Goal: Task Accomplishment & Management: Manage account settings

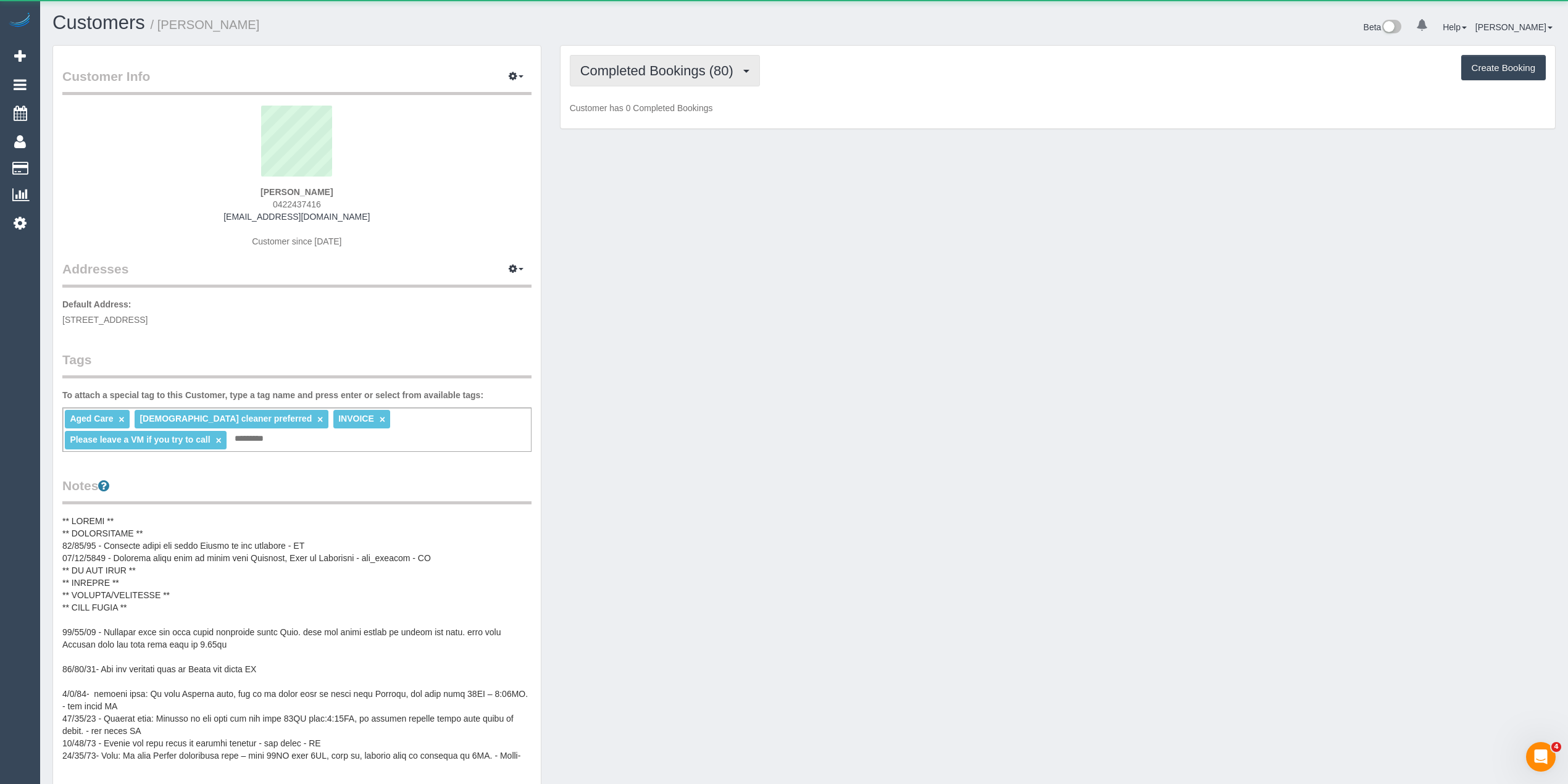
click at [603, 65] on span "Completed Bookings (80)" at bounding box center [660, 70] width 159 height 15
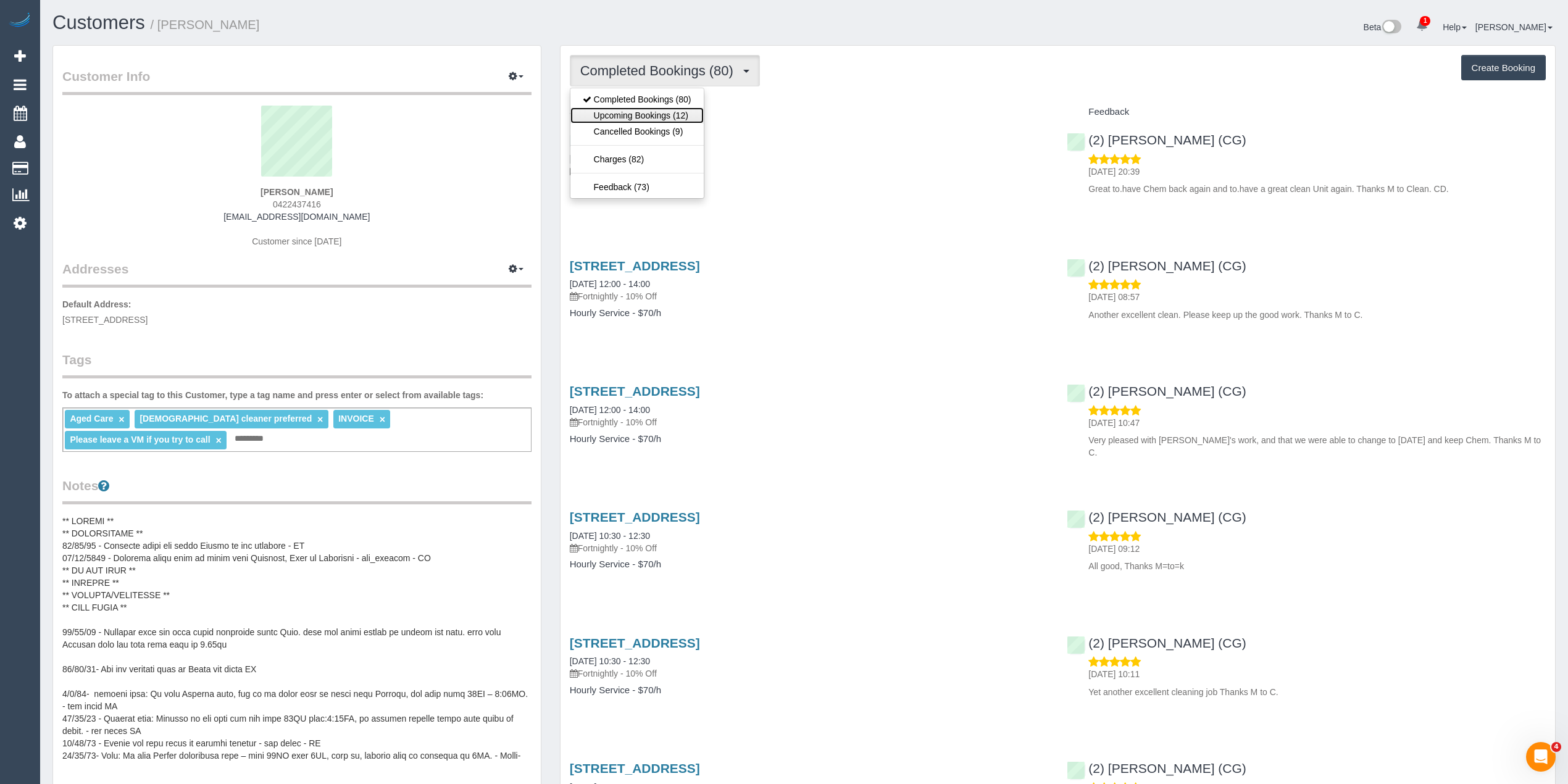
click at [666, 114] on link "Upcoming Bookings (12)" at bounding box center [637, 115] width 133 height 16
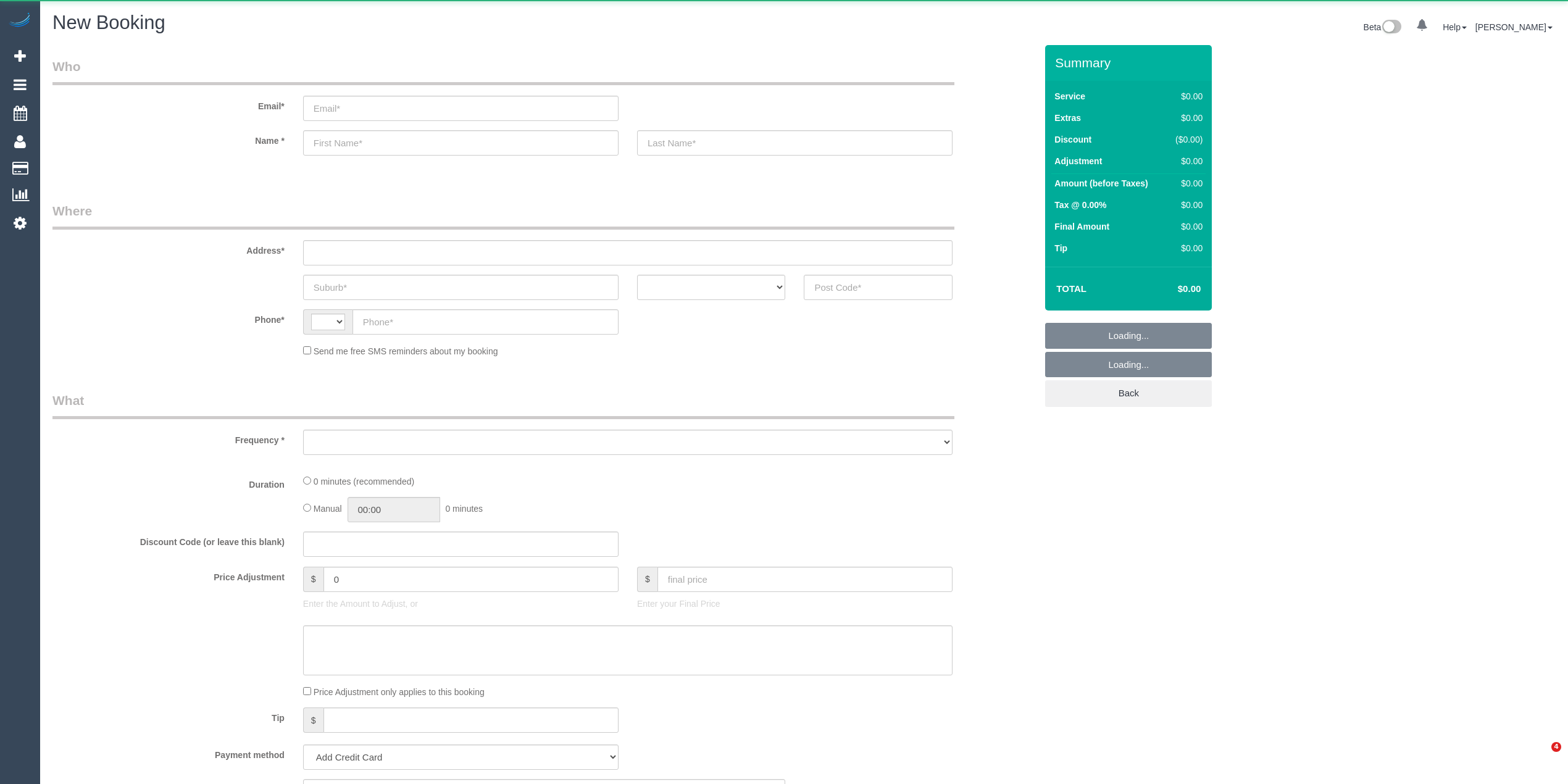
select select "string:AU"
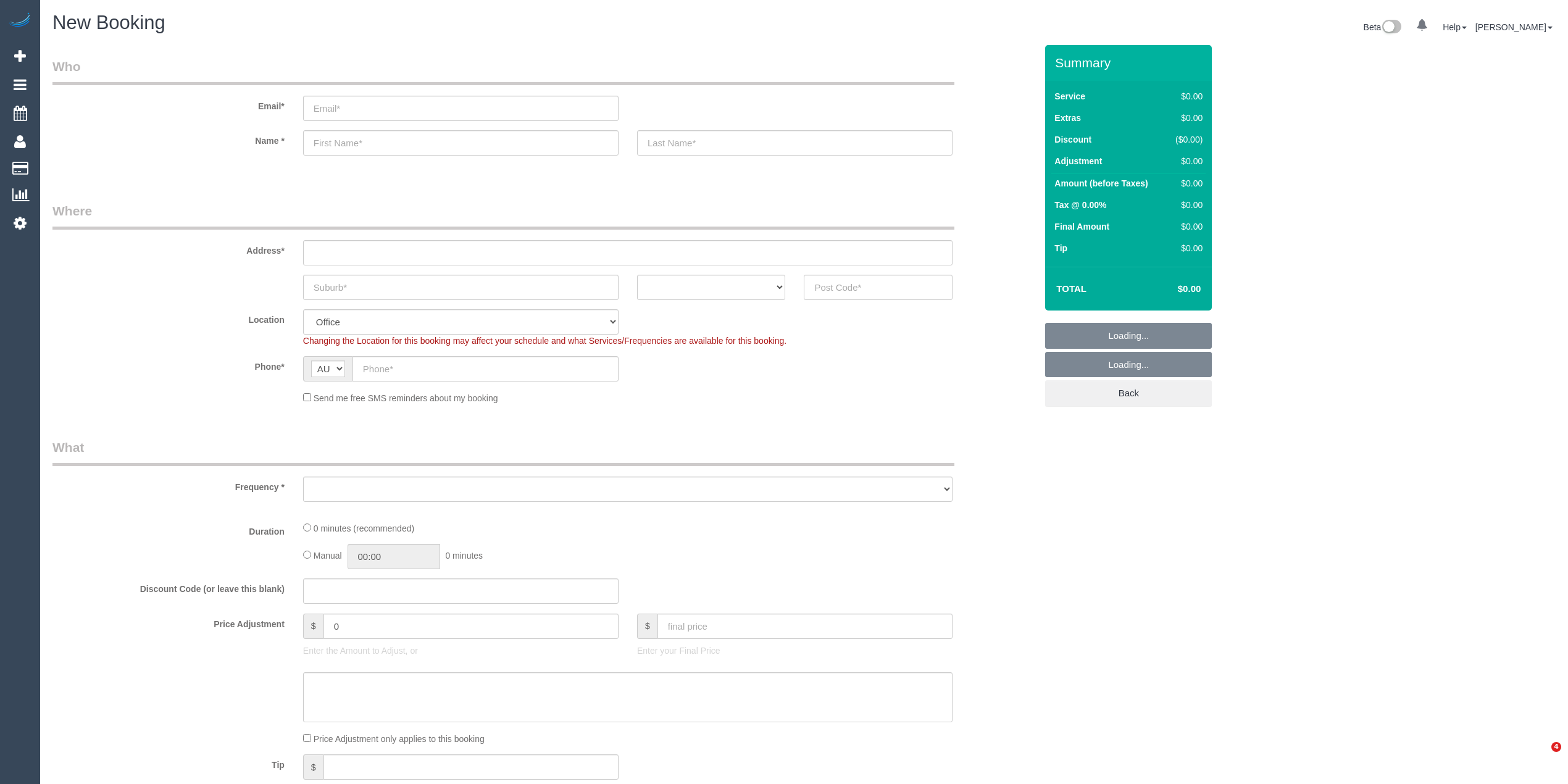
select select "object:2133"
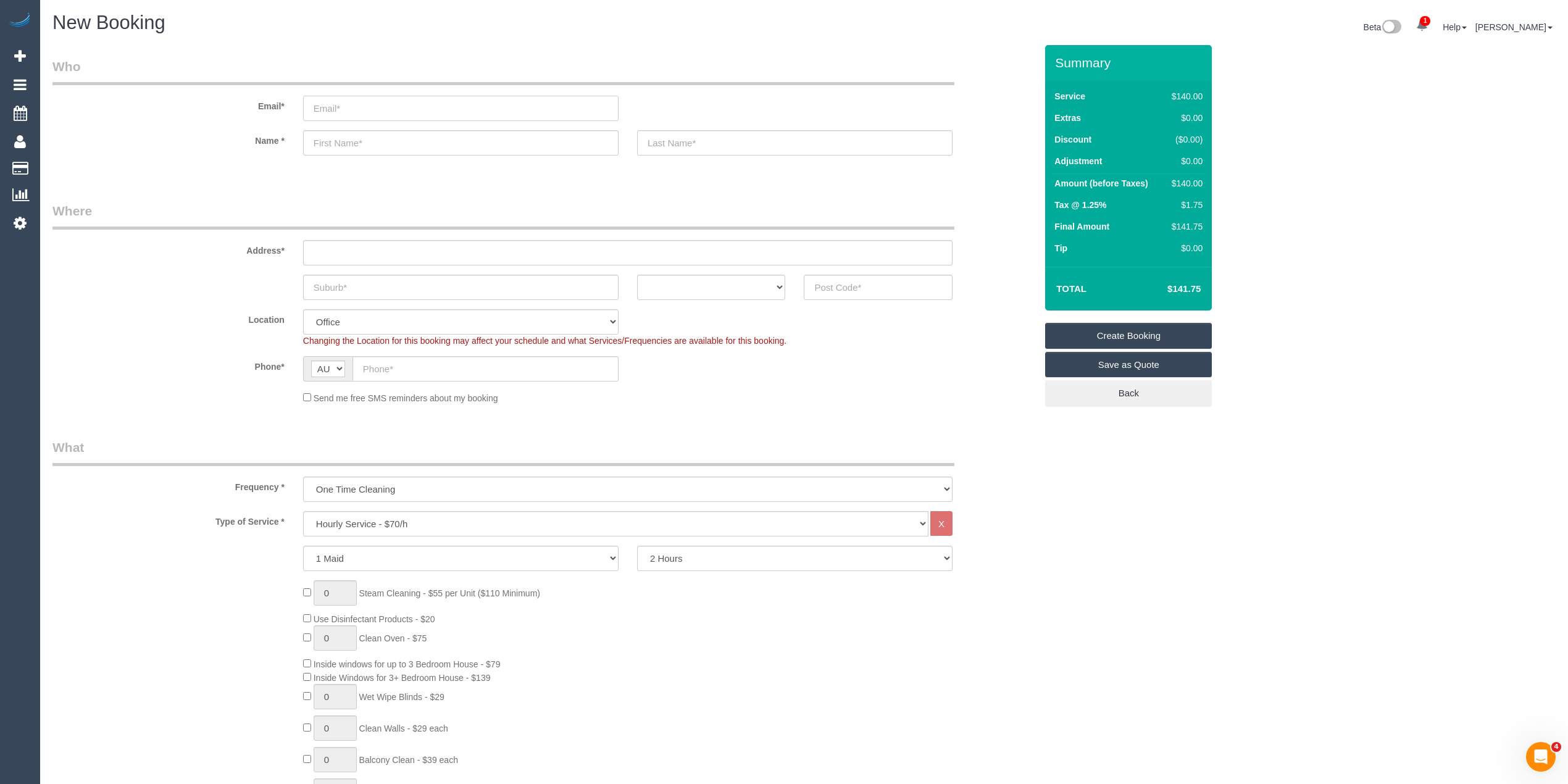
click at [380, 107] on input "email" at bounding box center [461, 108] width 316 height 26
type input "stavroula.vtuniting@fake.com"
click at [381, 137] on input "text" at bounding box center [461, 142] width 316 height 26
paste input "STAVROULA KAZAKOS"
type input "STAVROULA KAZAKOS"
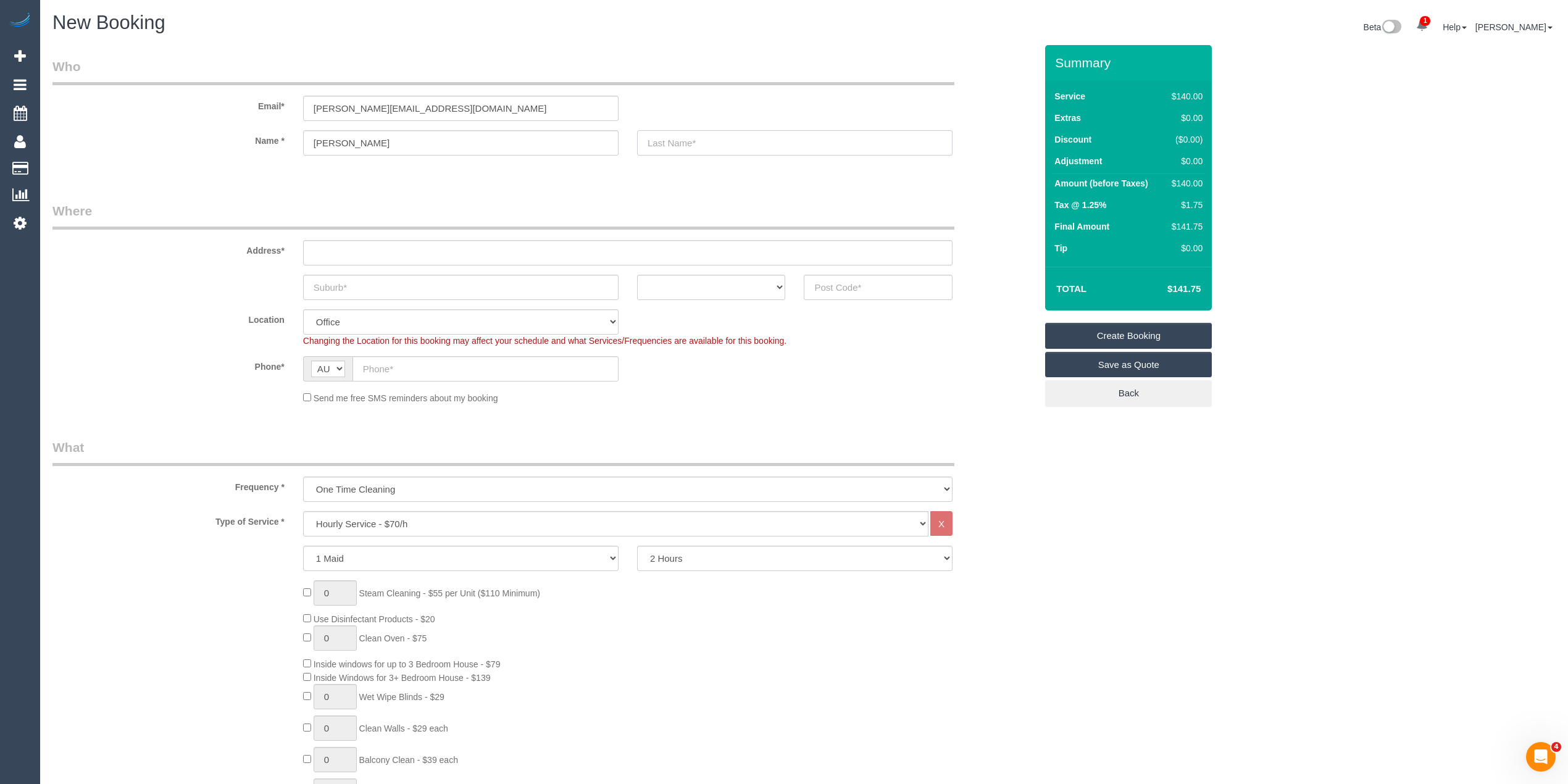
click at [691, 139] on input "text" at bounding box center [795, 142] width 316 height 26
type input "VT Uniting"
click at [408, 245] on input "text" at bounding box center [628, 253] width 650 height 26
paste input "Unit G15, 5 Lusher Road"
type input "Unit G15, 5 Lusher Road"
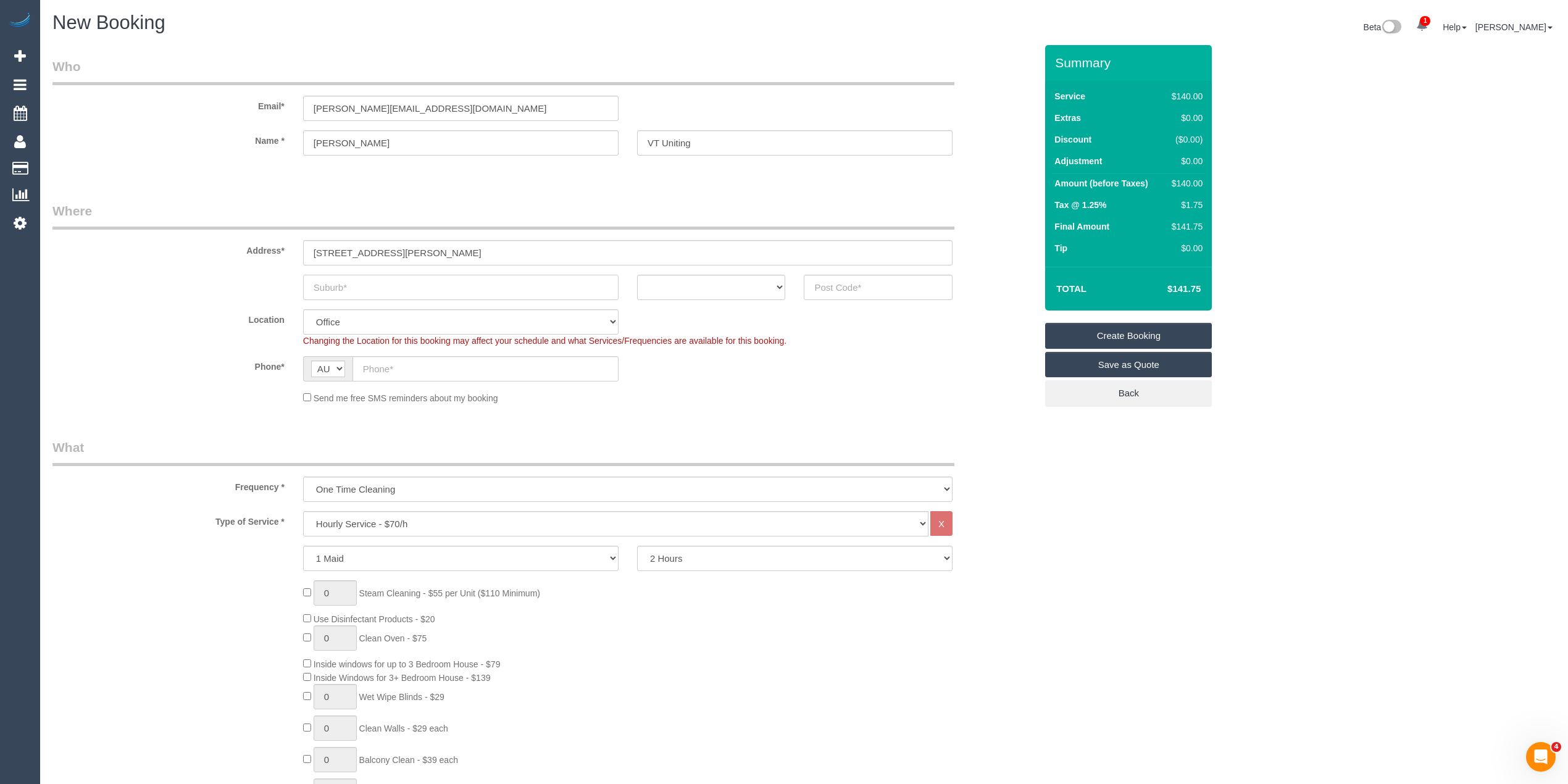
click at [391, 279] on input "text" at bounding box center [461, 287] width 316 height 26
paste input "CROYDON"
type input "CROYDON"
click at [682, 287] on select "ACT NSW NT QLD SA TAS VIC WA" at bounding box center [712, 287] width 149 height 26
select select "VIC"
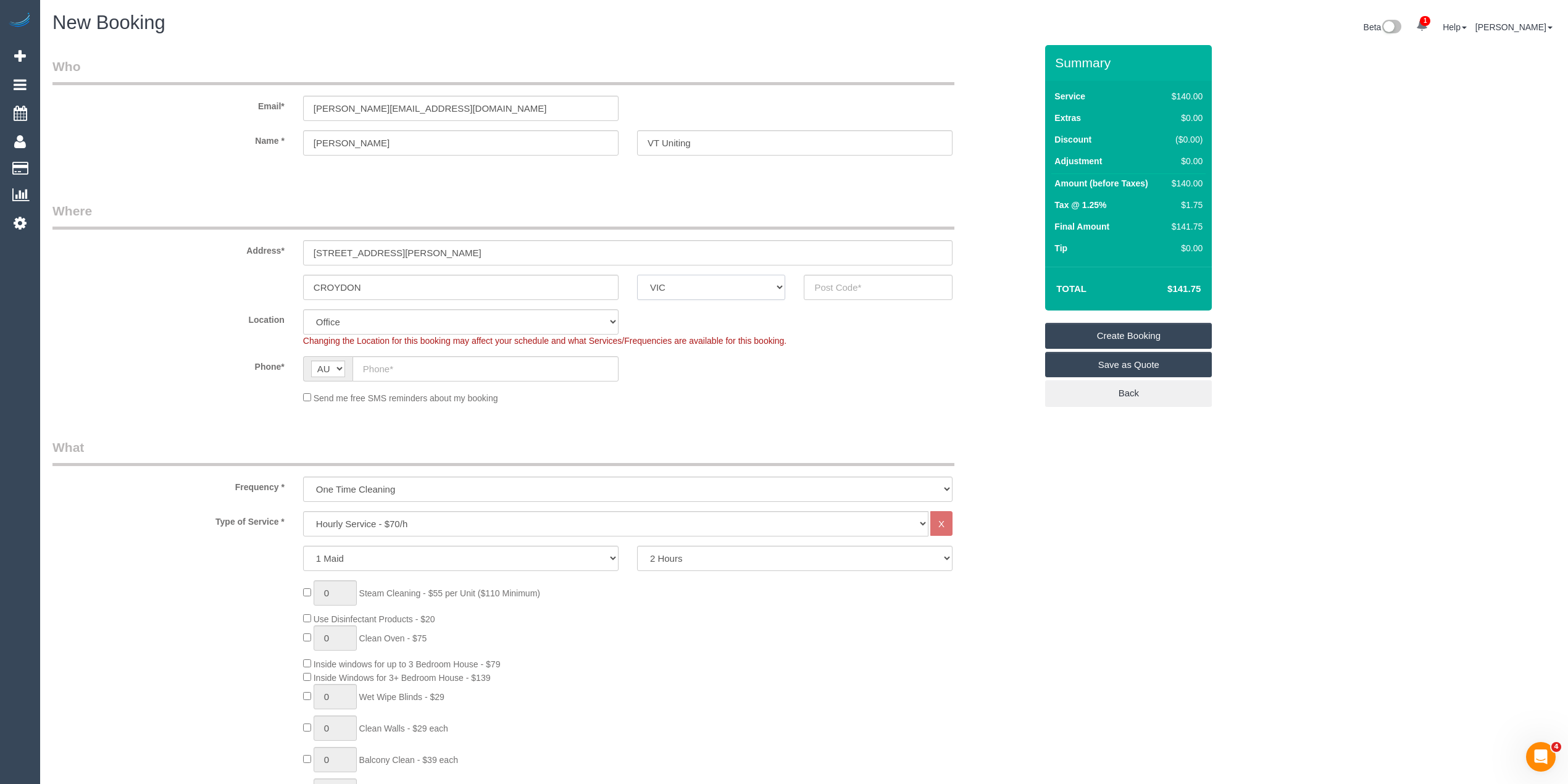
click at [637, 275] on select "ACT NSW NT QLD SA TAS VIC WA" at bounding box center [712, 287] width 149 height 26
click at [825, 286] on input "text" at bounding box center [878, 287] width 149 height 26
type input "3136"
click at [418, 363] on input "text" at bounding box center [485, 369] width 266 height 26
select select "57"
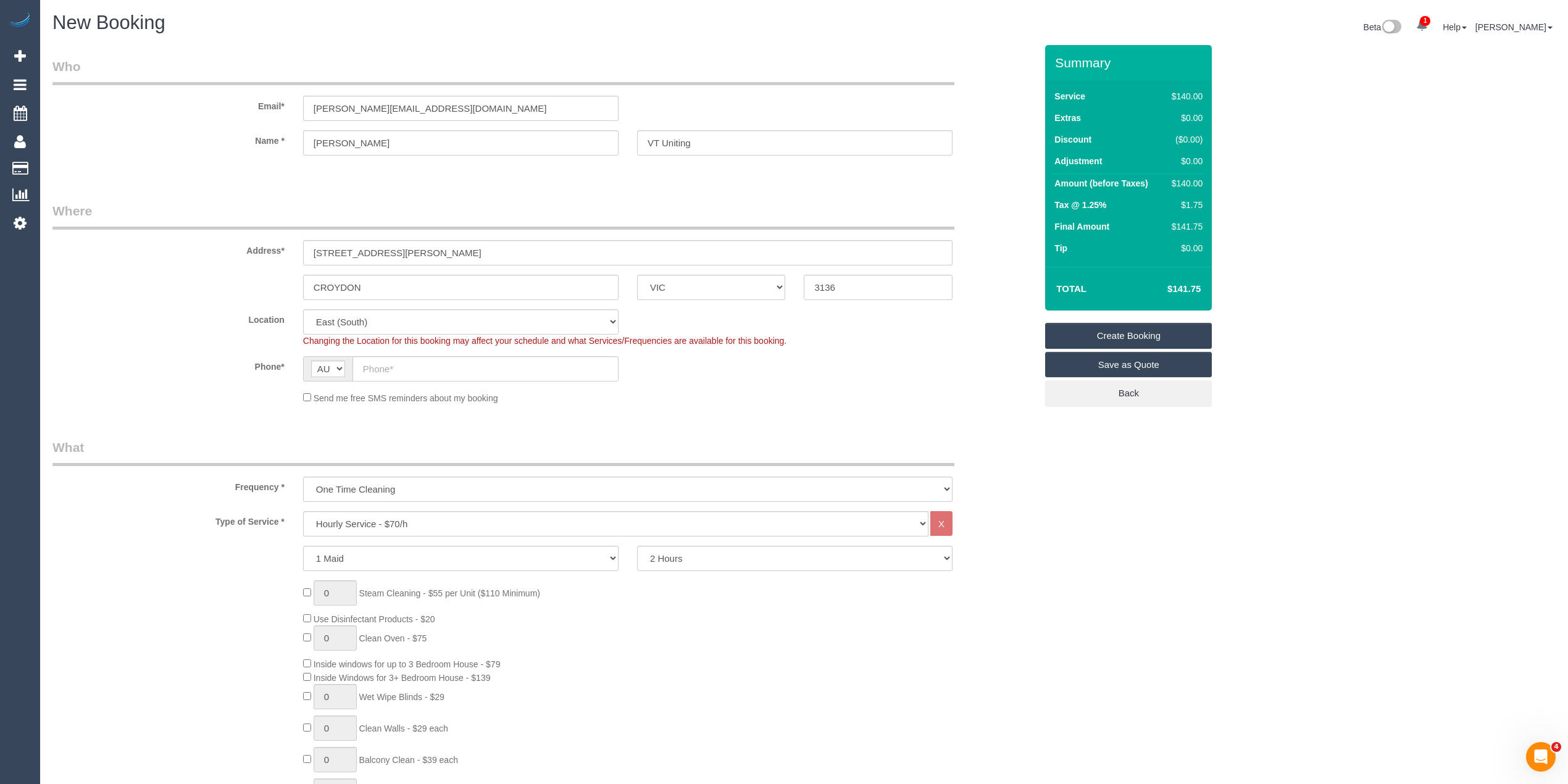
select select "object:2143"
click at [401, 368] on input "text" at bounding box center [485, 369] width 266 height 26
paste input "0401 613 045"
type input "0401 613 045"
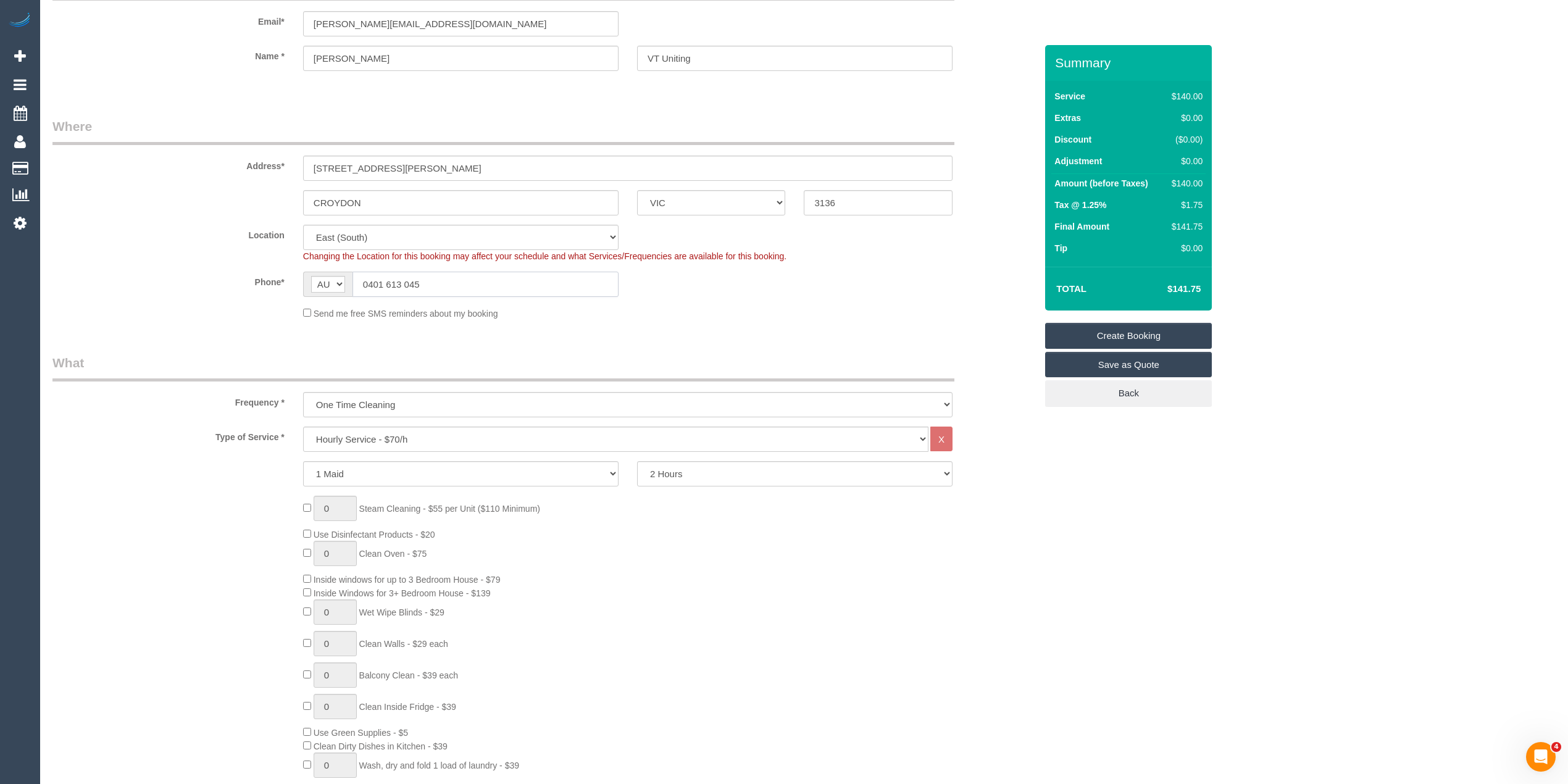
scroll to position [137, 0]
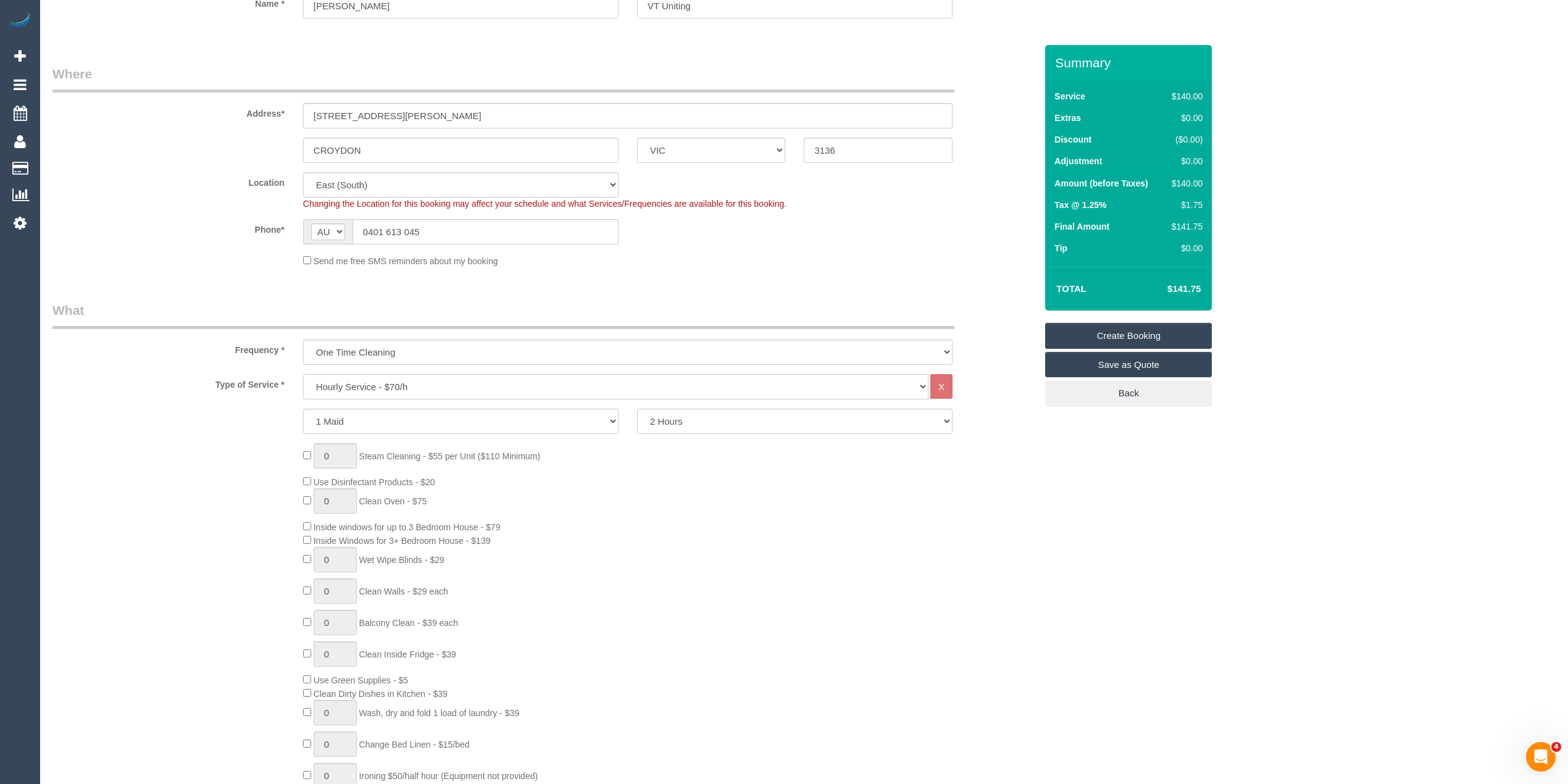
click at [408, 381] on select "Hourly Service - $70/h Hourly Service - $65/h Hourly Service - $60/h Hourly Ser…" at bounding box center [616, 387] width 625 height 26
click at [741, 422] on select "2 Hours 2.5 Hours 3 Hours 3.5 Hours 4 Hours 4.5 Hours 5 Hours 5.5 Hours 6 Hours…" at bounding box center [795, 421] width 316 height 26
select select "240"
click at [637, 408] on select "2 Hours 2.5 Hours 3 Hours 3.5 Hours 4 Hours 4.5 Hours 5 Hours 5.5 Hours 6 Hours…" at bounding box center [795, 421] width 316 height 26
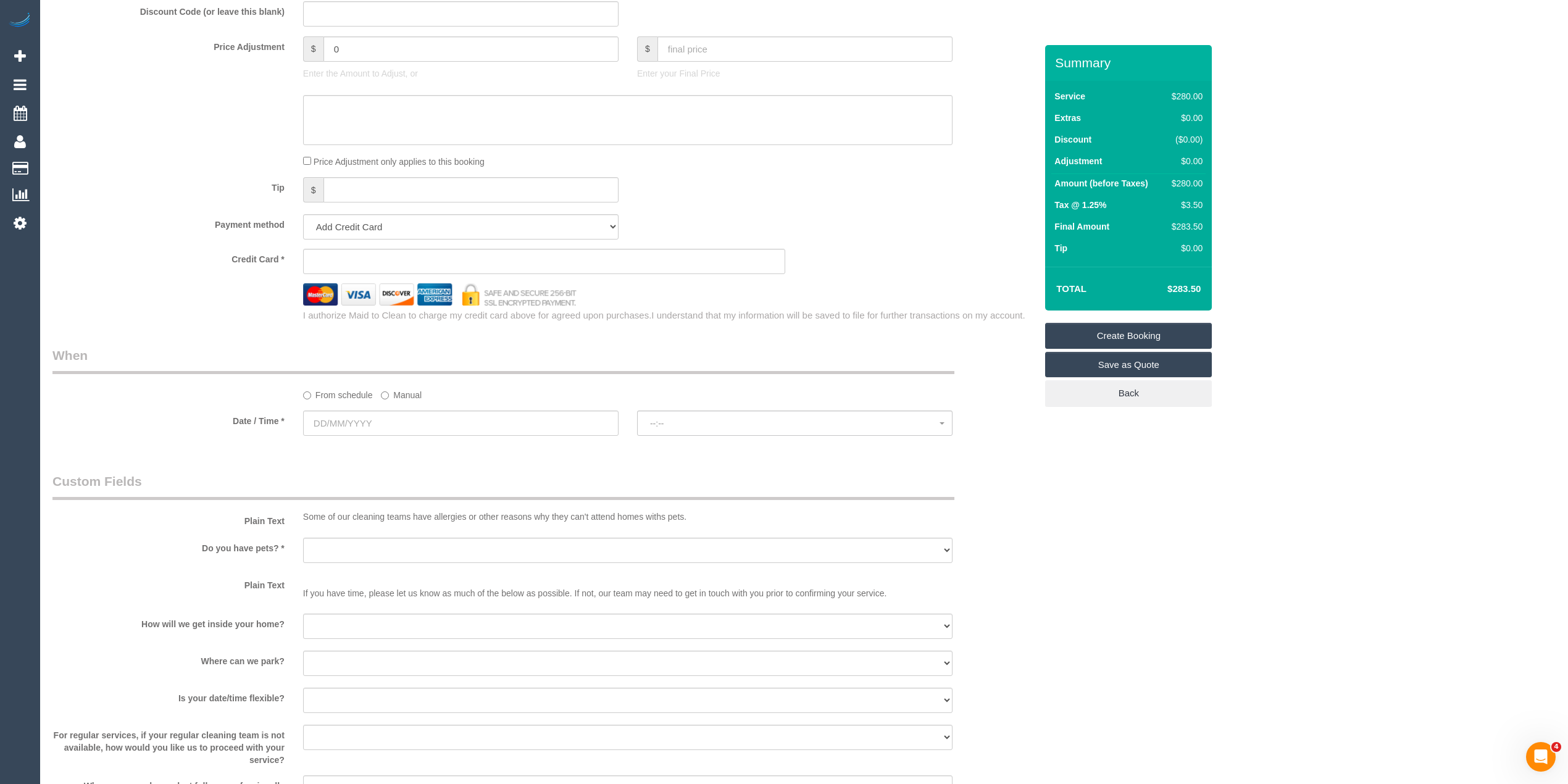
scroll to position [1097, 0]
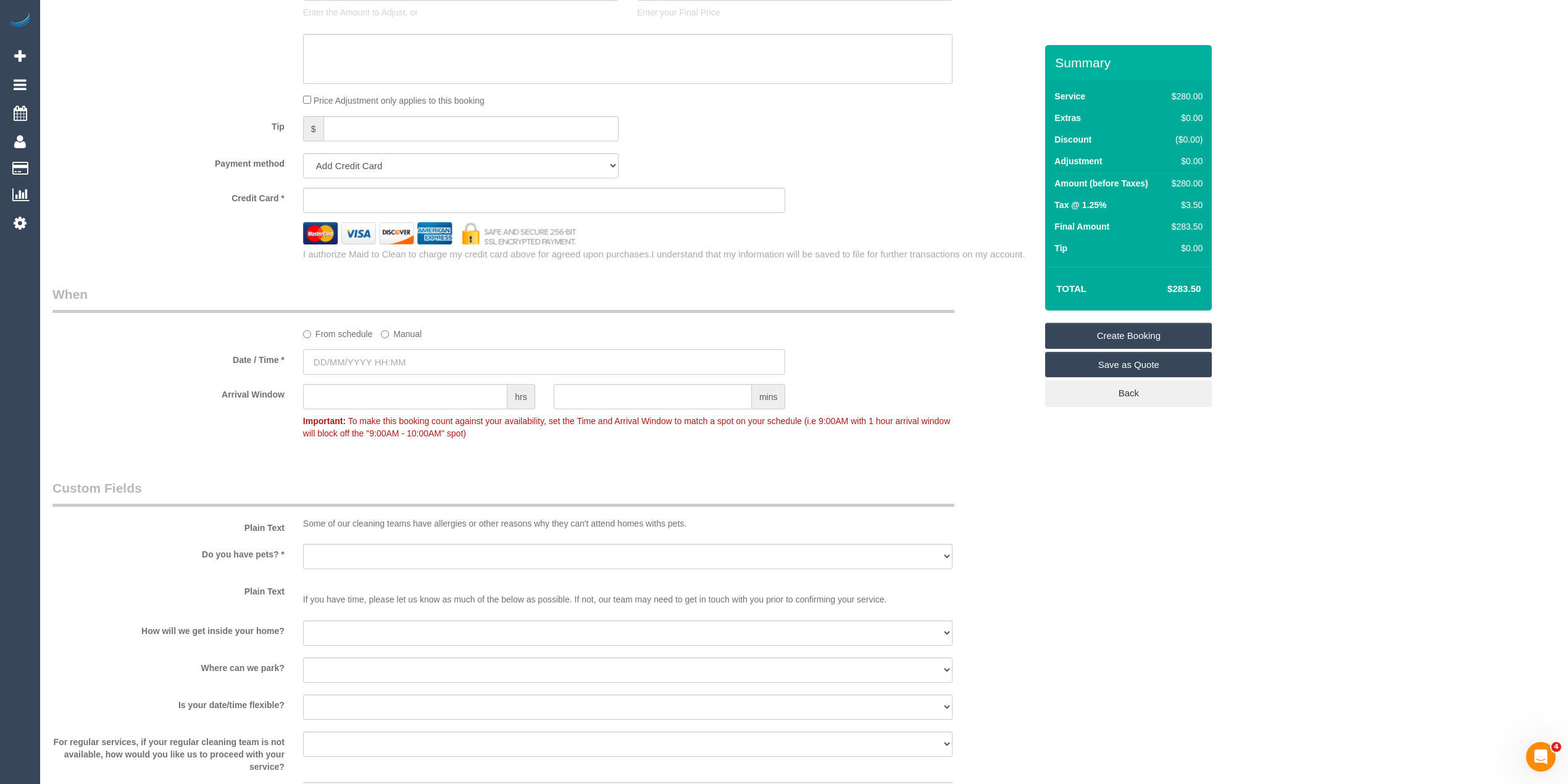
click at [384, 357] on input "text" at bounding box center [544, 362] width 483 height 26
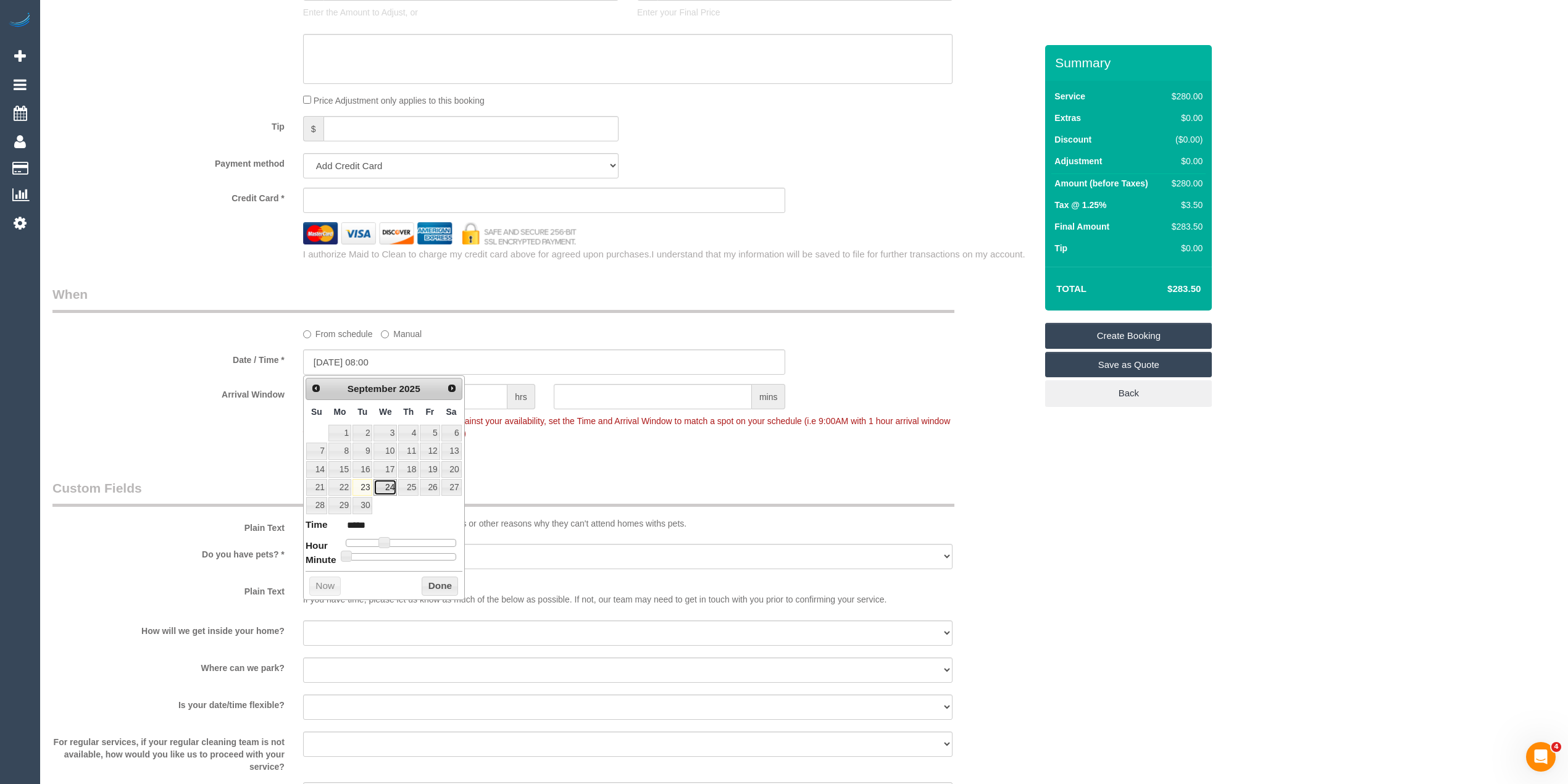
click at [381, 484] on link "24" at bounding box center [385, 487] width 23 height 17
type input "24/09/2025 09:00"
type input "*****"
type input "24/09/2025 10:00"
type input "*****"
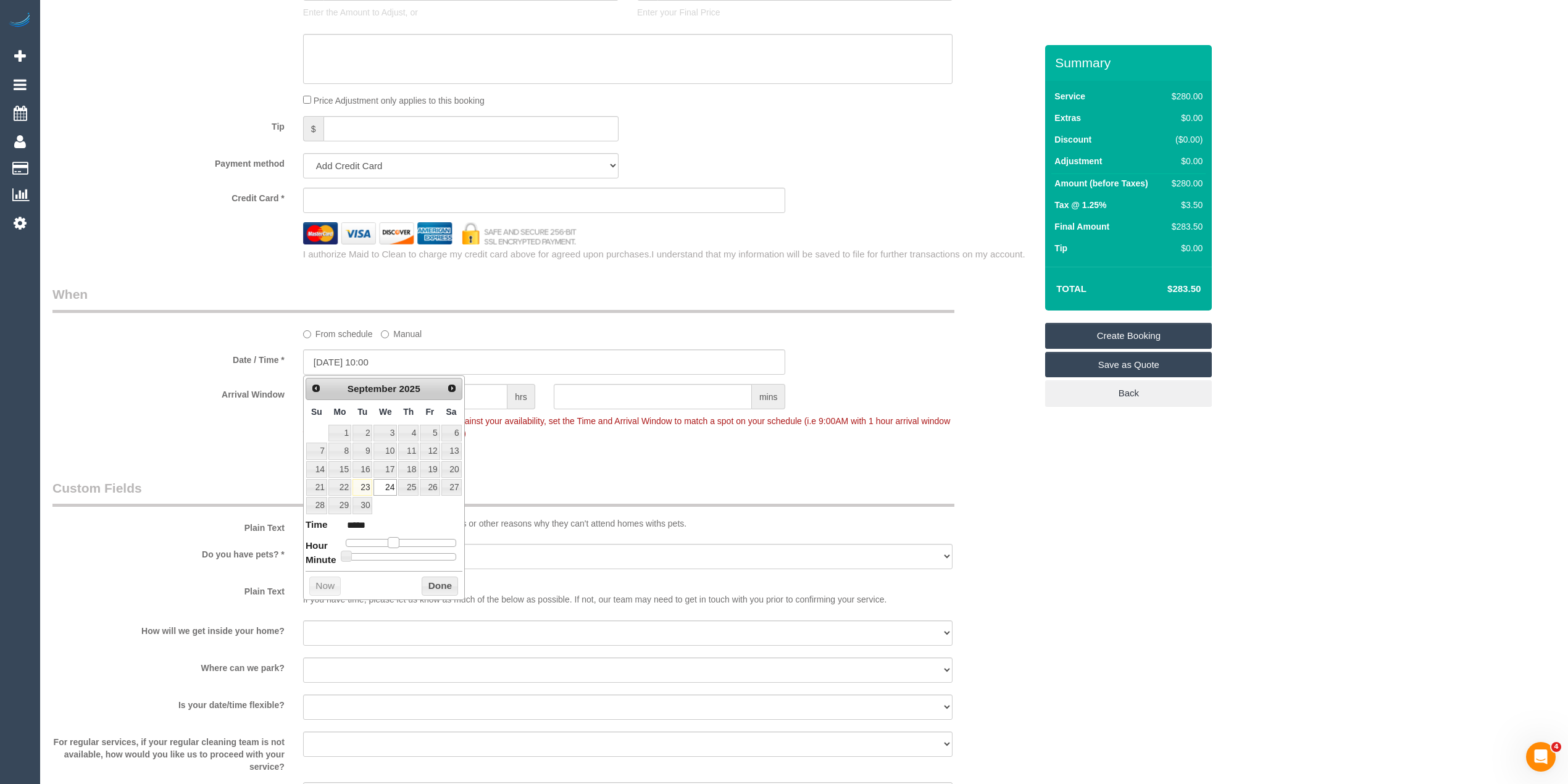
drag, startPoint x: 384, startPoint y: 544, endPoint x: 392, endPoint y: 544, distance: 8.0
click at [392, 544] on span at bounding box center [393, 542] width 11 height 11
click at [1515, 642] on div "Who Email* stavroula.vtuniting@fake.com Name * STAVROULA KAZAKOS VT Uniting Whe…" at bounding box center [804, 71] width 1503 height 2247
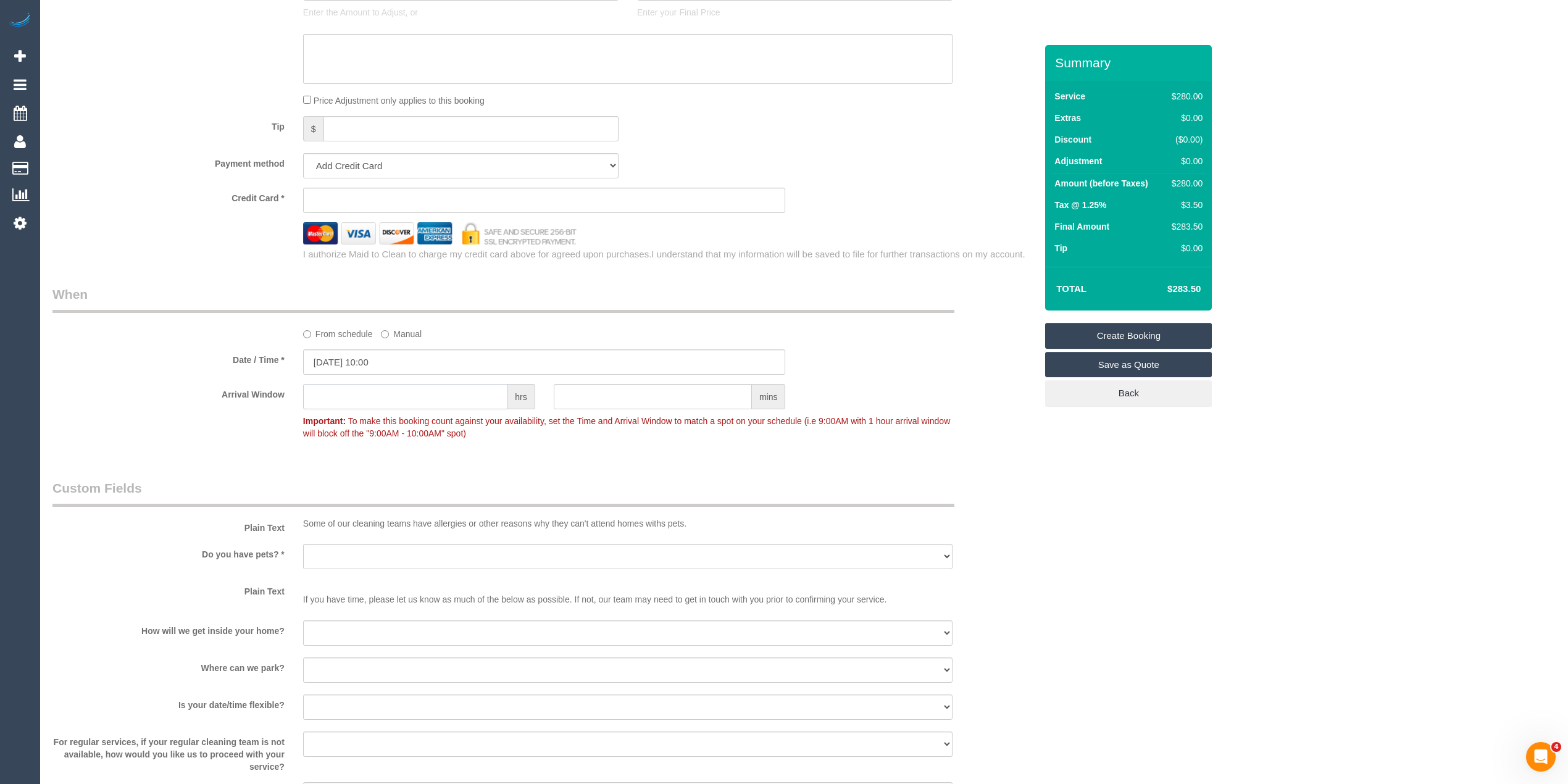
click at [373, 400] on input "text" at bounding box center [406, 397] width 205 height 26
type input "2"
click at [330, 548] on select "Yes - Cats Yes - Dogs No pets Yes - Dogs and Cats Yes - Other" at bounding box center [628, 556] width 650 height 26
select select "number:28"
click at [303, 544] on select "Yes - Cats Yes - Dogs No pets Yes - Dogs and Cats Yes - Other" at bounding box center [628, 556] width 650 height 26
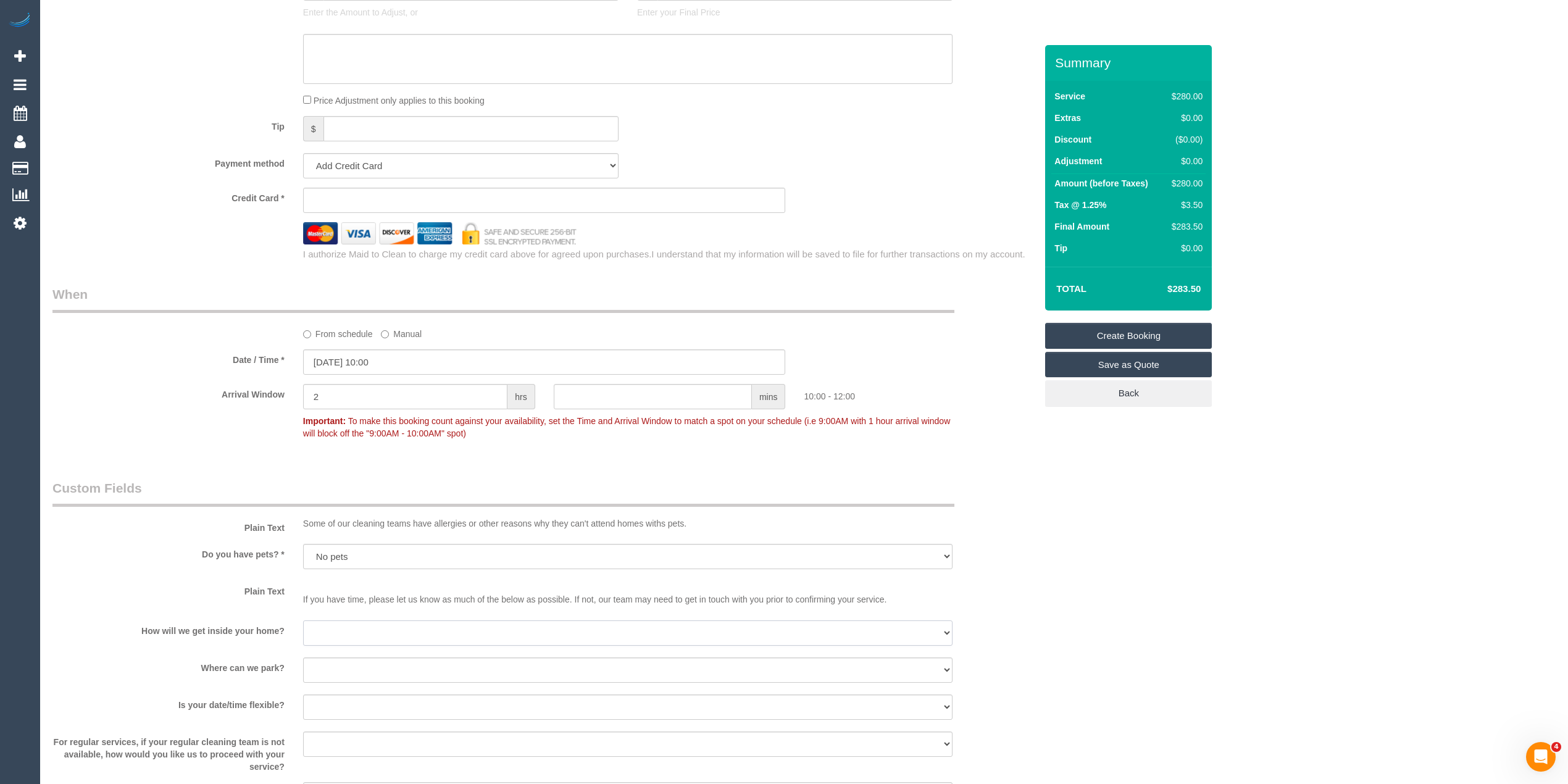
click at [336, 633] on select "I will be home Key will be left (please provide details below) Lock box/Access …" at bounding box center [628, 633] width 650 height 26
select select "number:14"
click at [303, 620] on select "I will be home Key will be left (please provide details below) Lock box/Access …" at bounding box center [628, 633] width 650 height 26
click at [336, 668] on select "I will provide parking on-site Free street parking Paid street parking (cost wi…" at bounding box center [628, 670] width 650 height 26
select select "number:19"
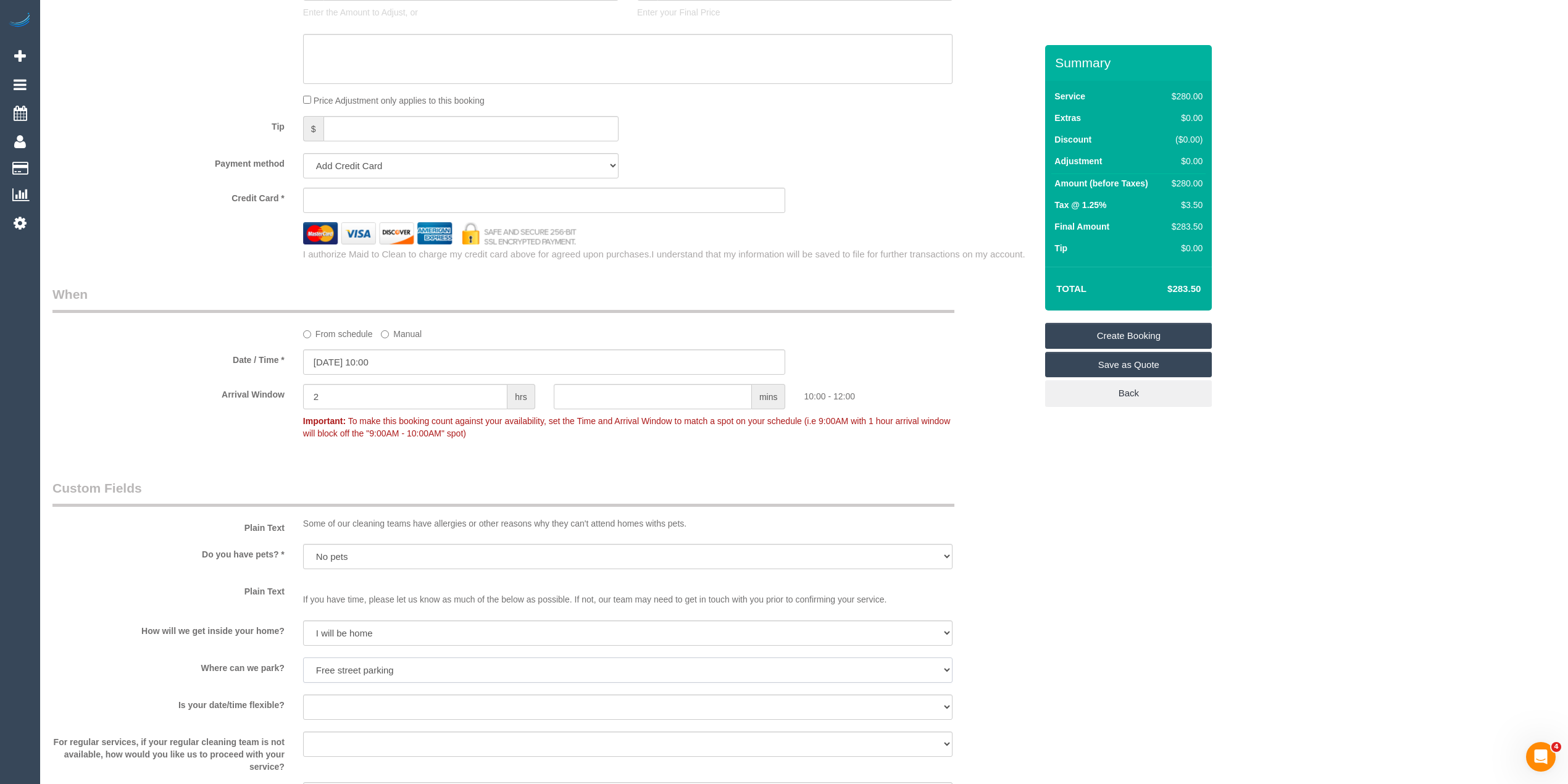
click at [303, 658] on select "I will provide parking on-site Free street parking Paid street parking (cost wi…" at bounding box center [628, 670] width 650 height 26
click at [324, 702] on select "Yes - date and time Yes - date but not time Yes - time but not date No - No fle…" at bounding box center [628, 707] width 650 height 26
select select "number:25"
click at [303, 695] on select "Yes - date and time Yes - date but not time Yes - time but not date No - No fle…" at bounding box center [628, 707] width 650 height 26
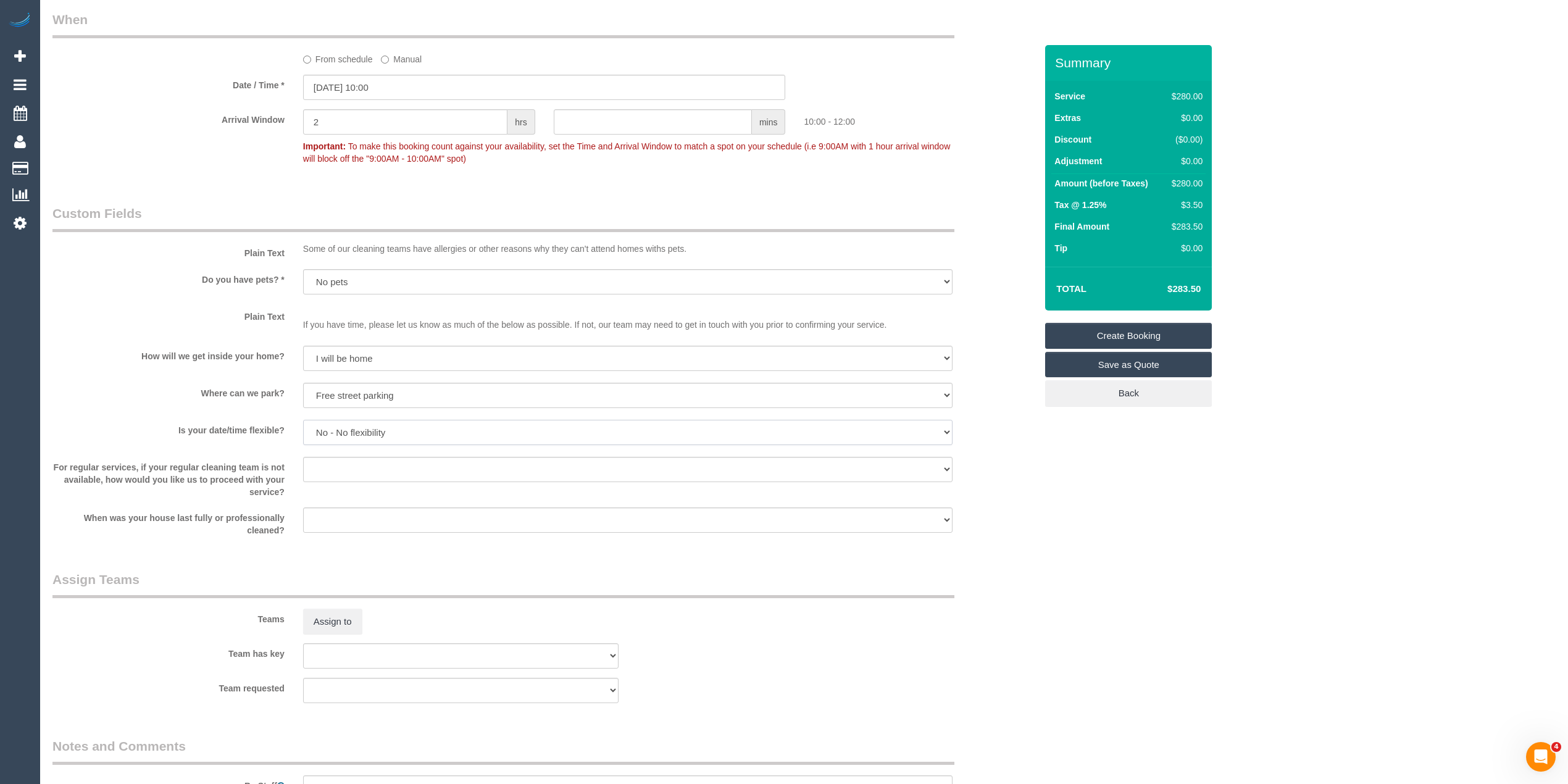
scroll to position [1509, 0]
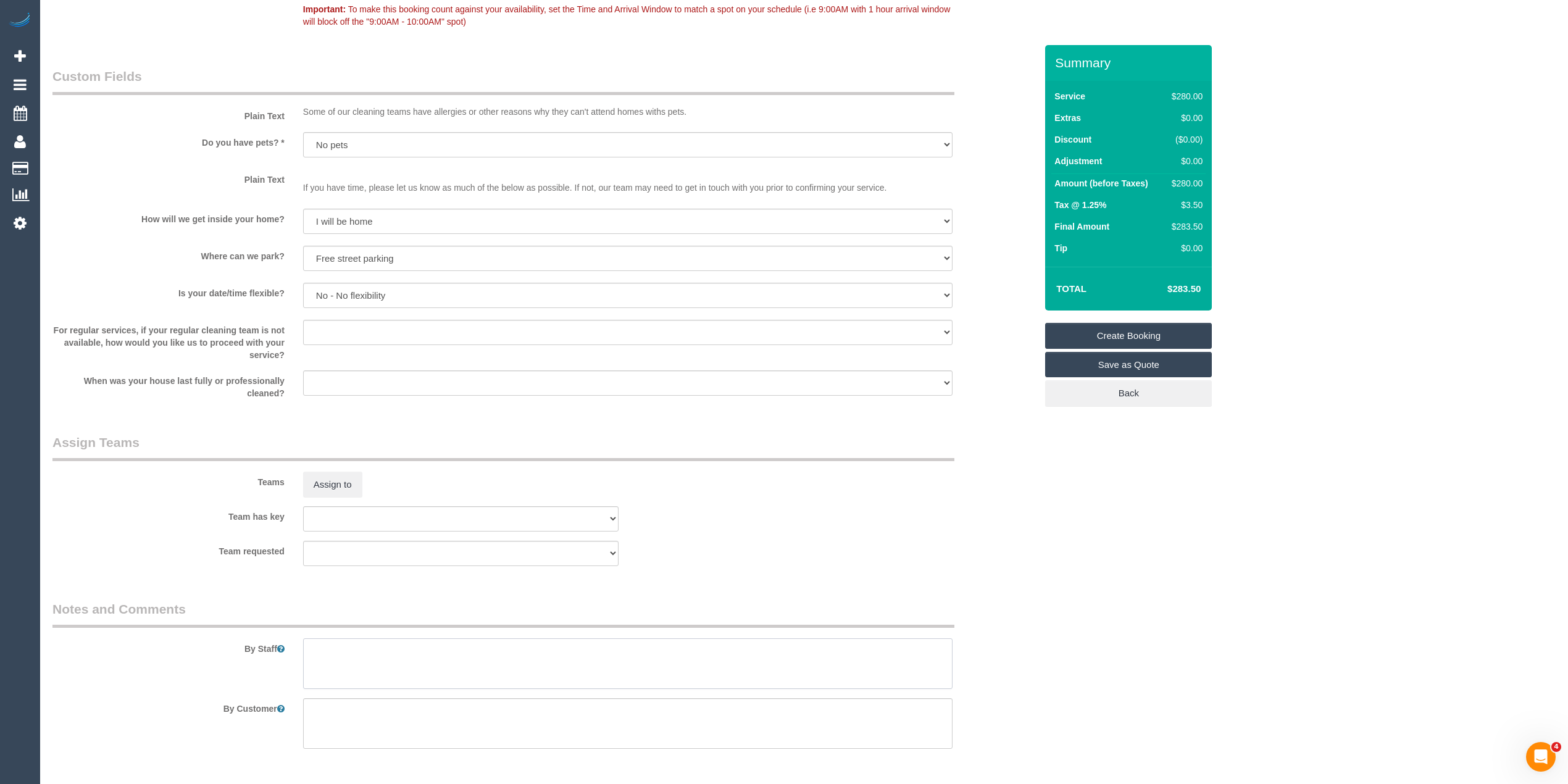
click at [381, 663] on textarea at bounding box center [628, 663] width 650 height 50
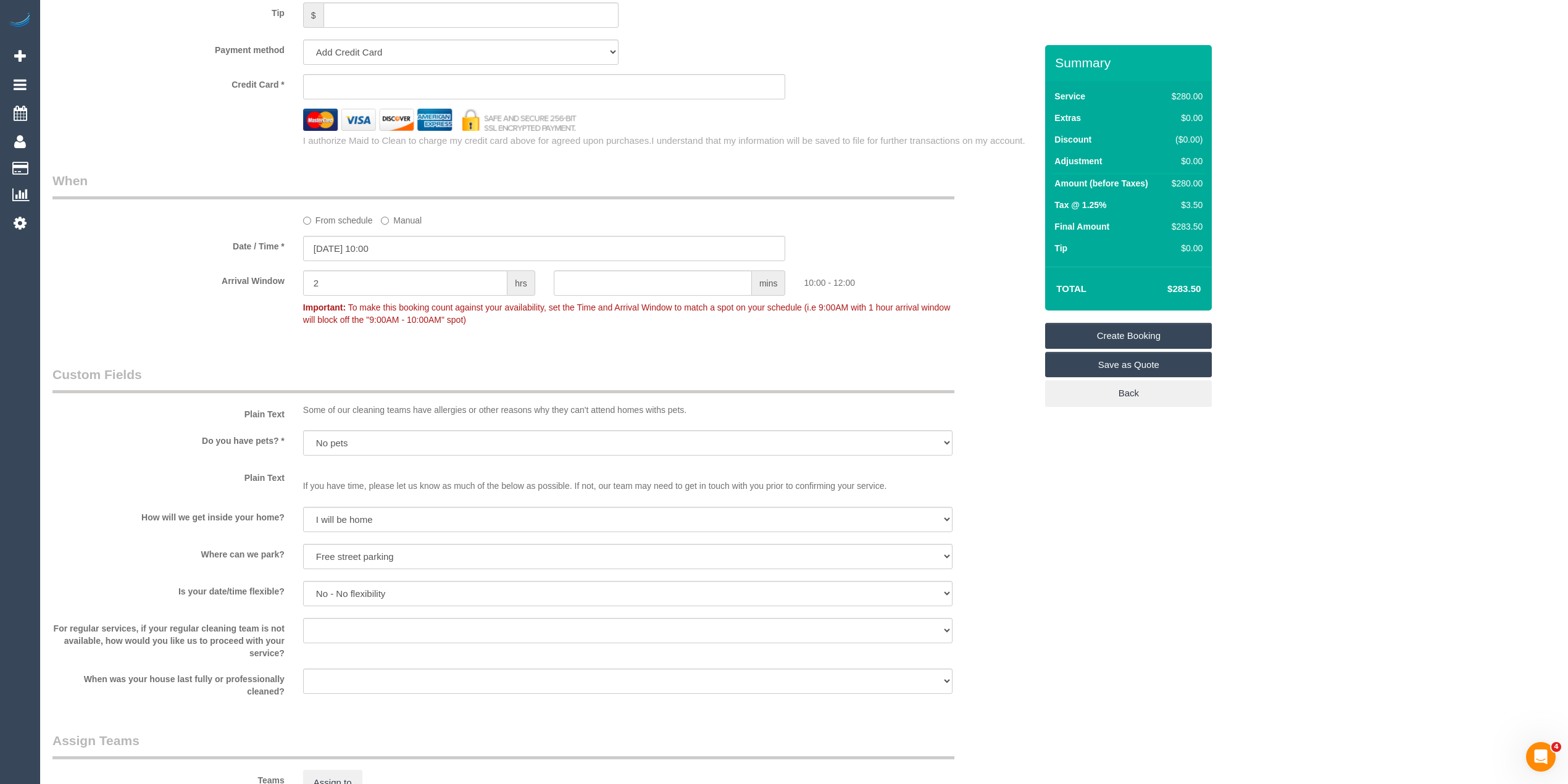
scroll to position [1097, 0]
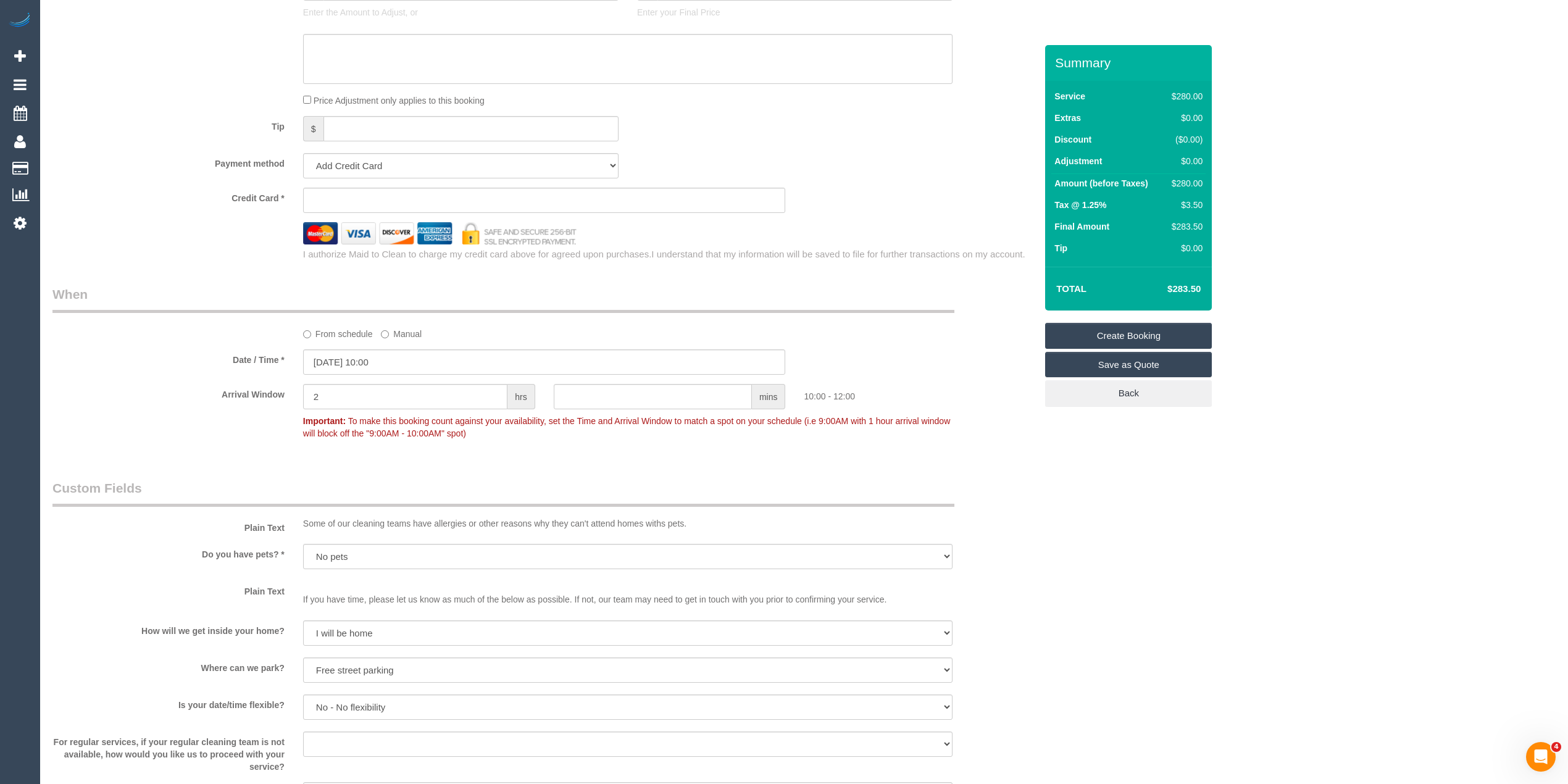
type textarea "Deep cleaning of bathrooms, kitchen, dusting, floors. Please check with the cus…"
click at [364, 158] on select "Add Credit Card Cash Check Paypal" at bounding box center [461, 166] width 316 height 26
select select "string:check"
click at [303, 153] on select "Add Credit Card Cash Check Paypal" at bounding box center [461, 166] width 316 height 26
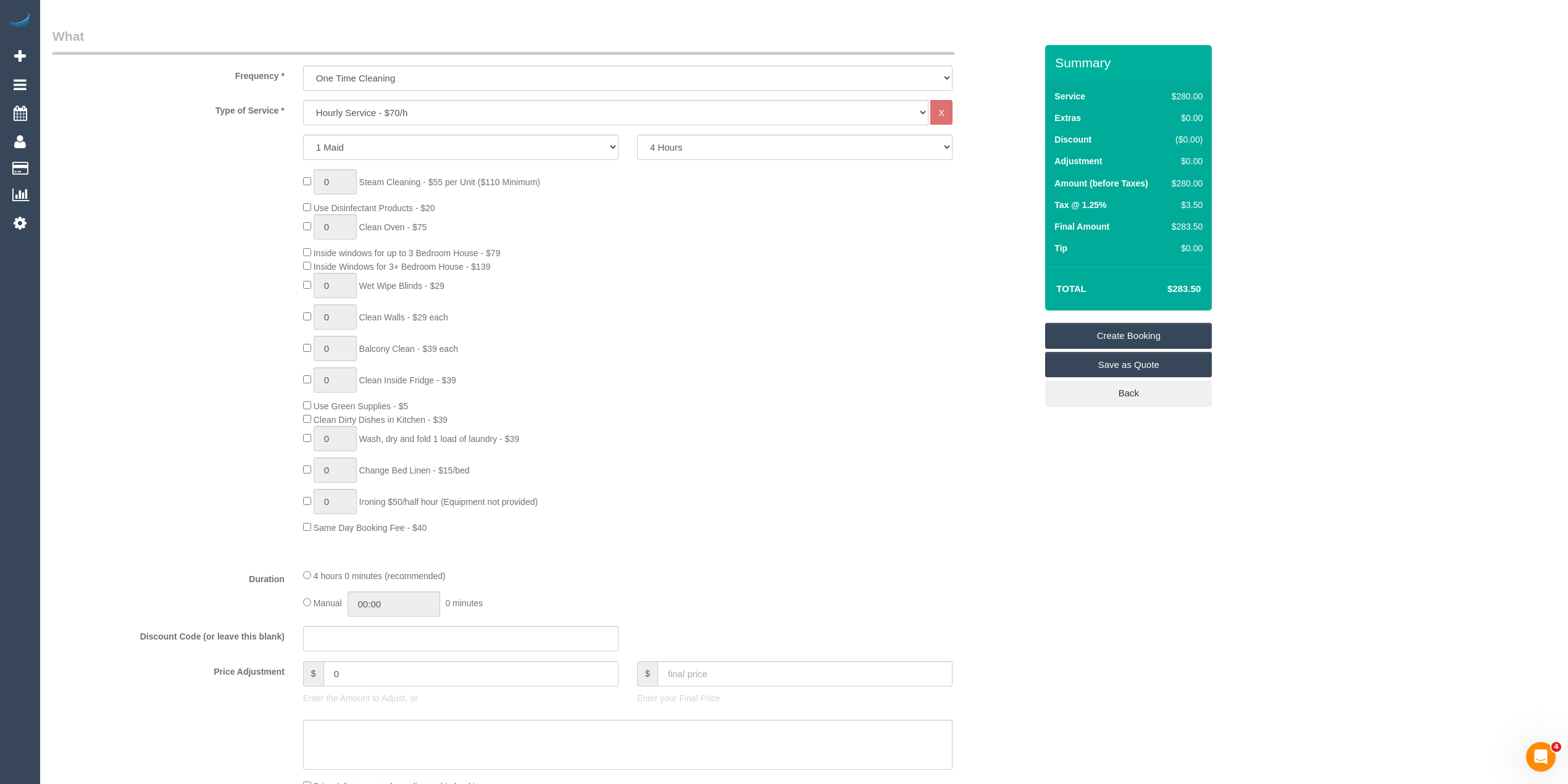
scroll to position [0, 0]
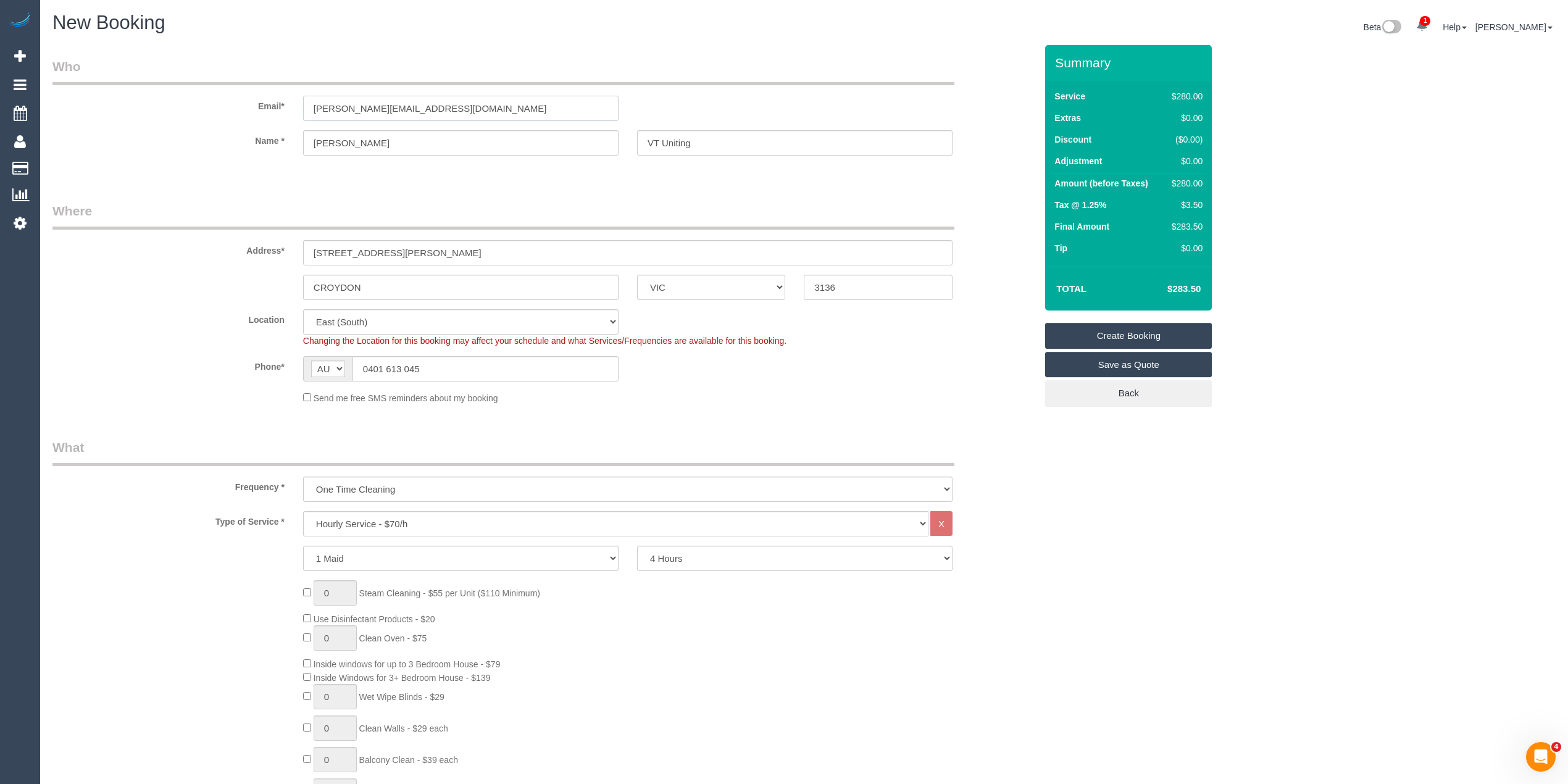
drag, startPoint x: 495, startPoint y: 99, endPoint x: 129, endPoint y: 90, distance: 366.1
click at [129, 90] on div "Email* stavroula.vtuniting@fake.com" at bounding box center [544, 89] width 1002 height 64
click at [1151, 332] on link "Create Booking" at bounding box center [1128, 335] width 167 height 26
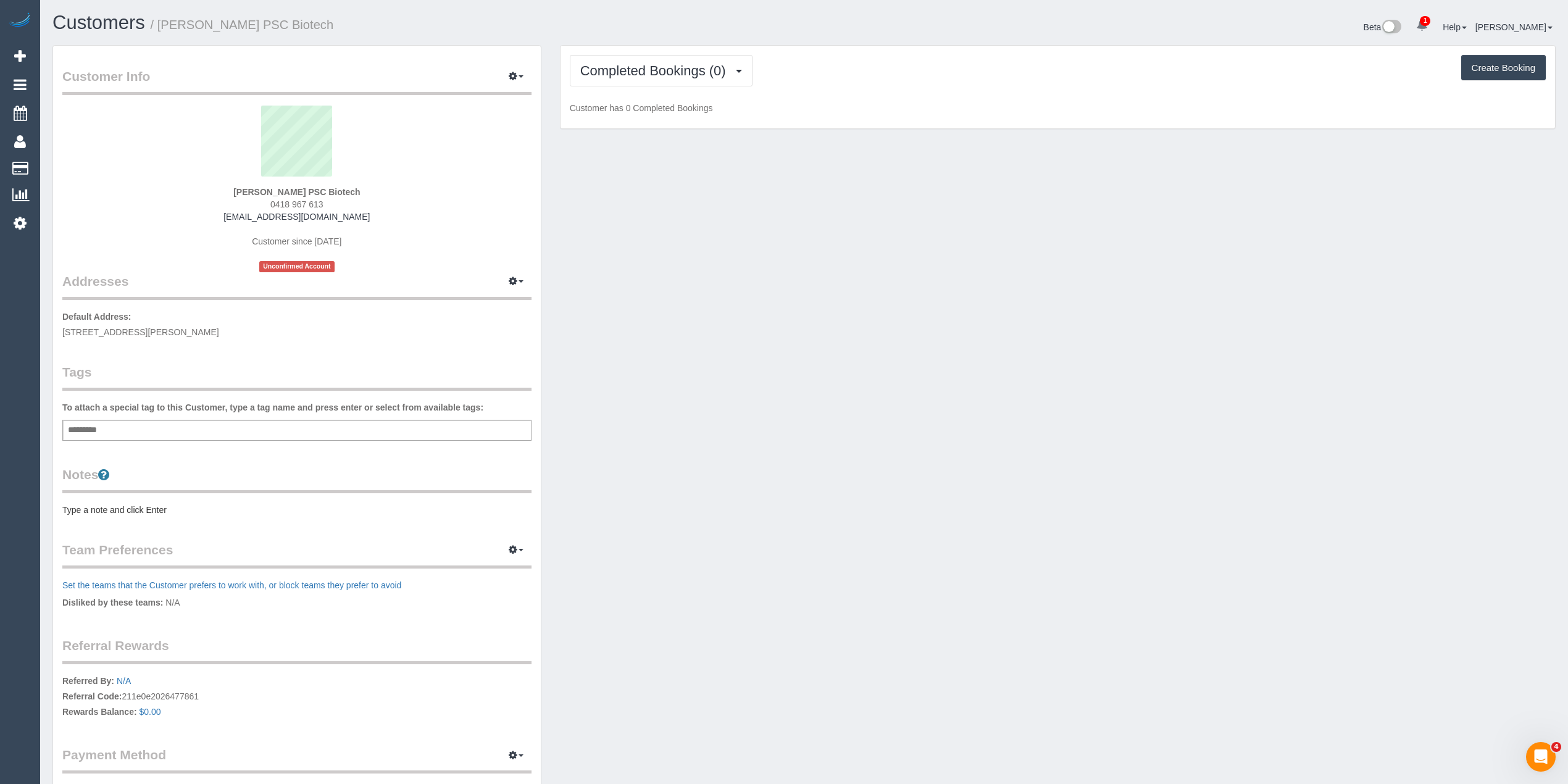
click at [245, 424] on div "Add a tag" at bounding box center [297, 430] width 469 height 21
type input "**********"
type input "*******"
click at [96, 507] on pre "Type a note and click Enter" at bounding box center [297, 512] width 469 height 12
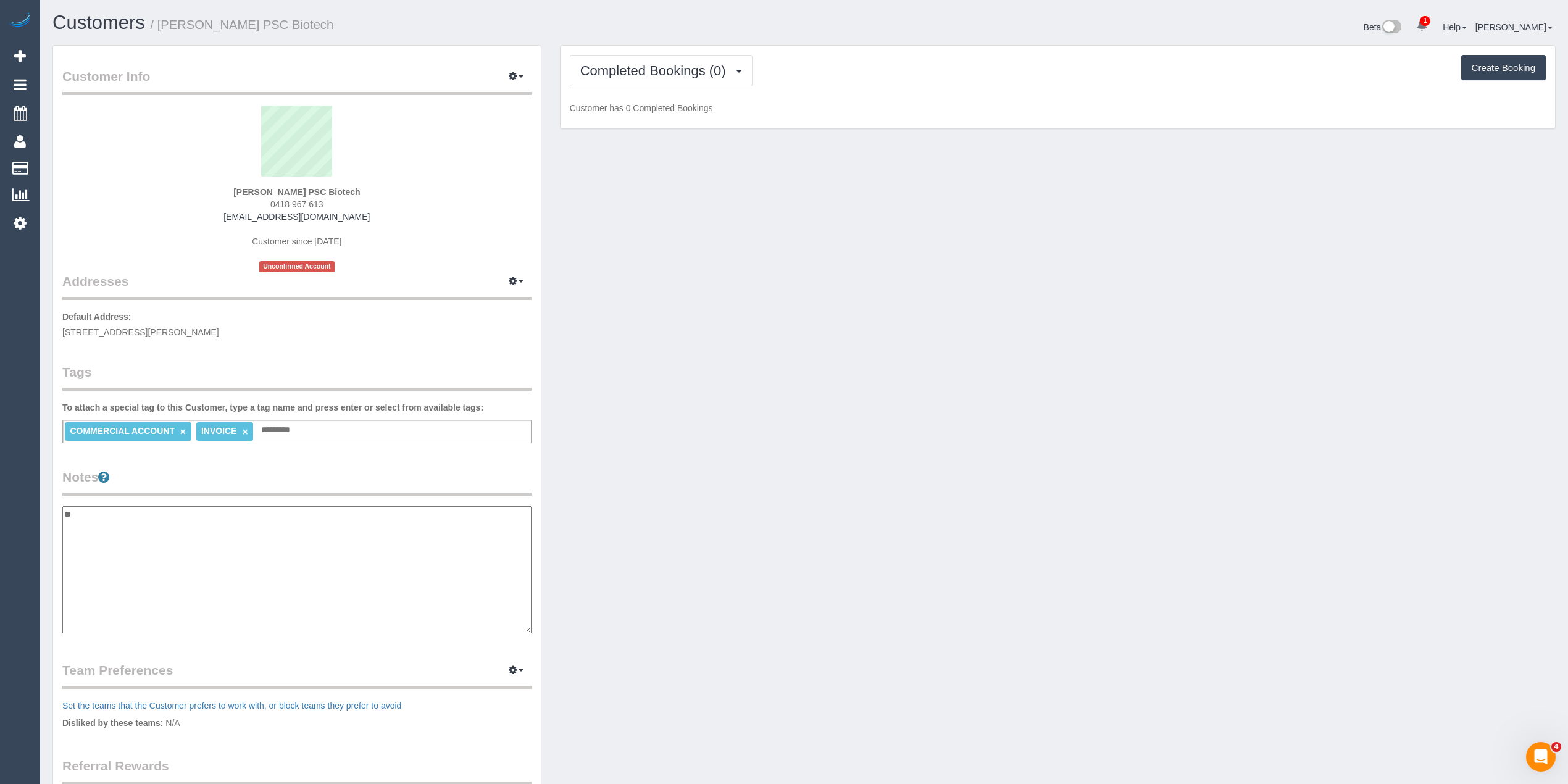
type textarea "**"
drag, startPoint x: 77, startPoint y: 511, endPoint x: 5, endPoint y: 511, distance: 72.0
click at [5, 511] on div "1 Beta Your Notifications You have 0 alerts × You have 1 to charge for 23/09/20…" at bounding box center [784, 503] width 1568 height 1007
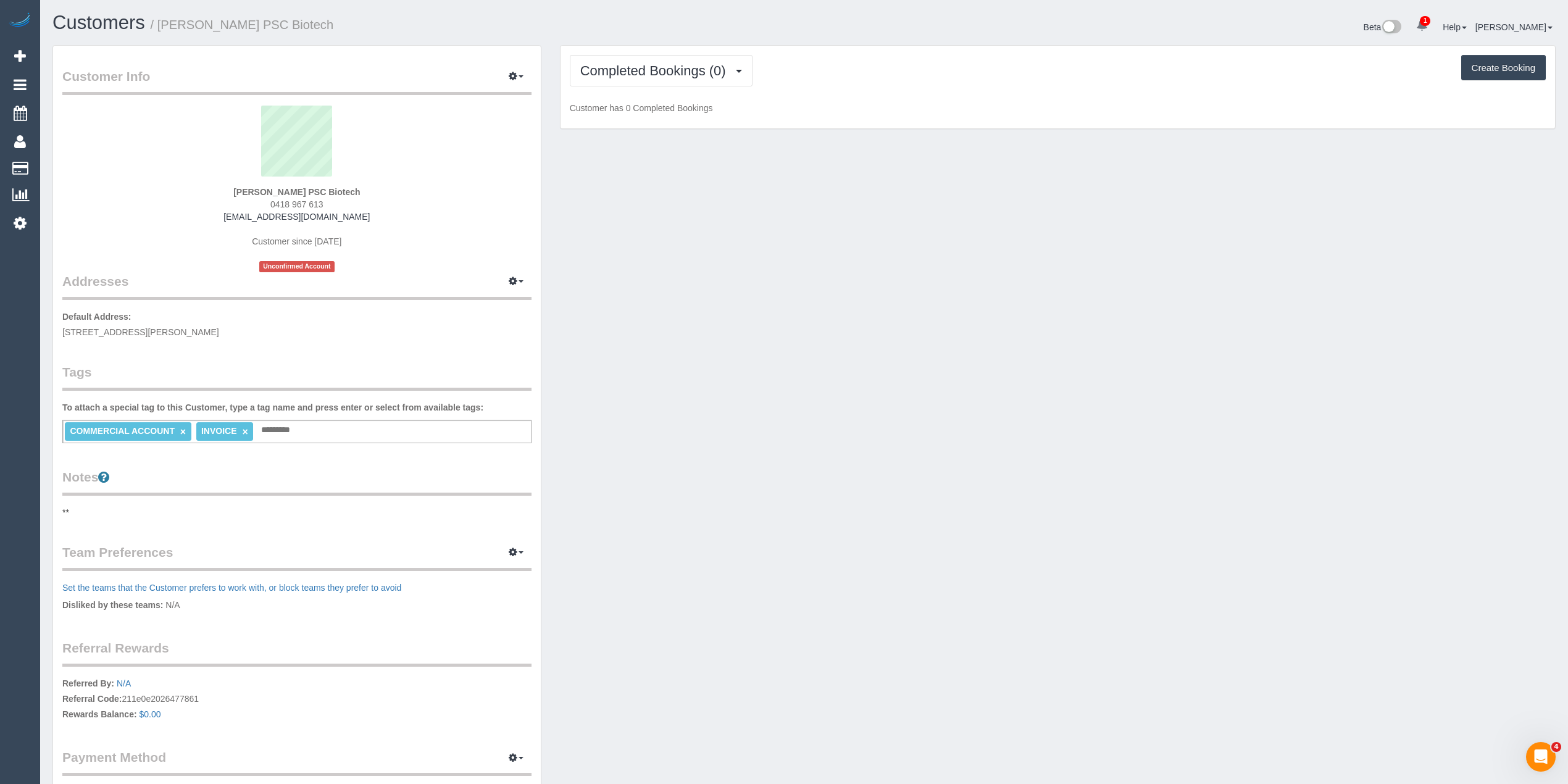
click at [88, 508] on pre "**" at bounding box center [297, 512] width 469 height 12
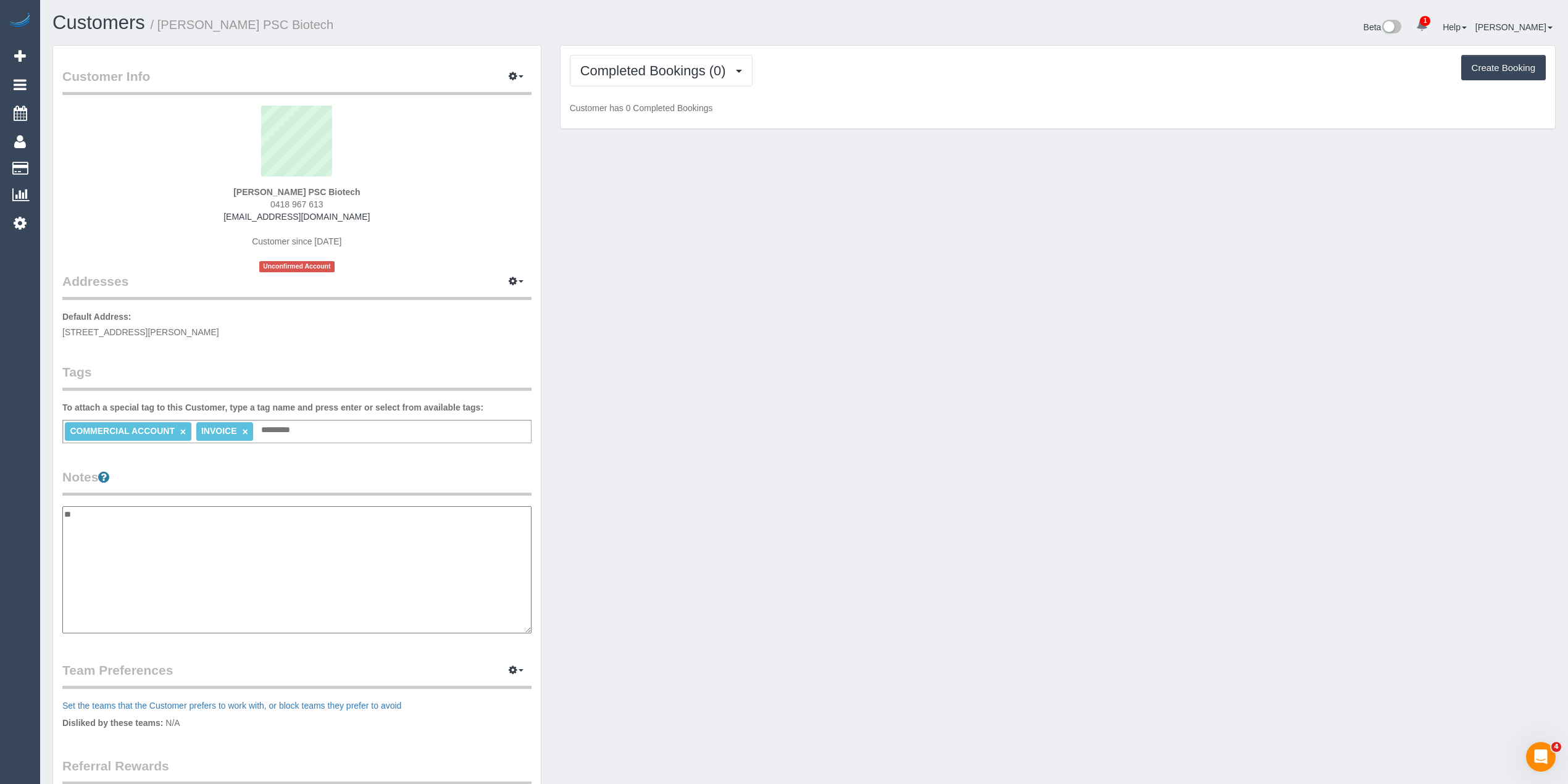
drag, startPoint x: 47, startPoint y: 511, endPoint x: 34, endPoint y: 509, distance: 13.2
click at [34, 509] on div "1 Beta Your Notifications You have 0 alerts × You have 1 to charge for 23/09/20…" at bounding box center [784, 503] width 1568 height 1007
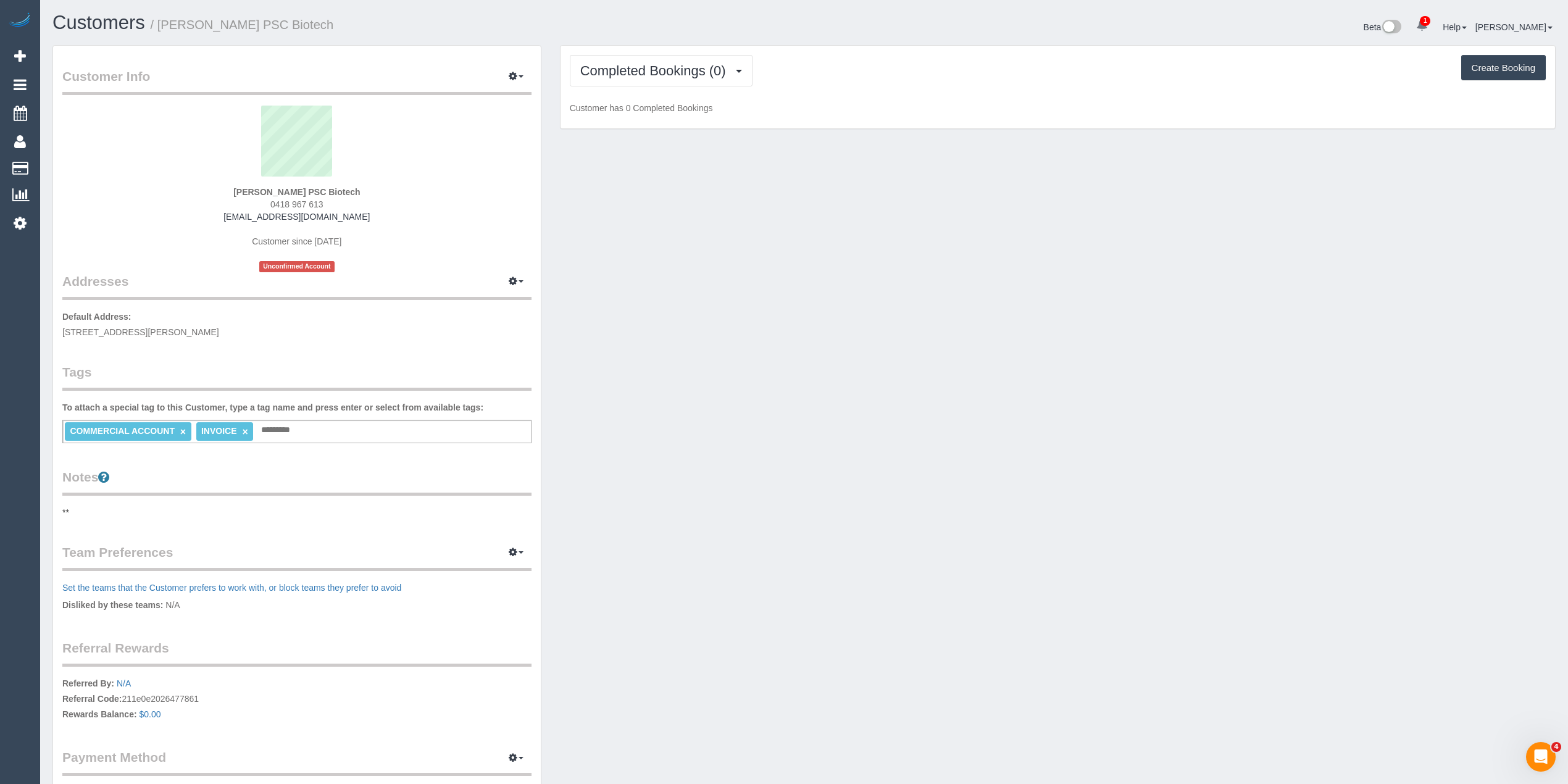
click at [90, 508] on pre "**" at bounding box center [297, 512] width 469 height 12
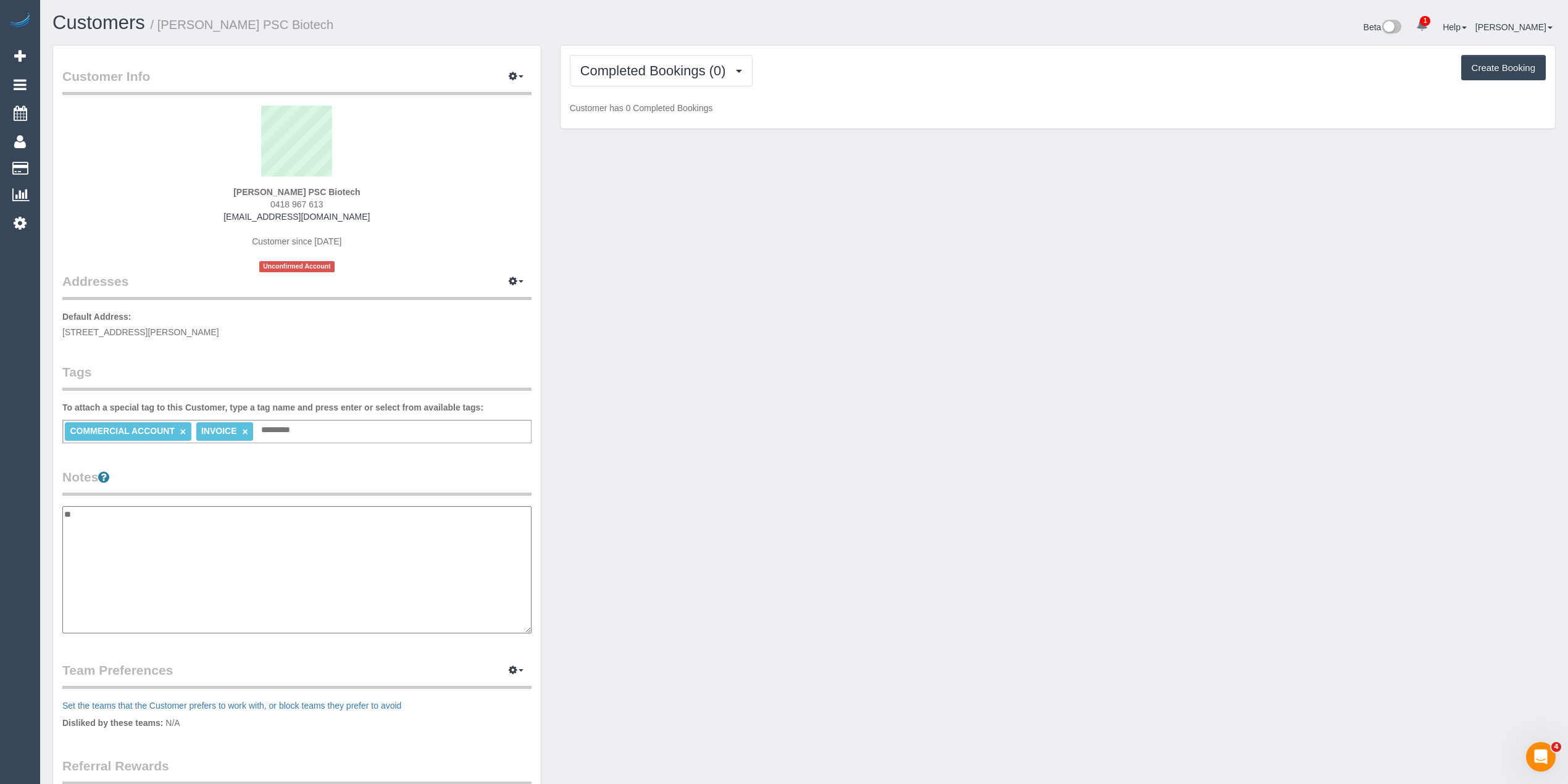
click at [90, 508] on textarea "**" at bounding box center [297, 570] width 469 height 127
type textarea "**********"
drag, startPoint x: 183, startPoint y: 519, endPoint x: 45, endPoint y: 503, distance: 138.9
click at [45, 503] on div "Customer Info Edit Contact Info Send Message Email Preferences Special Sales Ta…" at bounding box center [297, 505] width 508 height 919
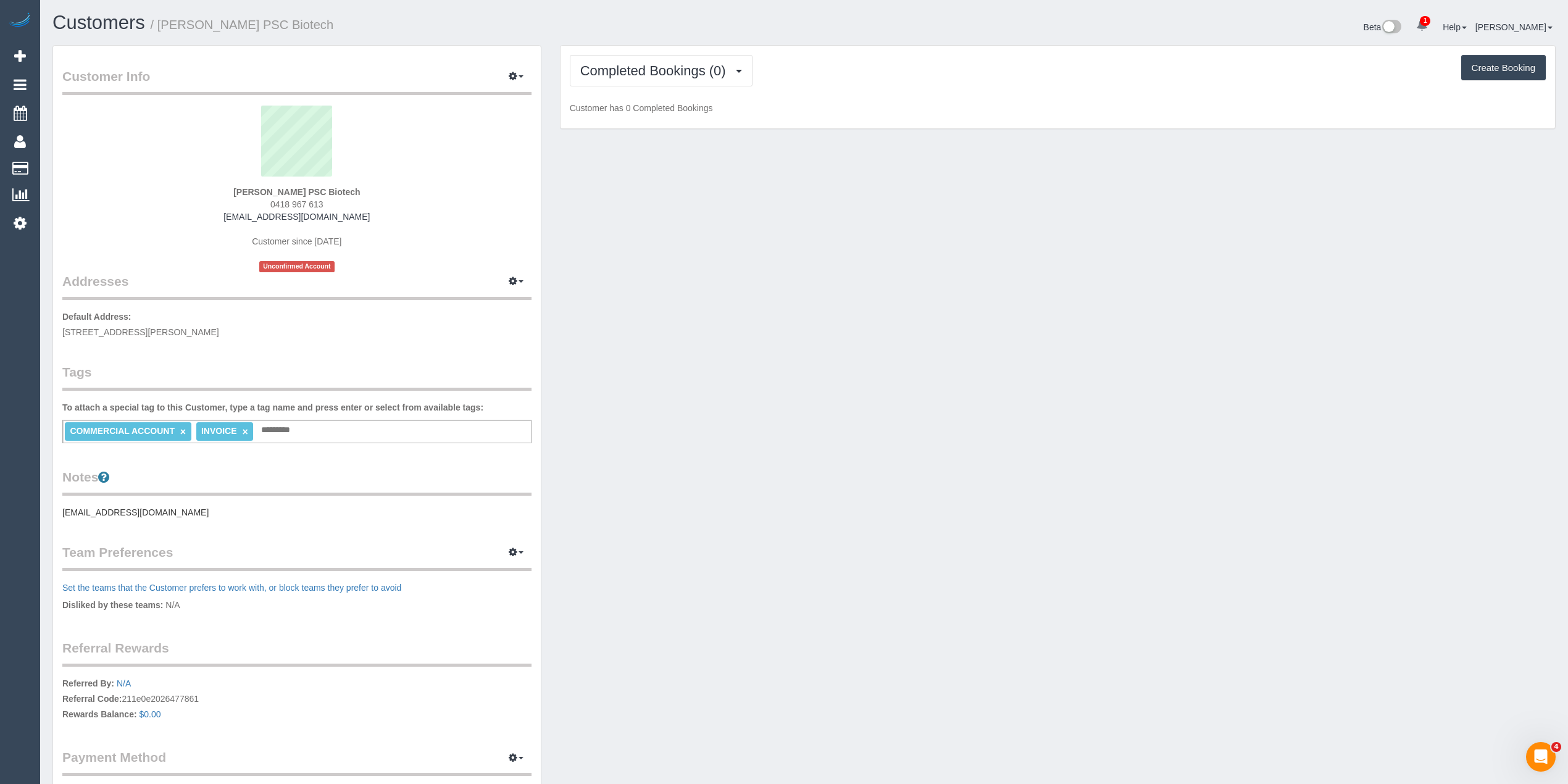
drag, startPoint x: 181, startPoint y: 524, endPoint x: 175, endPoint y: 517, distance: 9.2
click at [181, 524] on div "Customer Info Edit Contact Info Send Message Email Preferences Special Sales Ta…" at bounding box center [297, 440] width 487 height 788
click at [152, 508] on pre "lamyers@biotech.com" at bounding box center [297, 512] width 469 height 12
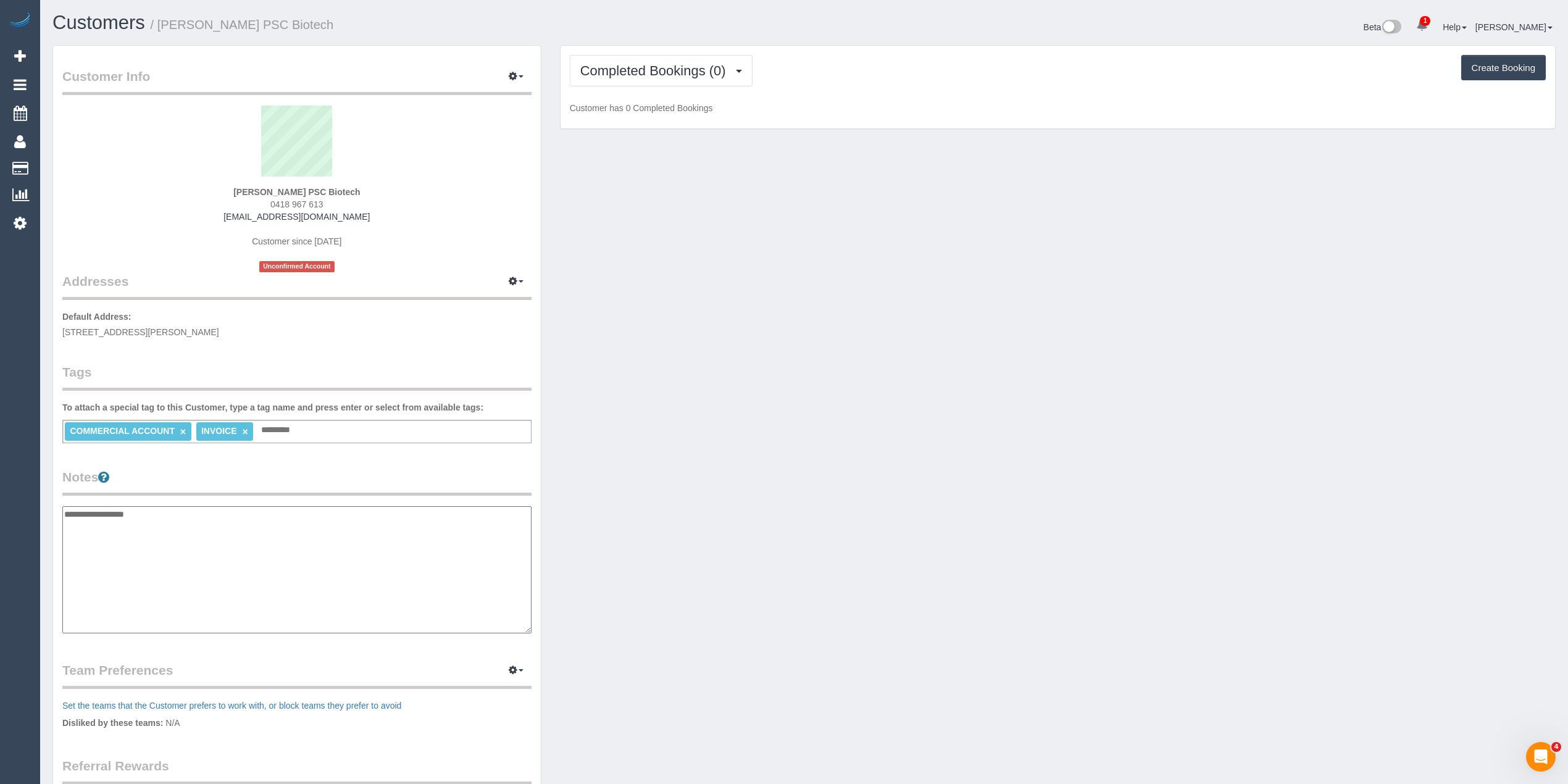
drag, startPoint x: 158, startPoint y: 510, endPoint x: 57, endPoint y: 514, distance: 101.1
click at [57, 514] on div "Customer Info Edit Contact Info Send Message Email Preferences Special Sales Ta…" at bounding box center [297, 498] width 487 height 905
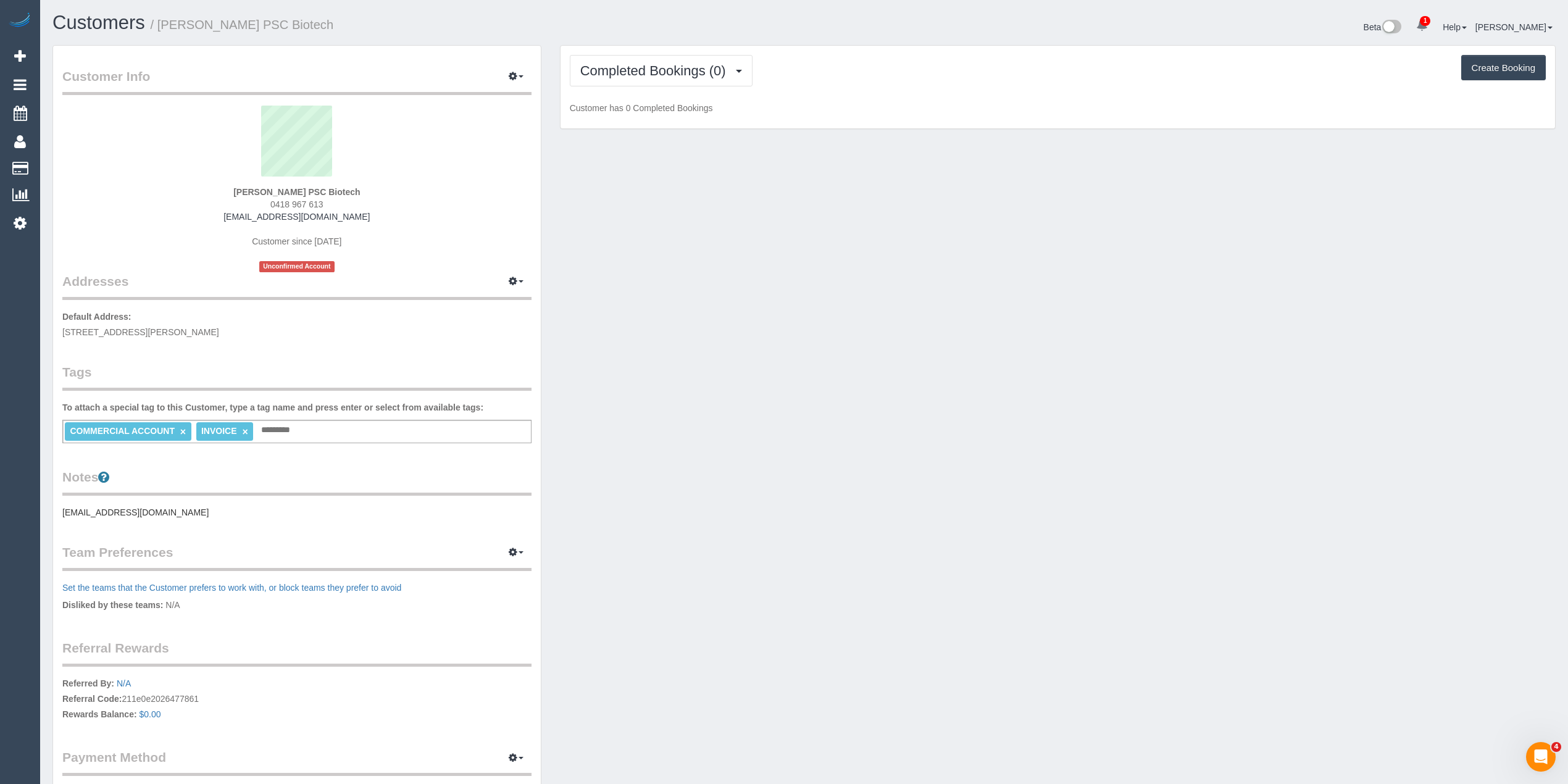
click at [100, 509] on pre "lamyers@biotech.com" at bounding box center [297, 512] width 469 height 12
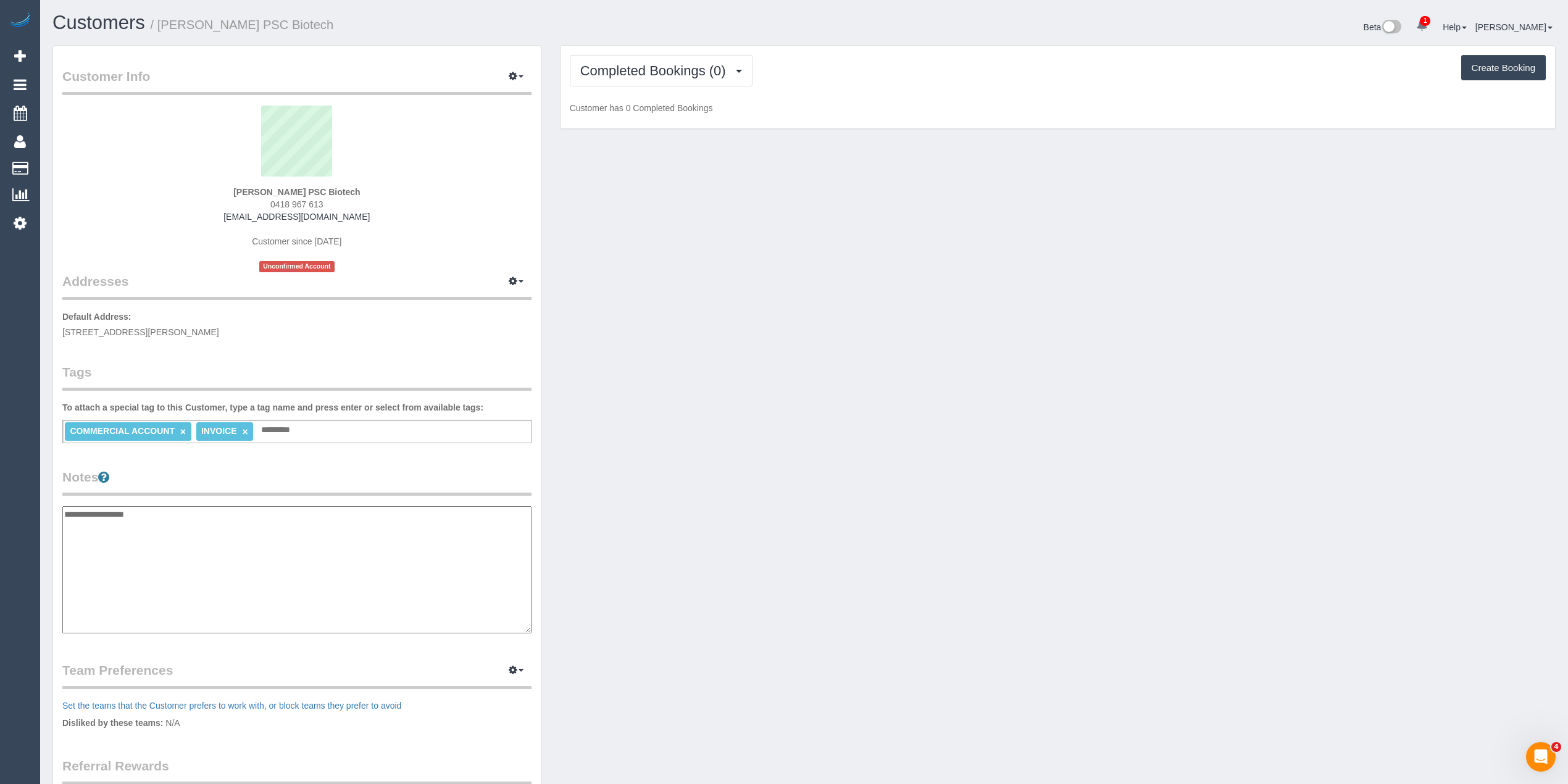
click at [100, 509] on textarea "**********" at bounding box center [297, 570] width 469 height 127
click at [85, 511] on textarea "**********" at bounding box center [297, 570] width 469 height 127
type textarea "**********"
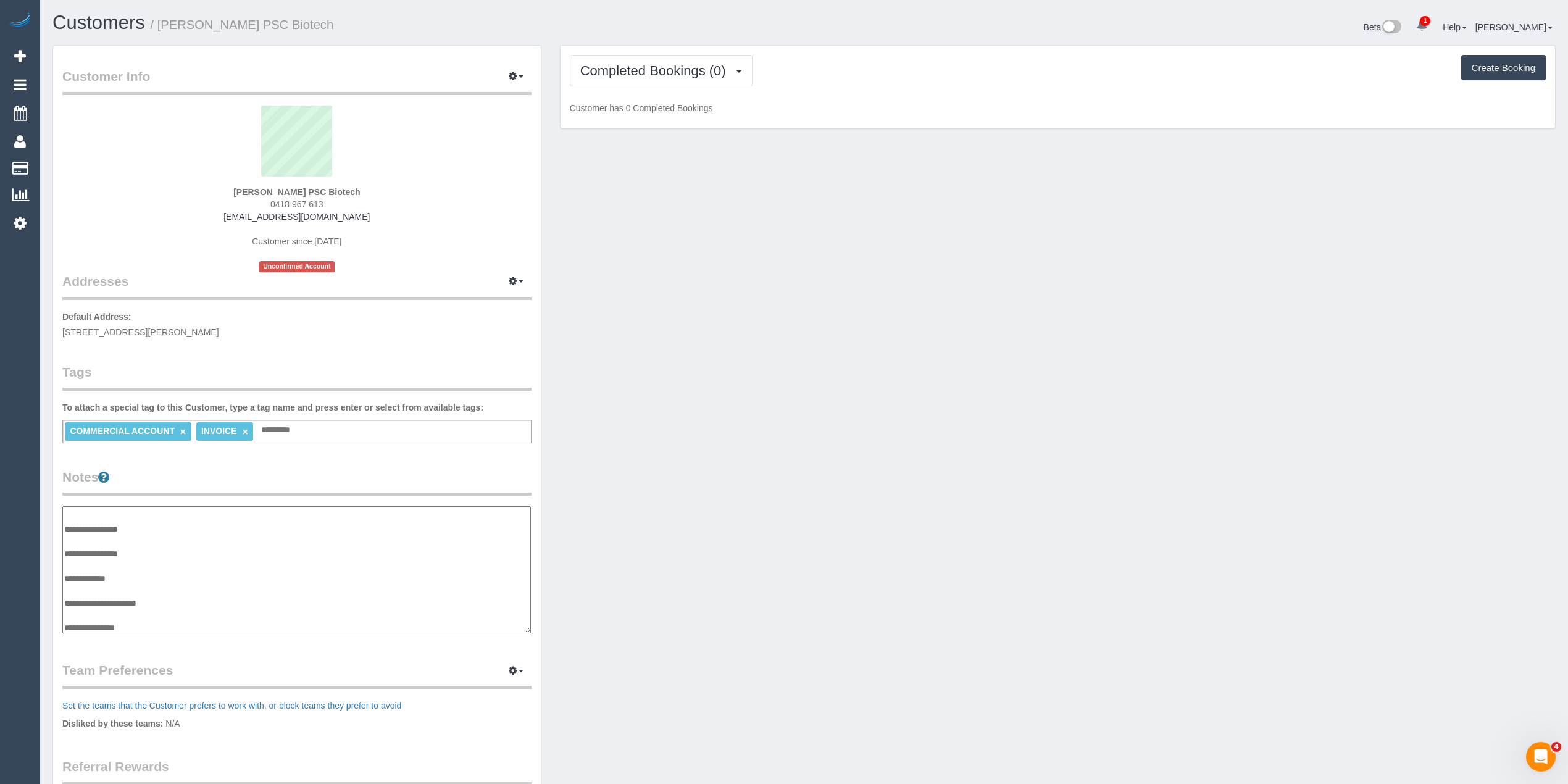
scroll to position [12, 0]
drag, startPoint x: 137, startPoint y: 625, endPoint x: 61, endPoint y: 620, distance: 76.2
click at [61, 620] on div "Customer Info Edit Contact Info Send Message Email Preferences Special Sales Ta…" at bounding box center [297, 498] width 487 height 905
click at [97, 625] on pre "** ACCESS ** ** PREFERENCES ** ** DO NOT SEND ** ** GENERAL ** ** BILLING/INVOI…" at bounding box center [297, 574] width 469 height 136
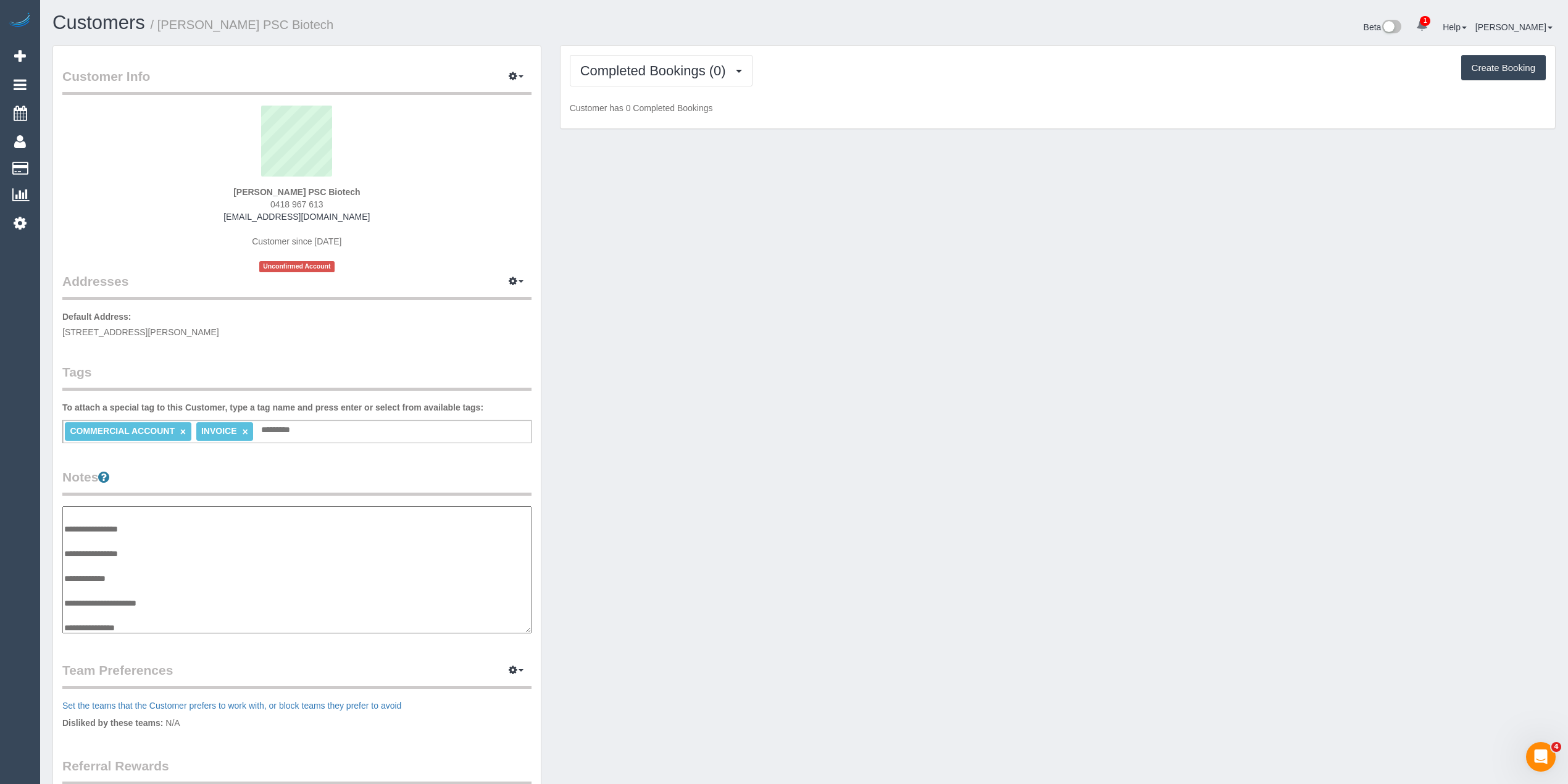
click at [97, 625] on textarea "**********" at bounding box center [297, 570] width 469 height 127
click at [143, 623] on textarea "**********" at bounding box center [296, 570] width 468 height 128
type textarea "**********"
drag, startPoint x: 342, startPoint y: 217, endPoint x: 245, endPoint y: 220, distance: 97.0
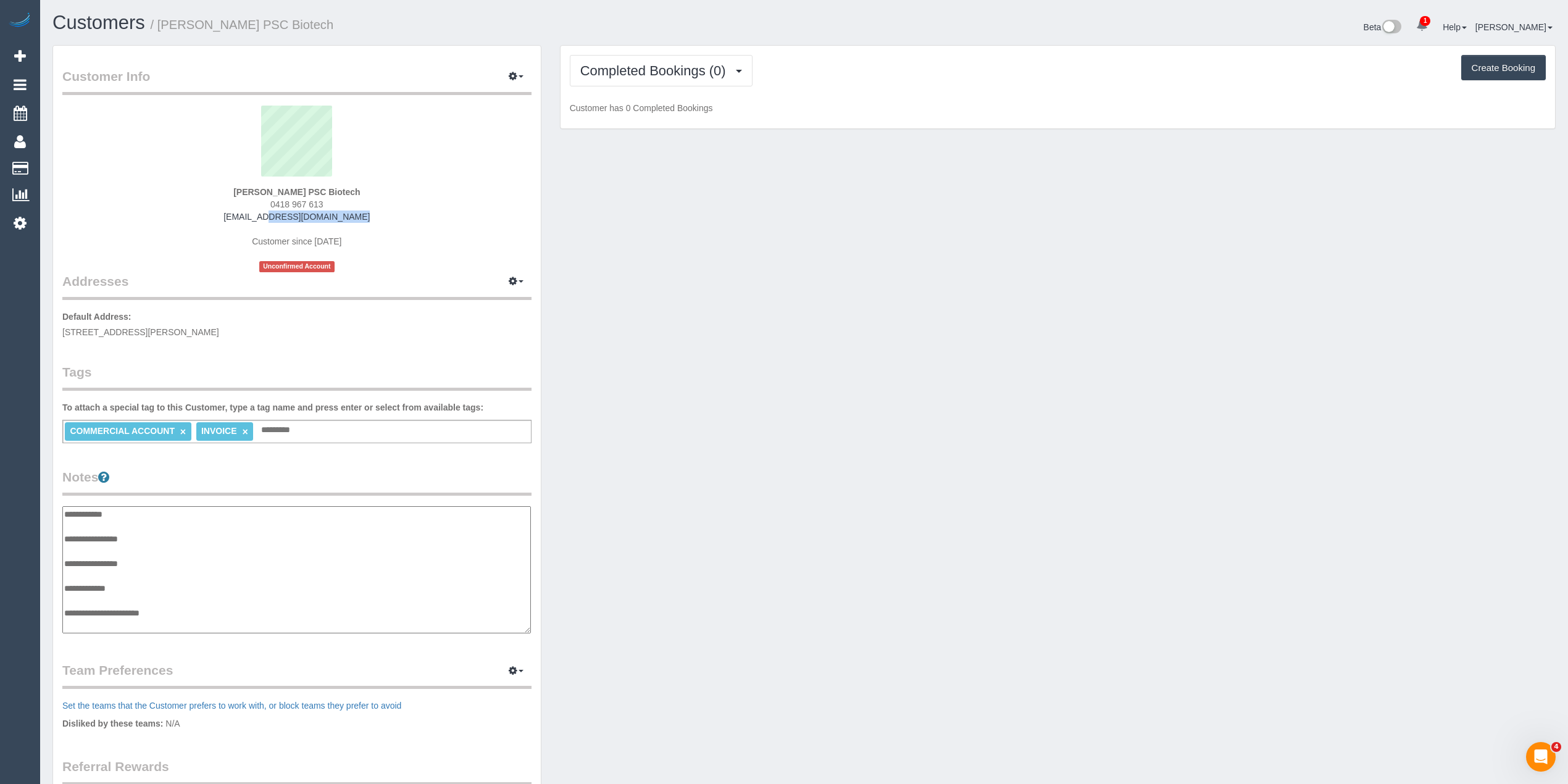
click at [245, 220] on div "Megan Scally PSC Biotech 0418 967 613 lamyers@biotech.com Customer since 2025 U…" at bounding box center [297, 189] width 469 height 167
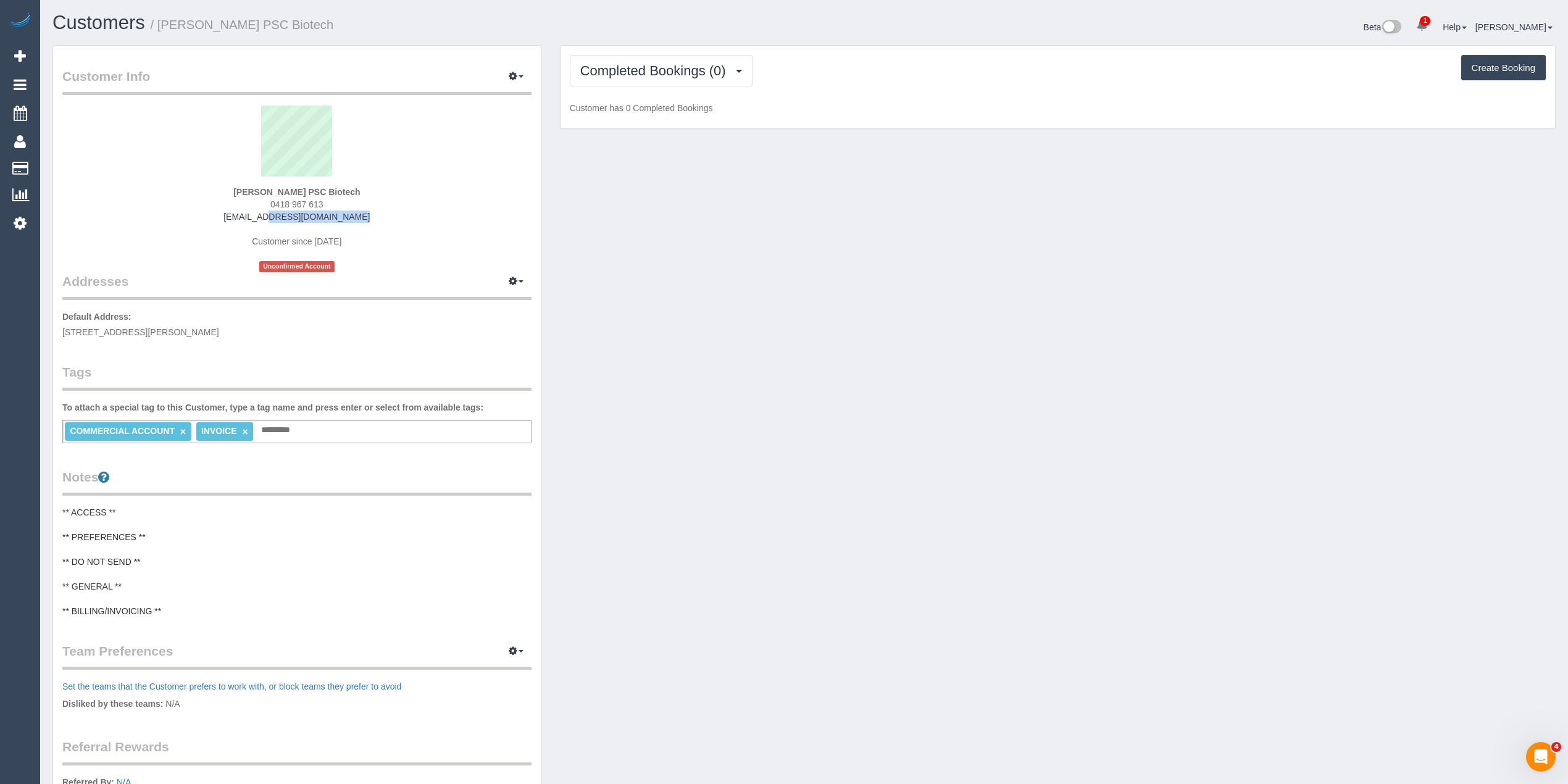
copy link "lamyers@biotech.com"
click at [89, 618] on div "Customer Info Edit Contact Info Send Message Email Preferences Special Sales Ta…" at bounding box center [297, 489] width 487 height 886
click at [75, 618] on div "Customer Info Edit Contact Info Send Message Email Preferences Special Sales Ta…" at bounding box center [297, 489] width 487 height 886
click at [82, 619] on div "Customer Info Edit Contact Info Send Message Email Preferences Special Sales Ta…" at bounding box center [297, 489] width 487 height 886
click at [90, 599] on pre "** ACCESS ** ** PREFERENCES ** ** DO NOT SEND ** ** GENERAL ** ** BILLING/INVOI…" at bounding box center [297, 562] width 469 height 111
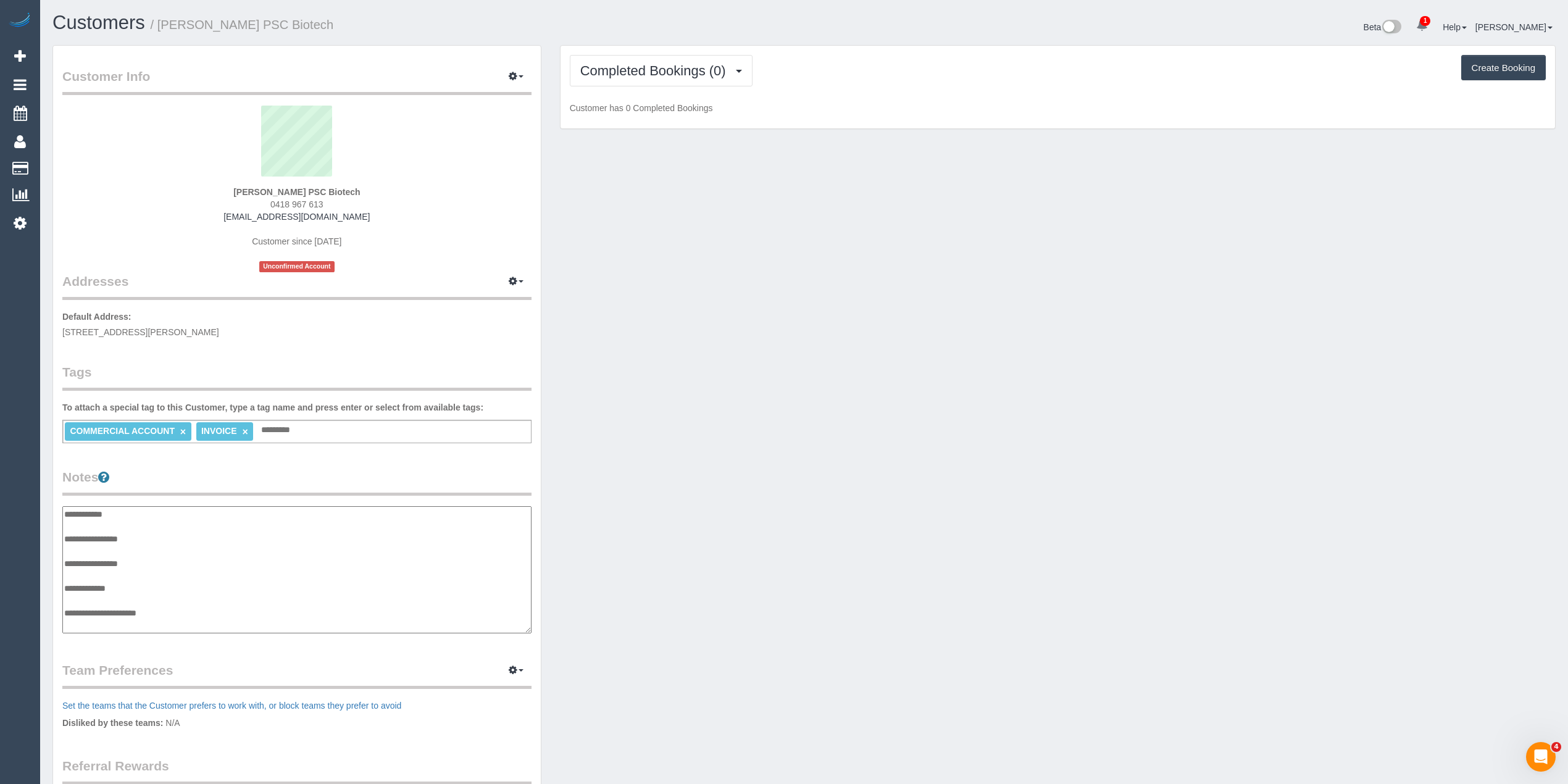
click at [85, 620] on textarea "**********" at bounding box center [297, 570] width 469 height 127
click at [186, 611] on textarea "**********" at bounding box center [297, 570] width 469 height 127
type textarea "**********"
click at [614, 65] on span "Completed Bookings (0)" at bounding box center [656, 70] width 152 height 15
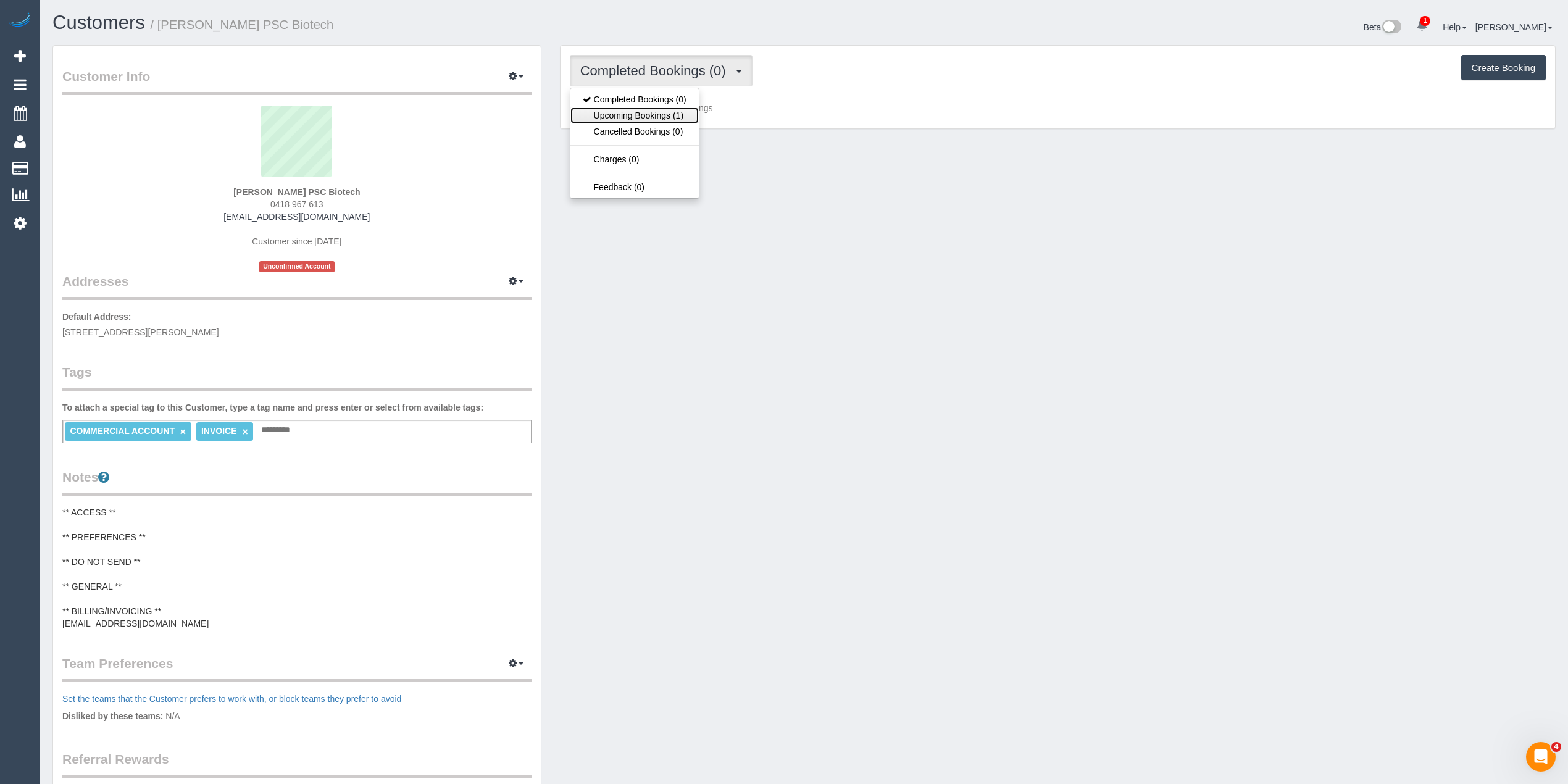
click at [620, 115] on link "Upcoming Bookings (1)" at bounding box center [635, 115] width 129 height 16
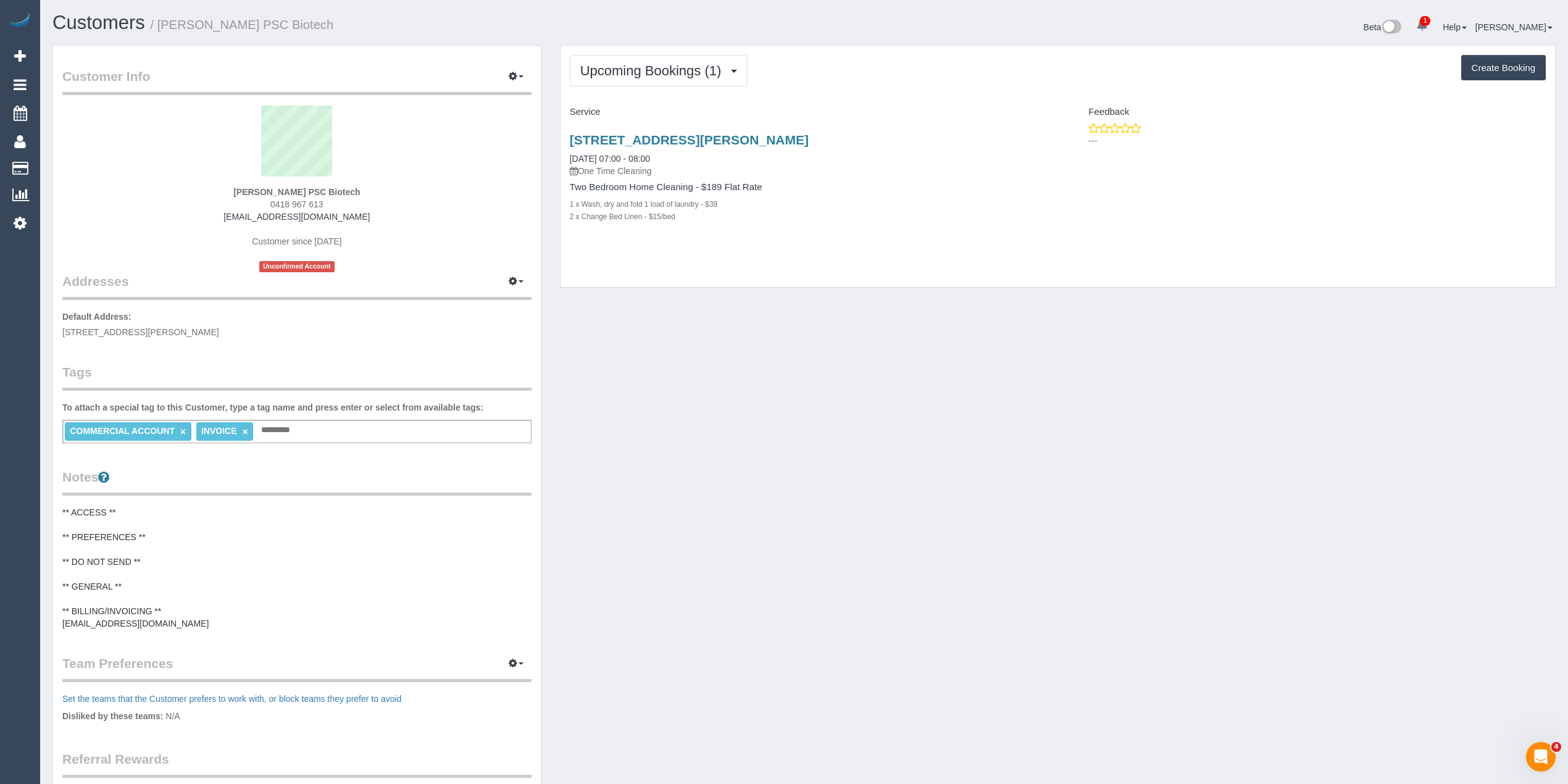
click at [702, 149] on div "17 Boronia St, Pascoe Vale, VIC 3044 03/10/2025 07:00 - 08:00 One Time Cleaning" at bounding box center [810, 155] width 479 height 45
click at [702, 140] on link "17 Boronia St, Pascoe Vale, VIC 3044" at bounding box center [689, 140] width 239 height 14
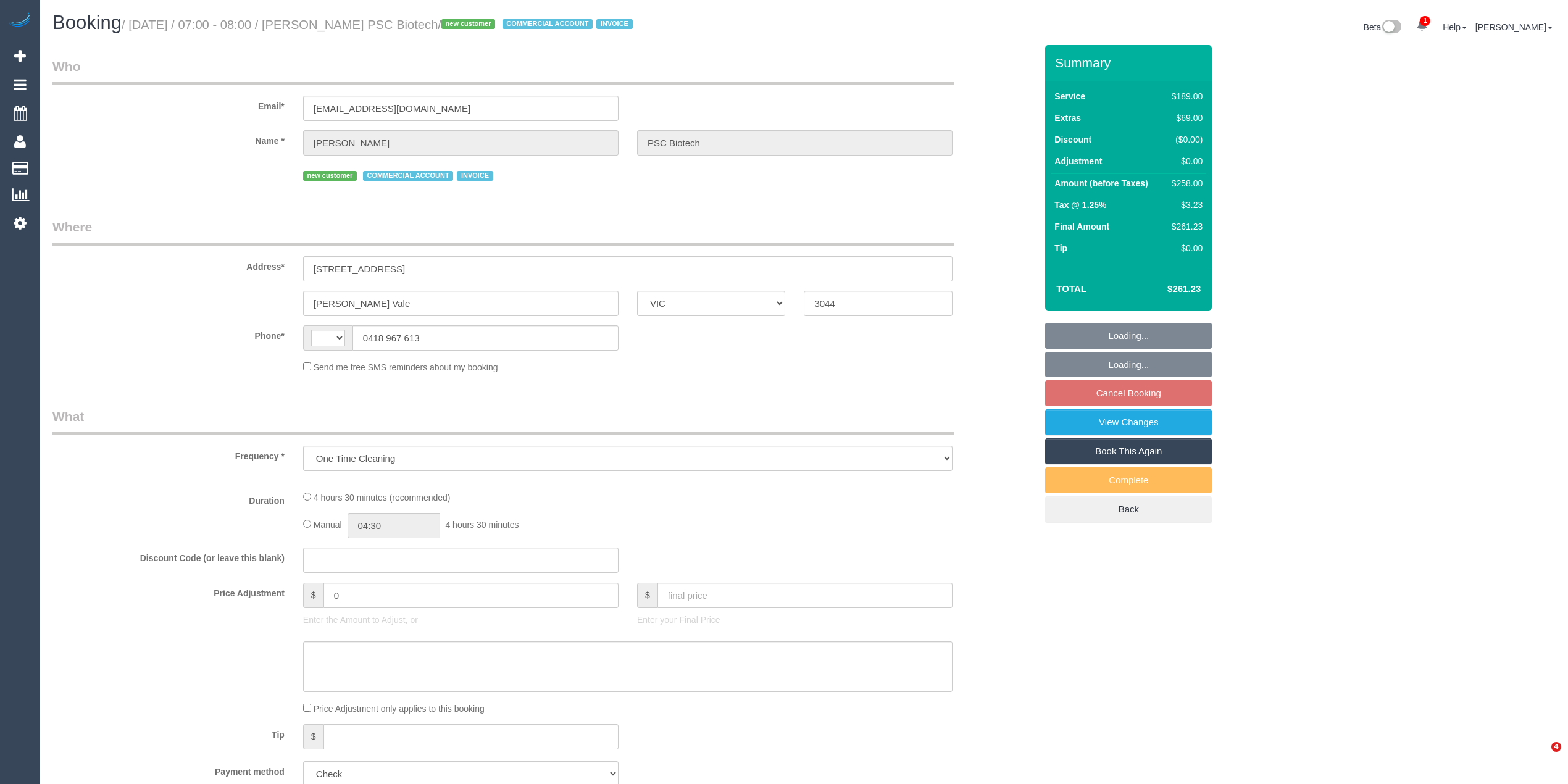
select select "VIC"
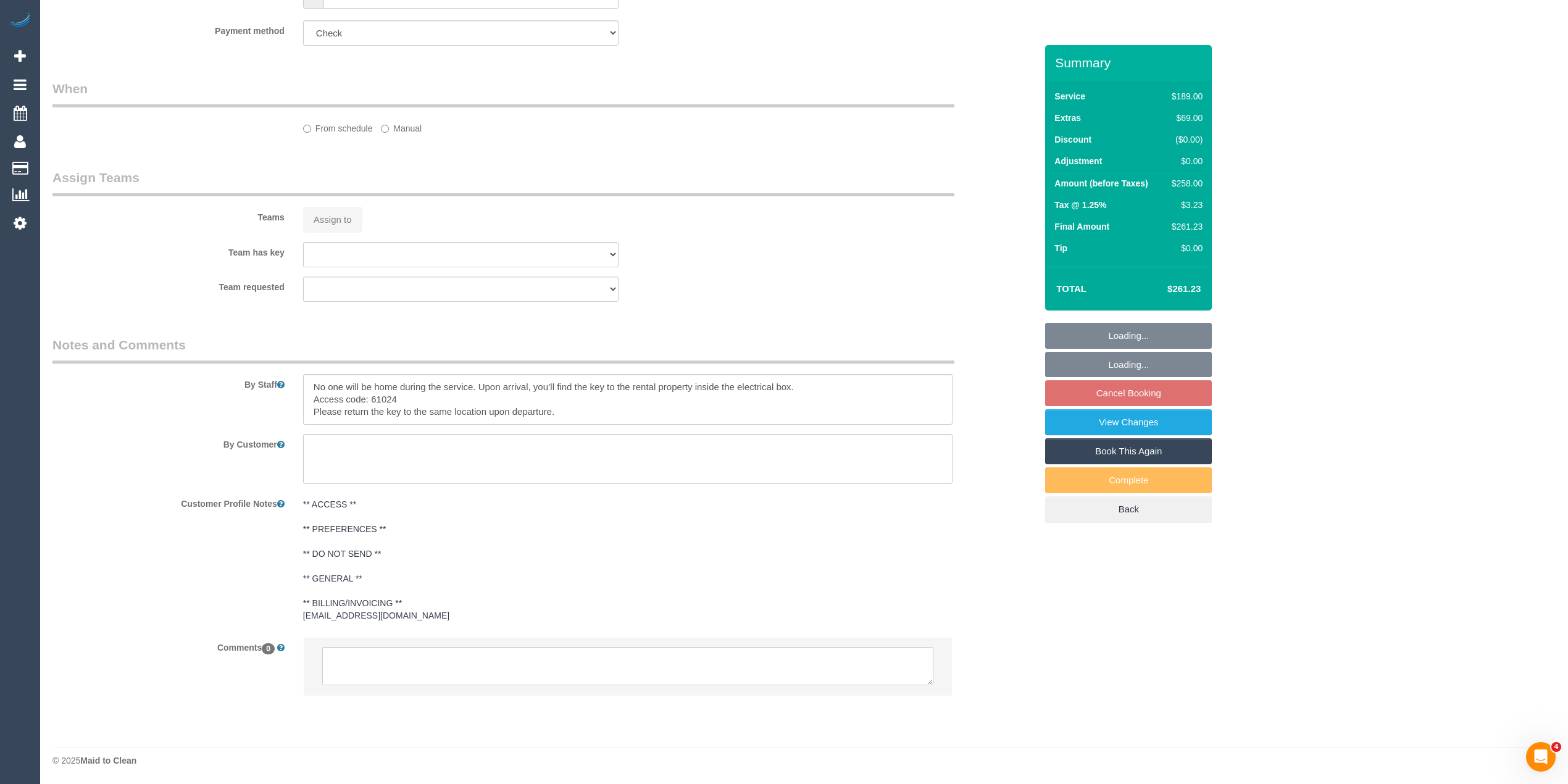
select select "string:AU"
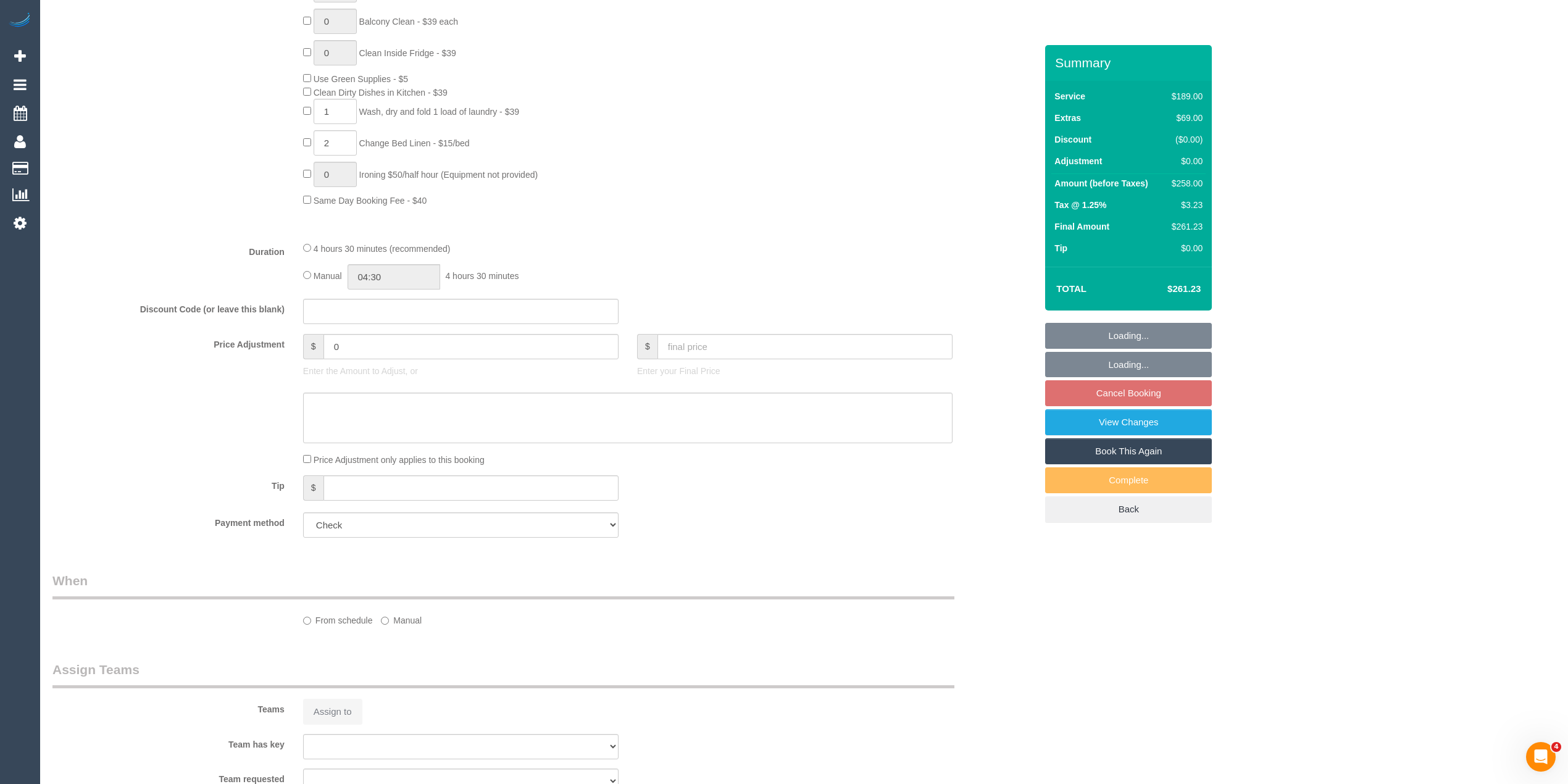
scroll to position [1282, 0]
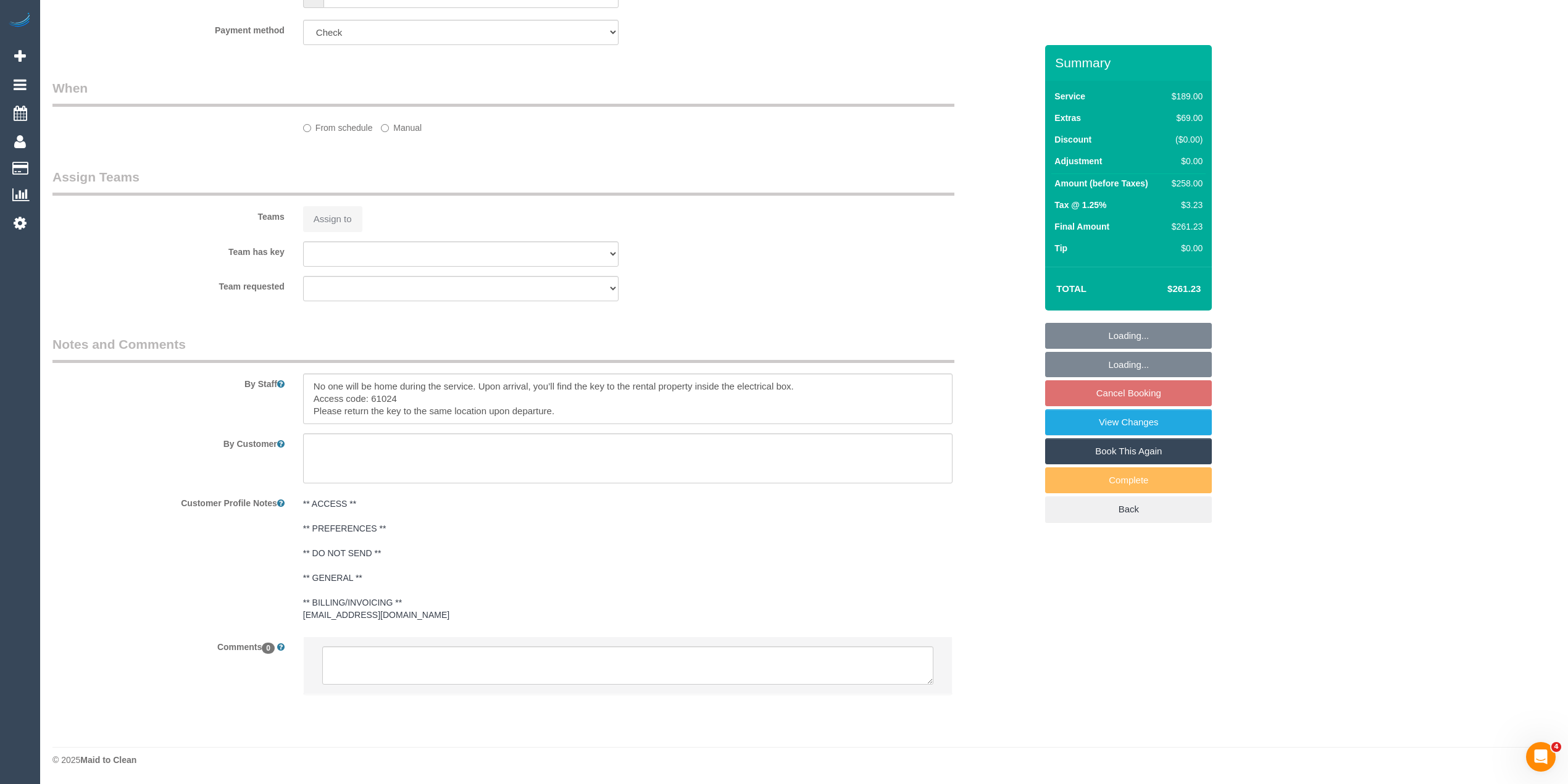
select select "number:28"
select select "number:15"
select select "number:18"
select select "number:24"
select select "object:1366"
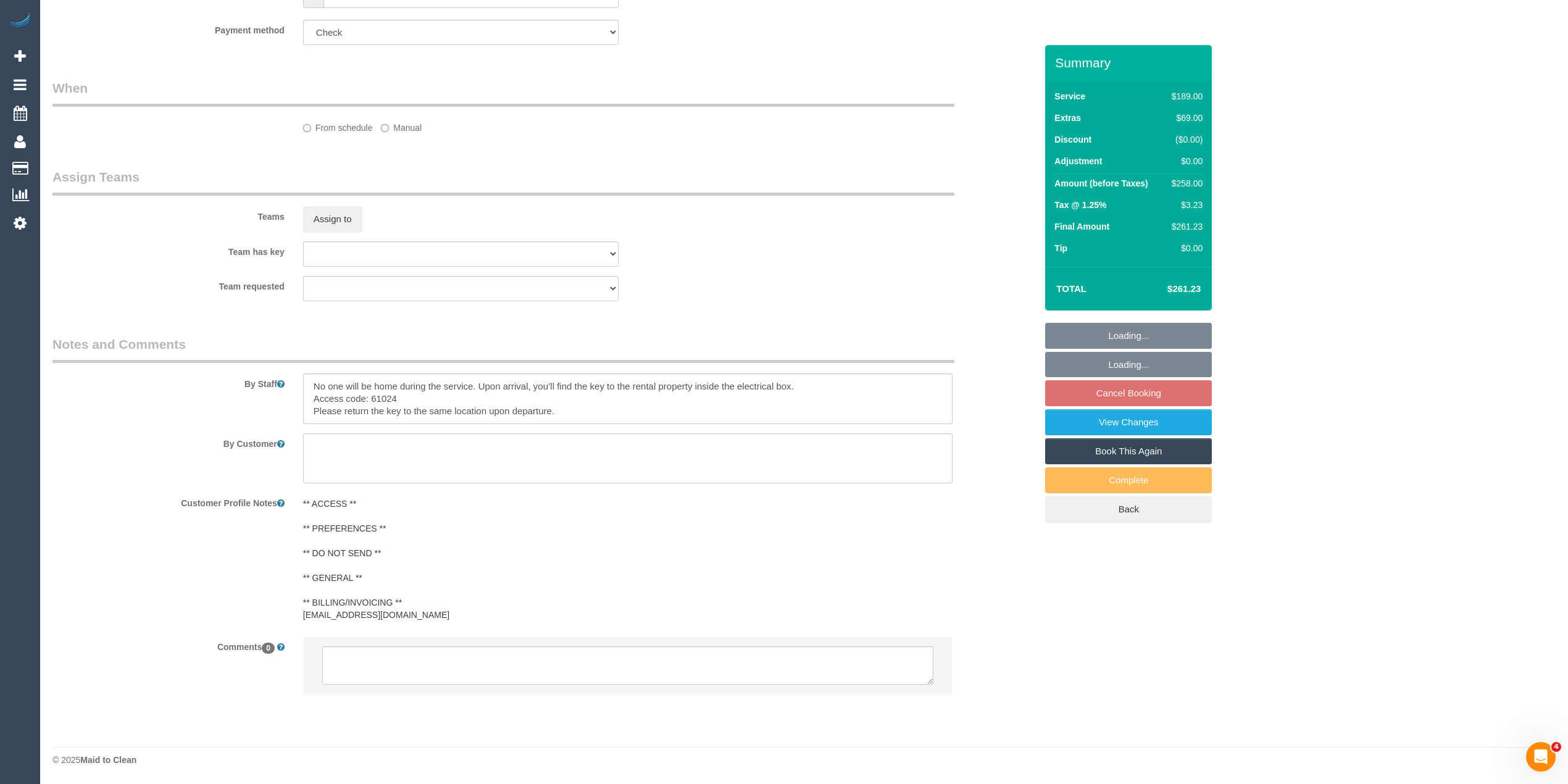
select select "spot1"
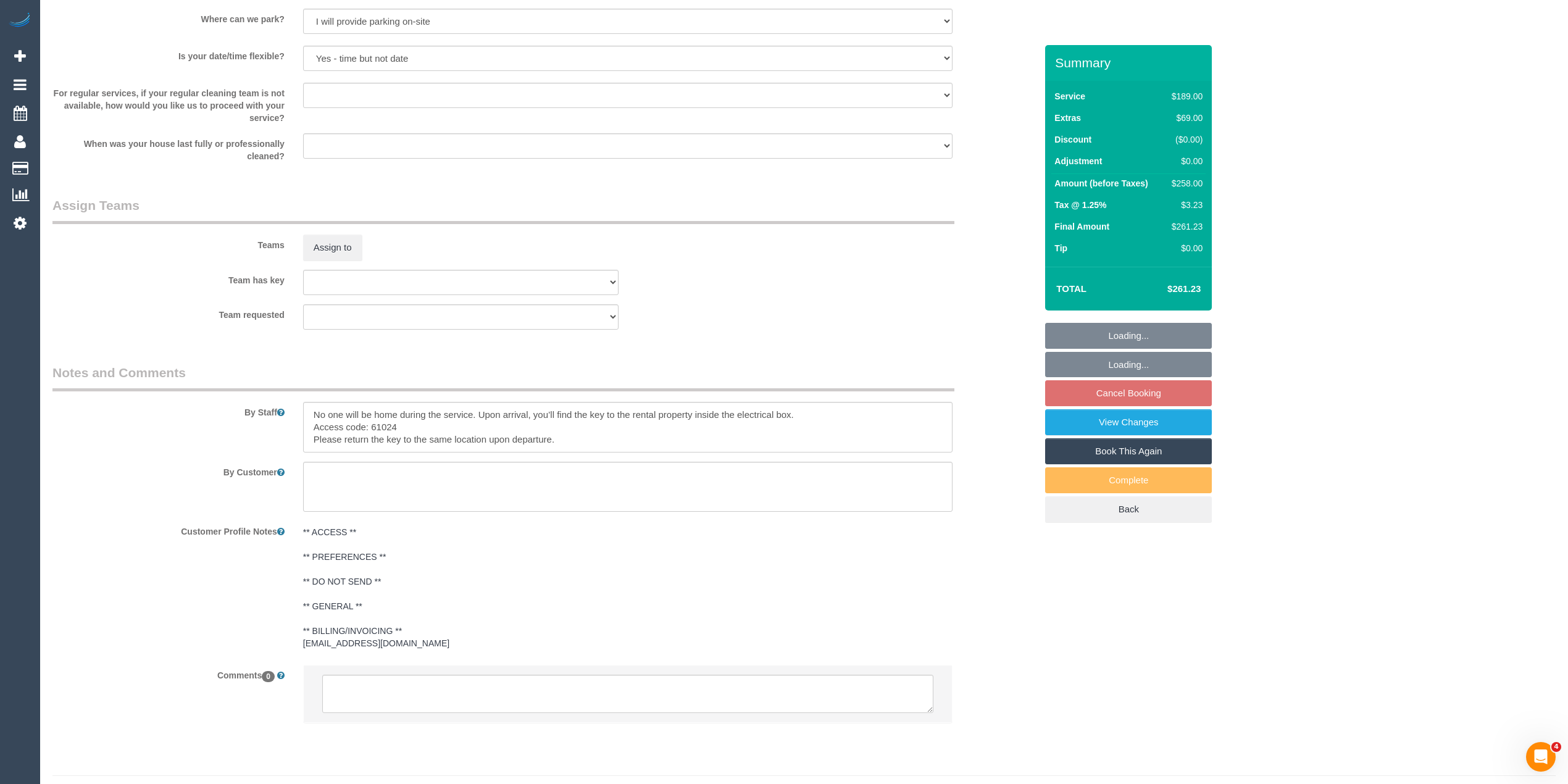
scroll to position [1685, 0]
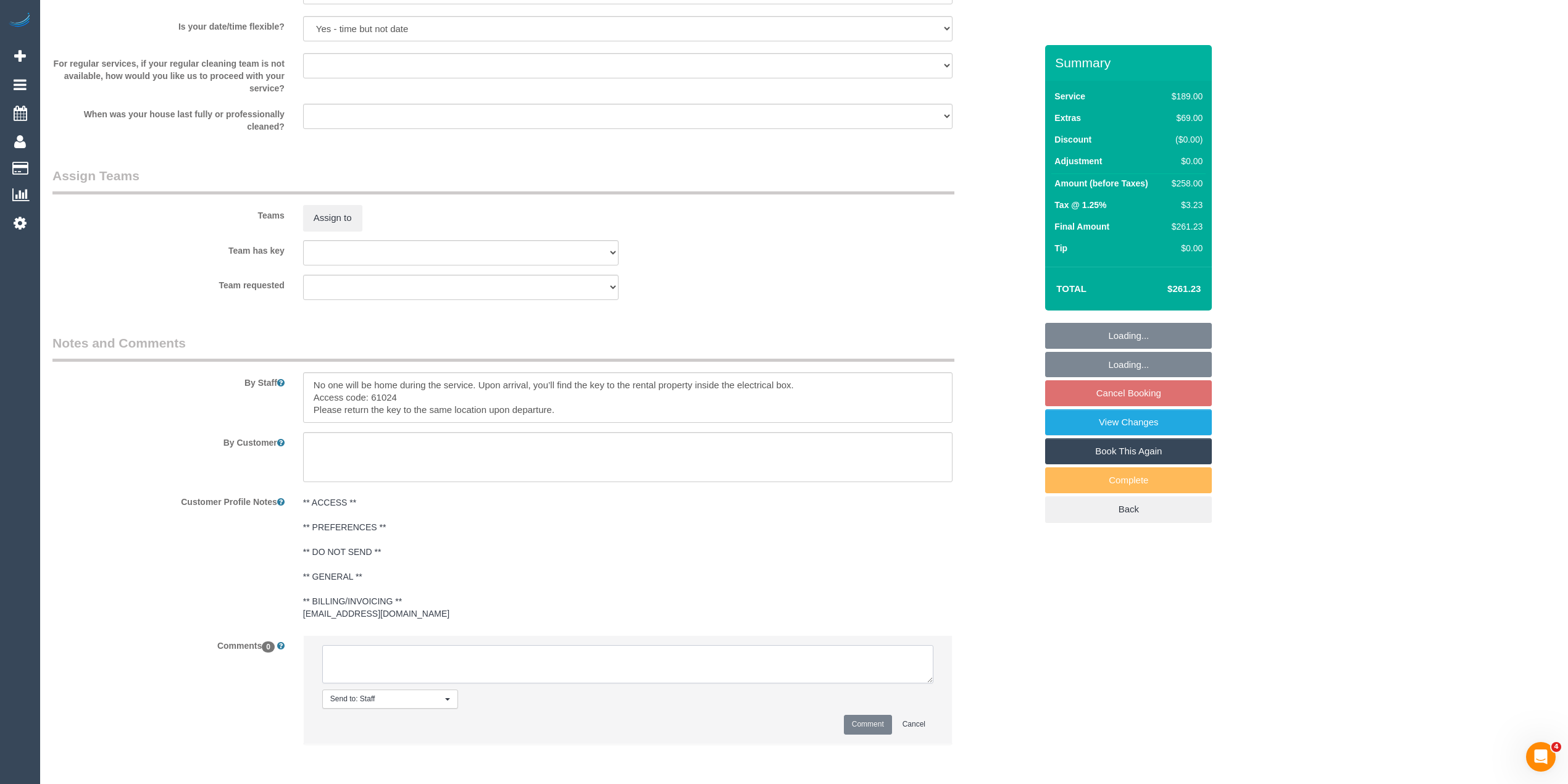
click at [378, 666] on textarea at bounding box center [628, 664] width 611 height 38
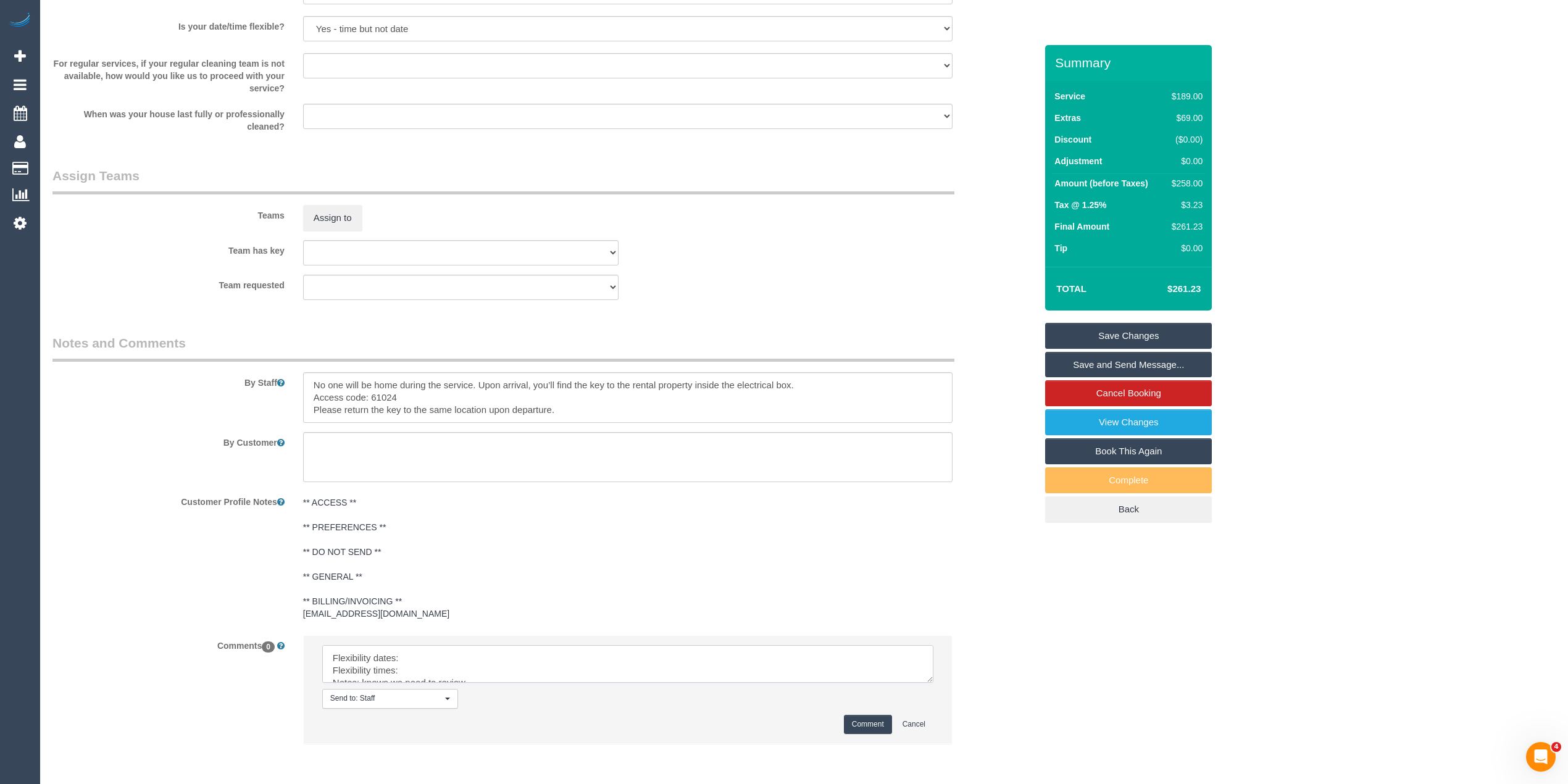
drag, startPoint x: 925, startPoint y: 677, endPoint x: 924, endPoint y: 734, distance: 57.0
click at [924, 682] on textarea at bounding box center [628, 664] width 611 height 38
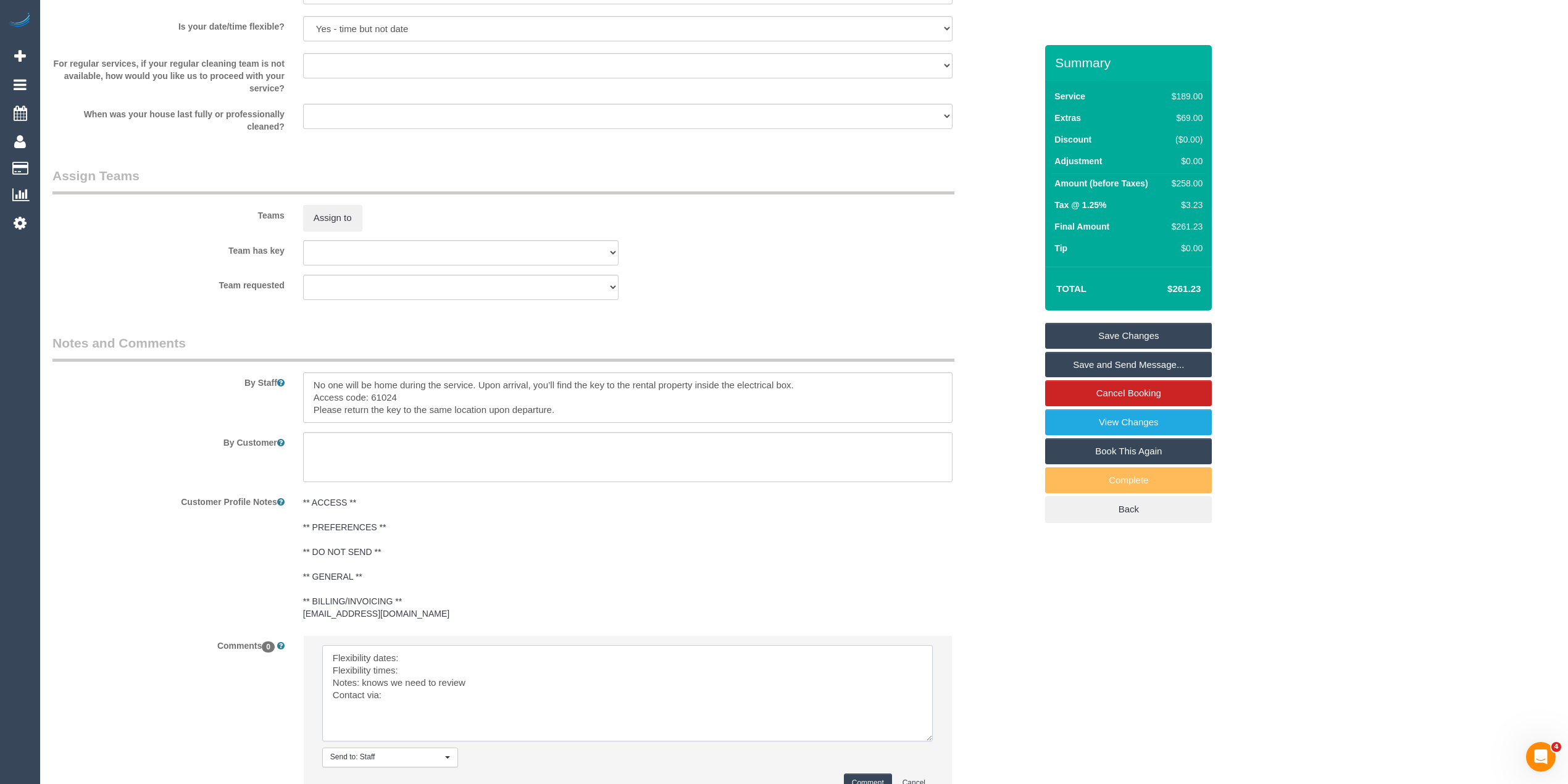
click at [446, 648] on textarea at bounding box center [628, 693] width 611 height 96
click at [428, 672] on textarea at bounding box center [628, 693] width 611 height 96
click at [424, 695] on textarea at bounding box center [628, 693] width 611 height 96
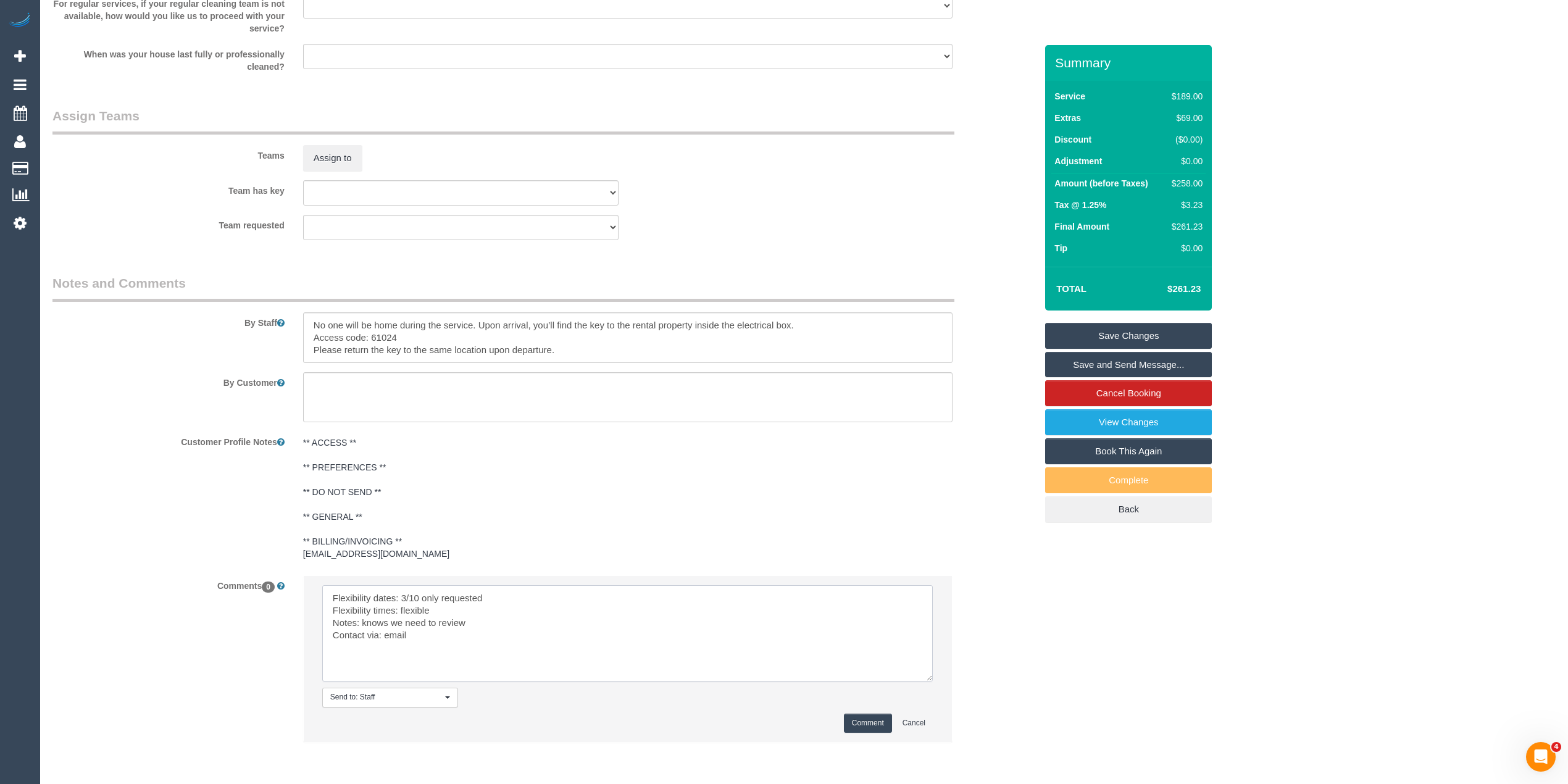
scroll to position [1794, 0]
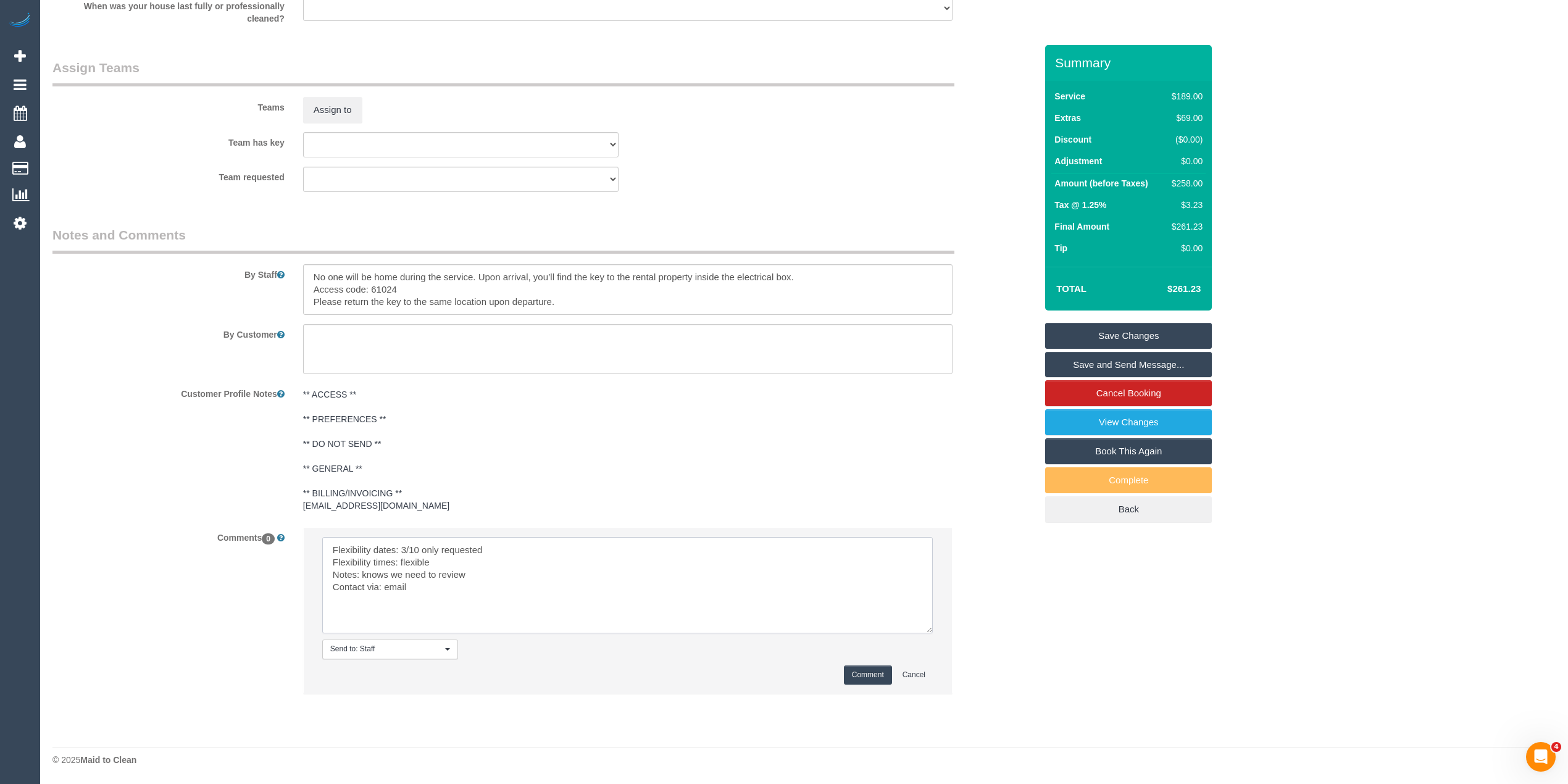
type textarea "Flexibility dates: 3/10 only requested Flexibility times: flexible Notes: knows…"
click at [873, 660] on li "Send to: Staff Nothing selected Send to: Staff Send to: Customer Send to: Team …" at bounding box center [628, 610] width 648 height 165
click at [890, 672] on button "Comment" at bounding box center [868, 675] width 48 height 19
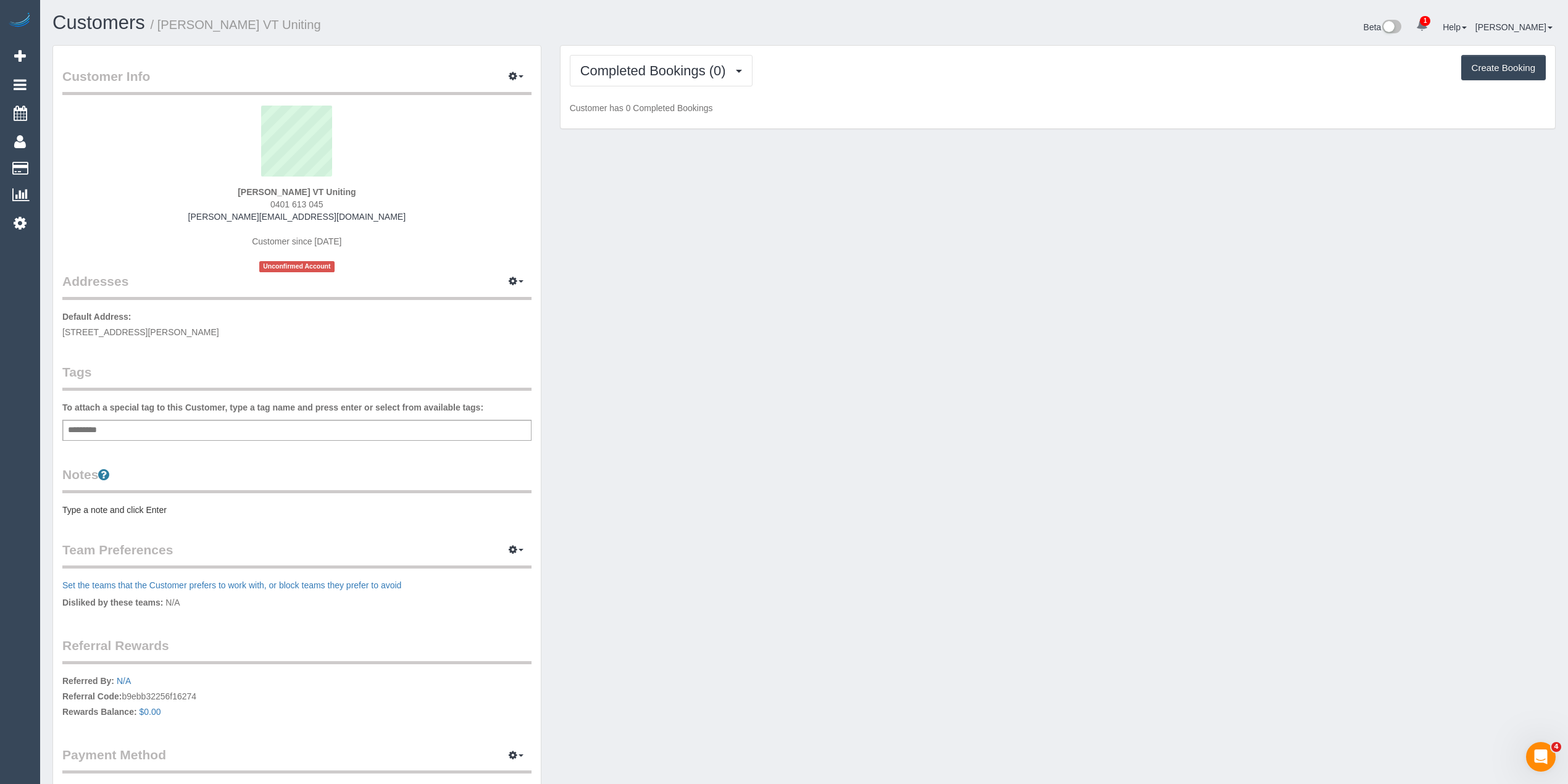
click at [275, 411] on div "To attach a special tag to this Customer, type a tag name and press enter or se…" at bounding box center [297, 421] width 469 height 39
click at [275, 420] on div "Add a tag" at bounding box center [297, 430] width 469 height 21
type input "*******"
click at [100, 506] on pre "Type a note and click Enter" at bounding box center [297, 512] width 469 height 12
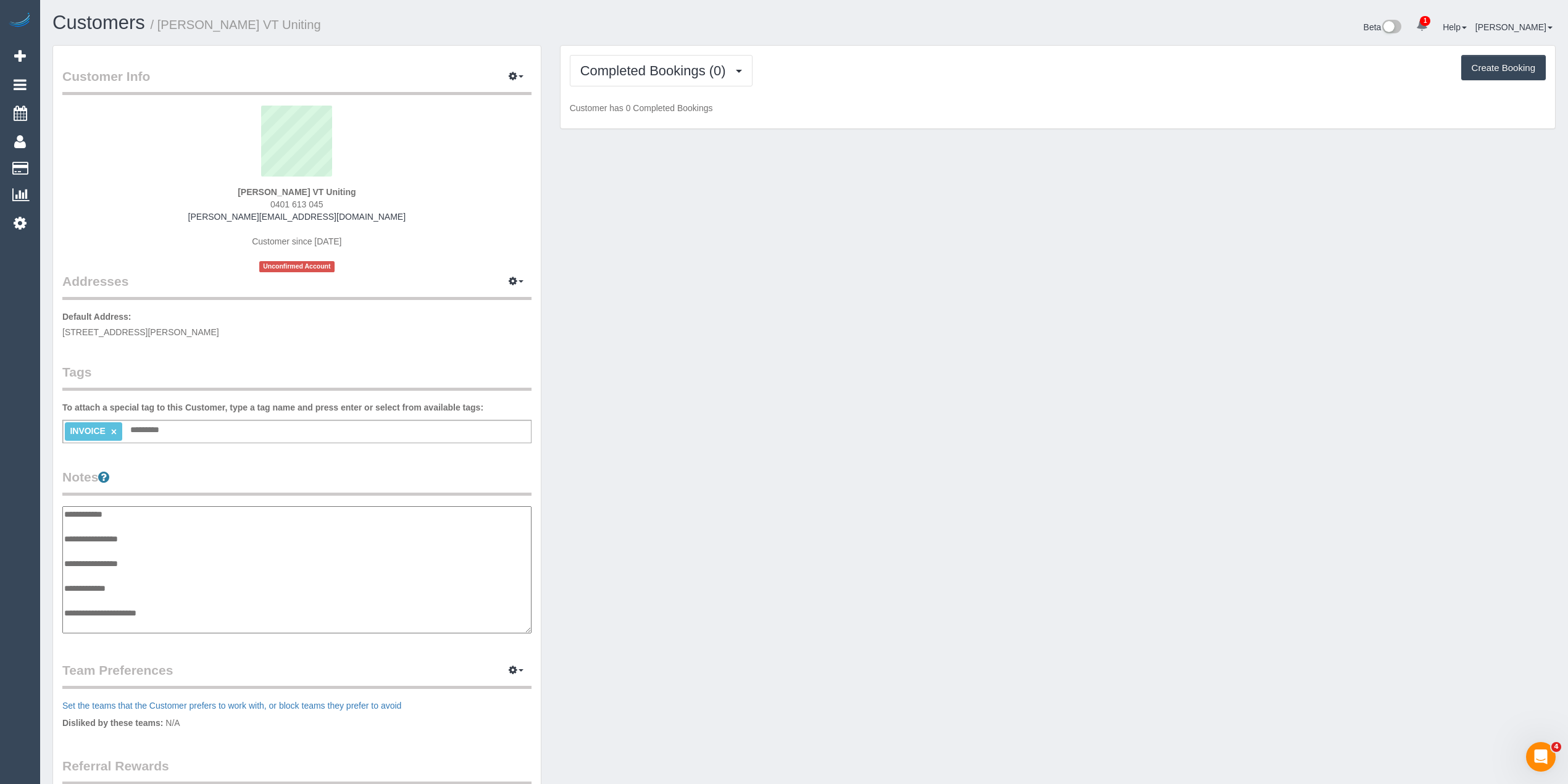
scroll to position [10, 0]
click at [153, 620] on textarea "**********" at bounding box center [296, 570] width 468 height 128
click at [179, 603] on textarea "**********" at bounding box center [296, 570] width 468 height 128
paste textarea "**********"
type textarea "**********"
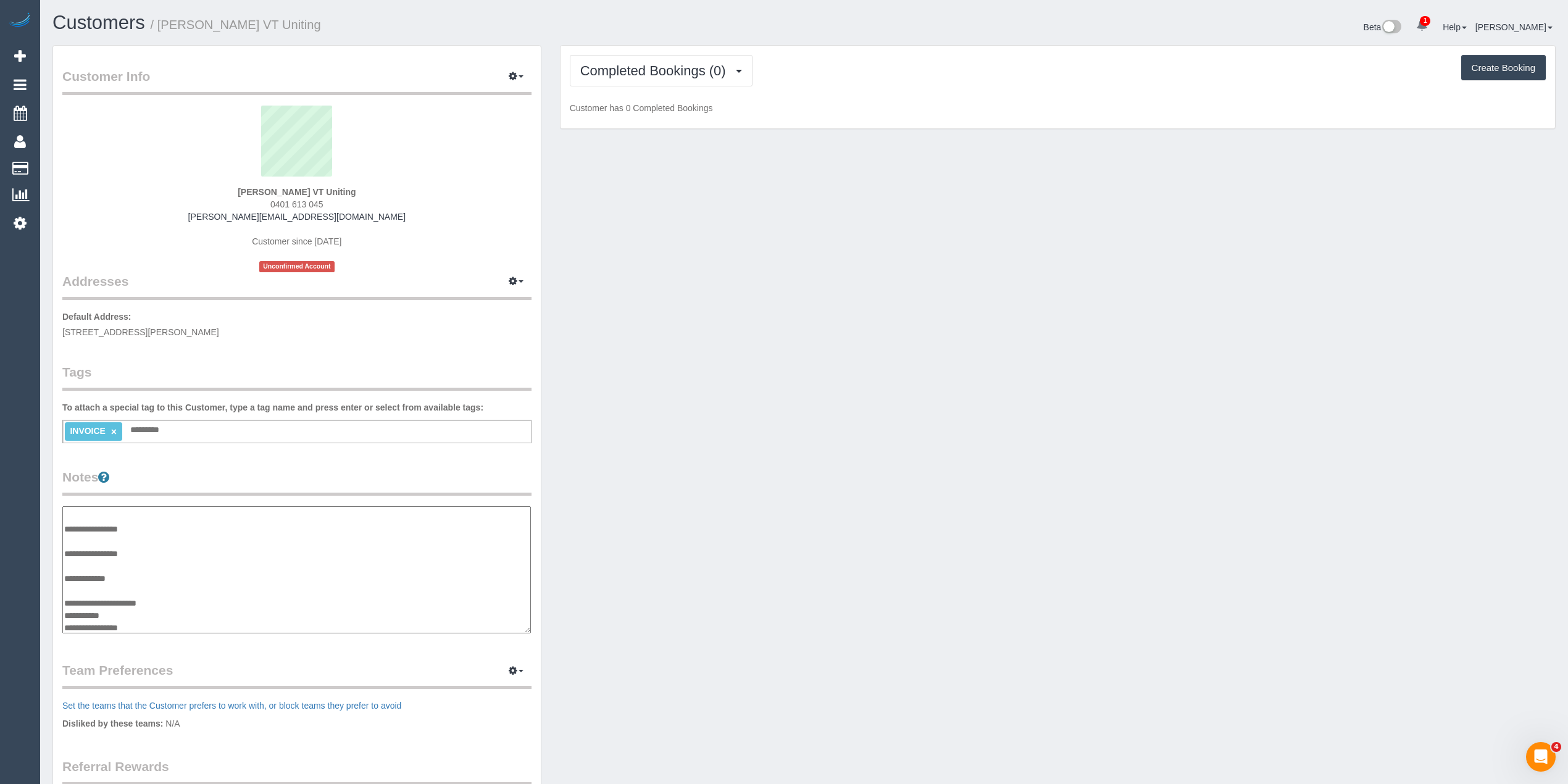
scroll to position [109, 0]
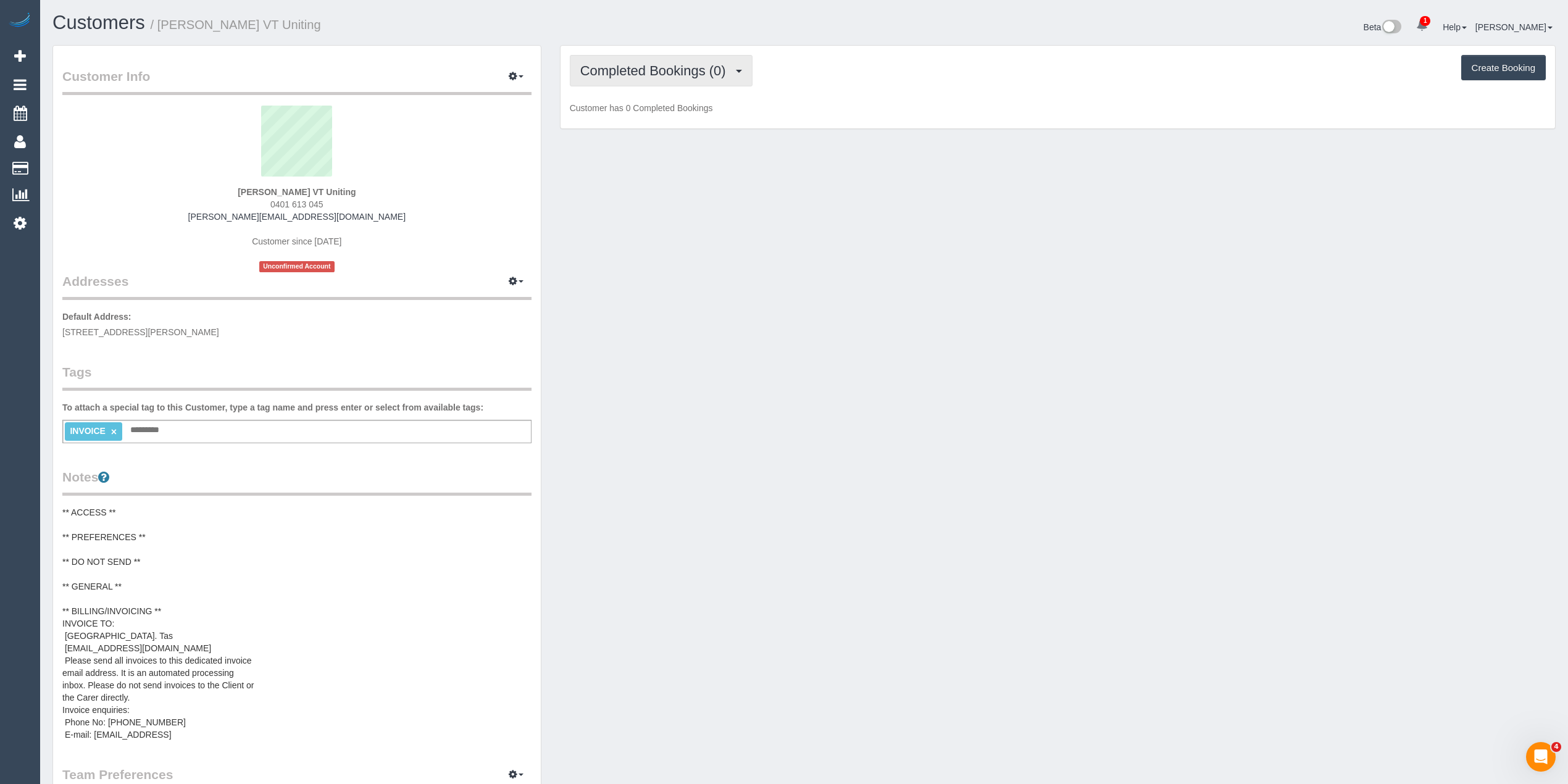
click at [652, 72] on span "Completed Bookings (0)" at bounding box center [656, 70] width 152 height 15
click at [660, 121] on link "Upcoming Bookings (1)" at bounding box center [635, 115] width 129 height 16
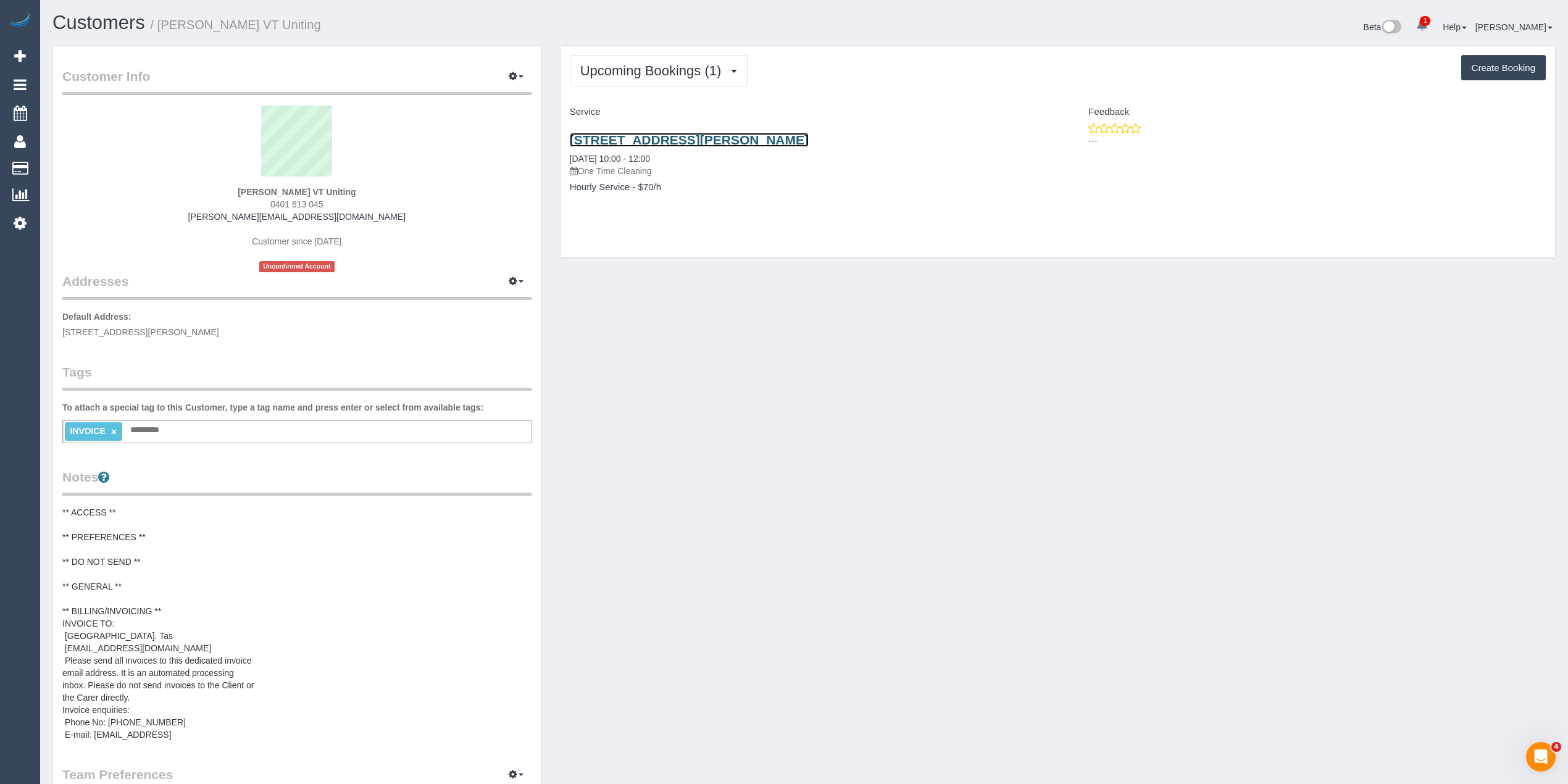
click at [684, 140] on link "Unit G15, 5 Lusher Road, Croydon, VIC 3136" at bounding box center [689, 140] width 239 height 14
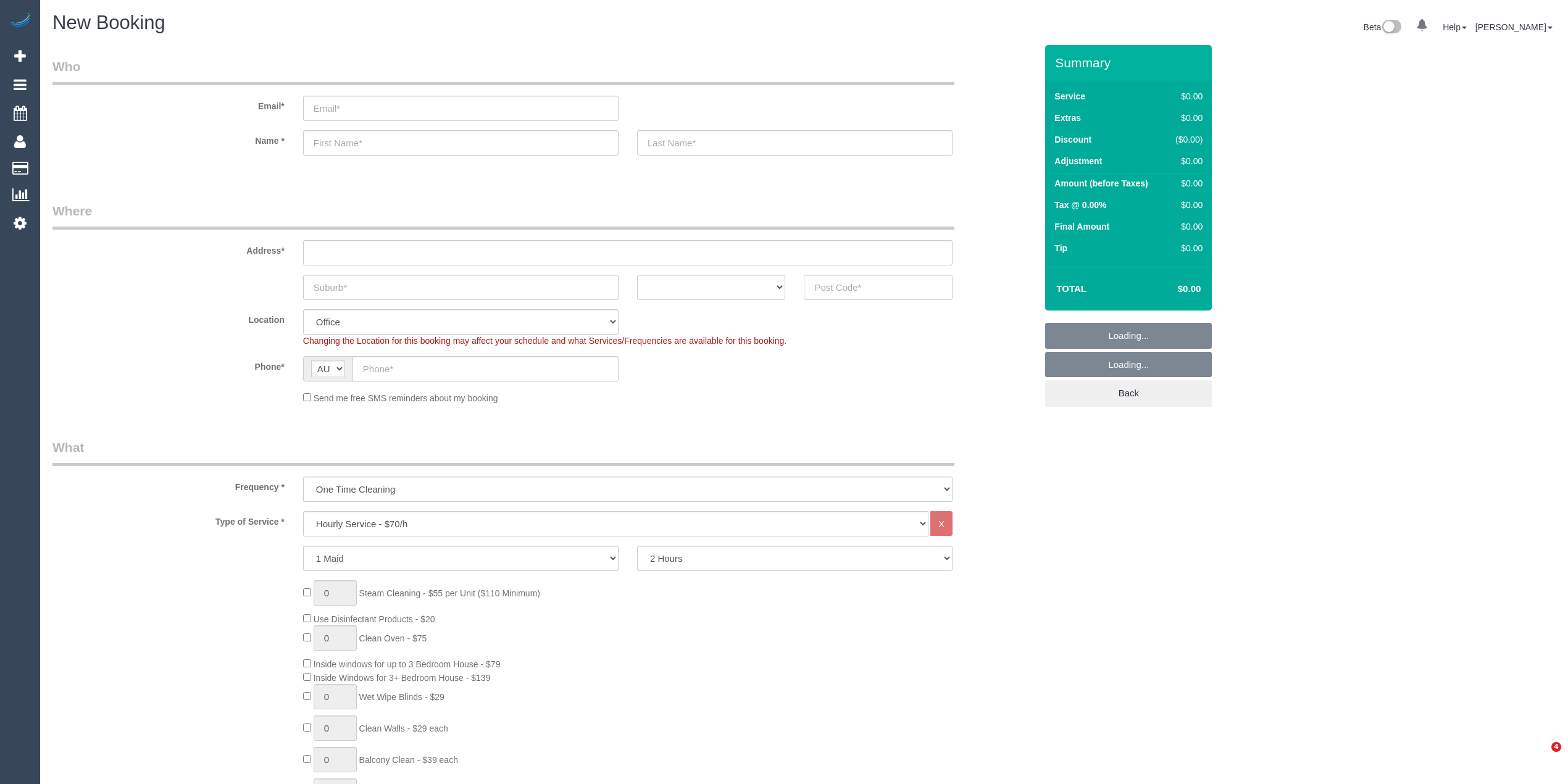
select select "object:2133"
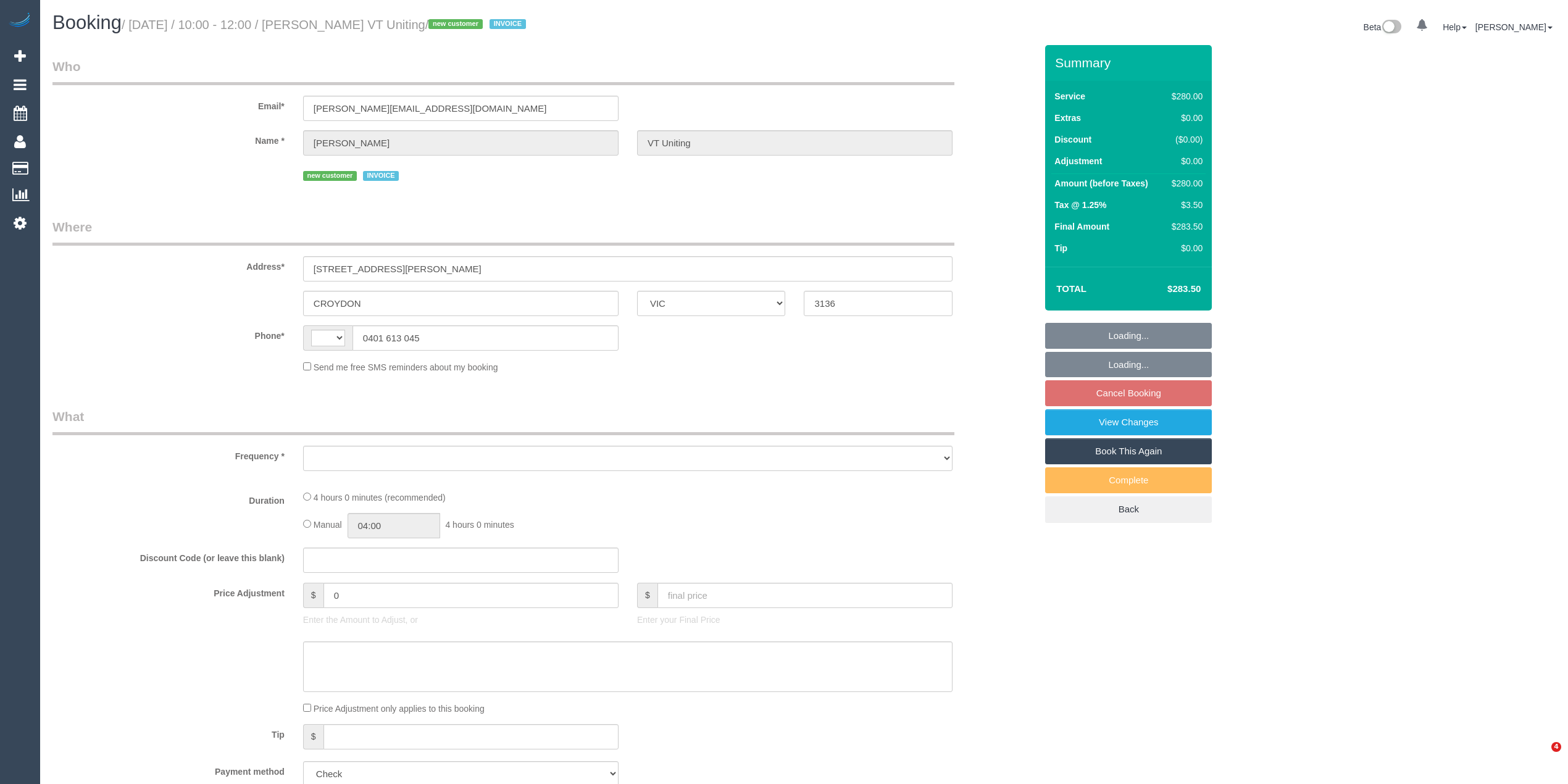
select select "VIC"
select select "240"
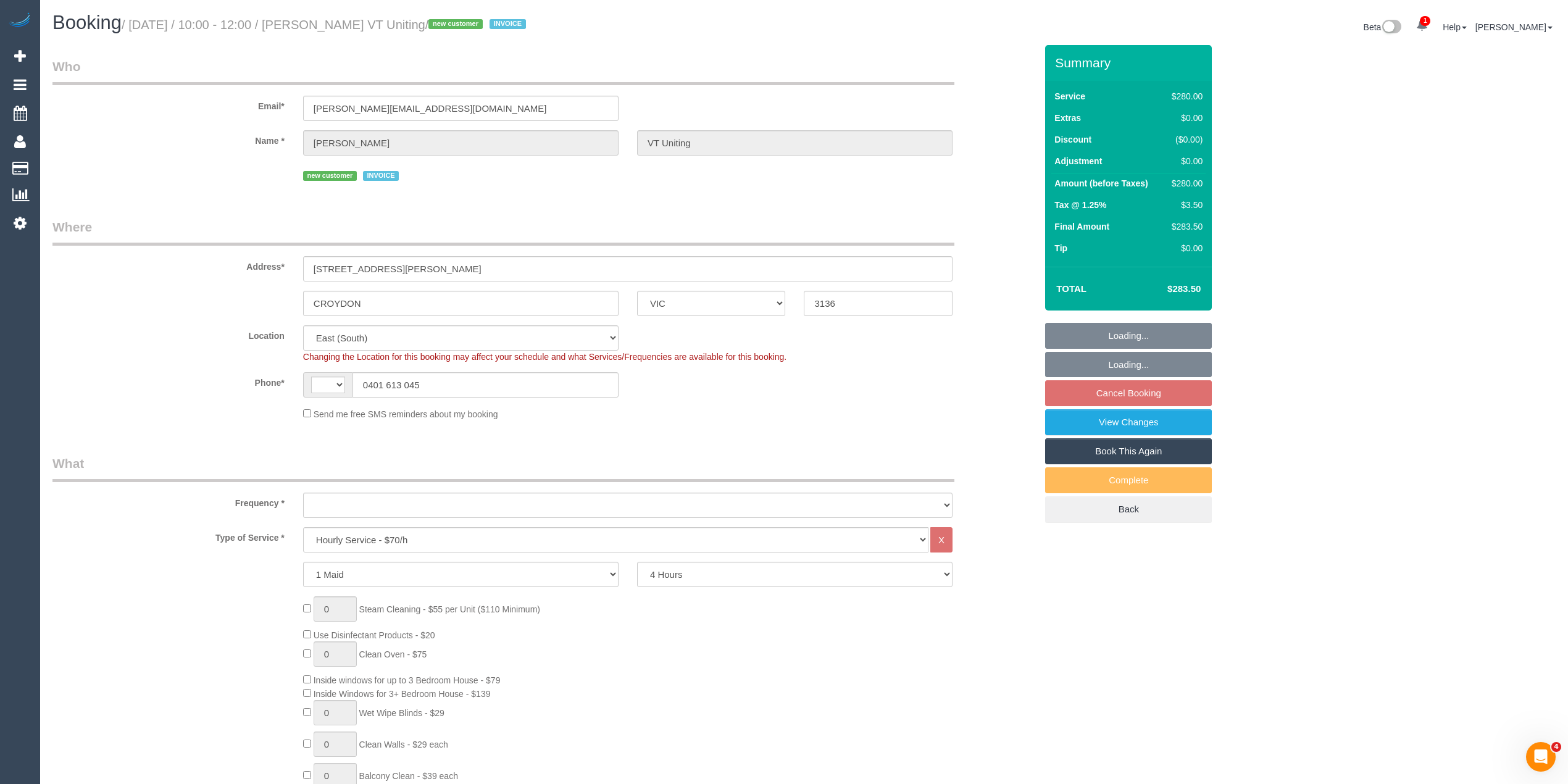
select select "string:AU"
select select "object:840"
select select "number:28"
select select "number:14"
select select "number:19"
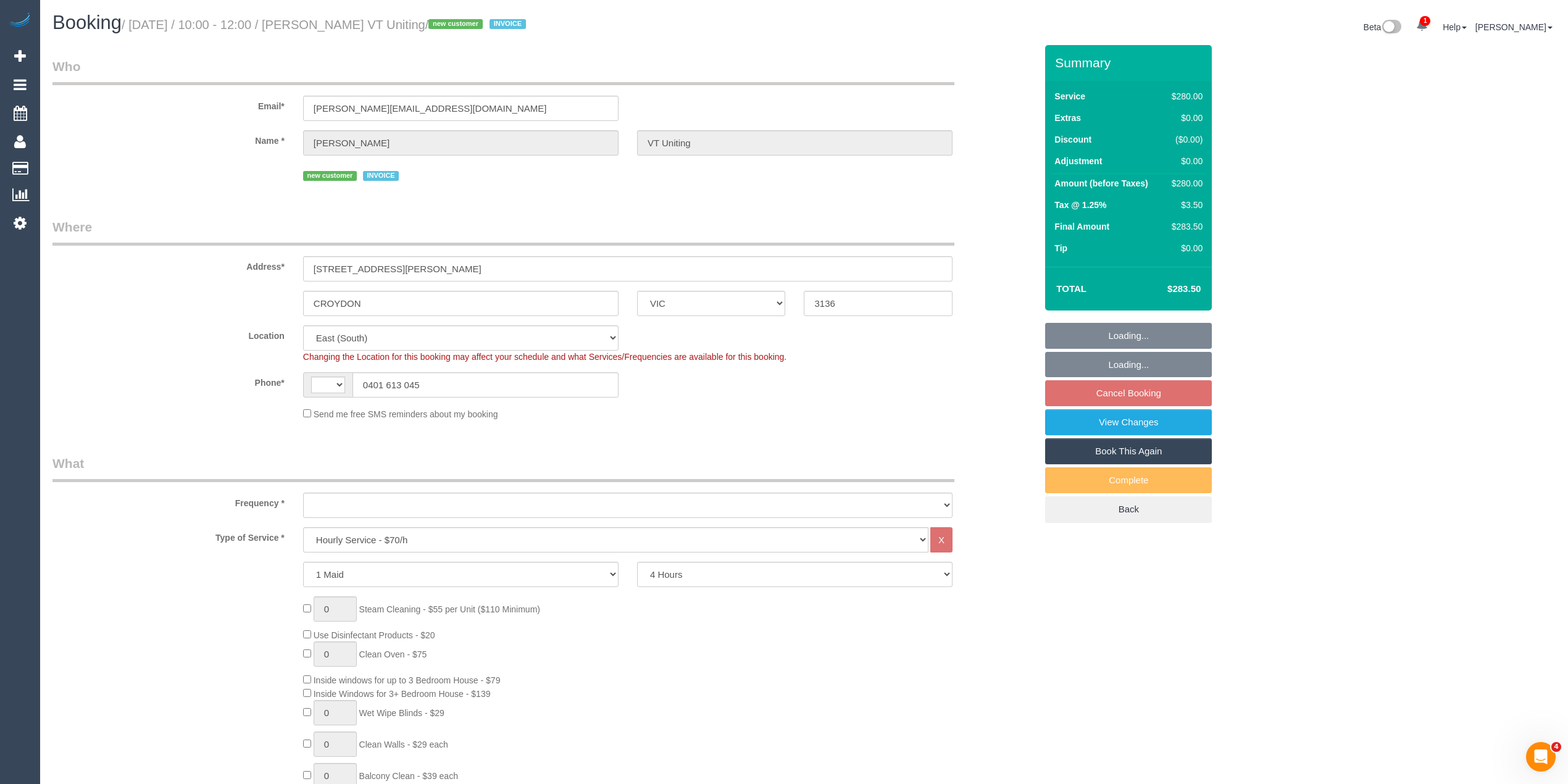
select select "number:25"
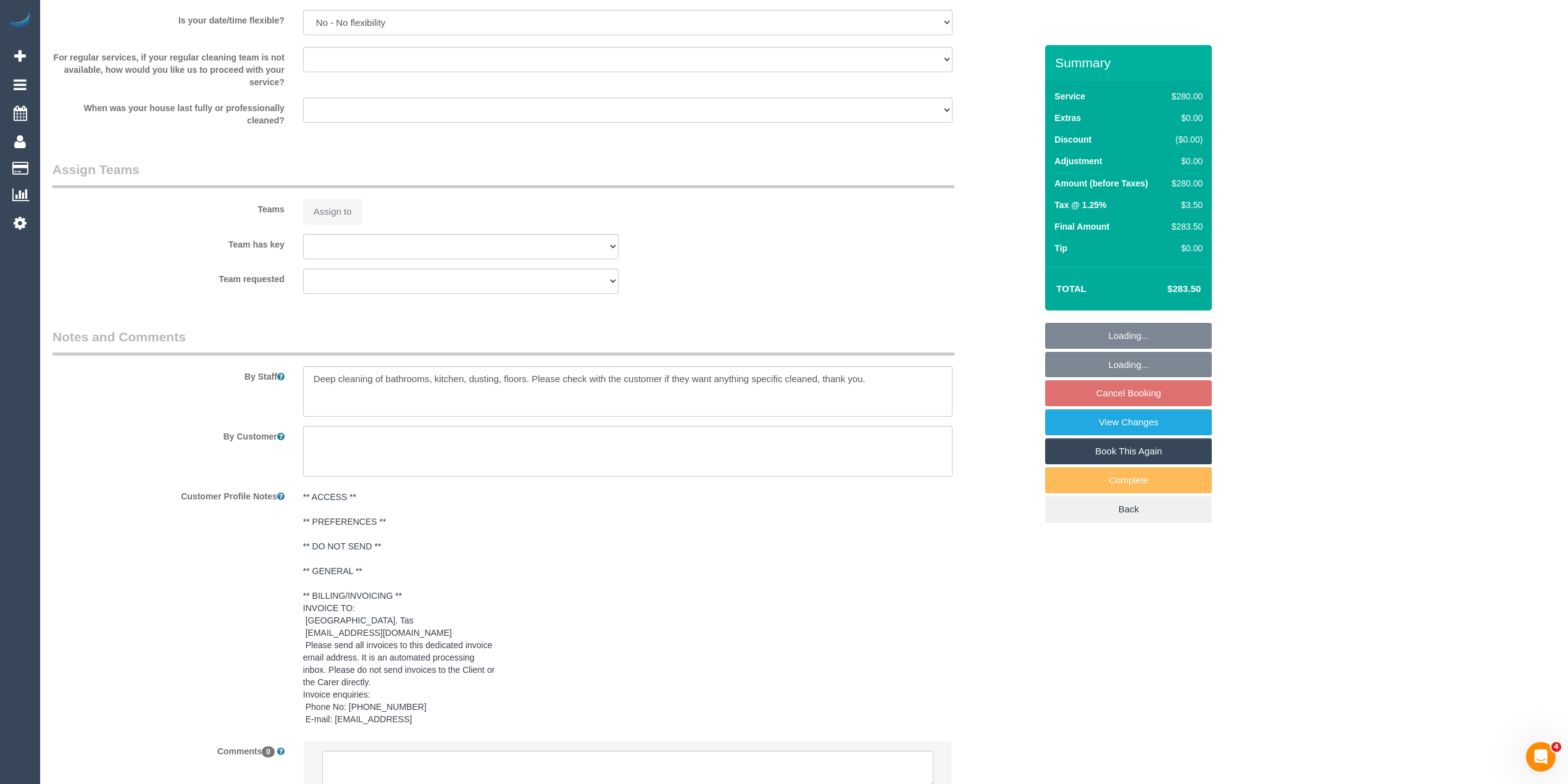
select select "object:859"
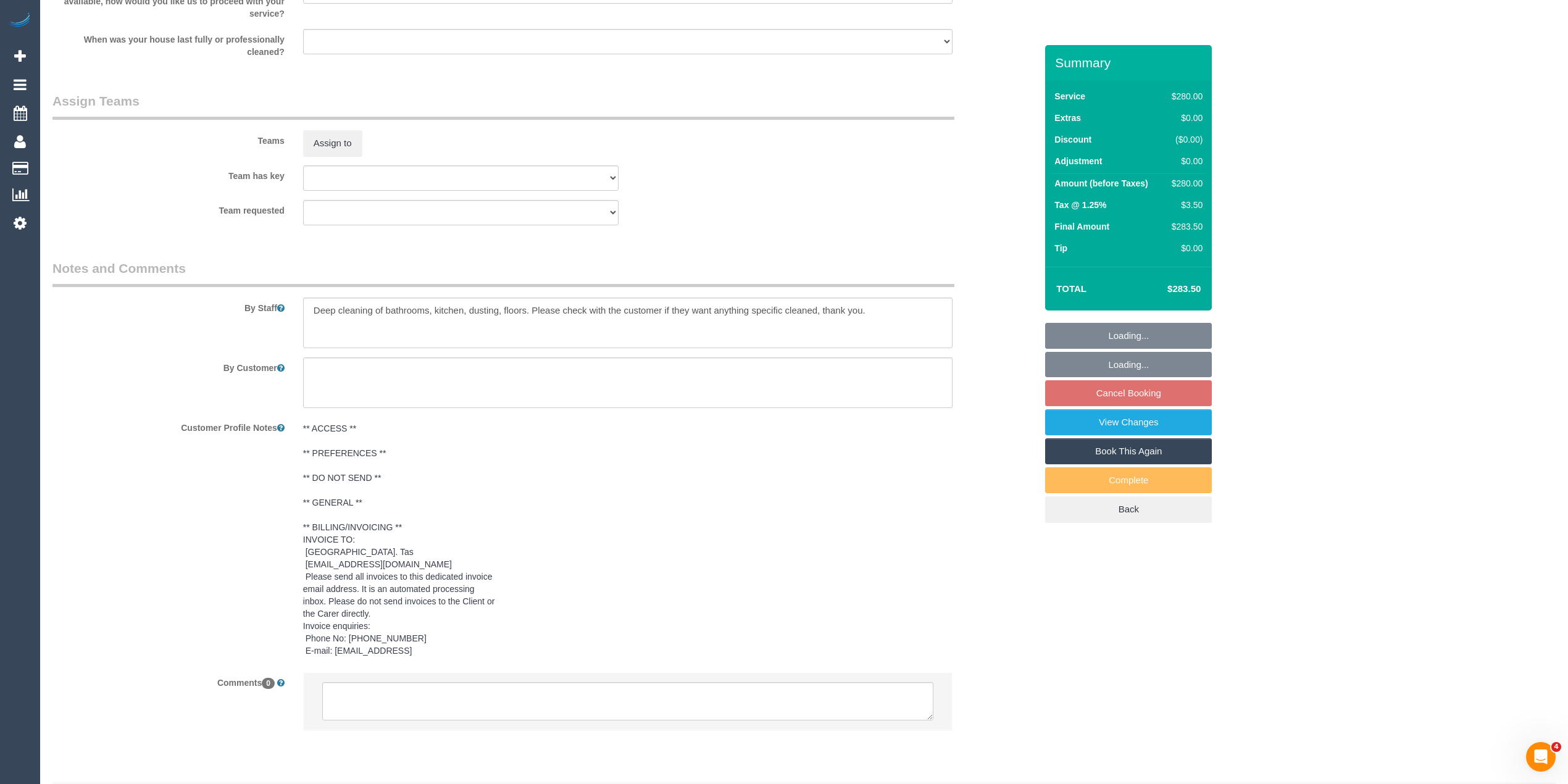
scroll to position [1830, 0]
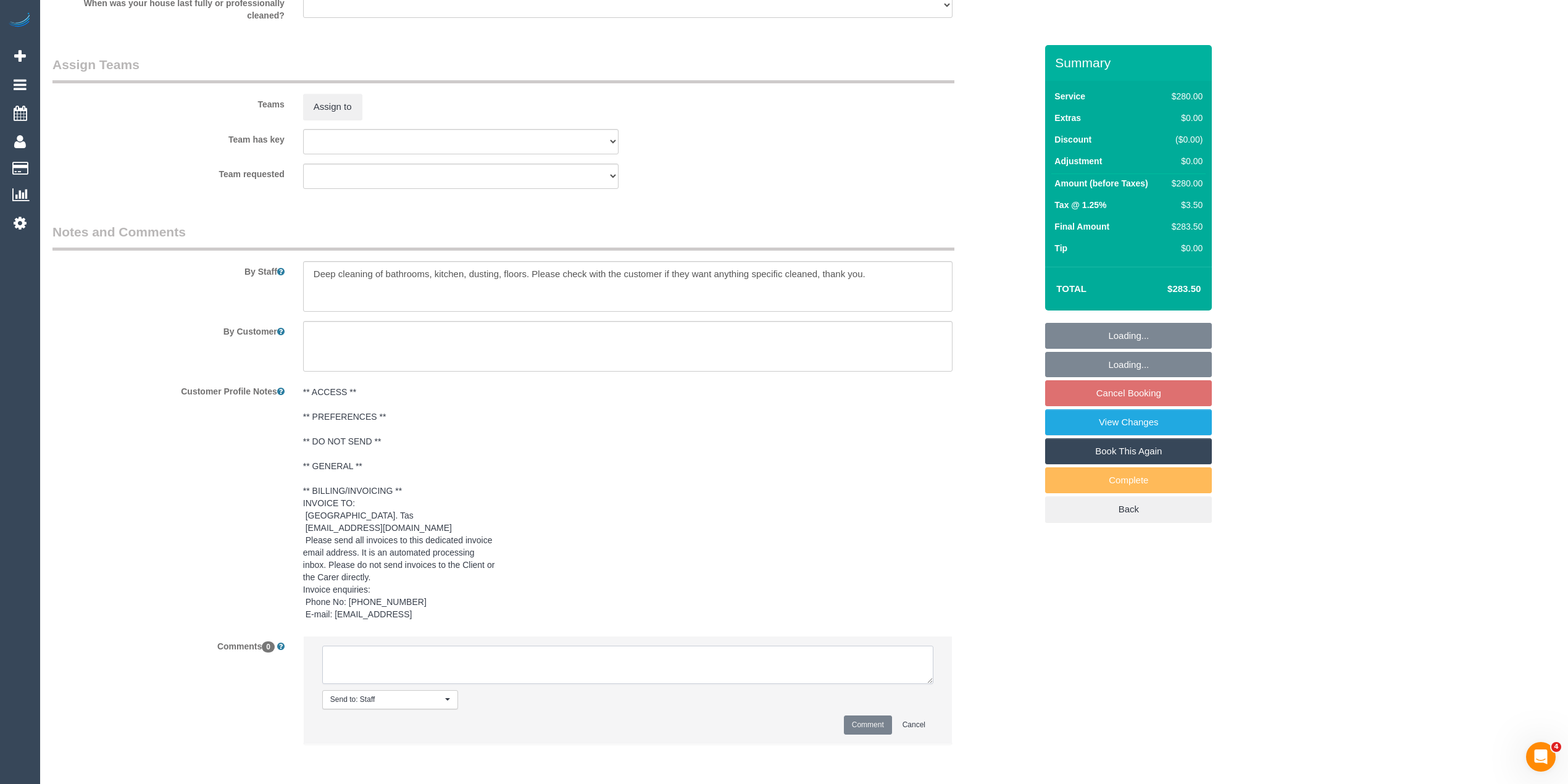
click at [522, 663] on textarea at bounding box center [628, 665] width 611 height 38
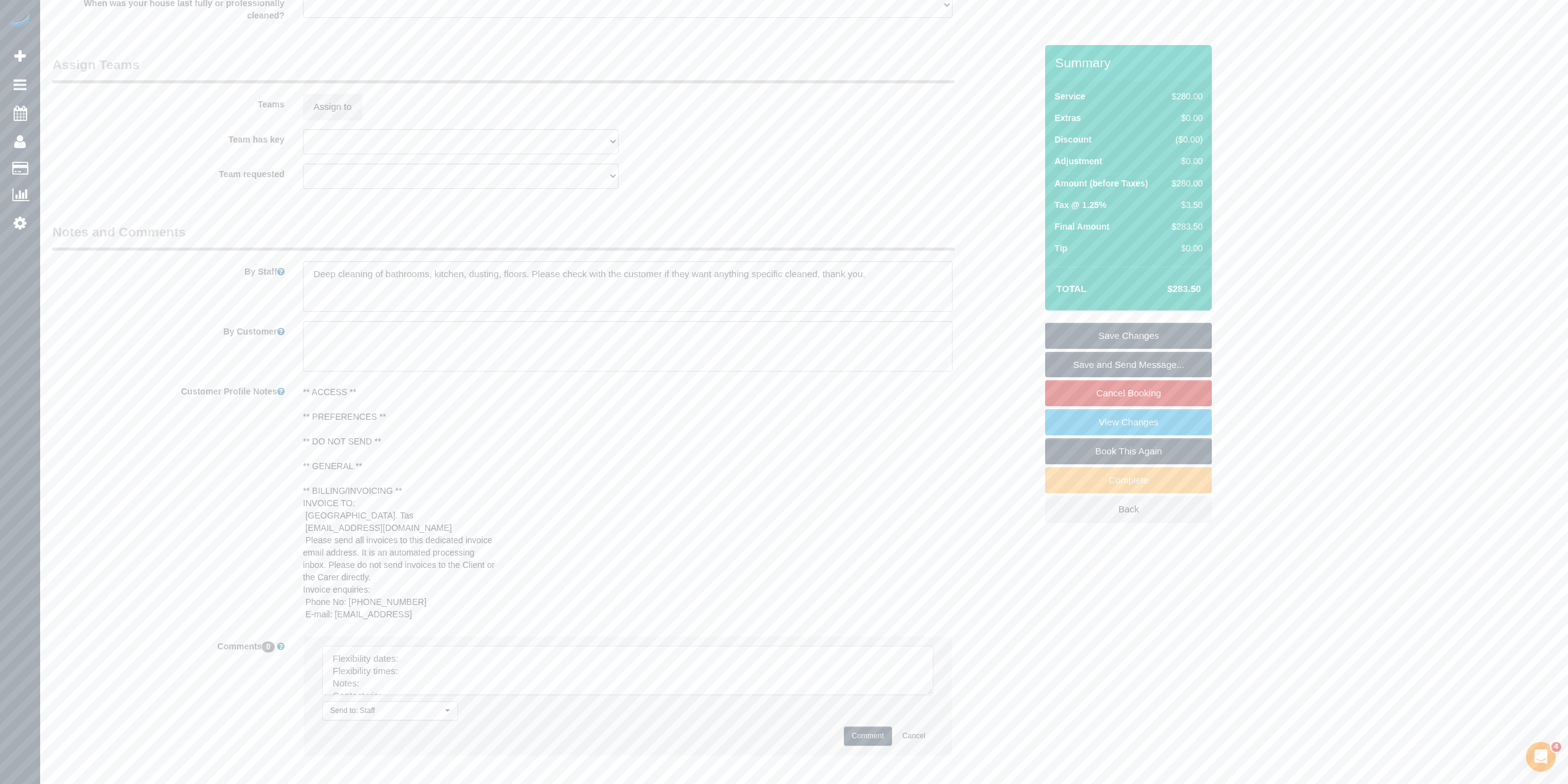
drag, startPoint x: 921, startPoint y: 677, endPoint x: 924, endPoint y: 723, distance: 46.1
click at [931, 695] on textarea at bounding box center [628, 671] width 611 height 50
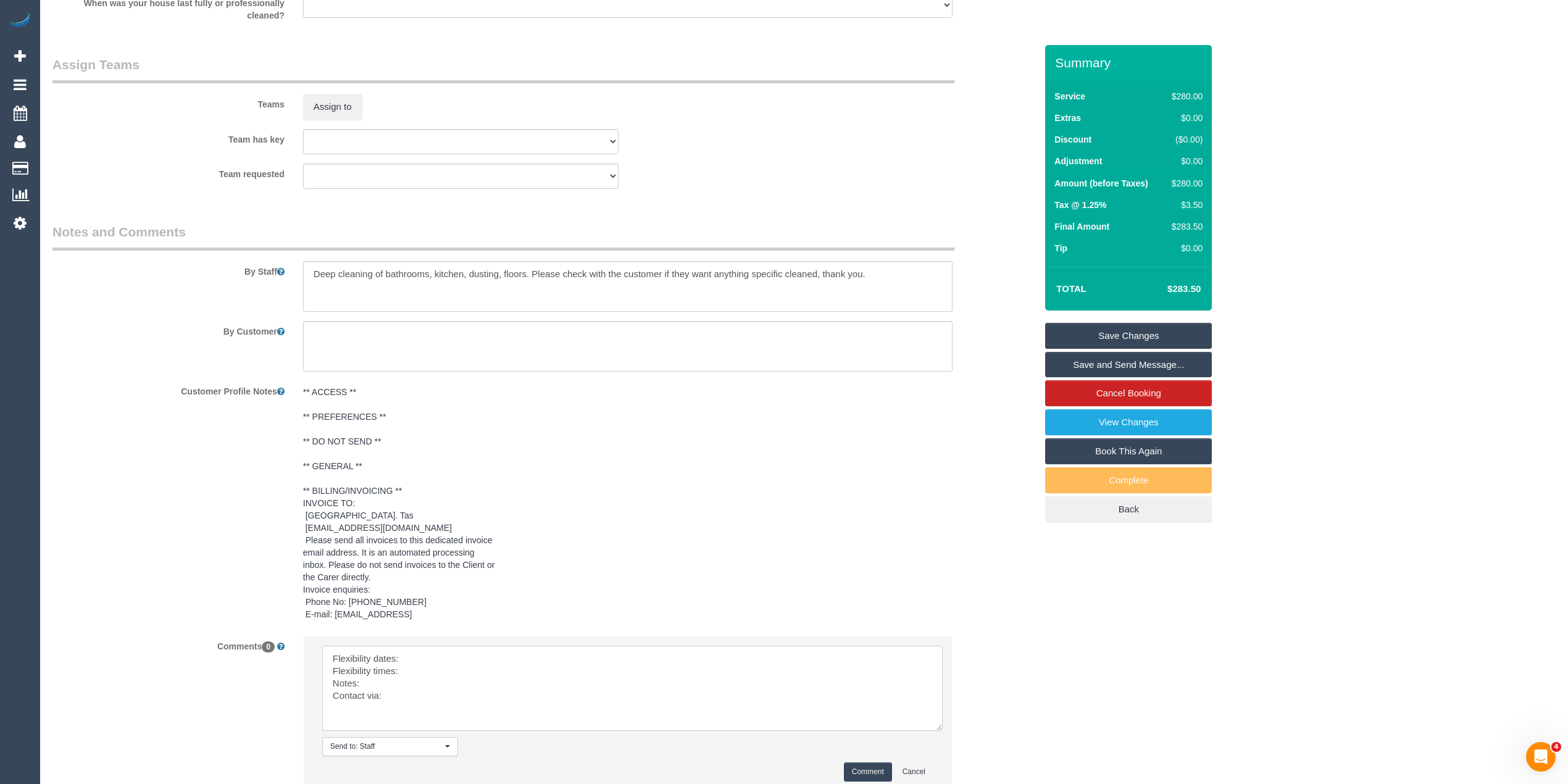
click at [446, 660] on textarea at bounding box center [632, 688] width 620 height 85
click at [437, 674] on textarea at bounding box center [632, 688] width 620 height 85
click at [404, 682] on textarea at bounding box center [632, 688] width 620 height 85
click at [405, 699] on textarea at bounding box center [632, 688] width 620 height 85
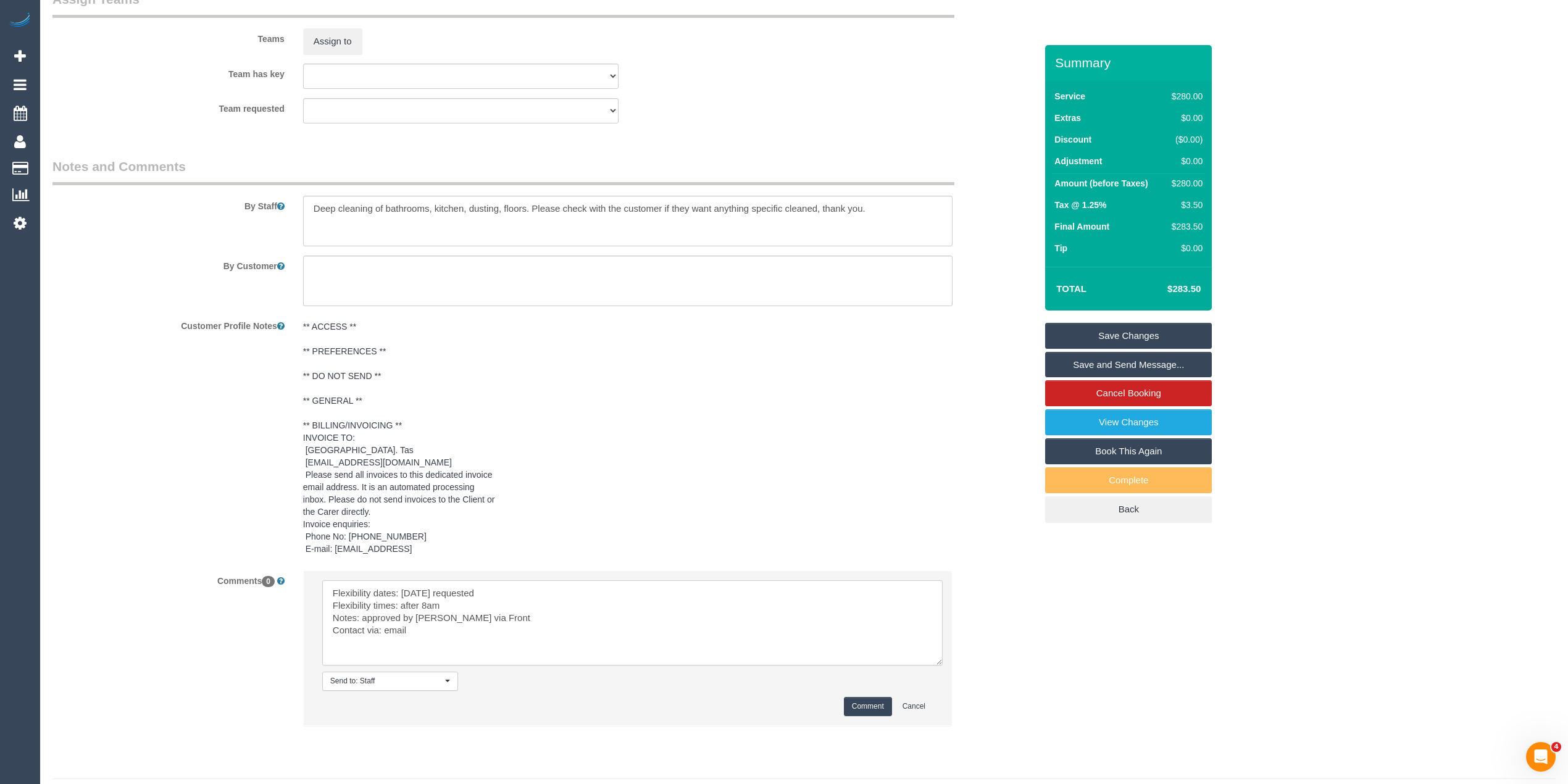
scroll to position [1927, 0]
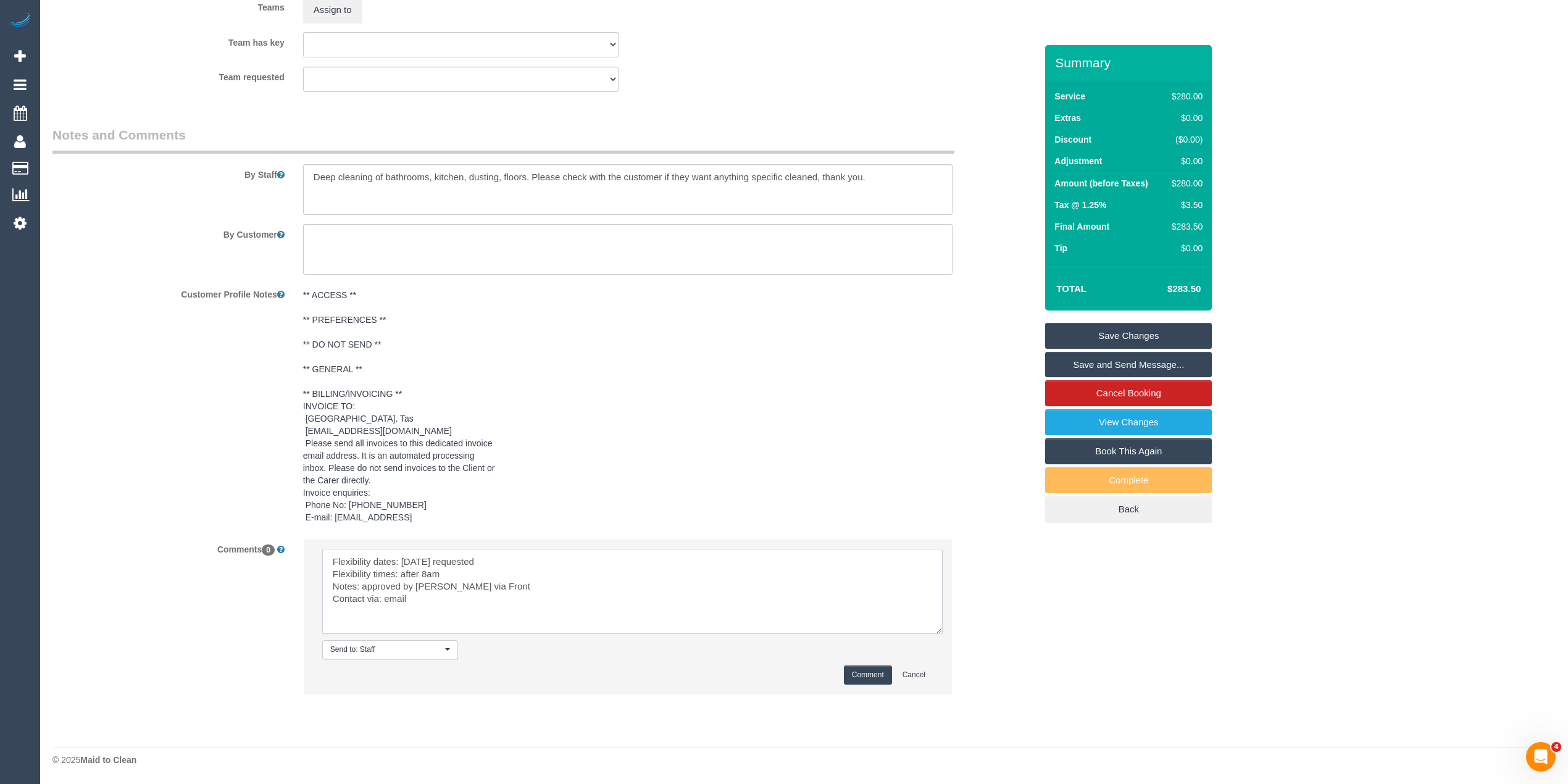
type textarea "Flexibility dates: Wednesday requested Flexibility times: after 8am Notes: appr…"
click at [872, 673] on button "Comment" at bounding box center [868, 675] width 48 height 19
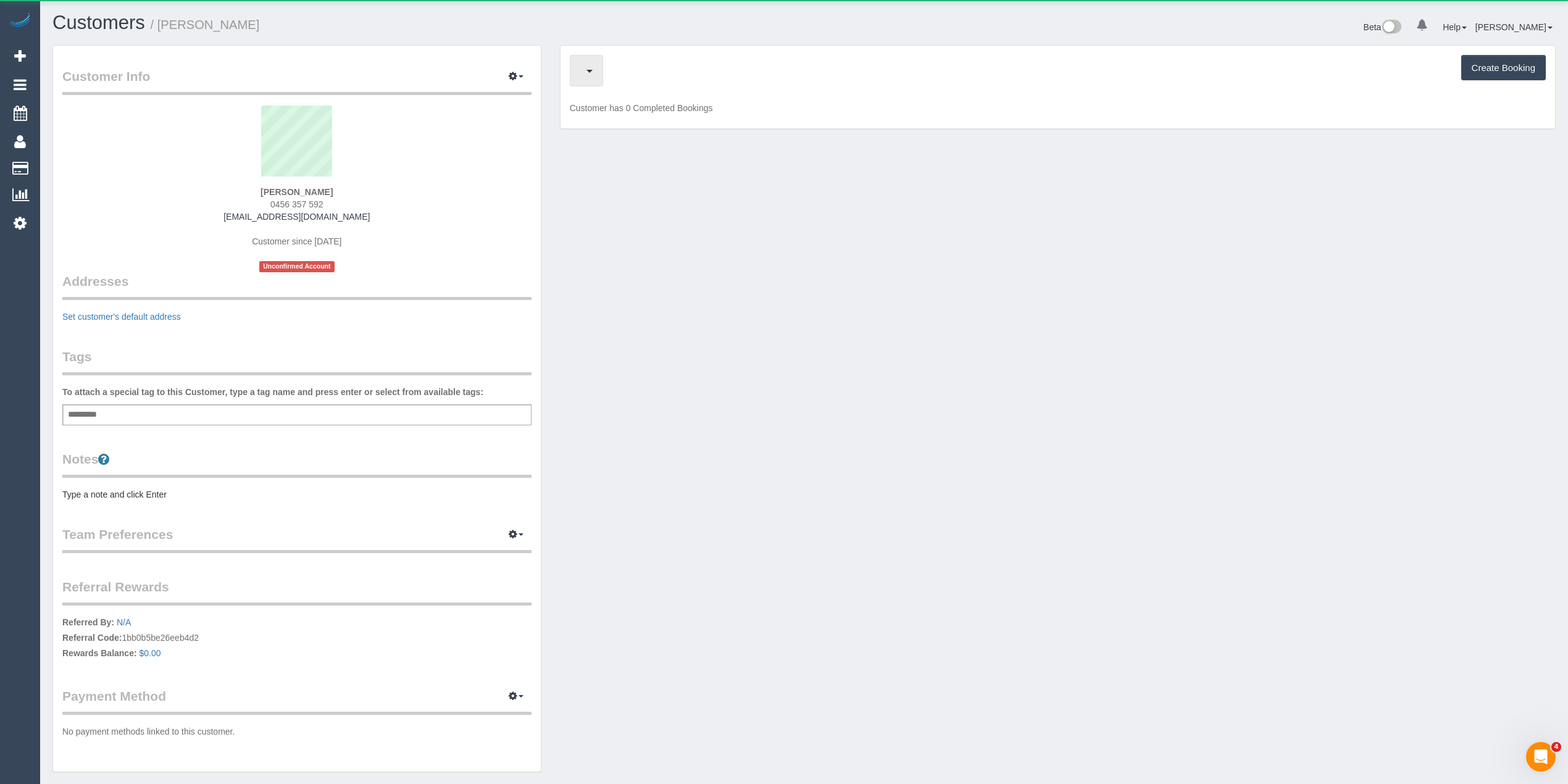
click at [593, 63] on button "button" at bounding box center [587, 70] width 34 height 31
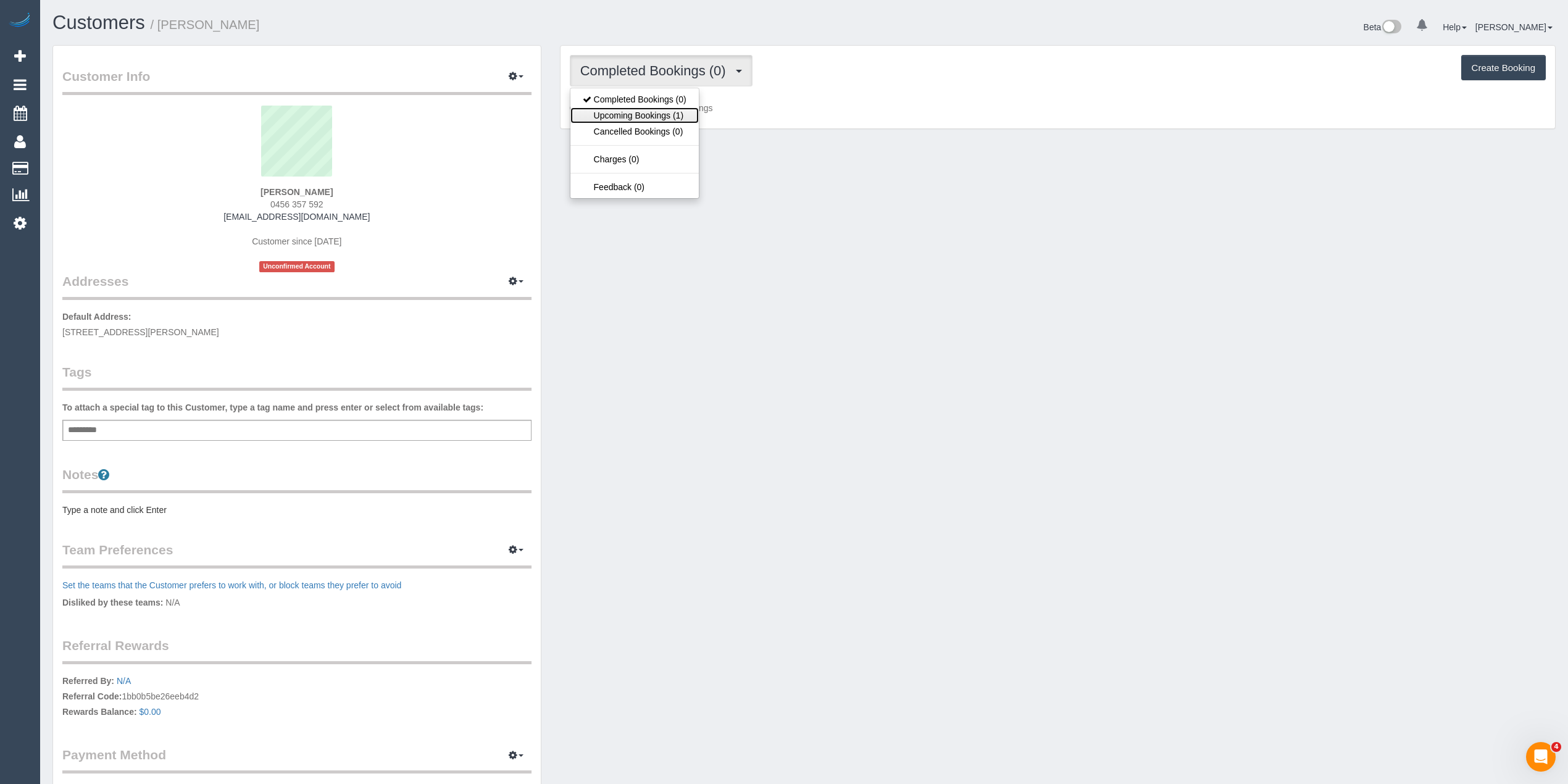
click at [628, 113] on link "Upcoming Bookings (1)" at bounding box center [635, 115] width 129 height 16
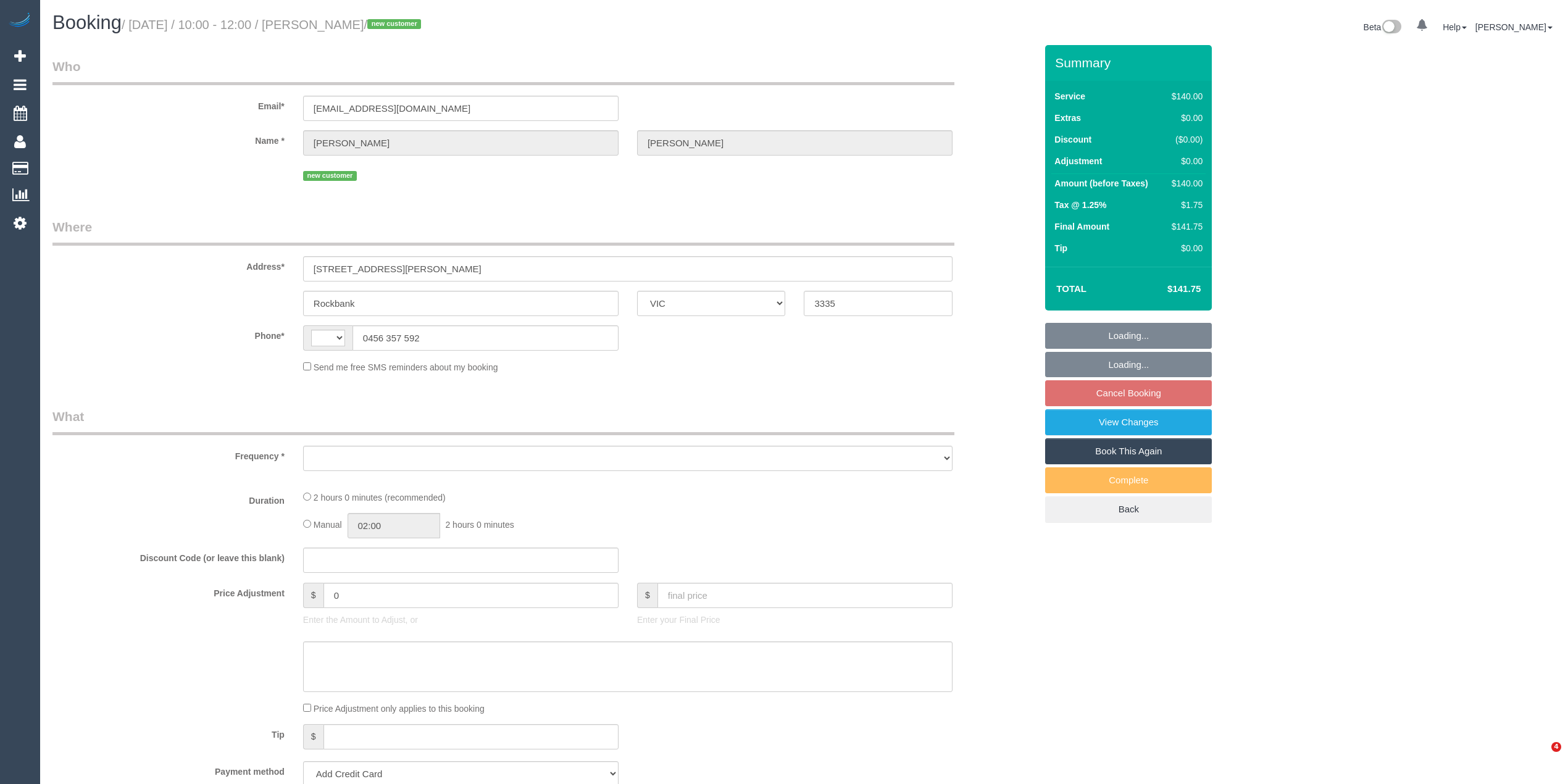
select select "VIC"
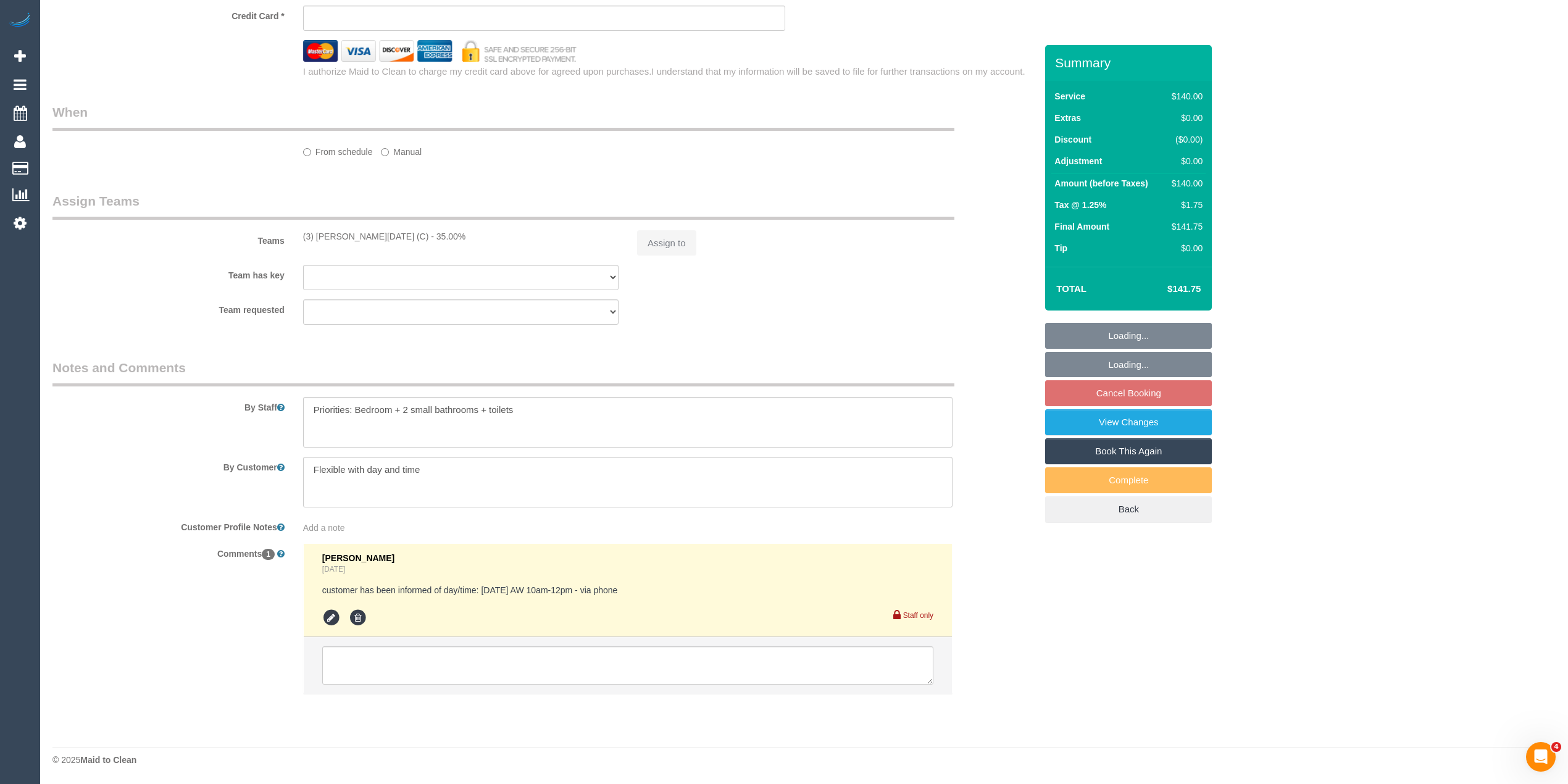
select select "string:AU"
select select "object:731"
select select "number:28"
select select "number:14"
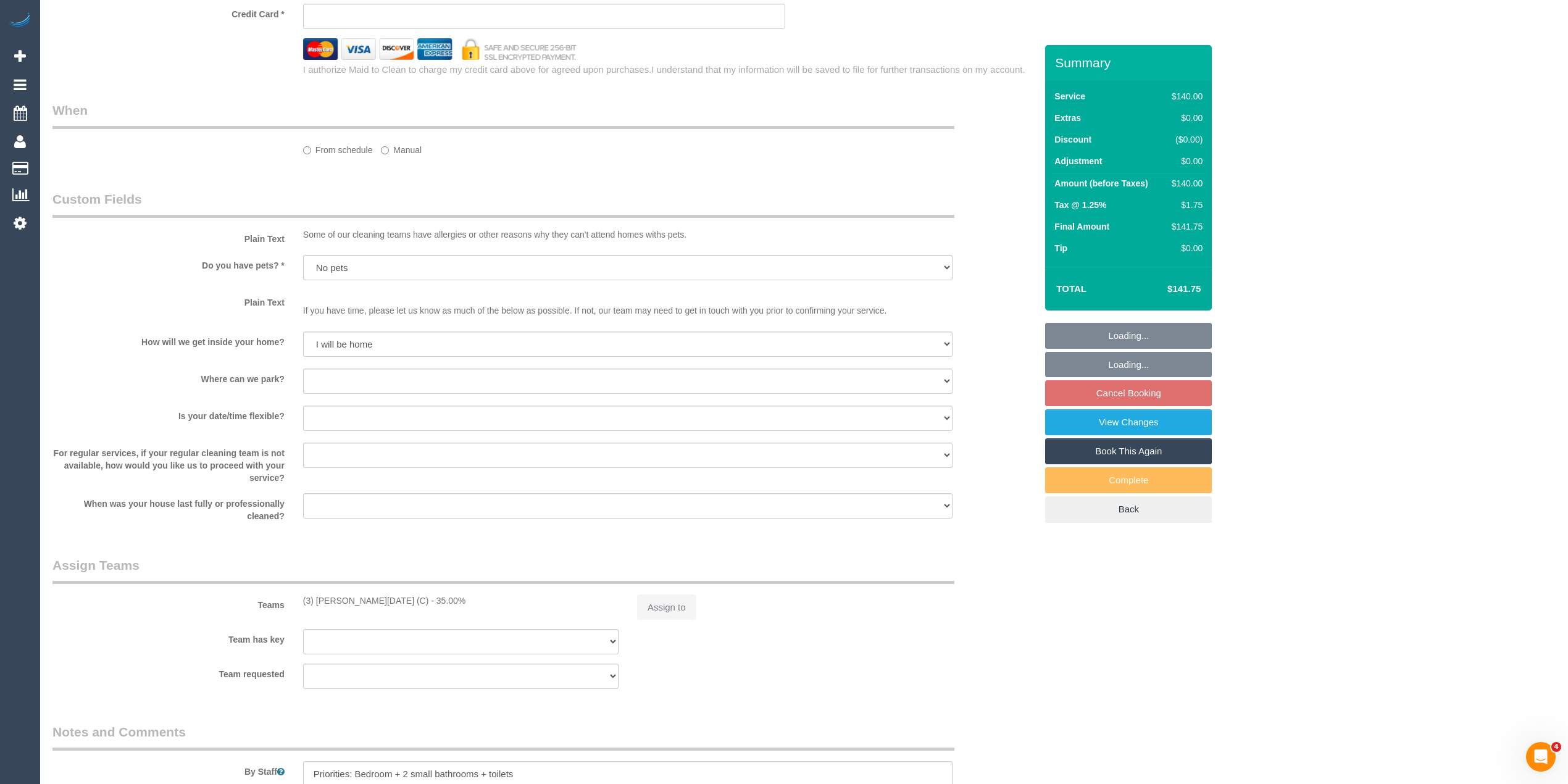
select select "string:stripe-pm_1SA0dZ2GScqysDRVQoKWeM4Y"
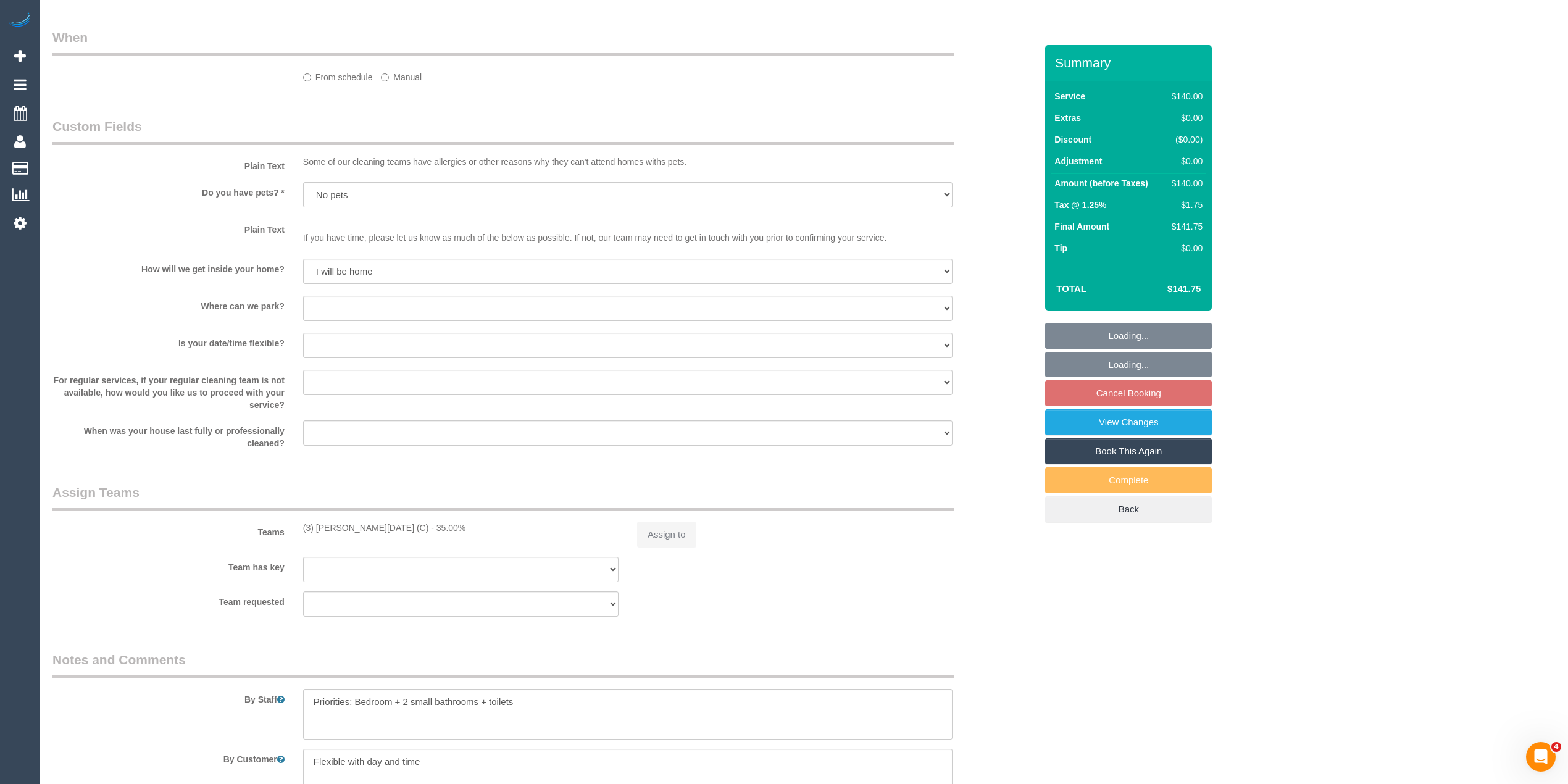
select select "object:1437"
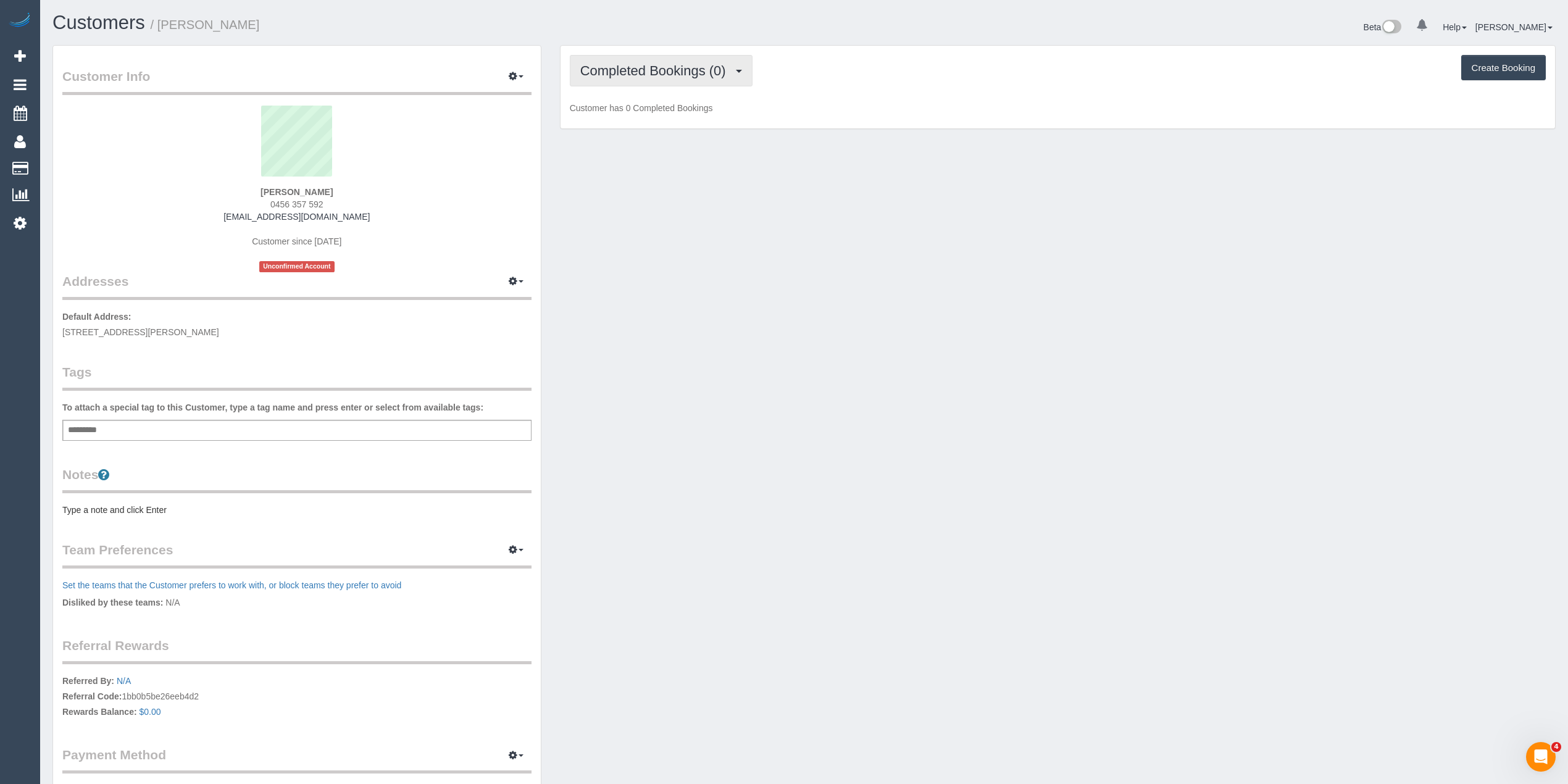
click at [652, 68] on span "Completed Bookings (0)" at bounding box center [656, 70] width 152 height 15
click at [667, 115] on link "Upcoming Bookings (1)" at bounding box center [635, 115] width 129 height 16
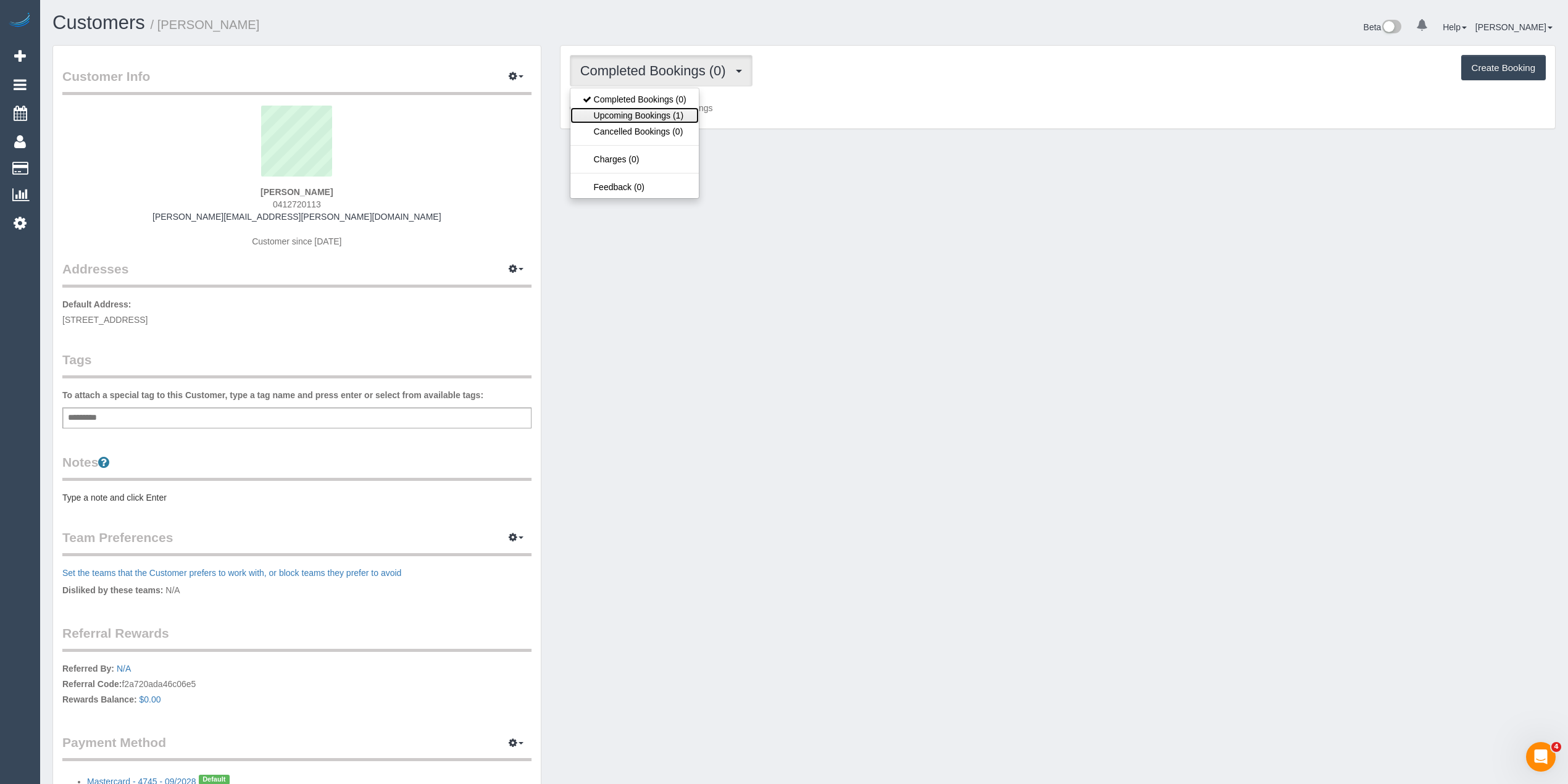
click at [631, 111] on link "Upcoming Bookings (1)" at bounding box center [635, 115] width 129 height 16
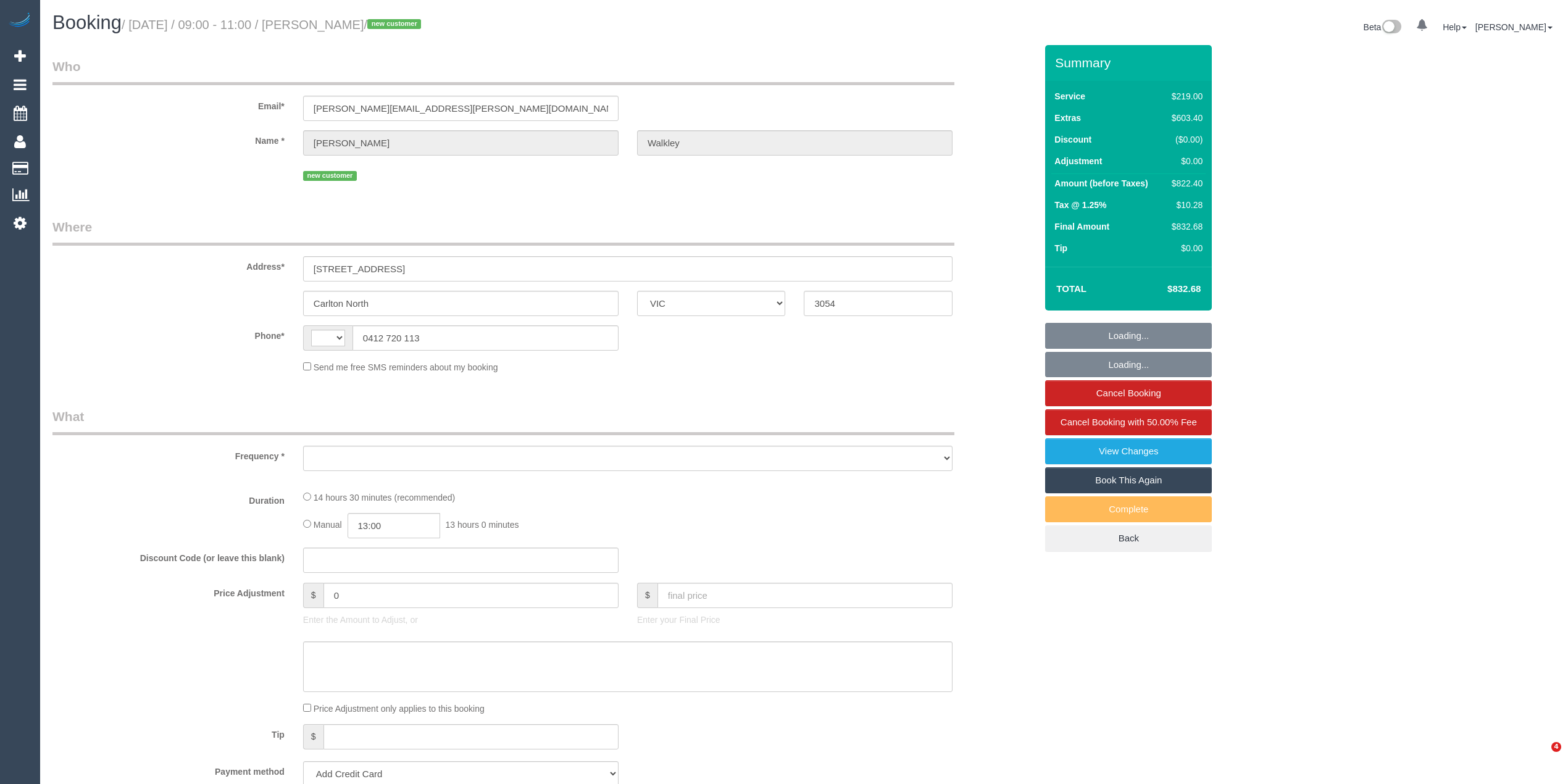
select select "VIC"
select select "string:AU"
select select "object:595"
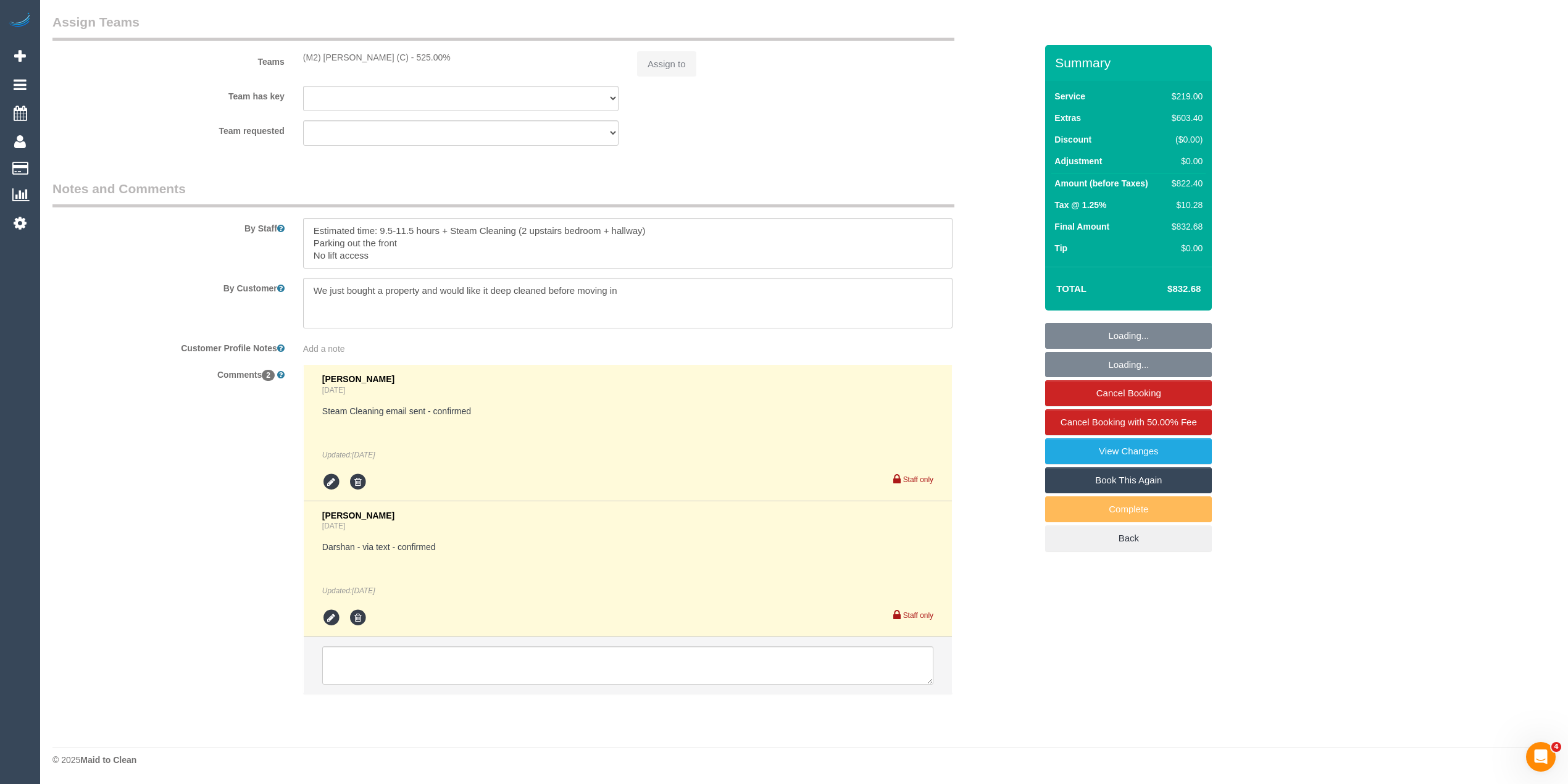
select select "string:stripe-pm_1RyWXR2GScqysDRVCAc4FNRi"
select select "spot1"
select select "number:28"
select select "number:14"
select select "number:19"
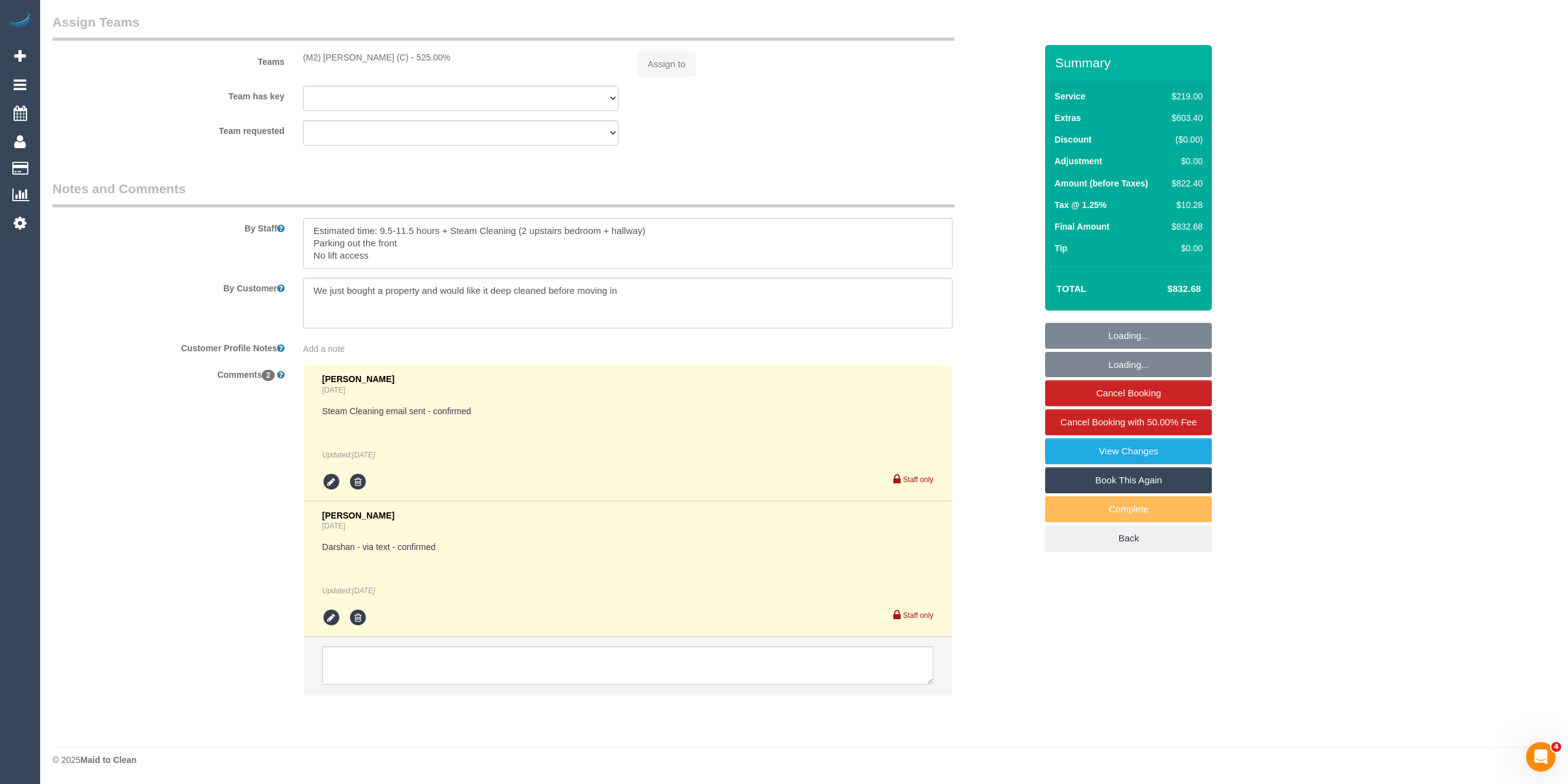
select select "number:25"
select select "number:13"
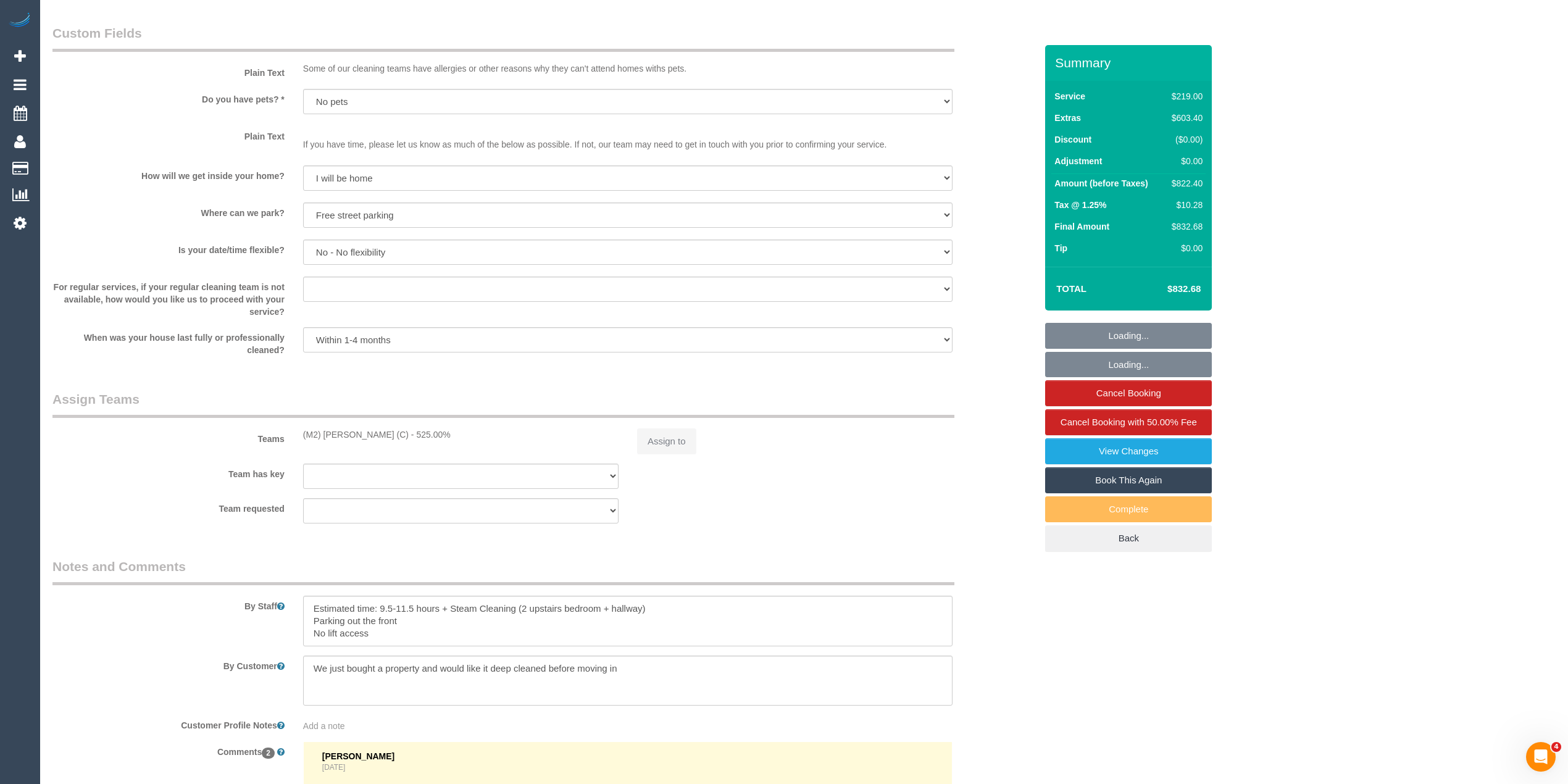
scroll to position [1841, 0]
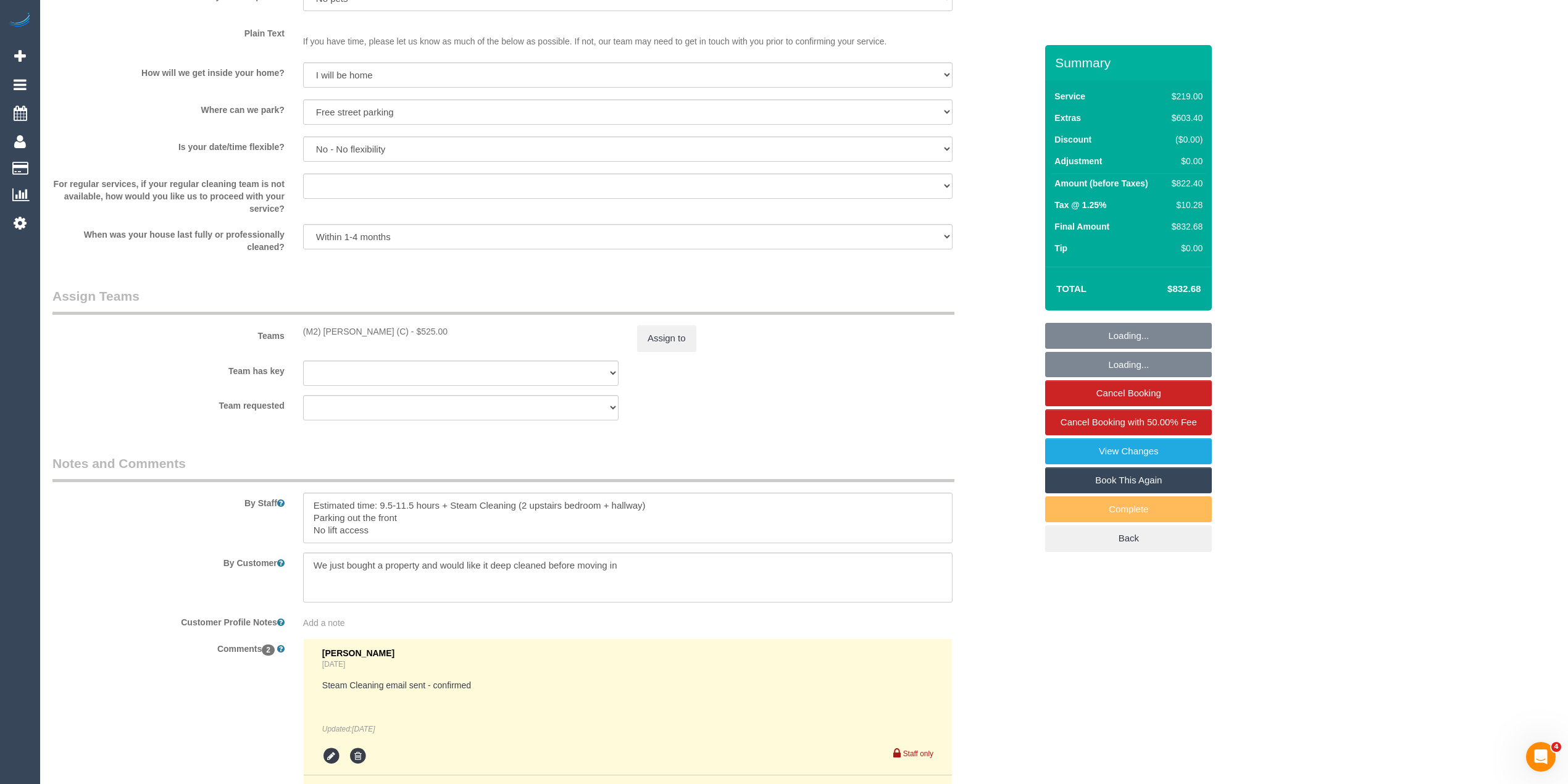
select select "object:1737"
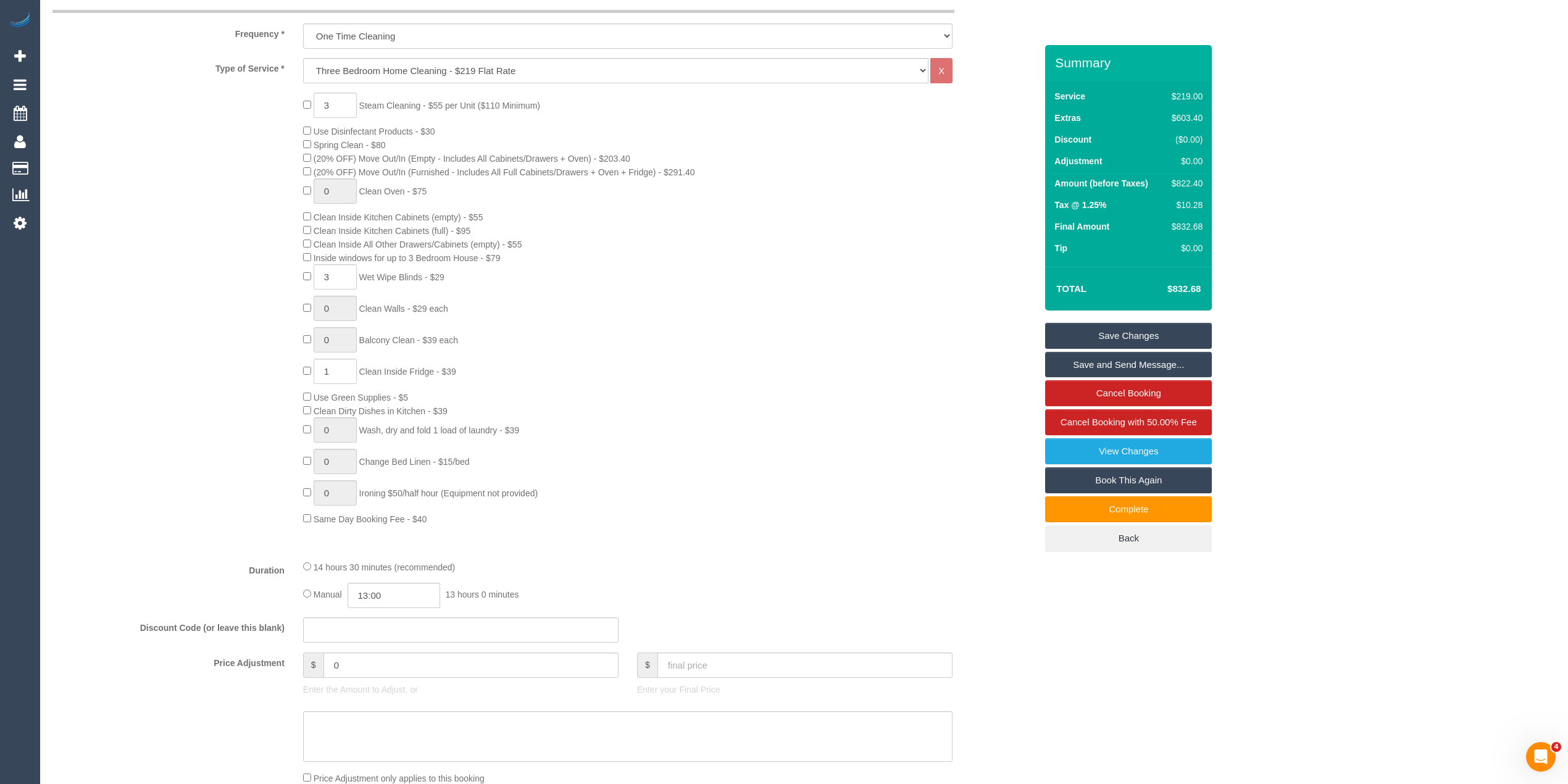
scroll to position [0, 0]
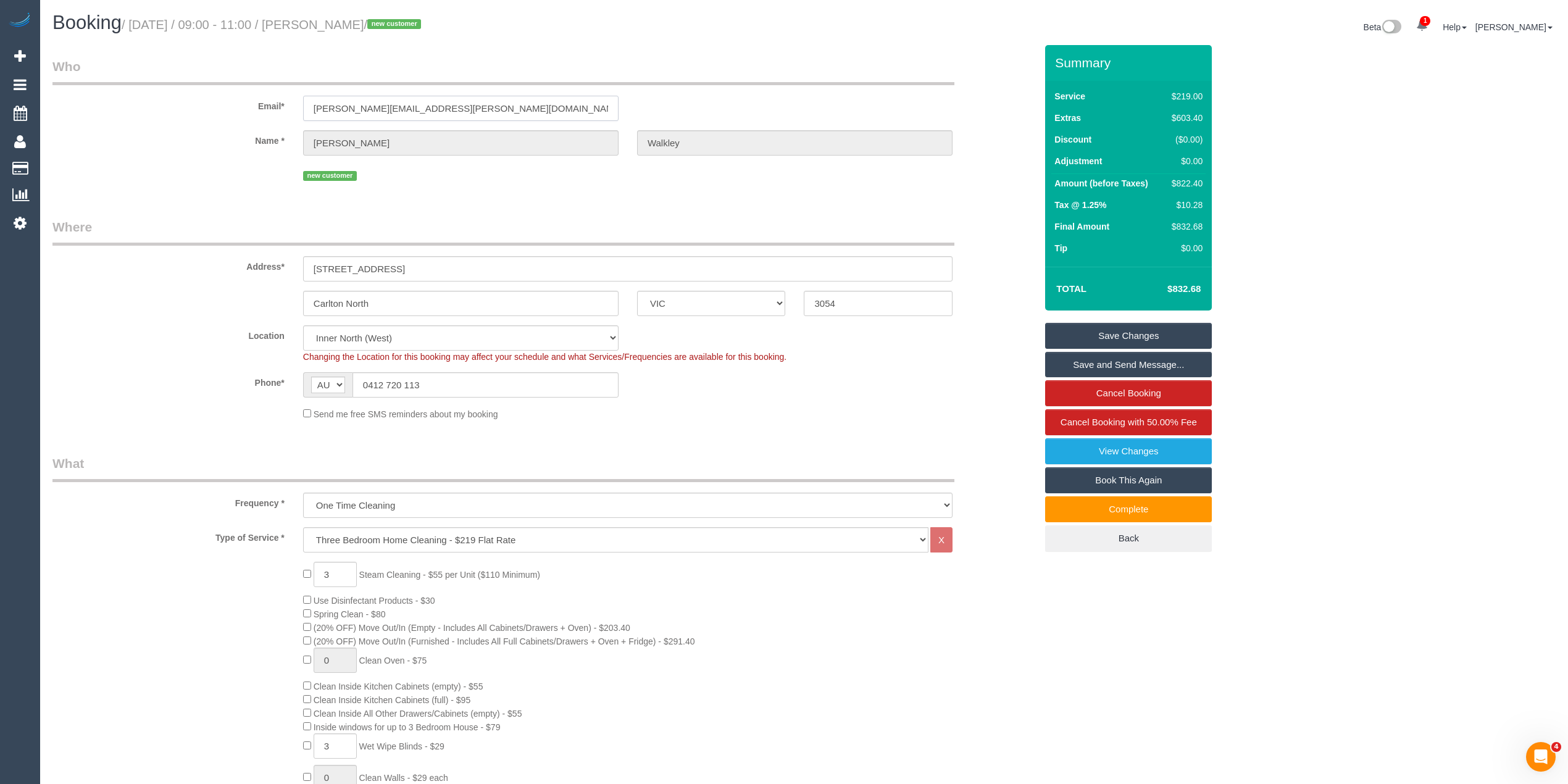
drag, startPoint x: 468, startPoint y: 106, endPoint x: 272, endPoint y: 96, distance: 196.3
click at [272, 96] on div "Email* [PERSON_NAME][EMAIL_ADDRESS][PERSON_NAME][DOMAIN_NAME]" at bounding box center [544, 89] width 1002 height 64
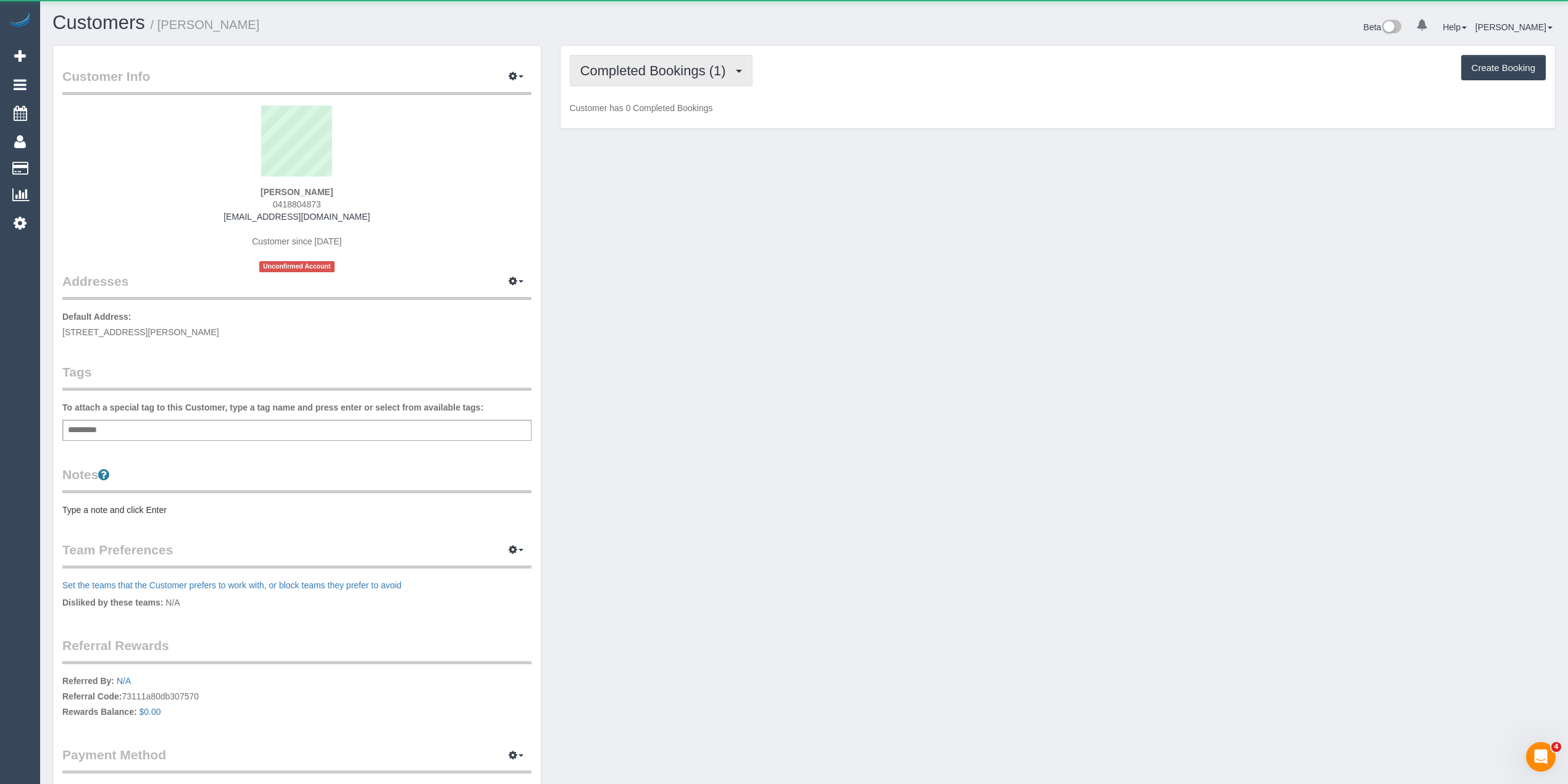
click at [616, 69] on span "Completed Bookings (1)" at bounding box center [656, 70] width 152 height 15
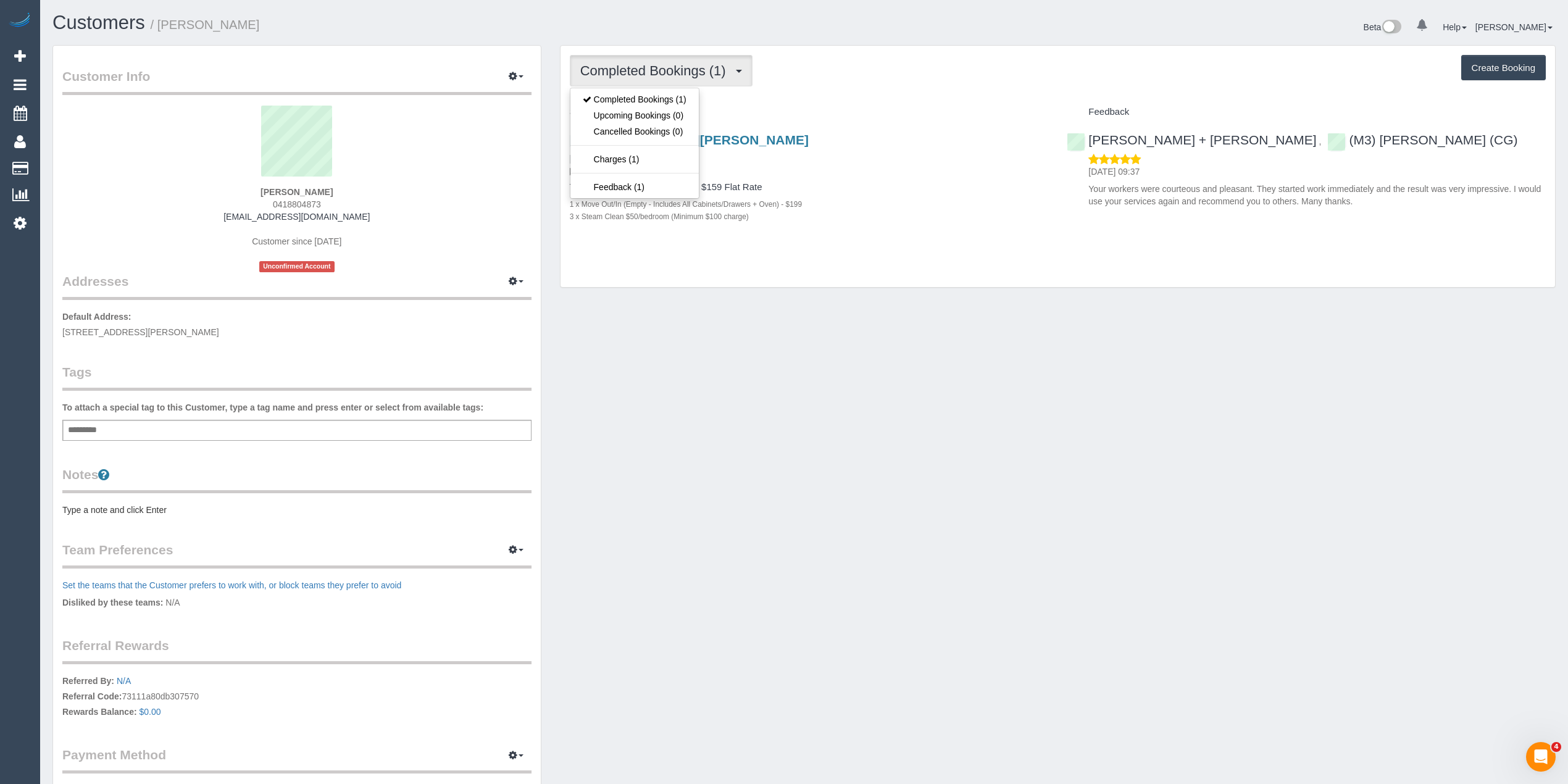
click at [616, 69] on span "Completed Bookings (1)" at bounding box center [656, 70] width 152 height 15
click at [522, 75] on button "button" at bounding box center [516, 77] width 31 height 19
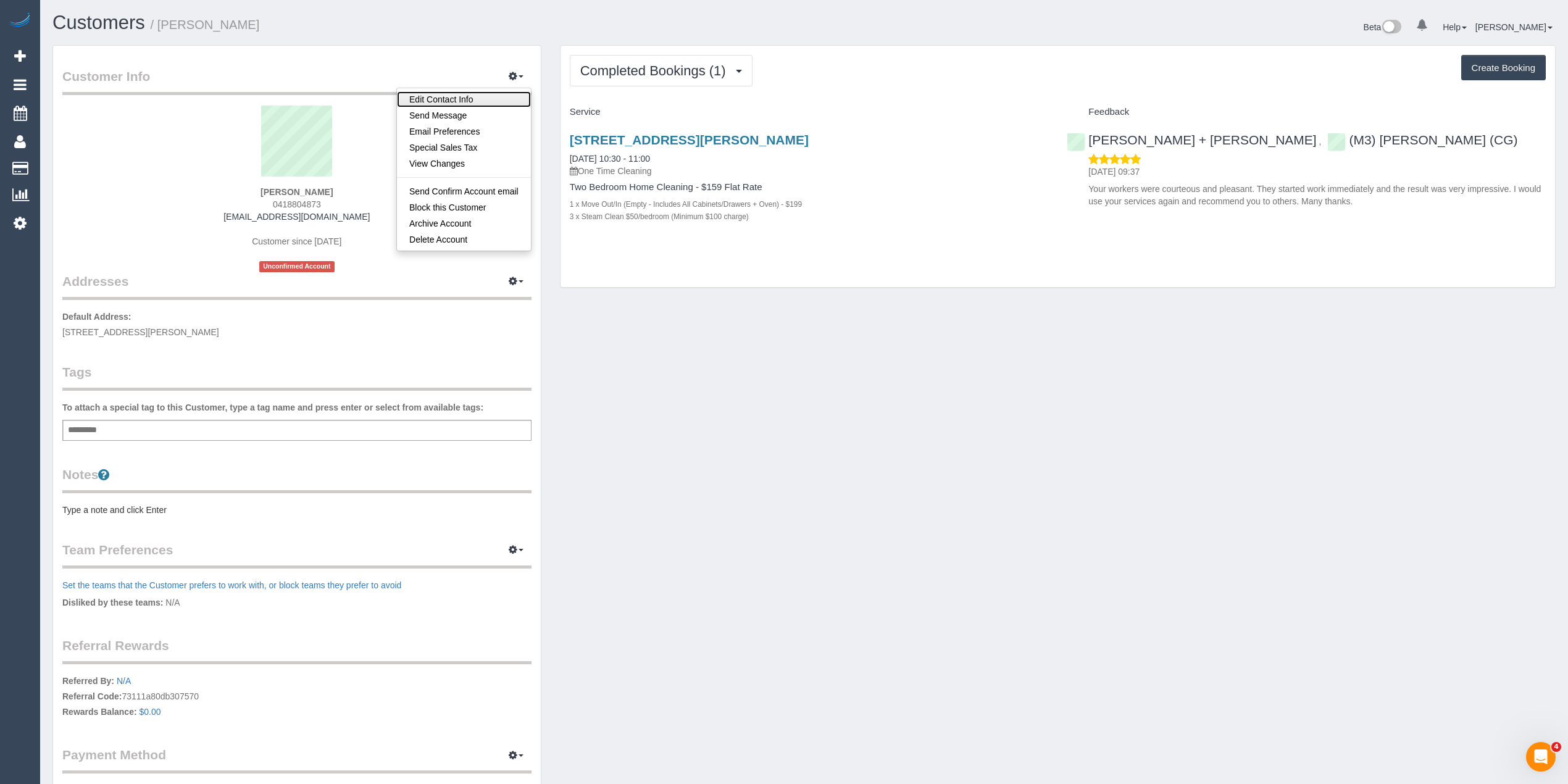
click at [454, 102] on link "Edit Contact Info" at bounding box center [463, 99] width 134 height 16
select select "VIC"
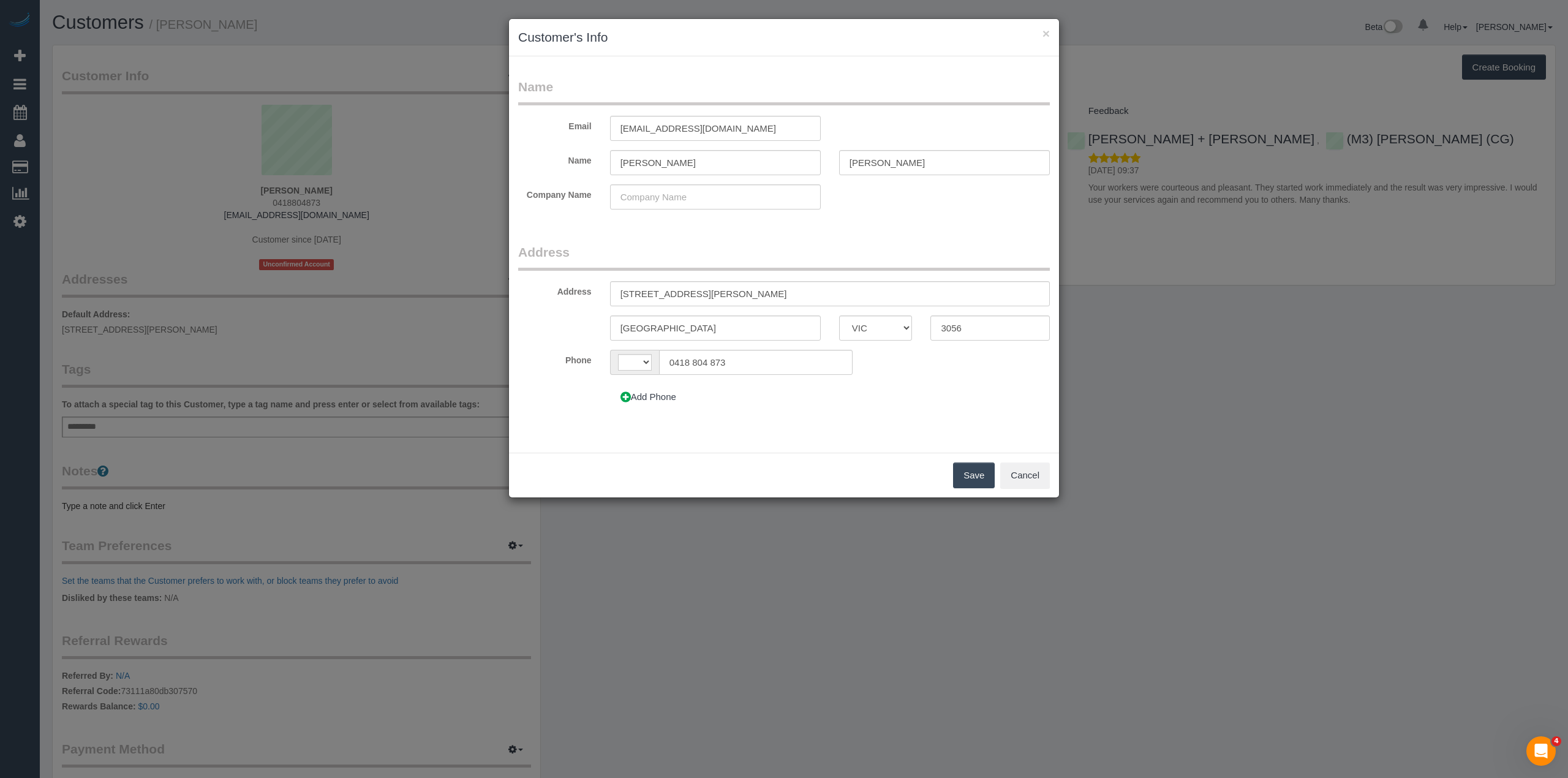
select select "string:AU"
drag, startPoint x: 654, startPoint y: 165, endPoint x: 570, endPoint y: 167, distance: 84.0
click at [570, 167] on div "Name [PERSON_NAME]" at bounding box center [784, 162] width 550 height 25
type input "[PERSON_NAME]"
type input "N"
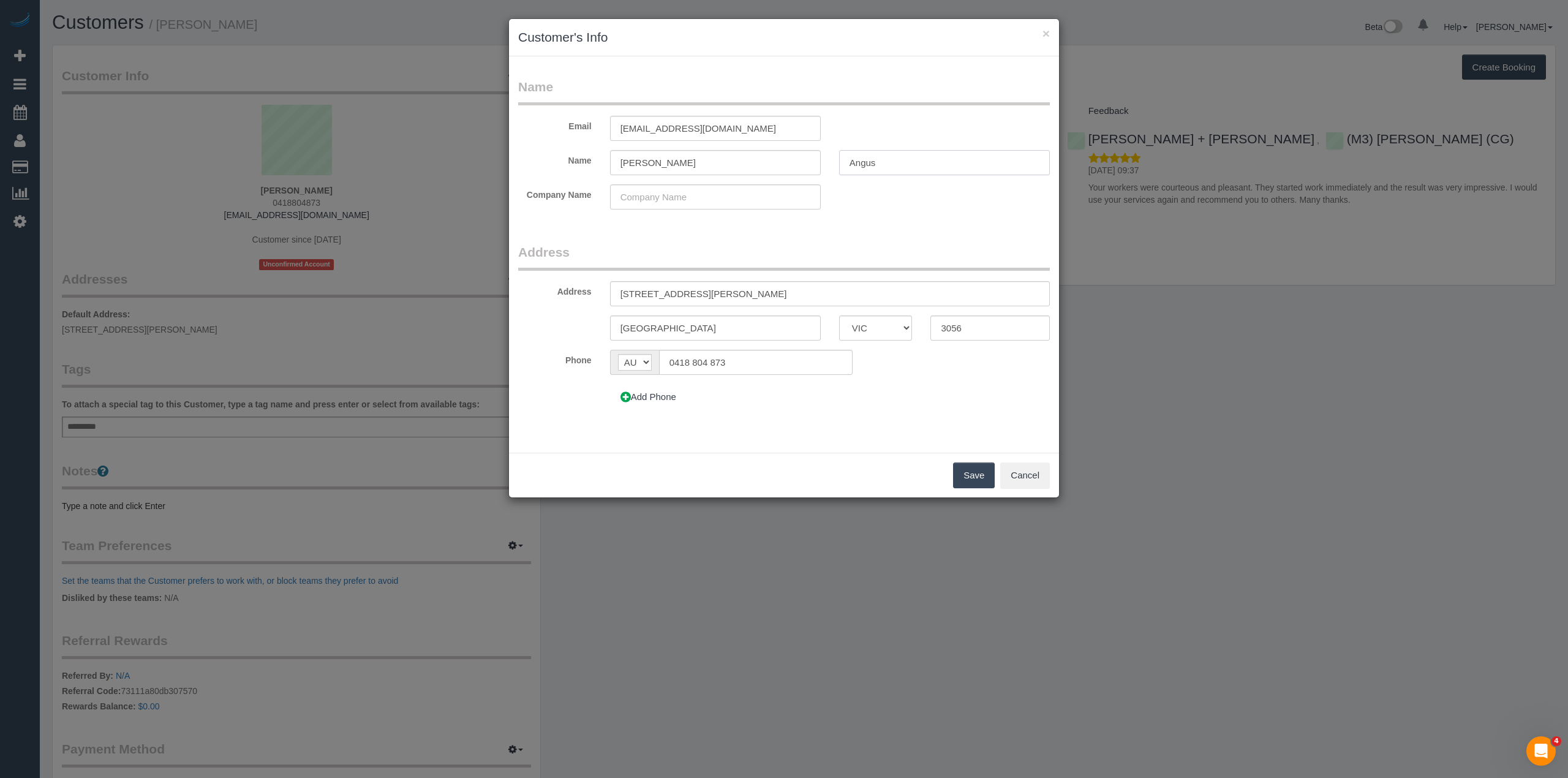
type input "Angus"
drag, startPoint x: 742, startPoint y: 284, endPoint x: 573, endPoint y: 283, distance: 169.0
click at [573, 283] on div "Address [STREET_ADDRESS][PERSON_NAME]" at bounding box center [784, 294] width 550 height 25
click at [646, 291] on input "text" at bounding box center [830, 294] width 440 height 25
type input "[STREET_ADDRESS]"
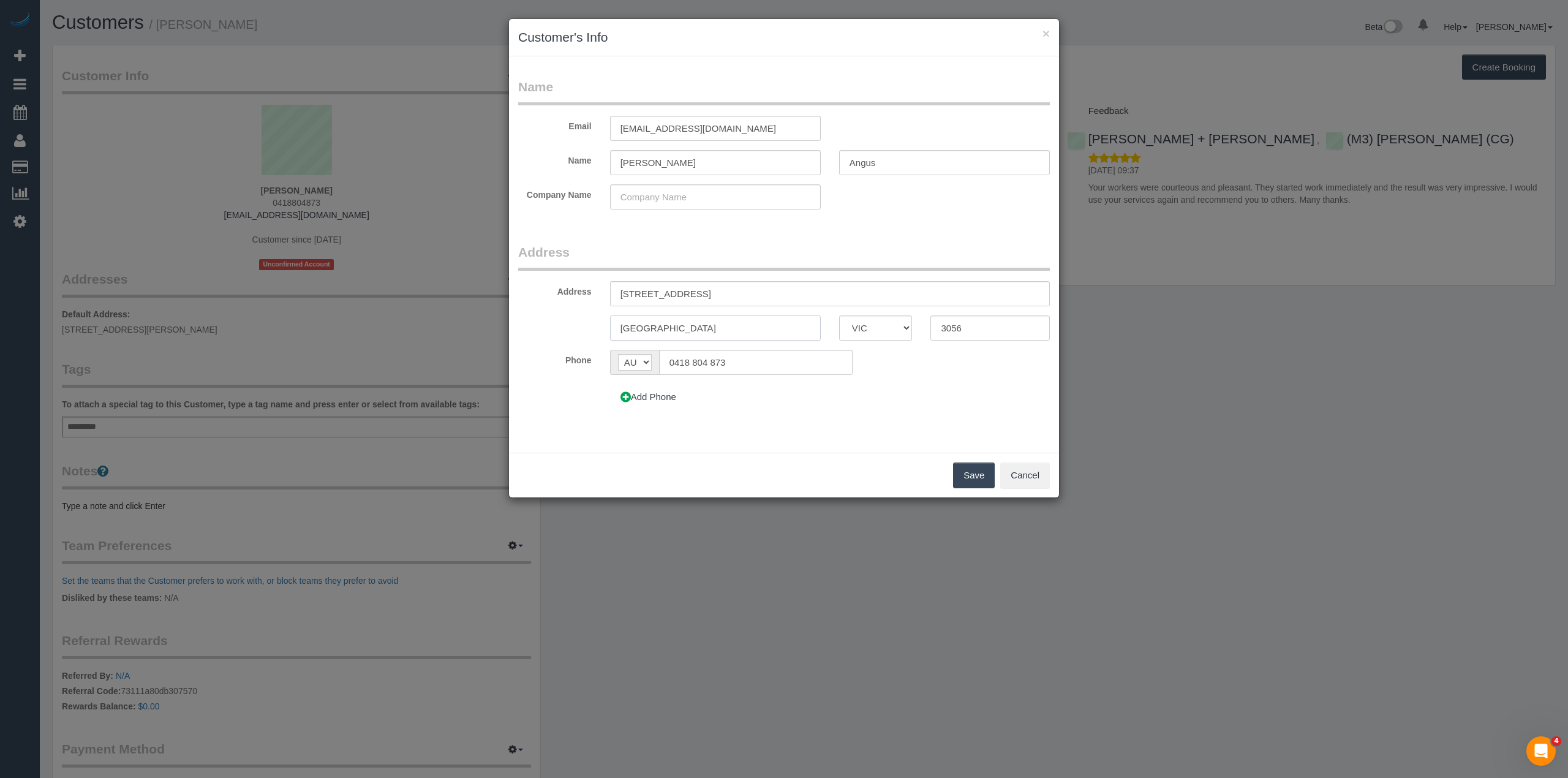
drag, startPoint x: 689, startPoint y: 320, endPoint x: 555, endPoint y: 323, distance: 134.0
click at [557, 324] on div "[GEOGRAPHIC_DATA] ACT [GEOGRAPHIC_DATA] NT QLD SA TAS [GEOGRAPHIC_DATA] [GEOGRA…" at bounding box center [784, 328] width 550 height 25
type input "[GEOGRAPHIC_DATA]"
drag, startPoint x: 985, startPoint y: 321, endPoint x: 837, endPoint y: 322, distance: 148.0
click at [837, 322] on div "[GEOGRAPHIC_DATA] ACT [GEOGRAPHIC_DATA] NT QLD SA TAS [GEOGRAPHIC_DATA] [GEOGRA…" at bounding box center [784, 328] width 550 height 25
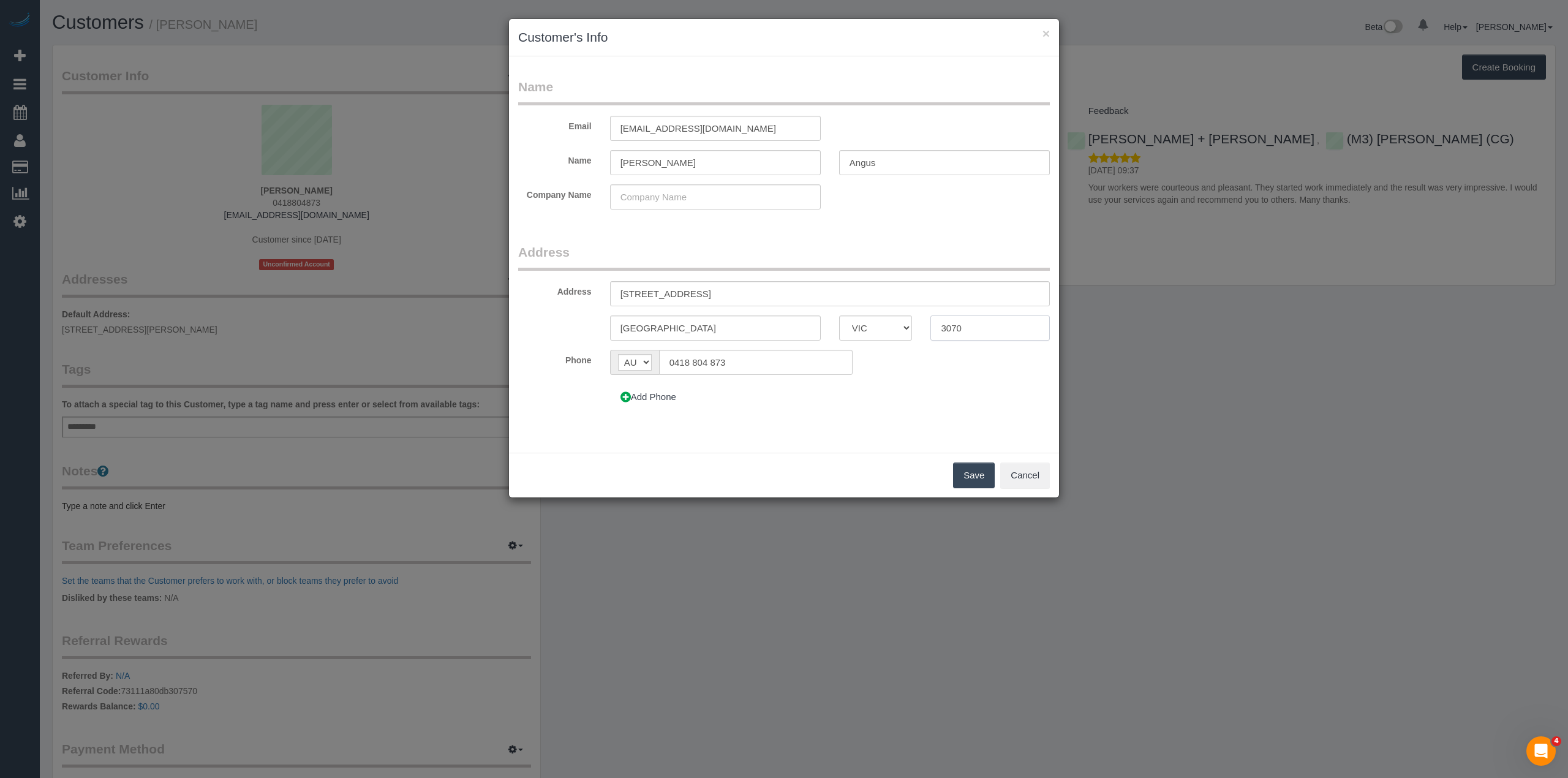
type input "3070"
click at [805, 448] on div "Name Email [EMAIL_ADDRESS][DOMAIN_NAME] Name [PERSON_NAME][GEOGRAPHIC_DATA] Com…" at bounding box center [784, 254] width 550 height 397
click at [966, 473] on button "Save" at bounding box center [974, 475] width 41 height 25
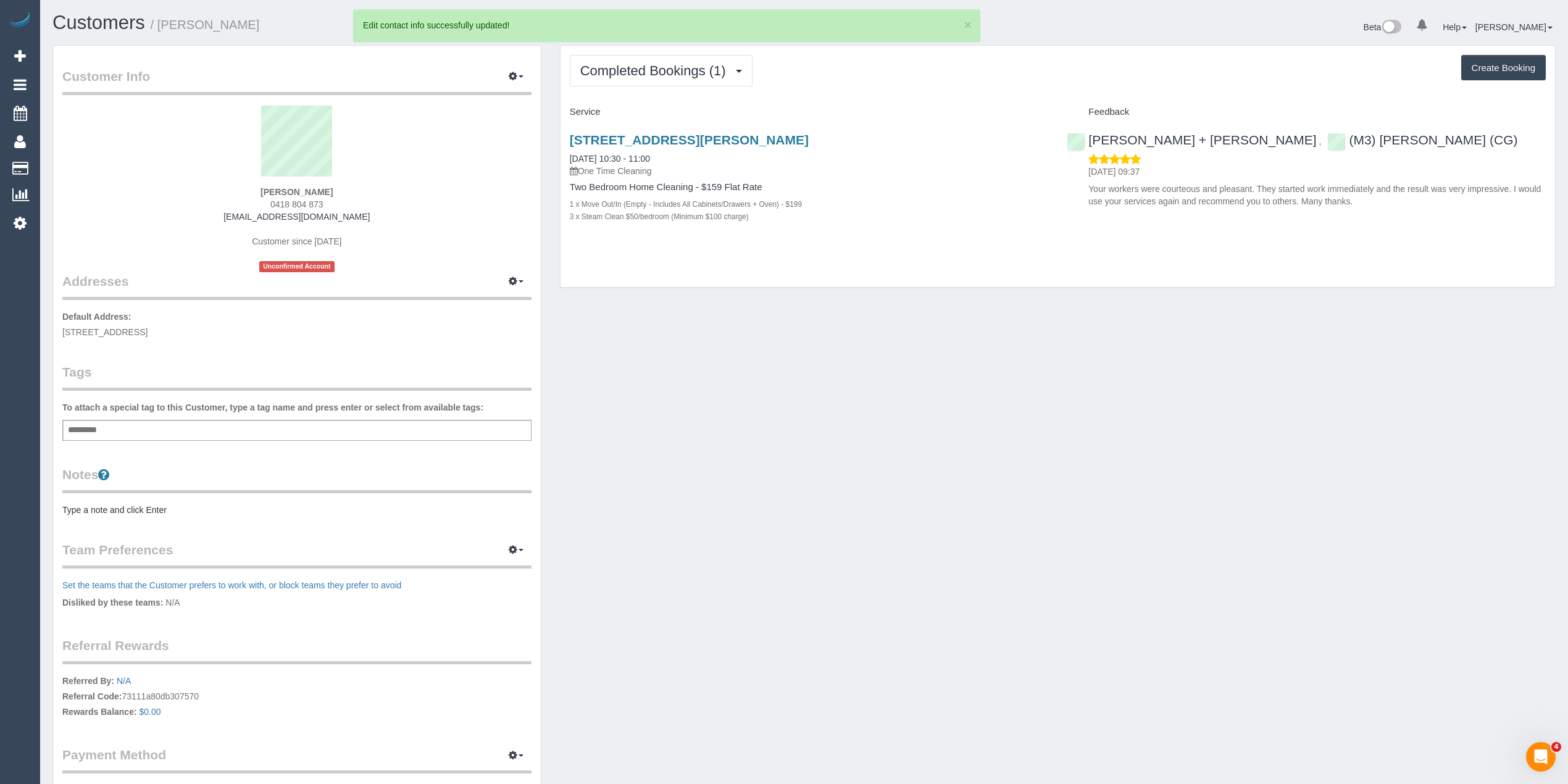
click at [1498, 77] on button "Create Booking" at bounding box center [1504, 67] width 85 height 26
select select "VIC"
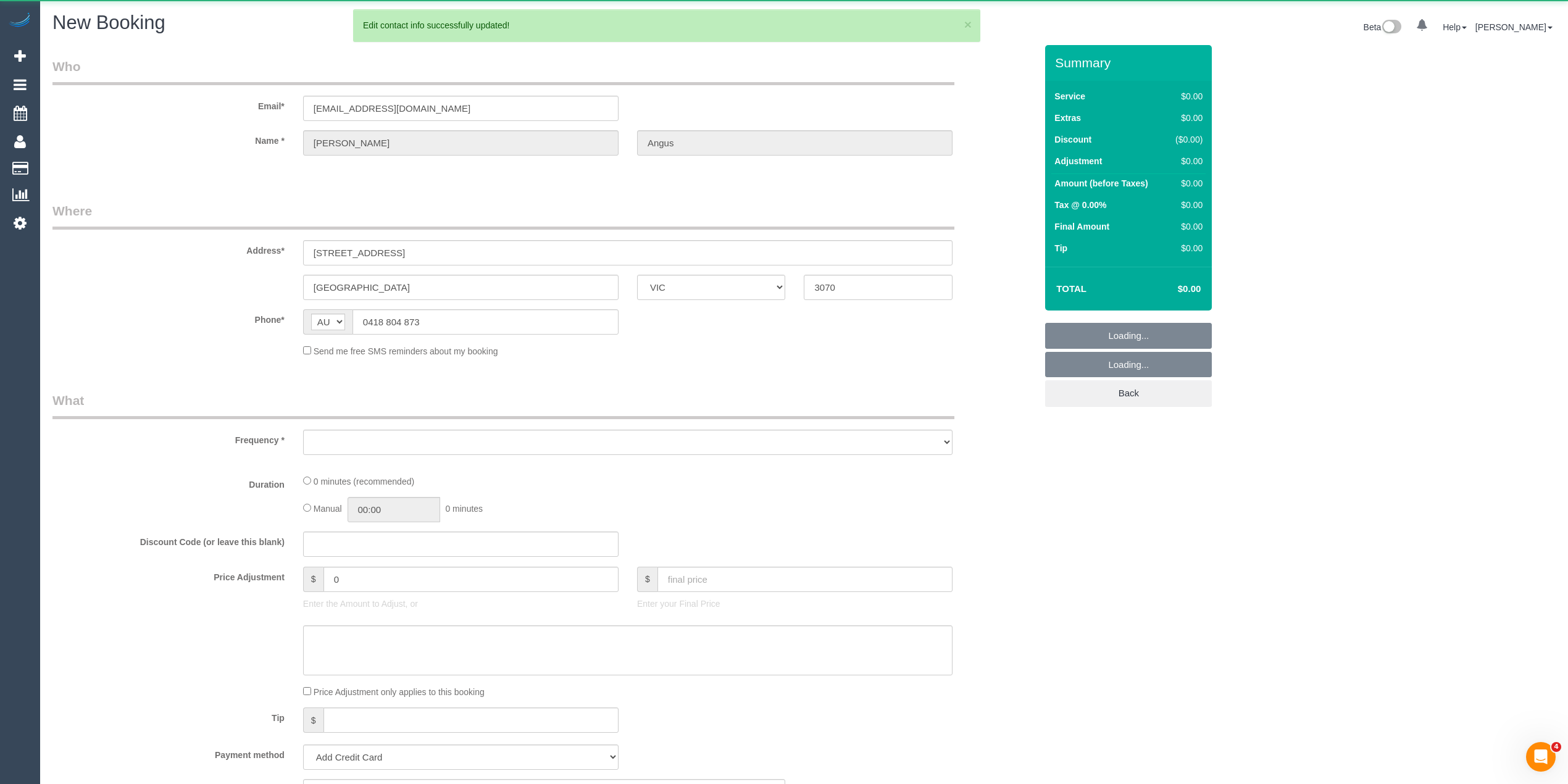
select select "object:787"
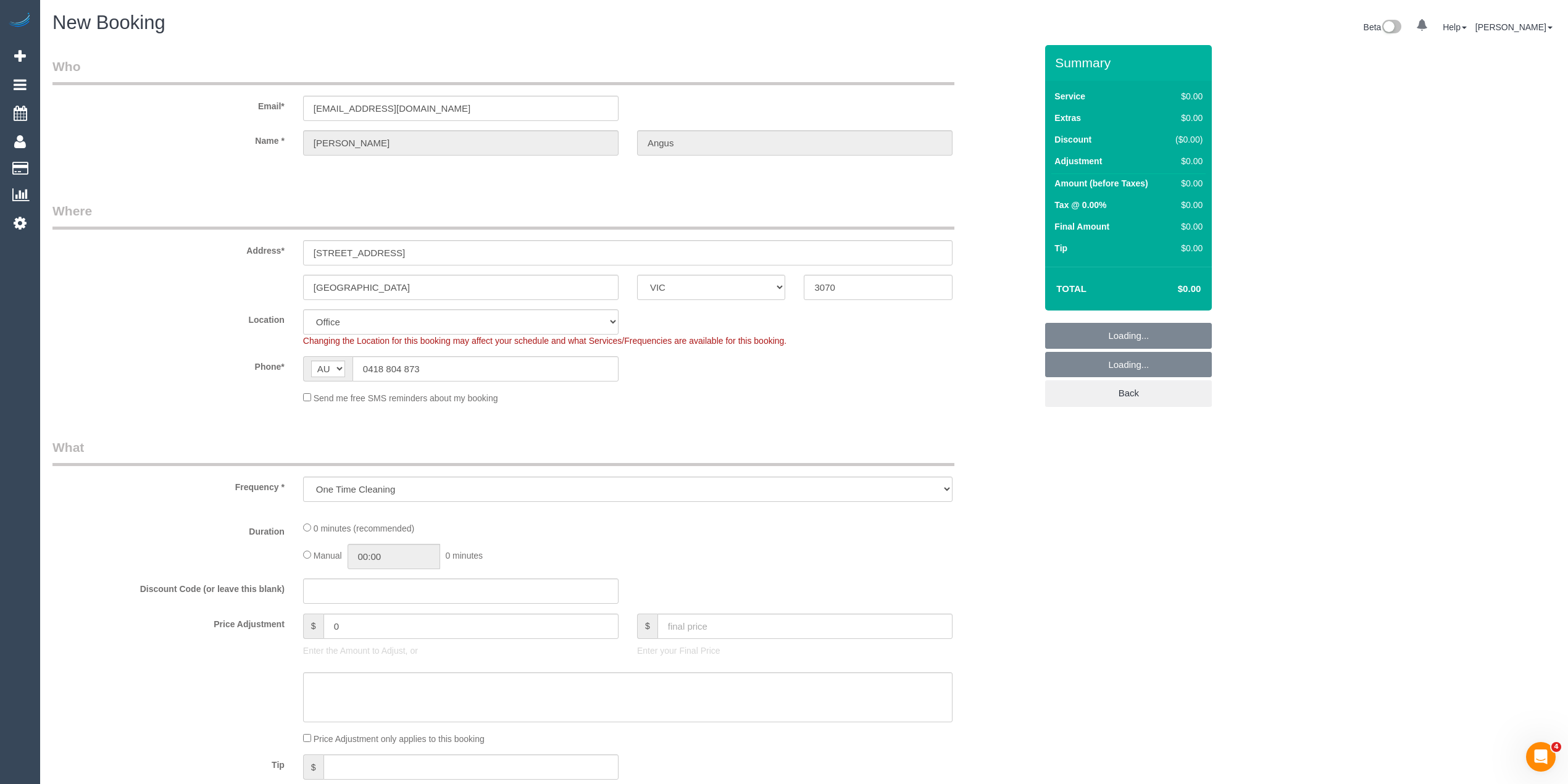
select select "string:stripe-pm_1HnzQH2GScqysDRVOjpBXg13"
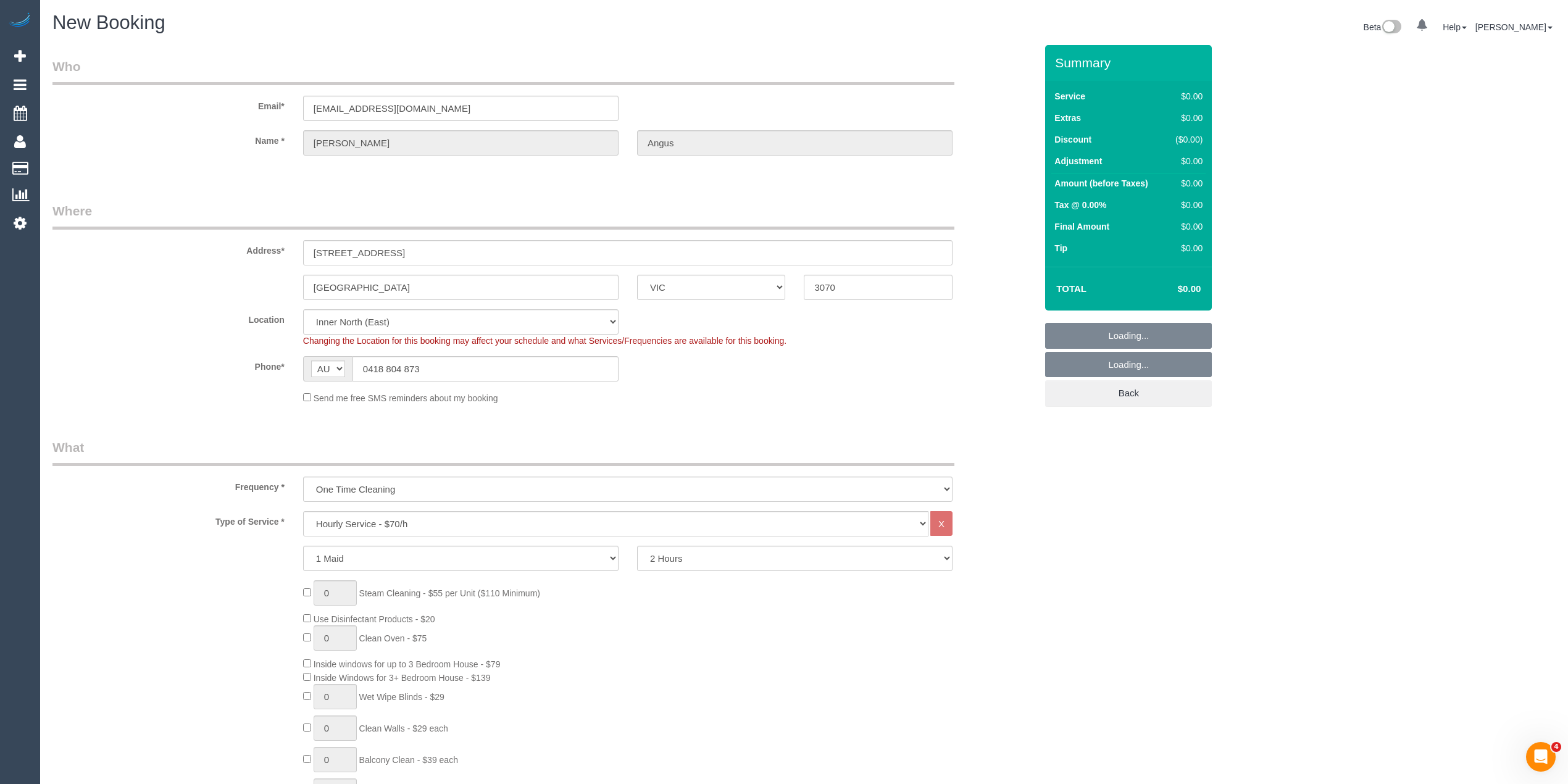
select select "object:2415"
select select "47"
select select "object:2420"
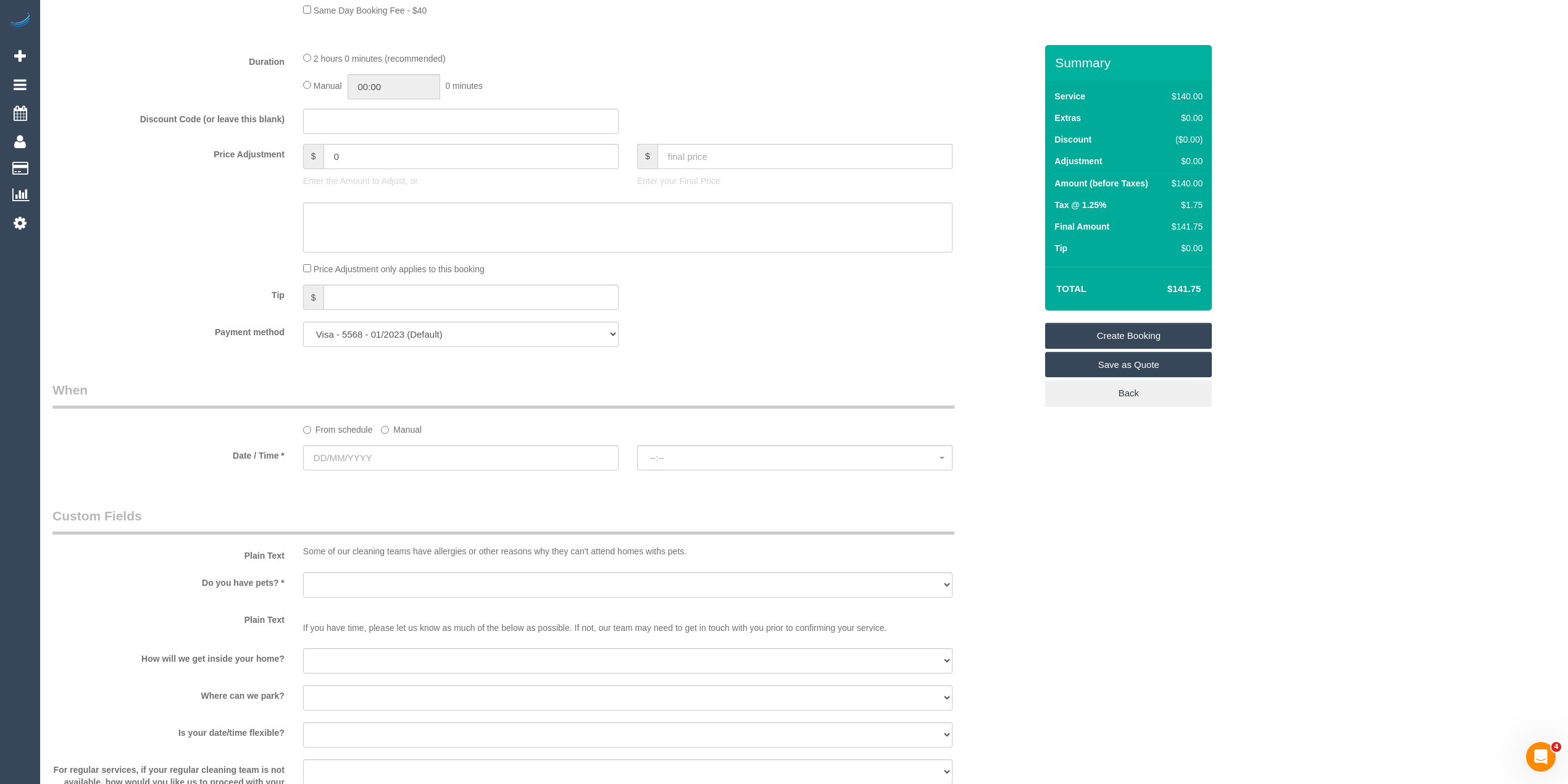
scroll to position [961, 0]
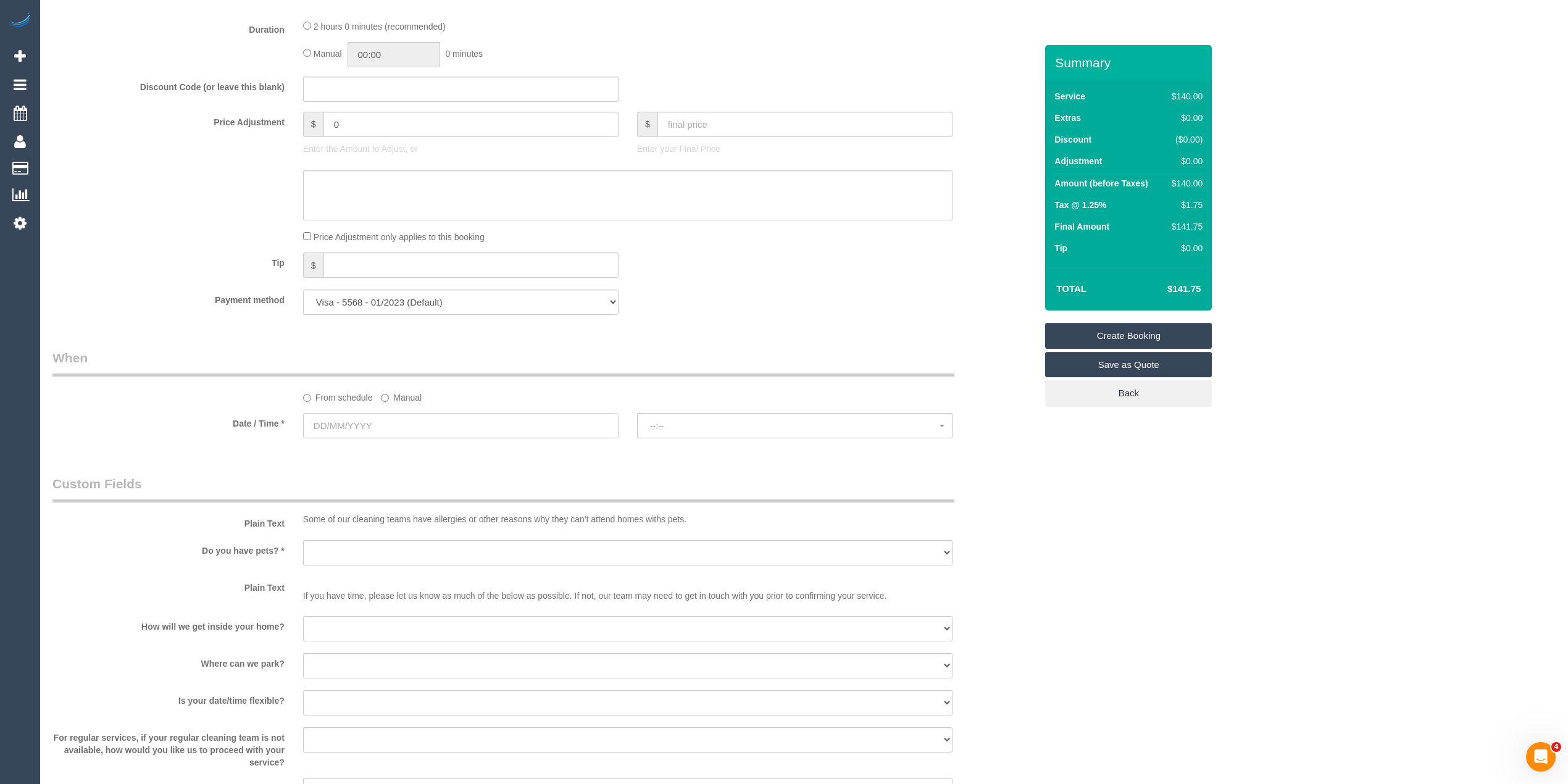
click at [342, 419] on input "text" at bounding box center [461, 425] width 316 height 26
click at [364, 574] on link "30" at bounding box center [362, 569] width 20 height 17
type input "[DATE]"
click at [679, 426] on span "--:--" at bounding box center [795, 426] width 289 height 10
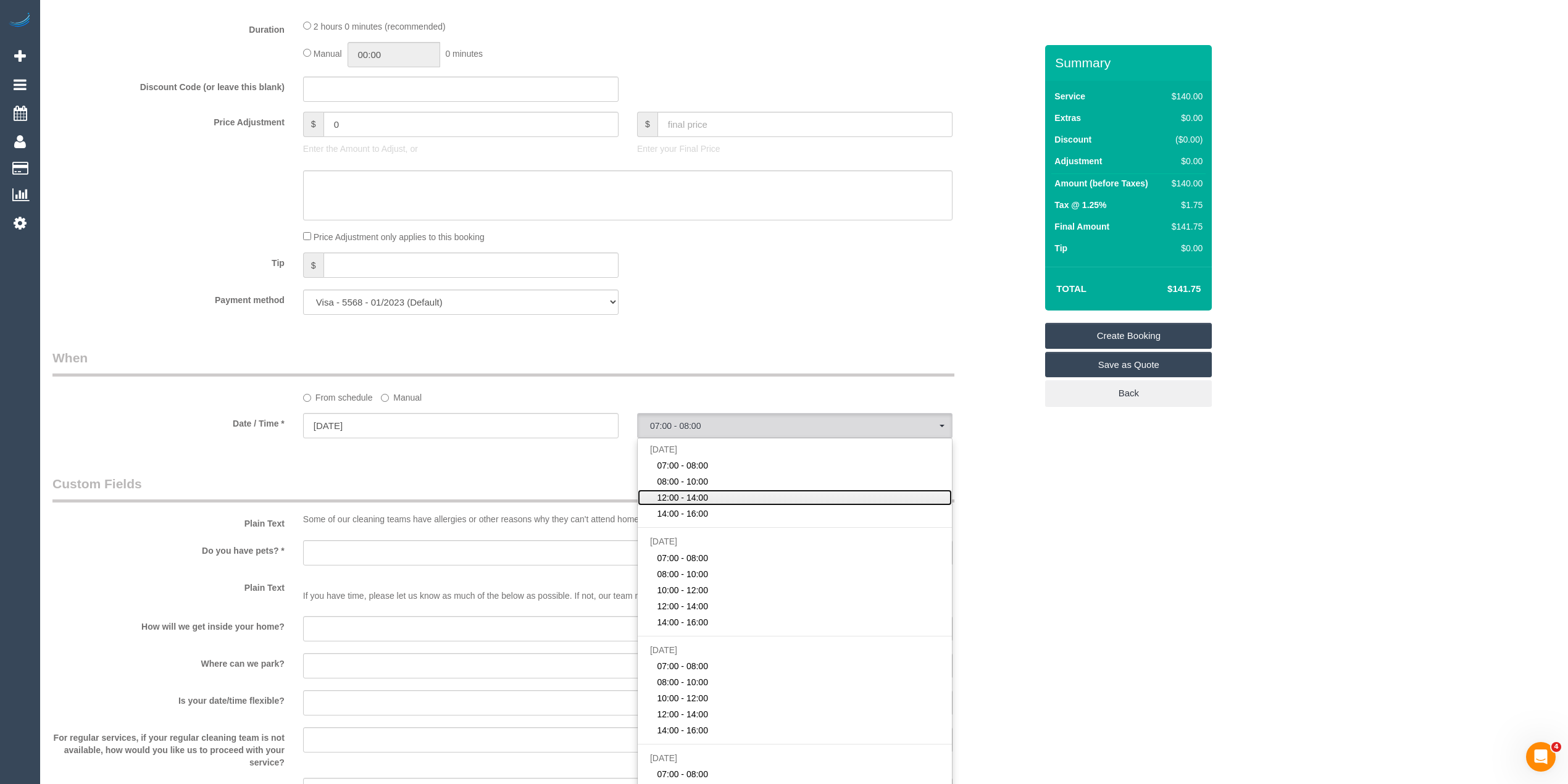
click at [690, 492] on span "12:00 - 14:00" at bounding box center [682, 498] width 51 height 12
select select "spot3"
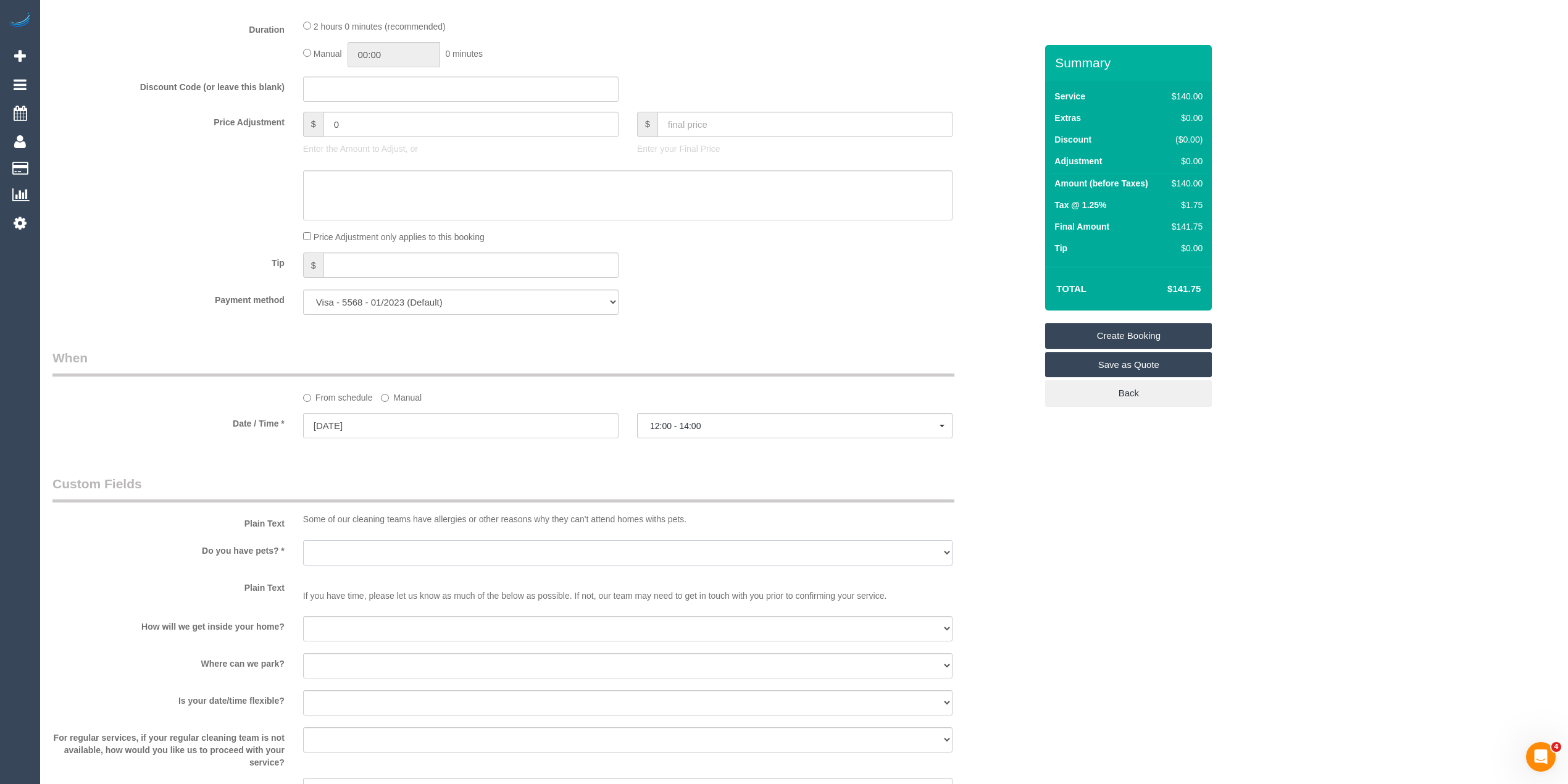
click at [356, 547] on select "Yes - Cats Yes - Dogs No pets Yes - Dogs and Cats Yes - Other" at bounding box center [628, 552] width 650 height 26
select select "number:28"
click at [303, 540] on select "Yes - Cats Yes - Dogs No pets Yes - Dogs and Cats Yes - Other" at bounding box center [628, 552] width 650 height 26
click at [347, 628] on select "I will be home Key will be left (please provide details below) Lock box/Access …" at bounding box center [628, 628] width 650 height 26
select select "number:14"
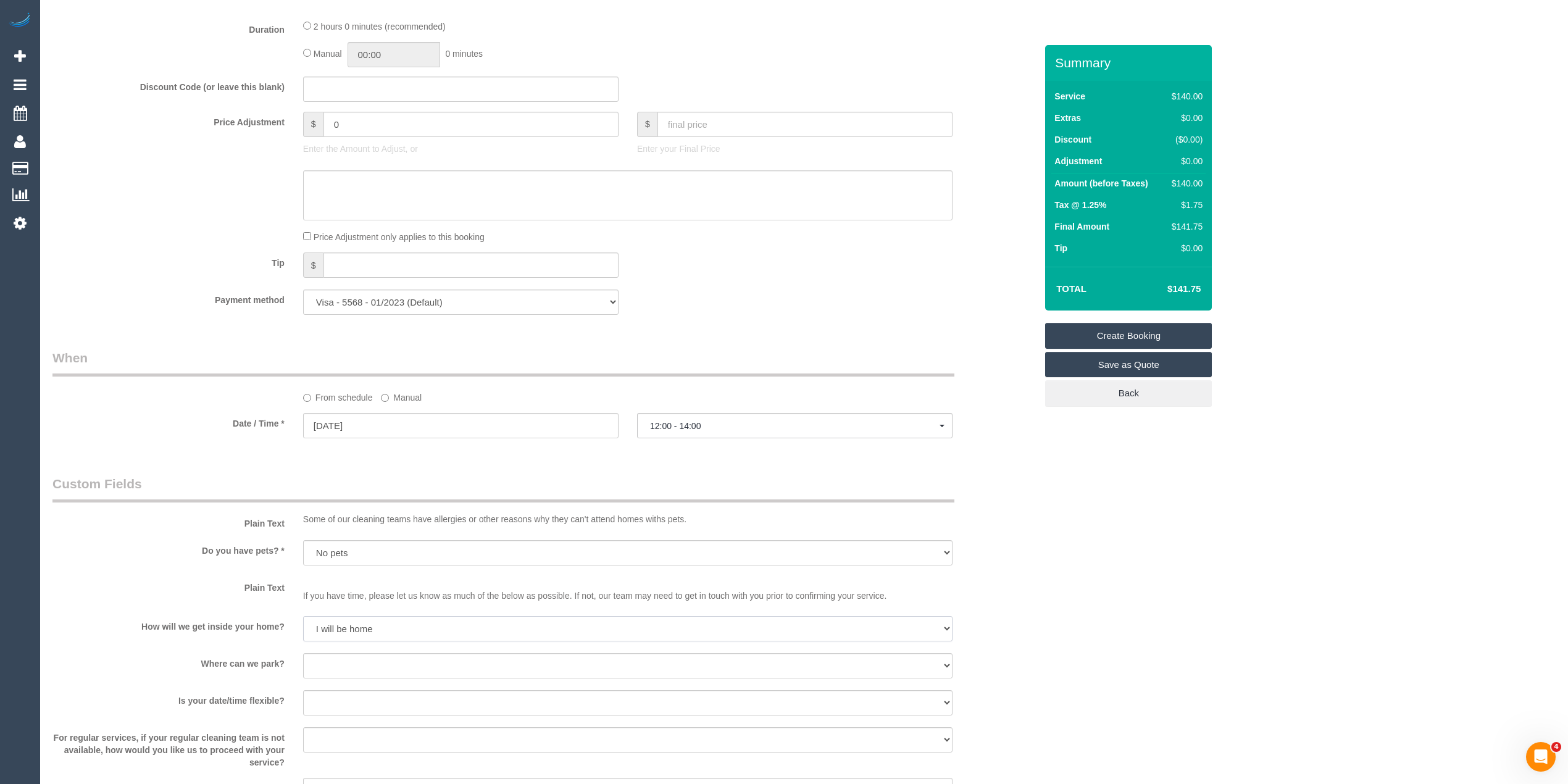
click at [303, 616] on select "I will be home Key will be left (please provide details below) Lock box/Access …" at bounding box center [628, 628] width 650 height 26
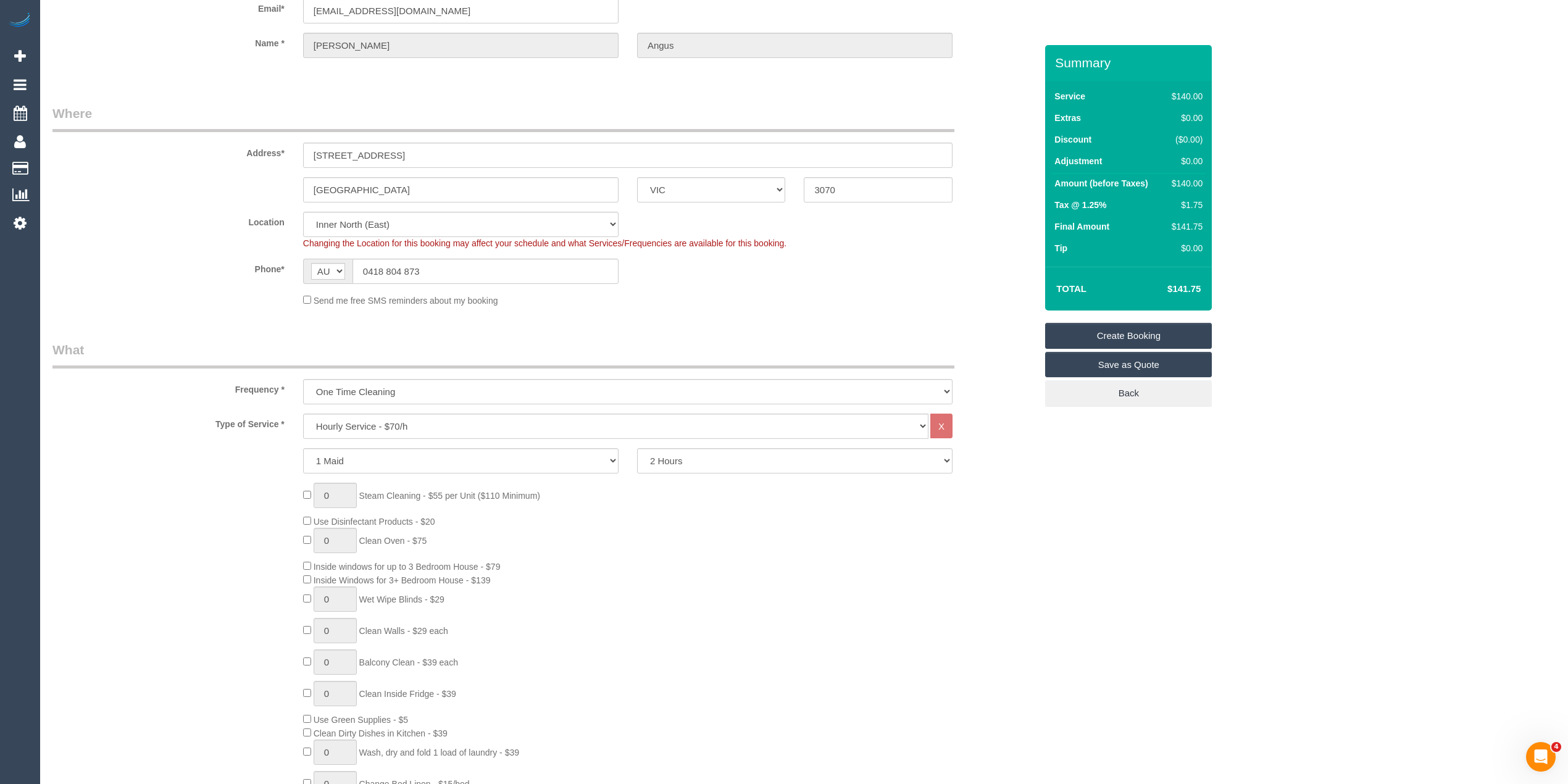
scroll to position [0, 0]
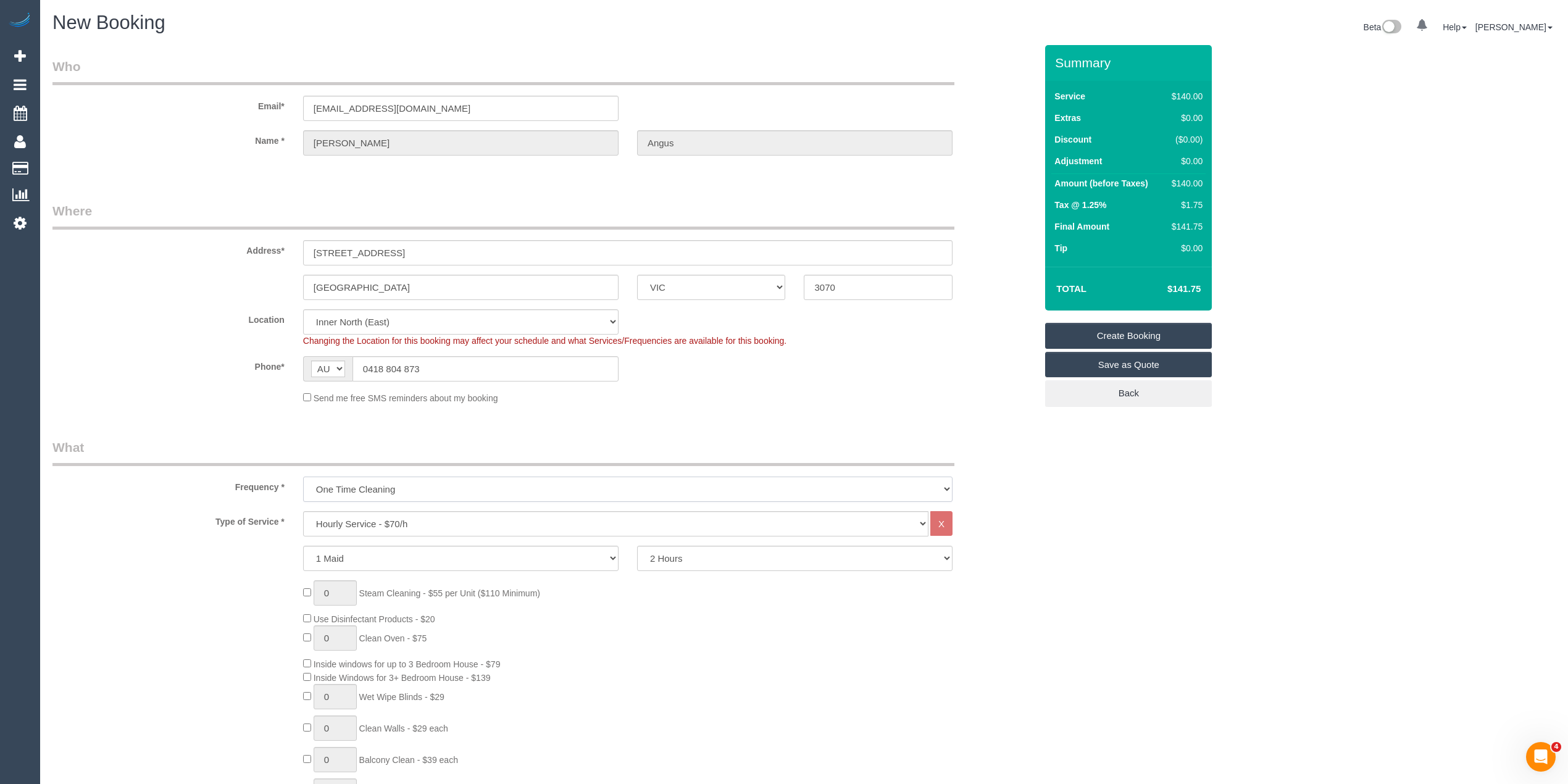
click at [380, 485] on select "One Time Cleaning Weekly - 10% Off - 10.00% (0% for the First Booking) Fortnigh…" at bounding box center [628, 489] width 650 height 26
click at [202, 393] on div "Send me free SMS reminders about my booking" at bounding box center [544, 397] width 1002 height 14
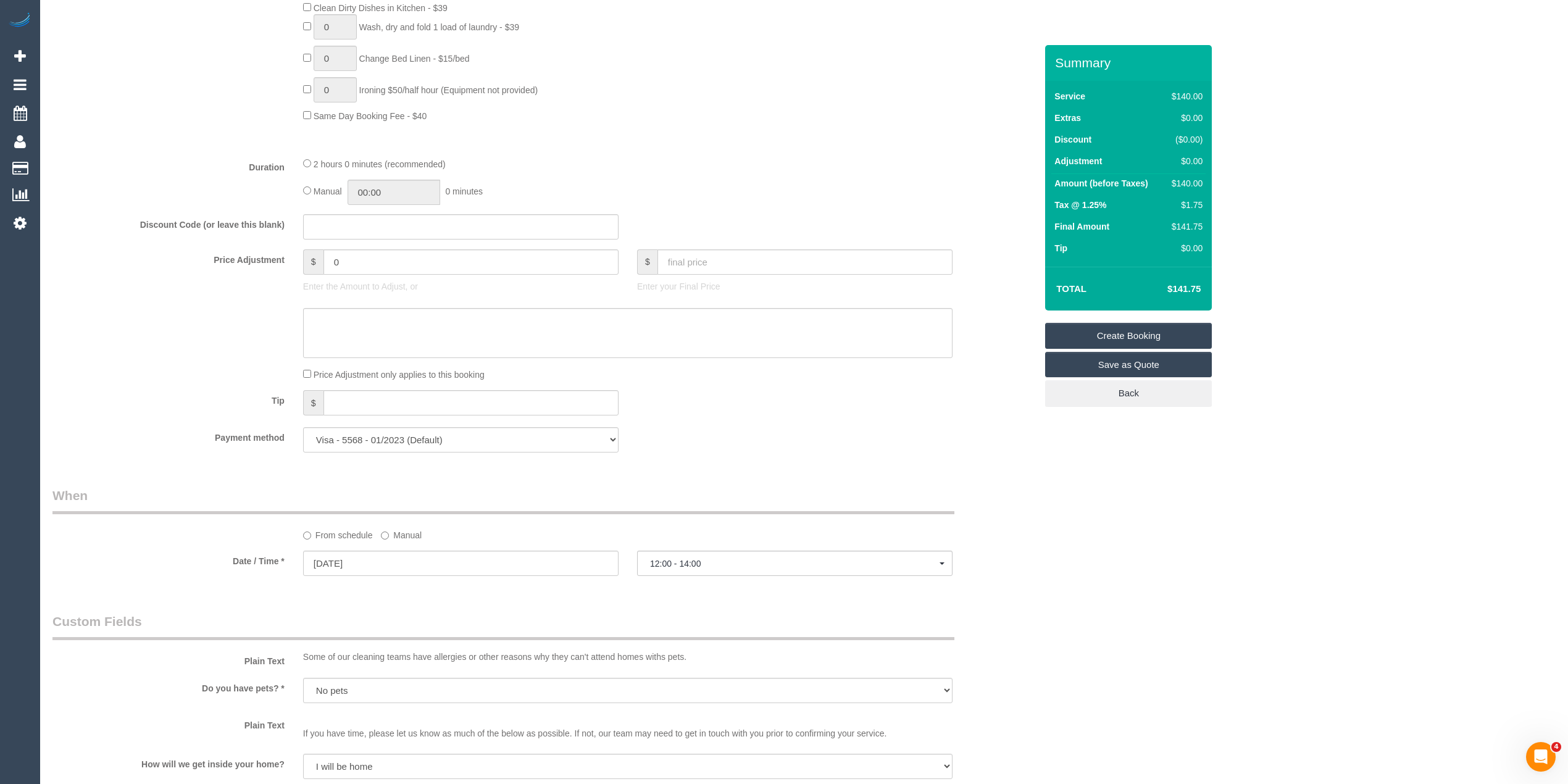
scroll to position [1371, 0]
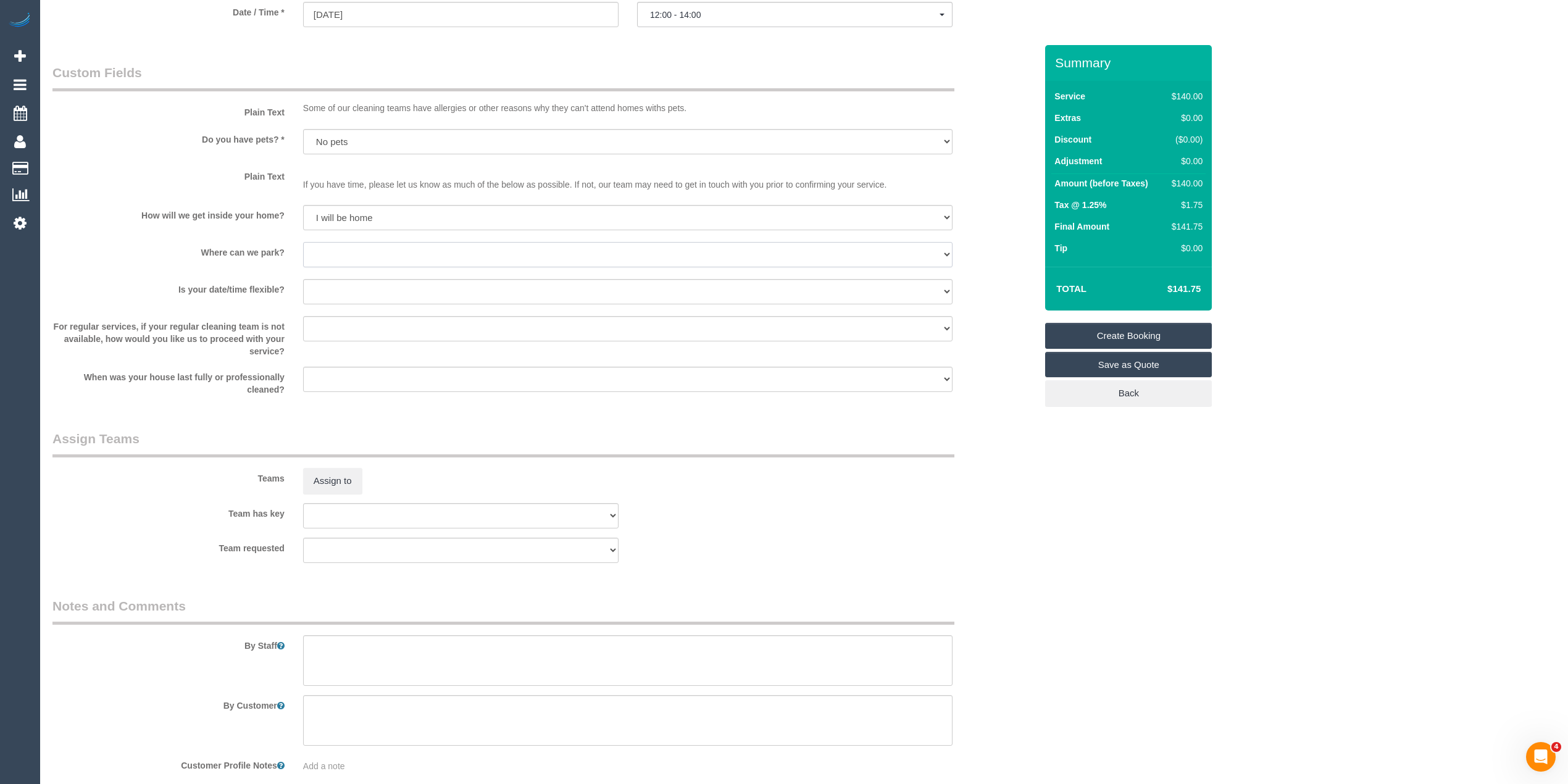
click at [314, 243] on select "I will provide parking on-site Free street parking Paid street parking (cost wi…" at bounding box center [628, 254] width 650 height 26
select select "number:21"
click at [303, 242] on select "I will provide parking on-site Free street parking Paid street parking (cost wi…" at bounding box center [628, 254] width 650 height 26
click at [324, 289] on select "Yes - date and time Yes - date but not time Yes - time but not date No - No fle…" at bounding box center [628, 292] width 650 height 26
click at [303, 279] on select "Yes - date and time Yes - date but not time Yes - time but not date No - No fle…" at bounding box center [628, 292] width 650 height 26
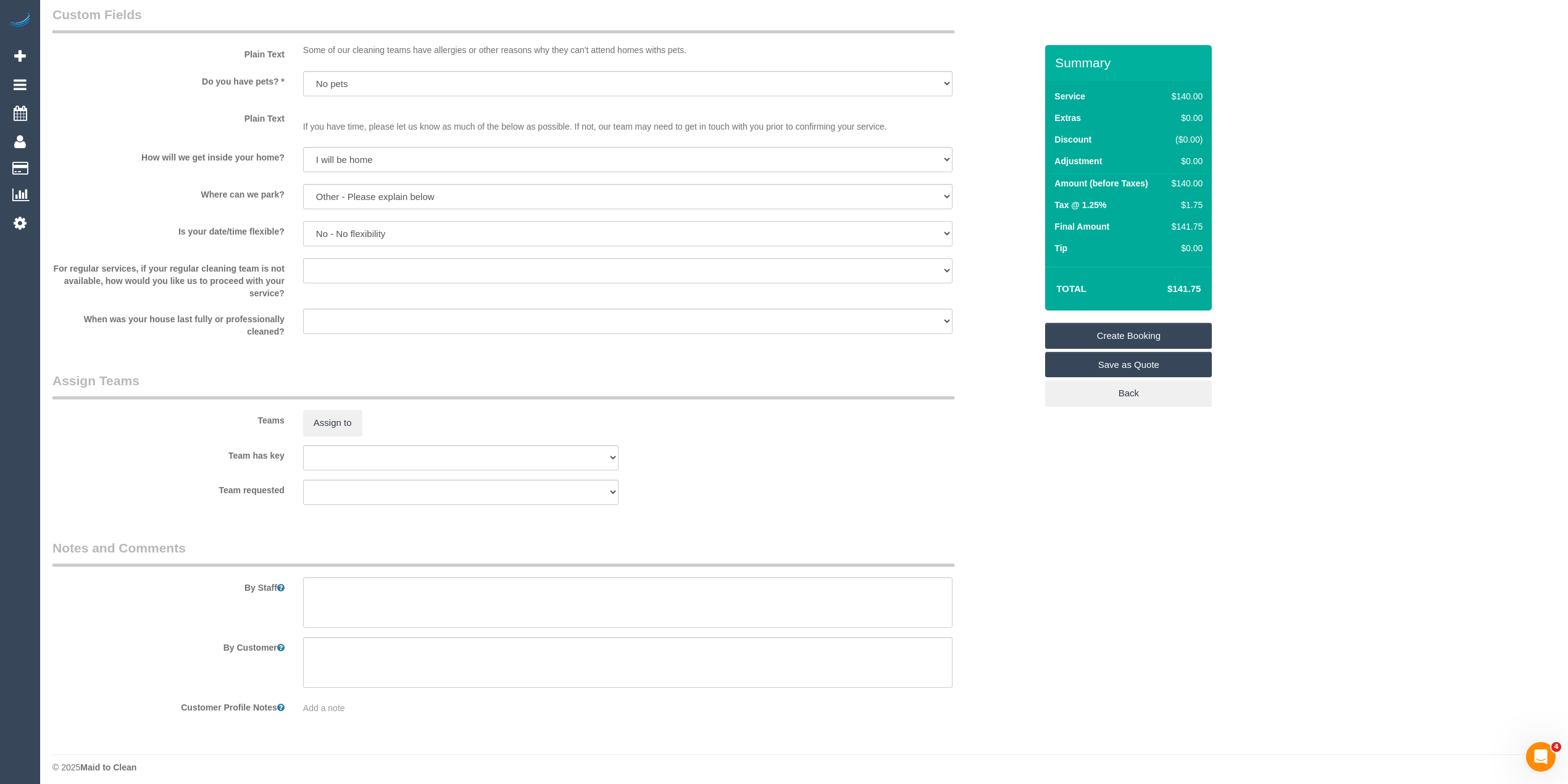
scroll to position [1436, 0]
click at [331, 218] on select "Yes - date and time Yes - date but not time Yes - time but not date No - No fle…" at bounding box center [628, 227] width 650 height 26
select select "number:24"
click at [303, 215] on select "Yes - date and time Yes - date but not time Yes - time but not date No - No fle…" at bounding box center [628, 227] width 650 height 26
click at [371, 583] on textarea at bounding box center [628, 596] width 650 height 50
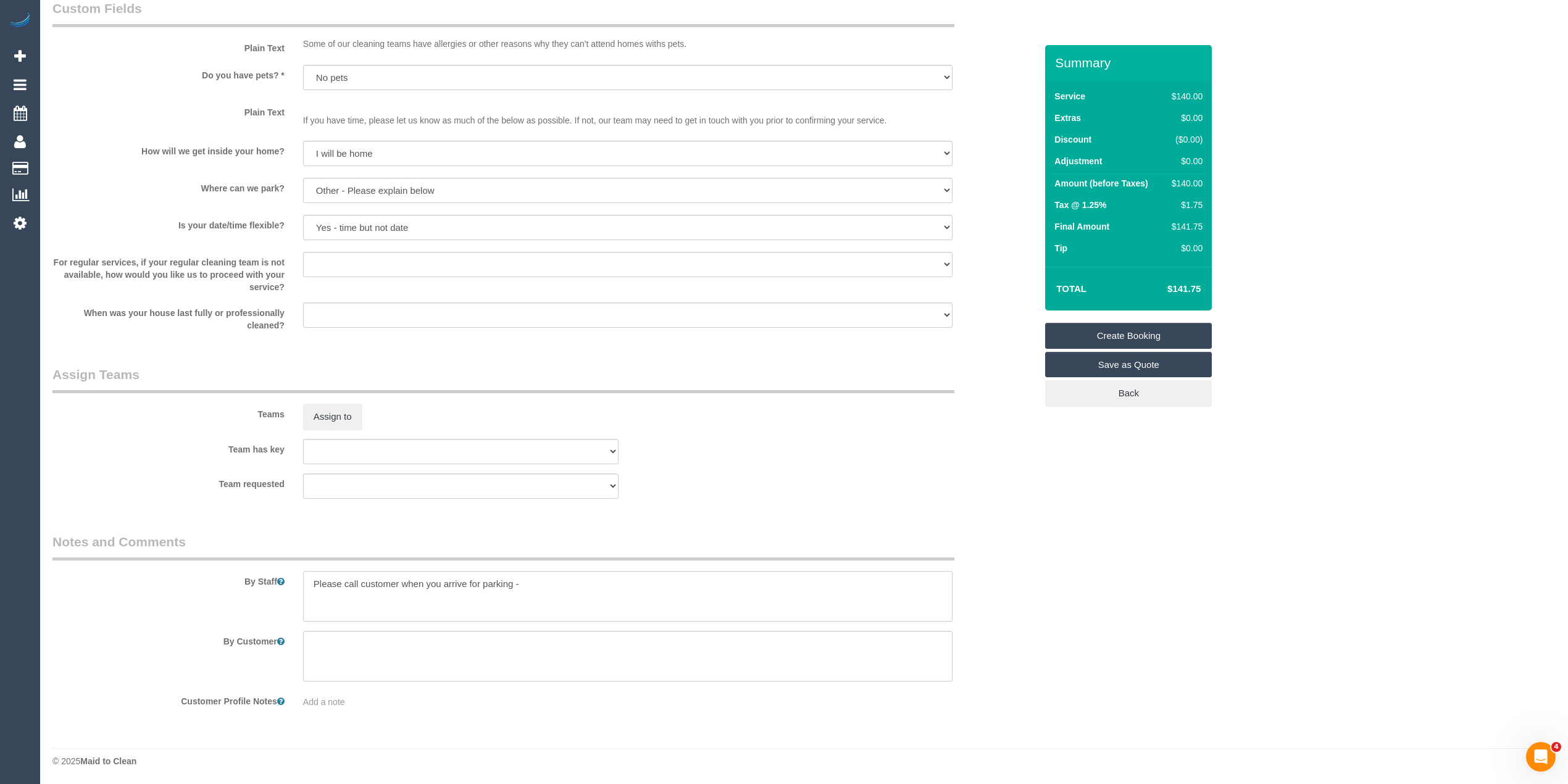
paste textarea "61418804873"
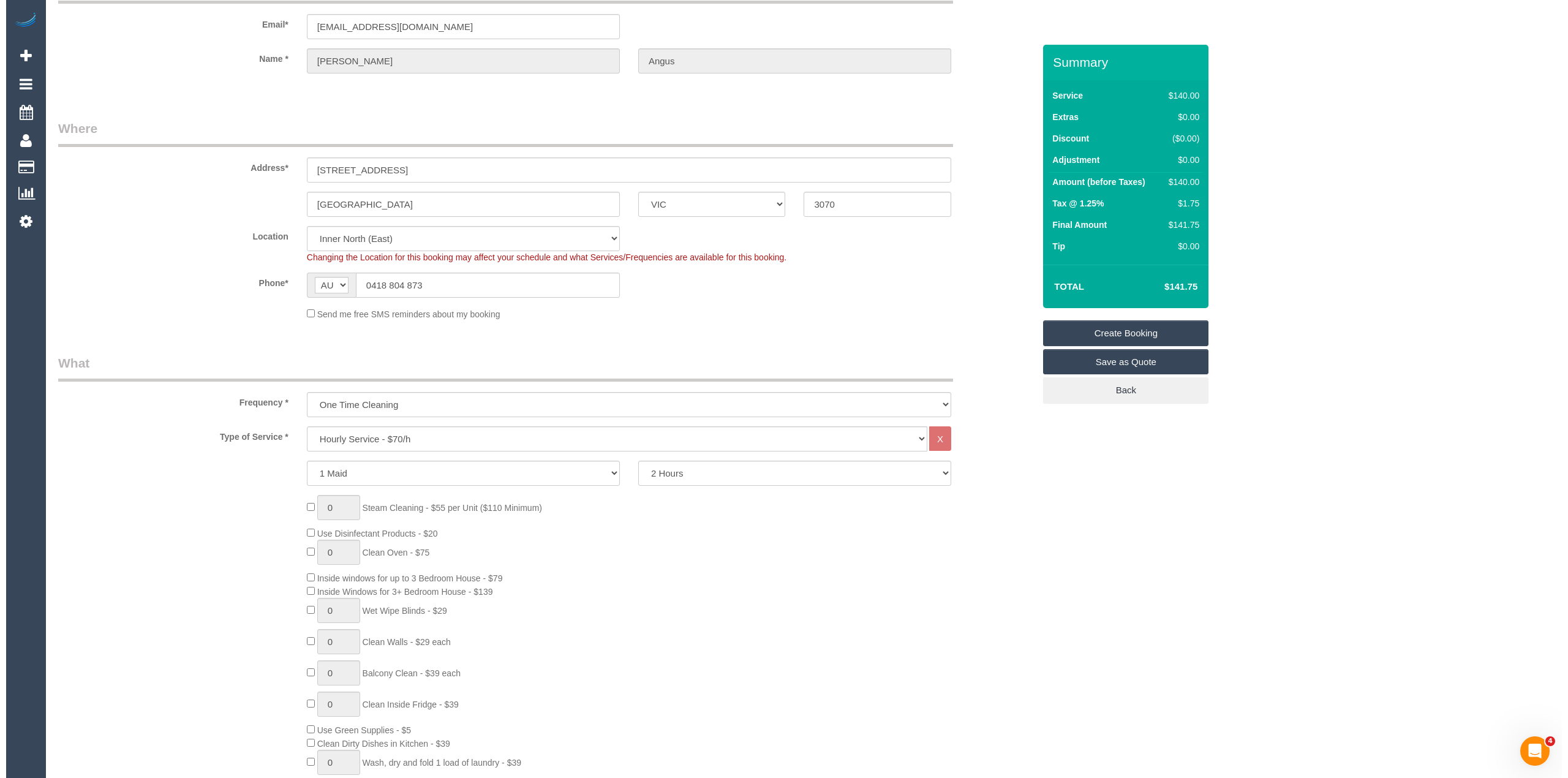
scroll to position [0, 0]
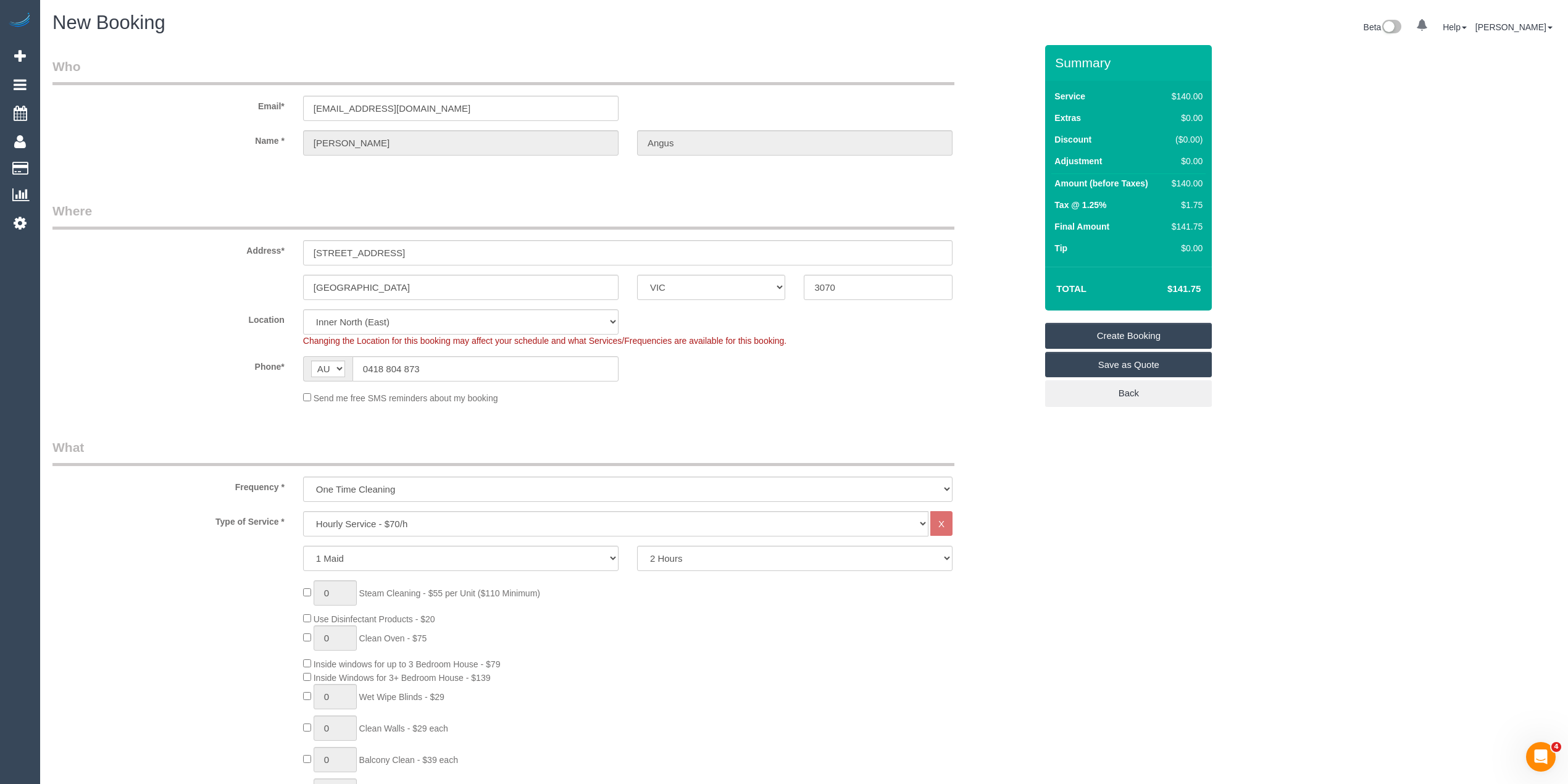
type textarea "Please call customer when you arrive for parking - 0418804873"
click at [1115, 327] on link "Create Booking" at bounding box center [1128, 335] width 167 height 26
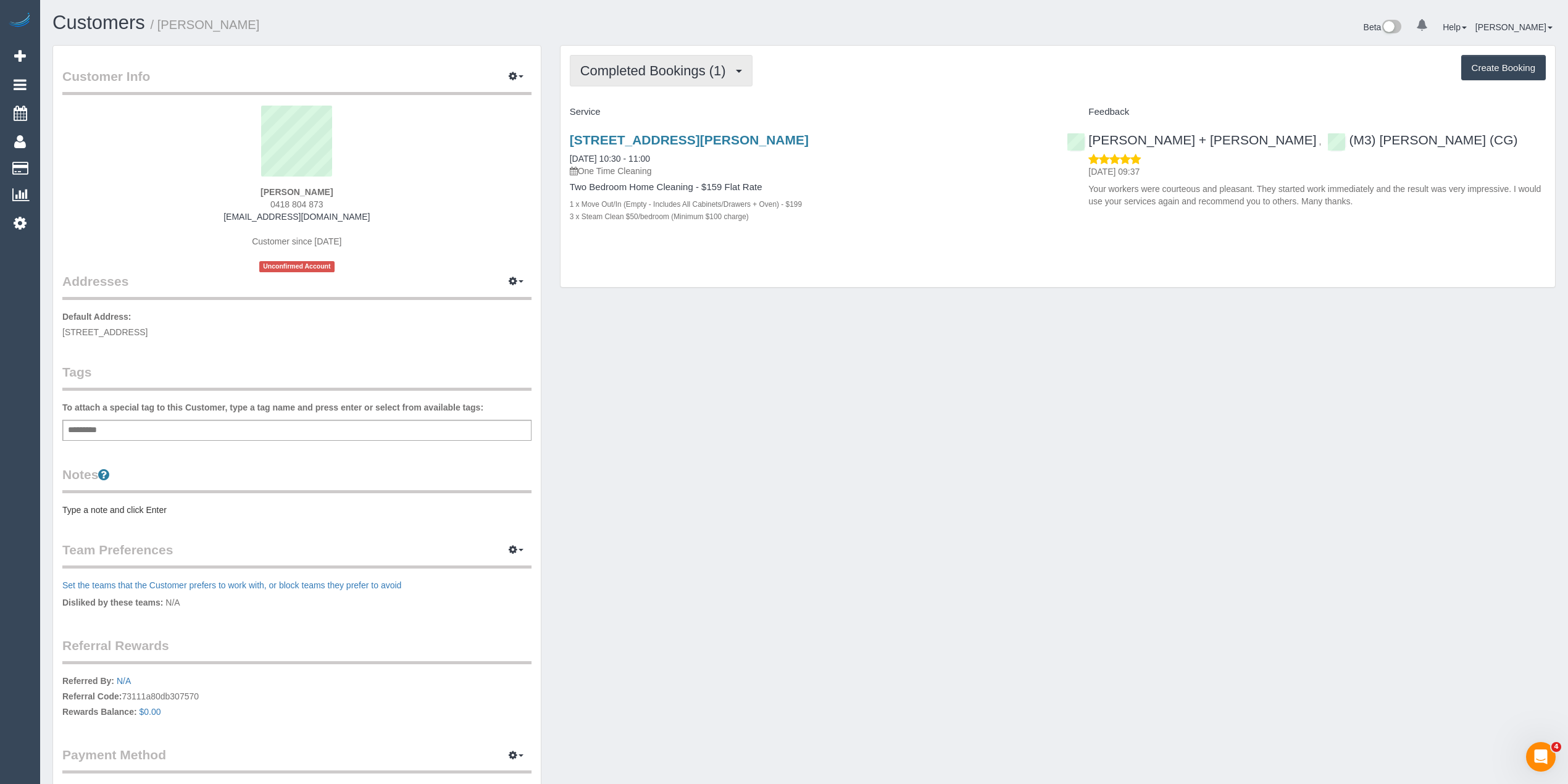
click at [623, 63] on span "Completed Bookings (1)" at bounding box center [656, 70] width 152 height 15
click at [643, 113] on link "Upcoming Bookings (0)" at bounding box center [635, 115] width 129 height 16
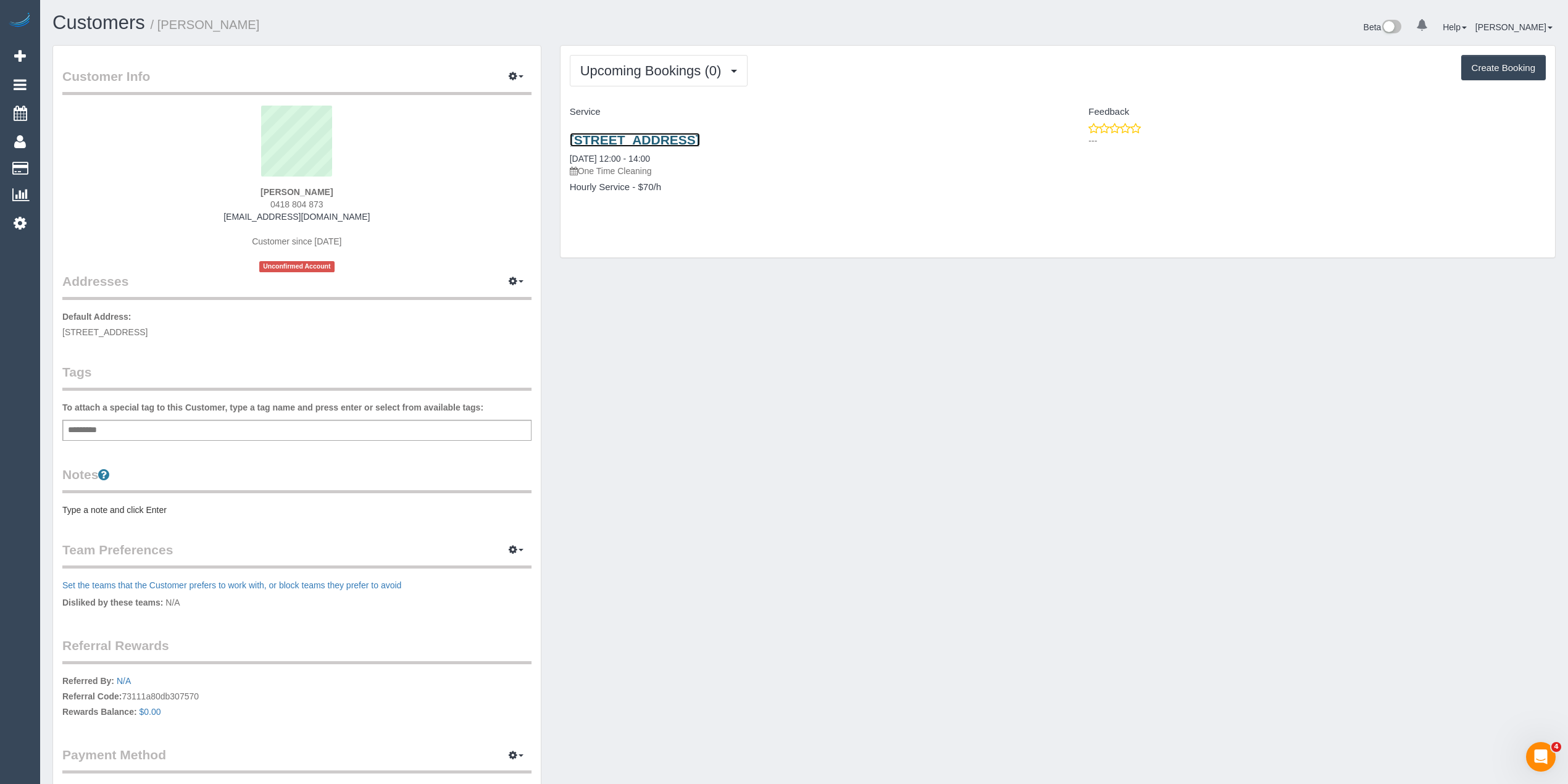
click at [700, 138] on link "13/112b St Georges Road, Northcote, VIC 3070" at bounding box center [635, 140] width 130 height 14
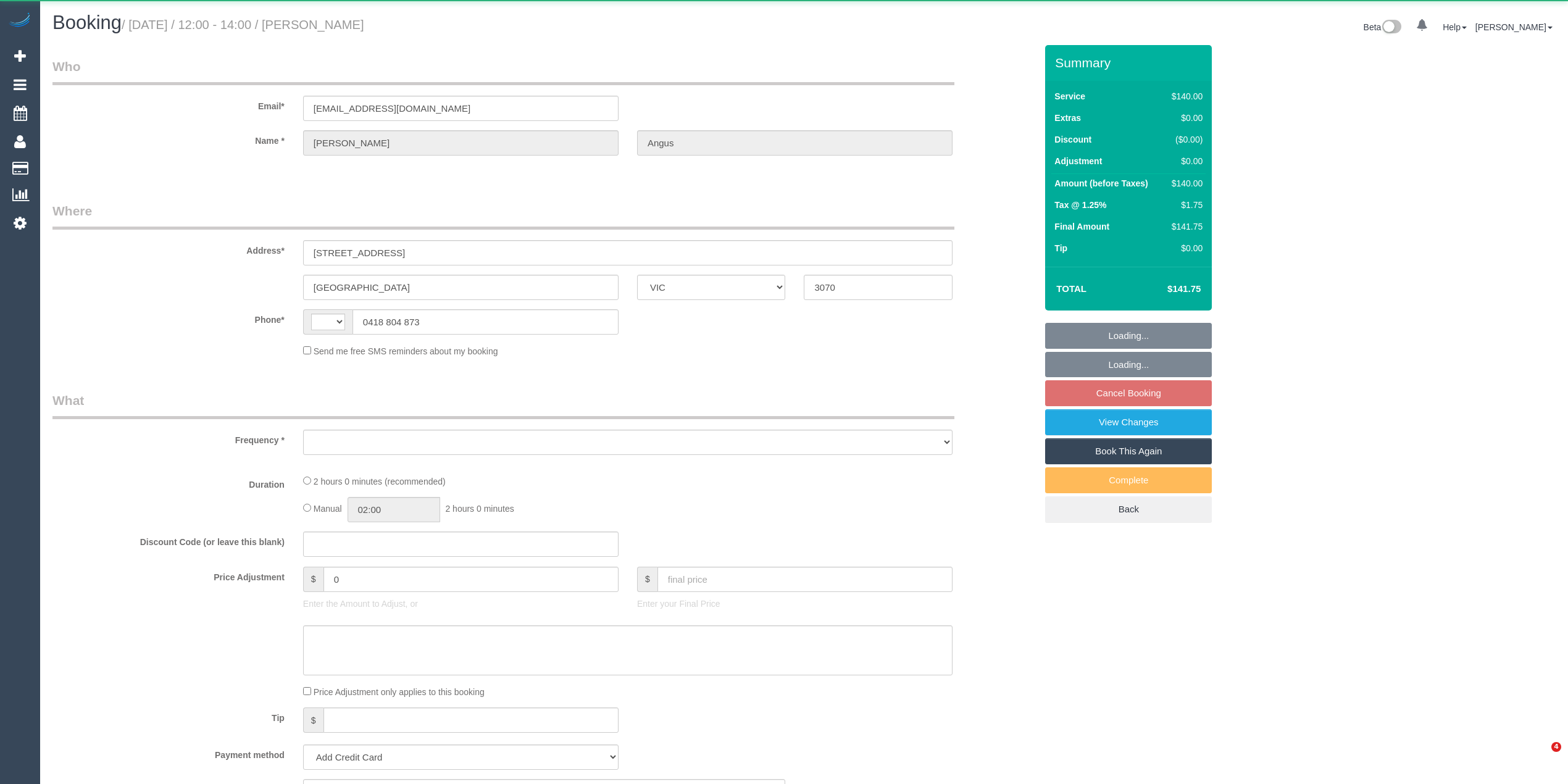
select select "VIC"
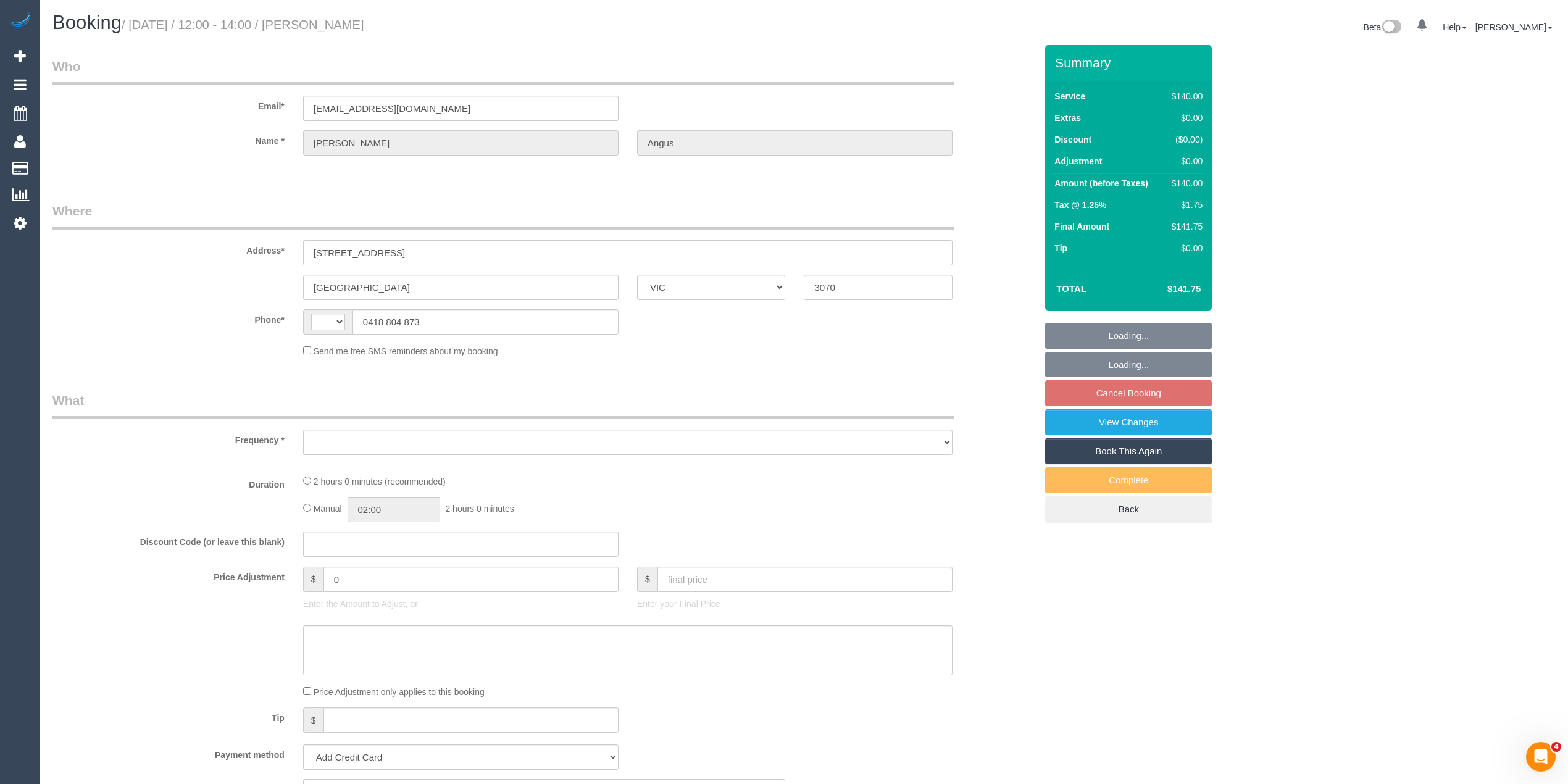
select select "object:277"
select select "string:stripe-pm_1HnzQH2GScqysDRVOjpBXg13"
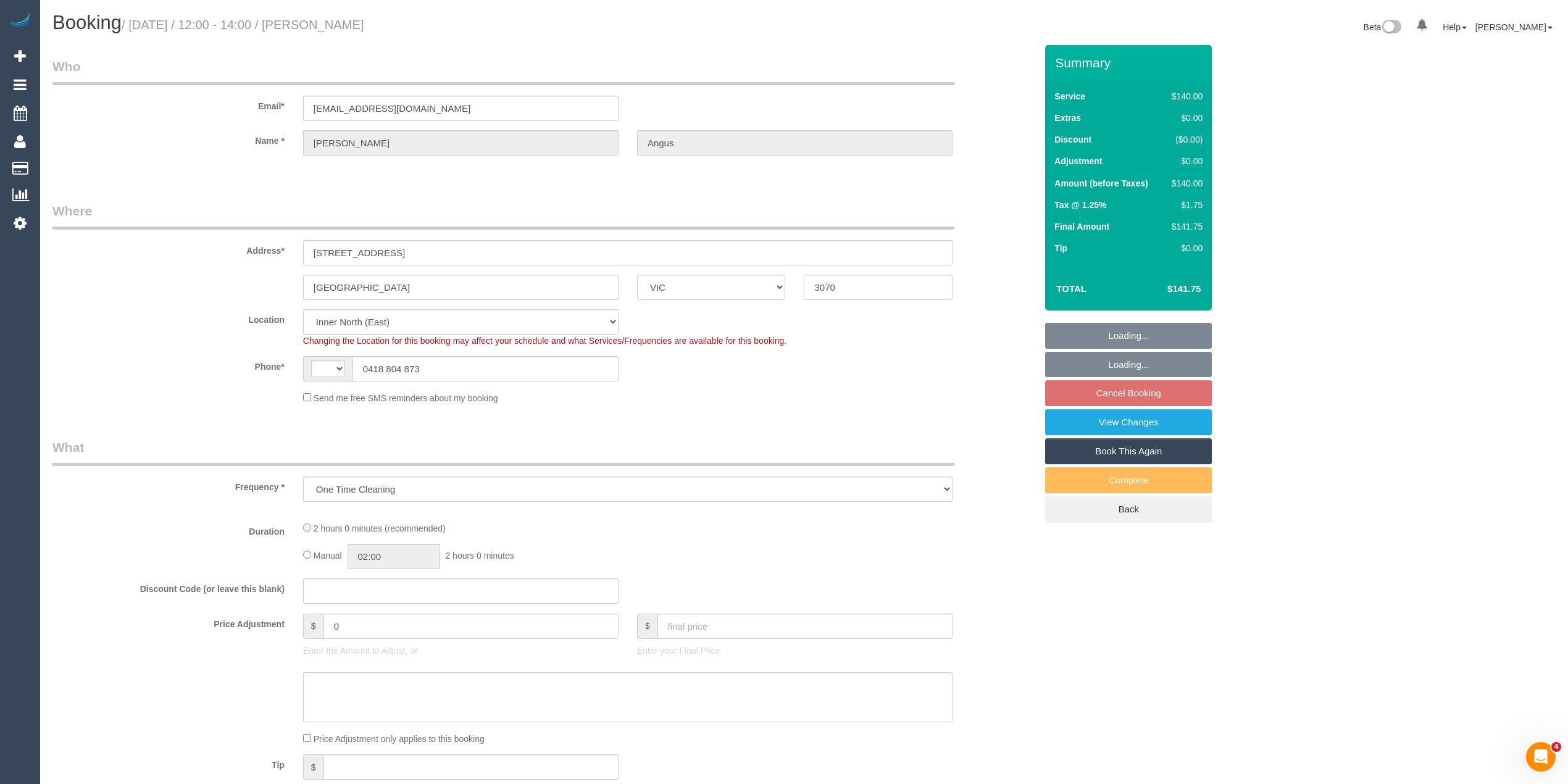
select select "object:693"
click at [1496, 153] on div "Who Email* [EMAIL_ADDRESS][DOMAIN_NAME] Name * [PERSON_NAME][GEOGRAPHIC_DATA] W…" at bounding box center [804, 720] width 1503 height 1351
select select "string:AU"
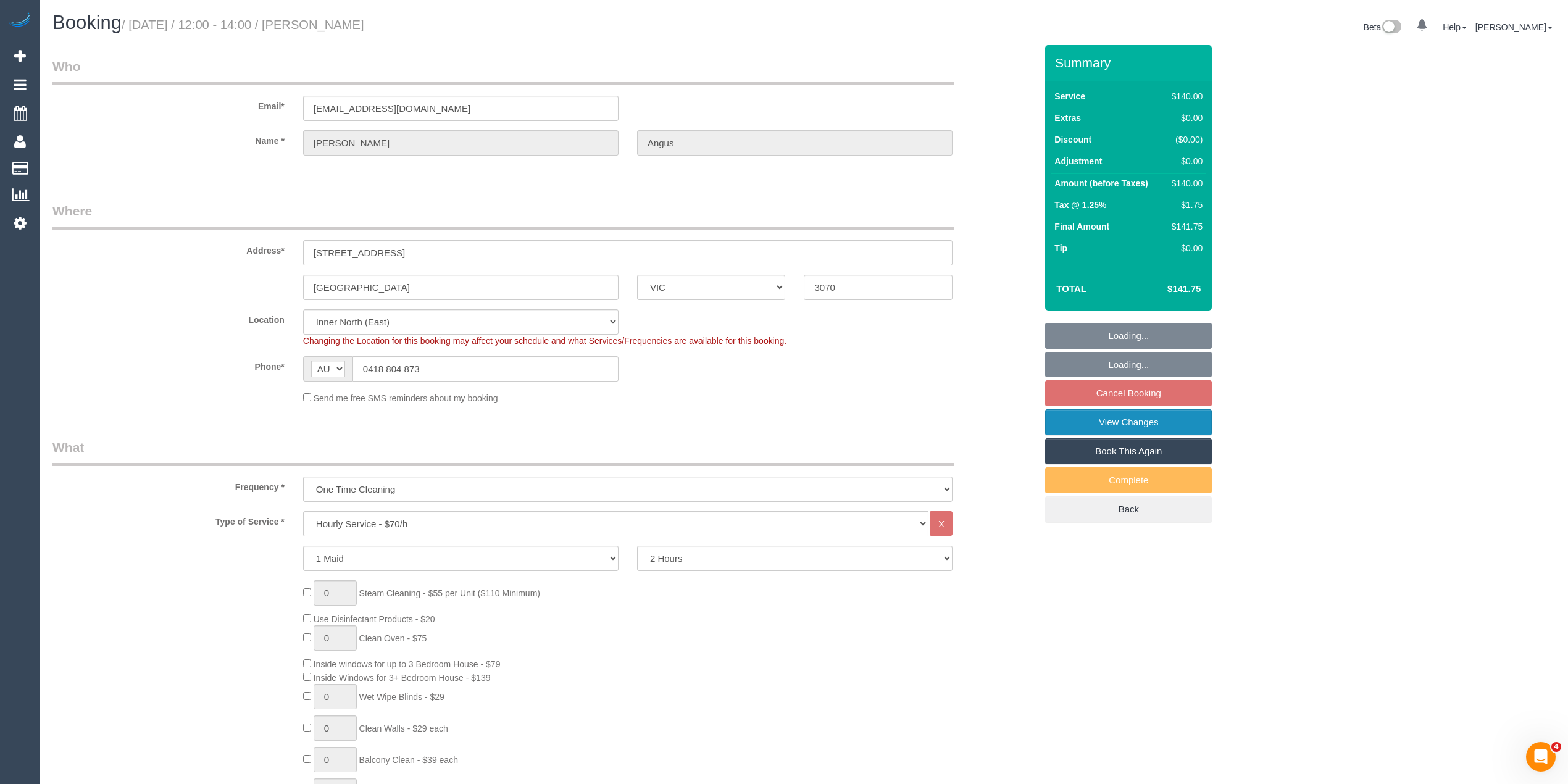
select select "number:28"
select select "number:14"
select select "number:21"
select select "number:24"
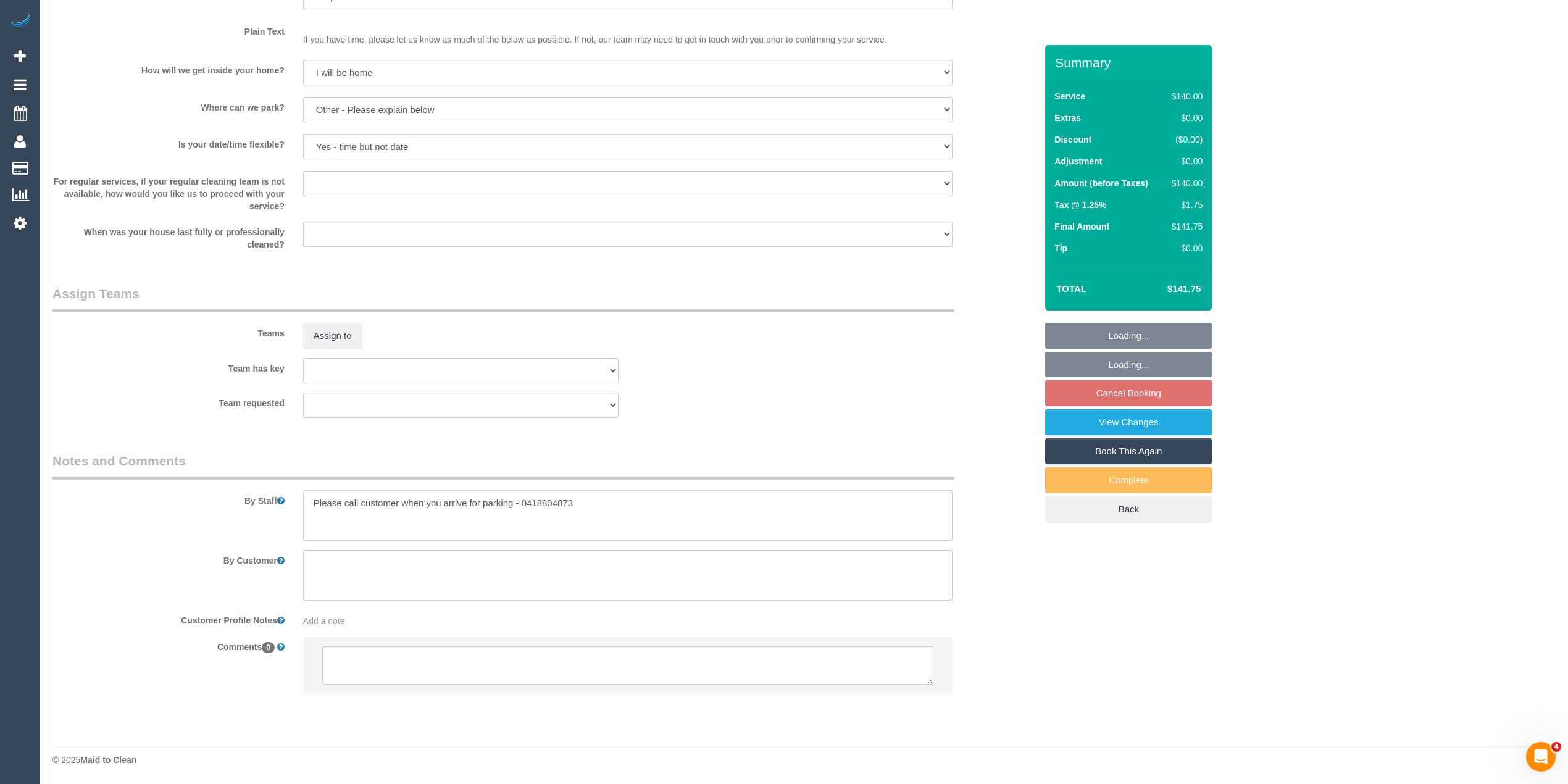
select select "spot3"
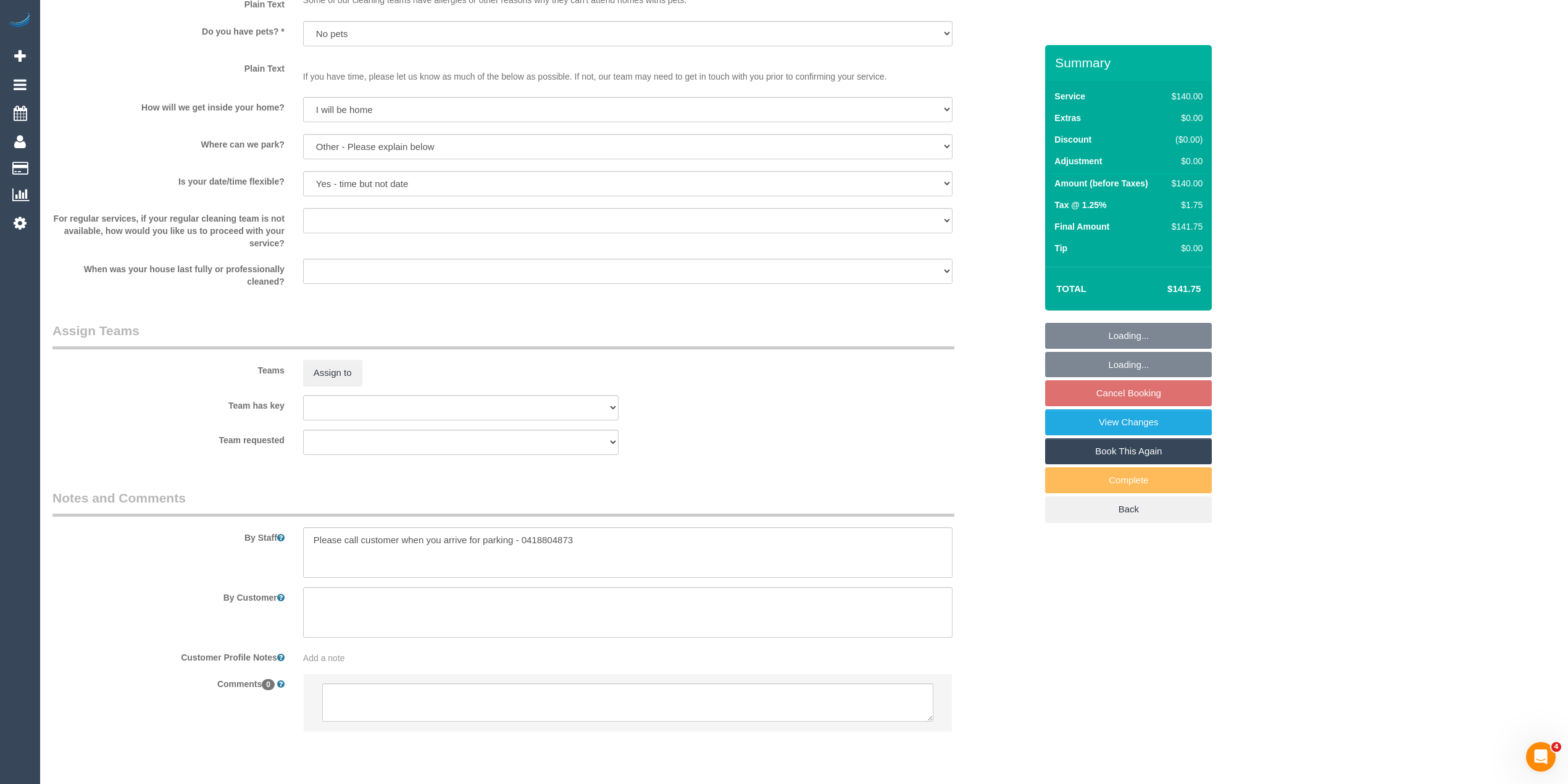
scroll to position [1517, 0]
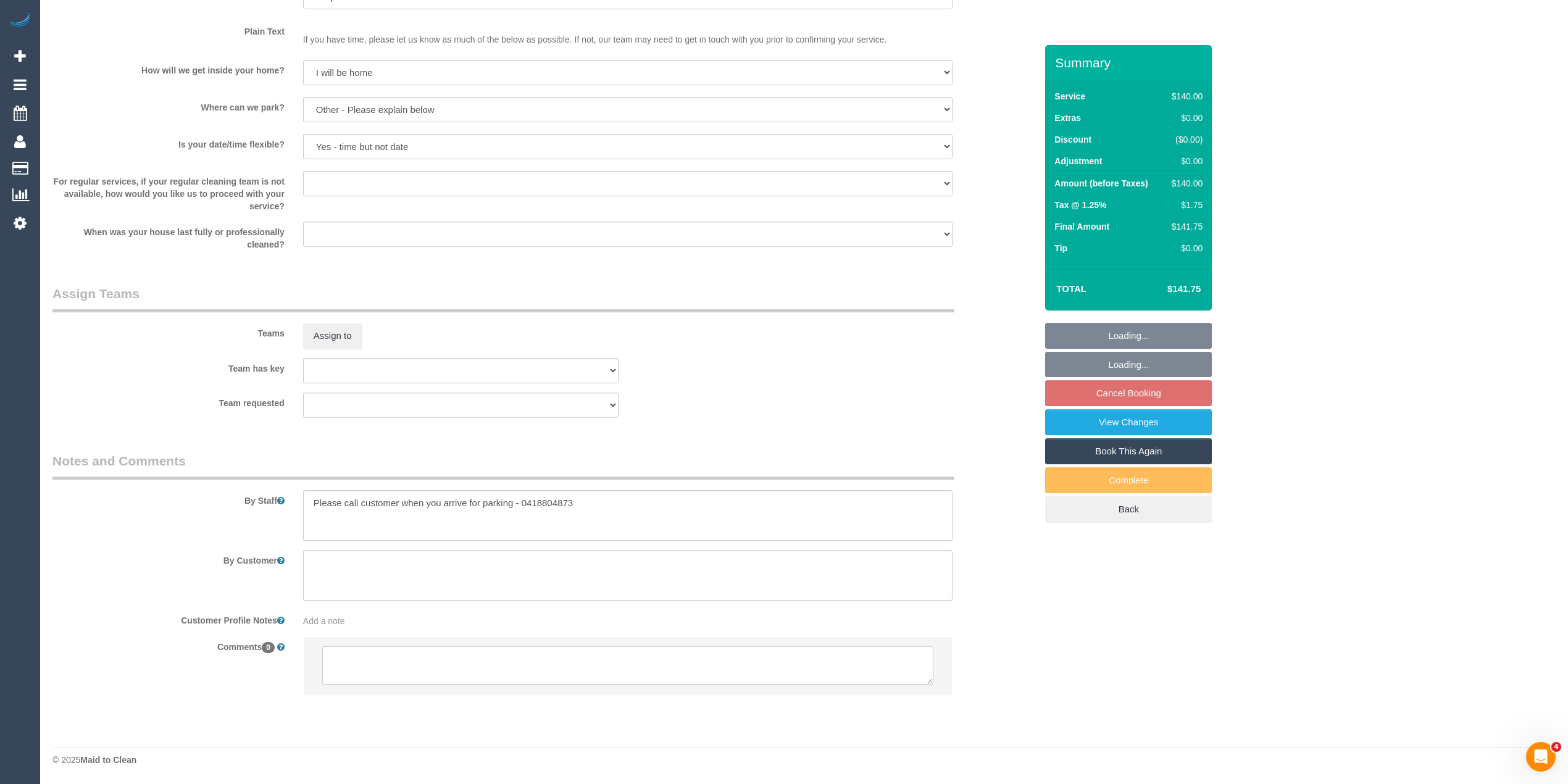
click at [442, 671] on textarea at bounding box center [628, 666] width 611 height 38
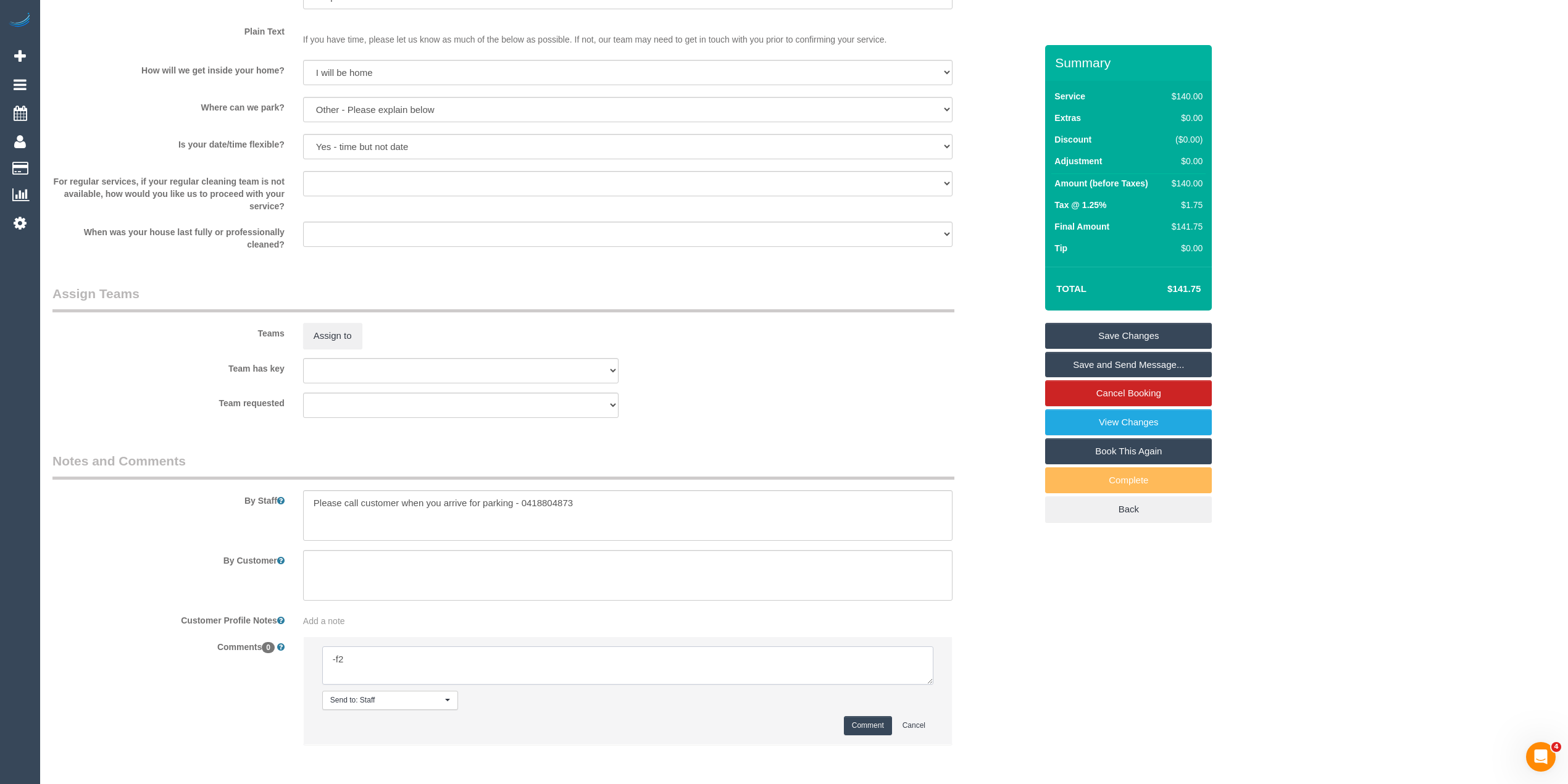
type textarea "Flexibility dates: Flexibility times: Notes: Contact via:"
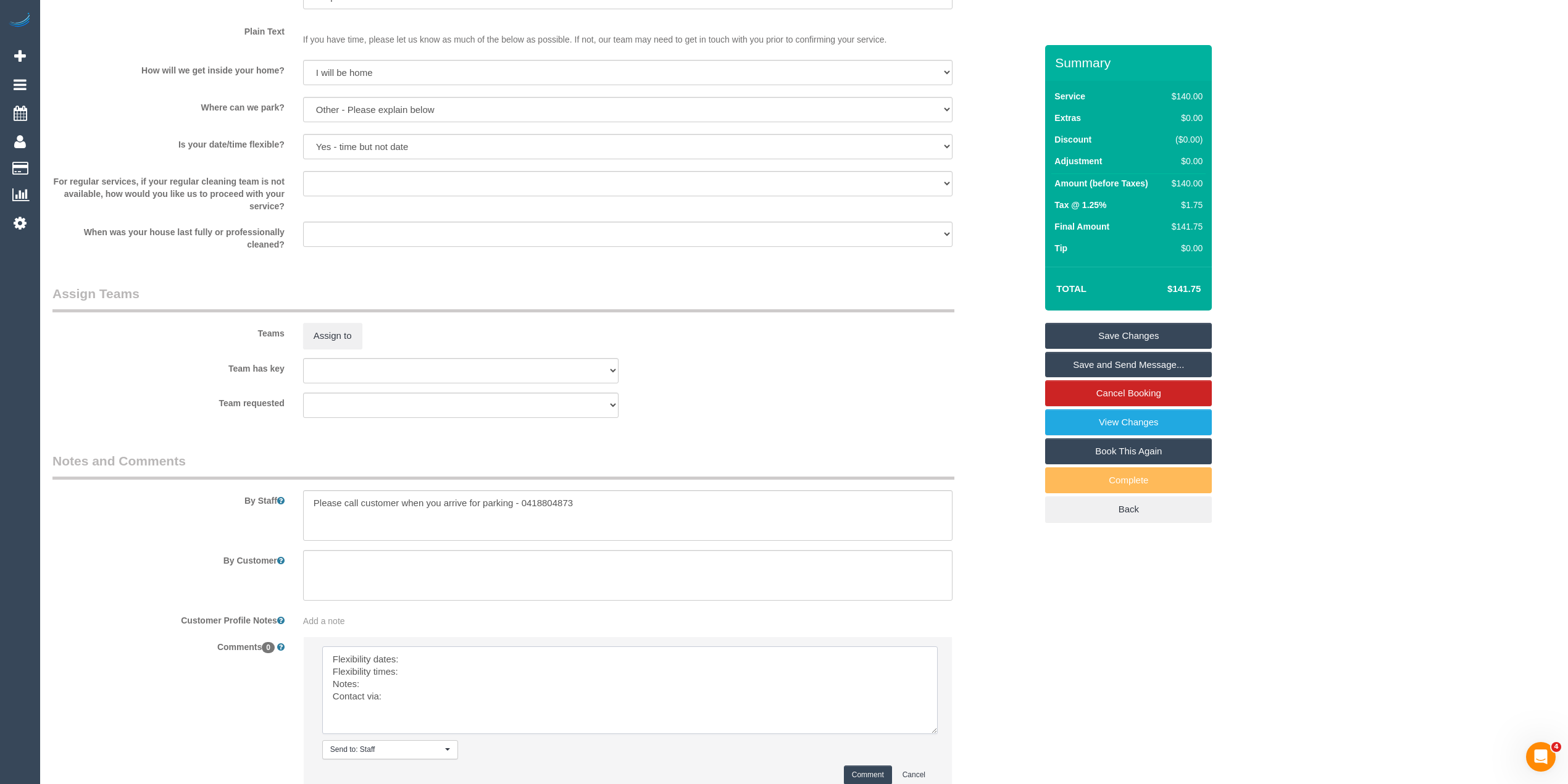
drag, startPoint x: 922, startPoint y: 677, endPoint x: 919, endPoint y: 728, distance: 51.1
click at [926, 727] on textarea at bounding box center [630, 690] width 615 height 88
click at [438, 651] on textarea at bounding box center [630, 691] width 615 height 90
click at [426, 658] on textarea at bounding box center [630, 691] width 615 height 90
click at [430, 667] on textarea at bounding box center [630, 691] width 615 height 90
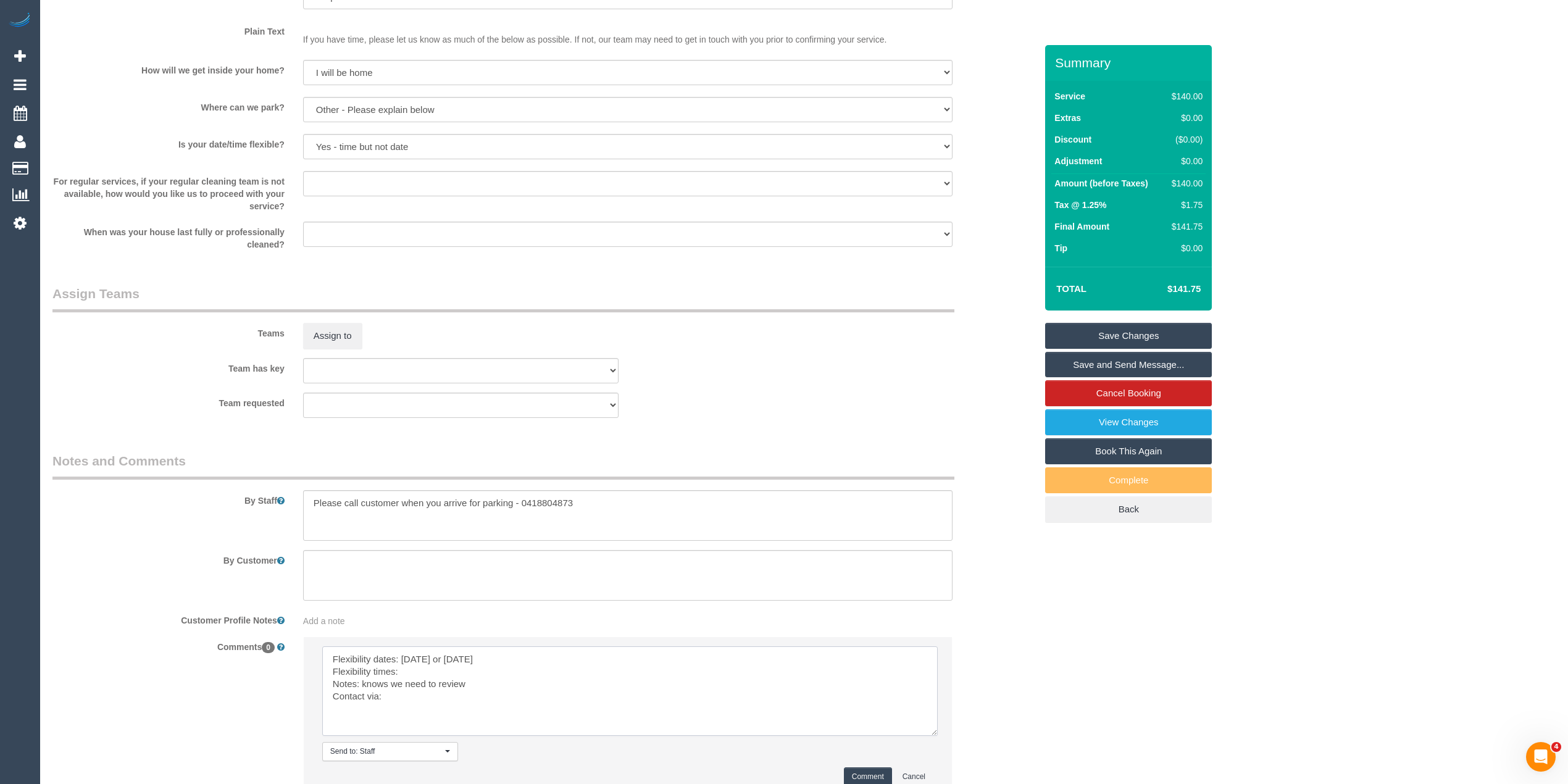
click at [437, 663] on textarea at bounding box center [630, 691] width 615 height 90
click at [433, 675] on textarea at bounding box center [630, 691] width 615 height 90
click at [420, 696] on textarea at bounding box center [630, 691] width 615 height 90
drag, startPoint x: 574, startPoint y: 671, endPoint x: 555, endPoint y: 672, distance: 19.0
click at [555, 672] on textarea at bounding box center [630, 691] width 615 height 90
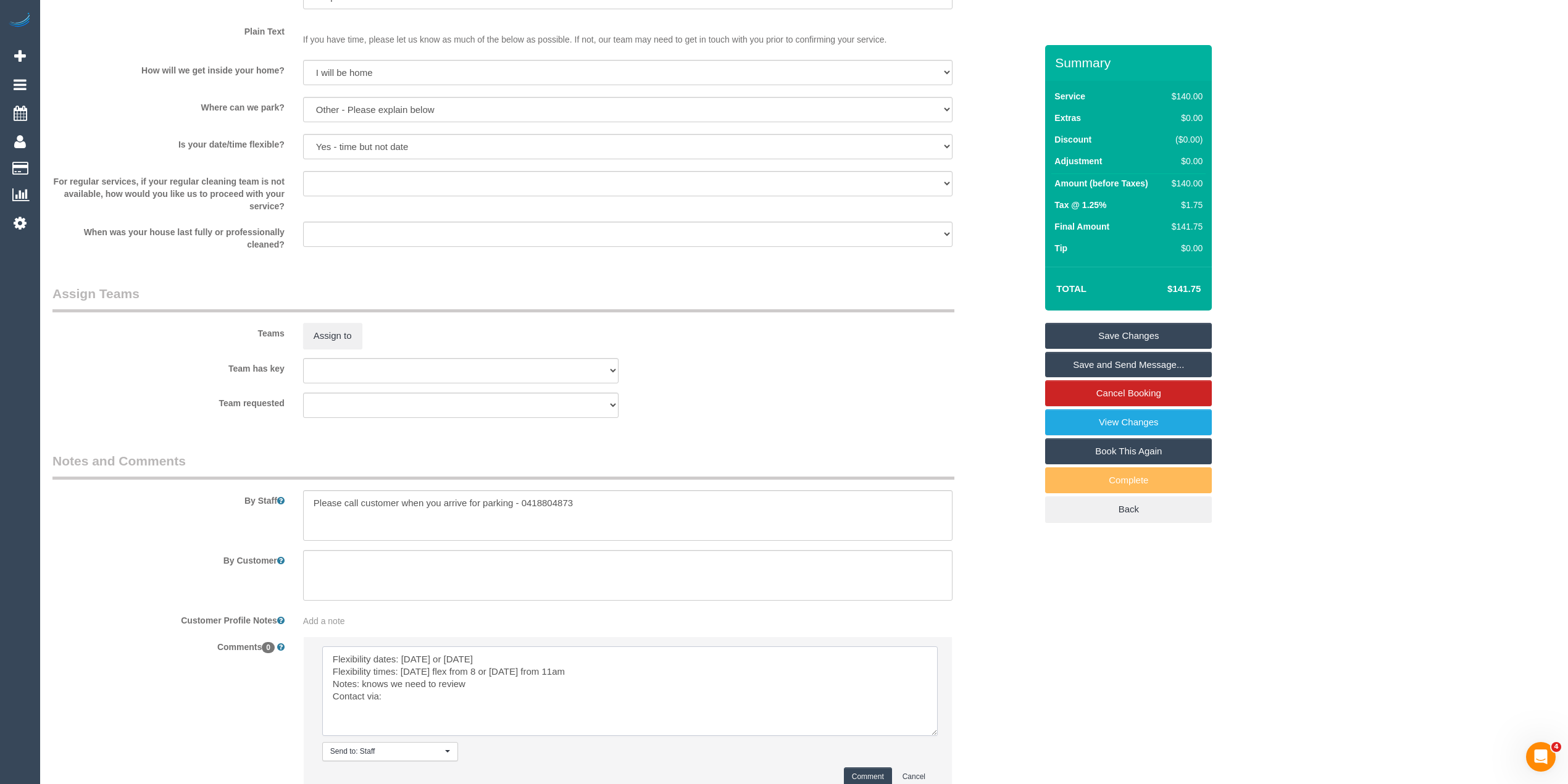
click at [438, 695] on textarea at bounding box center [630, 691] width 615 height 90
type textarea "Flexibility dates: [DATE] or [DATE] Flexibility times: [DATE] flex from 8 or [D…"
click at [880, 773] on button "Comment" at bounding box center [868, 777] width 48 height 19
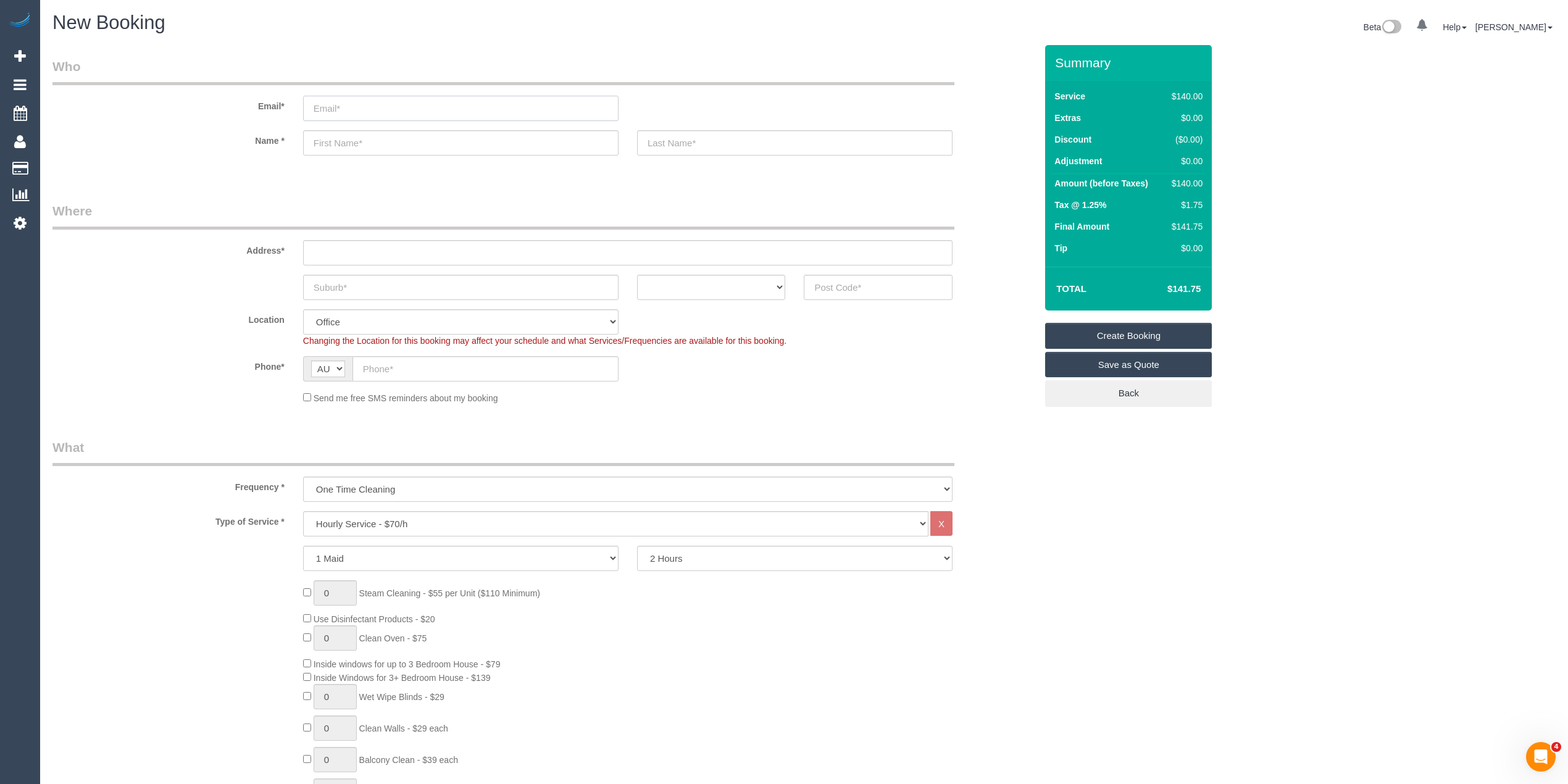
click at [346, 104] on input "email" at bounding box center [461, 108] width 316 height 26
type input "peter.elkahomecare@fake.com"
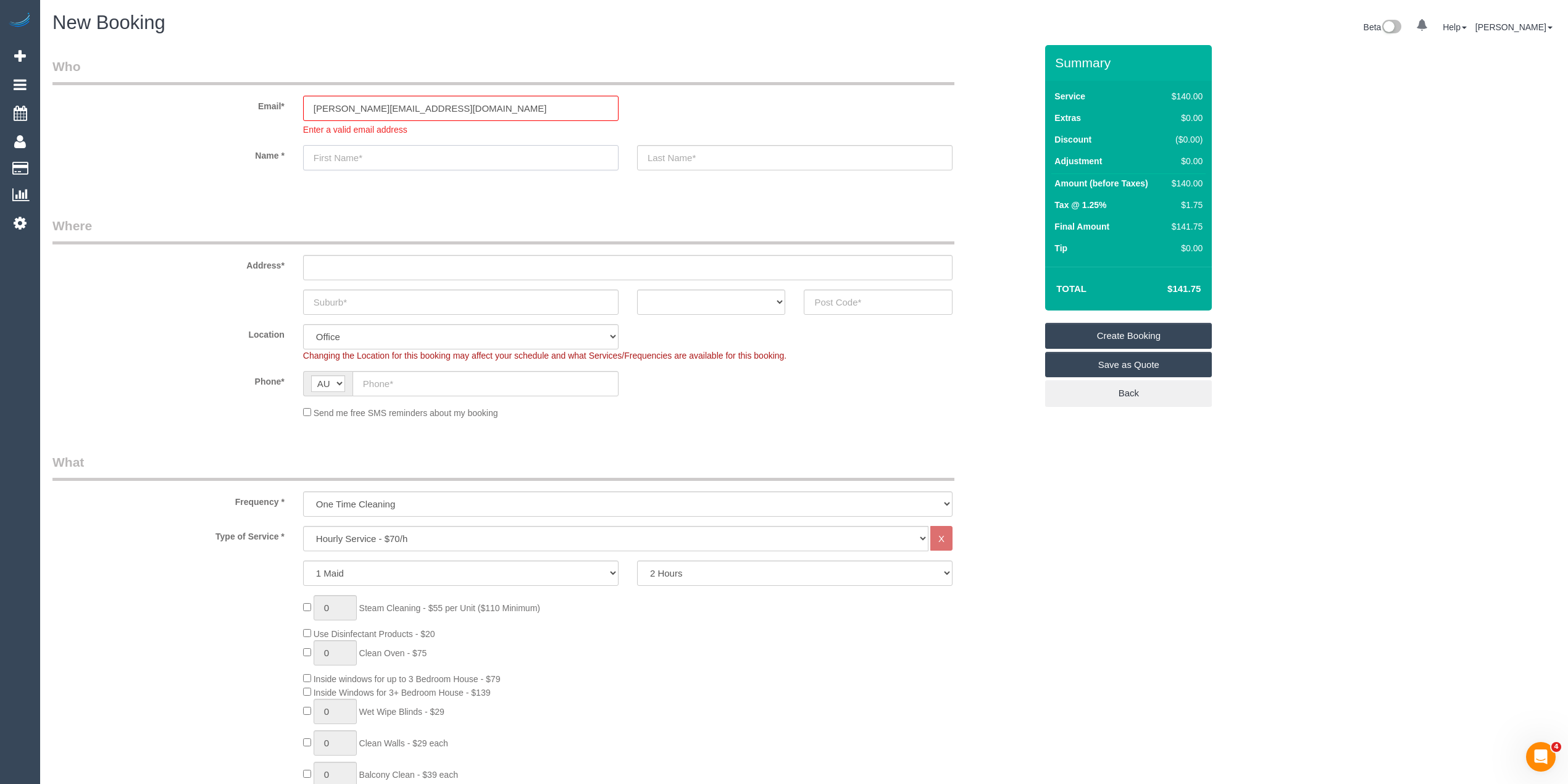
paste input "Peter Teitel"
type input "Peter Teitel"
type input "Elka Home Care"
click at [353, 270] on input "text" at bounding box center [628, 267] width 650 height 26
paste input "11 Rigby Court"
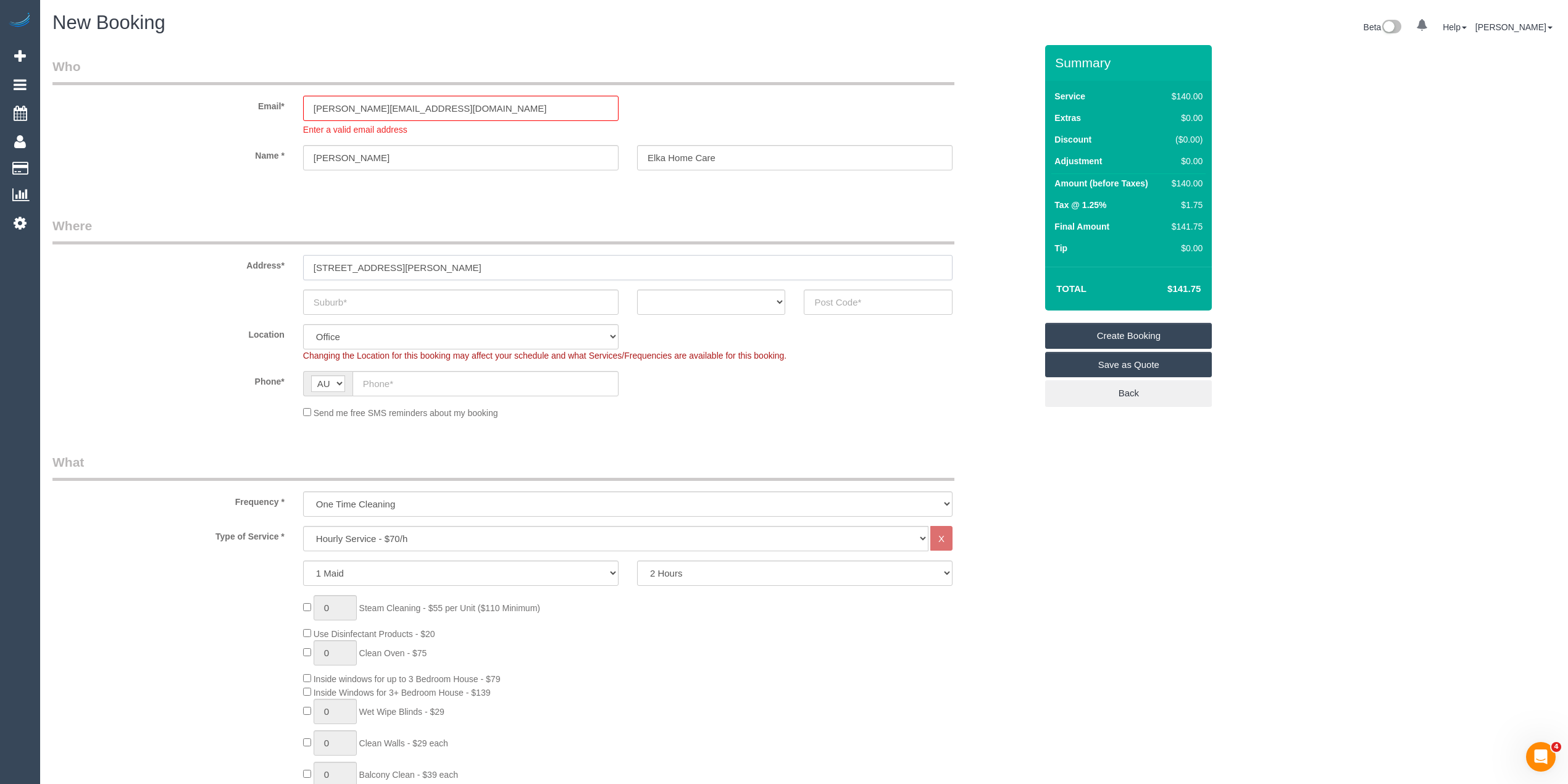
type input "11 Rigby Court"
click at [357, 290] on input "text" at bounding box center [461, 302] width 316 height 26
paste input "Narre Warren"
type input "Narre Warren"
click at [693, 289] on select "ACT NSW NT QLD SA TAS VIC WA" at bounding box center [712, 302] width 149 height 26
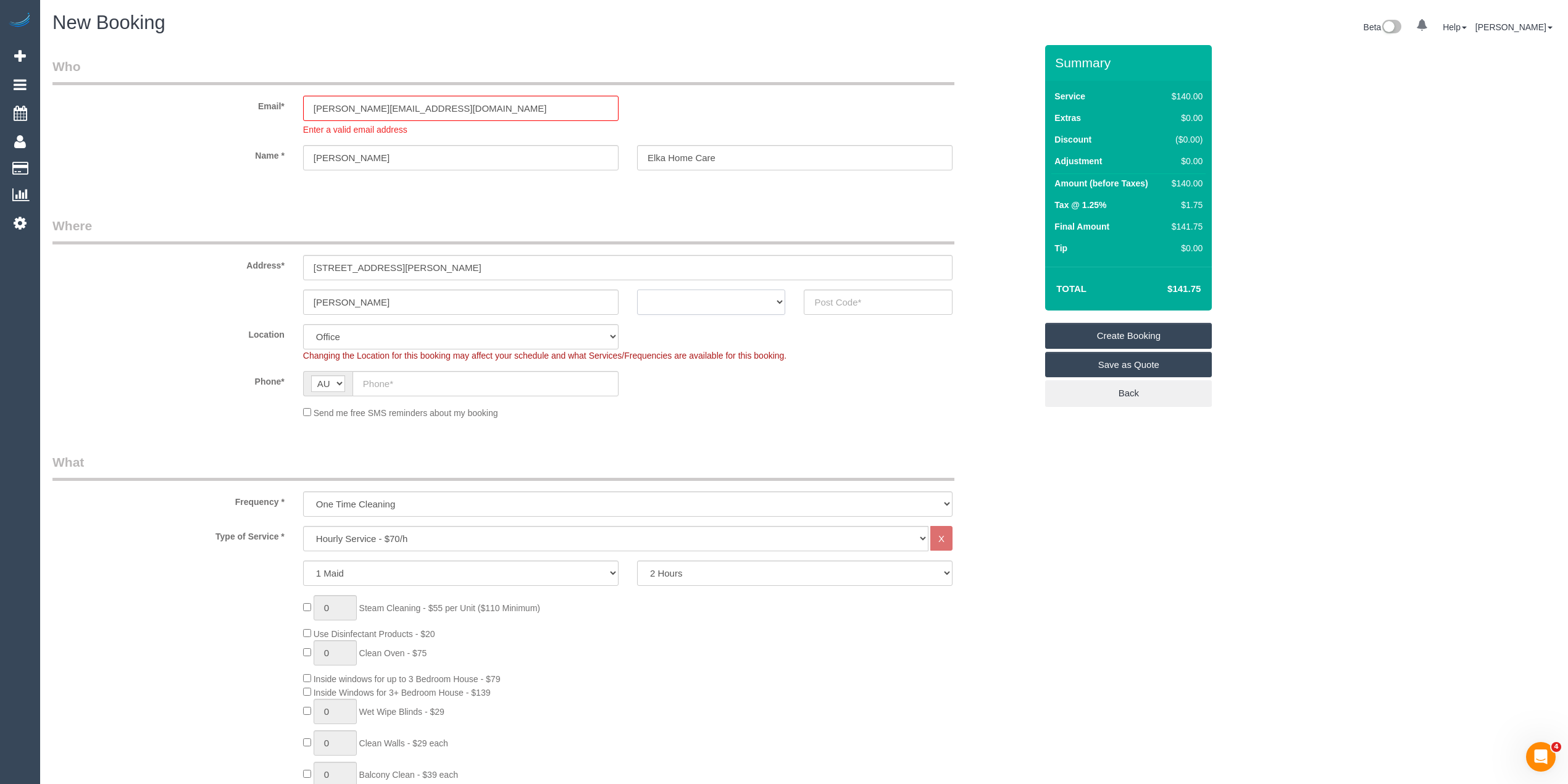
select select "VIC"
click at [637, 289] on select "ACT NSW NT QLD SA TAS VIC WA" at bounding box center [712, 302] width 149 height 26
click at [842, 294] on input "text" at bounding box center [878, 302] width 149 height 26
type input "3805"
click at [413, 379] on input "text" at bounding box center [485, 384] width 266 height 26
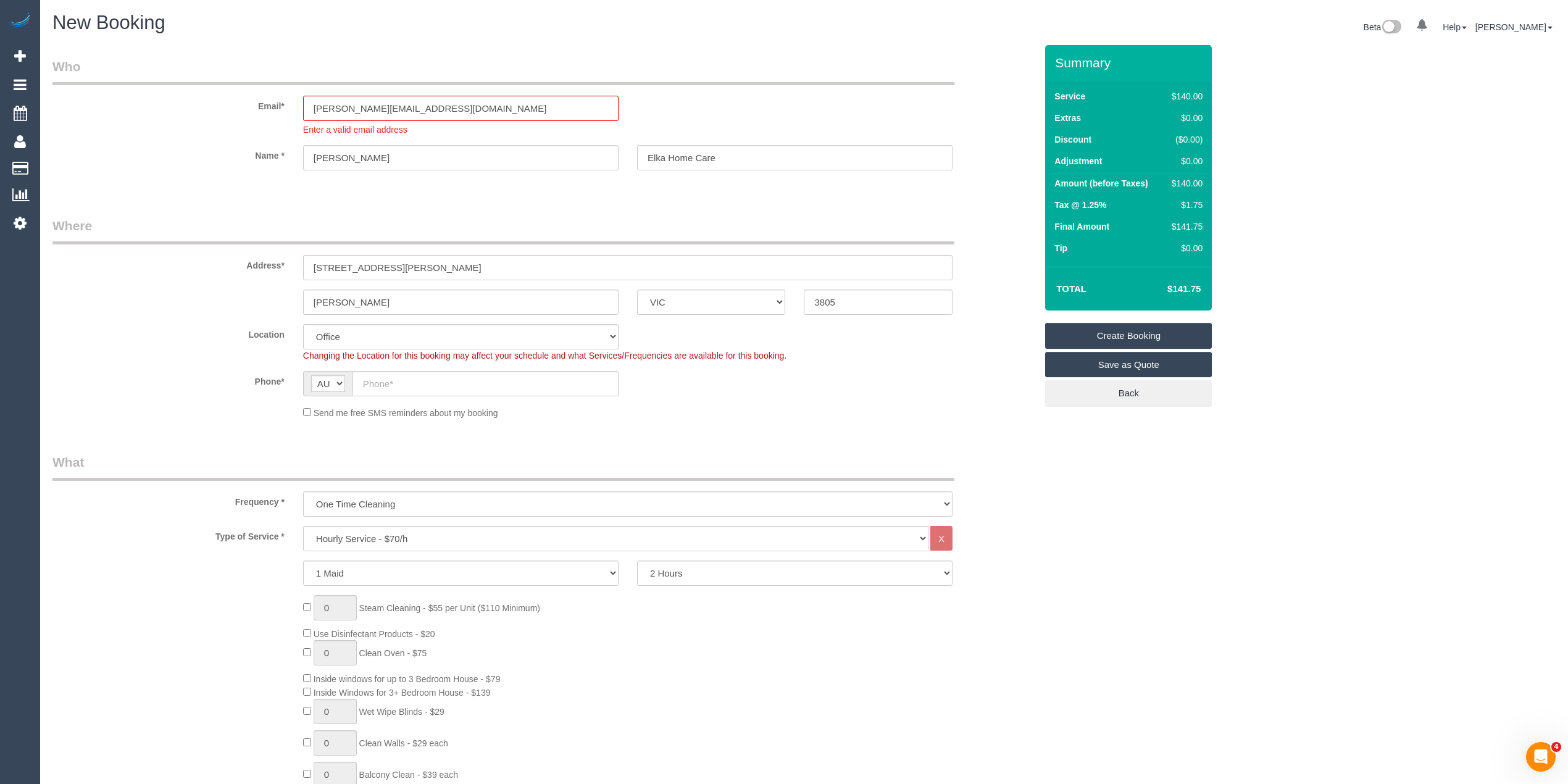
select select "52"
select select "object:2133"
click at [385, 385] on input "text" at bounding box center [485, 384] width 266 height 26
paste input "0412 513 396"
type input "0412 513 396"
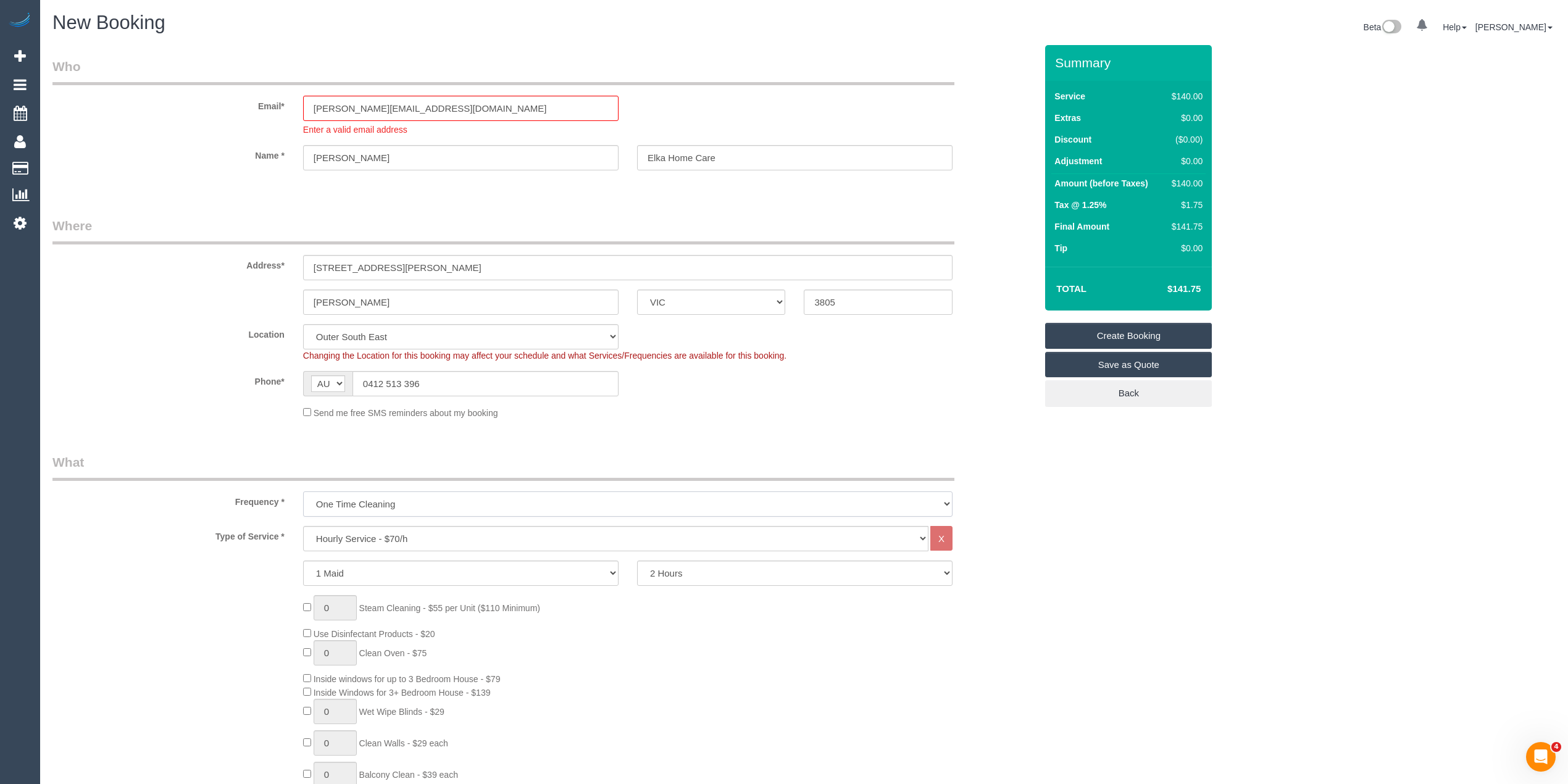
click at [347, 502] on select "One Time Cleaning Weekly - 10% Off - 10.00% (0% for the First Booking) Fortnigh…" at bounding box center [628, 504] width 650 height 26
select select "object:2135"
click at [303, 492] on select "One Time Cleaning Weekly - 10% Off - 10.00% (0% for the First Booking) Fortnigh…" at bounding box center [628, 504] width 650 height 26
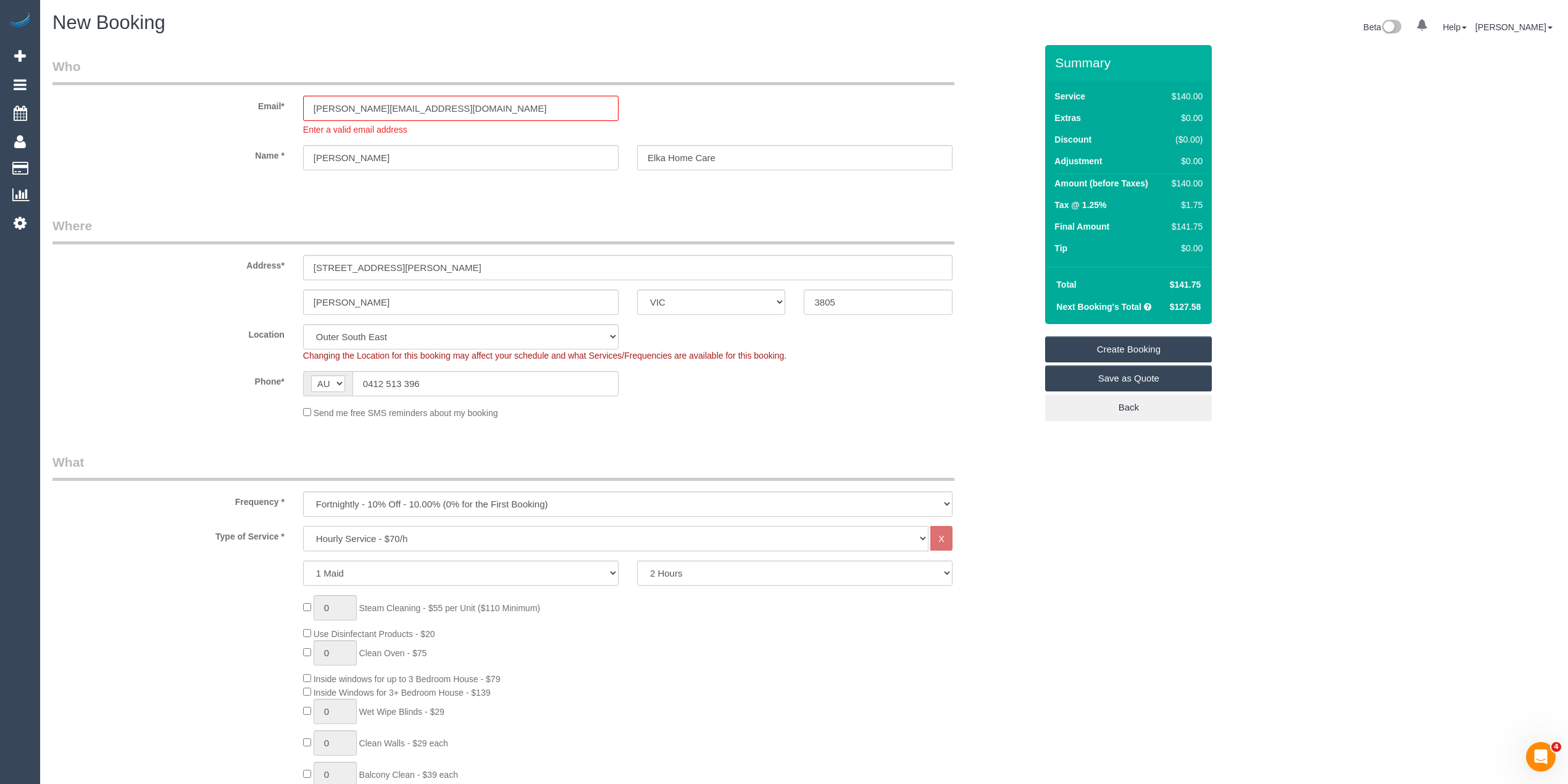
click at [364, 532] on select "Hourly Service - $70/h Hourly Service - $65/h Hourly Service - $60/h Hourly Ser…" at bounding box center [616, 538] width 625 height 26
select select "308"
click at [303, 526] on select "Hourly Service - $70/h Hourly Service - $65/h Hourly Service - $60/h Hourly Ser…" at bounding box center [616, 538] width 625 height 26
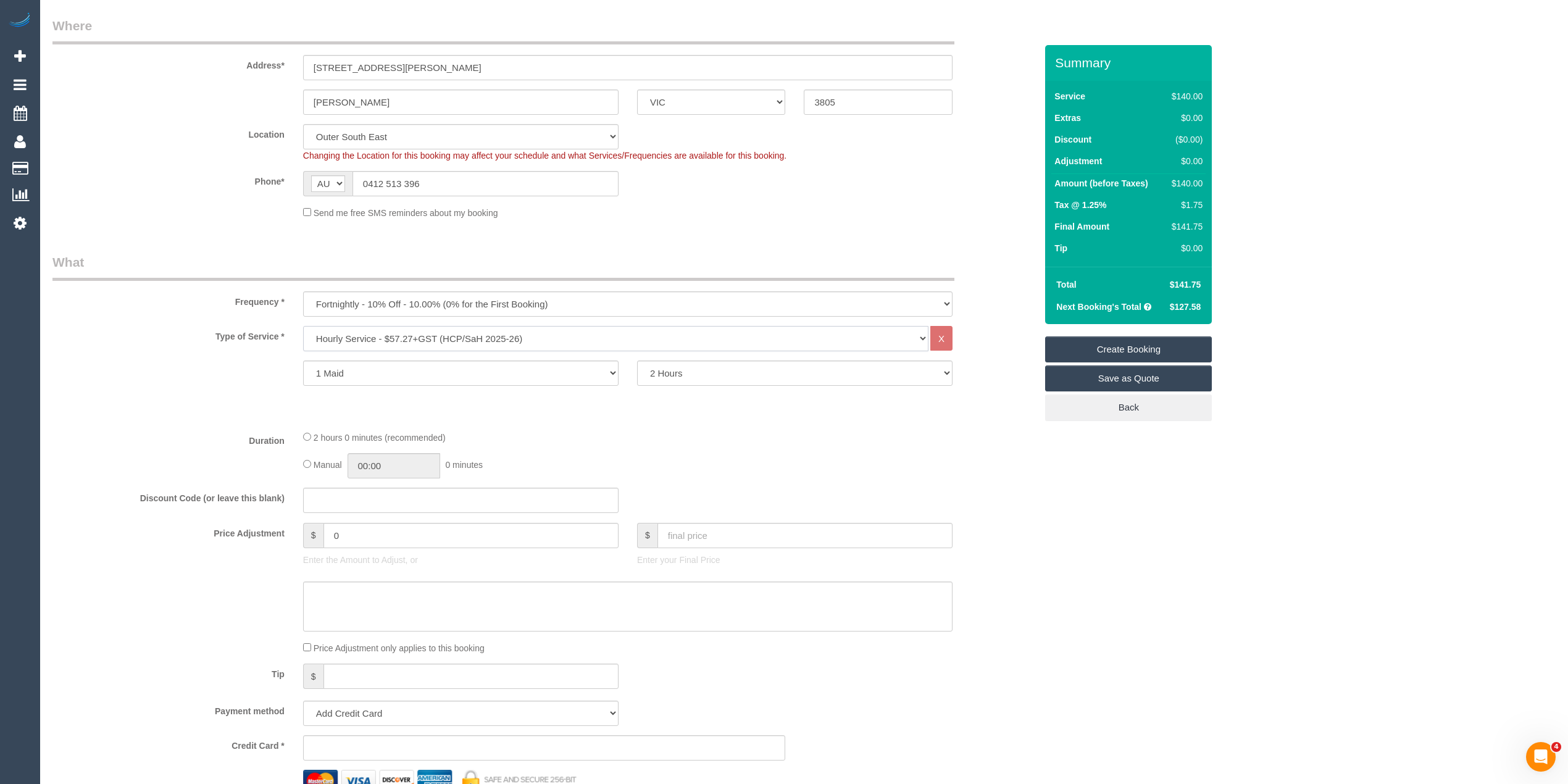
scroll to position [411, 0]
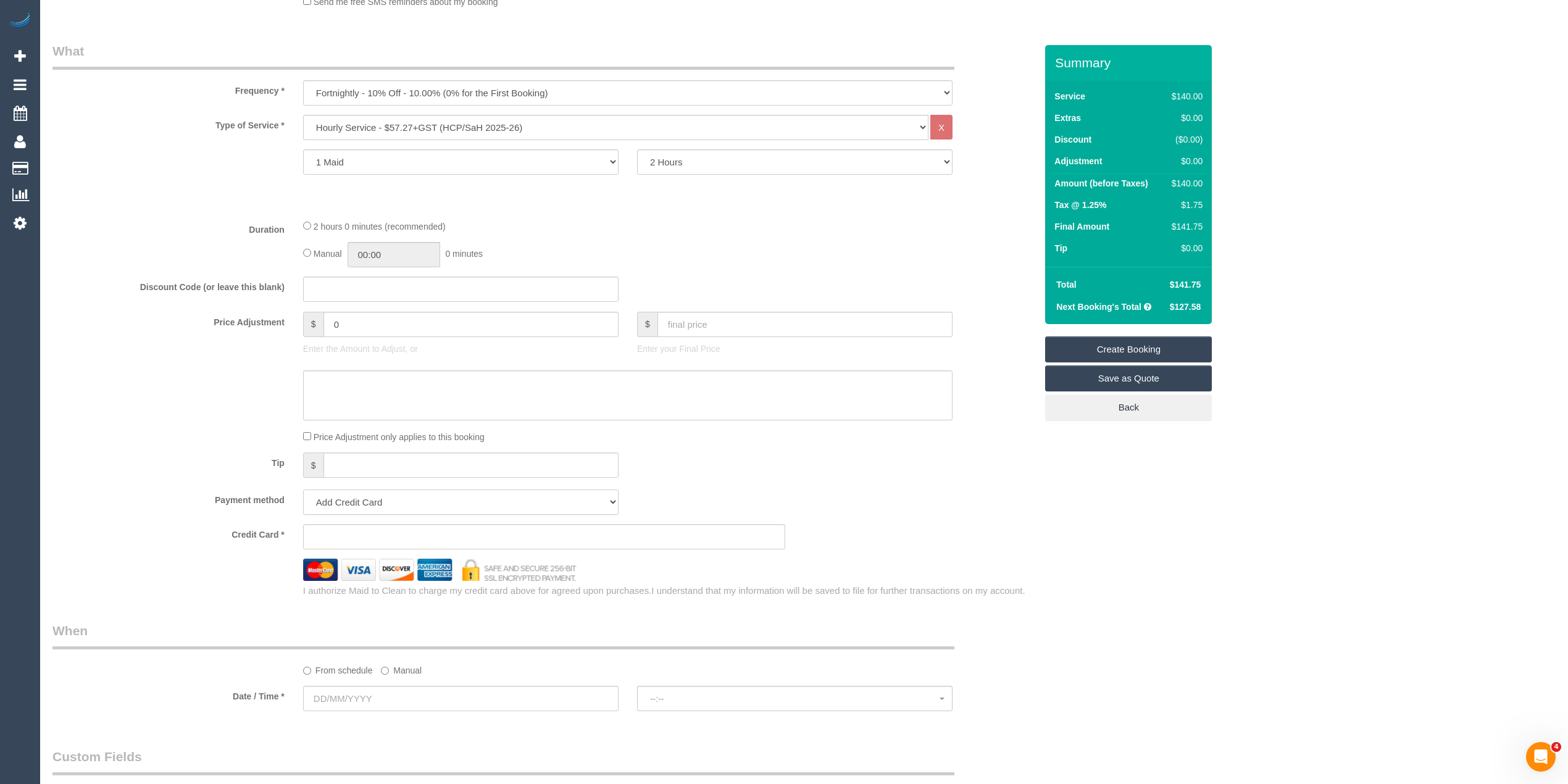
click at [327, 492] on select "Add Credit Card Cash Check Paypal" at bounding box center [461, 502] width 316 height 26
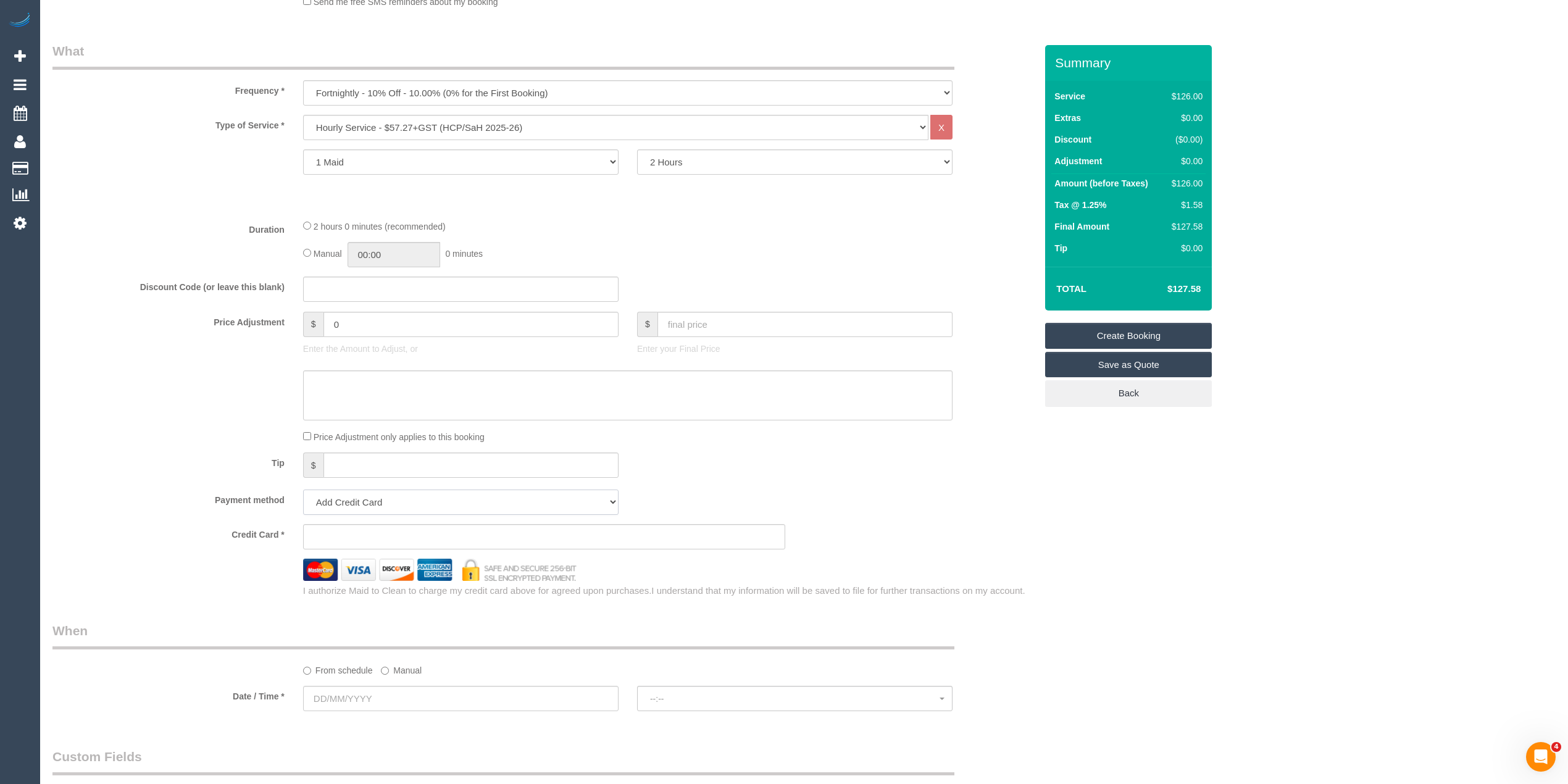
select select "string:check"
click at [303, 490] on select "Add Credit Card Cash Check Paypal" at bounding box center [461, 502] width 316 height 26
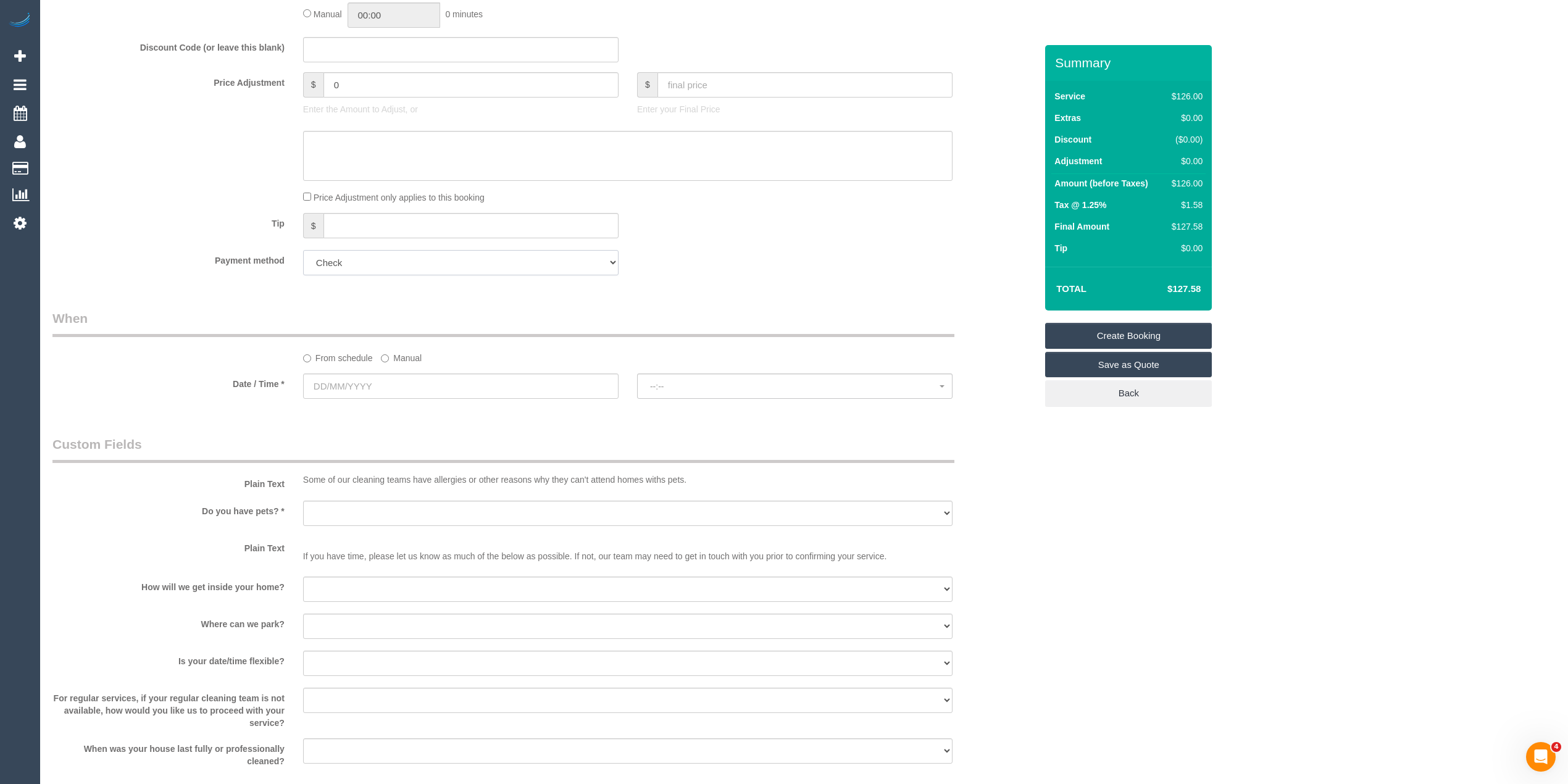
scroll to position [685, 0]
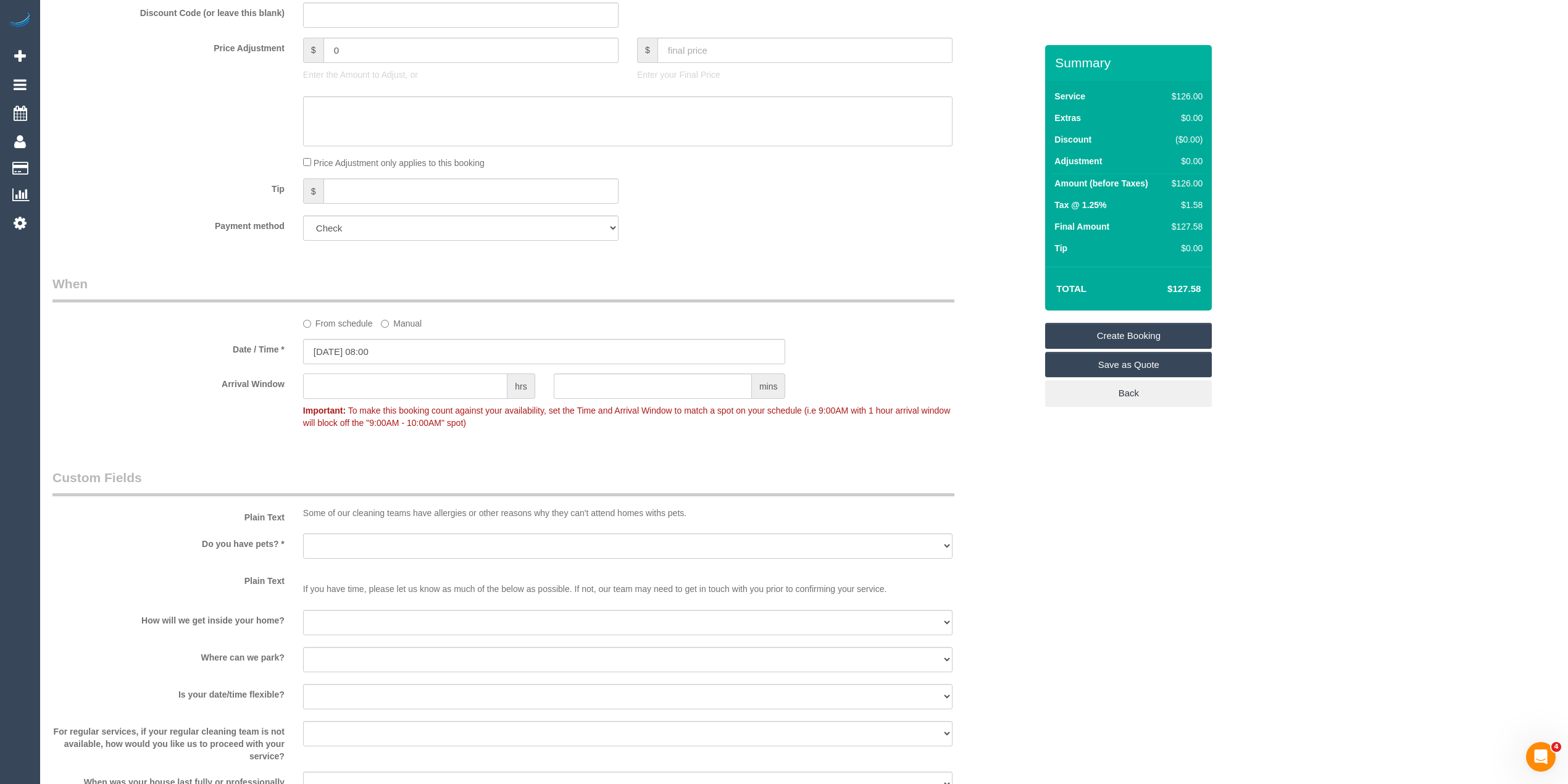
click at [351, 381] on input "text" at bounding box center [406, 386] width 205 height 26
click at [368, 340] on input "23/09/2025 08:00" at bounding box center [544, 351] width 483 height 26
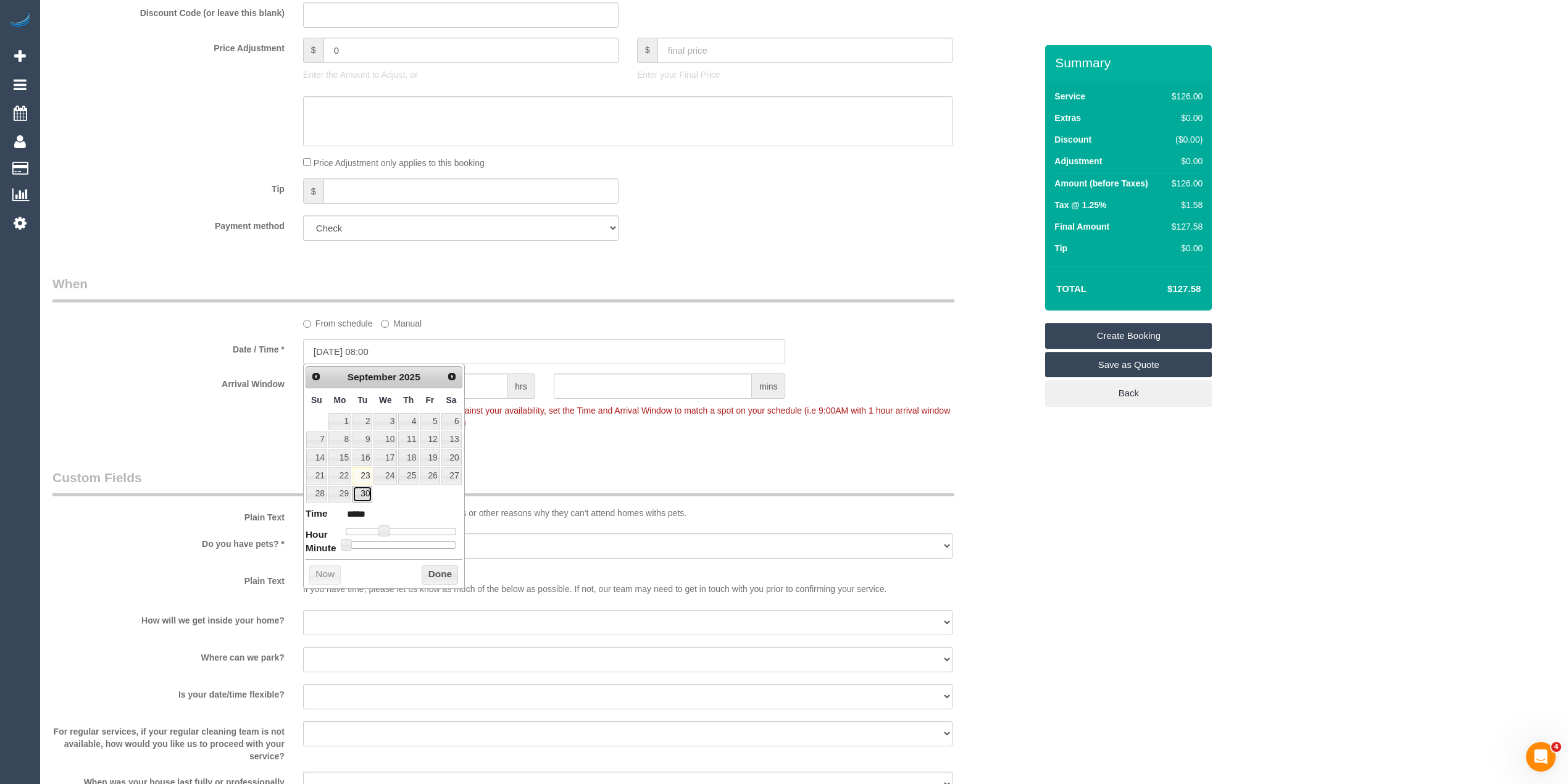
click at [366, 498] on link "30" at bounding box center [362, 494] width 20 height 17
type input "30/09/2025 09:00"
type input "*****"
type input "30/09/2025 10:00"
type input "*****"
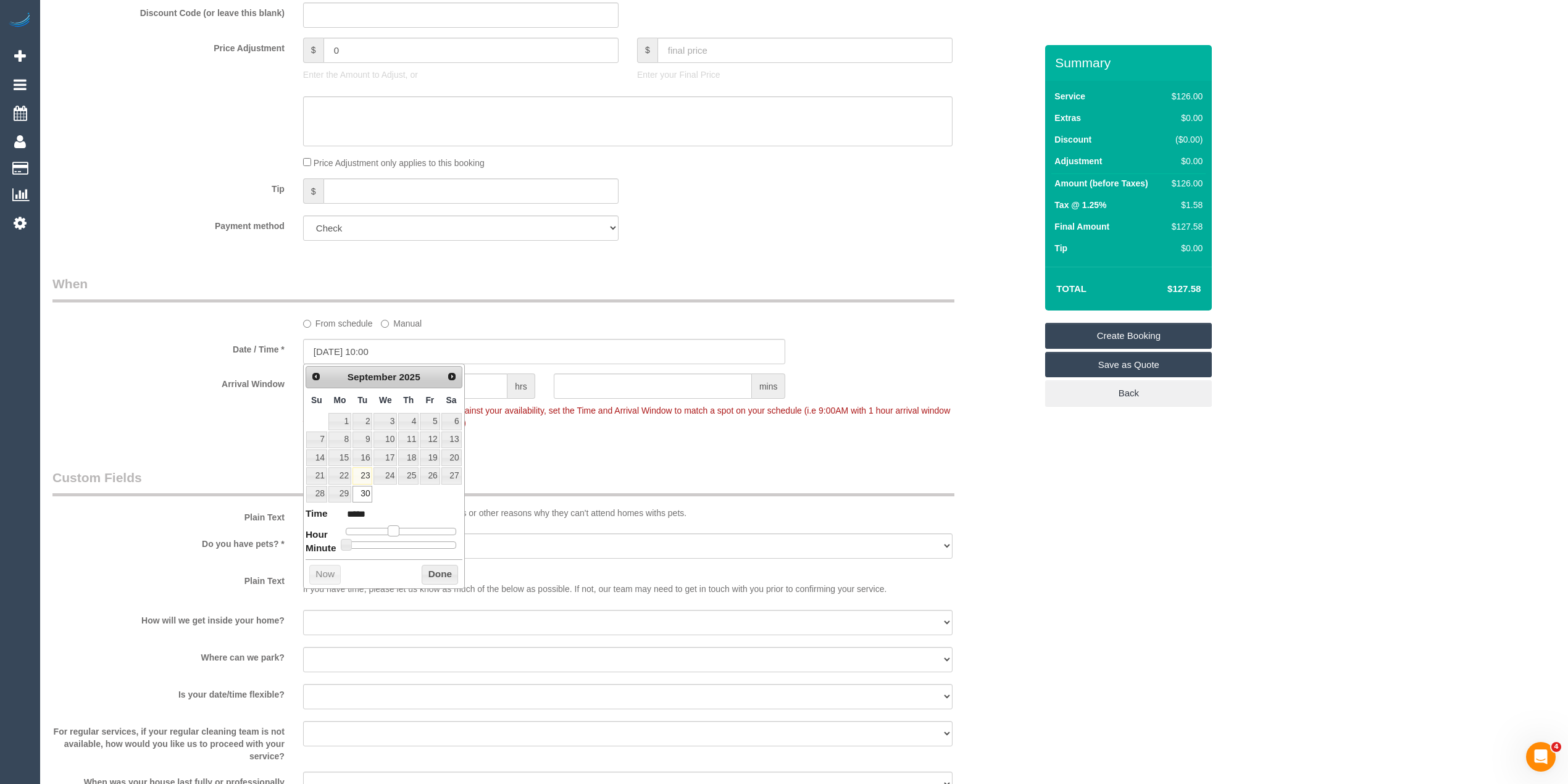
drag, startPoint x: 384, startPoint y: 533, endPoint x: 393, endPoint y: 533, distance: 9.0
click at [393, 533] on span at bounding box center [393, 530] width 11 height 11
click at [1154, 596] on div "Who Email* peter.elkahomecare@fake.com Enter a valid email address Name * Peter…" at bounding box center [804, 273] width 1503 height 1825
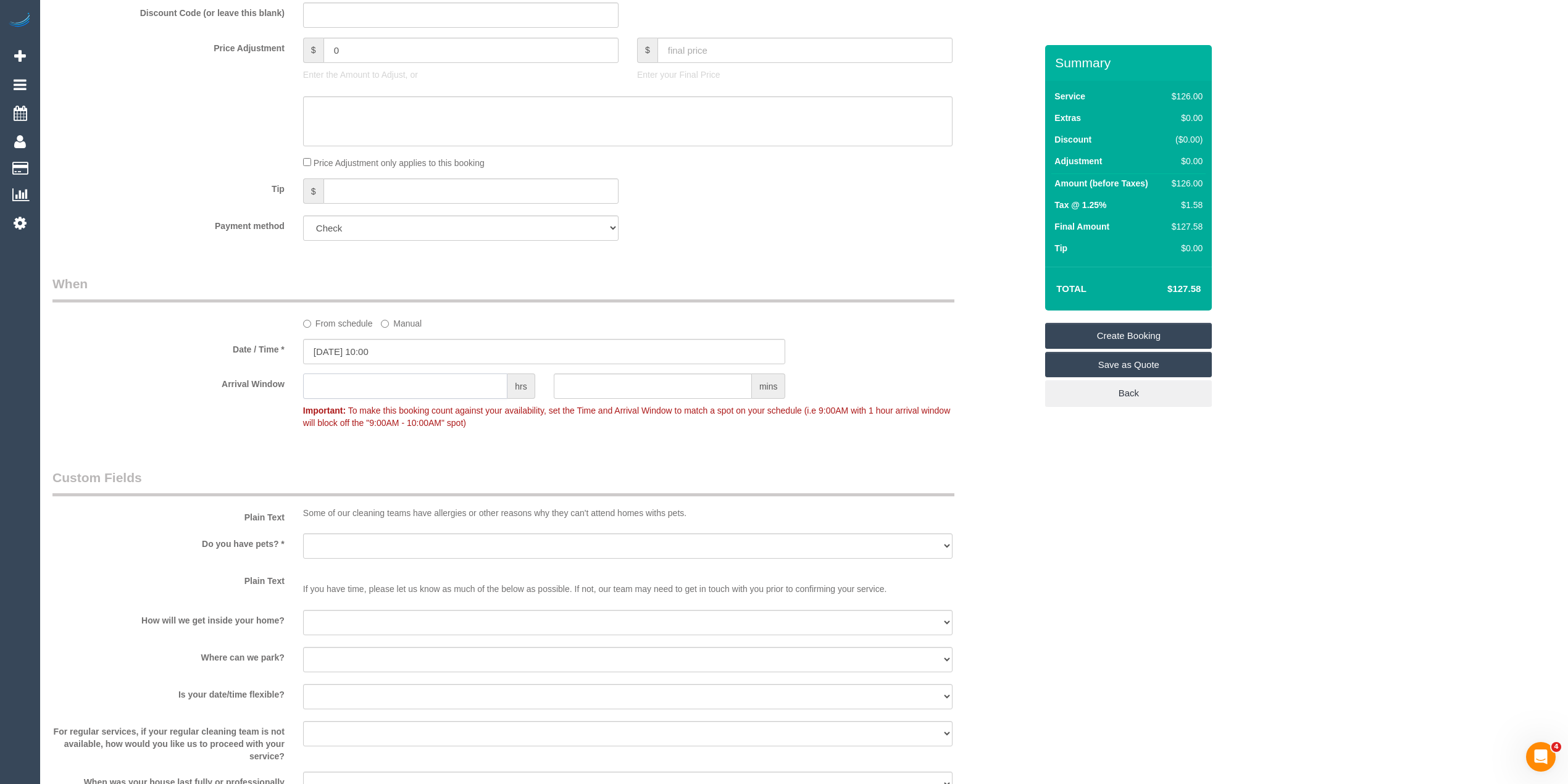
click at [332, 384] on input "text" at bounding box center [406, 386] width 205 height 26
type input "1"
click at [211, 421] on div "Arrival Window 1 hrs mins 10:00 - 11:00 Important: To make this booking count a…" at bounding box center [544, 404] width 1002 height 61
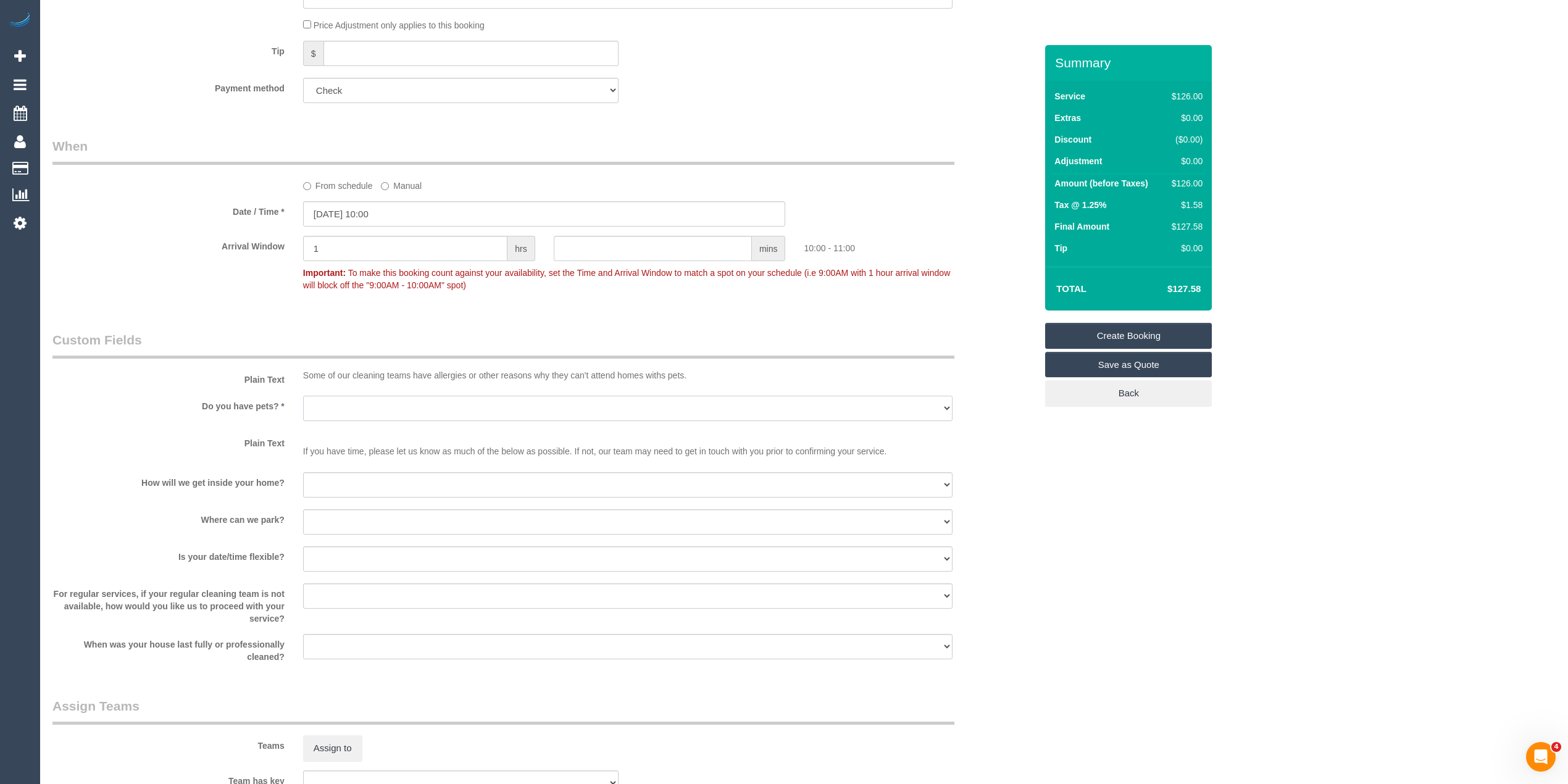
click at [316, 403] on select "Yes - Cats Yes - Dogs No pets Yes - Dogs and Cats Yes - Other" at bounding box center [628, 408] width 650 height 26
select select "number:28"
click at [303, 396] on select "Yes - Cats Yes - Dogs No pets Yes - Dogs and Cats Yes - Other" at bounding box center [628, 408] width 650 height 26
click at [337, 487] on select "I will be home Key will be left (please provide details below) Lock box/Access …" at bounding box center [628, 484] width 650 height 26
select select "number:14"
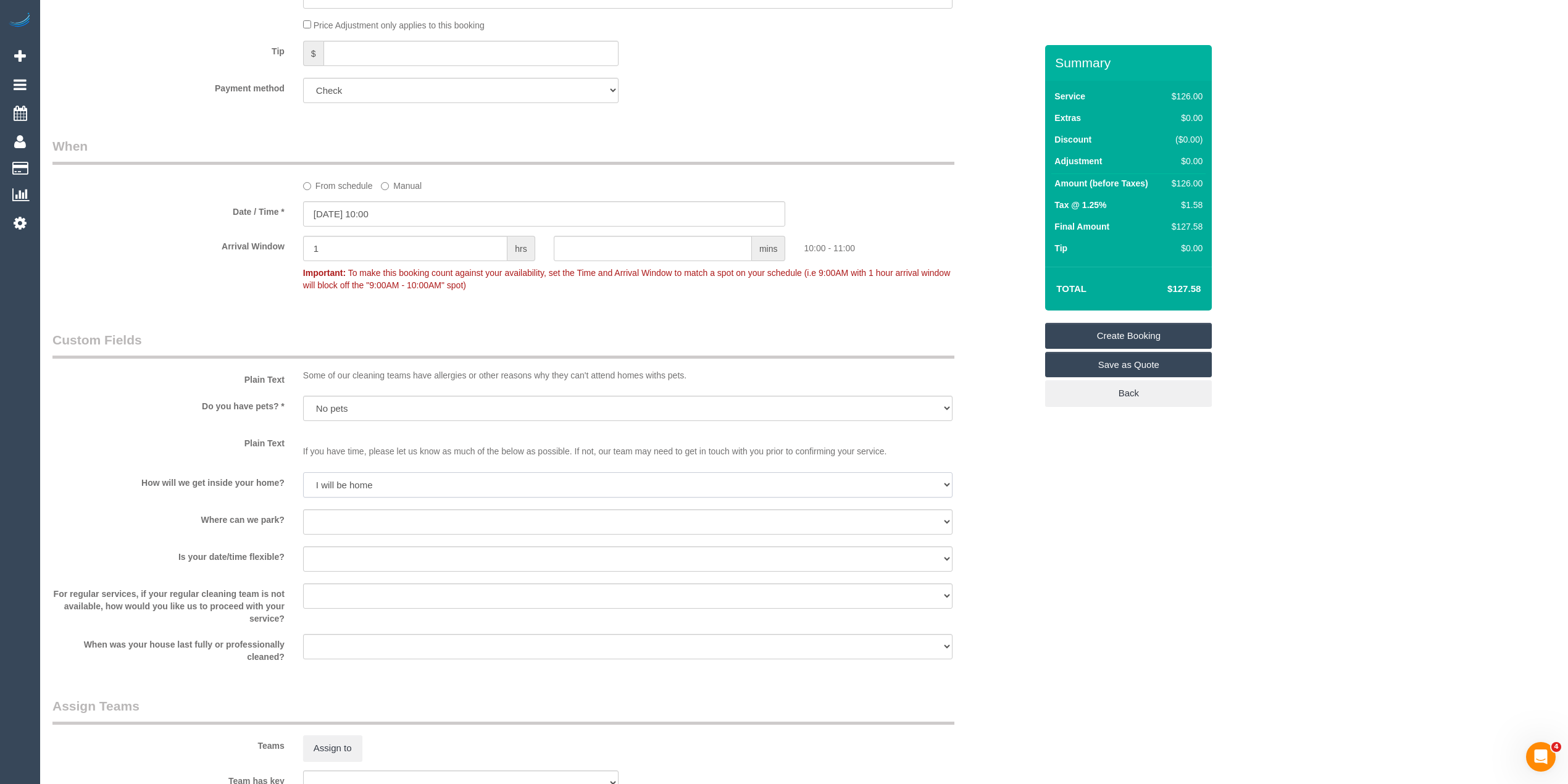
click at [303, 472] on select "I will be home Key will be left (please provide details below) Lock box/Access …" at bounding box center [628, 484] width 650 height 26
click at [335, 522] on select "I will provide parking on-site Free street parking Paid street parking (cost wi…" at bounding box center [628, 522] width 650 height 26
select select "number:19"
click at [303, 509] on select "I will provide parking on-site Free street parking Paid street parking (cost wi…" at bounding box center [628, 522] width 650 height 26
click at [332, 558] on select "Yes - date and time Yes - date but not time Yes - time but not date No - No fle…" at bounding box center [628, 559] width 650 height 26
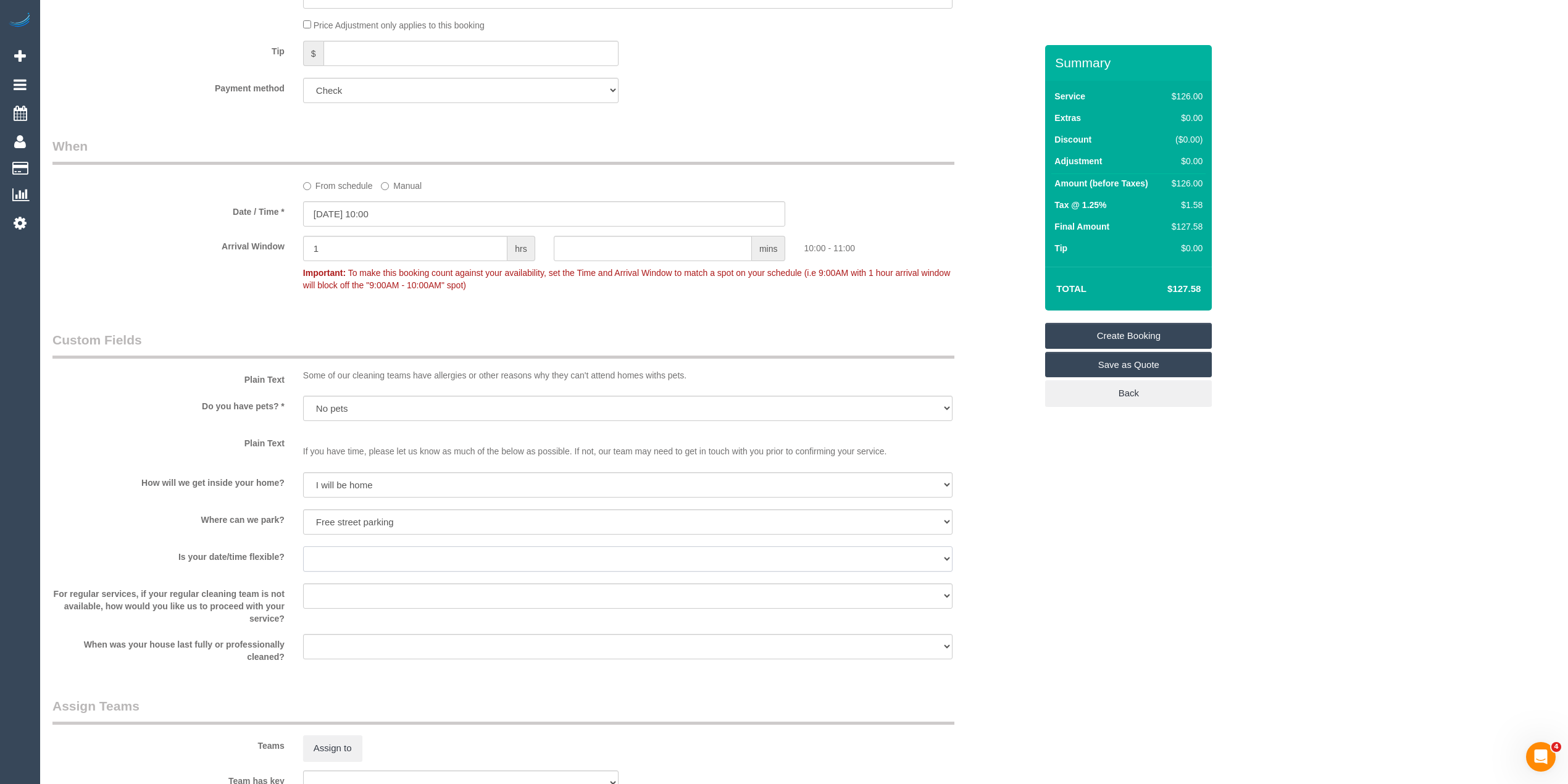
select select "number:25"
click at [303, 547] on select "Yes - date and time Yes - date but not time Yes - time but not date No - No fle…" at bounding box center [628, 559] width 650 height 26
click at [332, 593] on select "Arrange a cleaner to cover and do not bother you Arrange a cleaner to cover and…" at bounding box center [628, 595] width 650 height 26
select select "number:35"
click at [303, 583] on select "Arrange a cleaner to cover and do not bother you Arrange a cleaner to cover and…" at bounding box center [628, 595] width 650 height 26
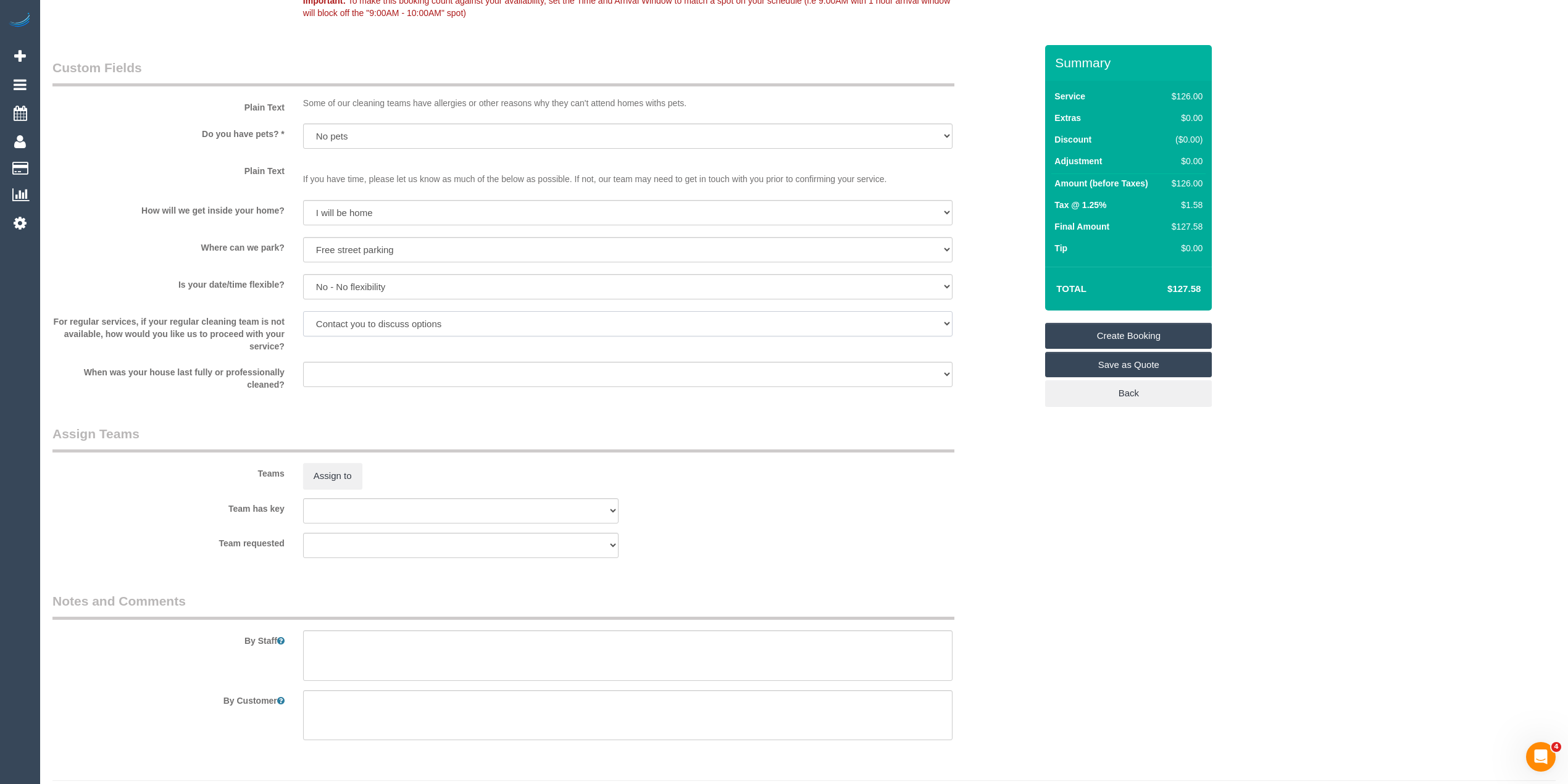
scroll to position [1097, 0]
click at [361, 639] on textarea at bounding box center [628, 653] width 650 height 50
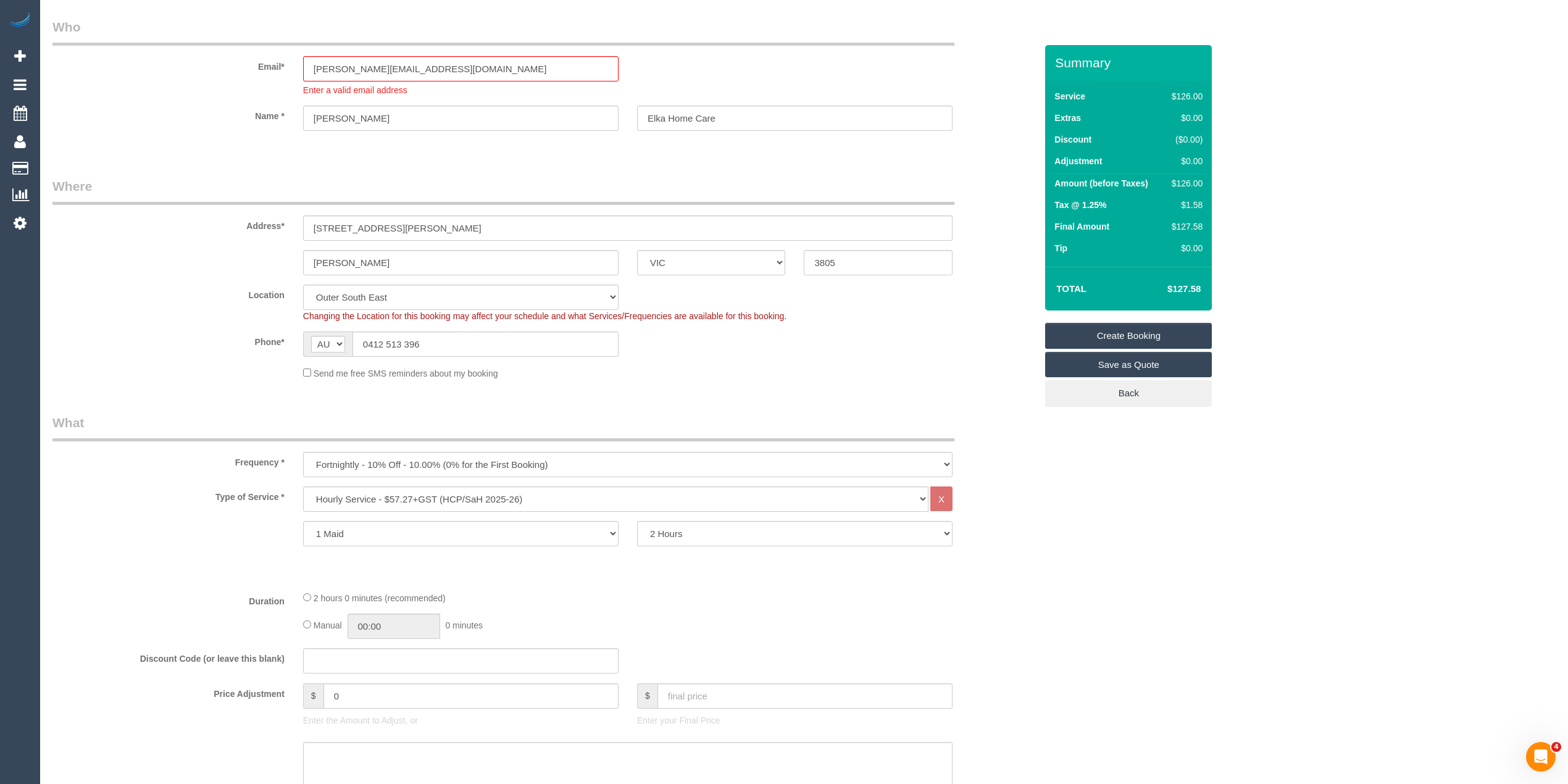
scroll to position [0, 0]
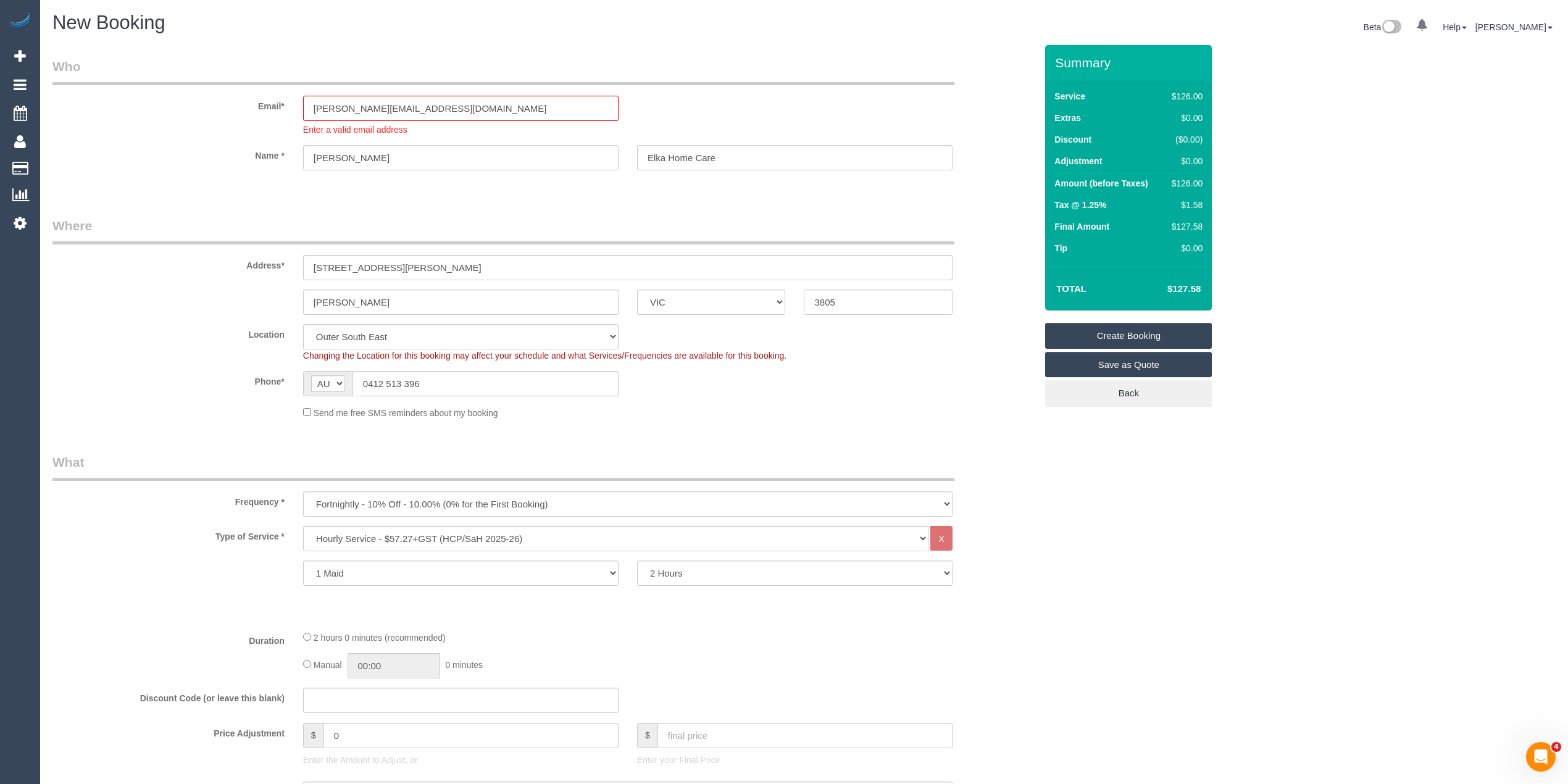
type textarea "Please ask the customer which areas they want cleaned, thank you."
drag, startPoint x: 460, startPoint y: 110, endPoint x: 256, endPoint y: 93, distance: 204.7
click at [256, 93] on div "Email* peter.elkahomecare@fake.com Enter a valid email address" at bounding box center [544, 96] width 1002 height 78
click at [1144, 328] on link "Create Booking" at bounding box center [1128, 335] width 167 height 26
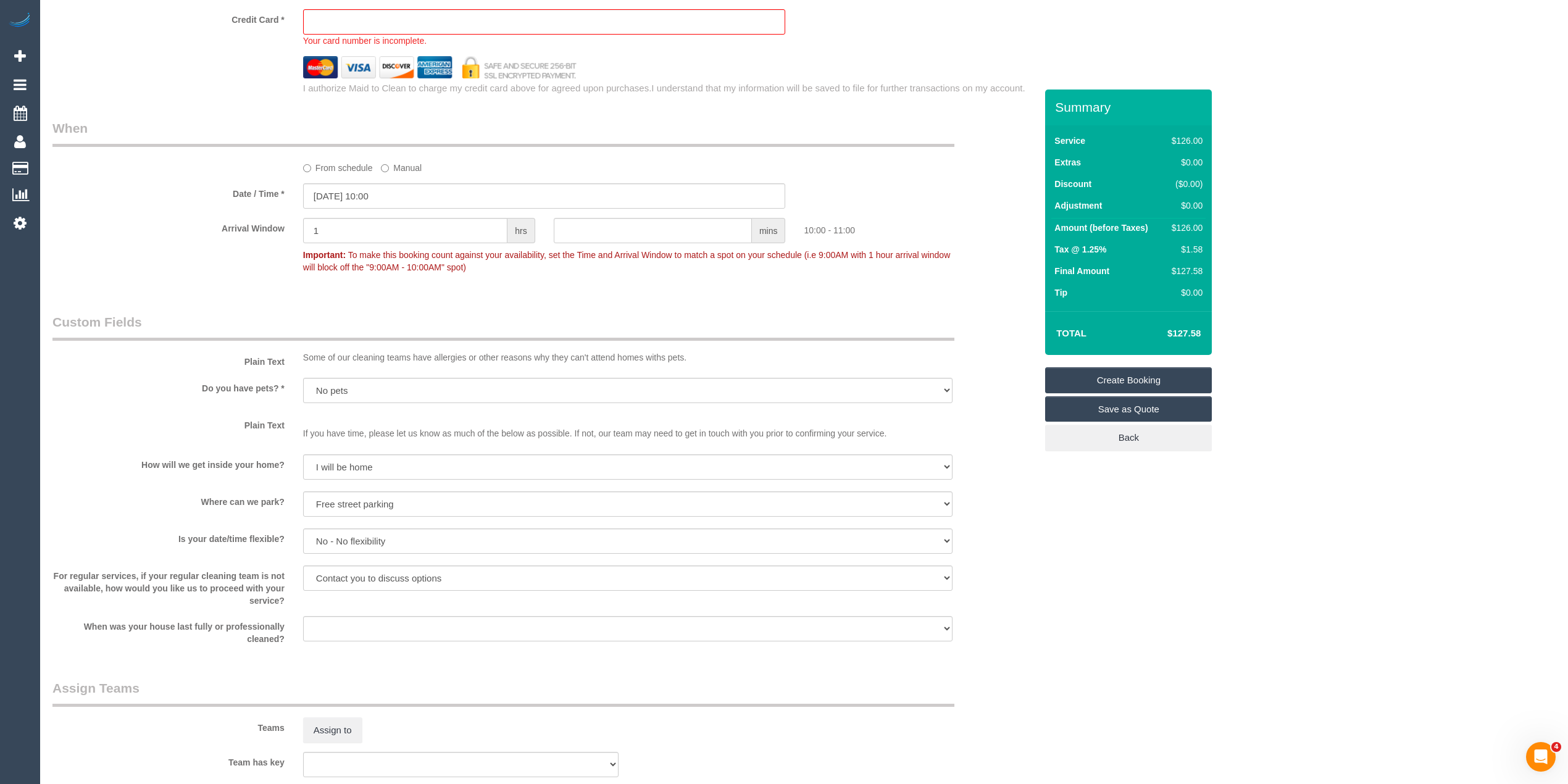
scroll to position [691, 0]
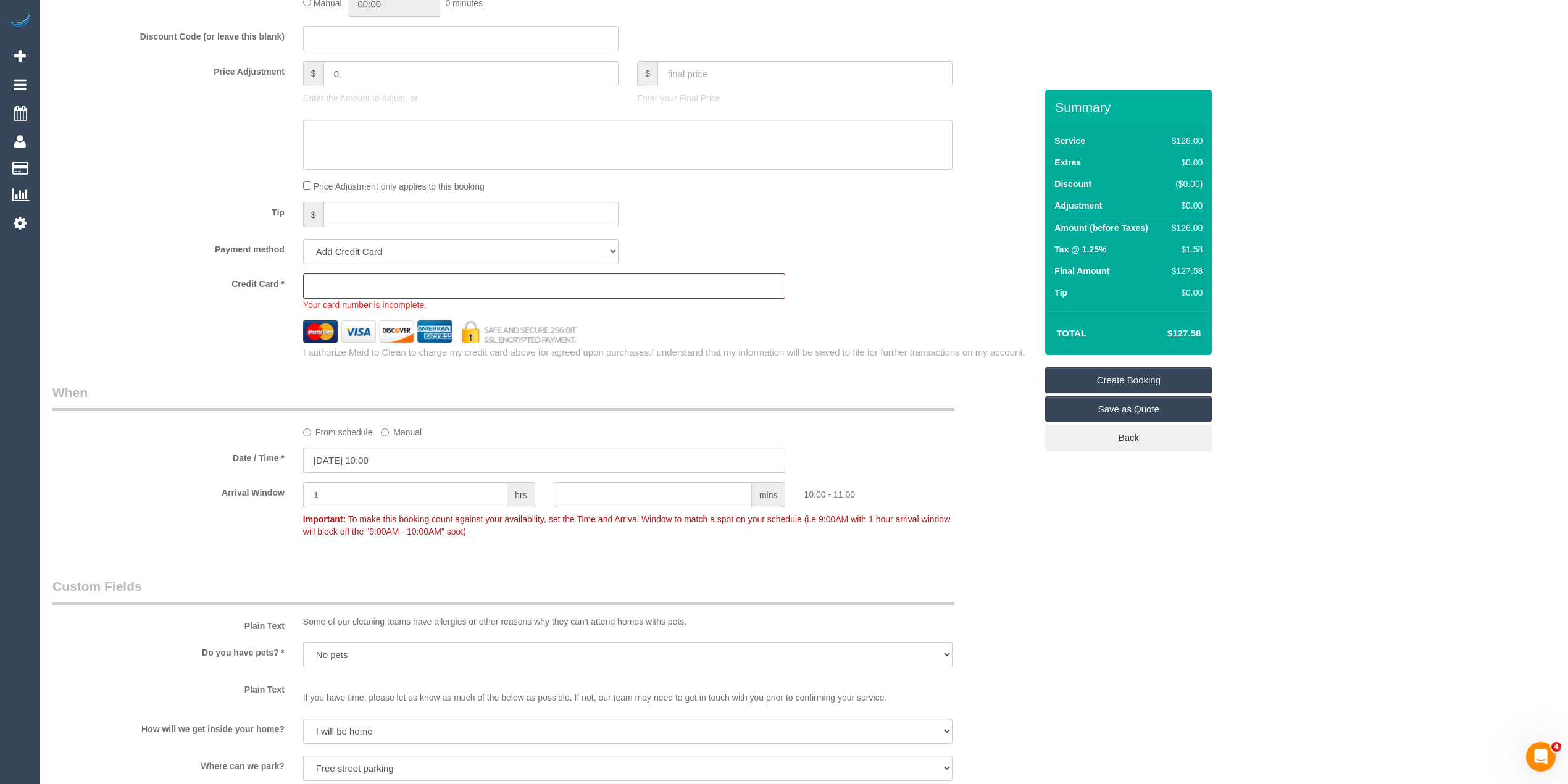
click at [373, 253] on select "Add Credit Card Cash Check Paypal" at bounding box center [461, 251] width 316 height 26
select select "string:check"
click at [303, 239] on select "Add Credit Card Cash Check Paypal" at bounding box center [461, 251] width 316 height 26
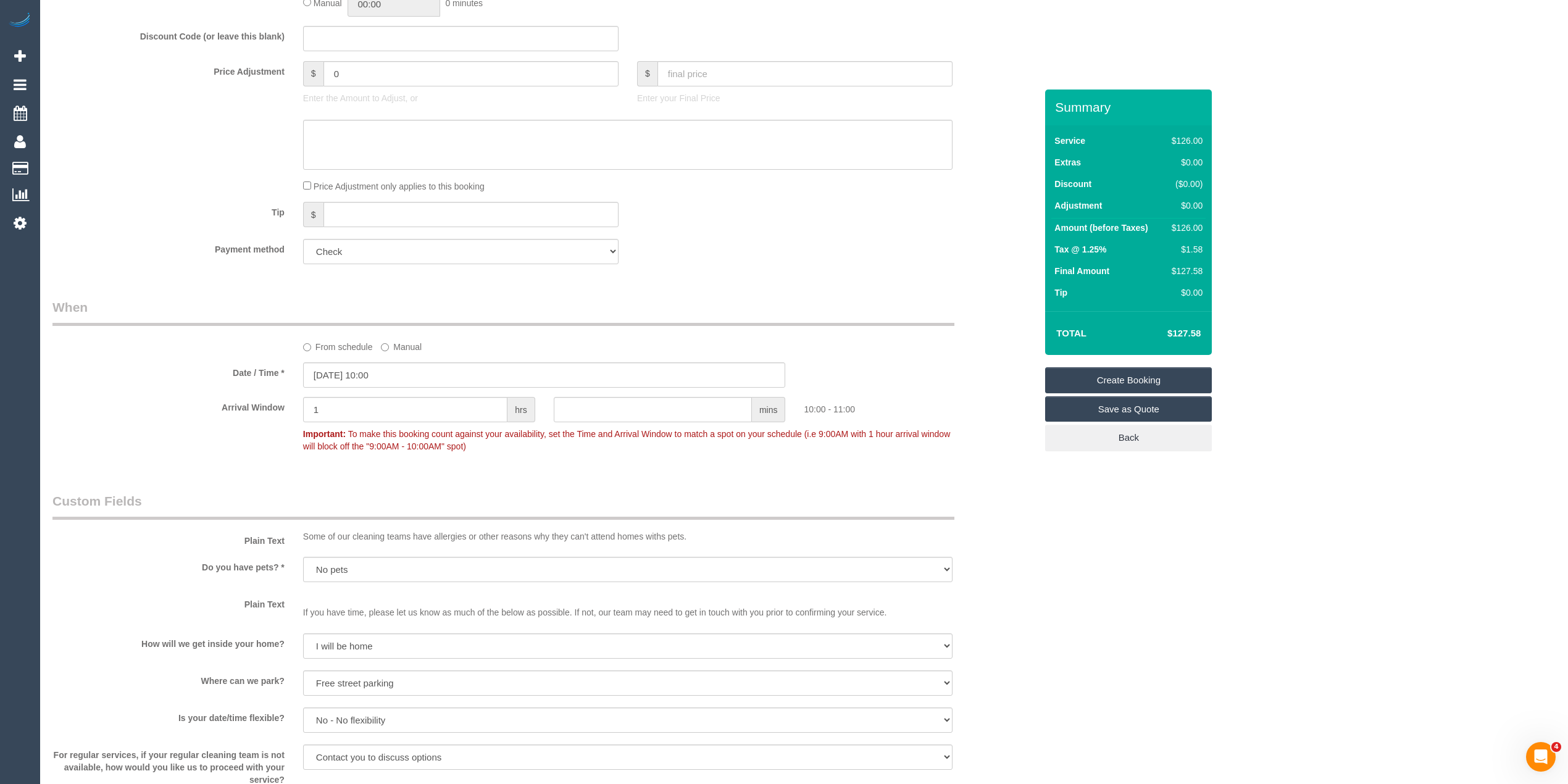
click at [1135, 376] on link "Create Booking" at bounding box center [1128, 380] width 167 height 26
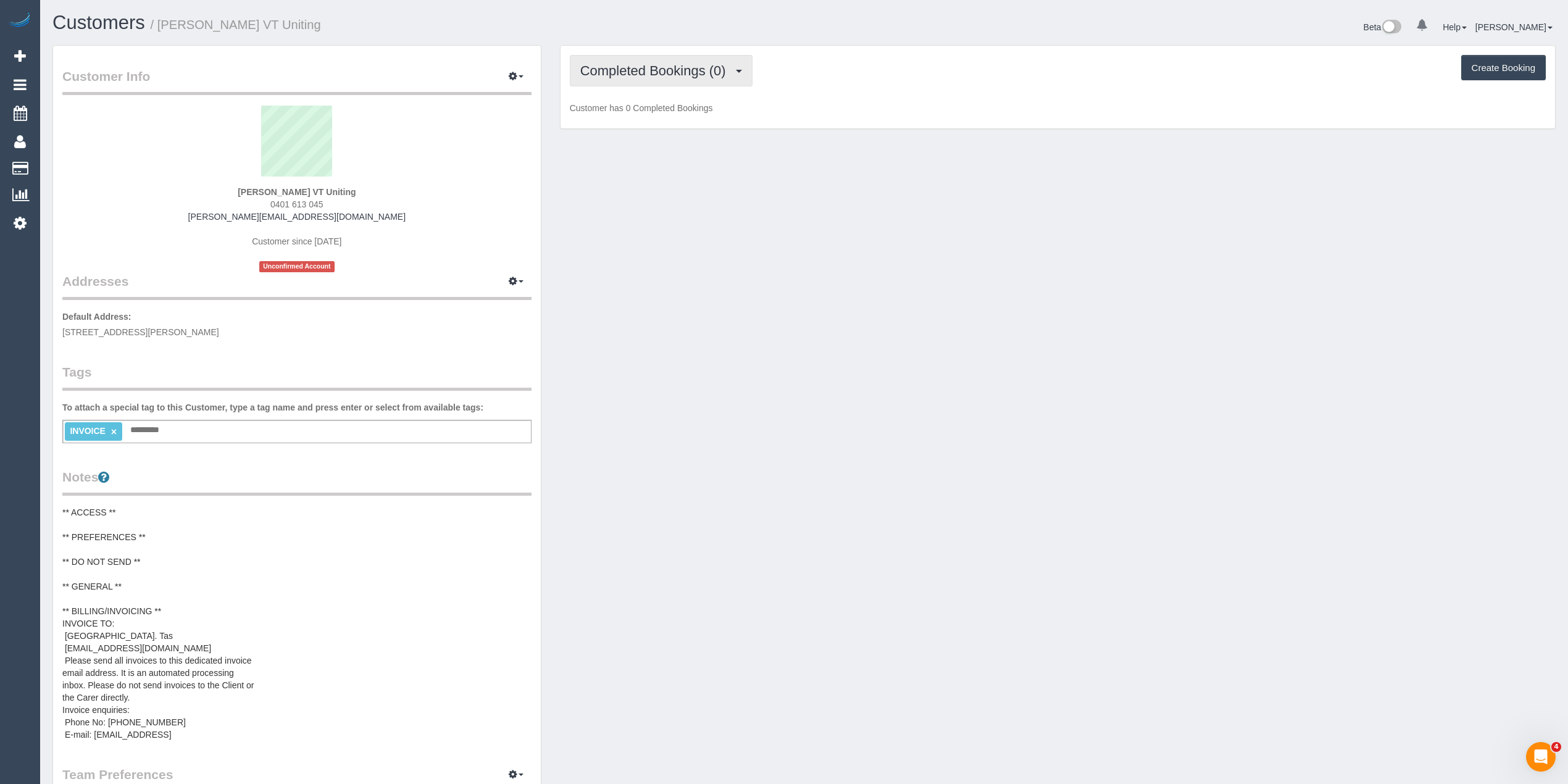
click at [605, 72] on span "Completed Bookings (0)" at bounding box center [656, 70] width 152 height 15
click at [605, 111] on link "Upcoming Bookings (1)" at bounding box center [635, 115] width 129 height 16
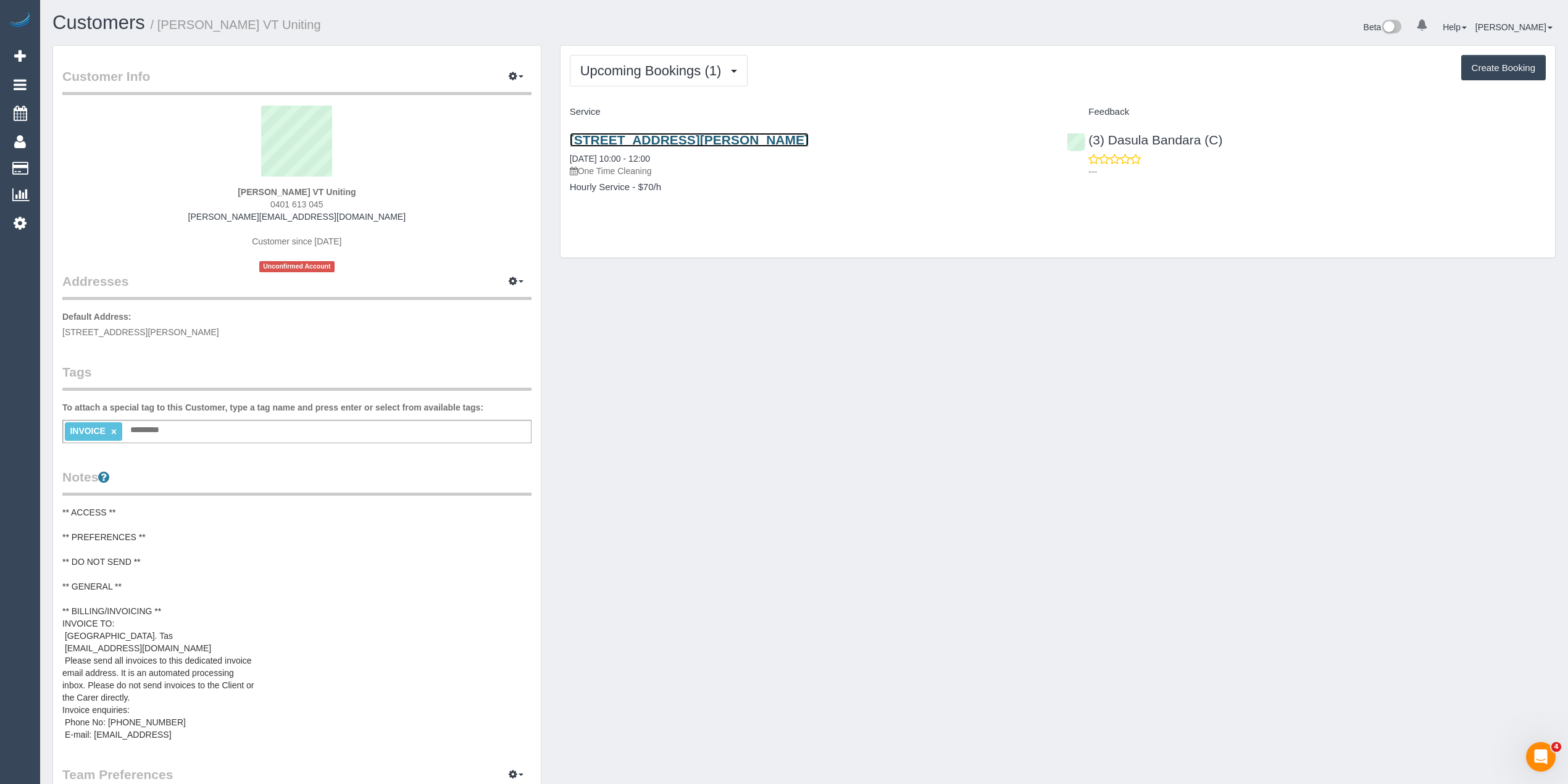
click at [730, 142] on link "[STREET_ADDRESS][PERSON_NAME]" at bounding box center [689, 140] width 239 height 14
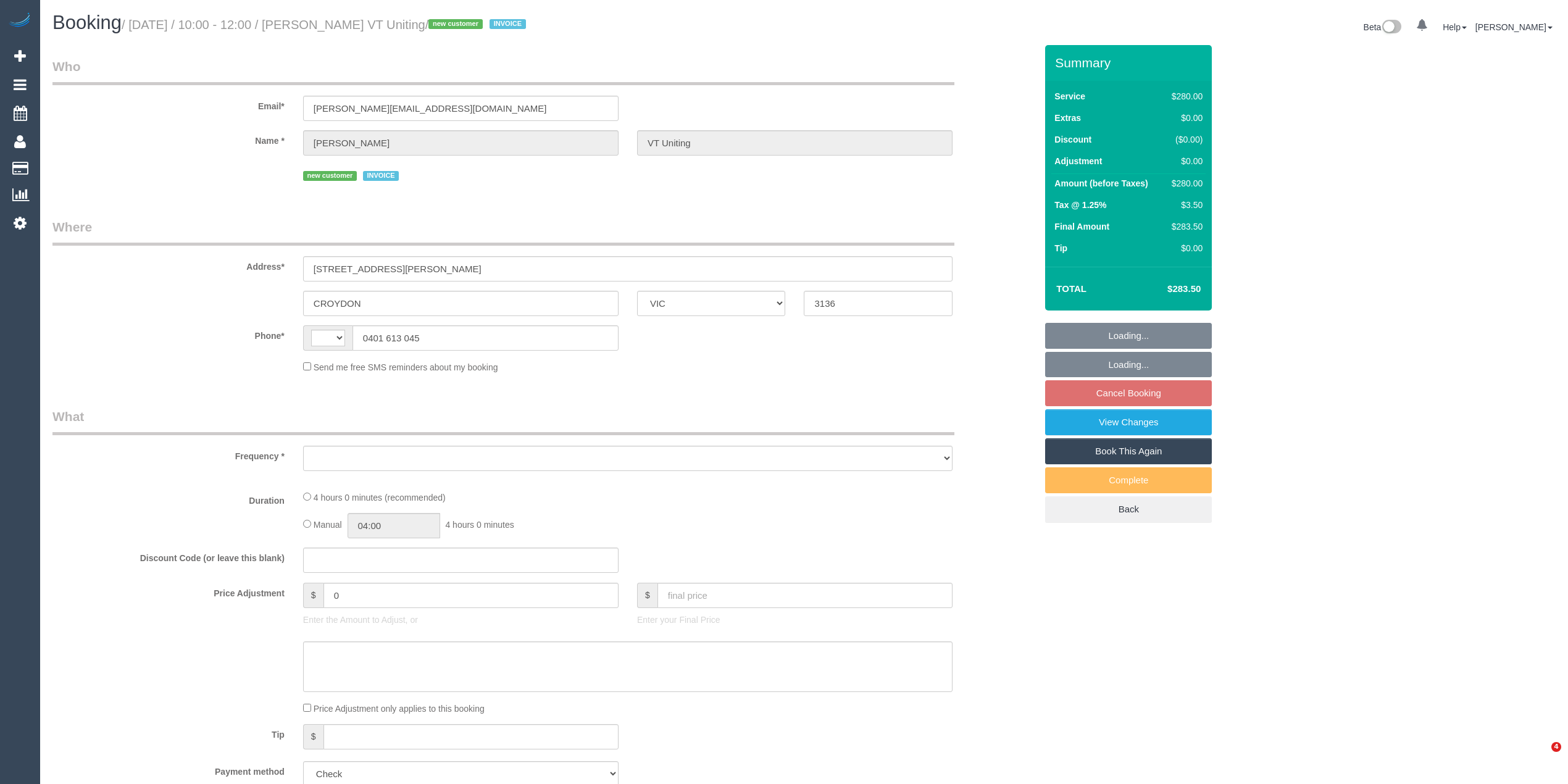
select select "VIC"
select select "string:AU"
select select "object:710"
select select "240"
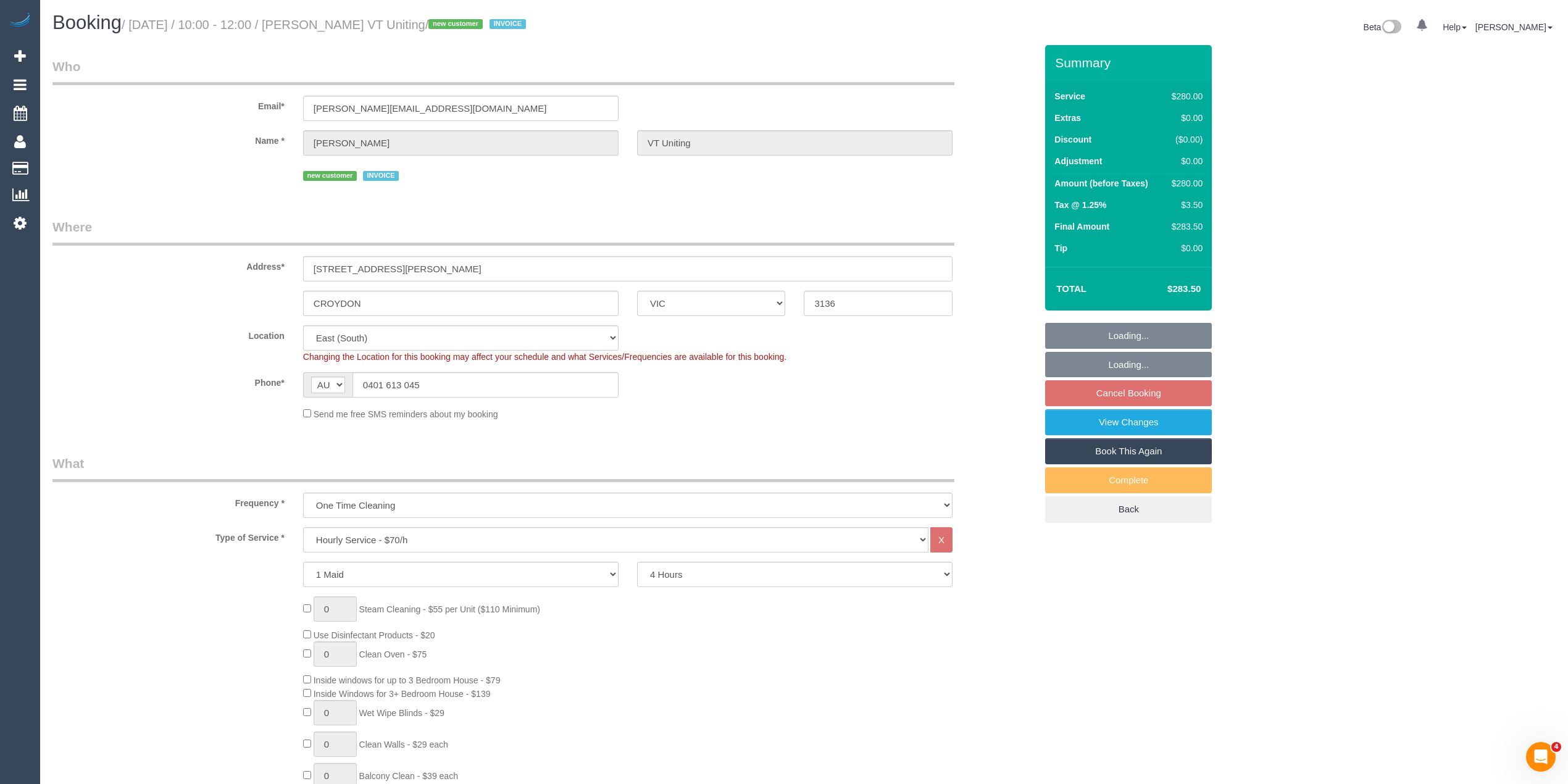
select select "number:28"
select select "number:14"
select select "number:19"
select select "number:25"
select select "object:1325"
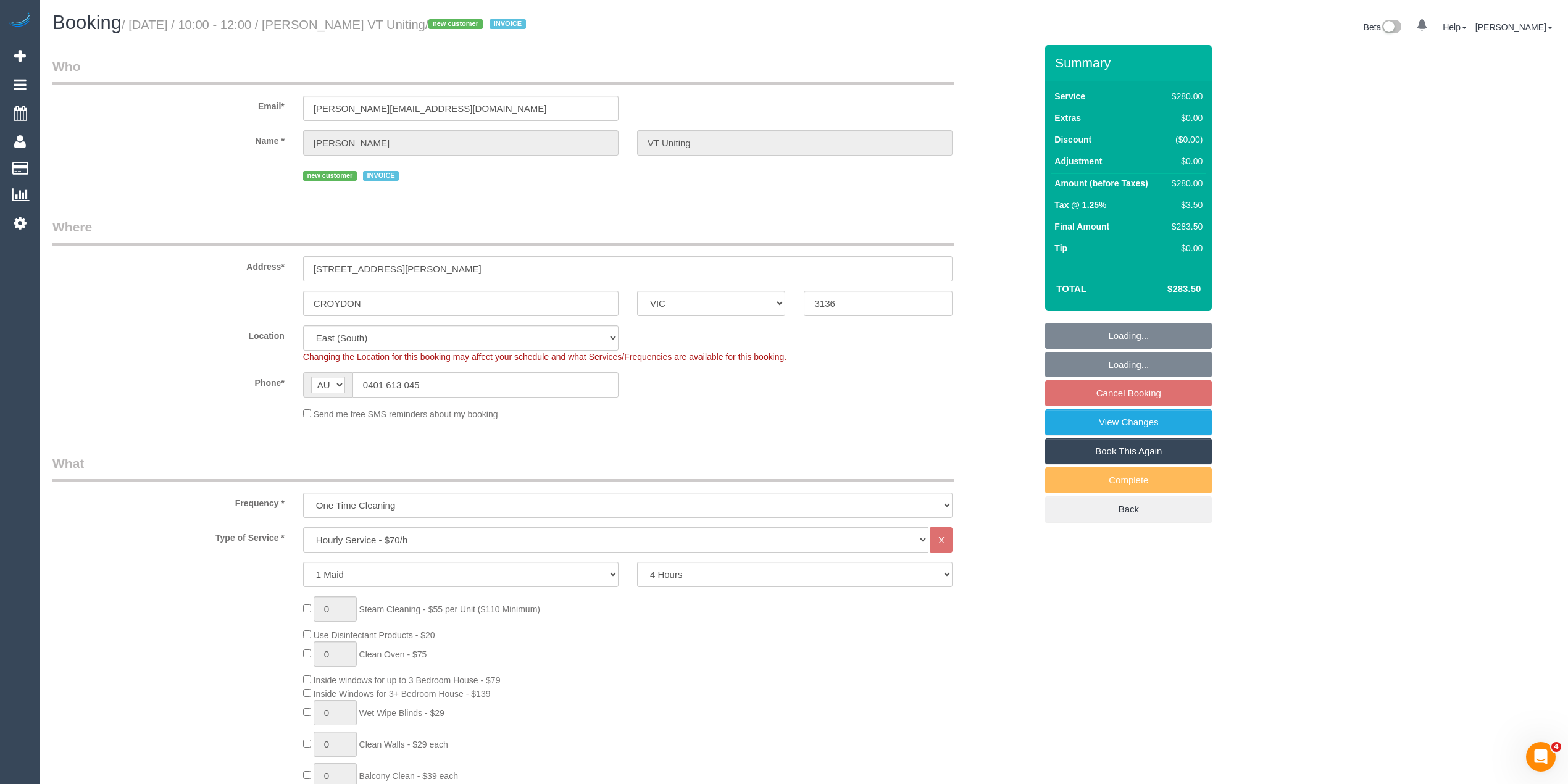
click at [1192, 184] on div "$280.00" at bounding box center [1184, 183] width 36 height 12
copy div "280.00"
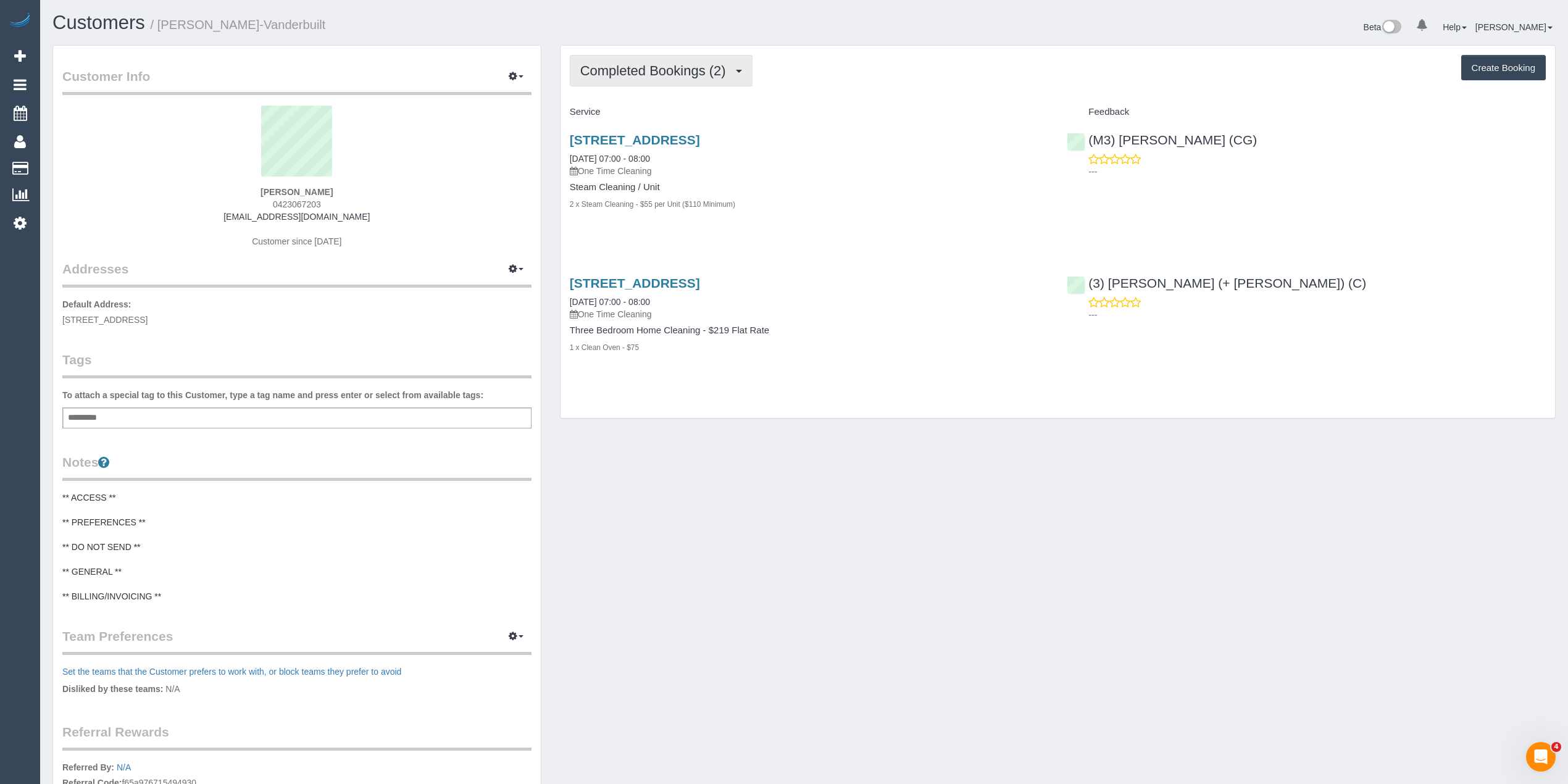
click at [645, 66] on span "Completed Bookings (2)" at bounding box center [656, 70] width 152 height 15
click at [641, 66] on span "Completed Bookings (2)" at bounding box center [656, 70] width 152 height 15
click at [641, 113] on link "Upcoming Bookings (1)" at bounding box center [635, 115] width 129 height 16
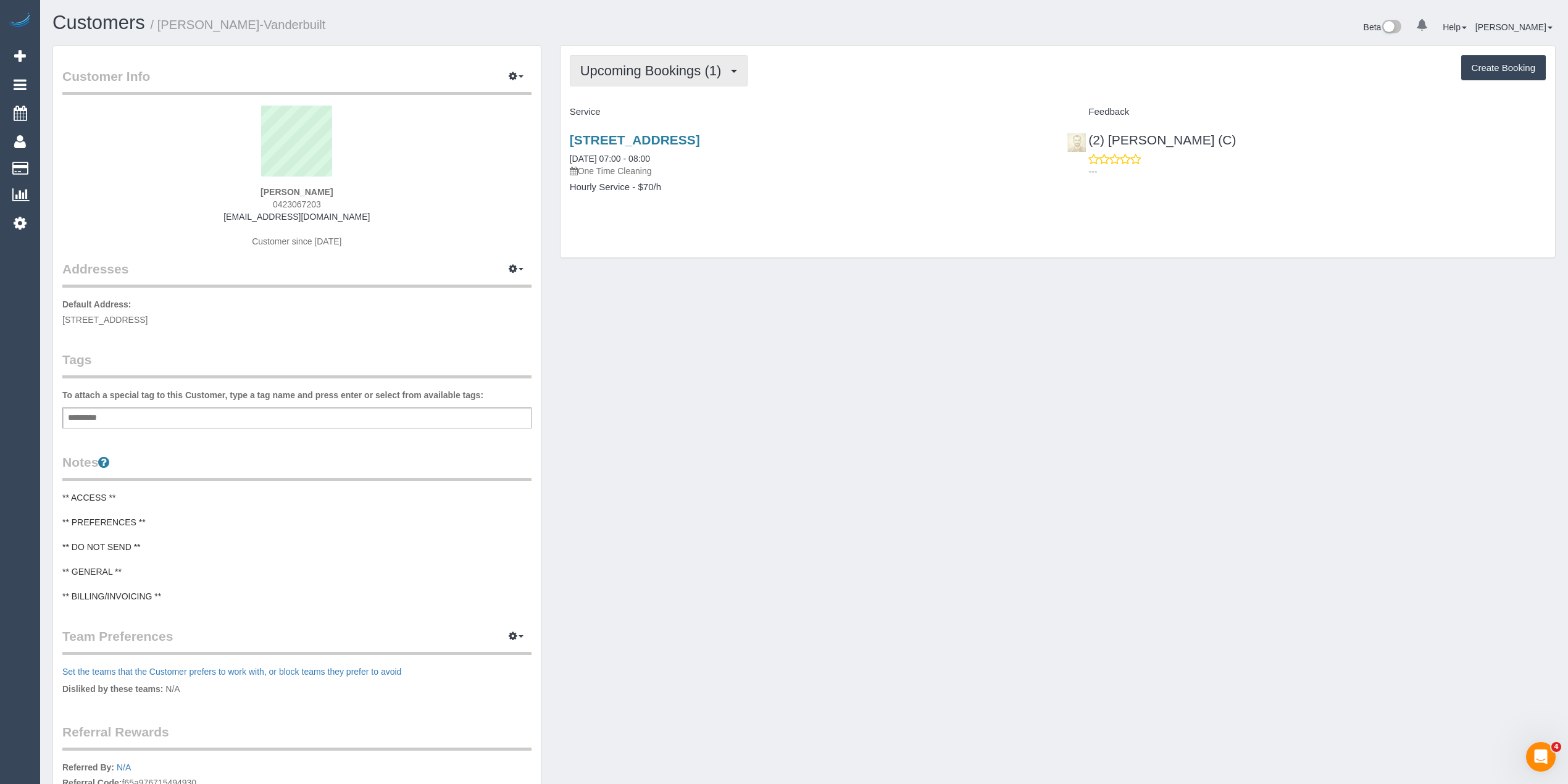
click at [585, 75] on span "Upcoming Bookings (1)" at bounding box center [654, 70] width 148 height 15
click at [601, 99] on link "Completed Bookings (2)" at bounding box center [635, 99] width 129 height 16
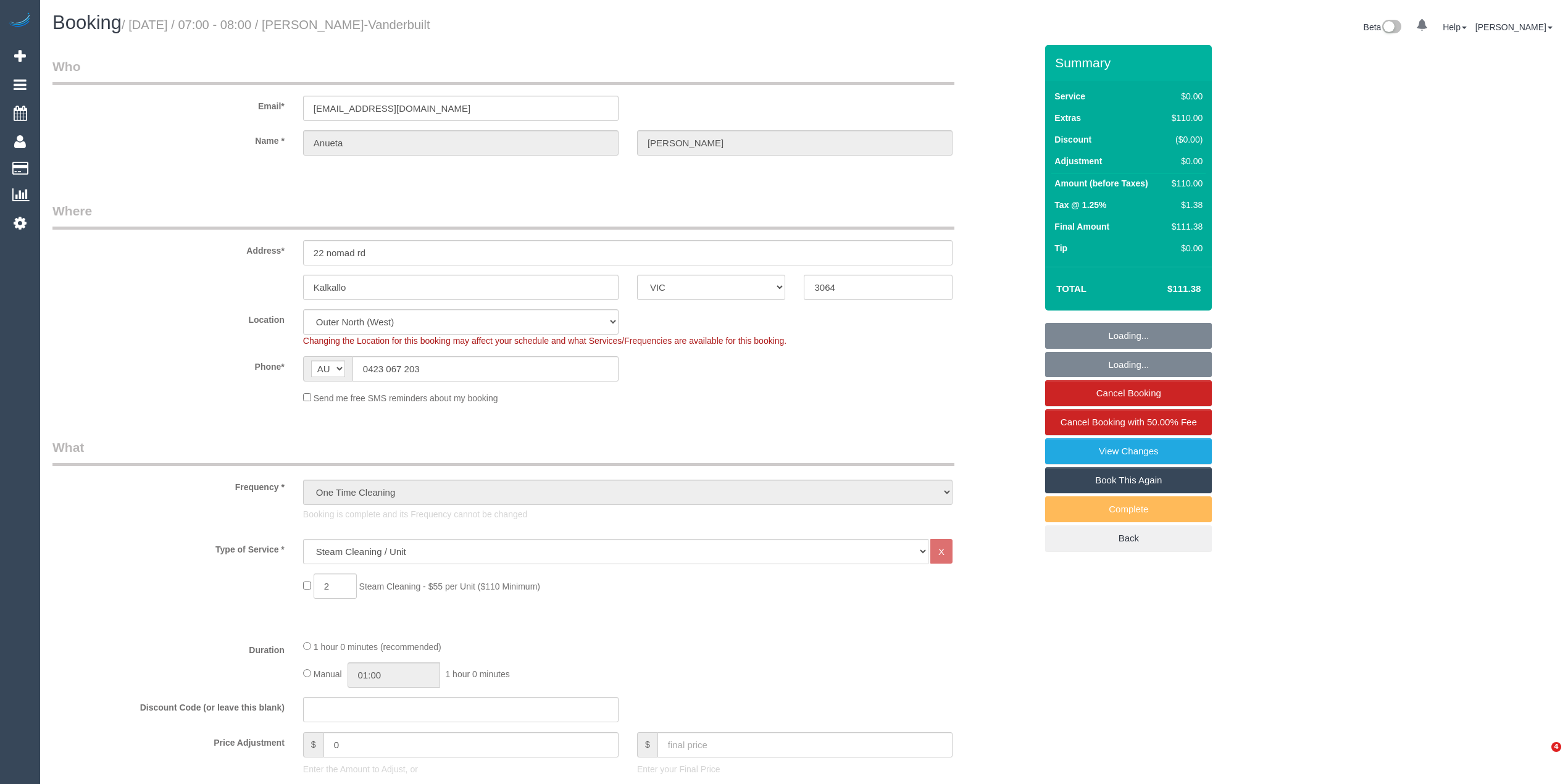
select select "VIC"
select select "number:28"
select select "number:15"
select select "number:18"
select select "number:22"
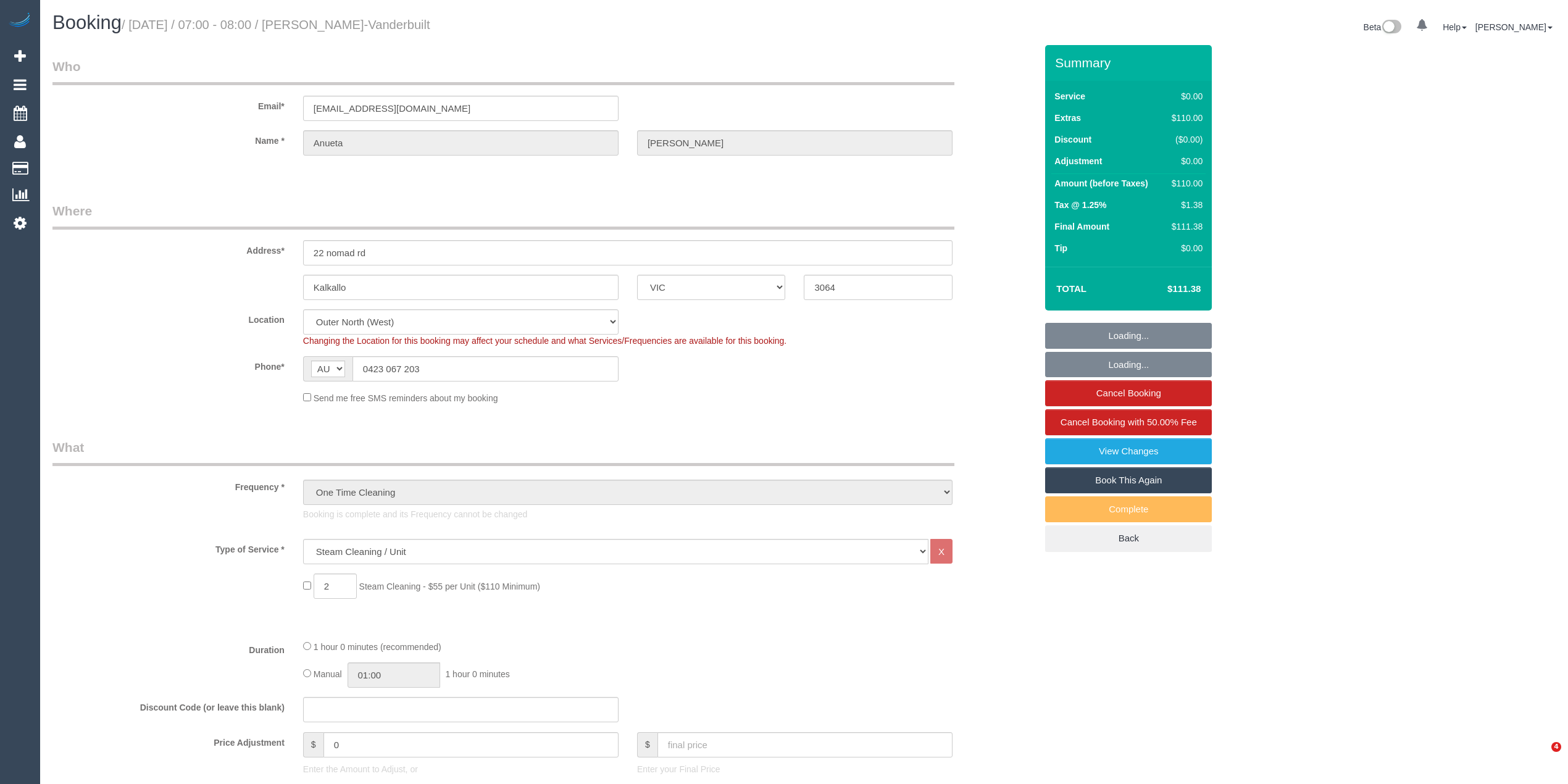
select select "number:35"
select select "number:11"
select select "object:1169"
drag, startPoint x: 424, startPoint y: 106, endPoint x: 302, endPoint y: 97, distance: 122.3
click at [303, 97] on input "anuetamv@outlook.com" at bounding box center [461, 108] width 316 height 26
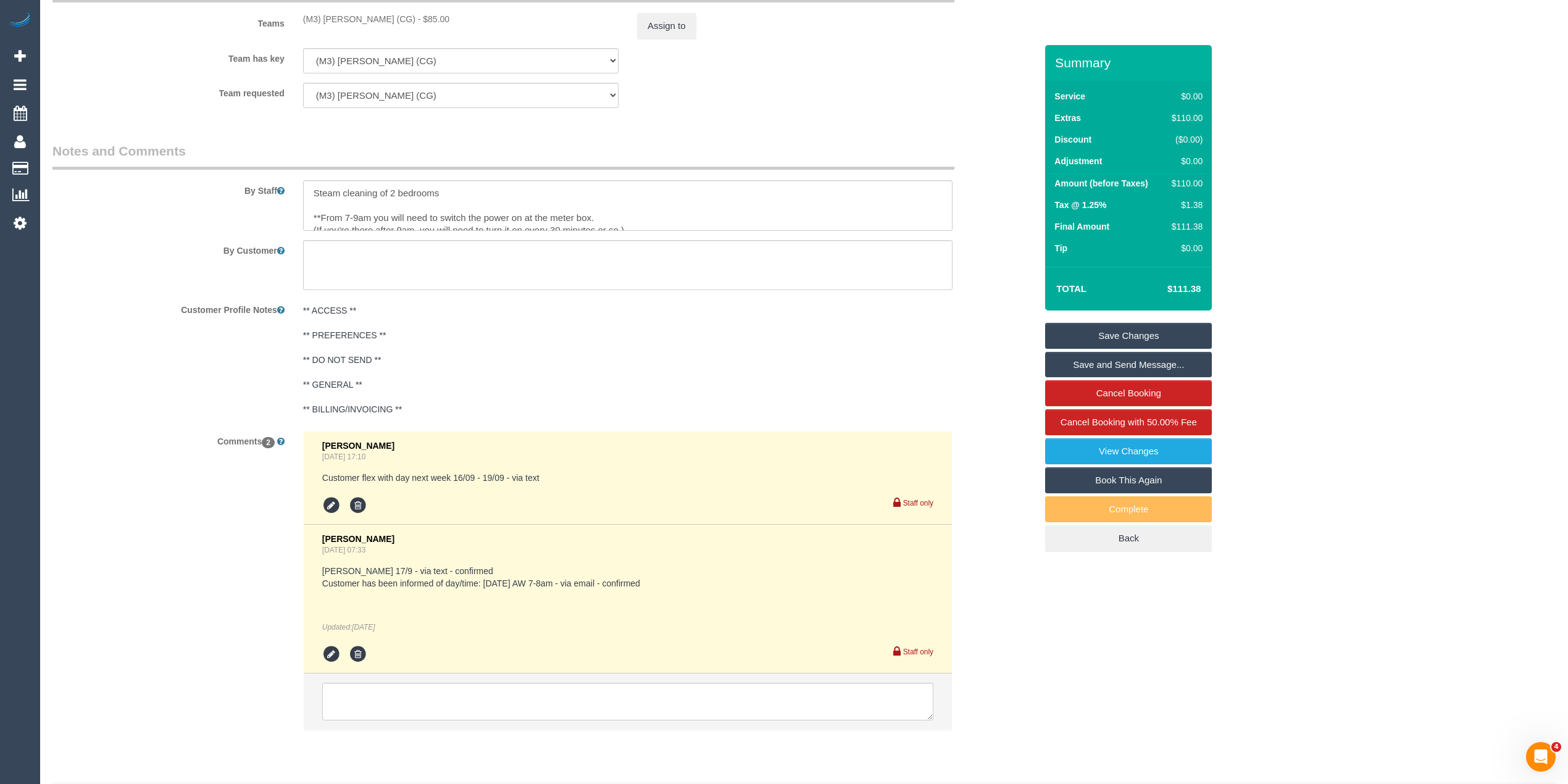
scroll to position [1613, 0]
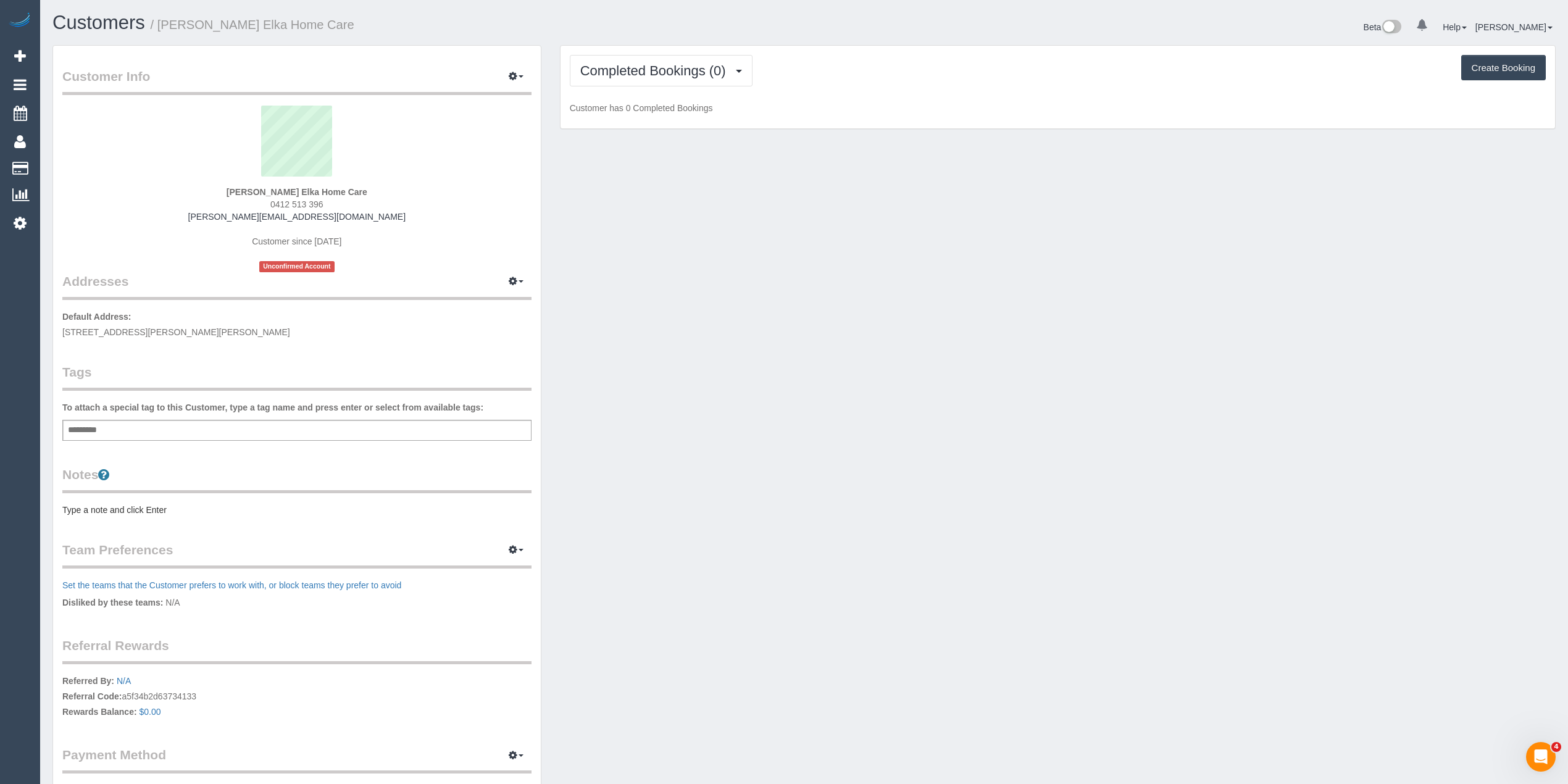
click at [233, 426] on div "Add a tag" at bounding box center [297, 430] width 469 height 21
type input "***"
type input "*"
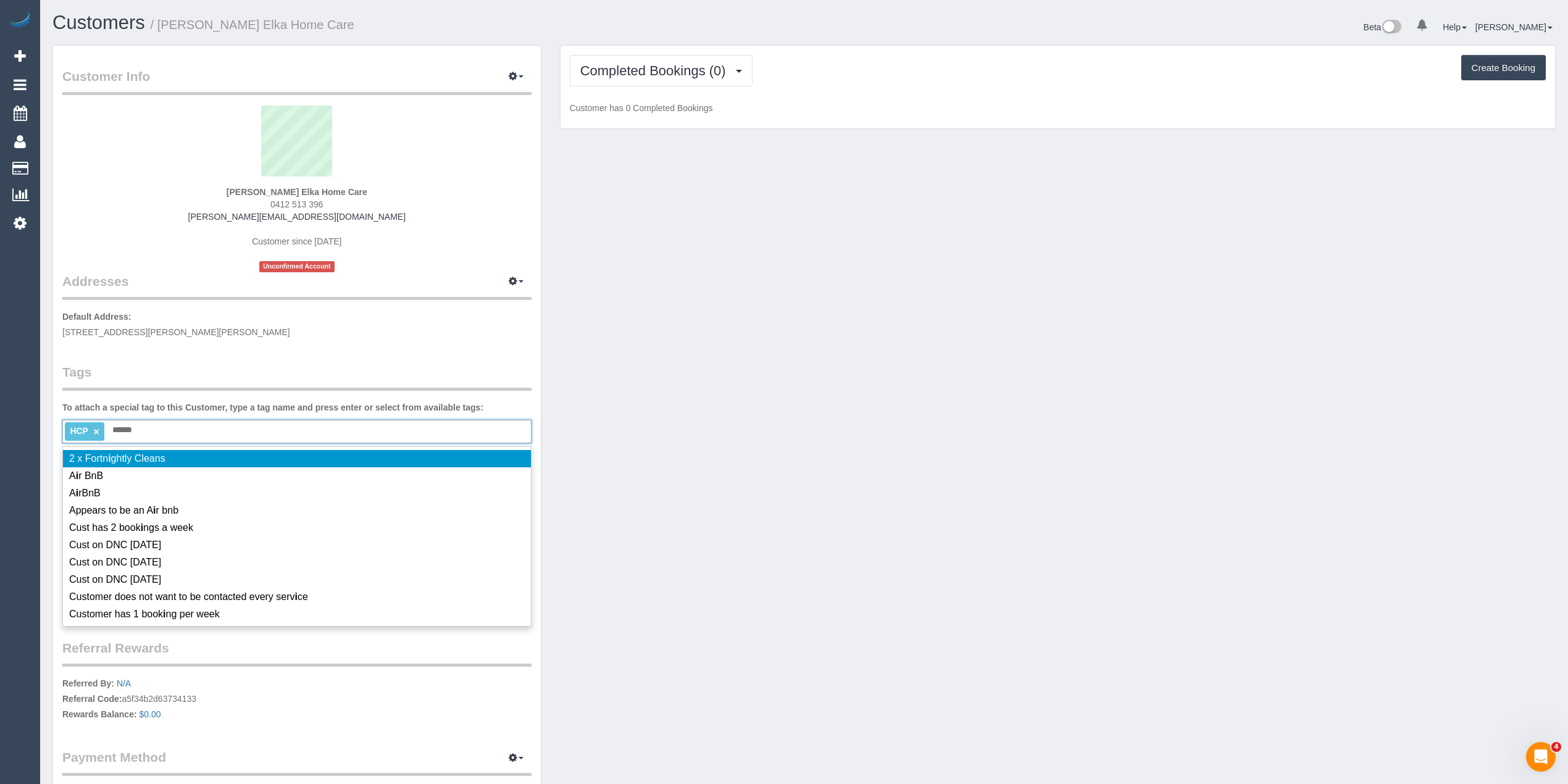
type input "*******"
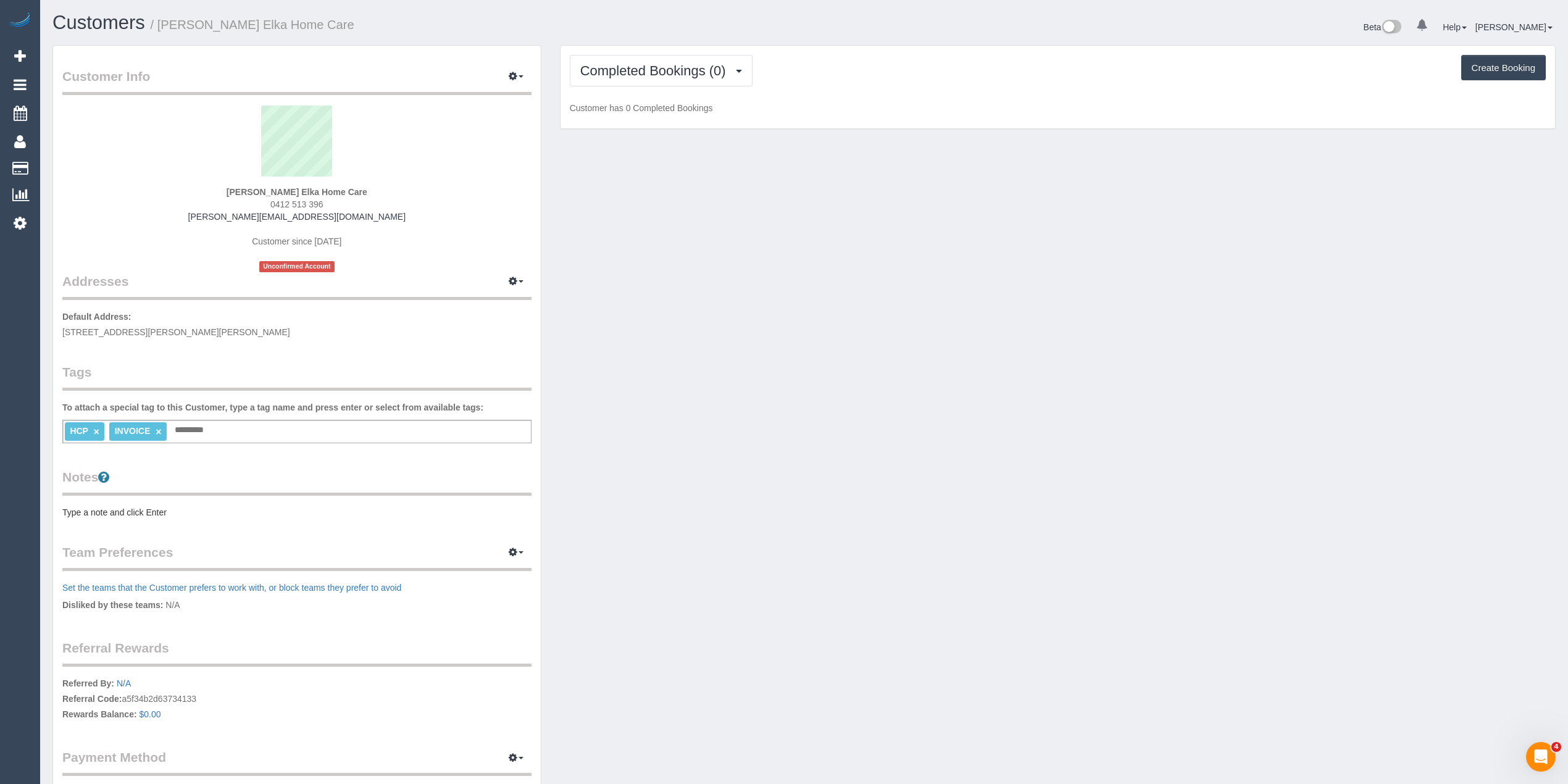
click at [90, 508] on pre "Type a note and click Enter" at bounding box center [297, 512] width 469 height 12
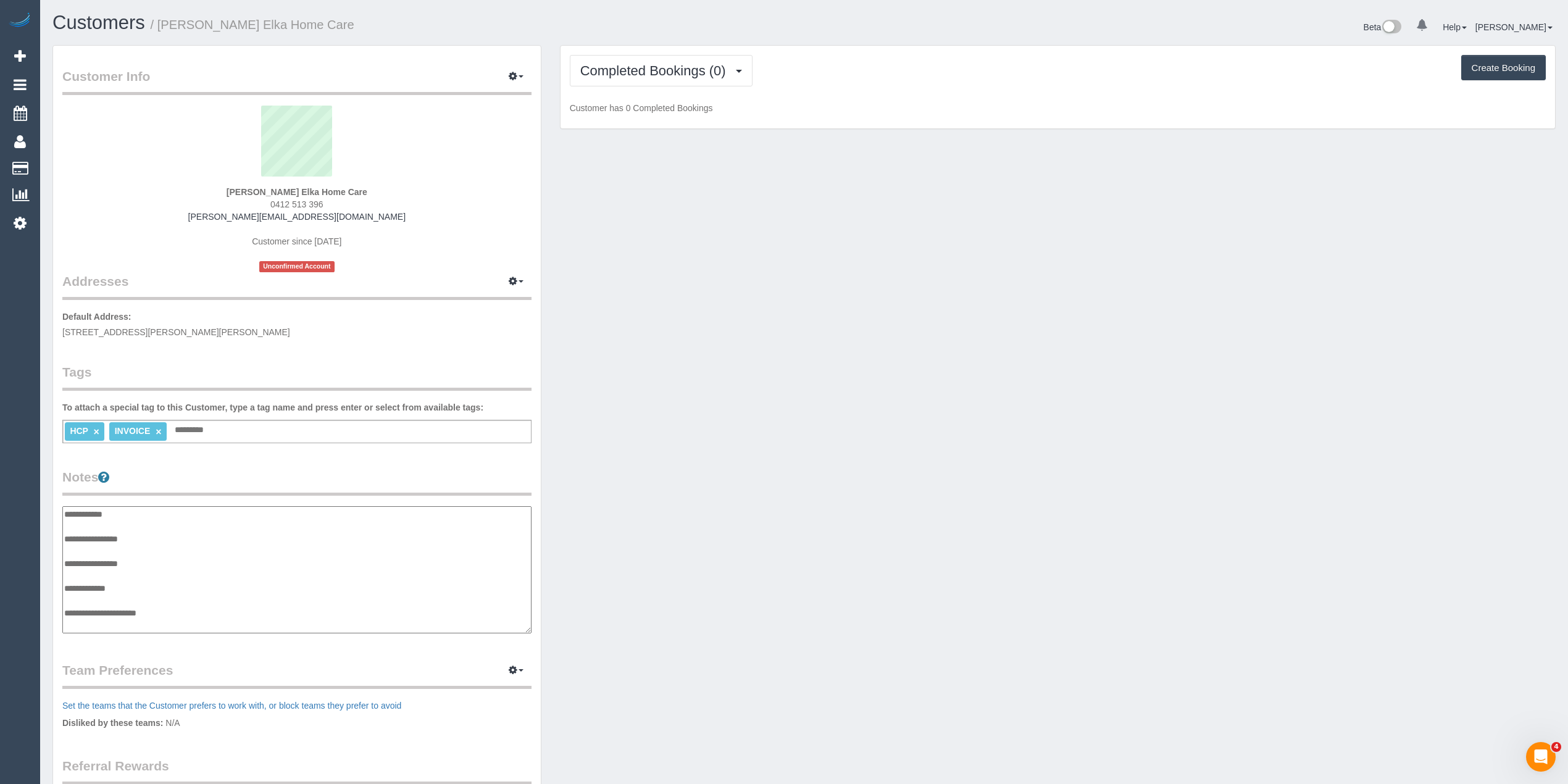
scroll to position [10, 0]
click at [156, 528] on textarea "**********" at bounding box center [296, 570] width 468 height 128
click at [189, 608] on textarea "**********" at bounding box center [296, 570] width 468 height 128
click at [156, 625] on textarea "**********" at bounding box center [296, 570] width 468 height 128
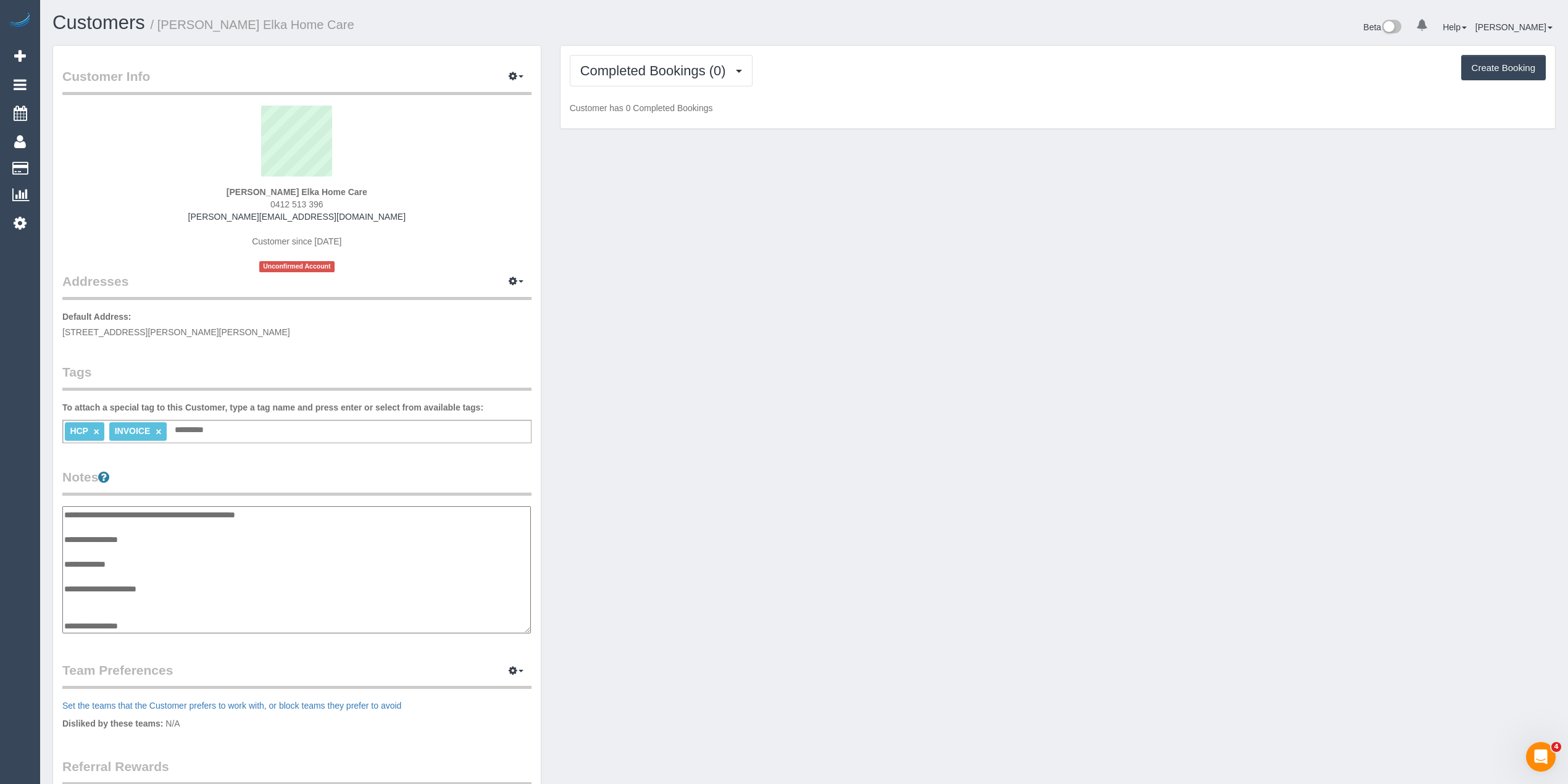
paste textarea "**********"
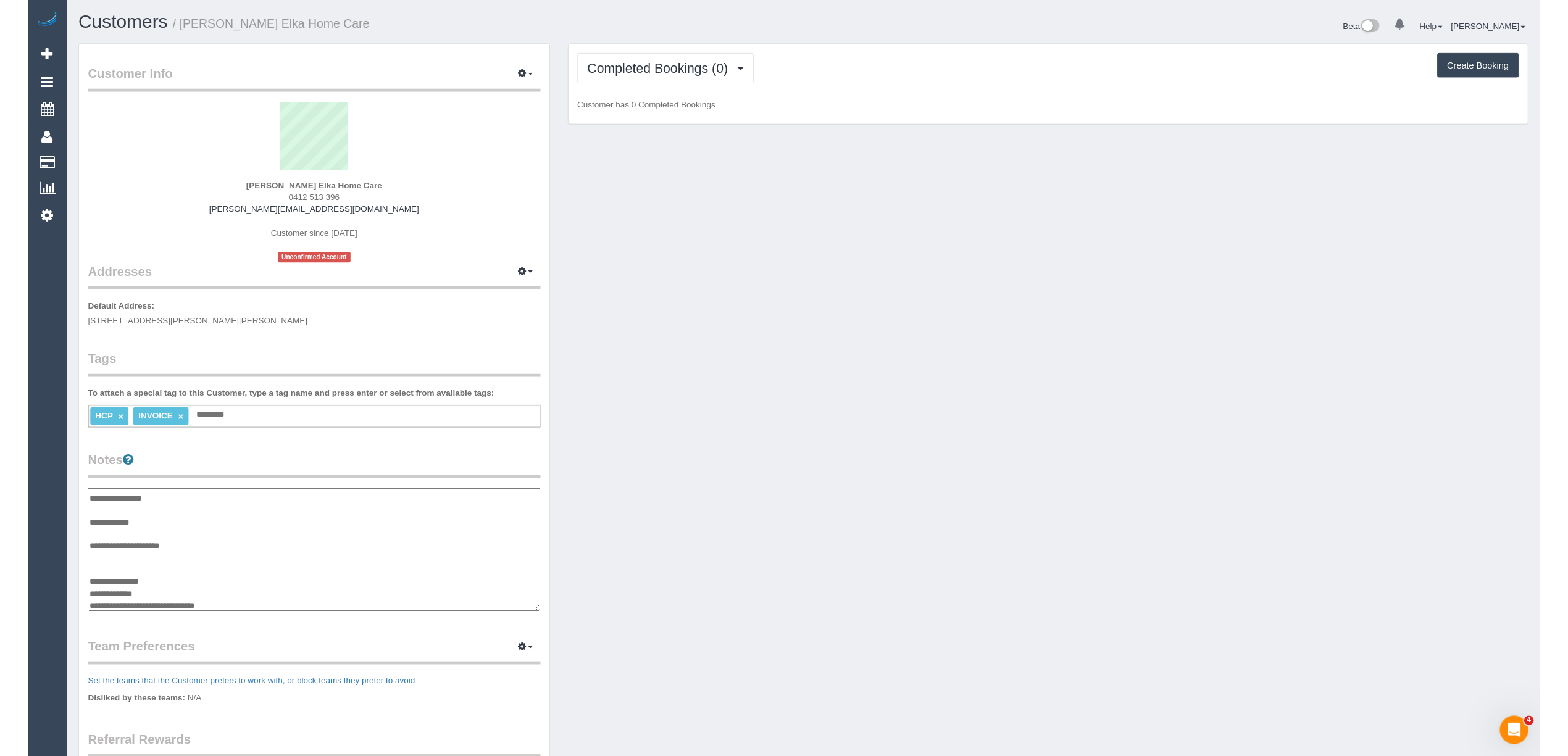
scroll to position [72, 0]
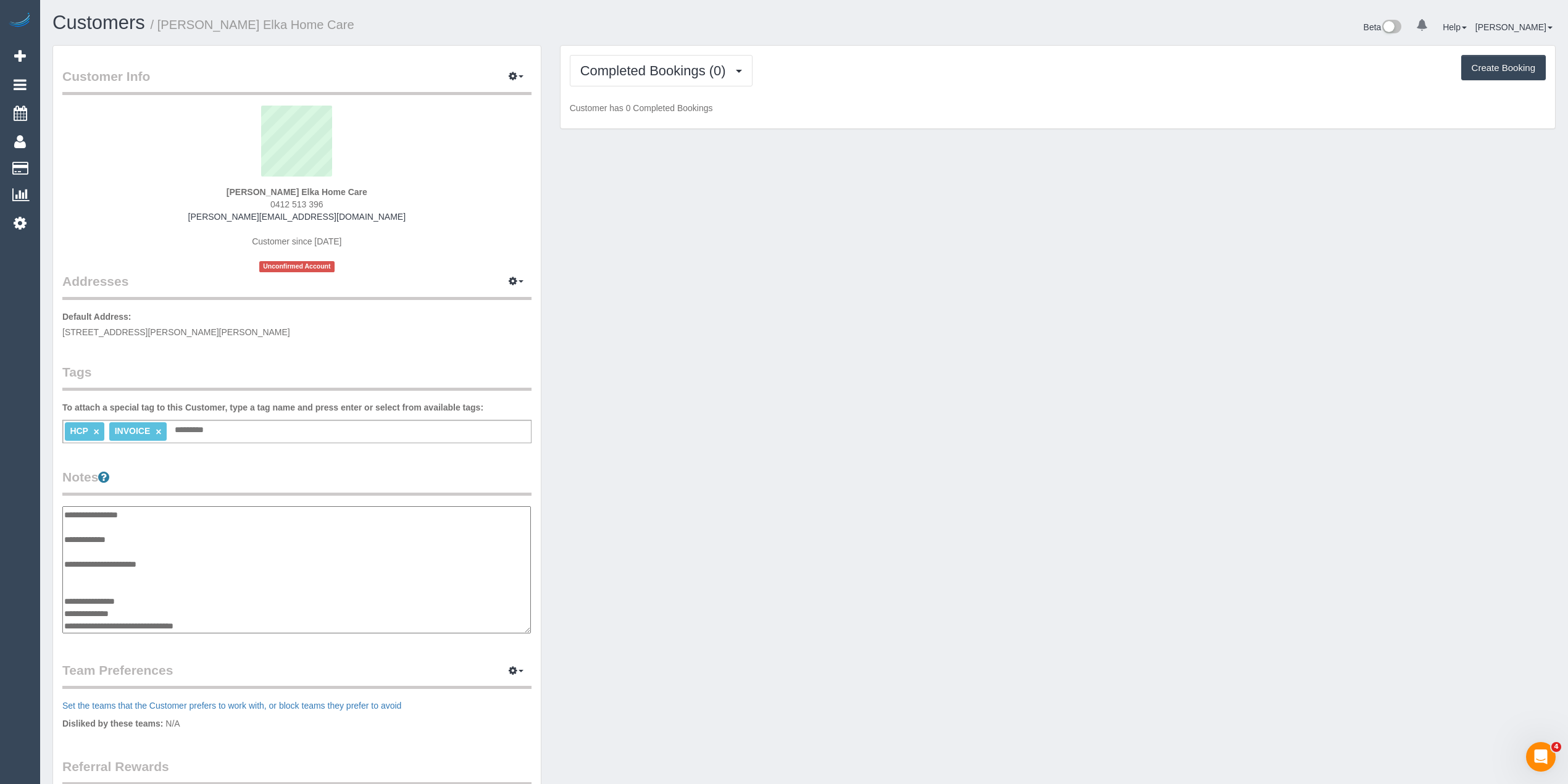
paste textarea "**********"
click at [85, 566] on textarea "**********" at bounding box center [296, 570] width 468 height 128
click at [106, 562] on textarea "**********" at bounding box center [296, 570] width 468 height 128
click at [111, 559] on textarea "**********" at bounding box center [296, 570] width 468 height 128
paste textarea "**********"
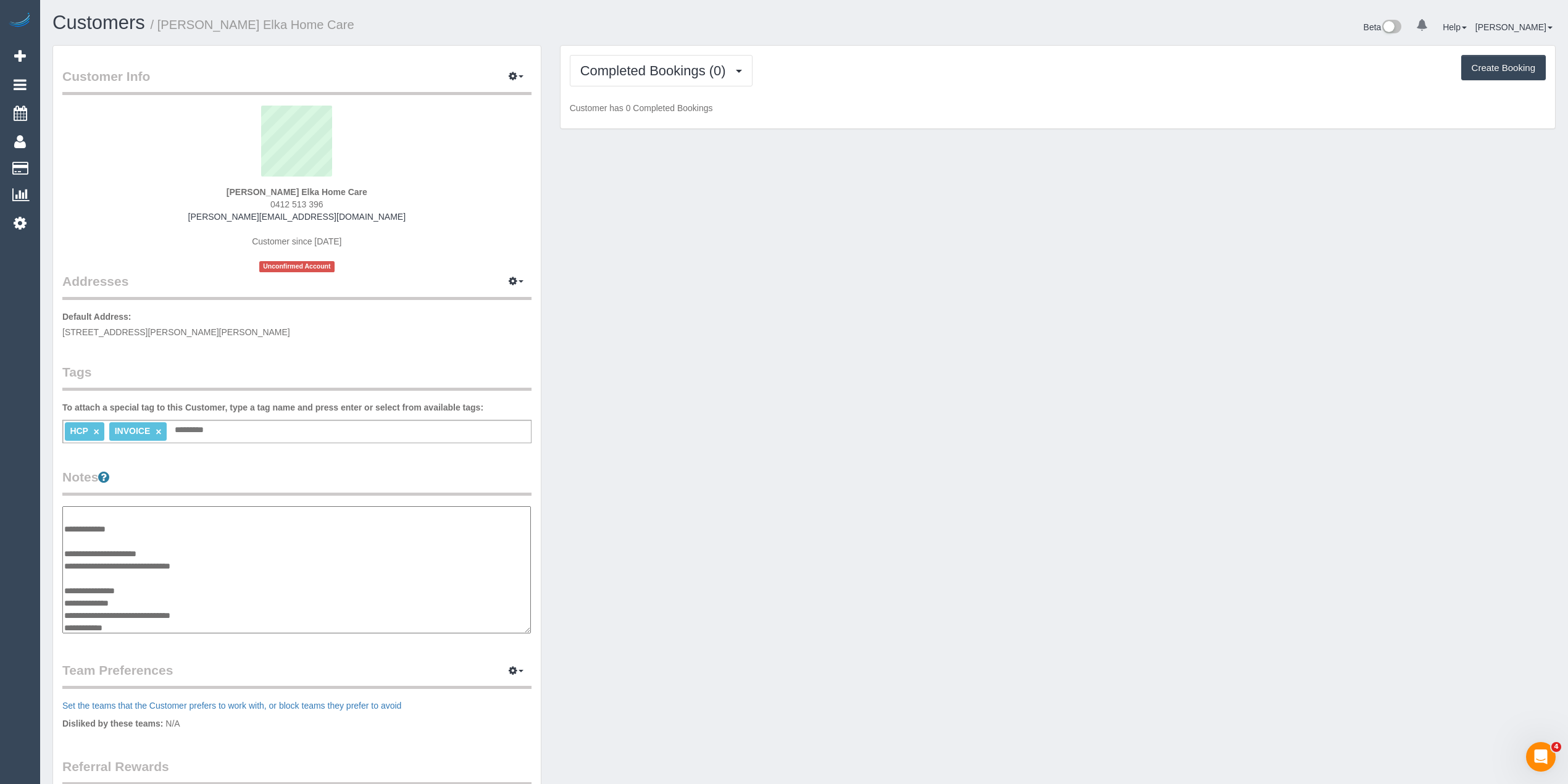
type textarea "**********"
click at [729, 208] on div "Customer Info Edit Contact Info Send Message Email Preferences Special Sales Ta…" at bounding box center [804, 505] width 1522 height 919
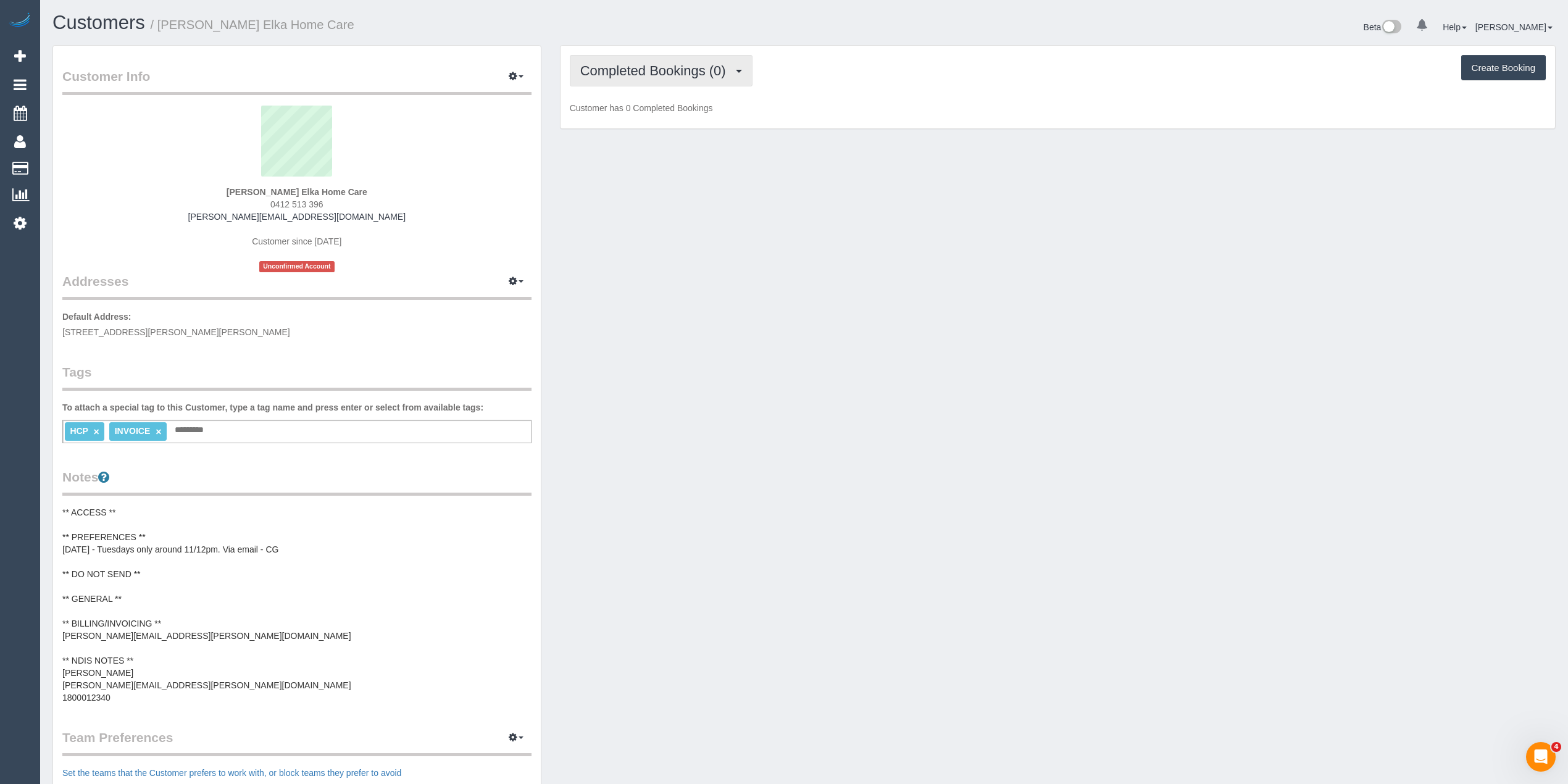
click at [626, 85] on button "Completed Bookings (0)" at bounding box center [661, 70] width 183 height 31
click at [628, 113] on link "Upcoming Bookings (11)" at bounding box center [636, 115] width 130 height 16
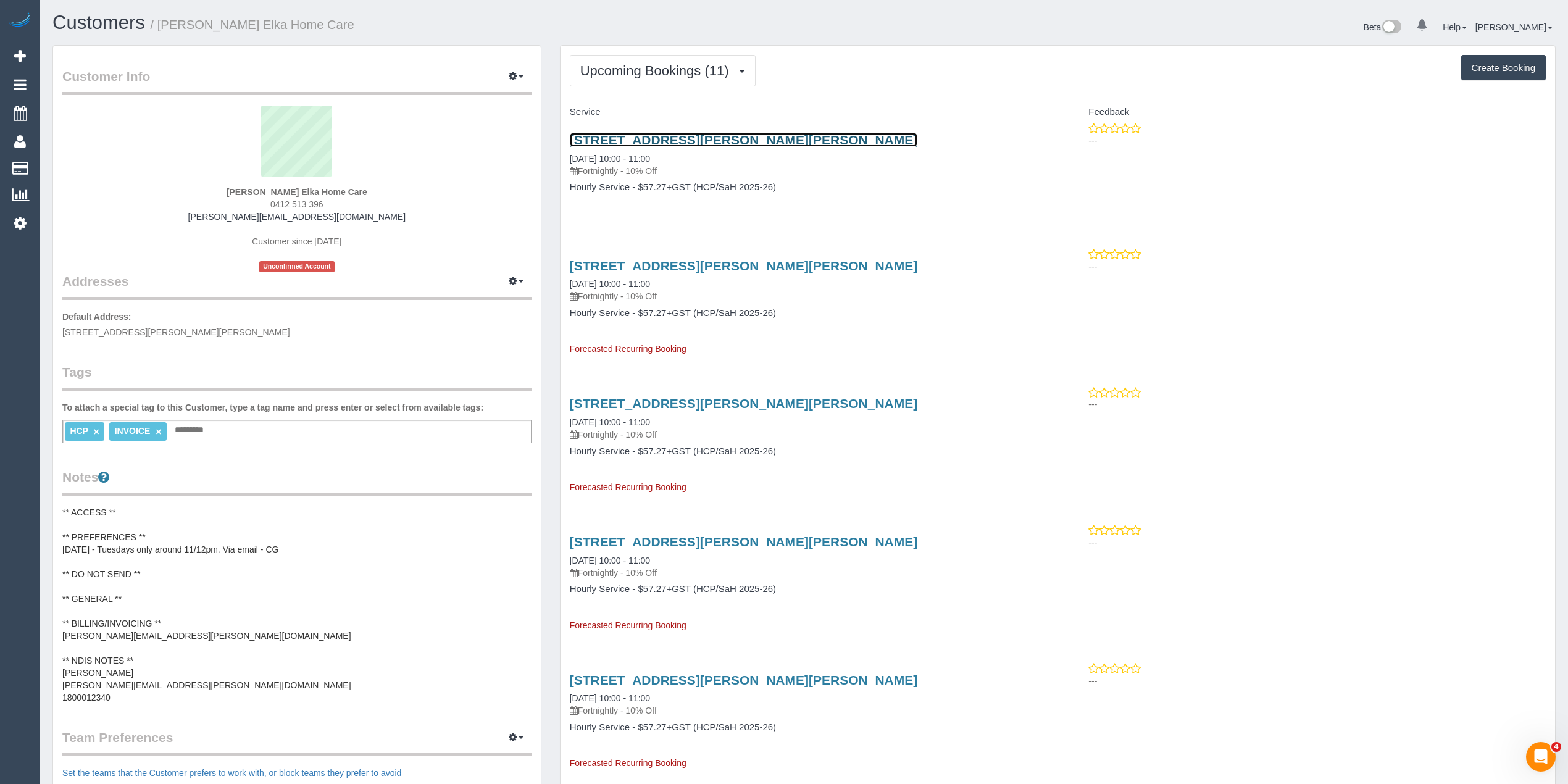
click at [704, 137] on link "[STREET_ADDRESS][PERSON_NAME][PERSON_NAME]" at bounding box center [744, 140] width 349 height 14
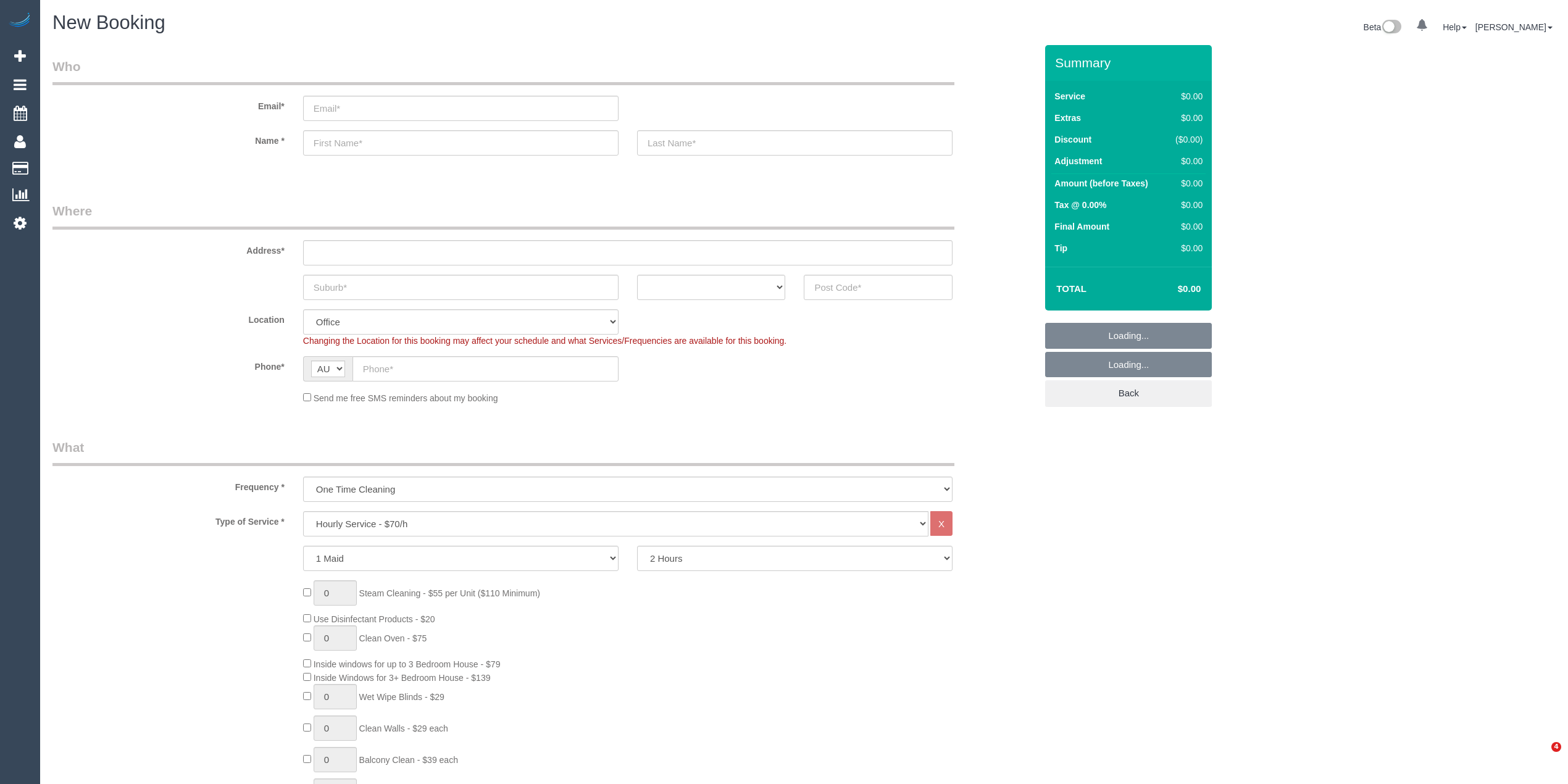
select select "object:2124"
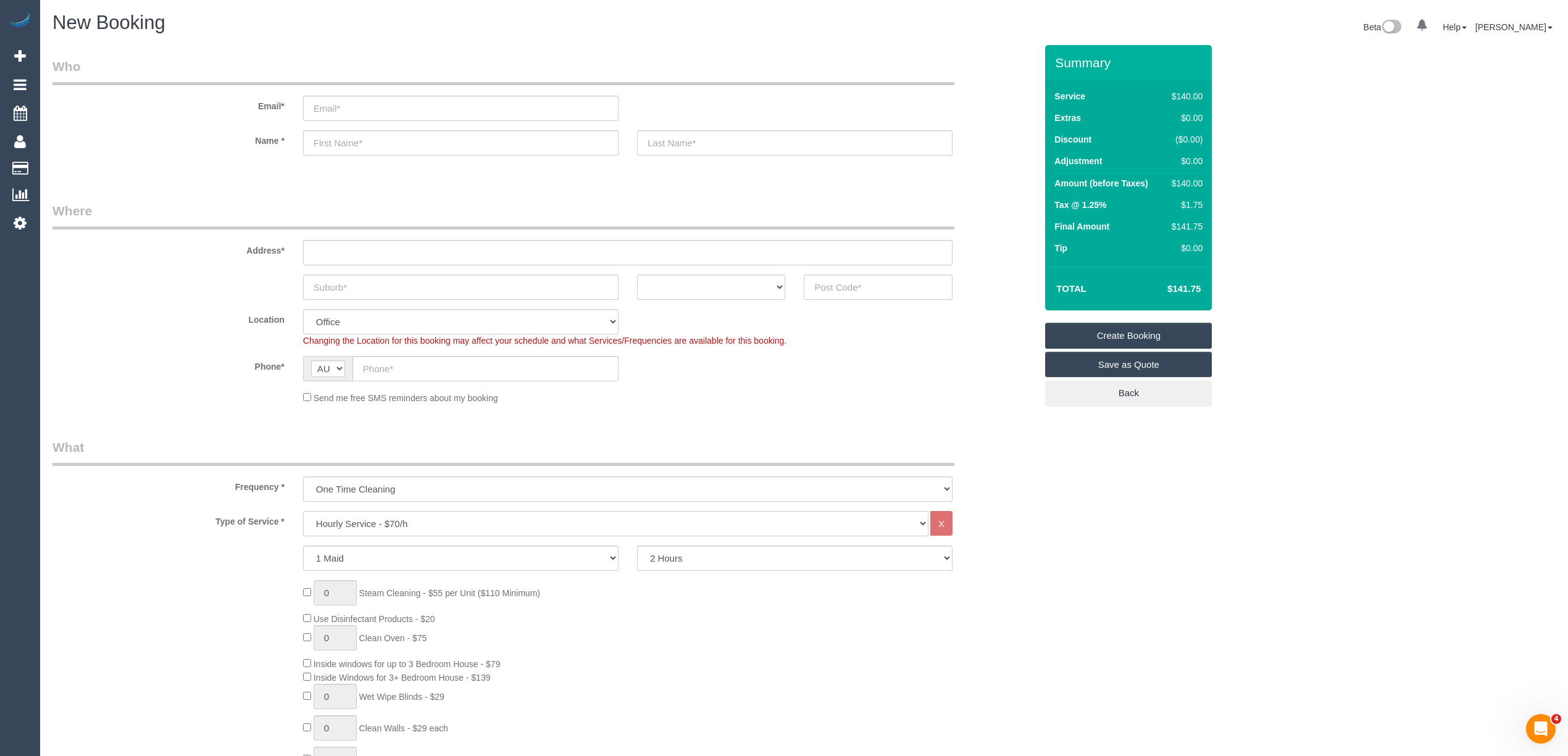
click at [438, 519] on select "Hourly Service - $70/h Hourly Service - $65/h Hourly Service - $60/h Hourly Ser…" at bounding box center [616, 524] width 625 height 26
select select "211"
click at [303, 511] on select "Hourly Service - $70/h Hourly Service - $65/h Hourly Service - $60/h Hourly Ser…" at bounding box center [616, 524] width 625 height 26
click at [1183, 286] on h4 "$191.36" at bounding box center [1165, 289] width 70 height 10
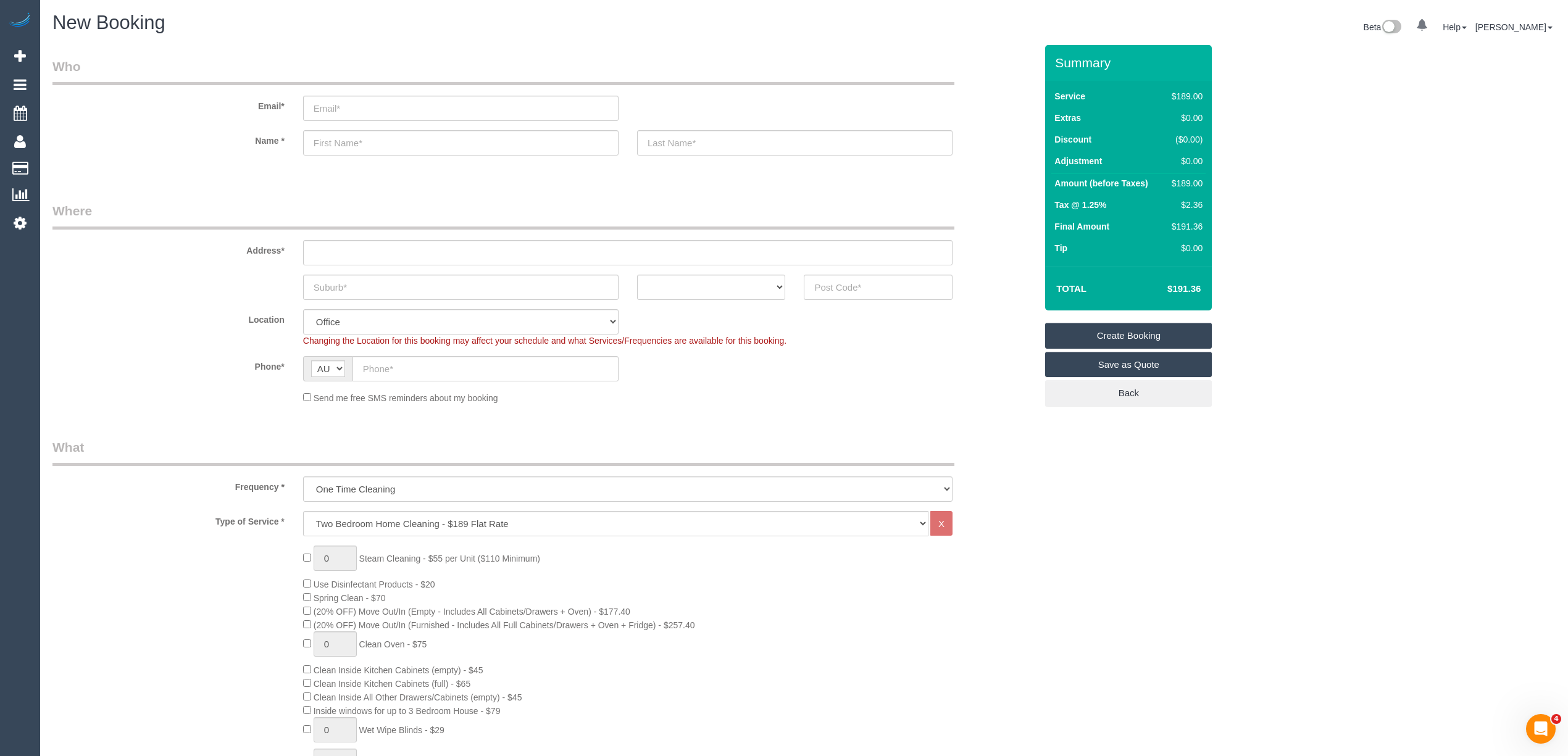
copy h4 "191.36"
click at [337, 110] on input "email" at bounding box center [461, 108] width 316 height 26
paste input "[EMAIL_ADDRESS][DOMAIN_NAME]"
type input "[EMAIL_ADDRESS][DOMAIN_NAME]"
click at [370, 138] on input "text" at bounding box center [461, 142] width 316 height 26
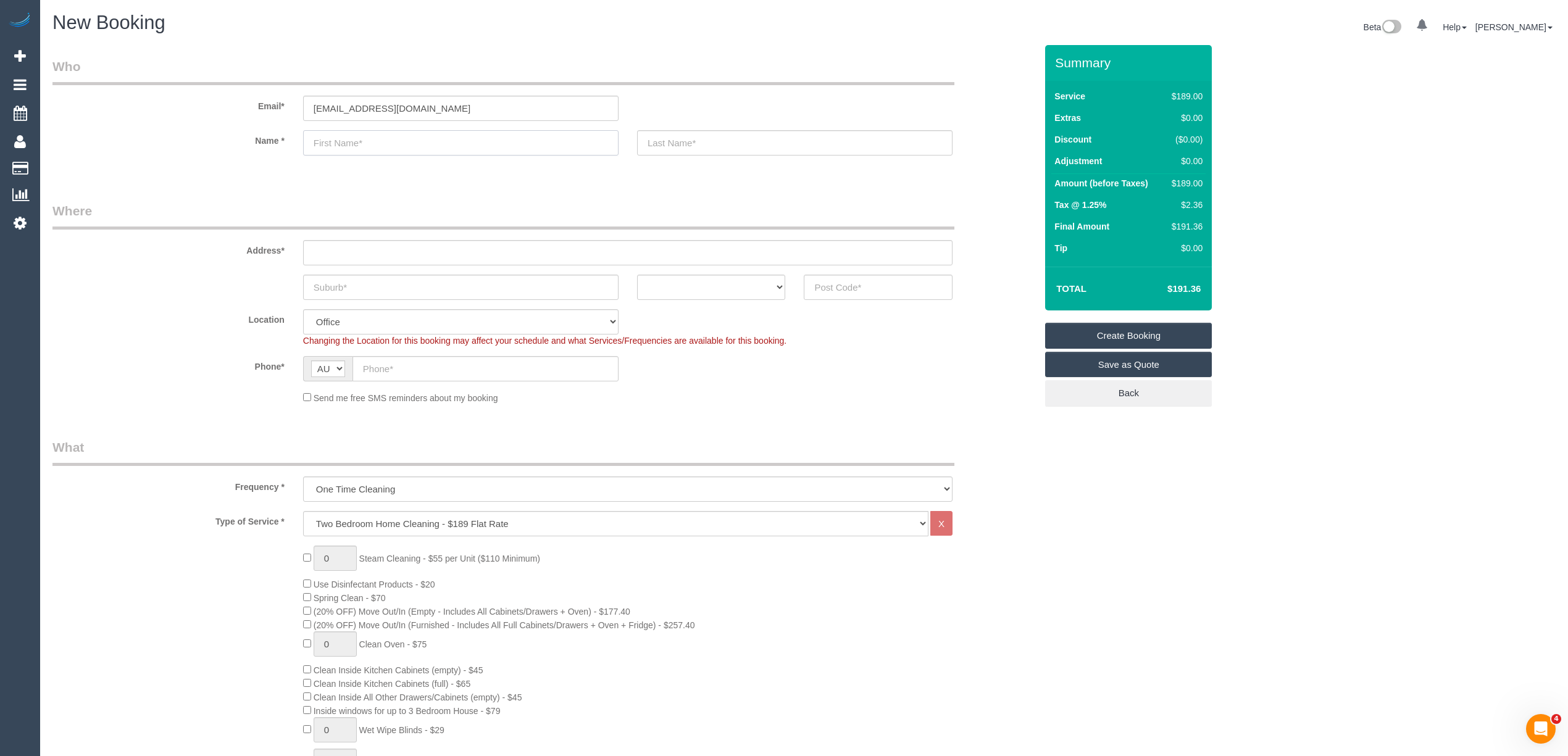
paste input "[PERSON_NAME]"
click at [371, 147] on input "[PERSON_NAME]" at bounding box center [461, 142] width 316 height 26
type input "[PERSON_NAME]"
click at [687, 137] on input "text" at bounding box center [795, 142] width 316 height 26
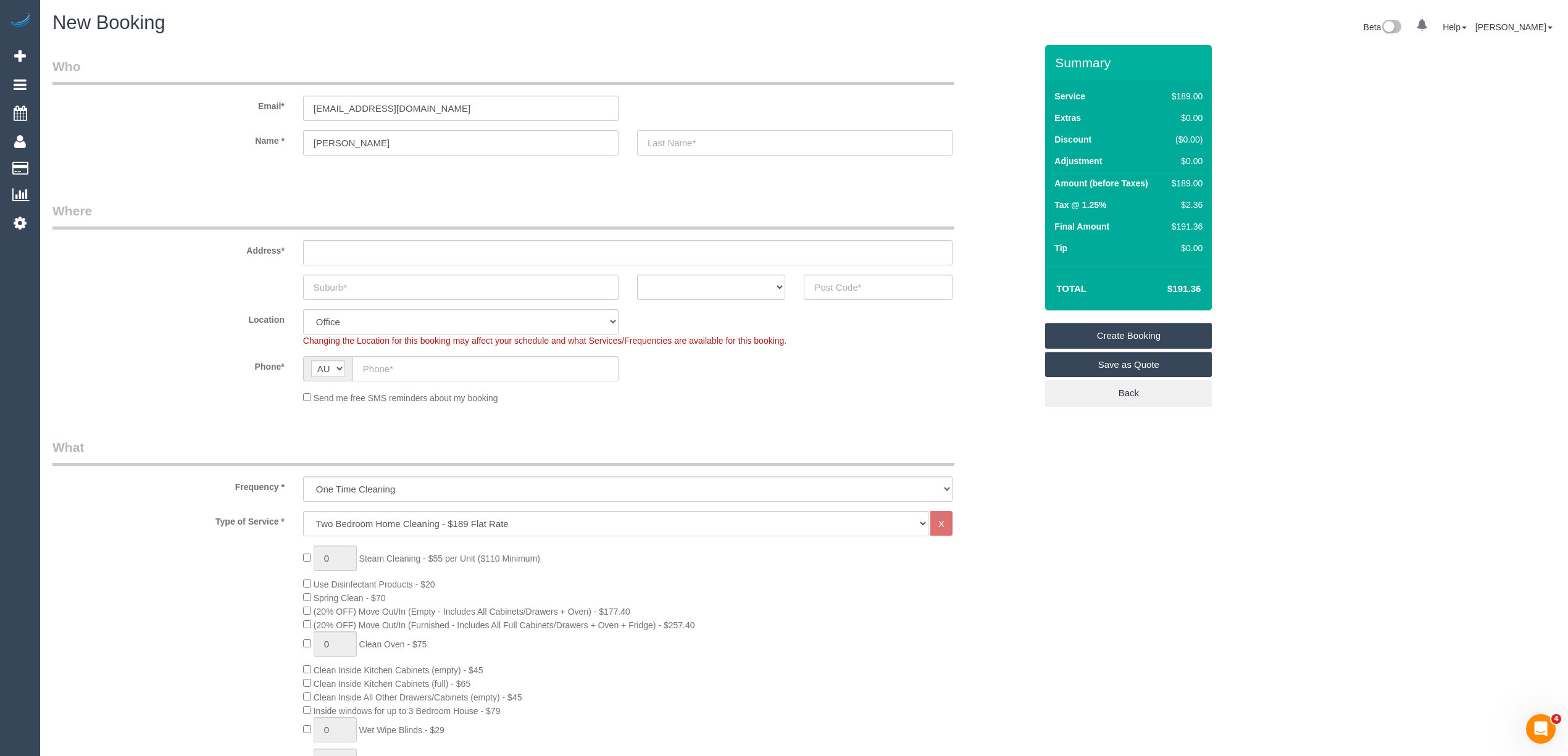
paste input "[PERSON_NAME]"
type input "[PERSON_NAME]"
click at [351, 245] on input "text" at bounding box center [628, 253] width 650 height 26
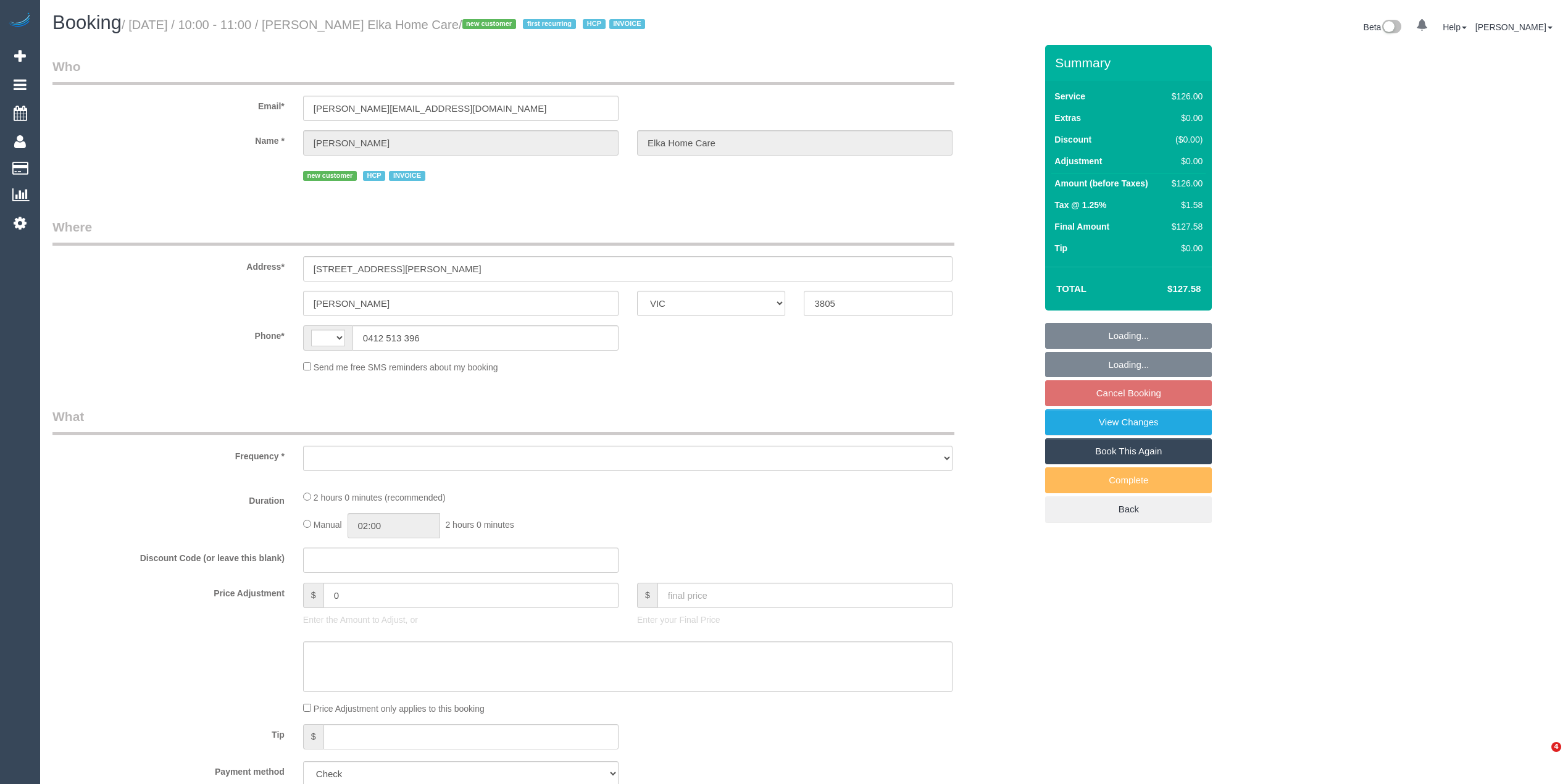
select select "VIC"
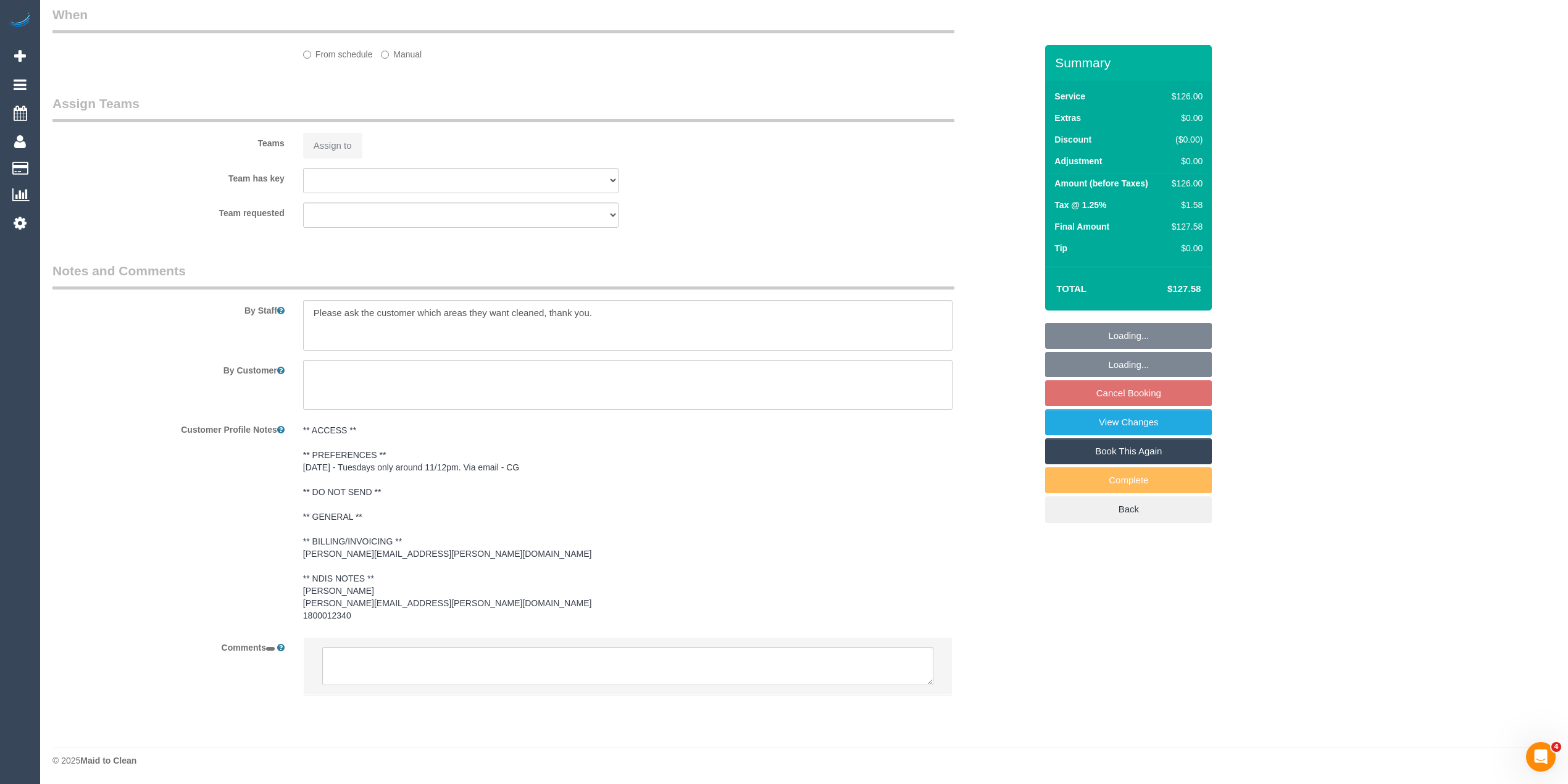
select select "string:AU"
select select "object:525"
select select "120"
select select "number:28"
select select "number:14"
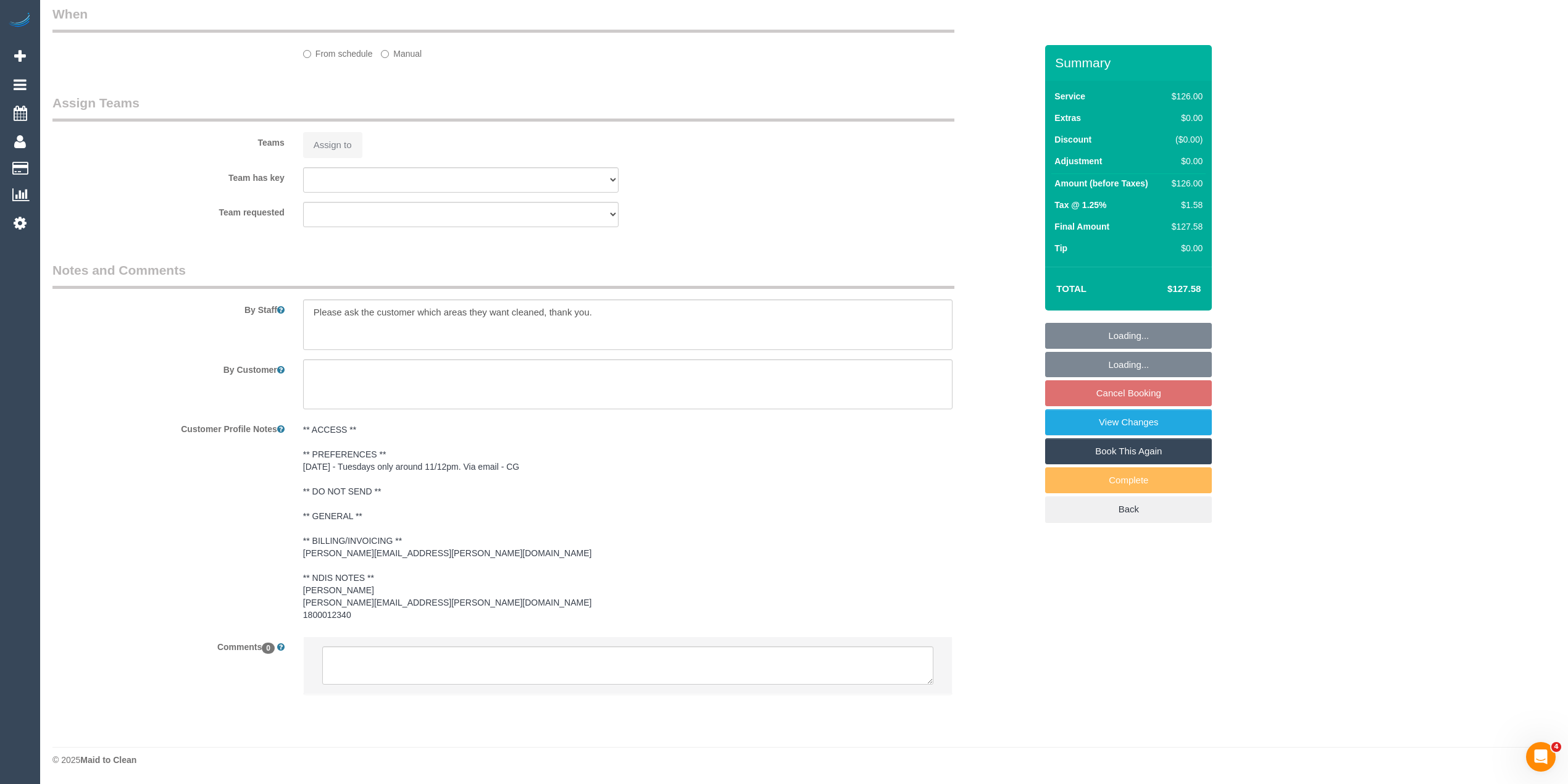
select select "number:19"
select select "number:25"
select select "number:35"
select select "object:741"
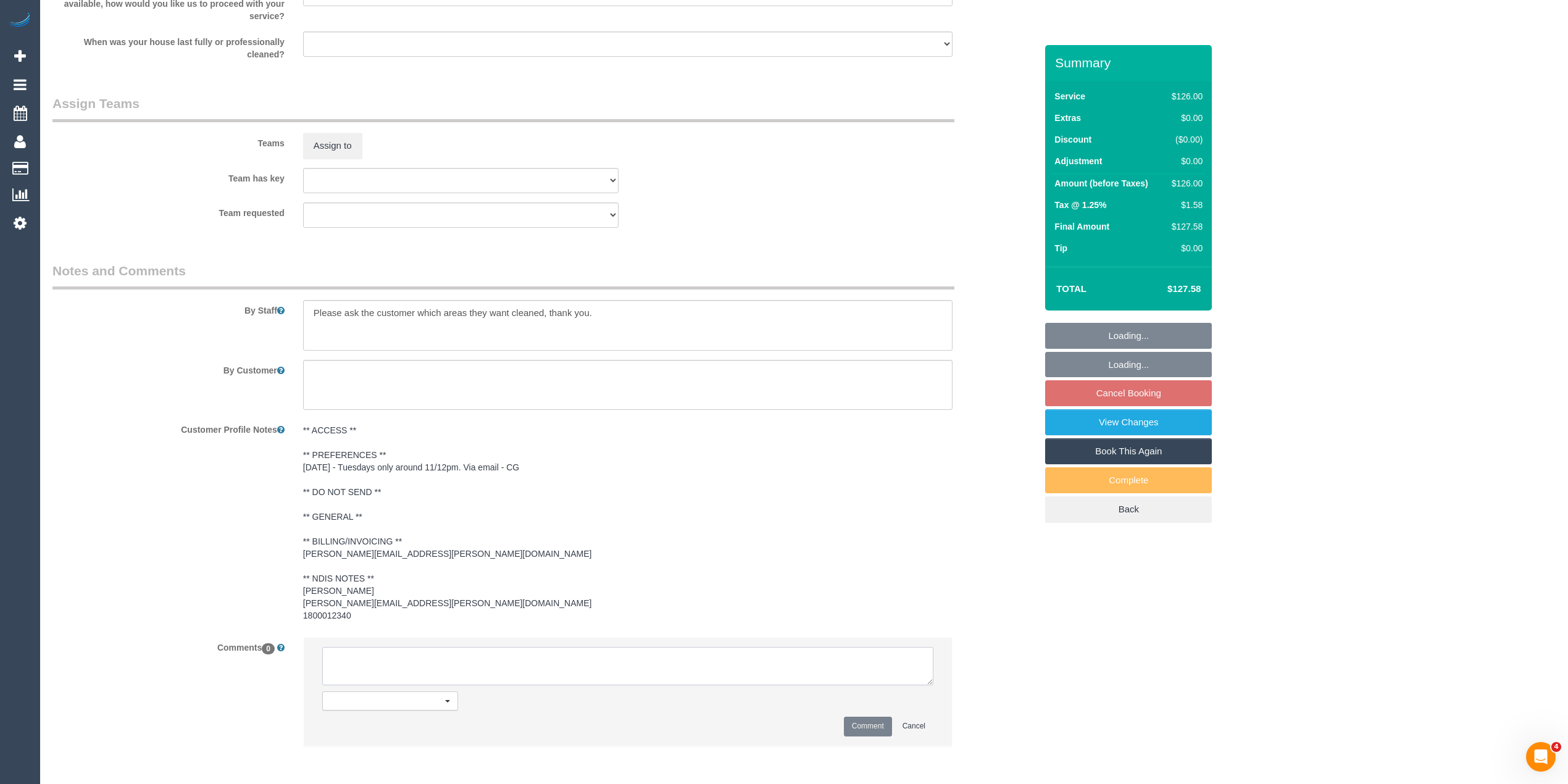
click at [505, 671] on textarea at bounding box center [628, 666] width 611 height 38
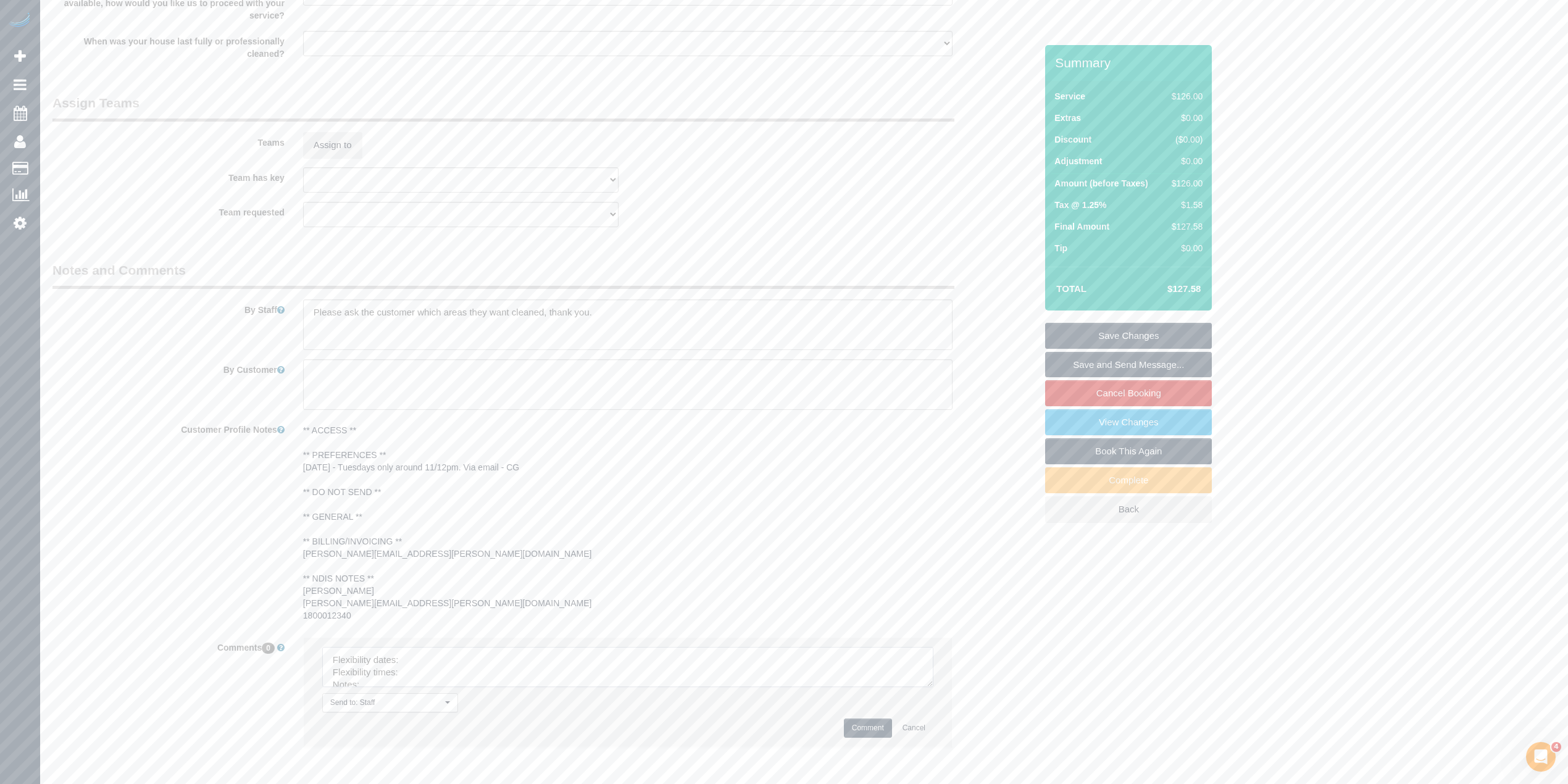
drag, startPoint x: 924, startPoint y: 677, endPoint x: 925, endPoint y: 736, distance: 59.0
click at [925, 687] on textarea at bounding box center [628, 666] width 611 height 40
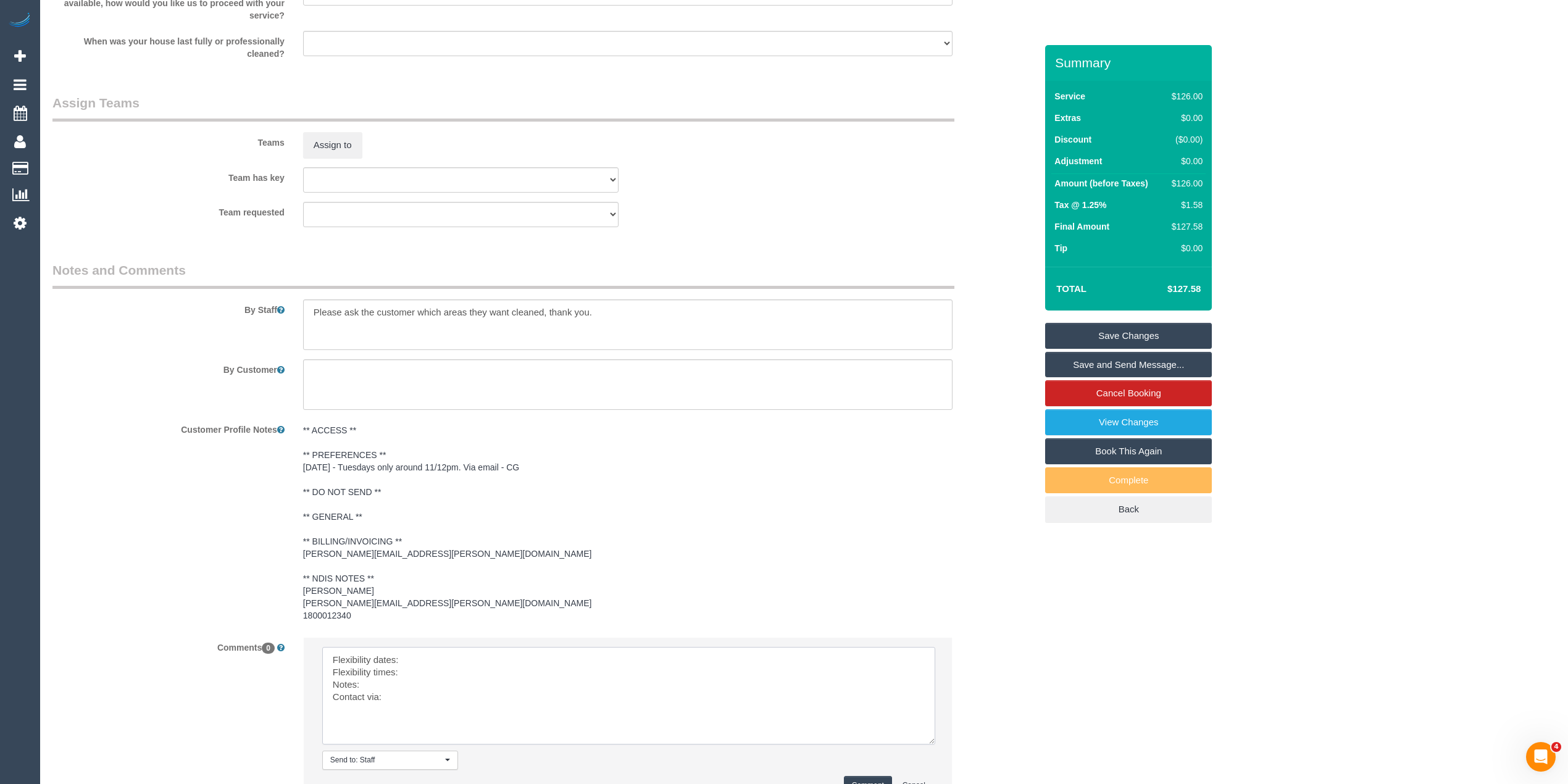
click at [433, 659] on textarea at bounding box center [628, 695] width 613 height 97
click at [432, 667] on textarea at bounding box center [628, 695] width 613 height 97
click at [419, 682] on textarea at bounding box center [628, 695] width 613 height 97
click at [403, 699] on textarea at bounding box center [628, 695] width 613 height 97
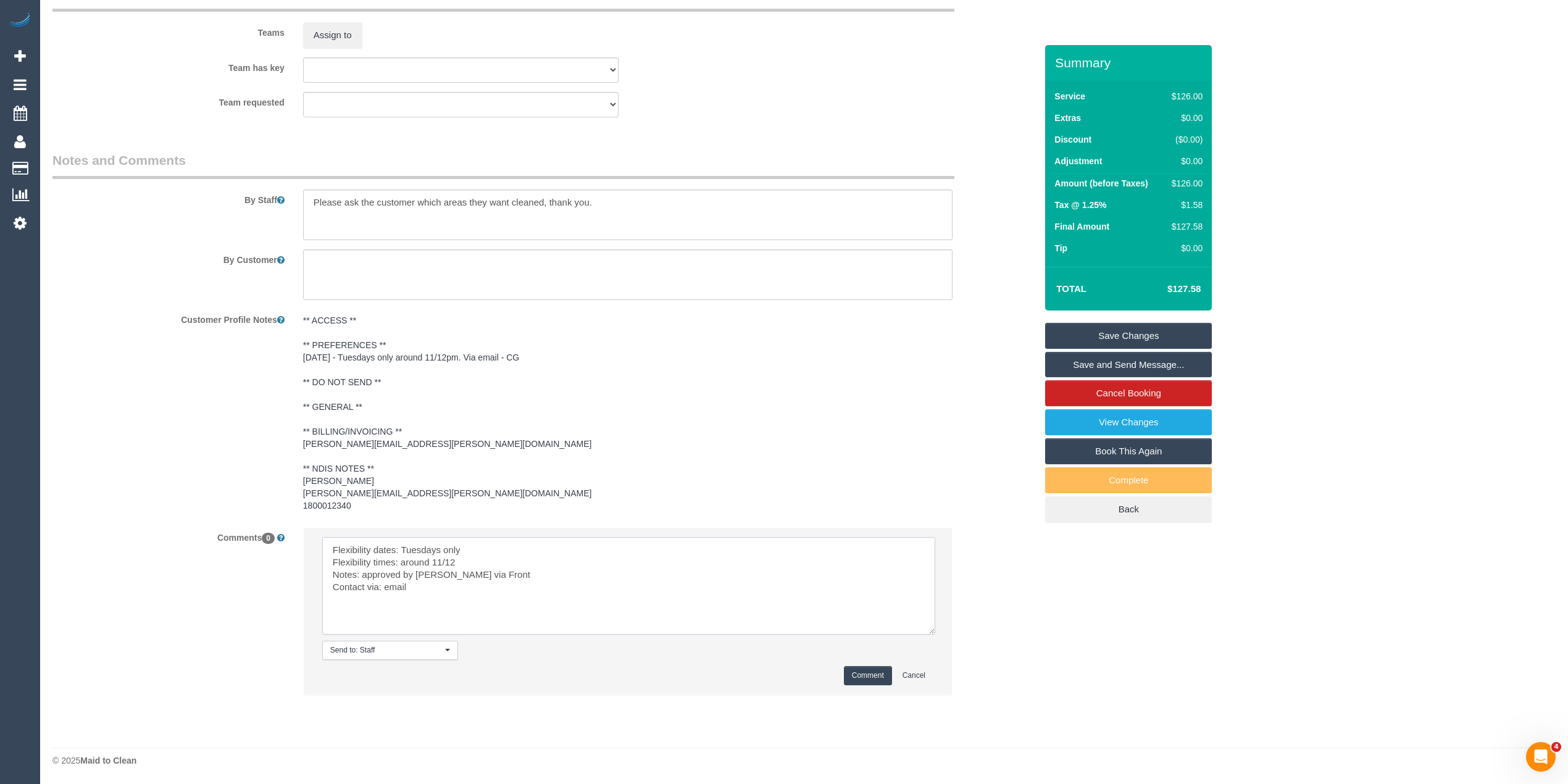
type textarea "Flexibility dates: Tuesdays only Flexibility times: around 11/12 Notes: approve…"
click at [862, 671] on button "Comment" at bounding box center [868, 676] width 48 height 19
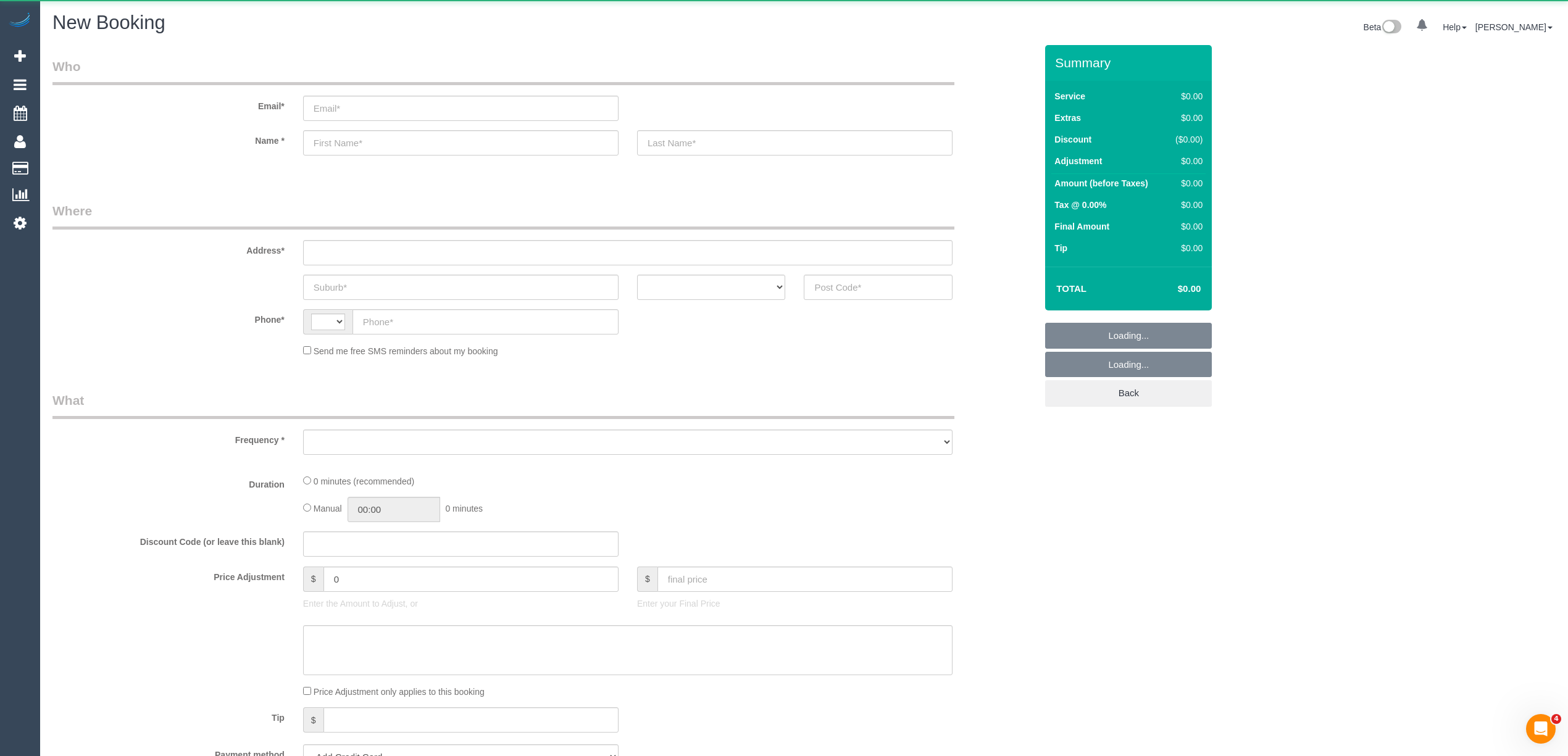
select select "string:AU"
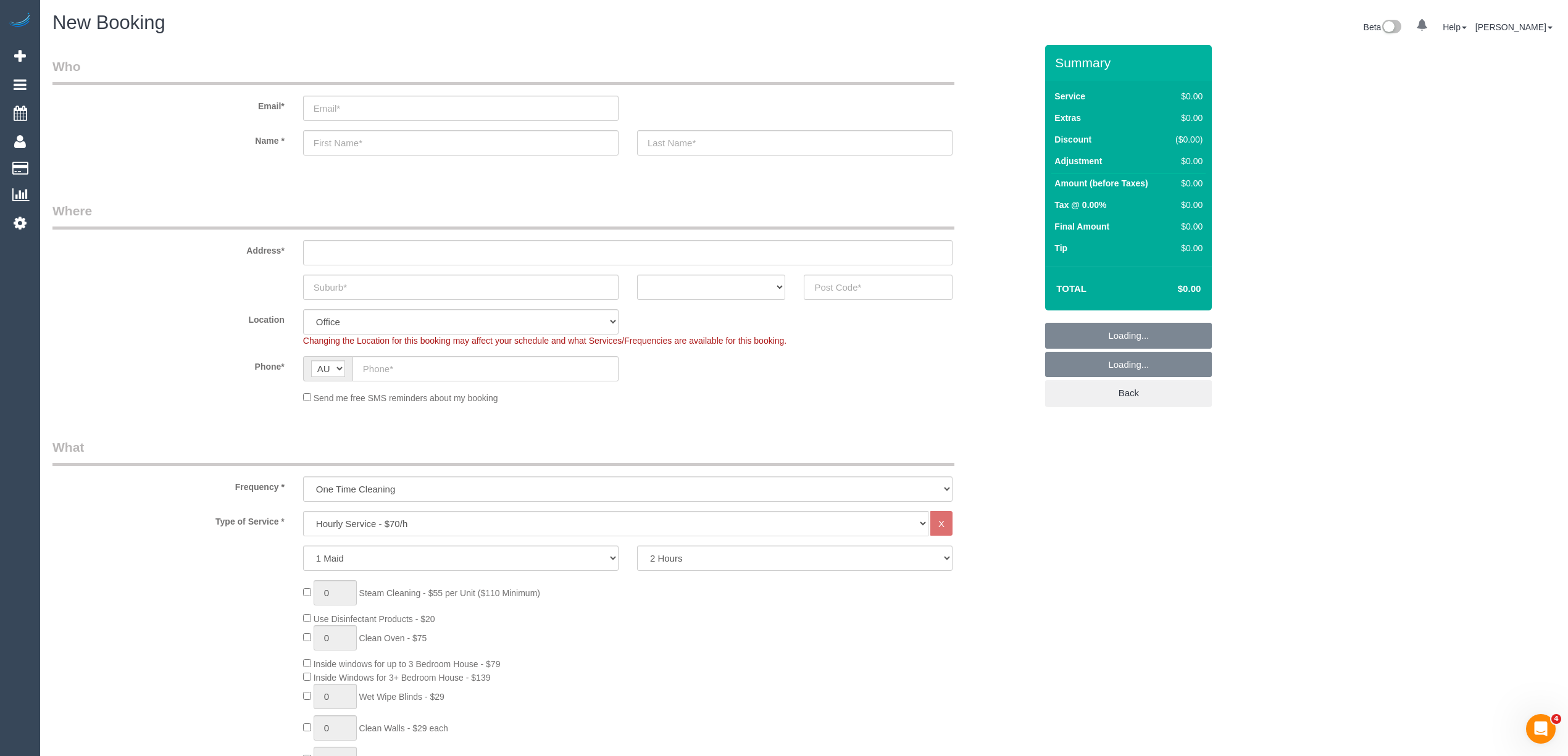
select select "object:2124"
click at [854, 295] on input "text" at bounding box center [878, 287] width 149 height 26
type input "3013"
click at [316, 243] on input "text" at bounding box center [628, 253] width 650 height 26
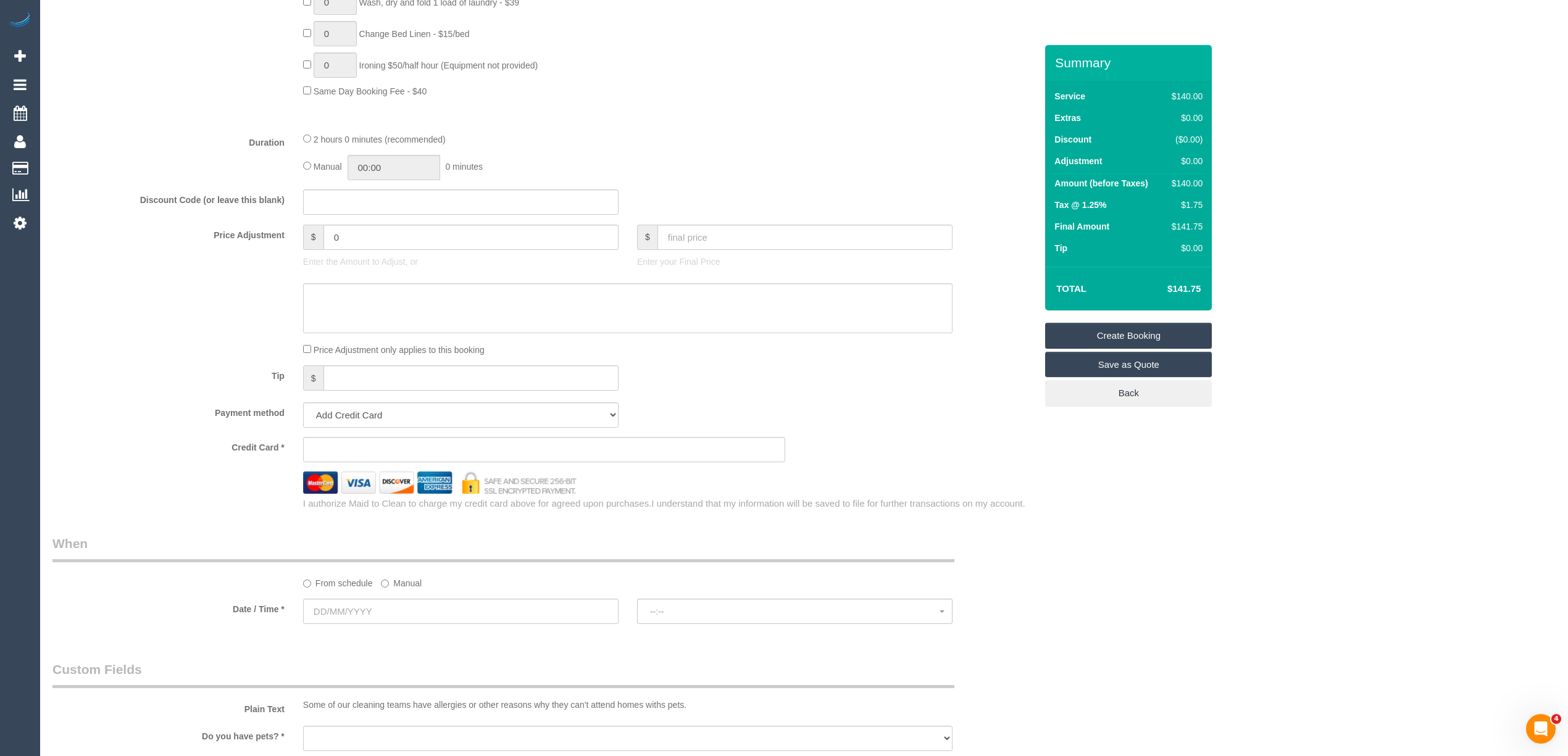
scroll to position [1234, 0]
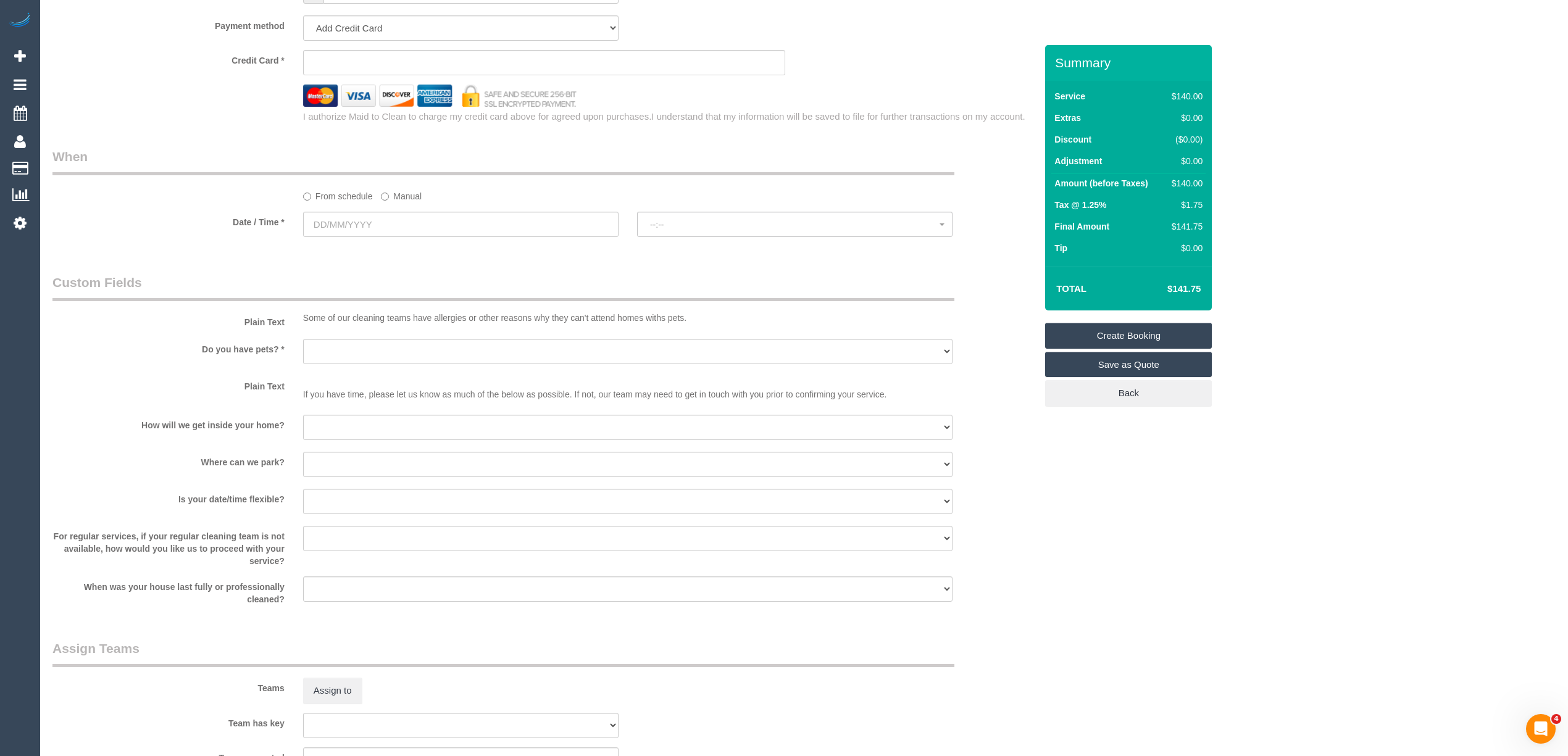
type input "-"
click at [328, 224] on input "text" at bounding box center [461, 224] width 316 height 26
select select "59"
select select "object:2809"
click at [408, 354] on link "25" at bounding box center [408, 349] width 20 height 17
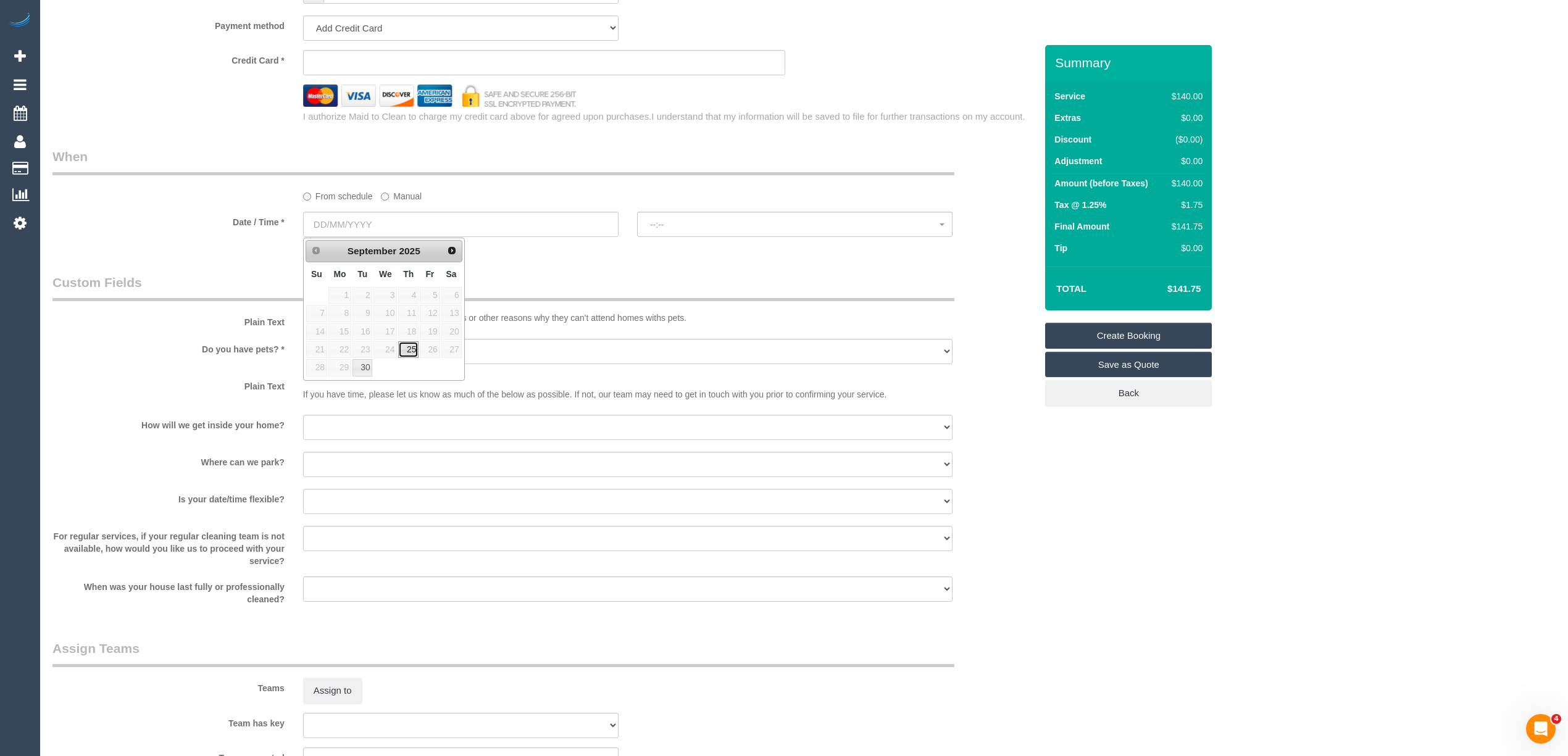
type input "[DATE]"
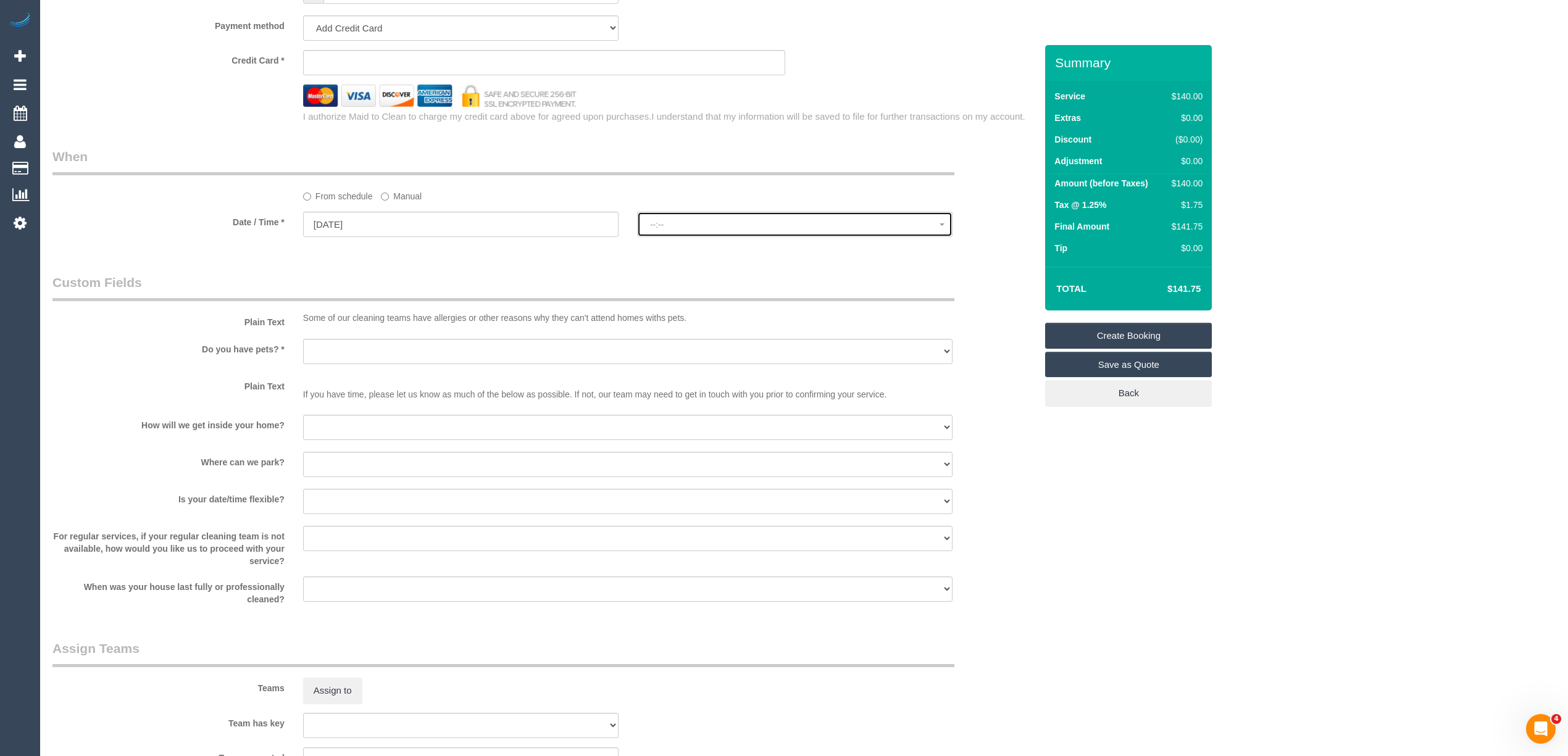
click at [677, 226] on span "--:--" at bounding box center [795, 225] width 289 height 10
select select "spot1"
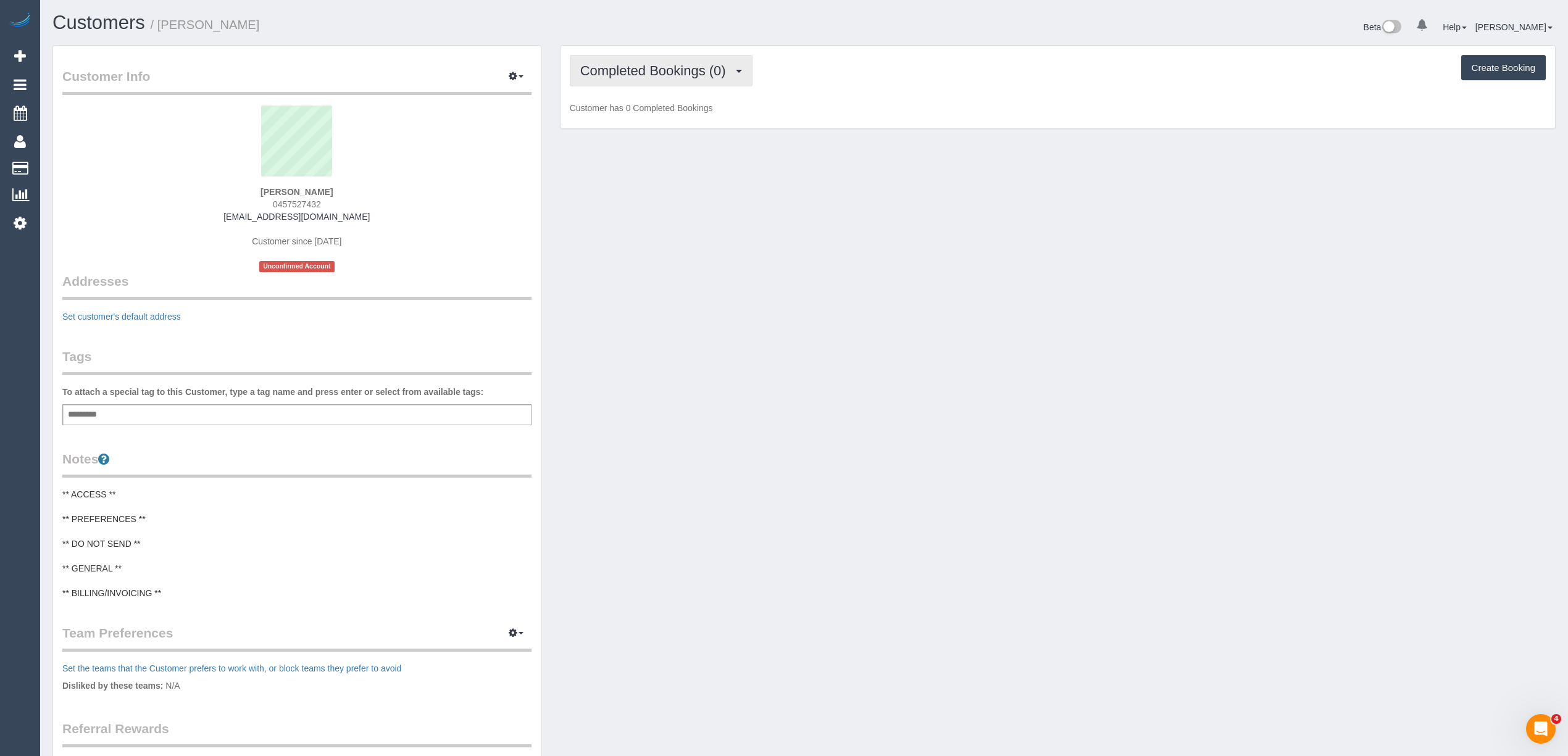
click at [628, 66] on span "Completed Bookings (0)" at bounding box center [656, 70] width 152 height 15
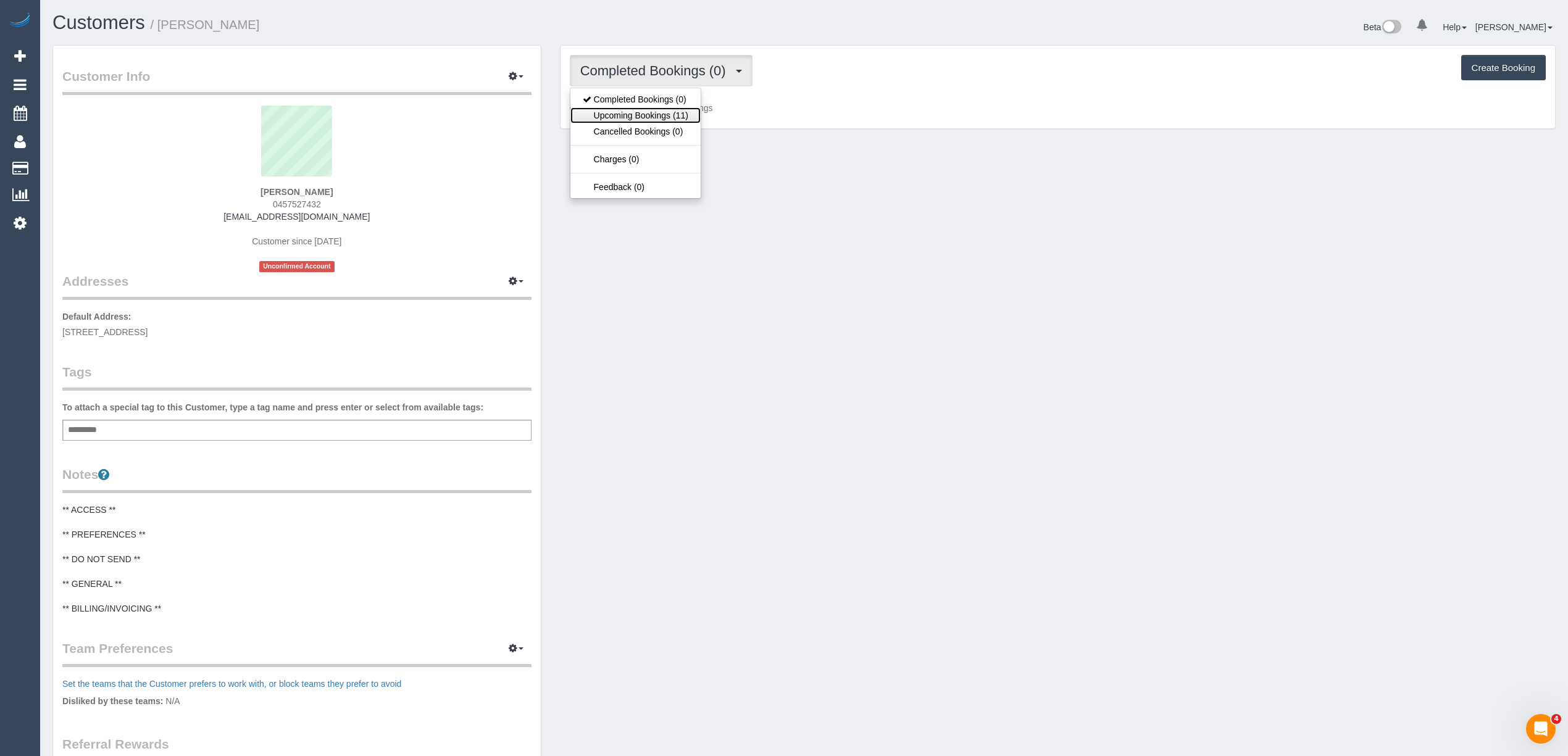
click at [643, 116] on link "Upcoming Bookings (11)" at bounding box center [636, 115] width 130 height 16
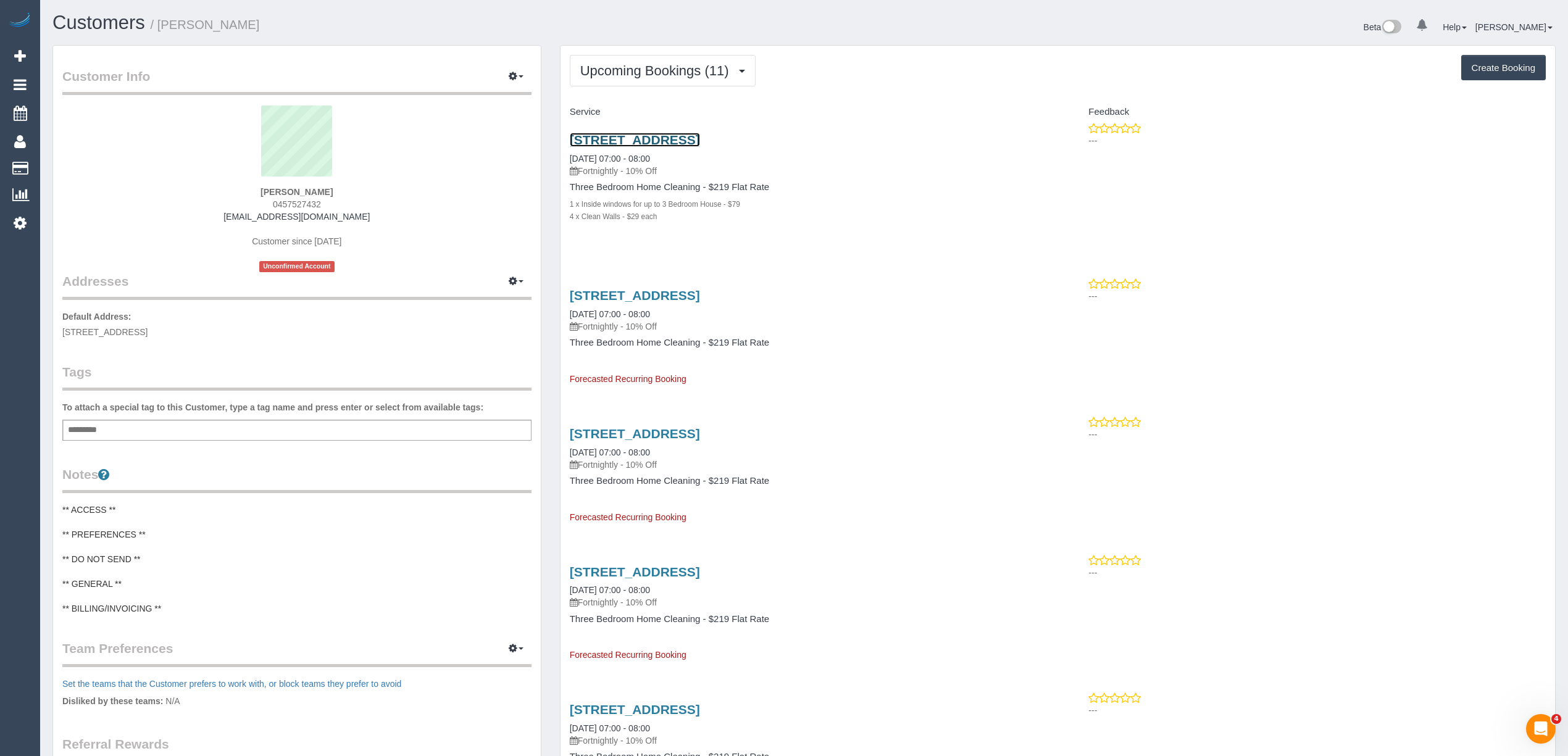
click at [700, 137] on link "[STREET_ADDRESS]" at bounding box center [635, 140] width 130 height 14
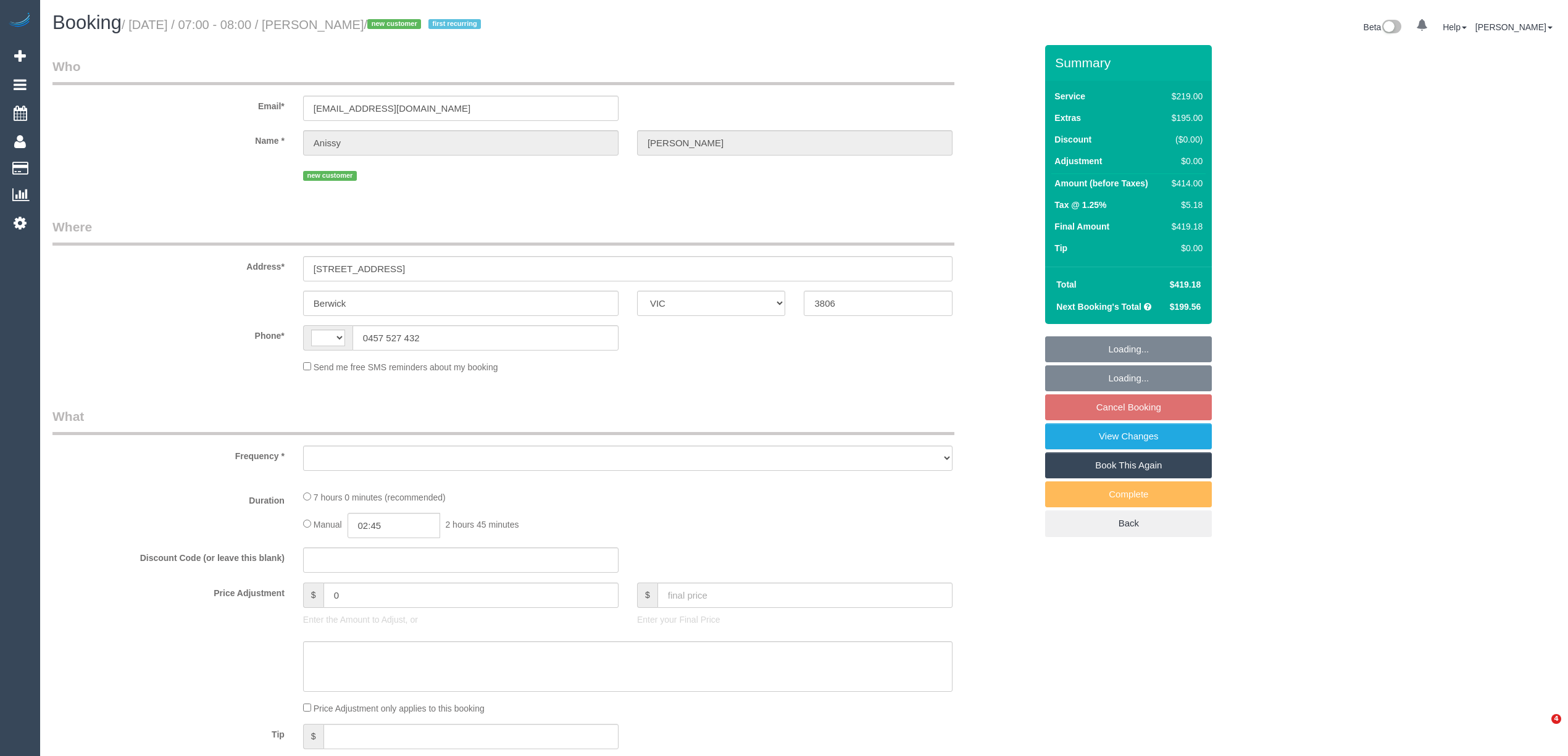
select select "VIC"
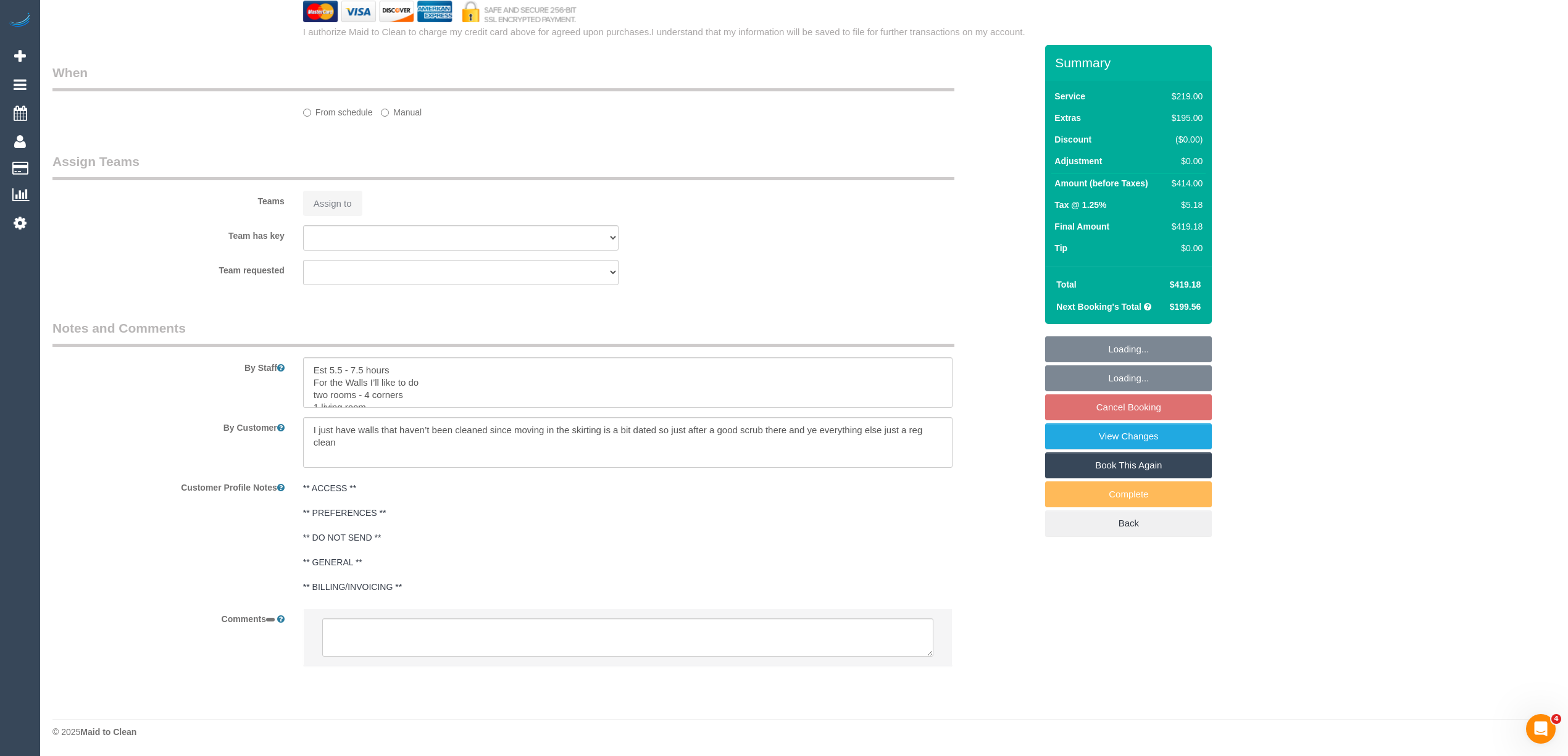
select select "string:AU"
select select "object:711"
select select "string:stripe-pm_1S9ZvC2GScqysDRVmxksfFhw"
select select "spot1"
select select "number:28"
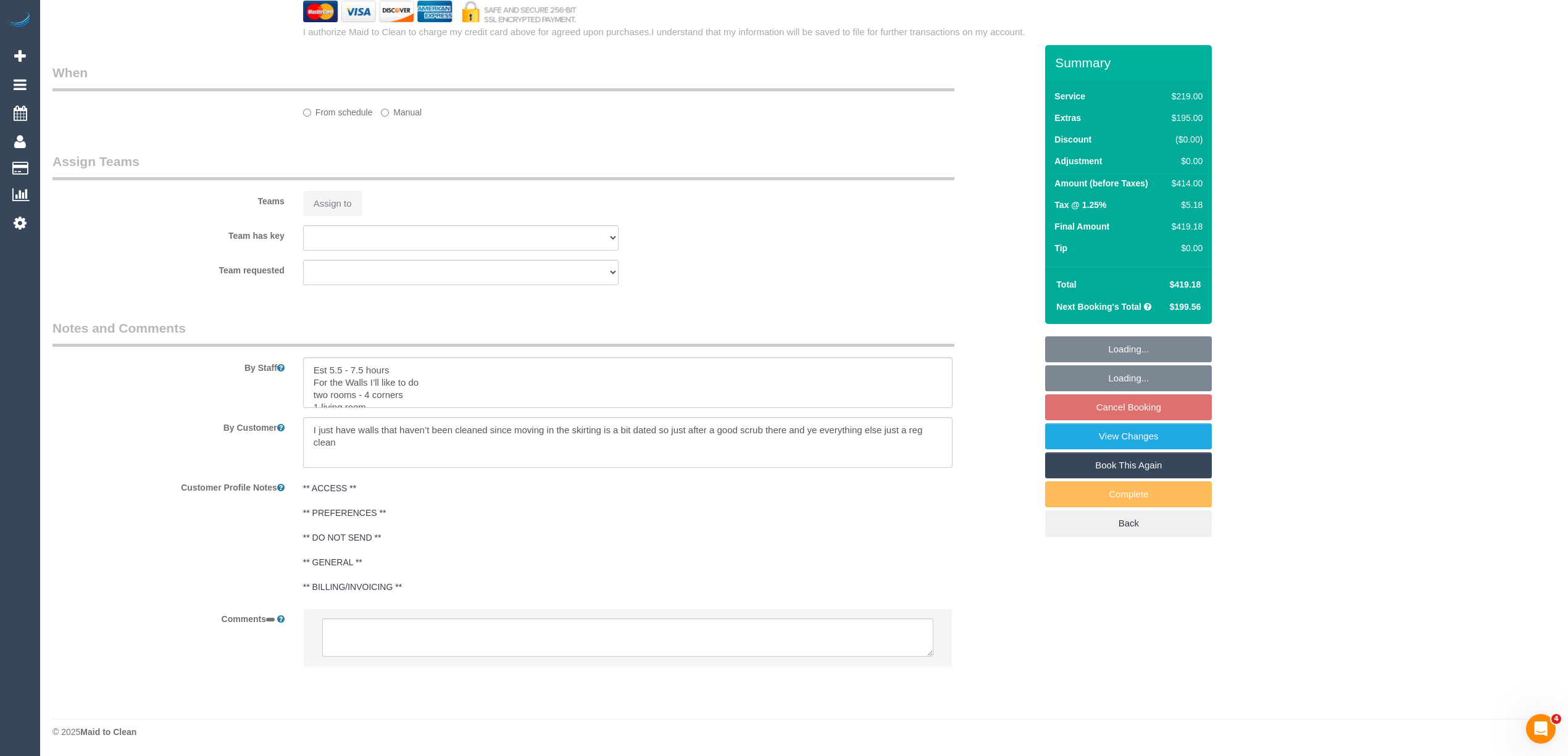
select select "number:15"
select select "number:18"
select select "number:25"
select select "number:33"
select select "number:11"
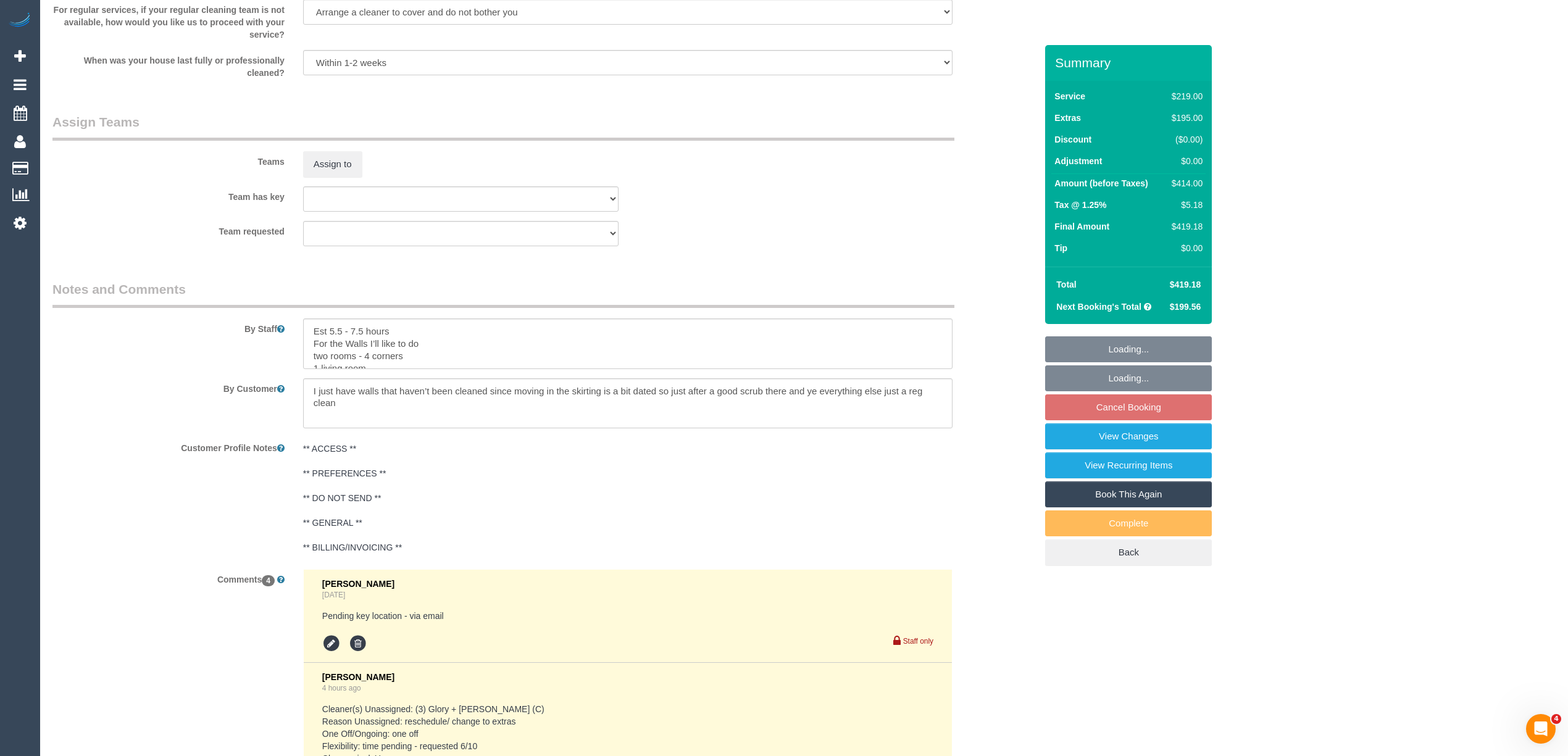
scroll to position [2160, 0]
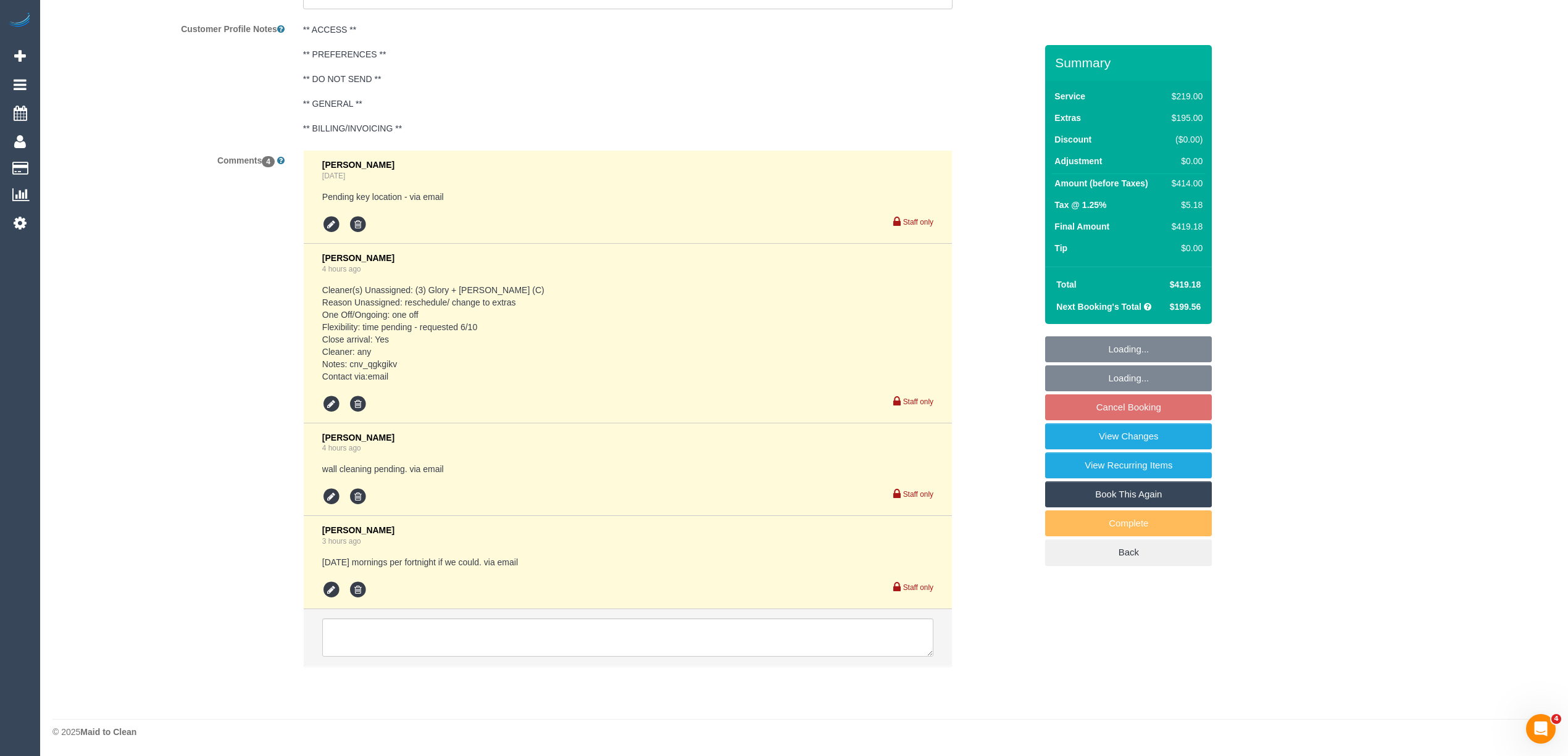
select select "object:1163"
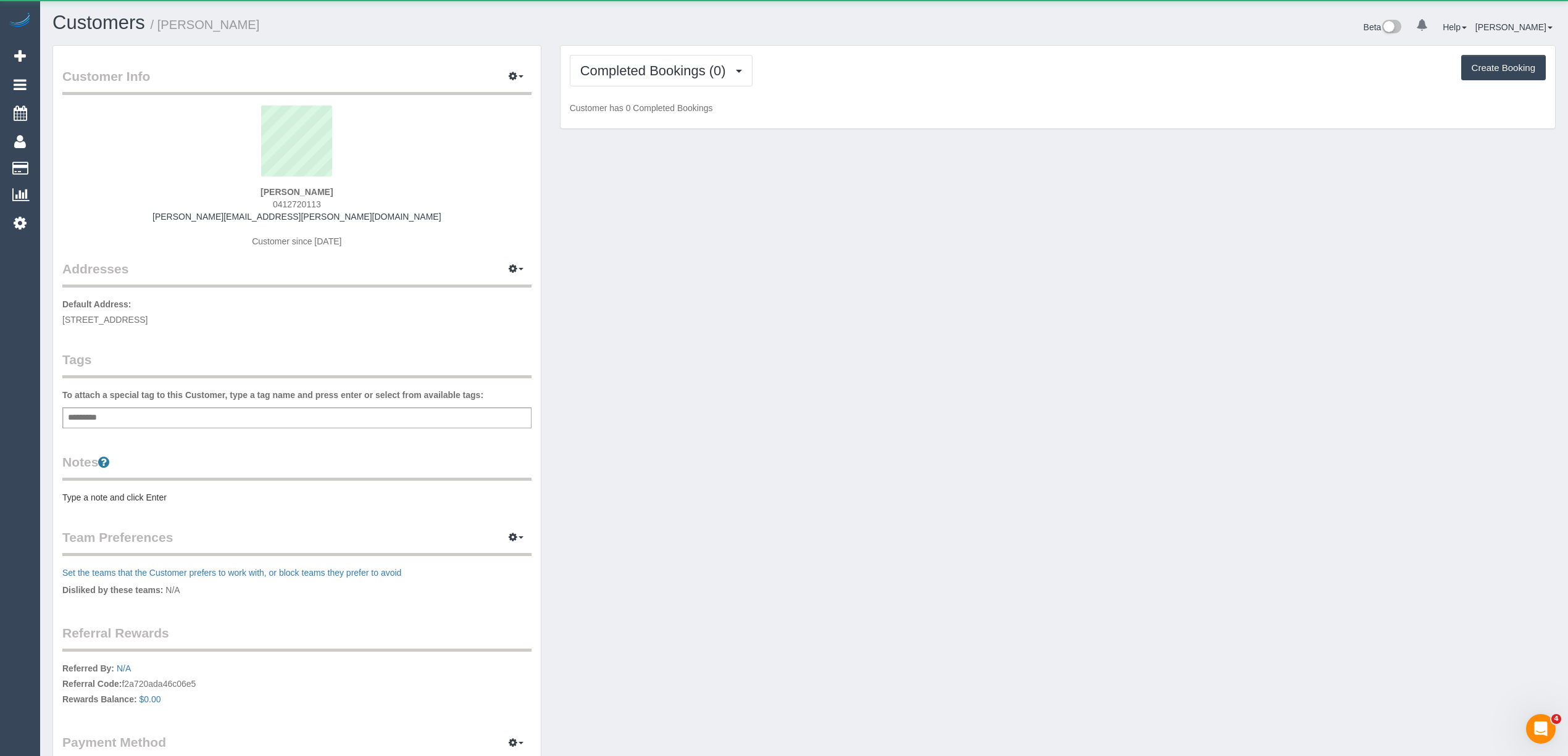
click at [611, 46] on div "Completed Bookings (0) Completed Bookings (0) Upcoming Bookings (1) Cancelled B…" at bounding box center [1057, 88] width 994 height 83
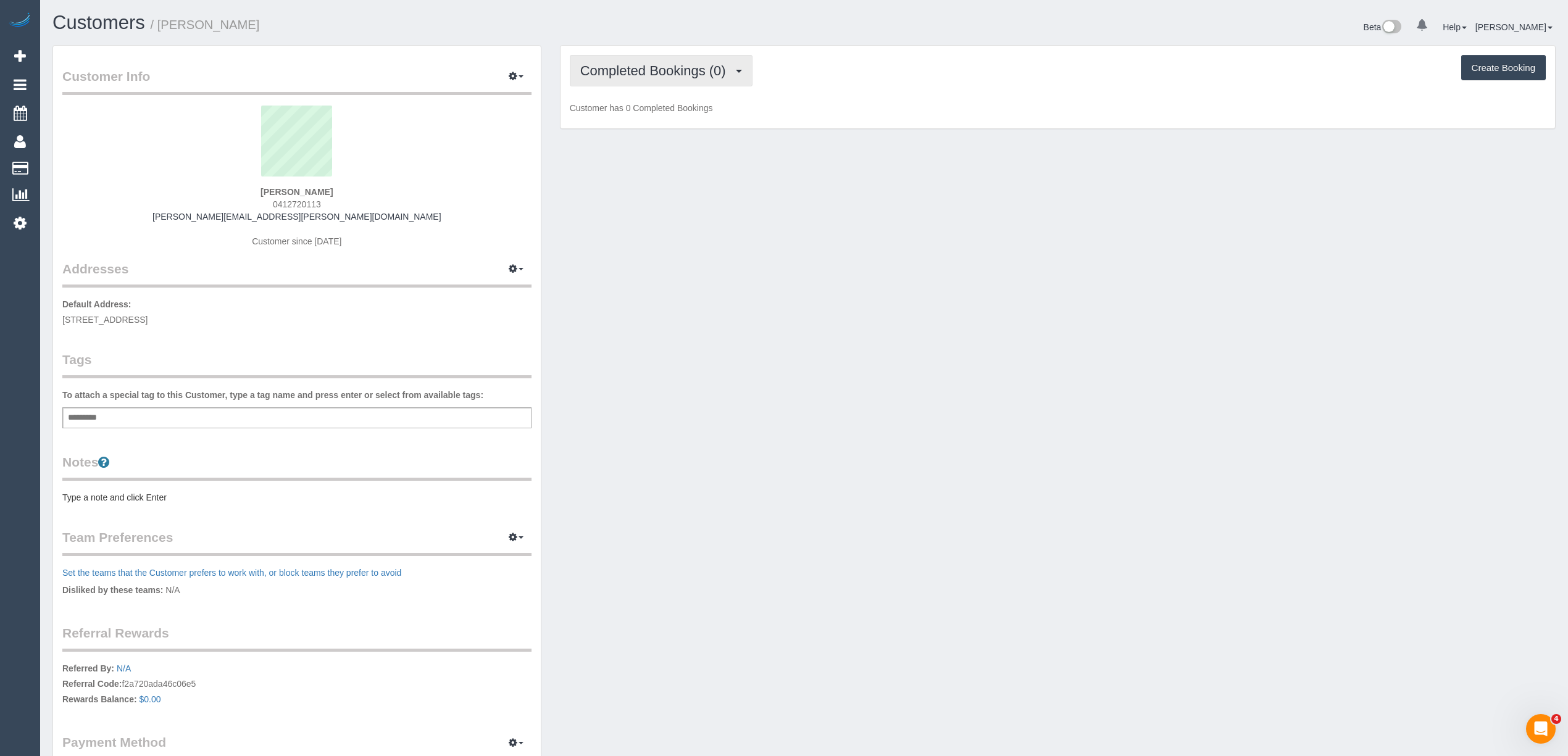
click at [613, 59] on button "Completed Bookings (0)" at bounding box center [661, 70] width 183 height 31
click at [638, 114] on link "Upcoming Bookings (1)" at bounding box center [635, 115] width 129 height 16
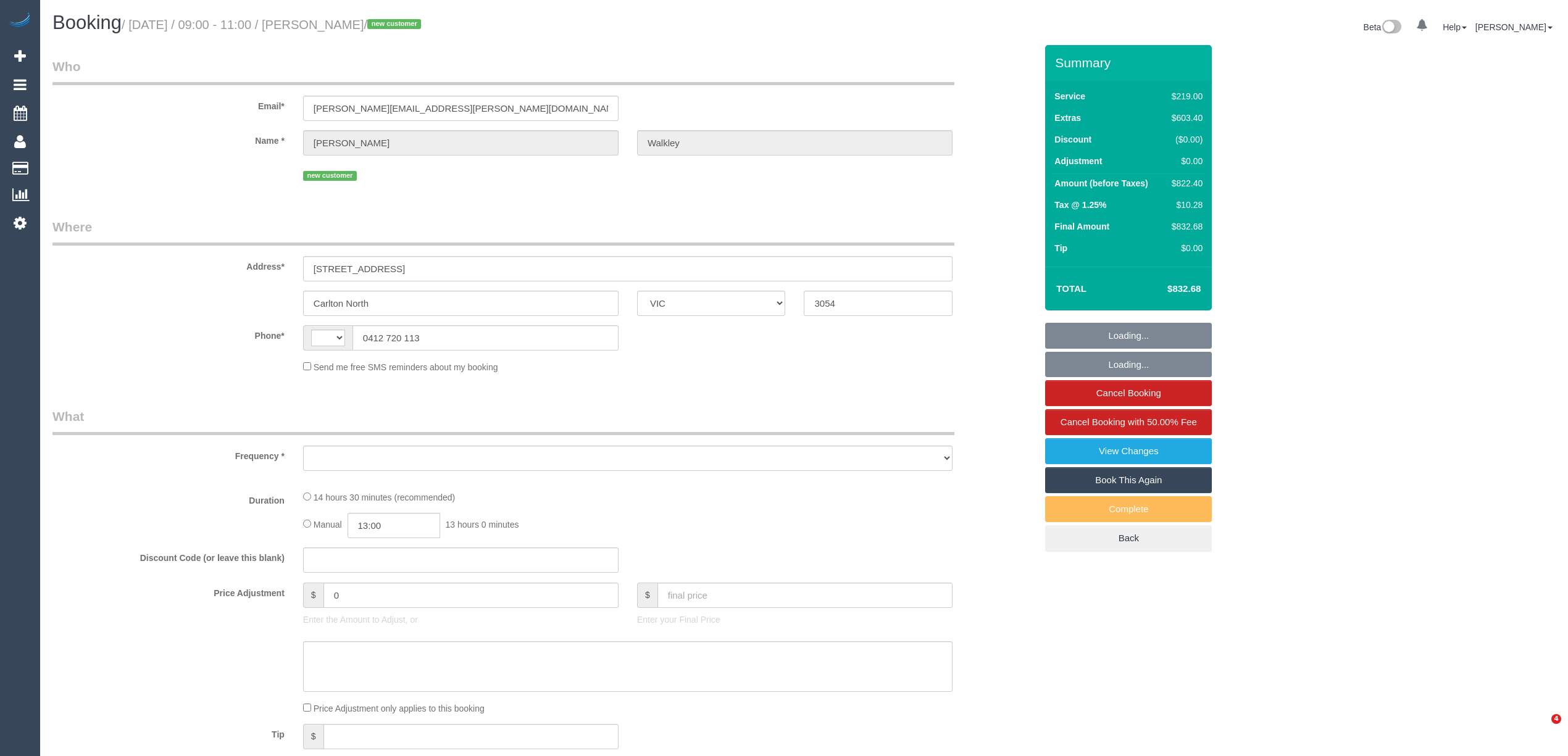
select select "VIC"
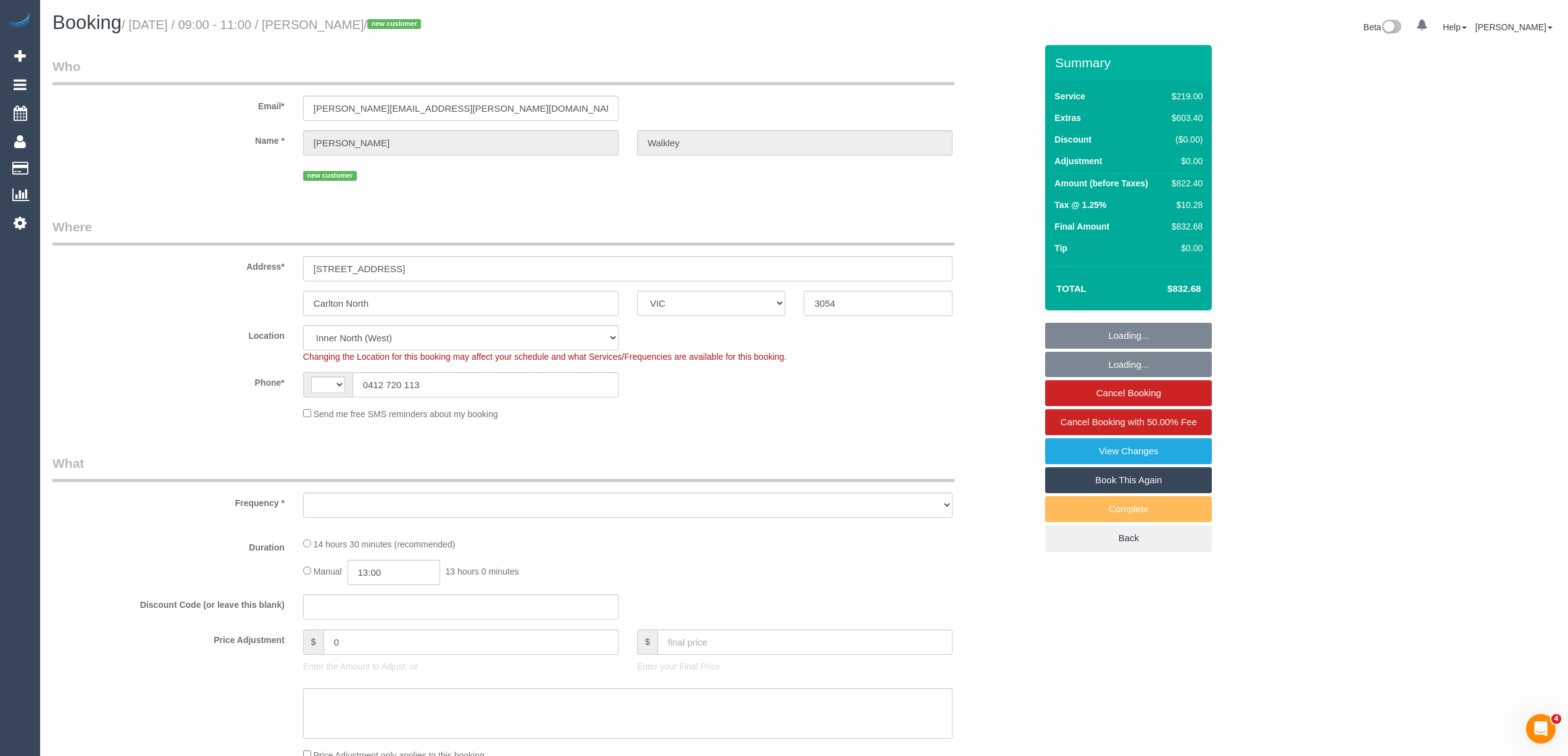
select select "string:AU"
select select "object:1582"
select select "string:stripe-pm_1RyWXR2GScqysDRVCAc4FNRi"
select select "number:28"
select select "number:14"
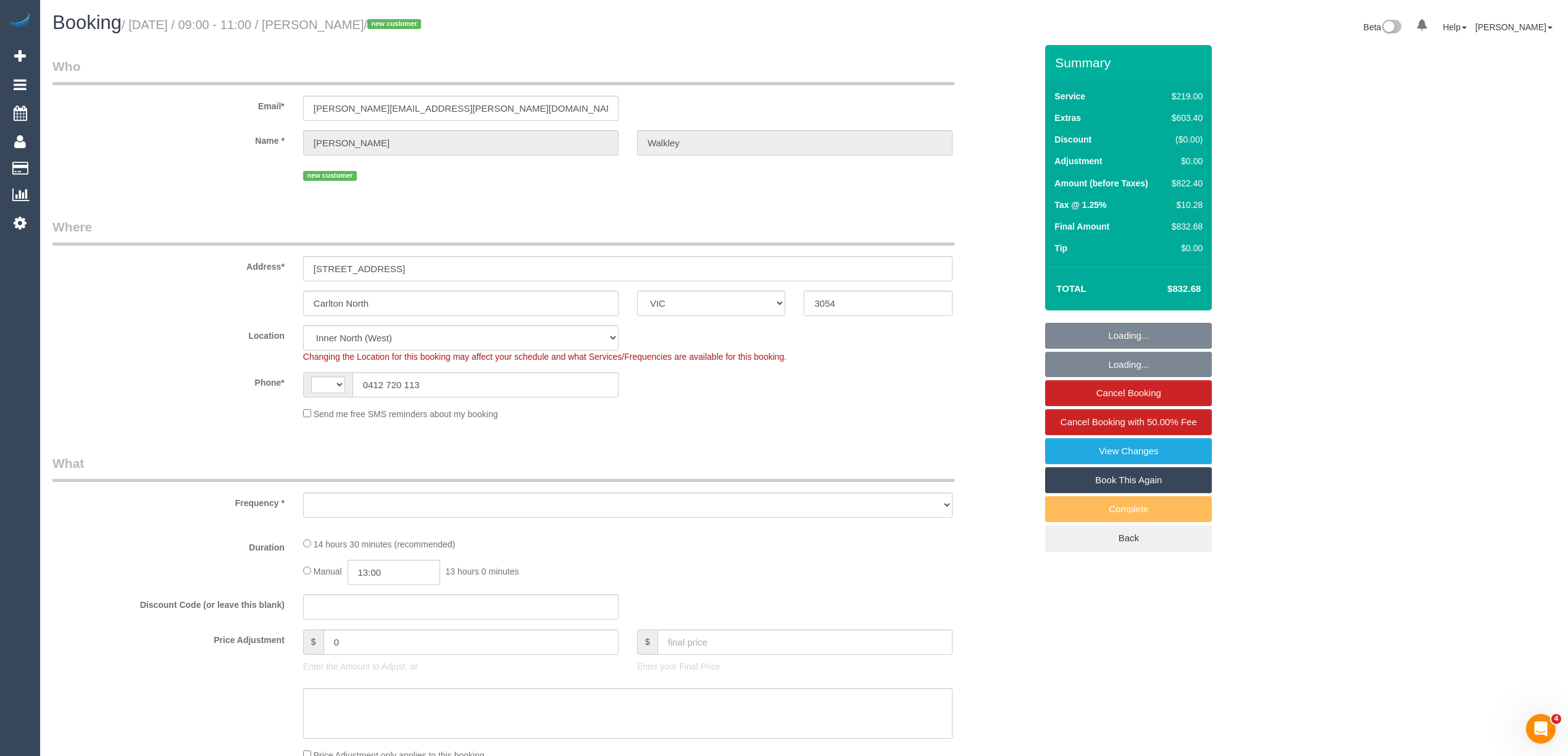
select select "number:19"
select select "number:25"
select select "number:13"
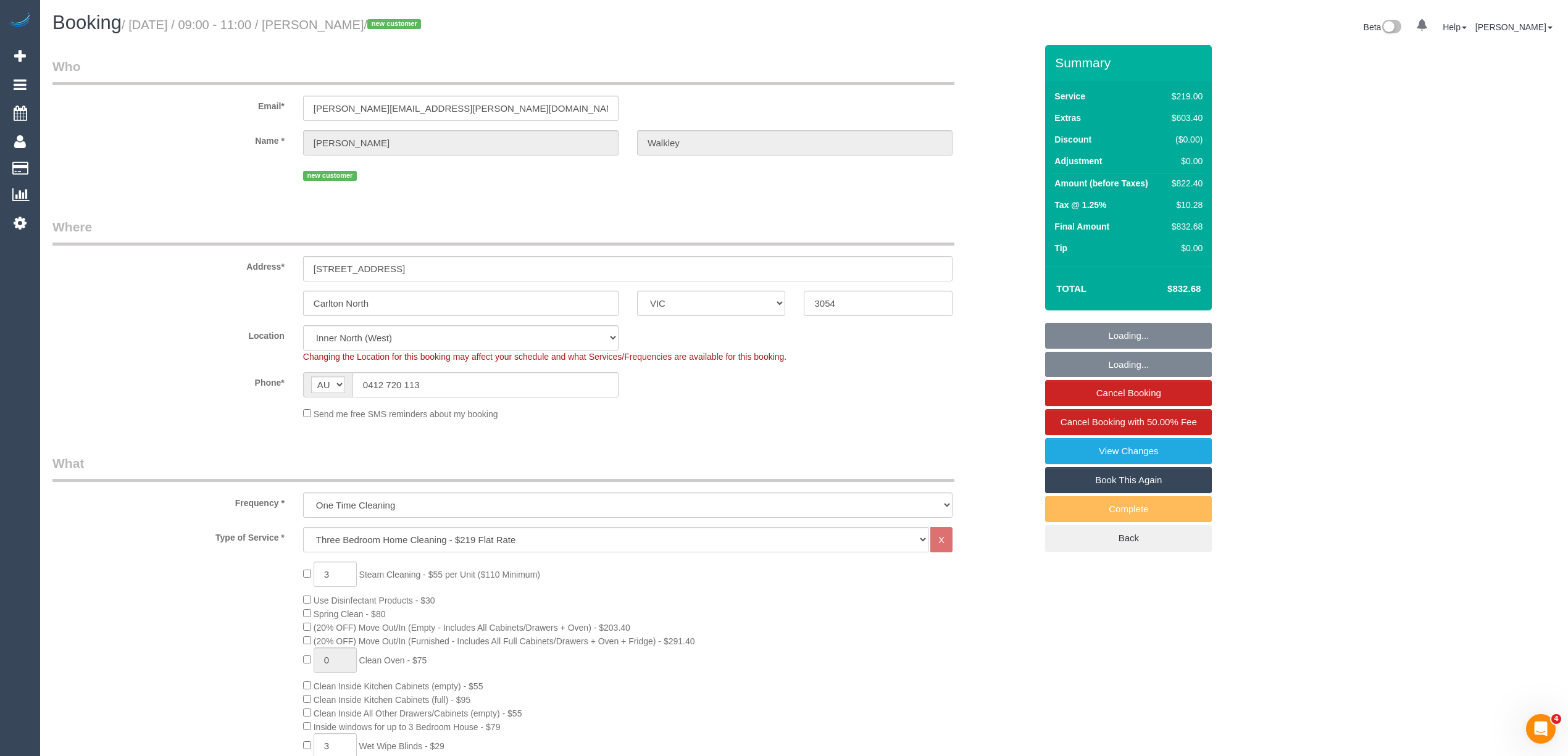
select select "spot1"
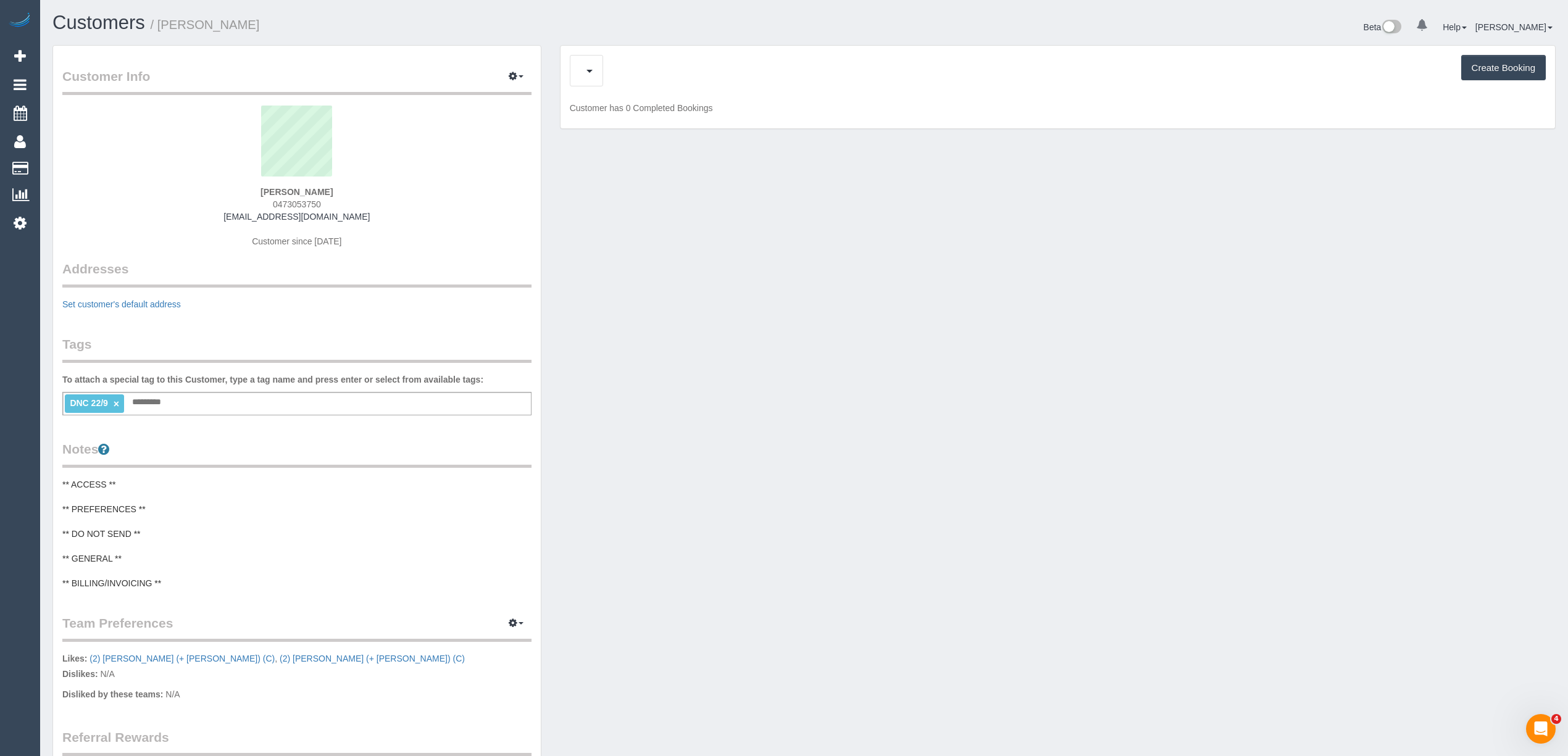
click at [606, 68] on div "Charges (4) Create Booking" at bounding box center [1058, 70] width 976 height 31
click at [611, 66] on span "Completed Bookings (5)" at bounding box center [656, 70] width 152 height 15
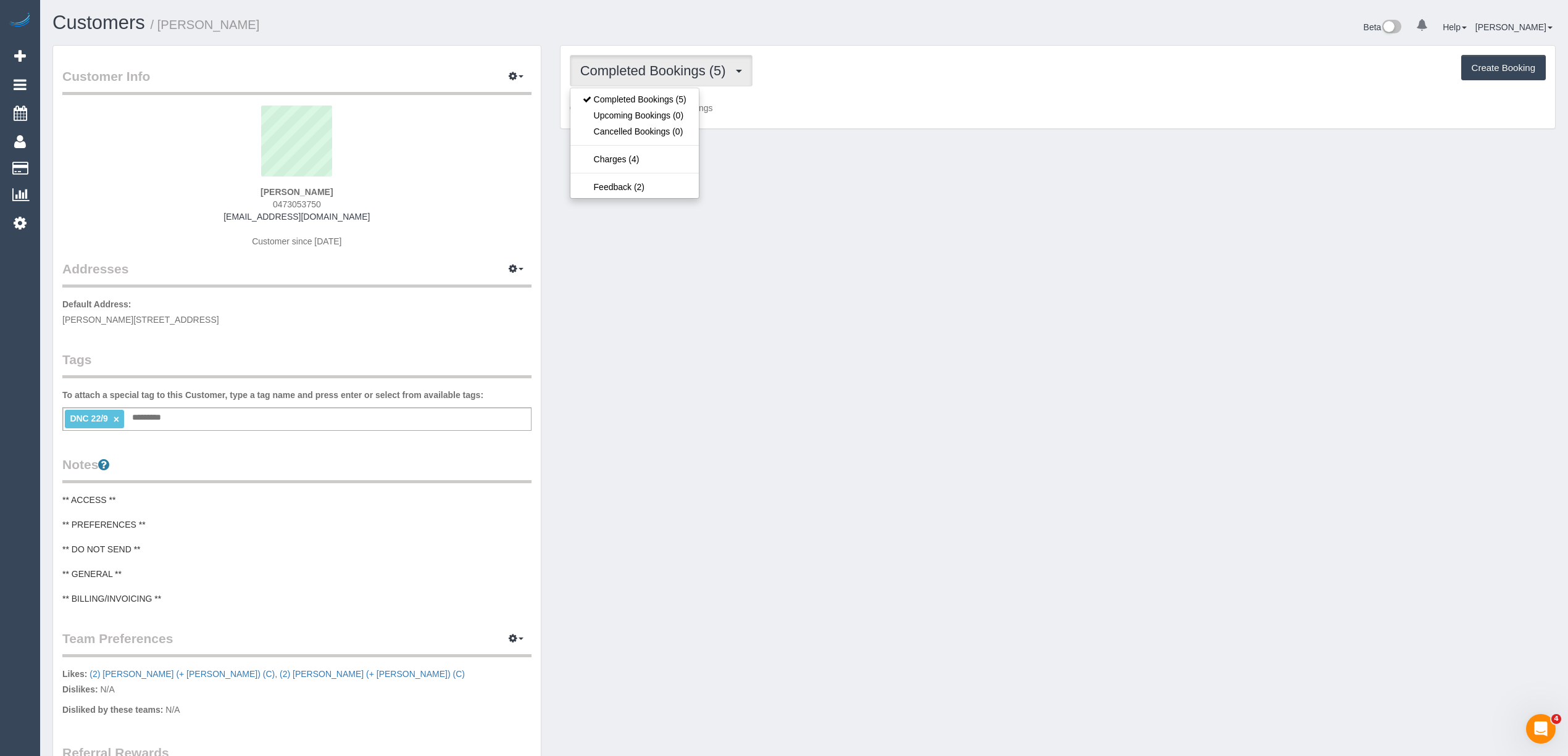
click at [611, 66] on span "Completed Bookings (5)" at bounding box center [656, 70] width 152 height 15
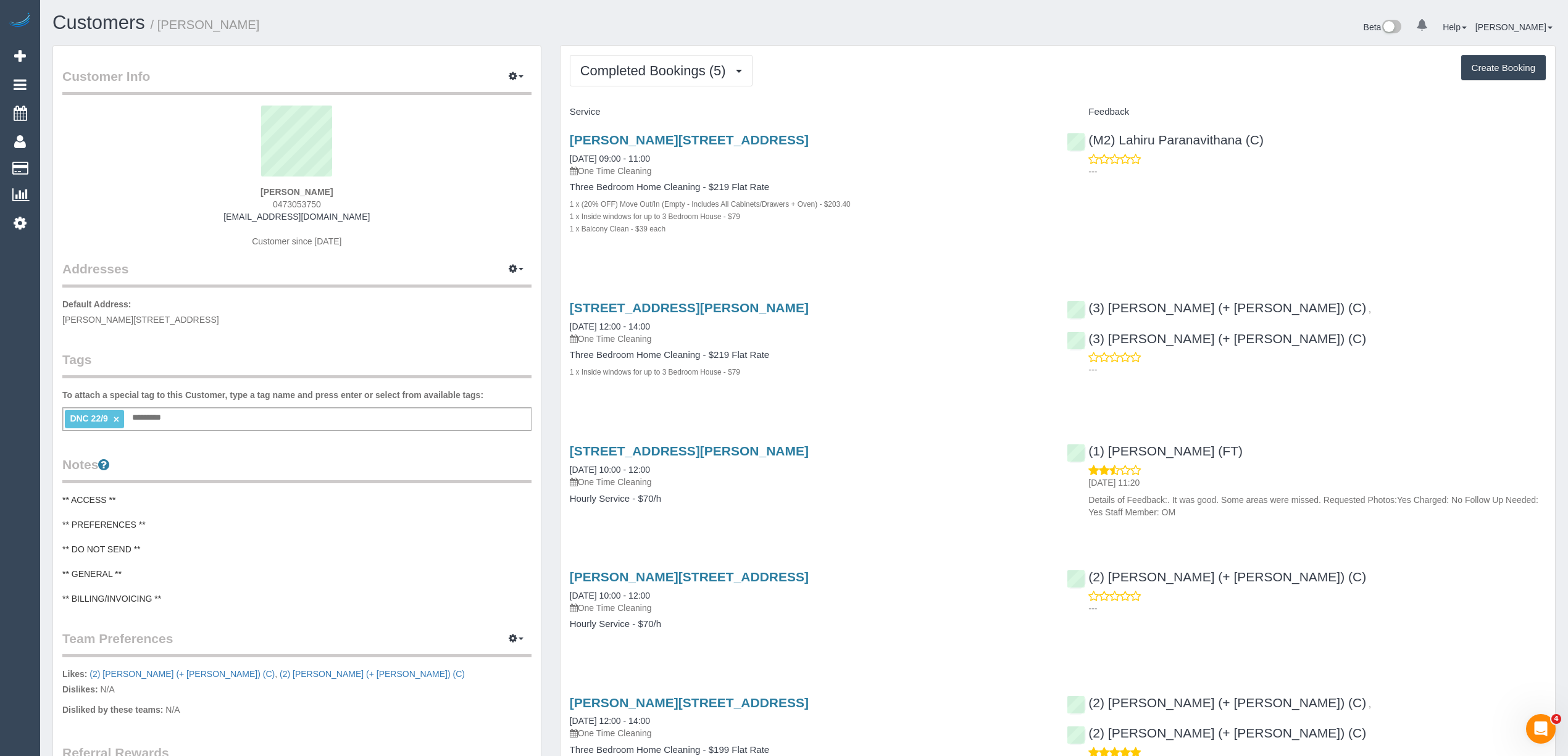
click at [438, 180] on sui-profile-pic at bounding box center [297, 145] width 451 height 80
click at [448, 157] on sui-profile-pic at bounding box center [297, 145] width 451 height 80
drag, startPoint x: 321, startPoint y: 218, endPoint x: 237, endPoint y: 217, distance: 84.0
click at [237, 217] on div "[PERSON_NAME] 0473053750 [EMAIL_ADDRESS][DOMAIN_NAME] Customer since [DATE]" at bounding box center [297, 182] width 469 height 154
copy link "[EMAIL_ADDRESS][DOMAIN_NAME]"
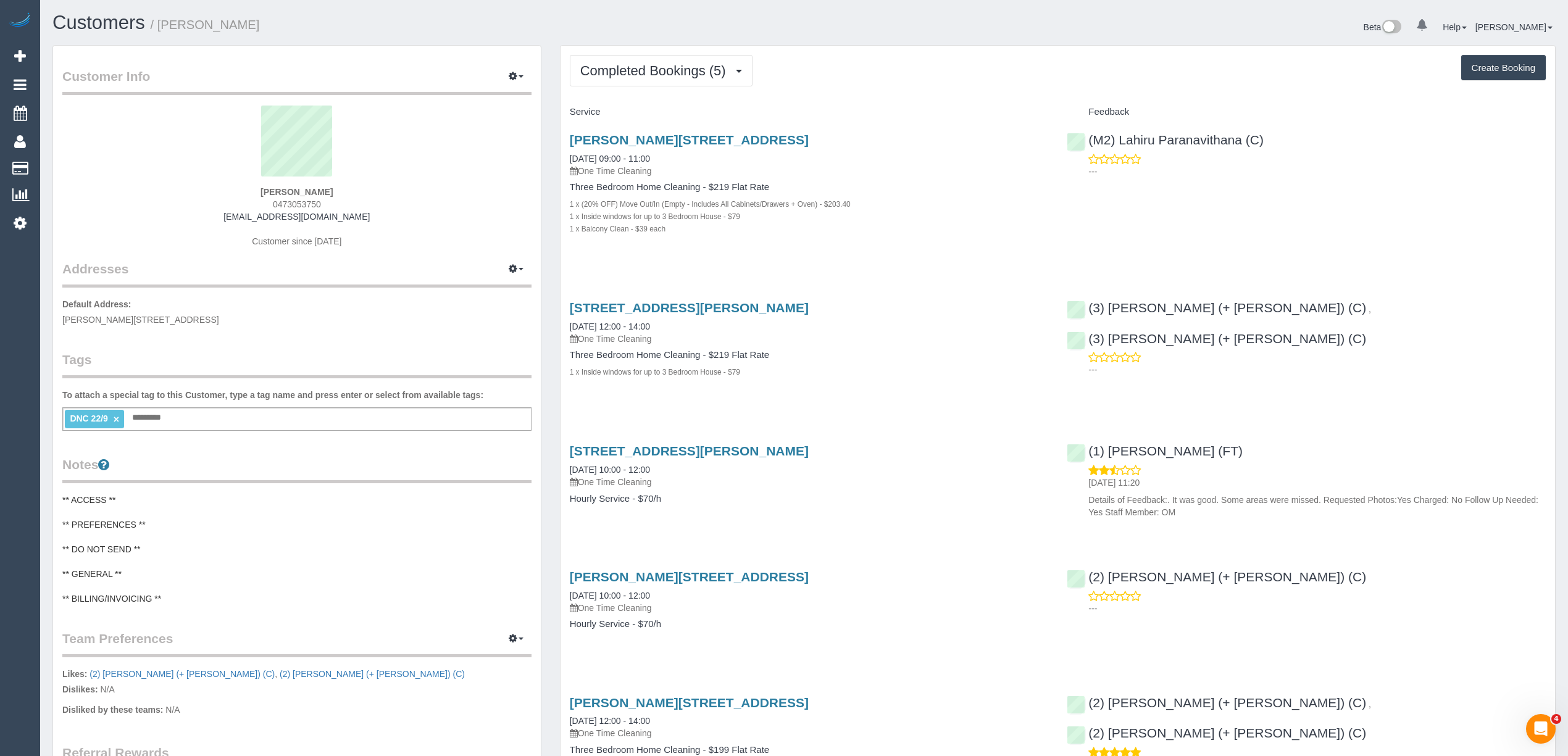
click at [386, 223] on div "[PERSON_NAME] 0473053750 [EMAIL_ADDRESS][DOMAIN_NAME] Customer since [DATE]" at bounding box center [297, 182] width 469 height 154
drag, startPoint x: 324, startPoint y: 221, endPoint x: 237, endPoint y: 213, distance: 87.4
click at [237, 213] on div "[PERSON_NAME] 0473053750 [EMAIL_ADDRESS][DOMAIN_NAME] Customer since [DATE]" at bounding box center [297, 182] width 469 height 154
copy link "[EMAIL_ADDRESS][DOMAIN_NAME]"
click at [648, 75] on span "Completed Bookings (5)" at bounding box center [656, 70] width 152 height 15
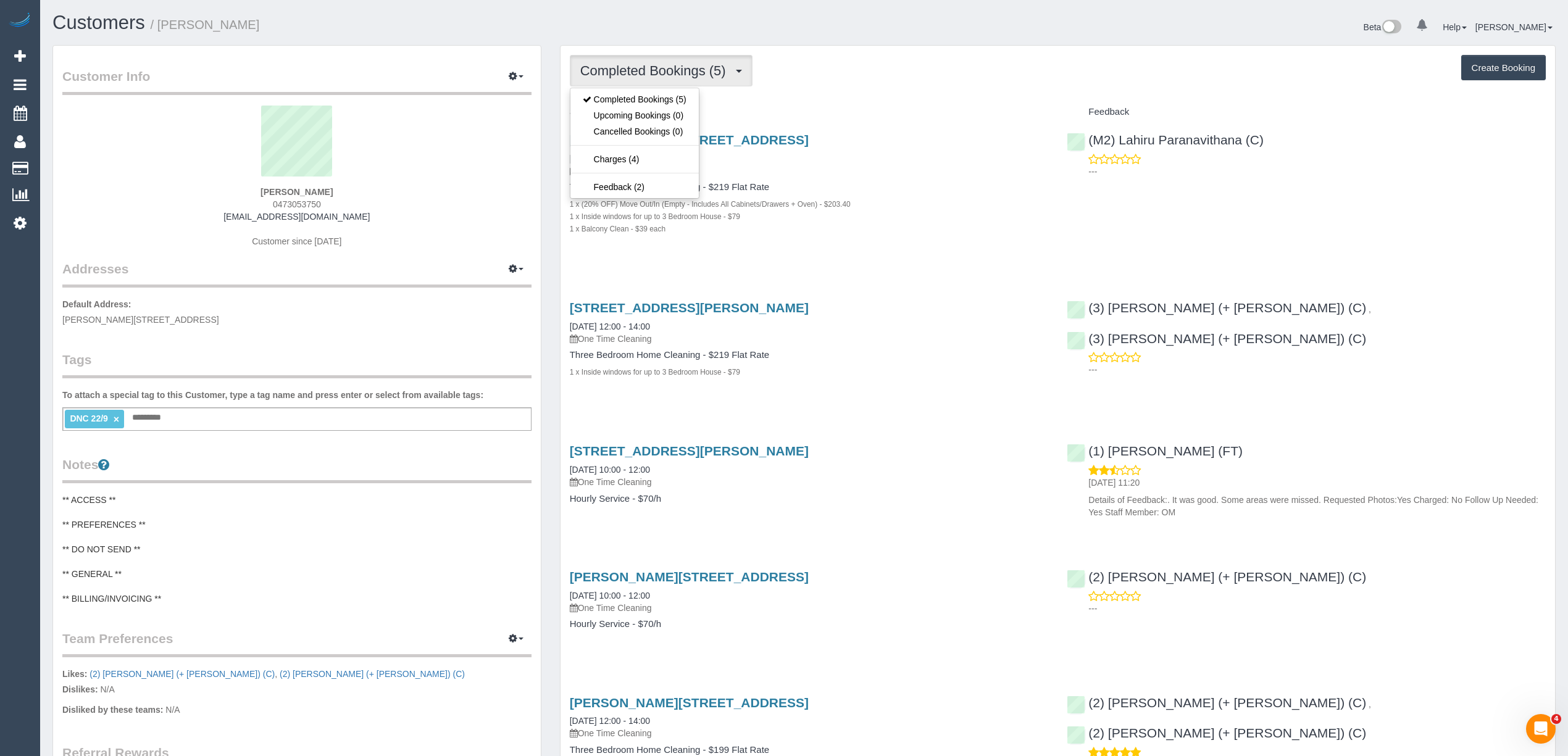
click at [648, 75] on span "Completed Bookings (5)" at bounding box center [656, 70] width 152 height 15
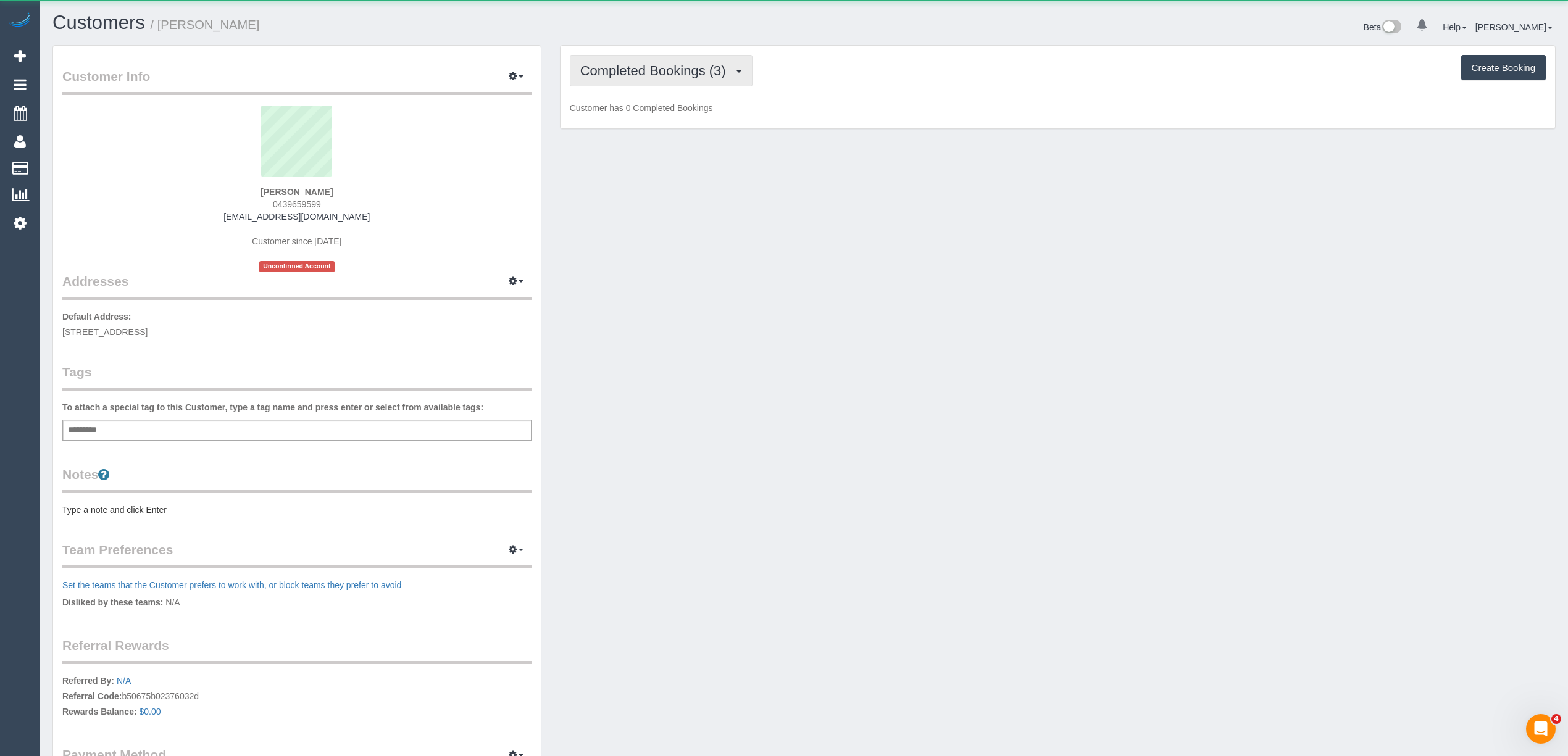
click at [607, 60] on button "Completed Bookings (3)" at bounding box center [661, 70] width 183 height 31
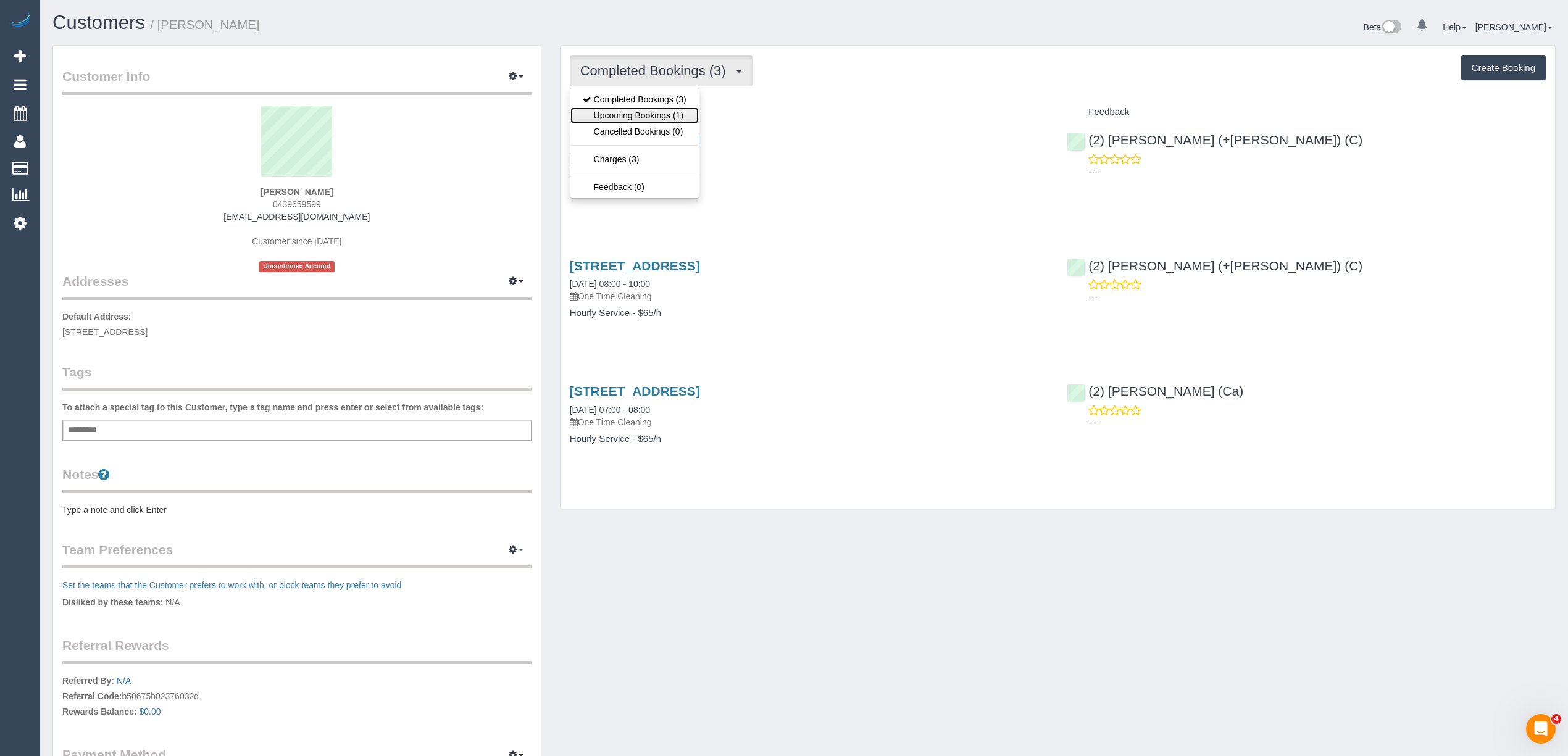
click at [642, 110] on link "Upcoming Bookings (1)" at bounding box center [635, 115] width 129 height 16
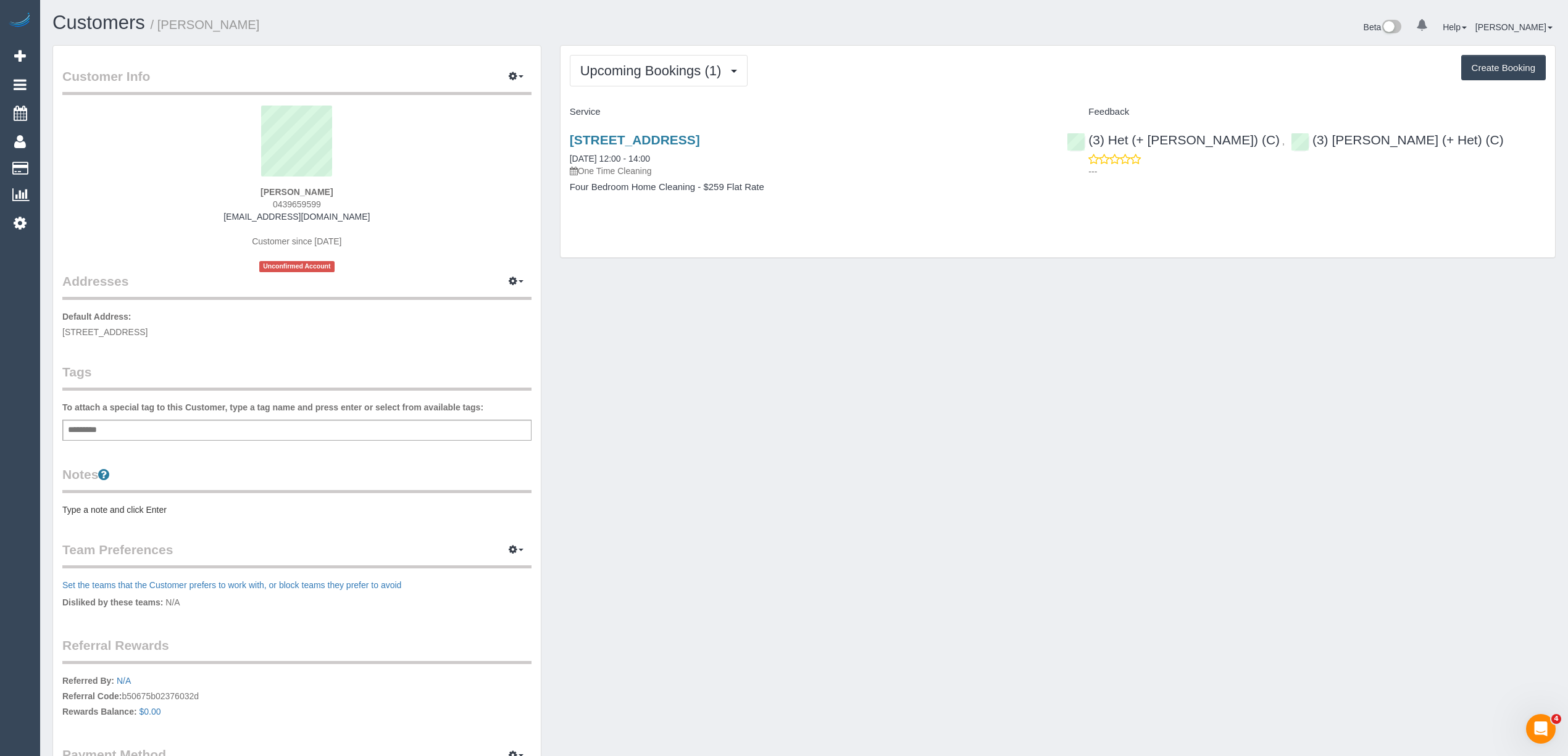
click at [1502, 62] on button "Create Booking" at bounding box center [1504, 67] width 85 height 26
select select "VIC"
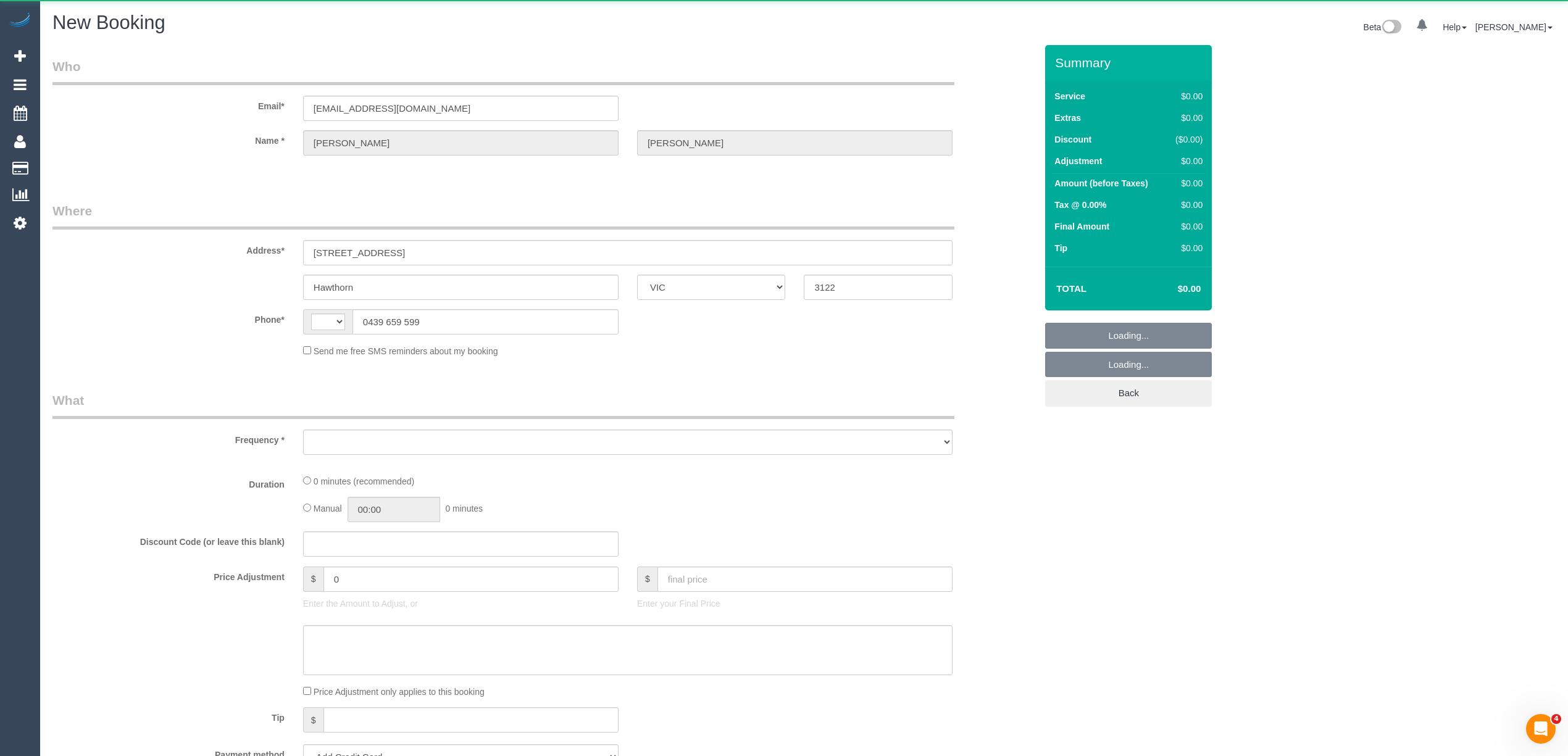
select select "string:AU"
select select "object:559"
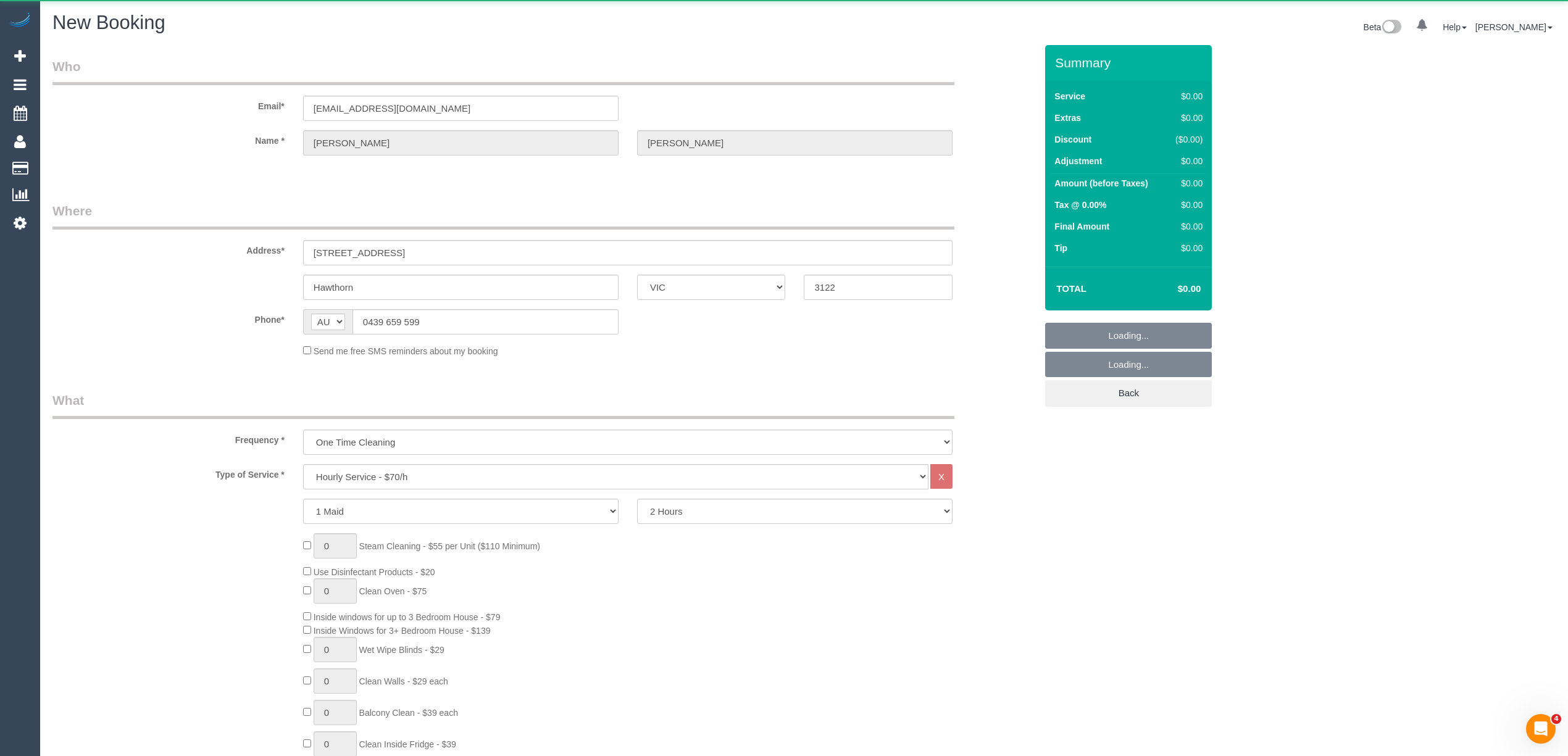
select select "string:stripe-pm_1Na8Cf2GScqysDRVwMJ17Hvo"
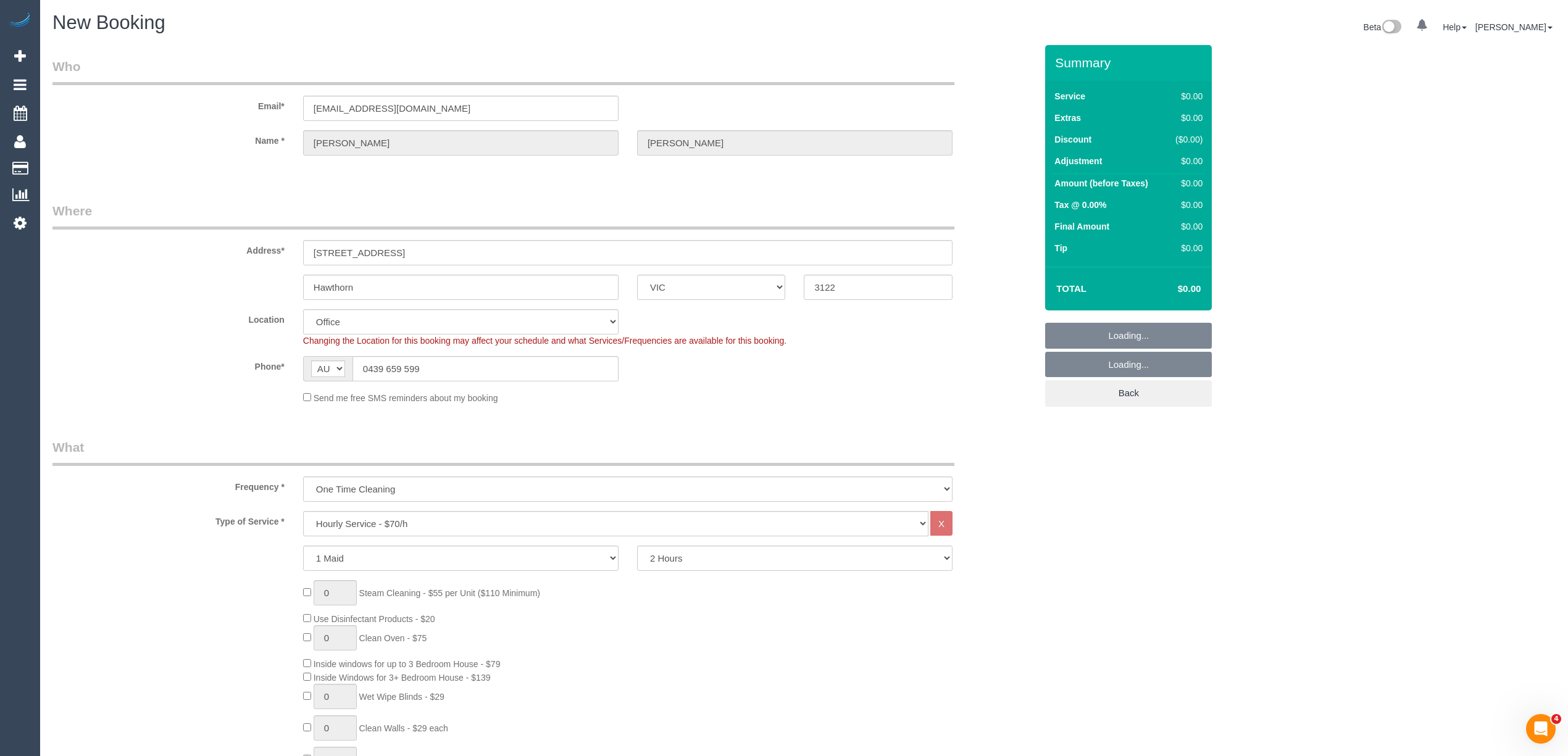
select select "object:2439"
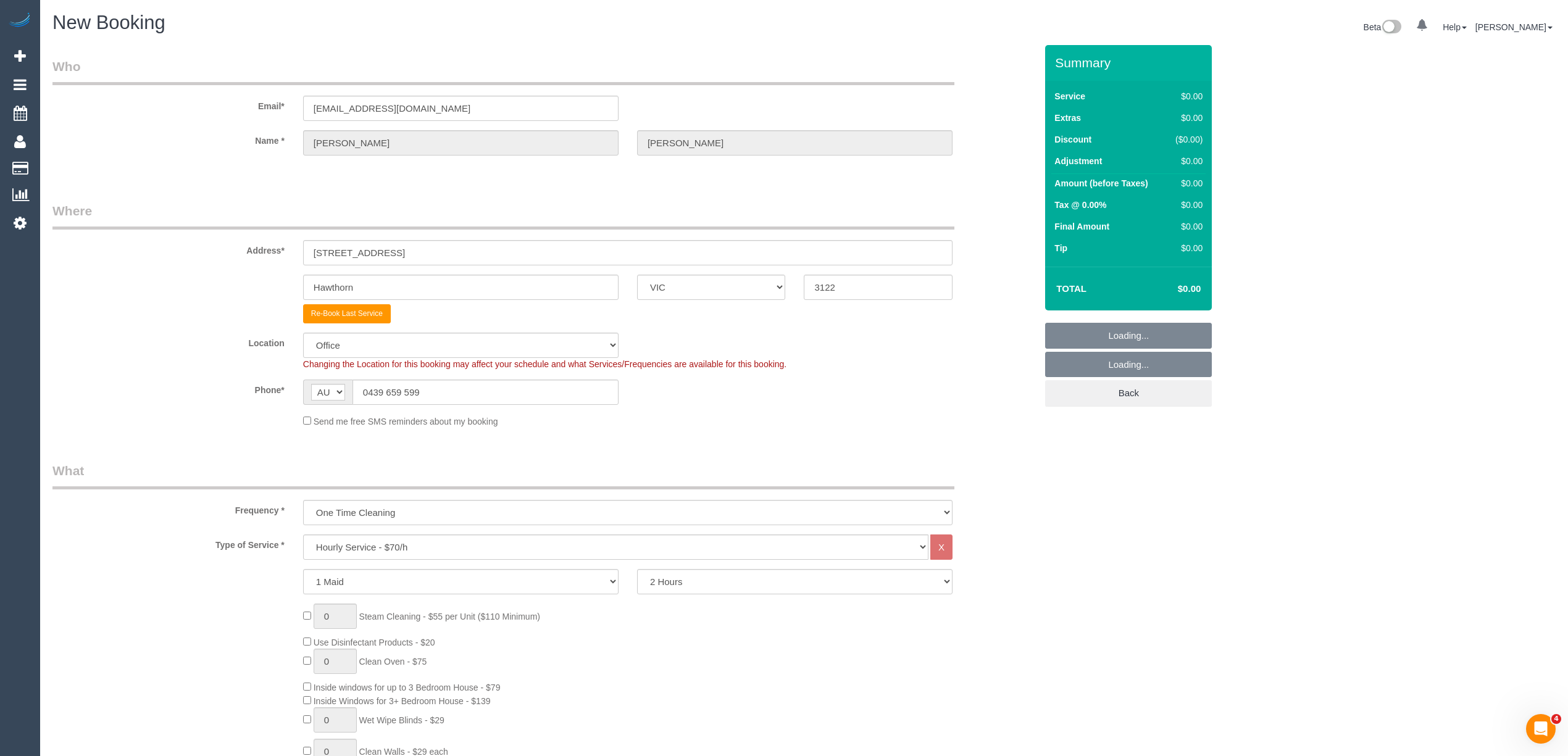
select select "55"
select select "object:2449"
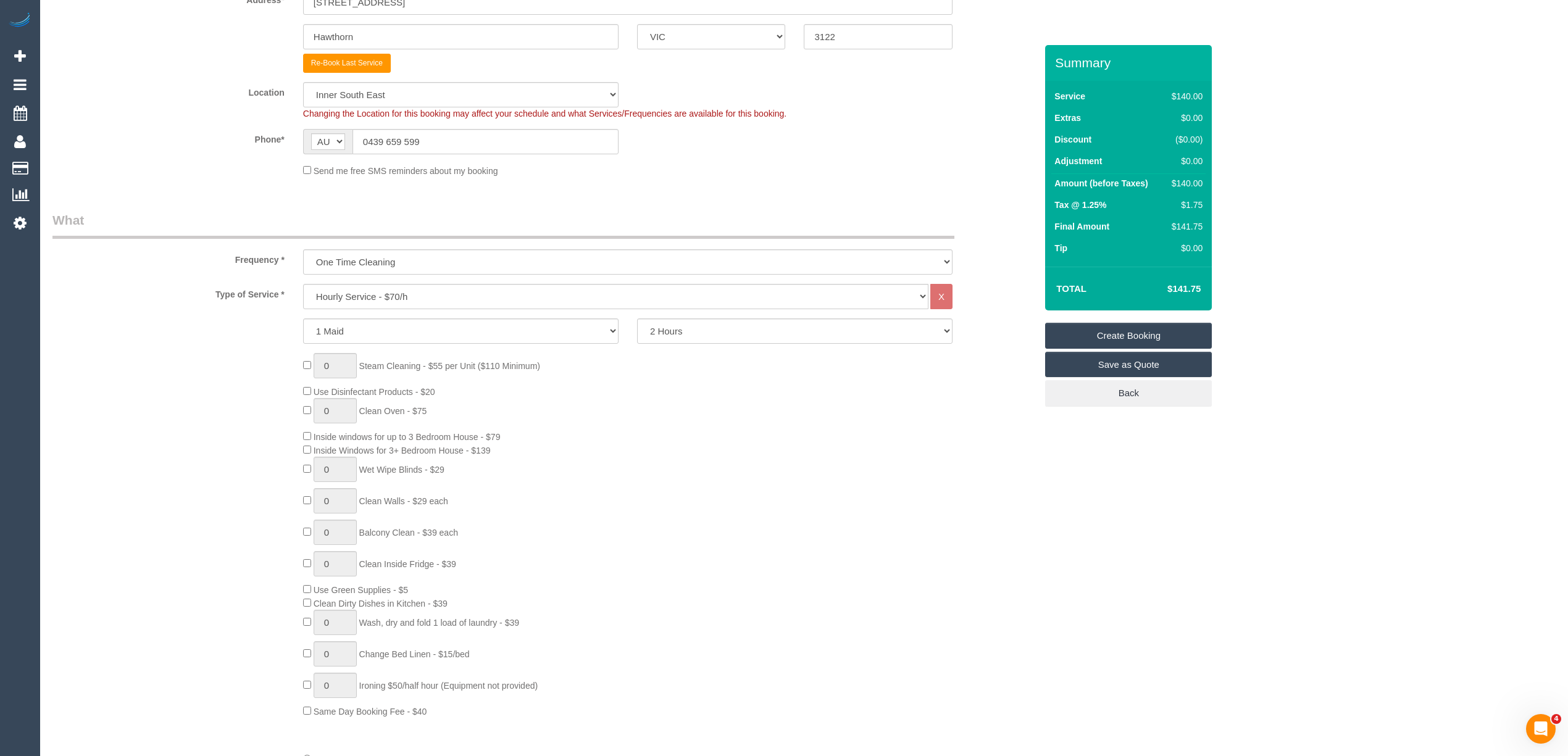
scroll to position [274, 0]
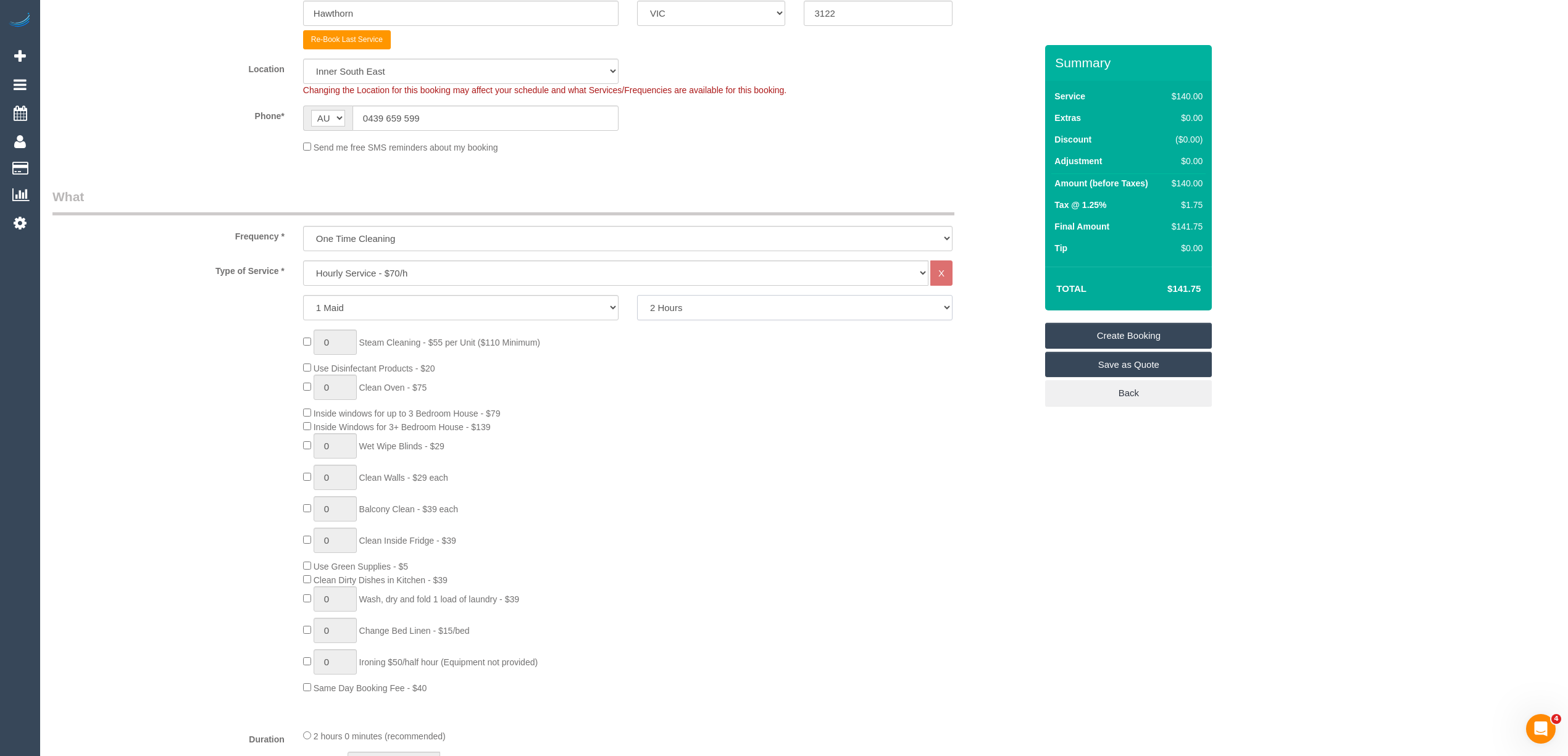
click at [689, 299] on select "2 Hours 2.5 Hours 3 Hours 3.5 Hours 4 Hours 4.5 Hours 5 Hours 5.5 Hours 6 Hours…" at bounding box center [795, 308] width 316 height 26
select select "180"
click at [637, 295] on select "2 Hours 2.5 Hours 3 Hours 3.5 Hours 4 Hours 4.5 Hours 5 Hours 5.5 Hours 6 Hours…" at bounding box center [795, 308] width 316 height 26
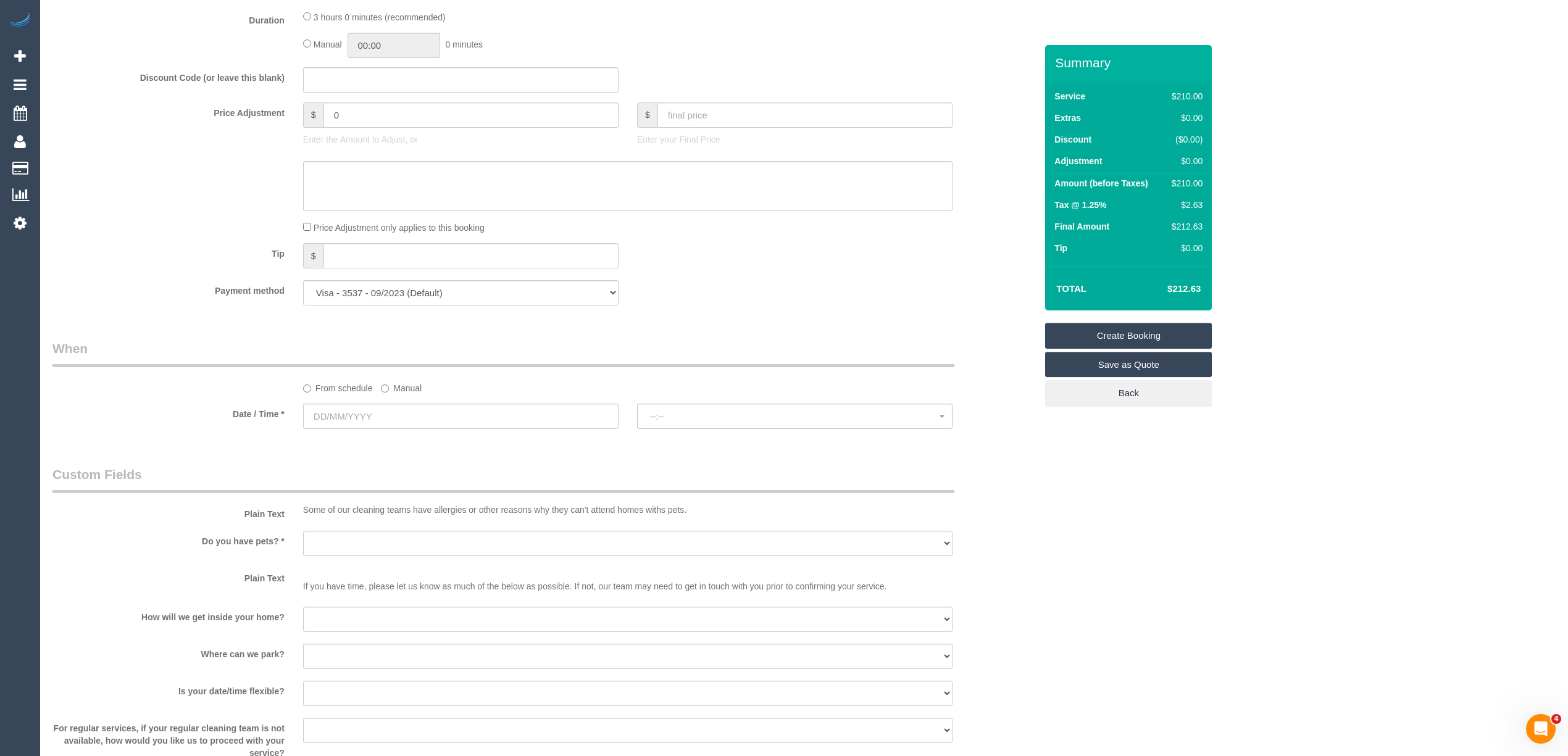
scroll to position [1096, 0]
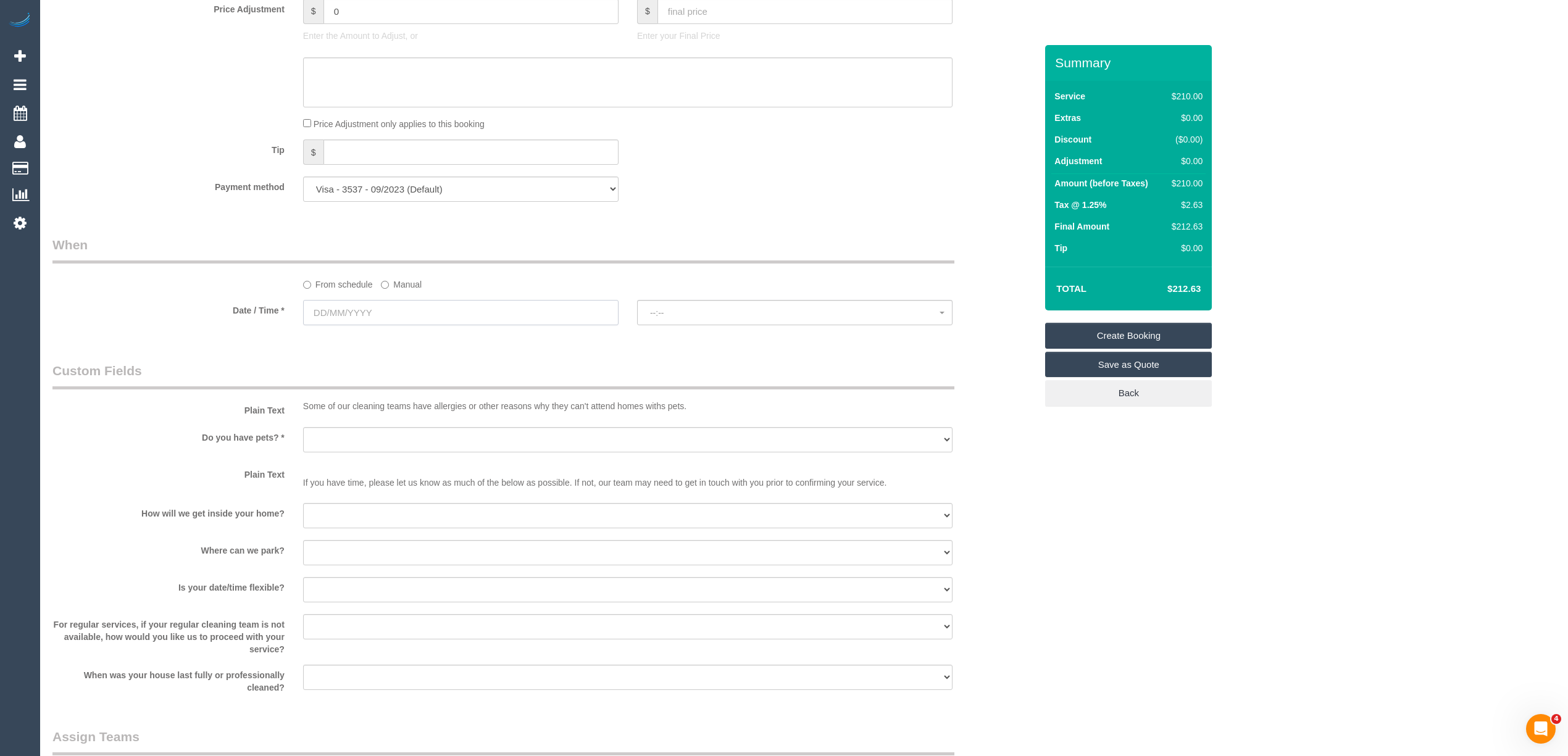
click at [349, 312] on input "text" at bounding box center [461, 313] width 316 height 26
click at [452, 332] on link "Next" at bounding box center [452, 339] width 18 height 18
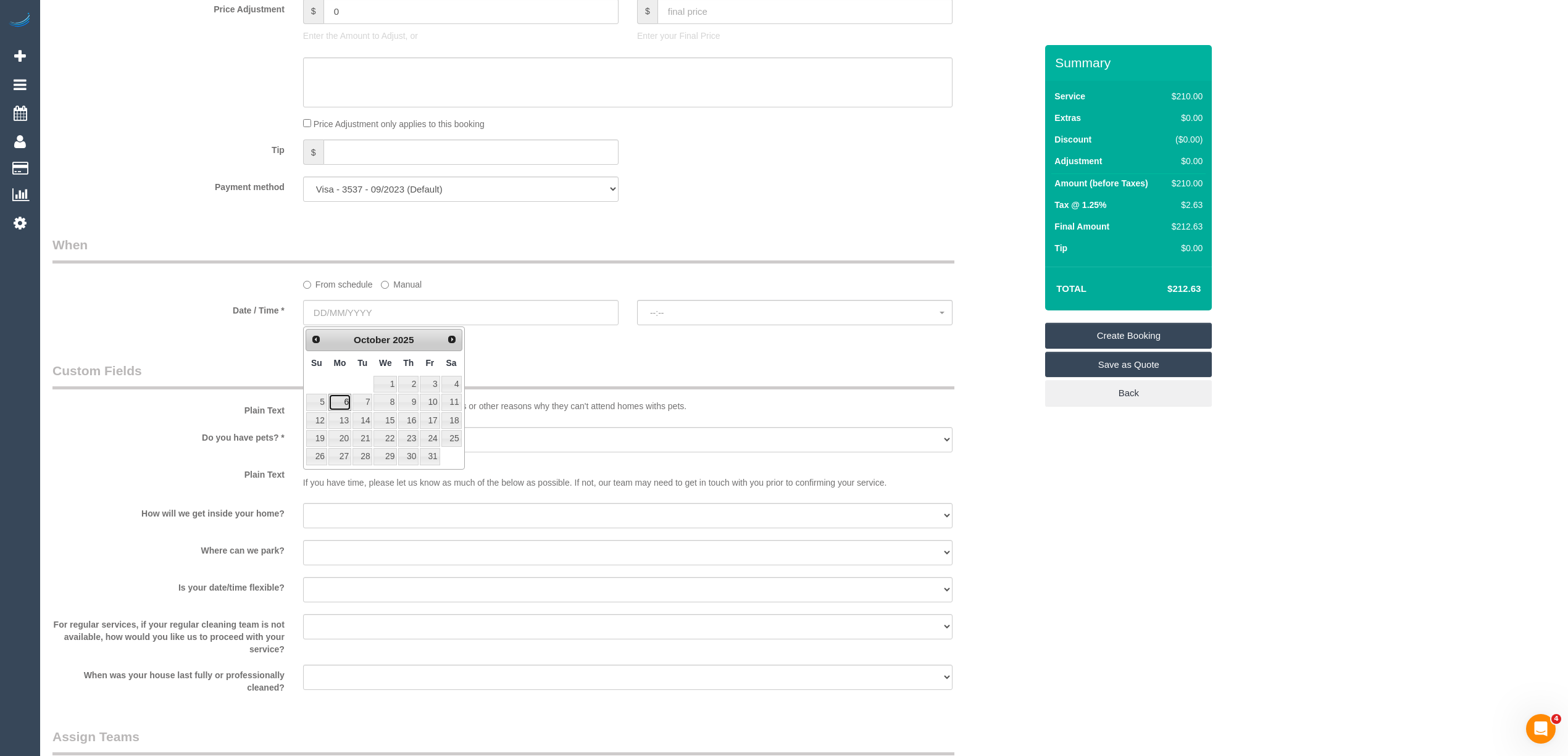
click at [340, 404] on link "6" at bounding box center [339, 402] width 23 height 17
type input "[DATE]"
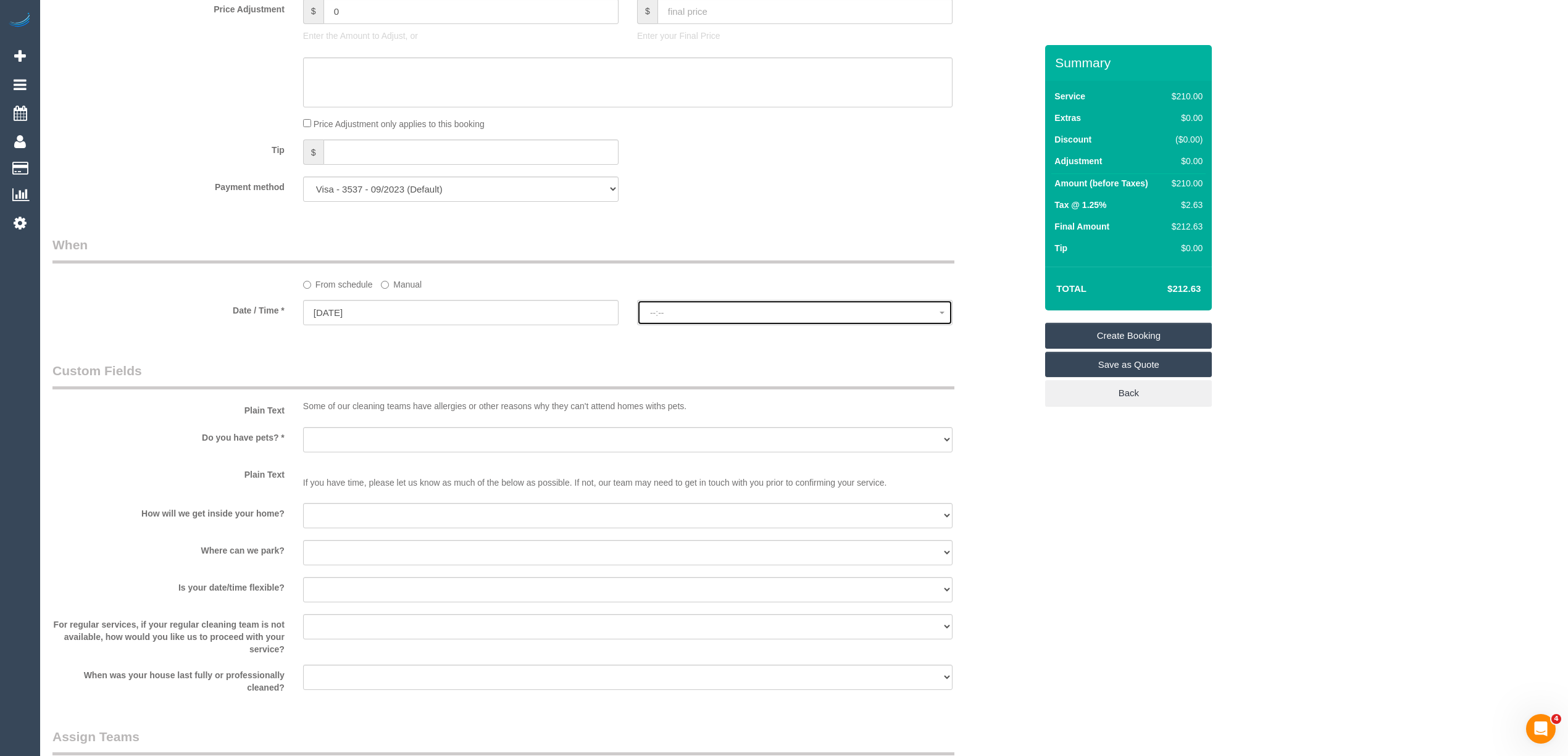
click at [663, 312] on span "--:--" at bounding box center [795, 313] width 289 height 10
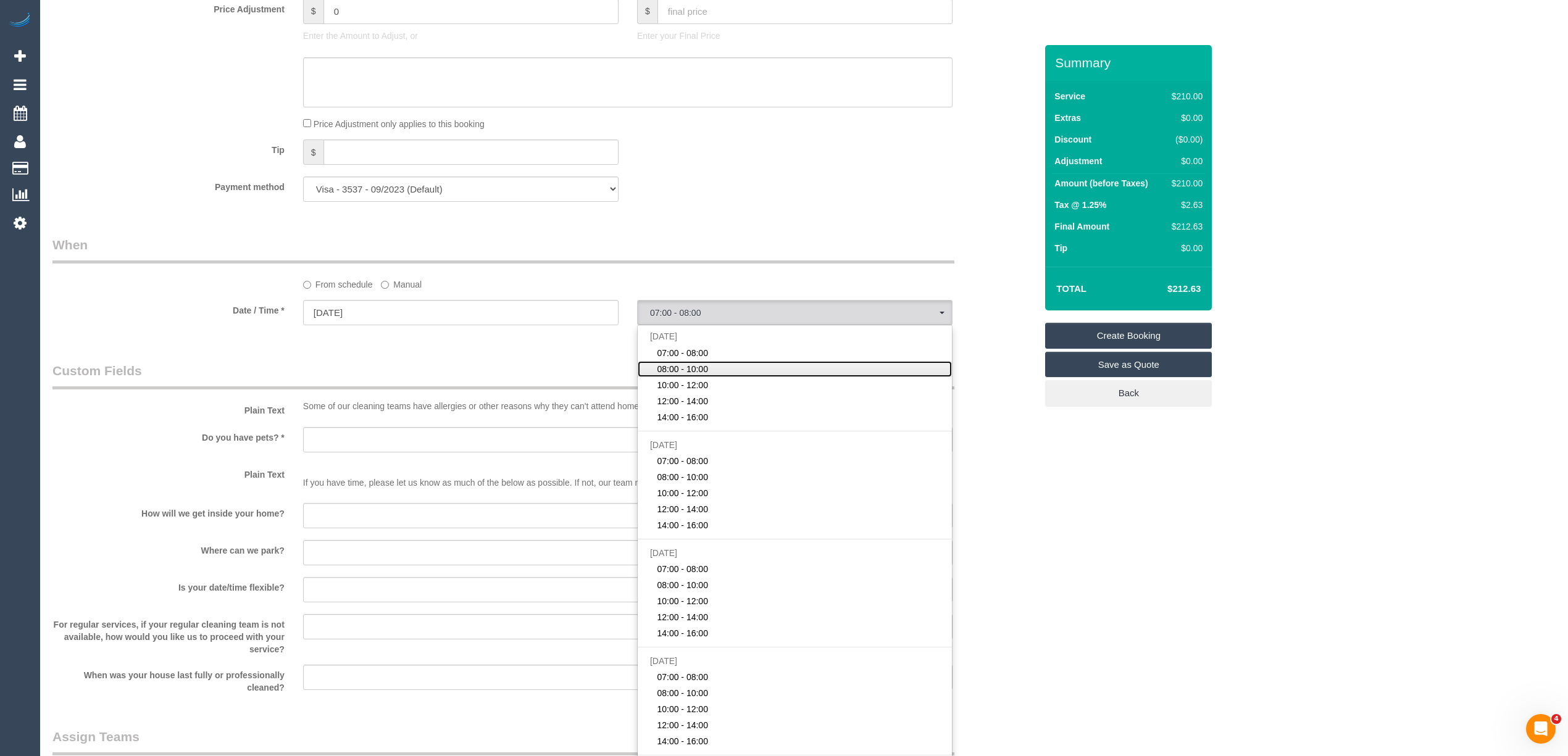
click at [707, 373] on span "08:00 - 10:00" at bounding box center [682, 369] width 51 height 12
select select "spot2"
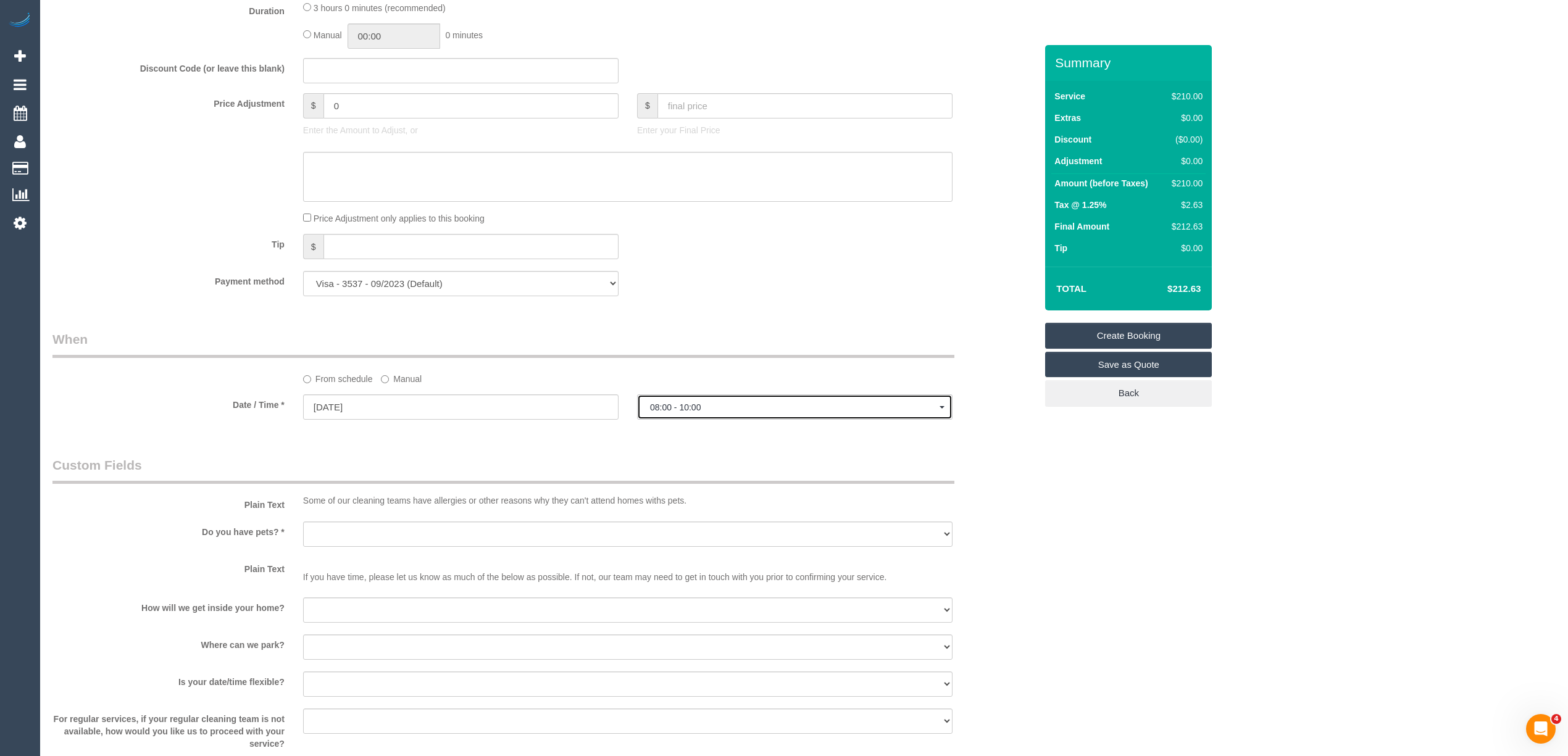
scroll to position [1487, 0]
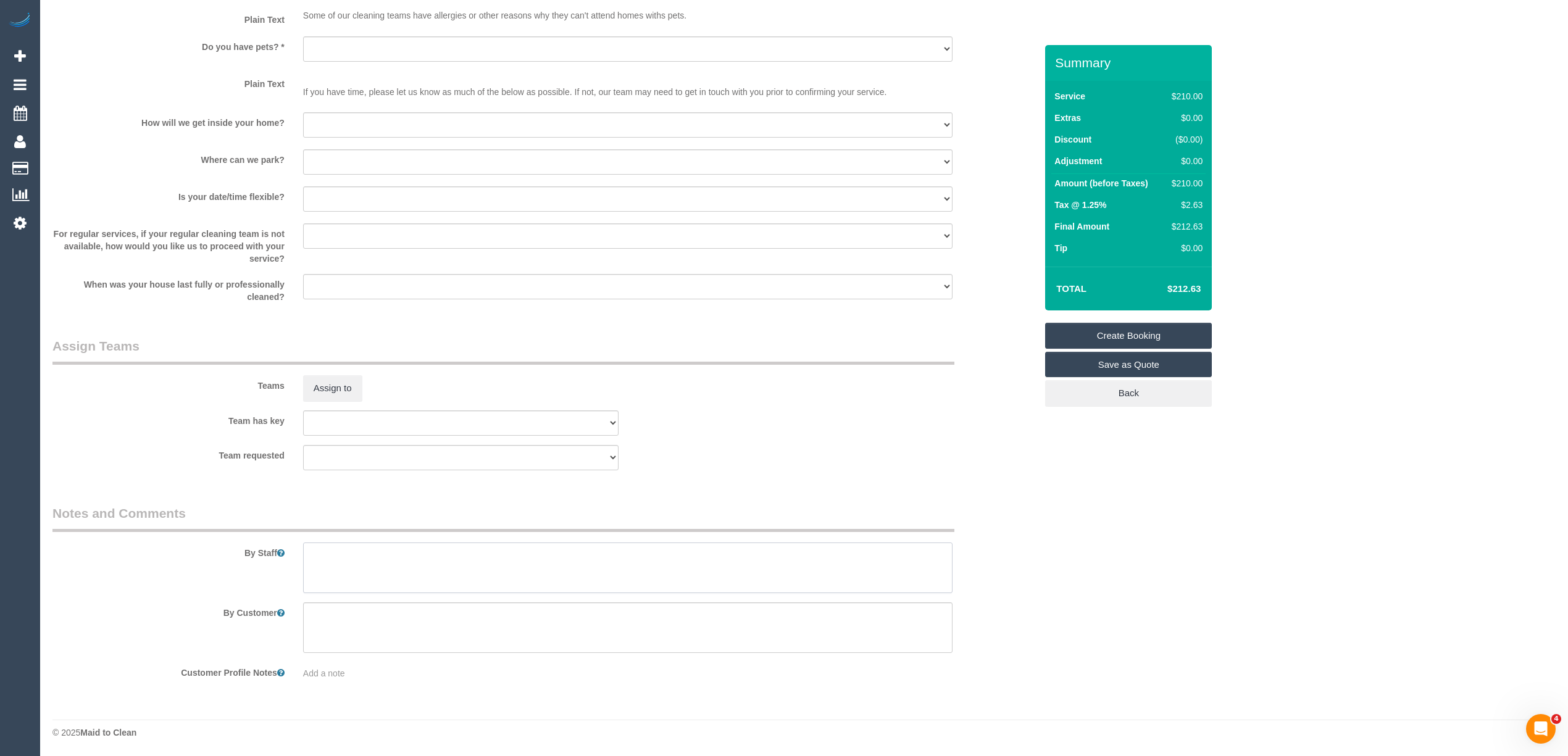
click at [362, 559] on textarea at bounding box center [628, 568] width 650 height 50
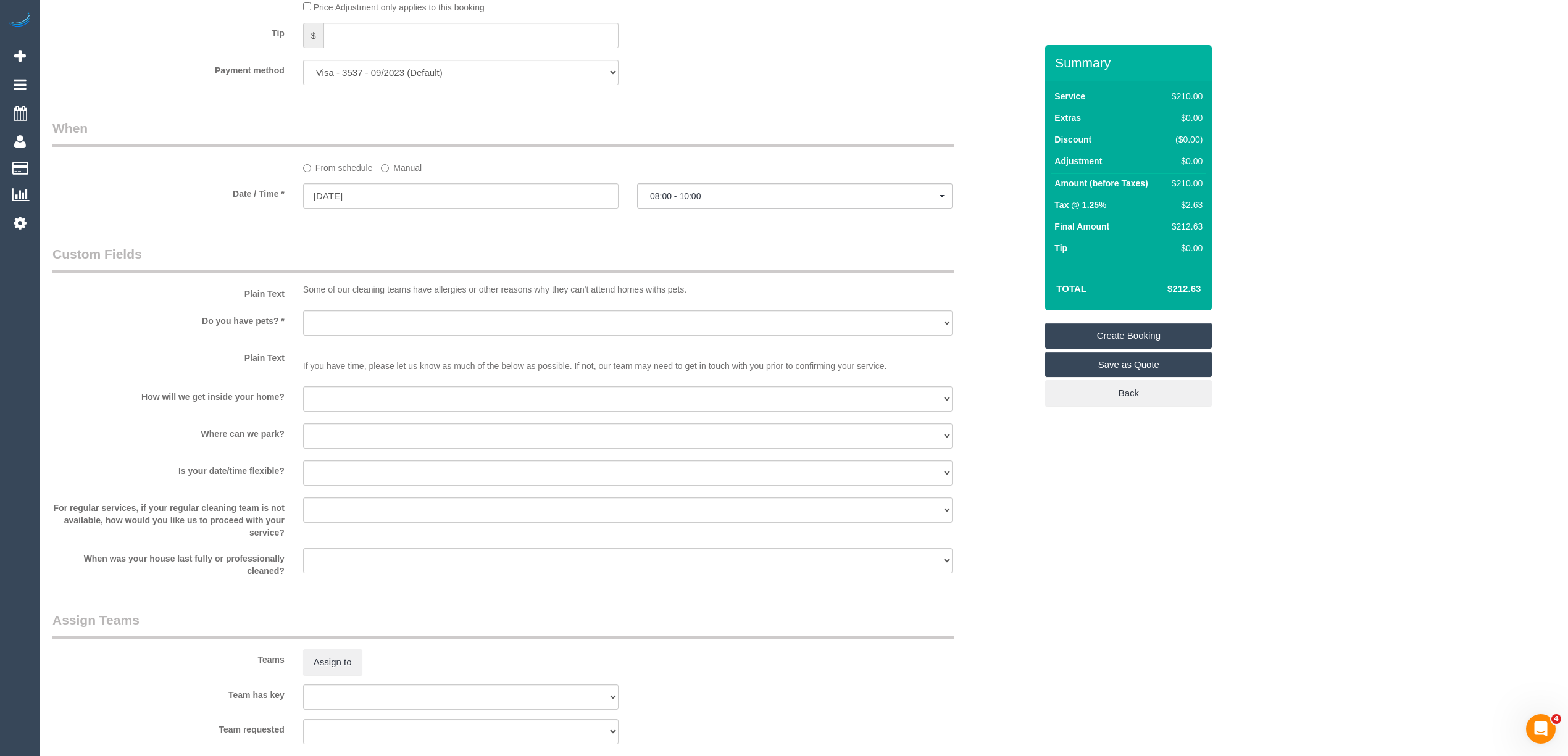
type textarea "Kitchen including oven, rangehood, inside & outside of cupboards and drawers, a…"
click at [667, 188] on button "08:00 - 10:00" at bounding box center [795, 196] width 316 height 26
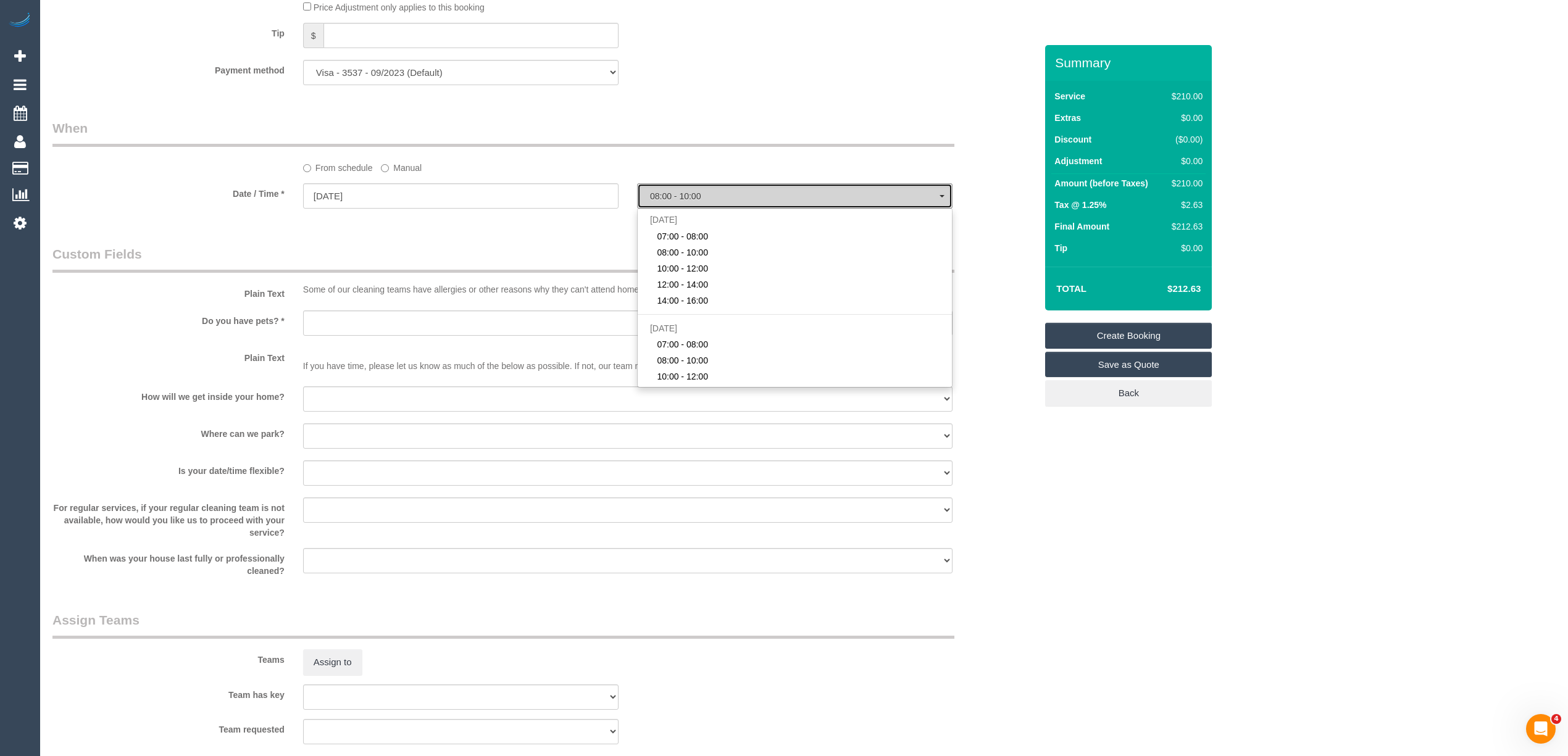
click at [667, 188] on button "08:00 - 10:00" at bounding box center [795, 196] width 316 height 26
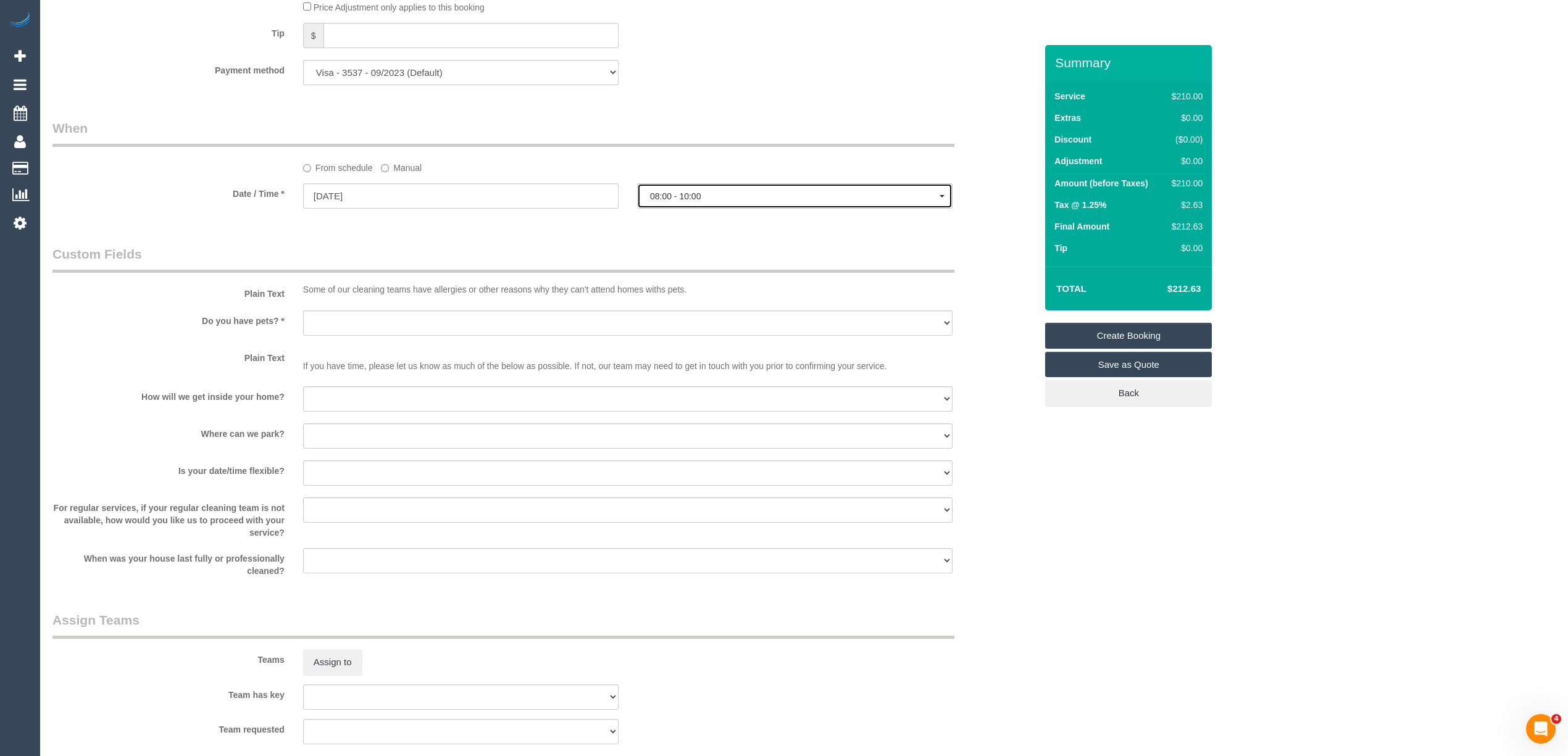
click at [719, 198] on span "08:00 - 10:00" at bounding box center [795, 196] width 289 height 10
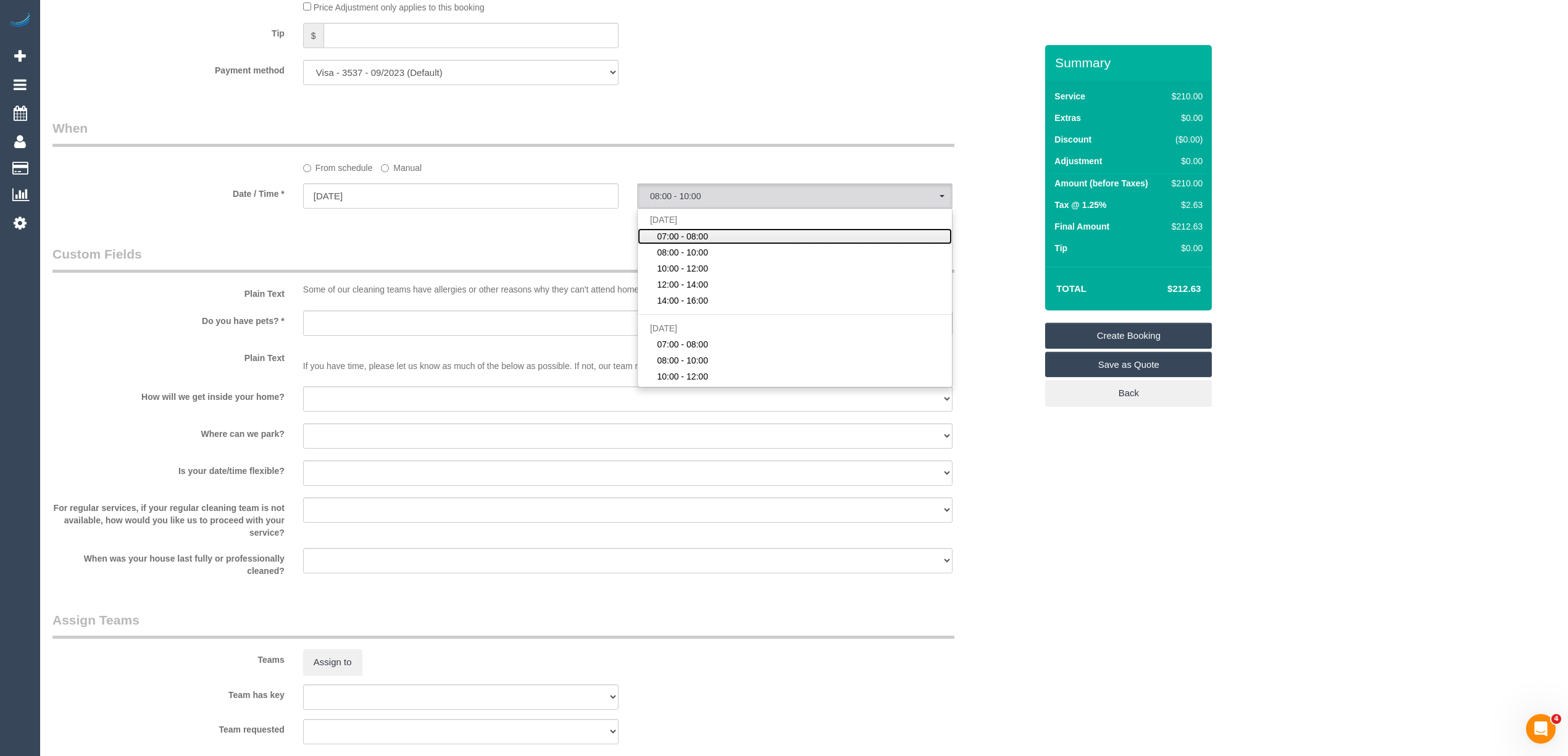
click at [726, 232] on link "07:00 - 08:00" at bounding box center [795, 237] width 314 height 16
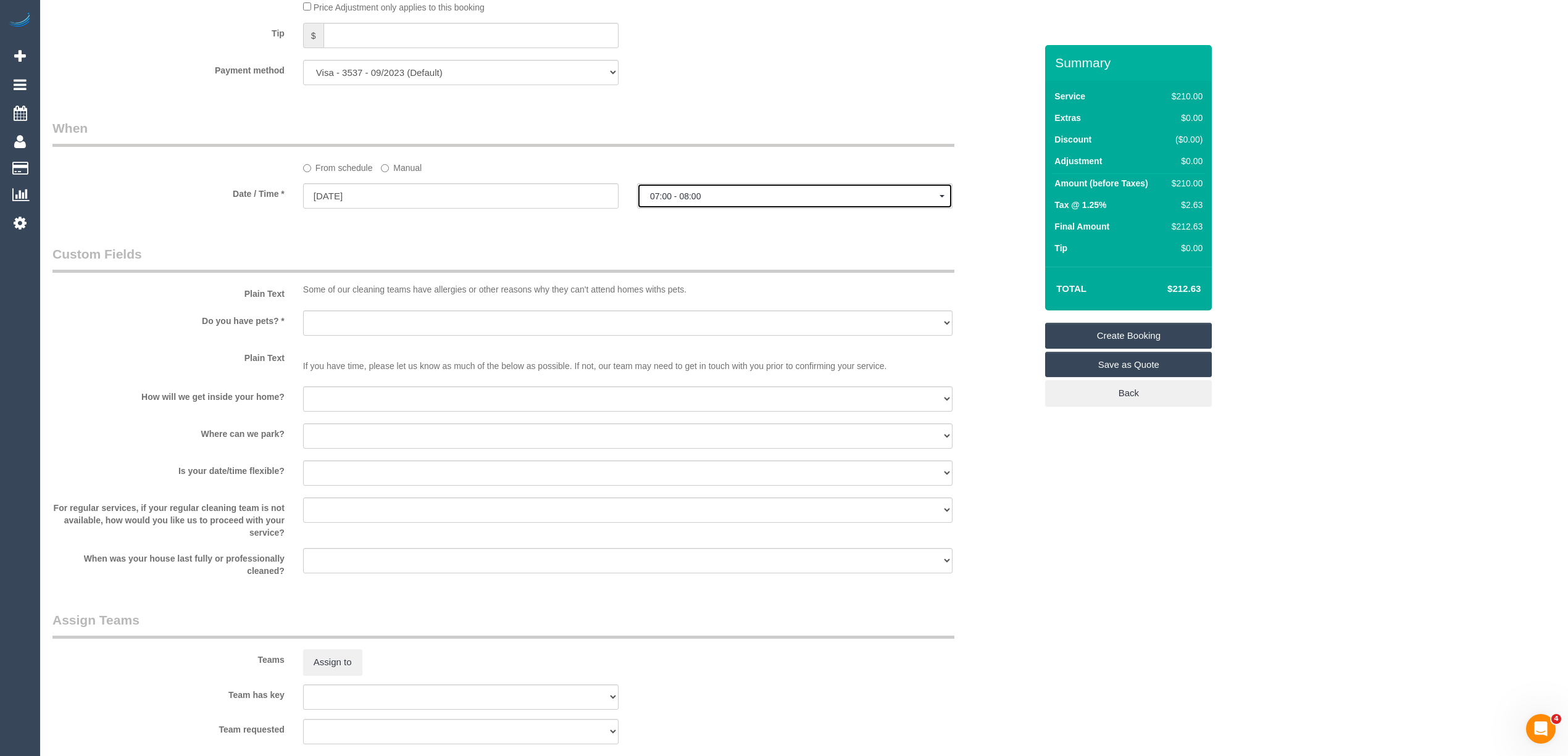
click at [693, 185] on button "07:00 - 08:00" at bounding box center [795, 196] width 316 height 26
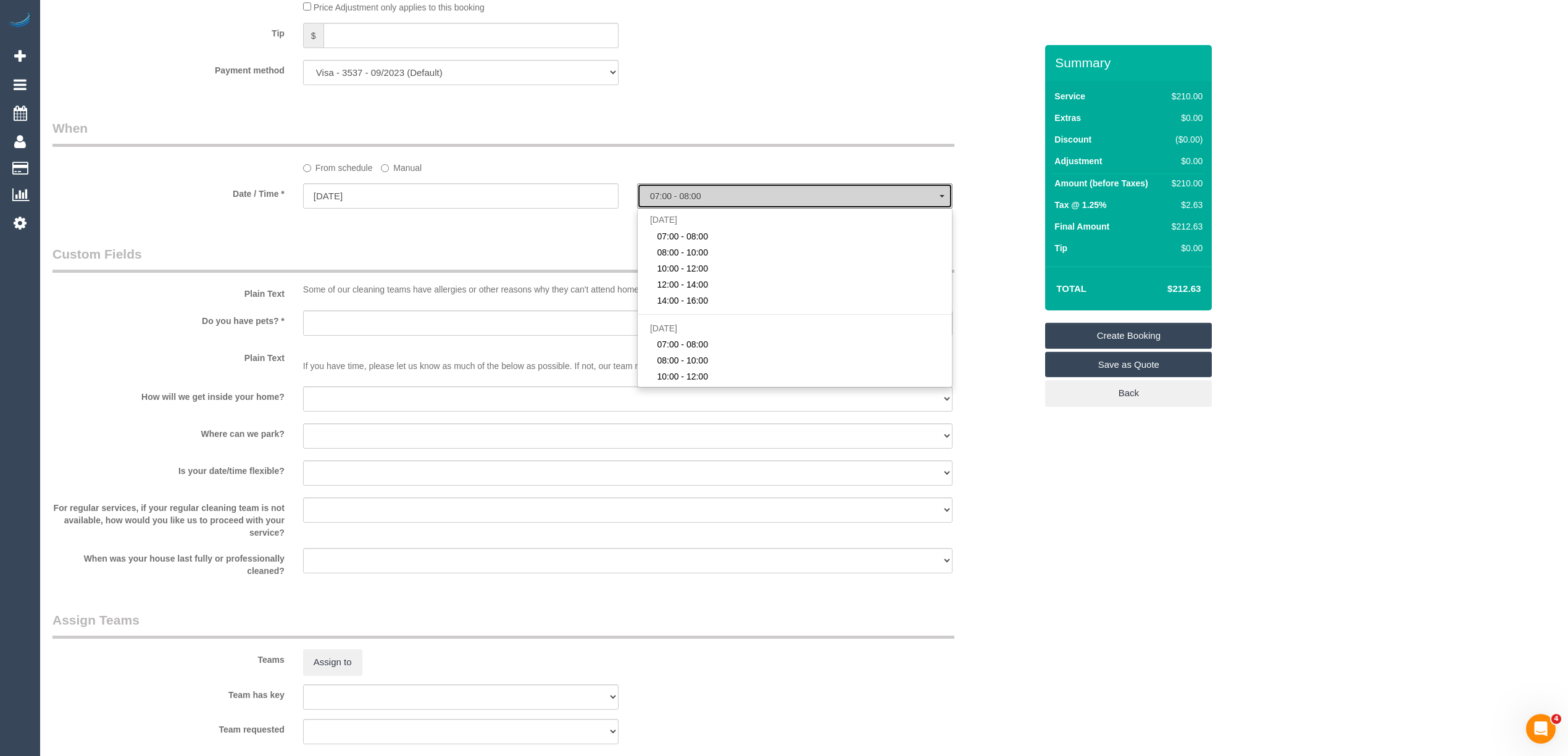
click at [693, 185] on button "07:00 - 08:00" at bounding box center [795, 196] width 316 height 26
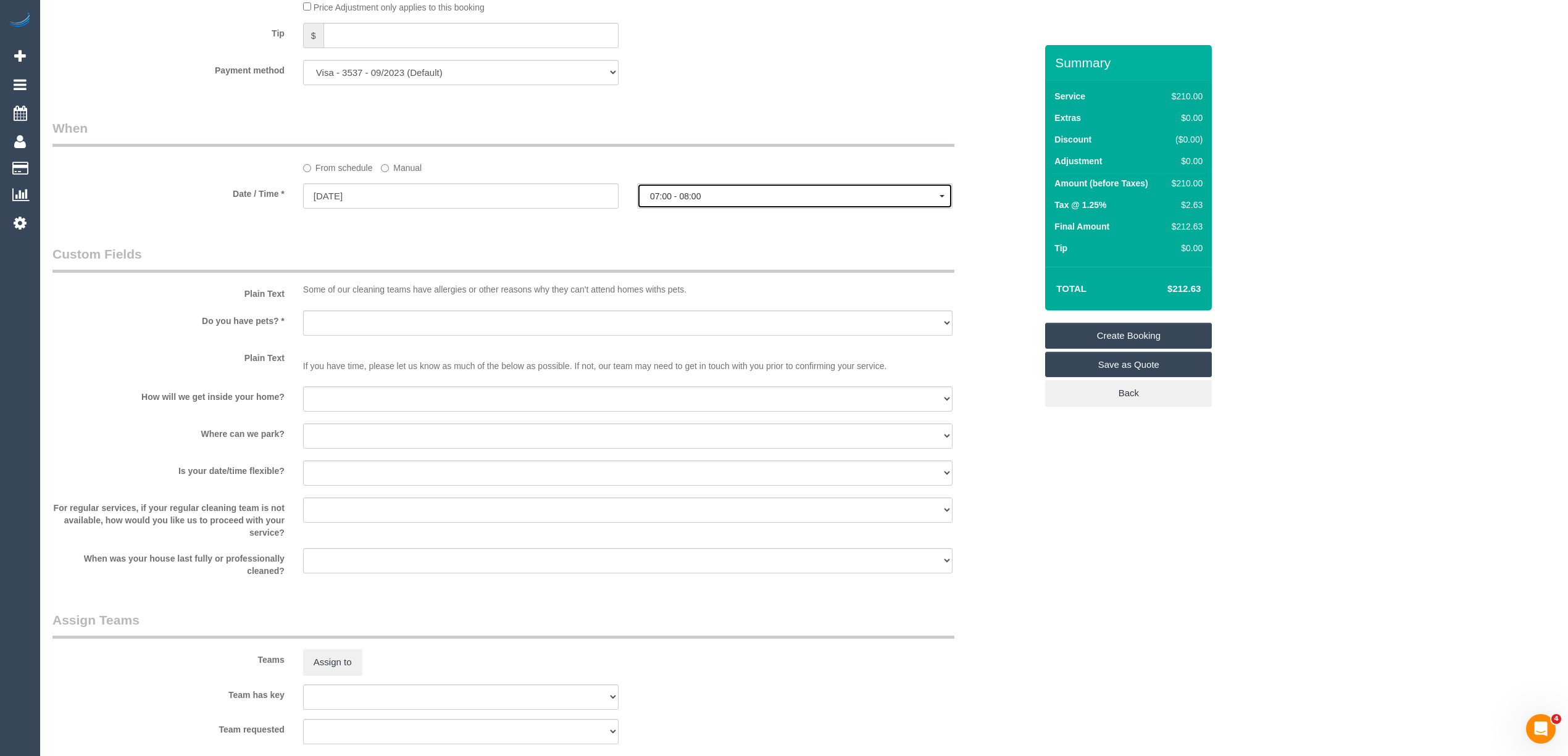
click at [680, 205] on button "07:00 - 08:00" at bounding box center [795, 196] width 316 height 26
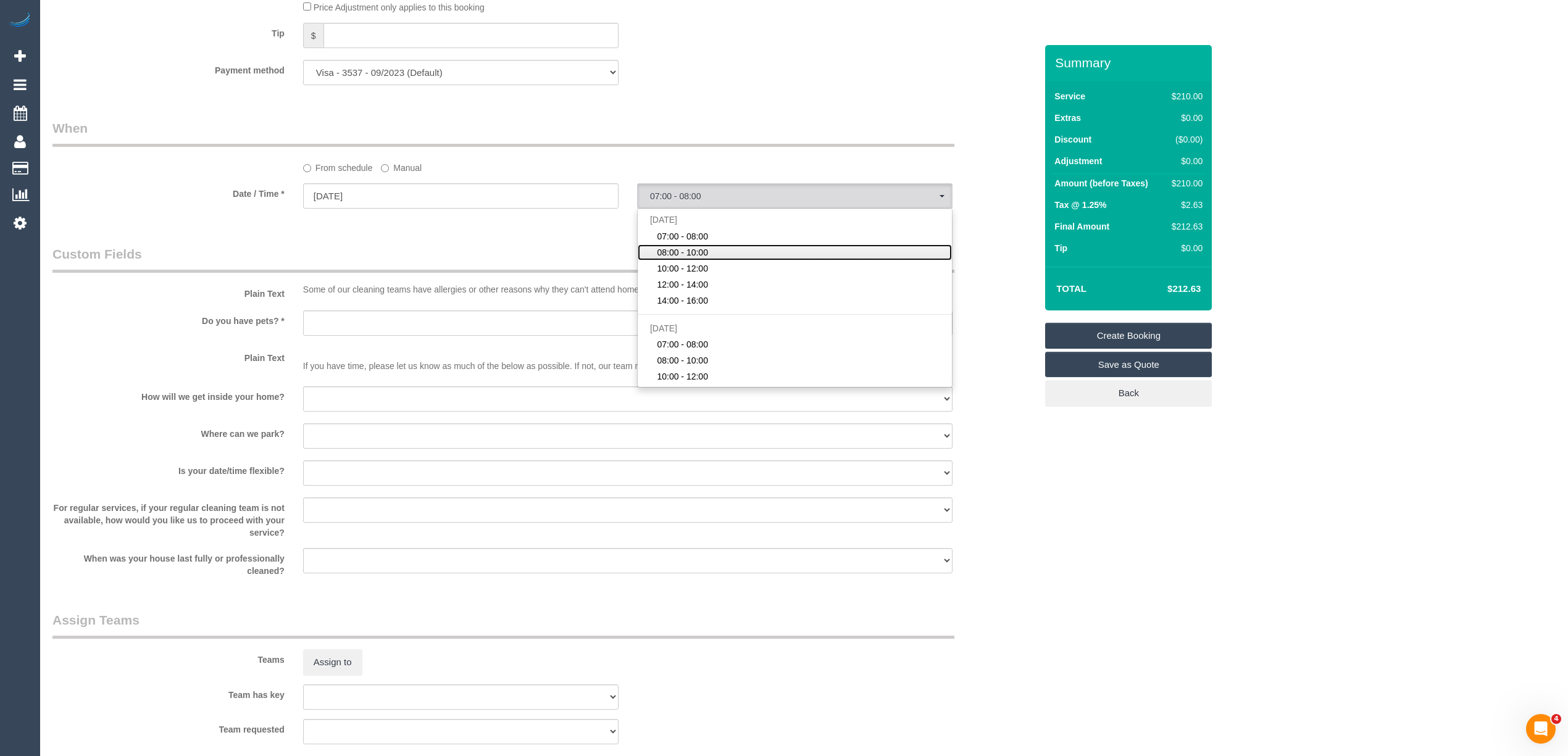
click at [685, 247] on span "08:00 - 10:00" at bounding box center [682, 252] width 51 height 12
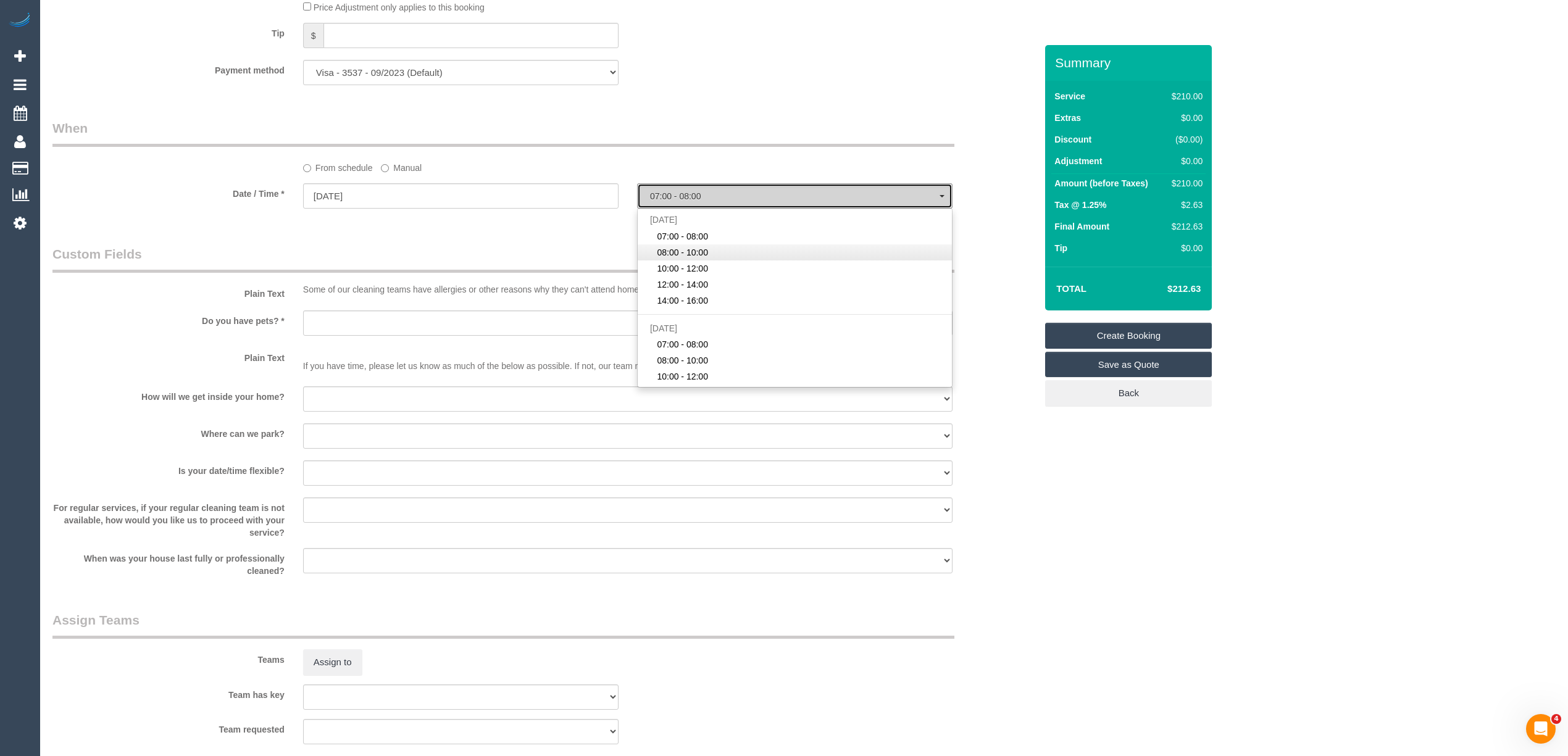
select select "spot2"
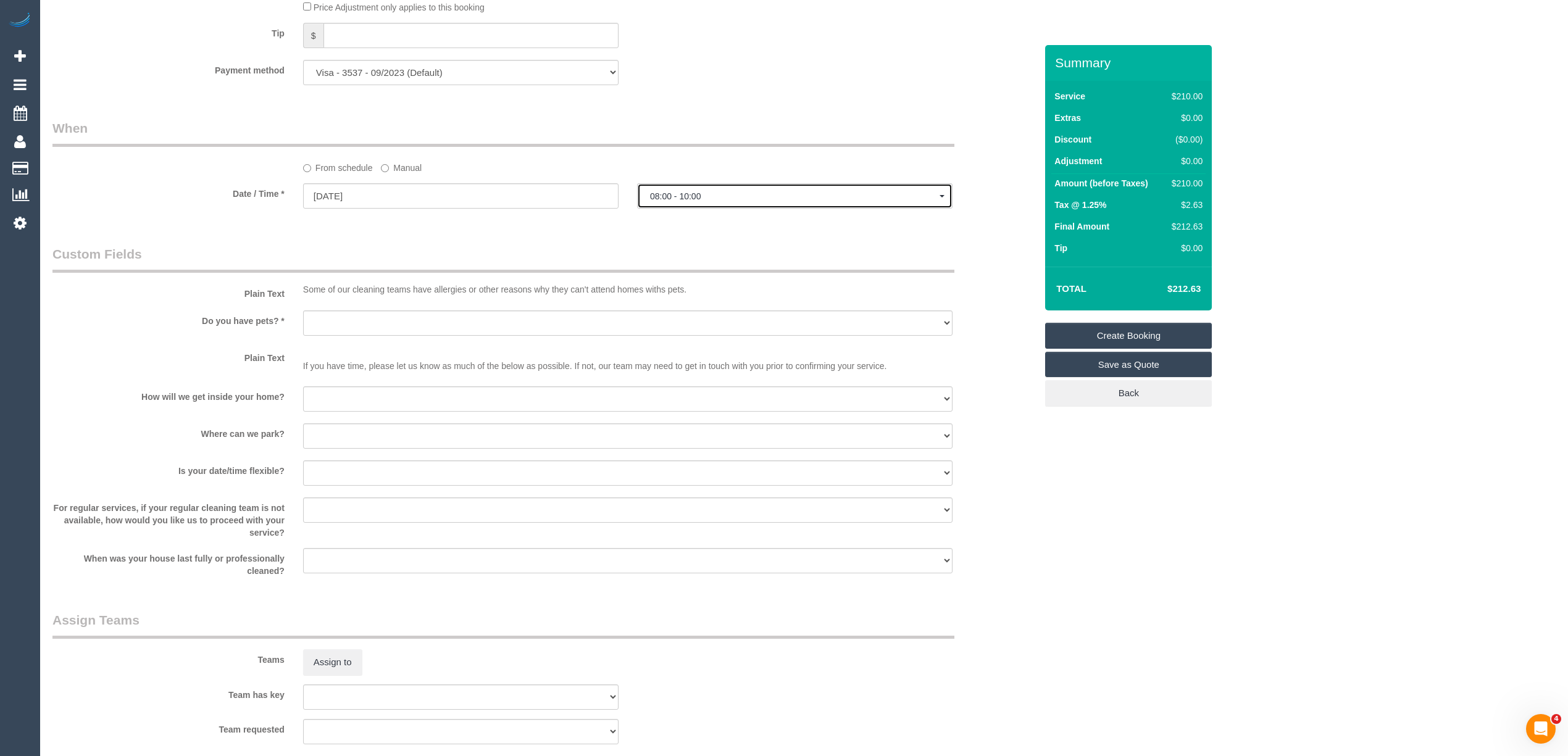
click at [690, 193] on span "08:00 - 10:00" at bounding box center [795, 196] width 289 height 10
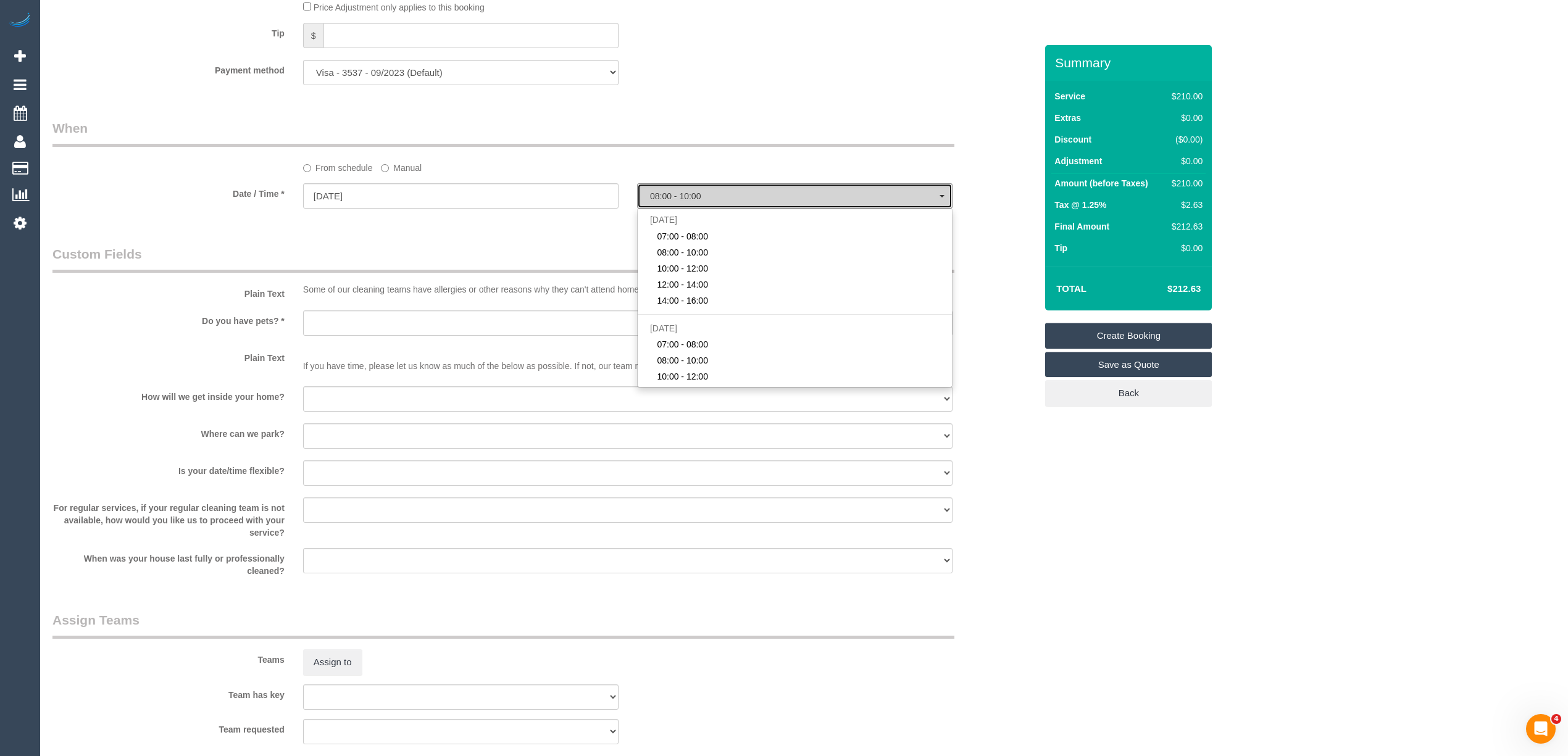
click at [690, 193] on span "08:00 - 10:00" at bounding box center [795, 196] width 289 height 10
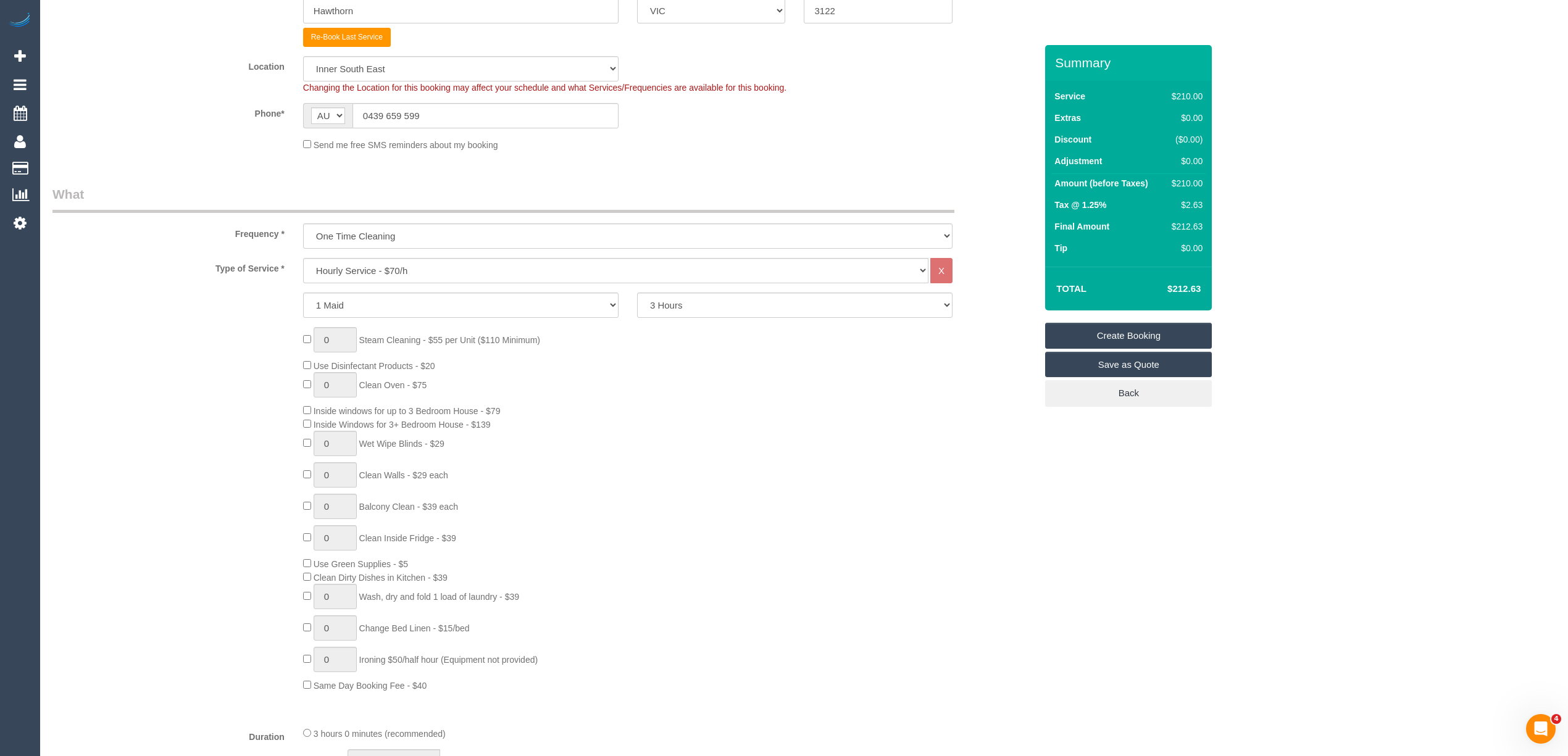
scroll to position [274, 0]
click at [674, 305] on select "2 Hours 2.5 Hours 3 Hours 3.5 Hours 4 Hours 4.5 Hours 5 Hours 5.5 Hours 6 Hours…" at bounding box center [795, 308] width 316 height 26
click at [637, 295] on select "2 Hours 2.5 Hours 3 Hours 3.5 Hours 4 Hours 4.5 Hours 5 Hours 5.5 Hours 6 Hours…" at bounding box center [795, 308] width 316 height 26
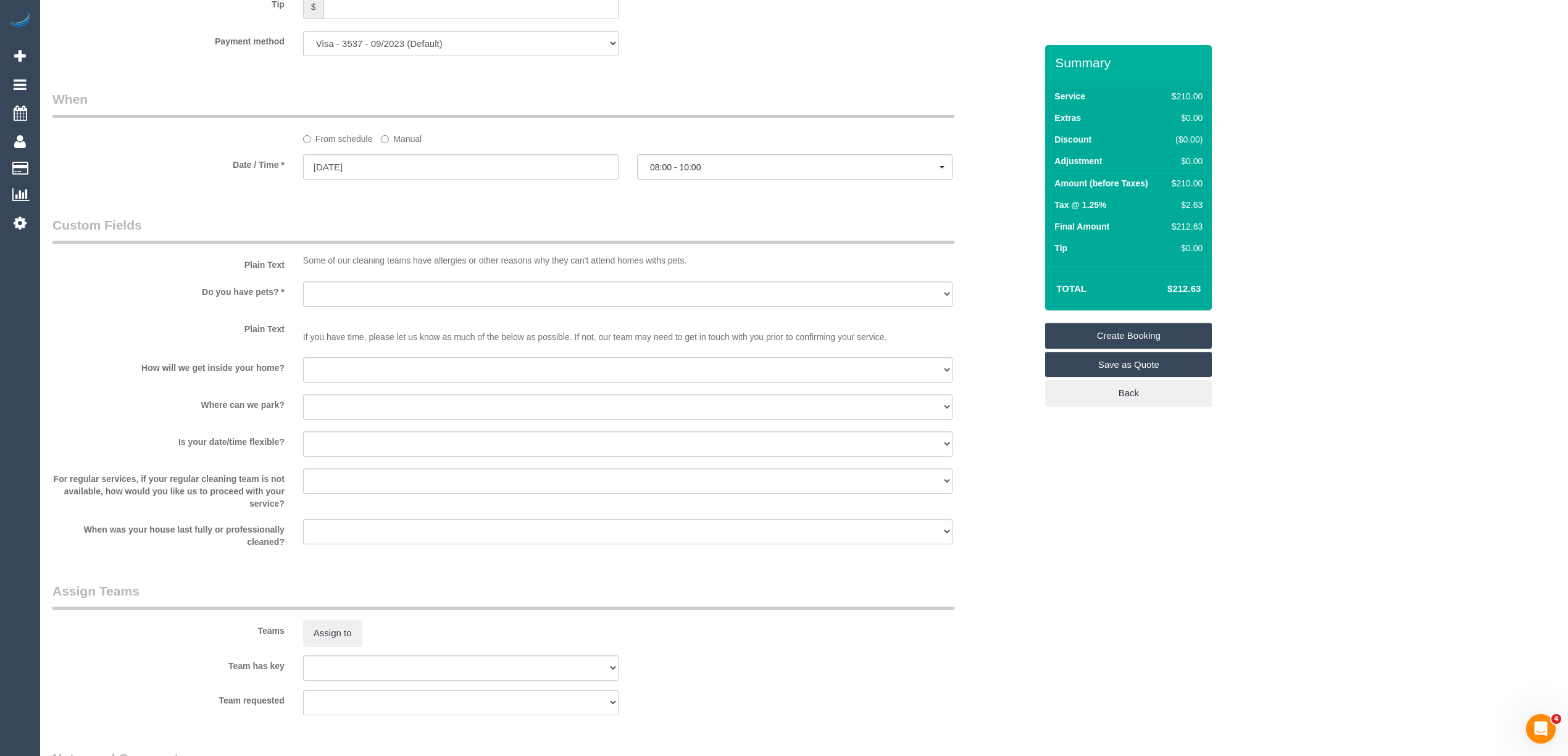
scroll to position [1371, 0]
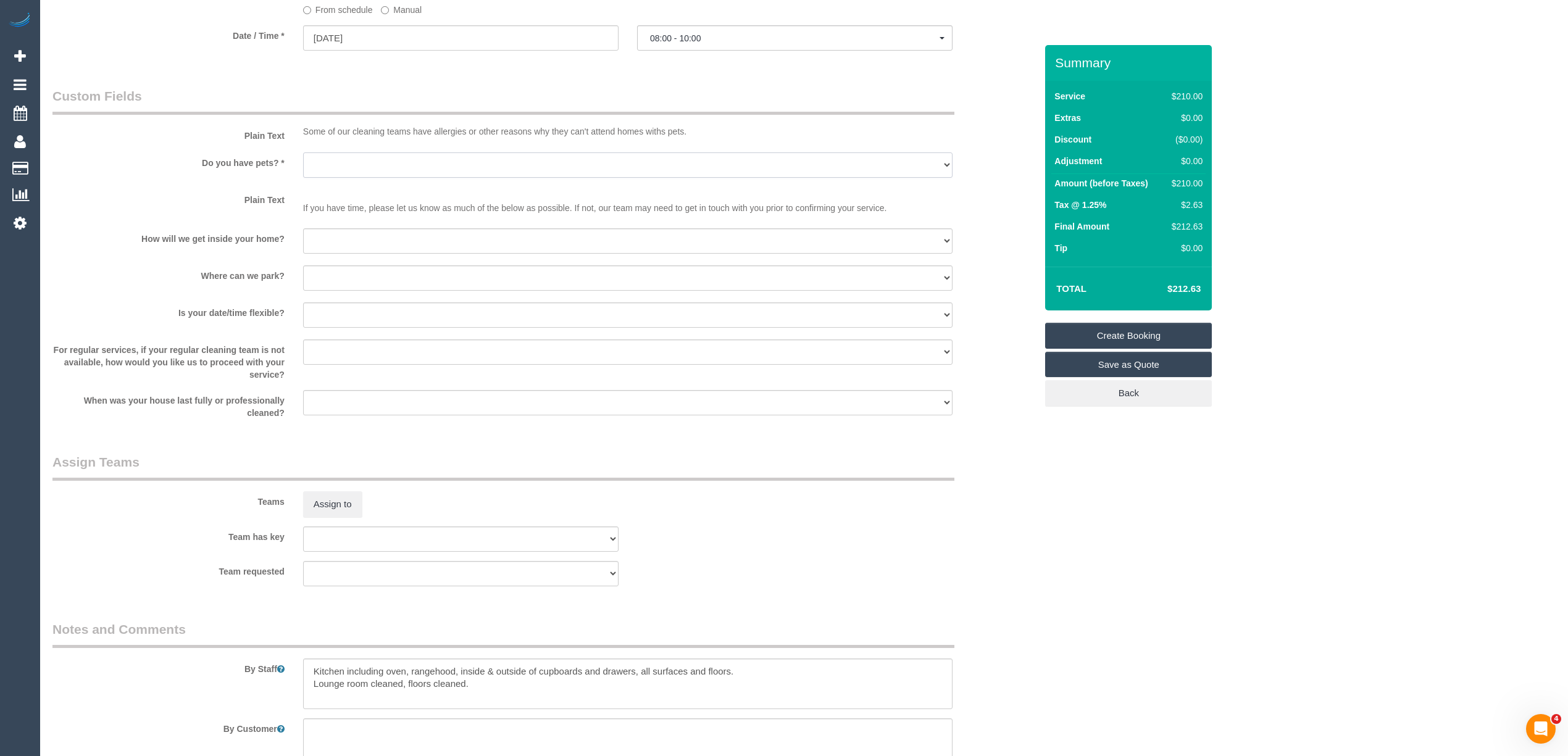
click at [340, 161] on select "Yes - Cats Yes - Dogs No pets Yes - Dogs and Cats Yes - Other" at bounding box center [628, 165] width 650 height 26
select select "number:28"
click at [303, 153] on select "Yes - Cats Yes - Dogs No pets Yes - Dogs and Cats Yes - Other" at bounding box center [628, 165] width 650 height 26
click at [324, 233] on select "I will be home Key will be left (please provide details below) Lock box/Access …" at bounding box center [628, 241] width 650 height 26
select select "number:14"
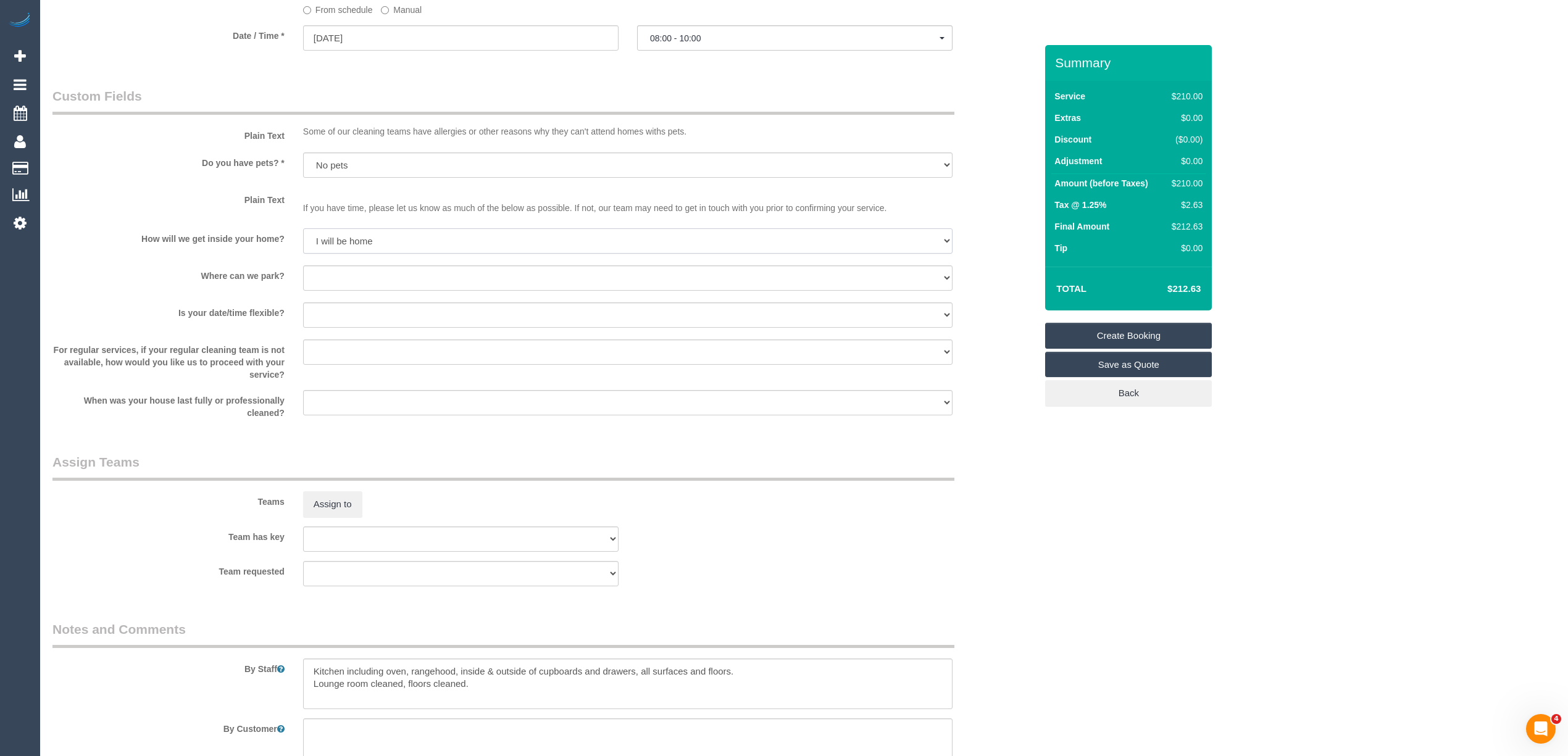
click at [303, 229] on select "I will be home Key will be left (please provide details below) Lock box/Access …" at bounding box center [628, 241] width 650 height 26
click at [360, 275] on select "I will provide parking on-site Free street parking Paid street parking (cost wi…" at bounding box center [628, 278] width 650 height 26
select select "number:19"
click at [303, 265] on select "I will provide parking on-site Free street parking Paid street parking (cost wi…" at bounding box center [628, 278] width 650 height 26
click at [322, 310] on select "Yes - date and time Yes - date but not time Yes - time but not date No - No fle…" at bounding box center [628, 315] width 650 height 26
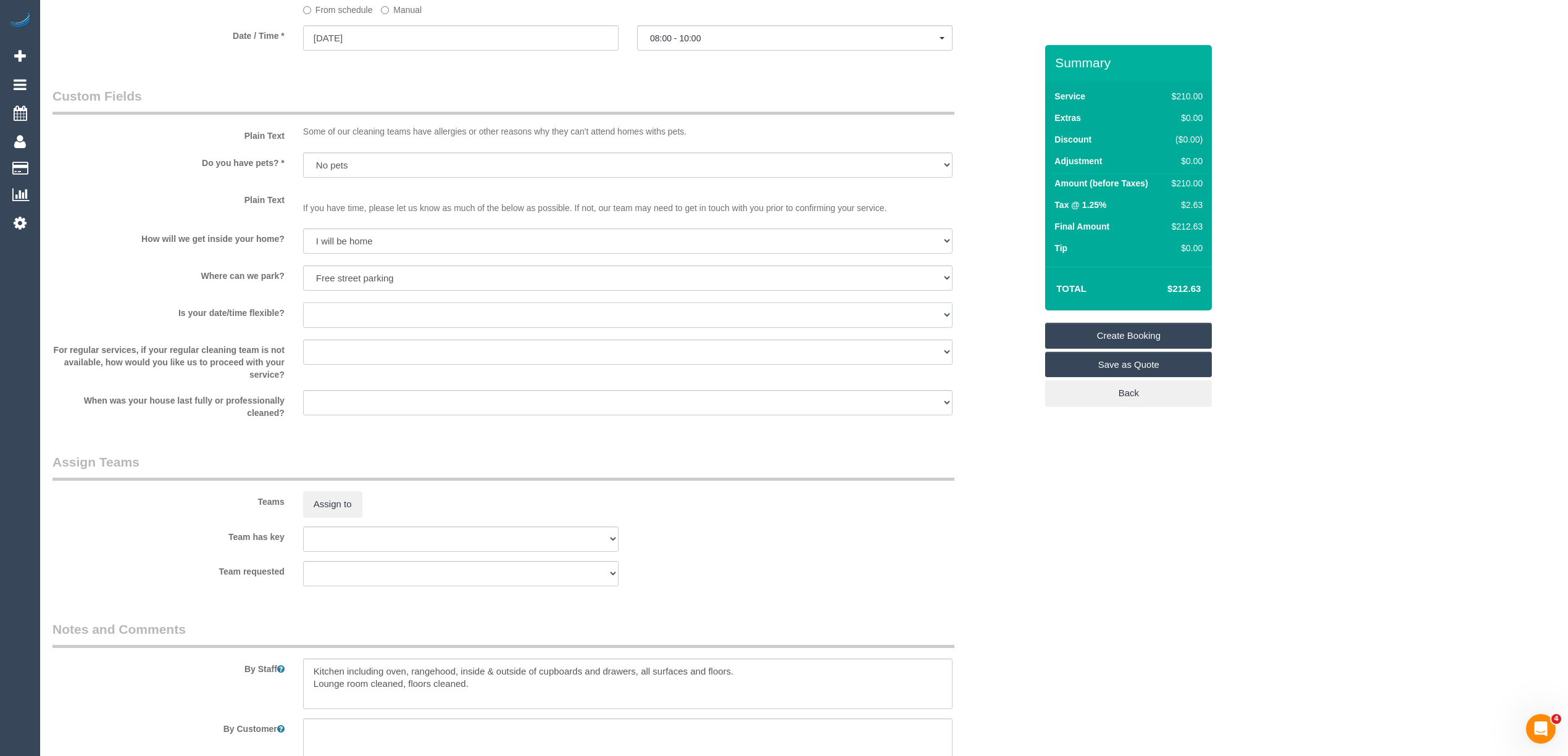
select select "number:24"
click at [303, 302] on select "Yes - date and time Yes - date but not time Yes - time but not date No - No fle…" at bounding box center [628, 315] width 650 height 26
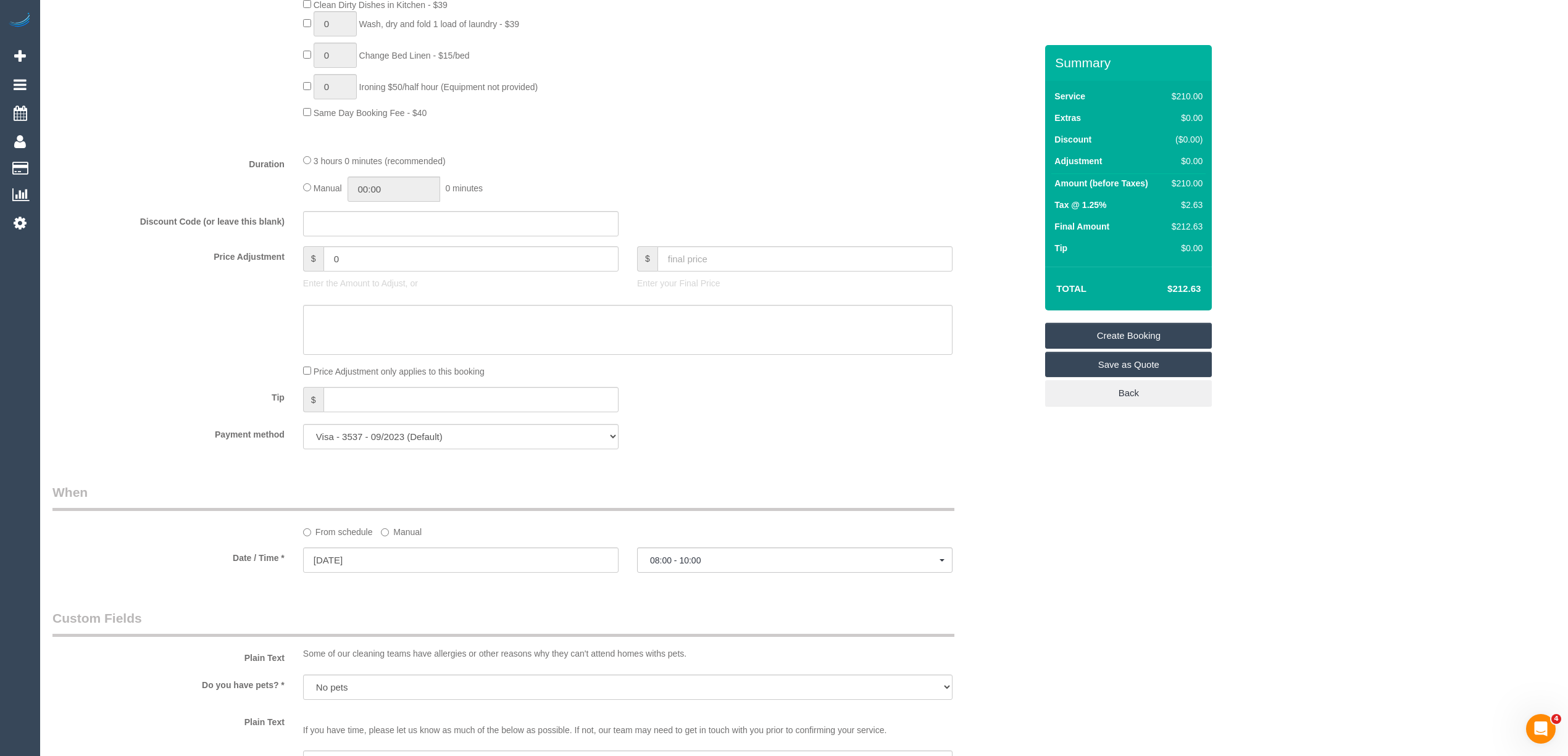
scroll to position [685, 0]
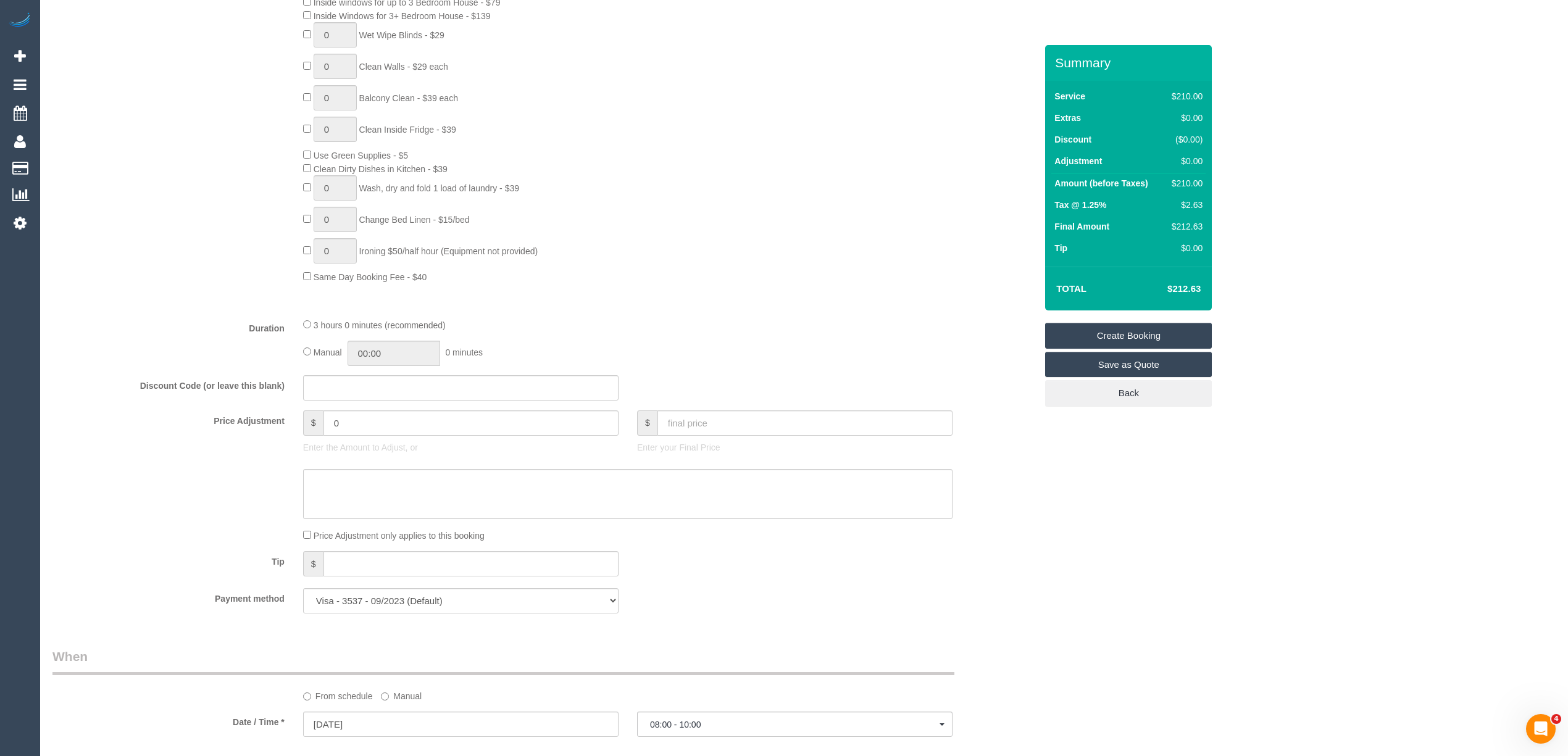
click at [1161, 321] on div "Summary Service $210.00 Extras $0.00 Discount ($0.00) Adjustment $0.00 Amount (…" at bounding box center [1128, 238] width 167 height 386
click at [1161, 329] on link "Create Booking" at bounding box center [1128, 335] width 167 height 26
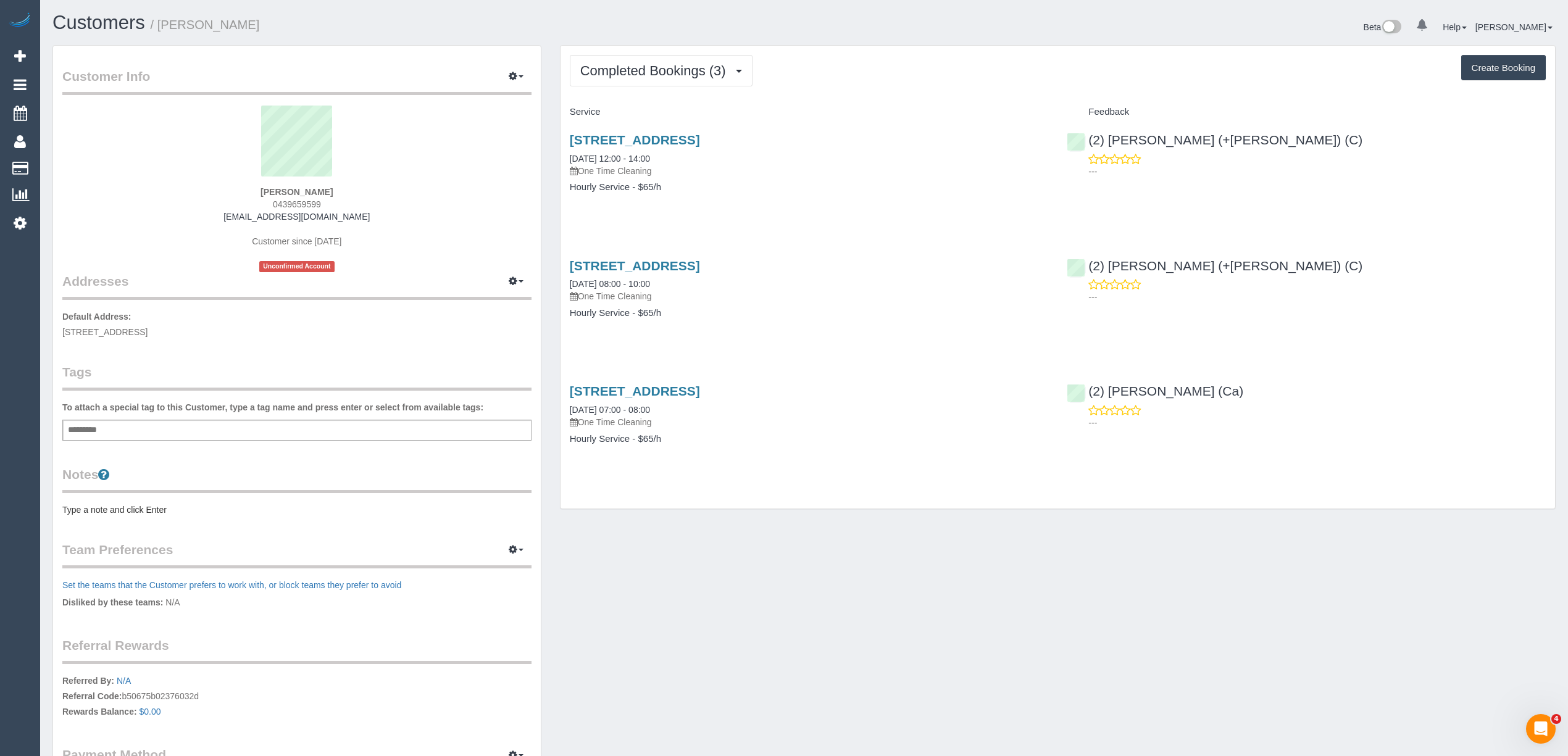
drag, startPoint x: 326, startPoint y: 201, endPoint x: 277, endPoint y: 204, distance: 49.1
click at [277, 204] on div "[PERSON_NAME] 0439659599 [EMAIL_ADDRESS][DOMAIN_NAME] Customer since [DATE] Unc…" at bounding box center [297, 188] width 469 height 167
copy span "439659599"
click at [647, 70] on span "Completed Bookings (3)" at bounding box center [656, 70] width 152 height 15
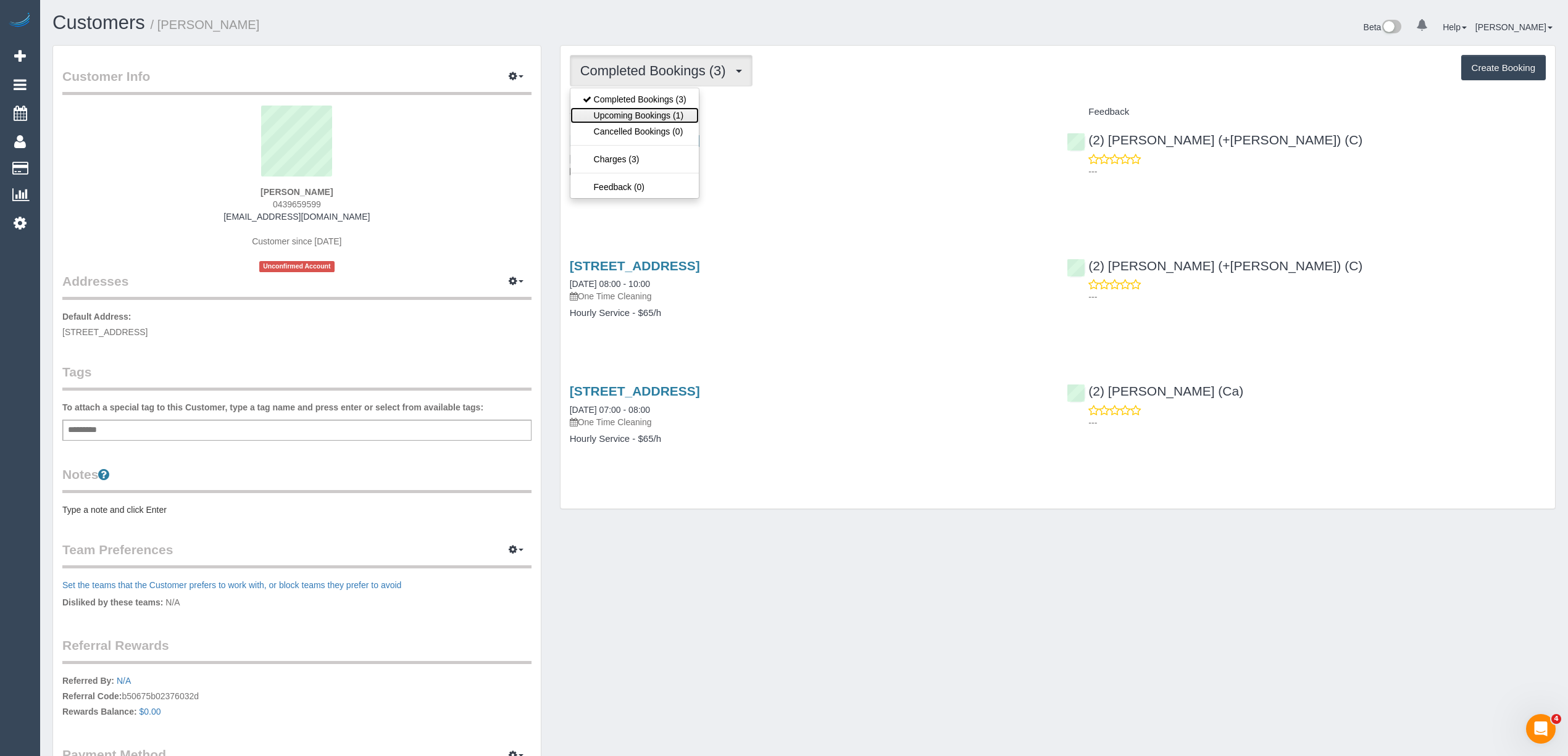
click at [655, 117] on link "Upcoming Bookings (1)" at bounding box center [635, 115] width 129 height 16
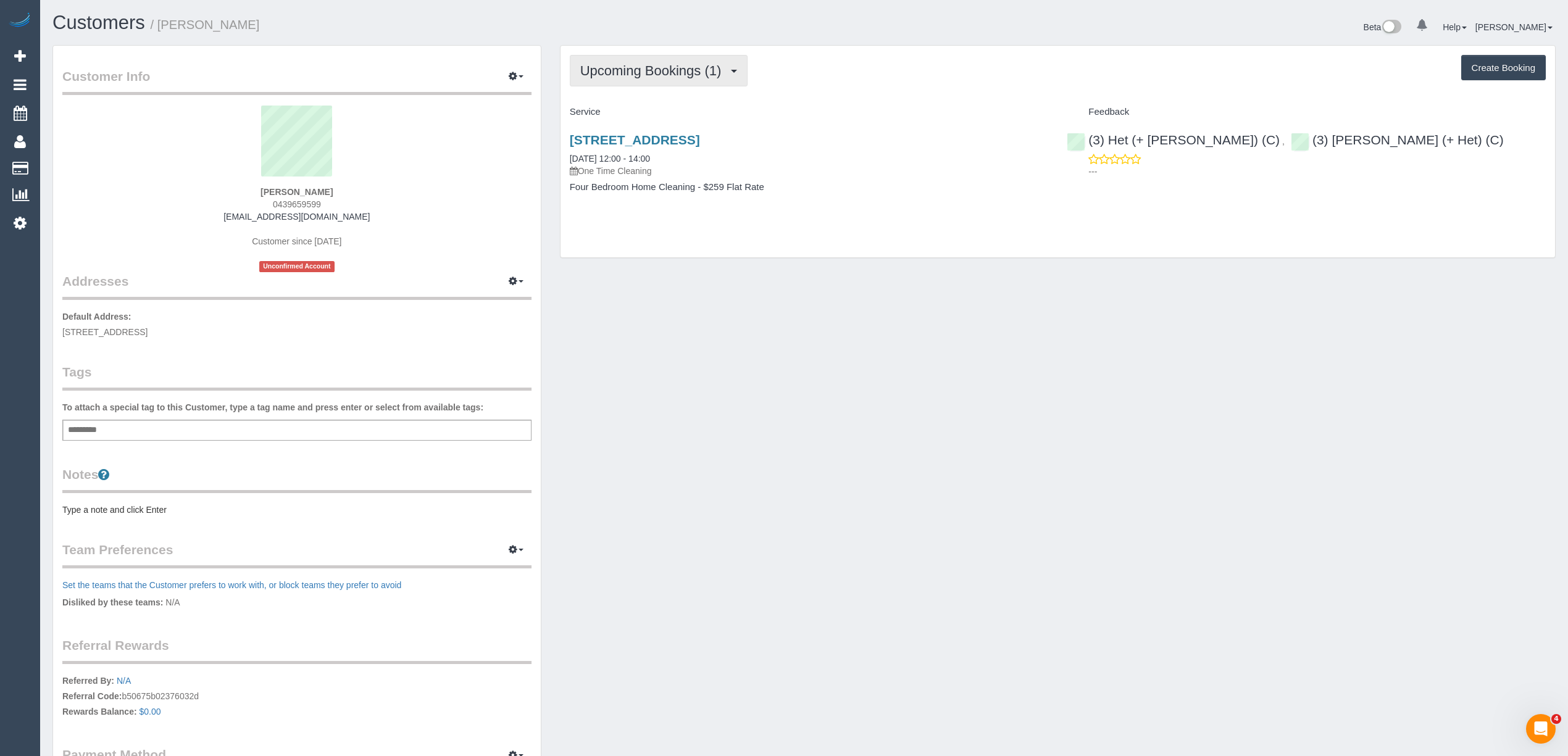
click at [639, 74] on span "Upcoming Bookings (1)" at bounding box center [654, 70] width 148 height 15
click at [640, 115] on link "Upcoming Bookings (1)" at bounding box center [635, 115] width 129 height 16
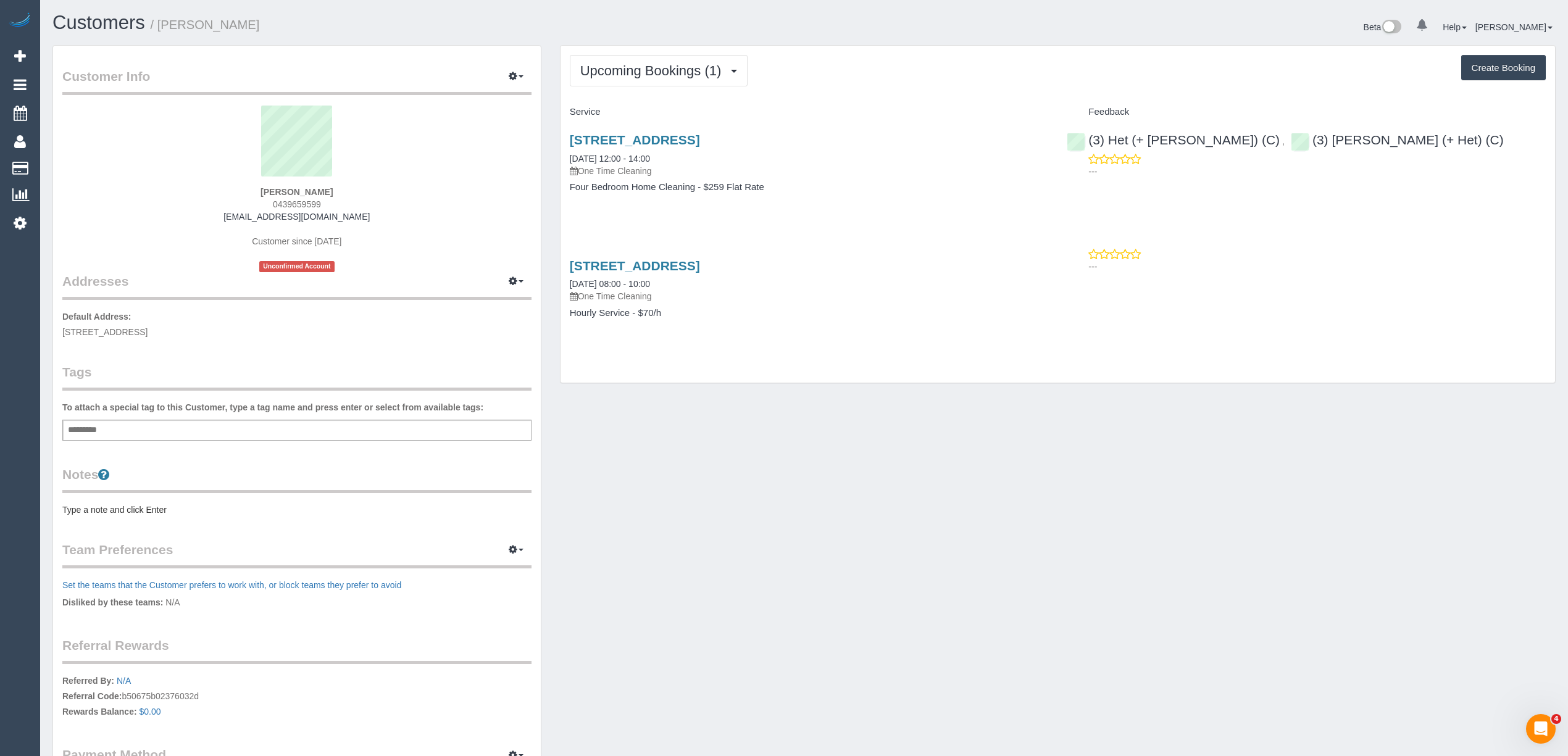
click at [702, 279] on div "[STREET_ADDRESS] [DATE] 08:00 - 10:00 One Time Cleaning" at bounding box center [810, 280] width 479 height 45
click at [700, 261] on link "[STREET_ADDRESS]" at bounding box center [635, 265] width 130 height 14
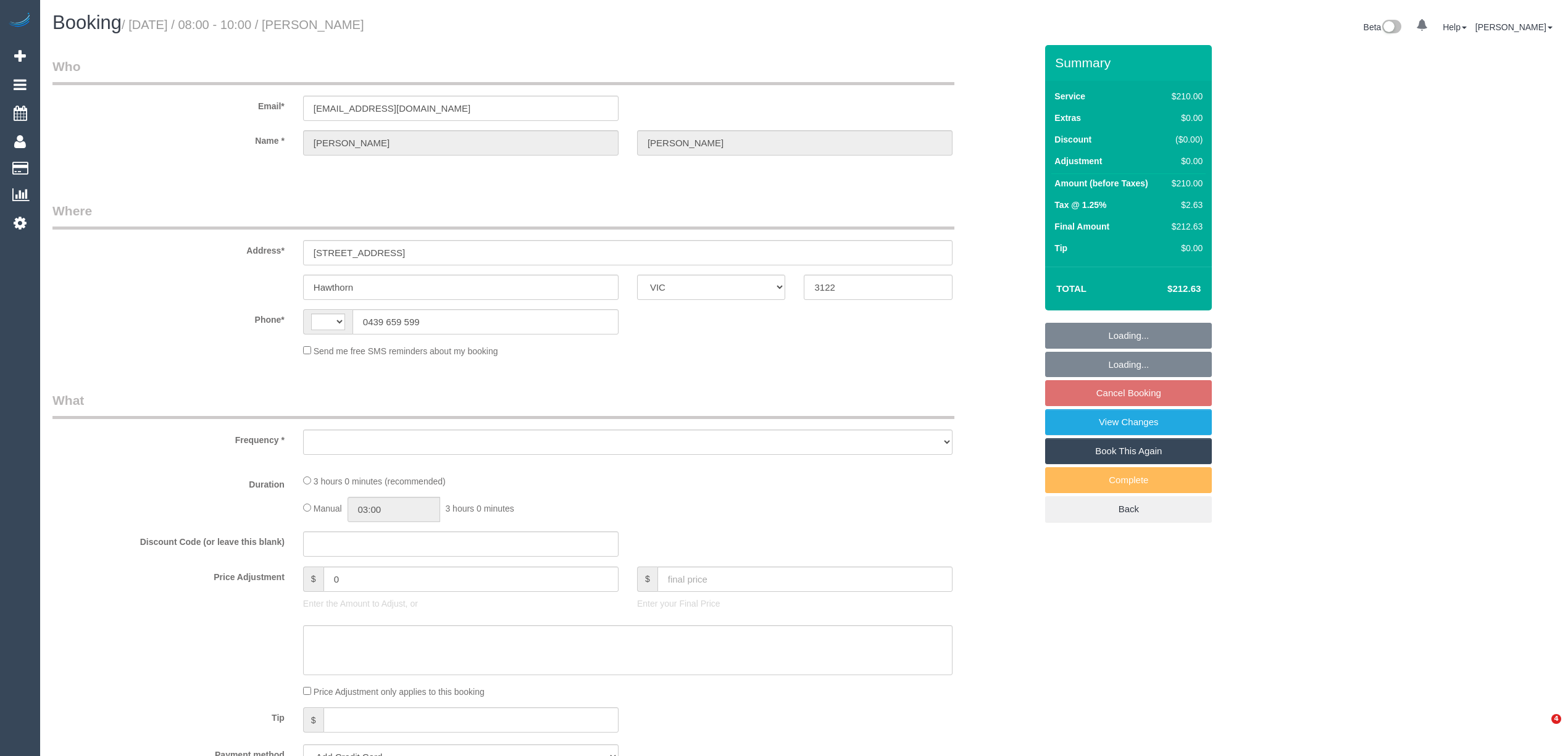
select select "VIC"
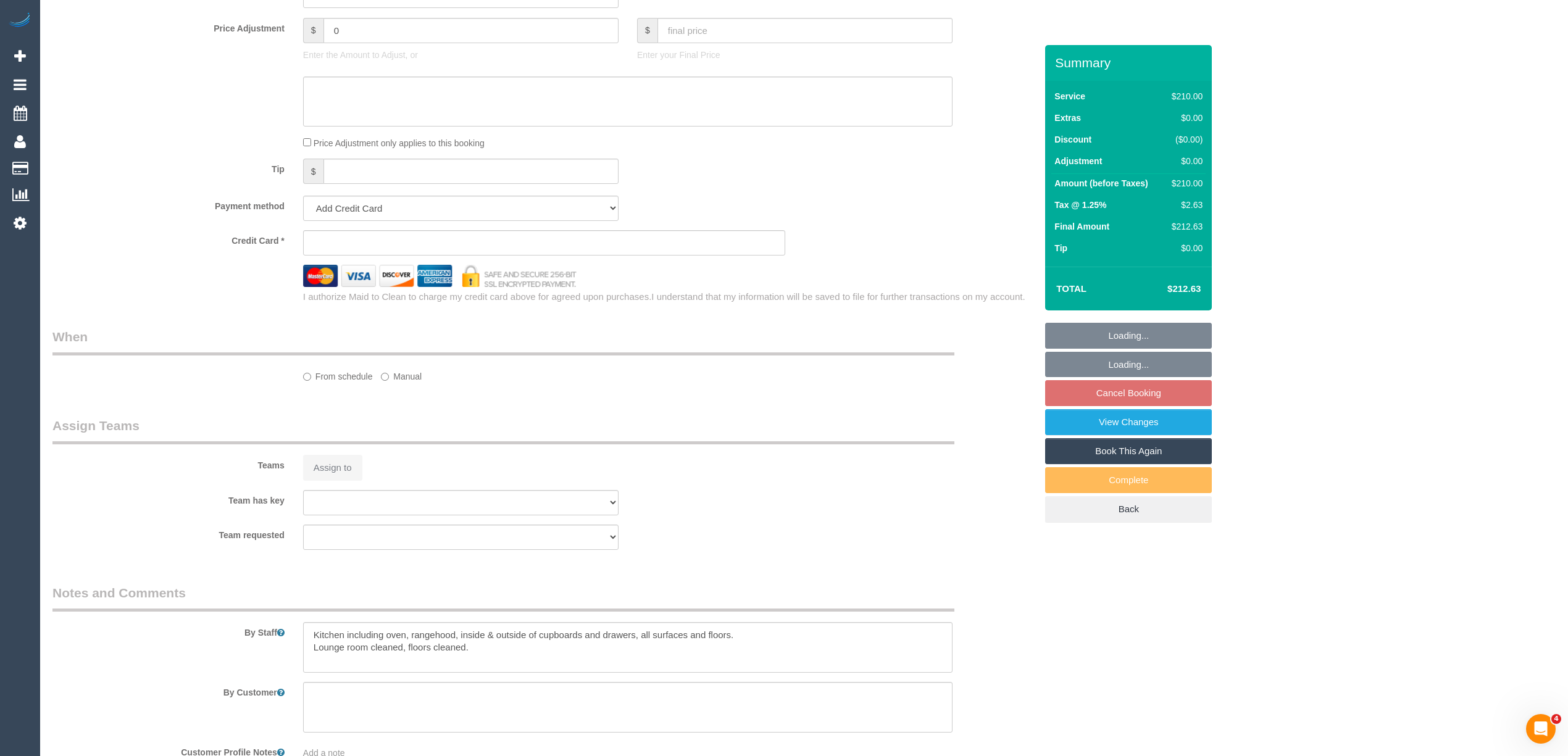
select select "string:AU"
select select "object:522"
select select "string:stripe-pm_1Na8Cf2GScqysDRVwMJ17Hvo"
select select "180"
select select "number:28"
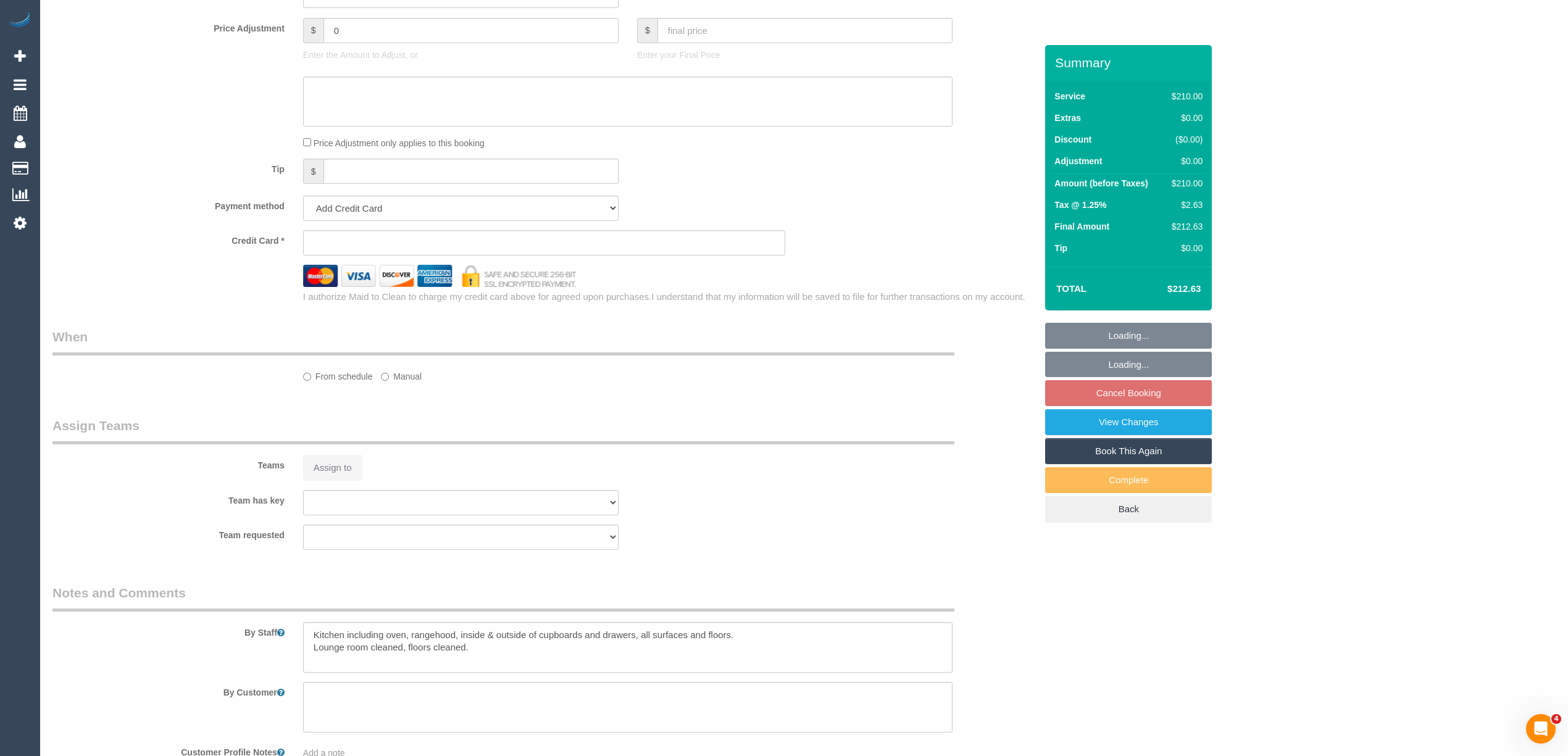
select select "number:14"
select select "number:19"
select select "number:24"
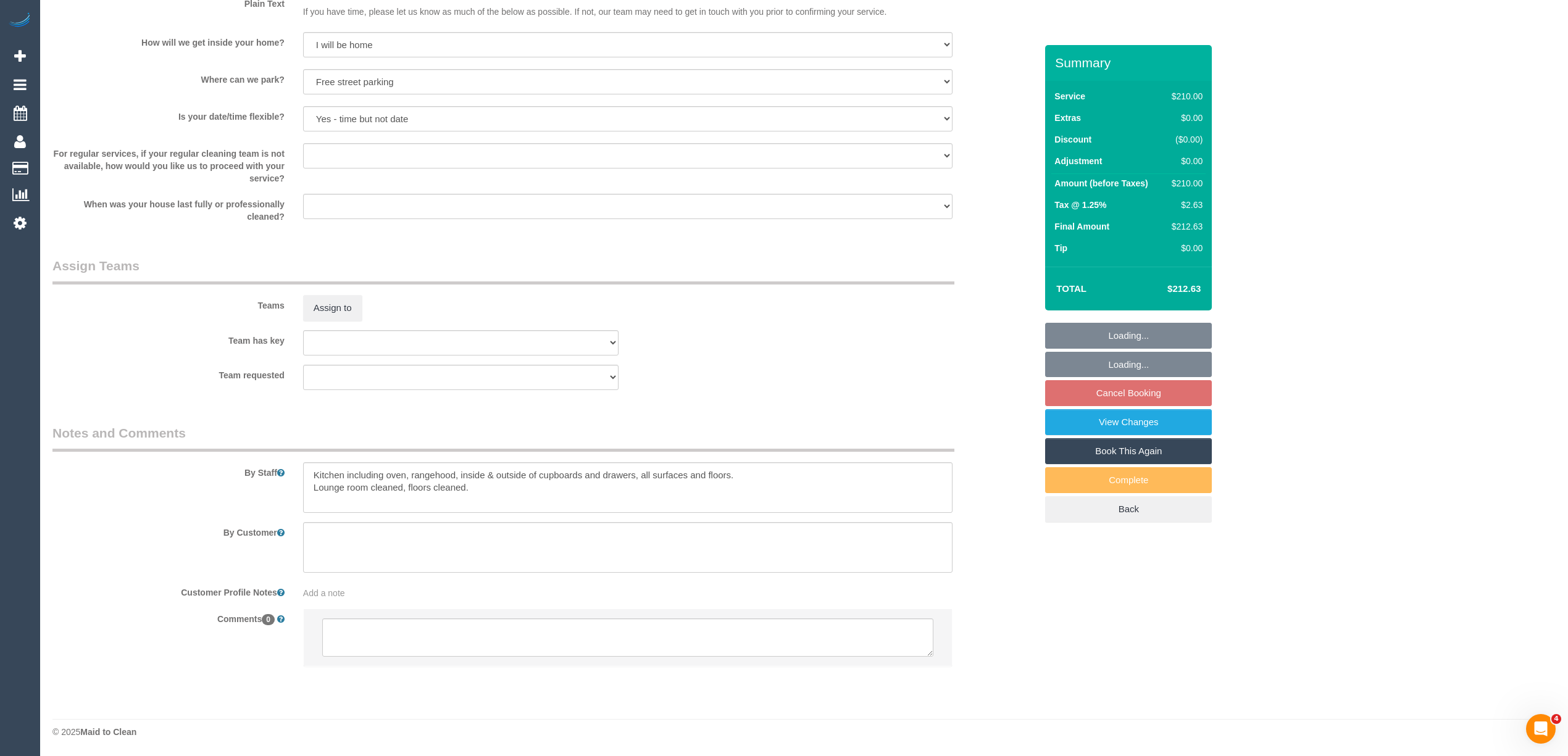
select select "spot2"
select select "object:1440"
click at [415, 628] on textarea at bounding box center [628, 638] width 611 height 38
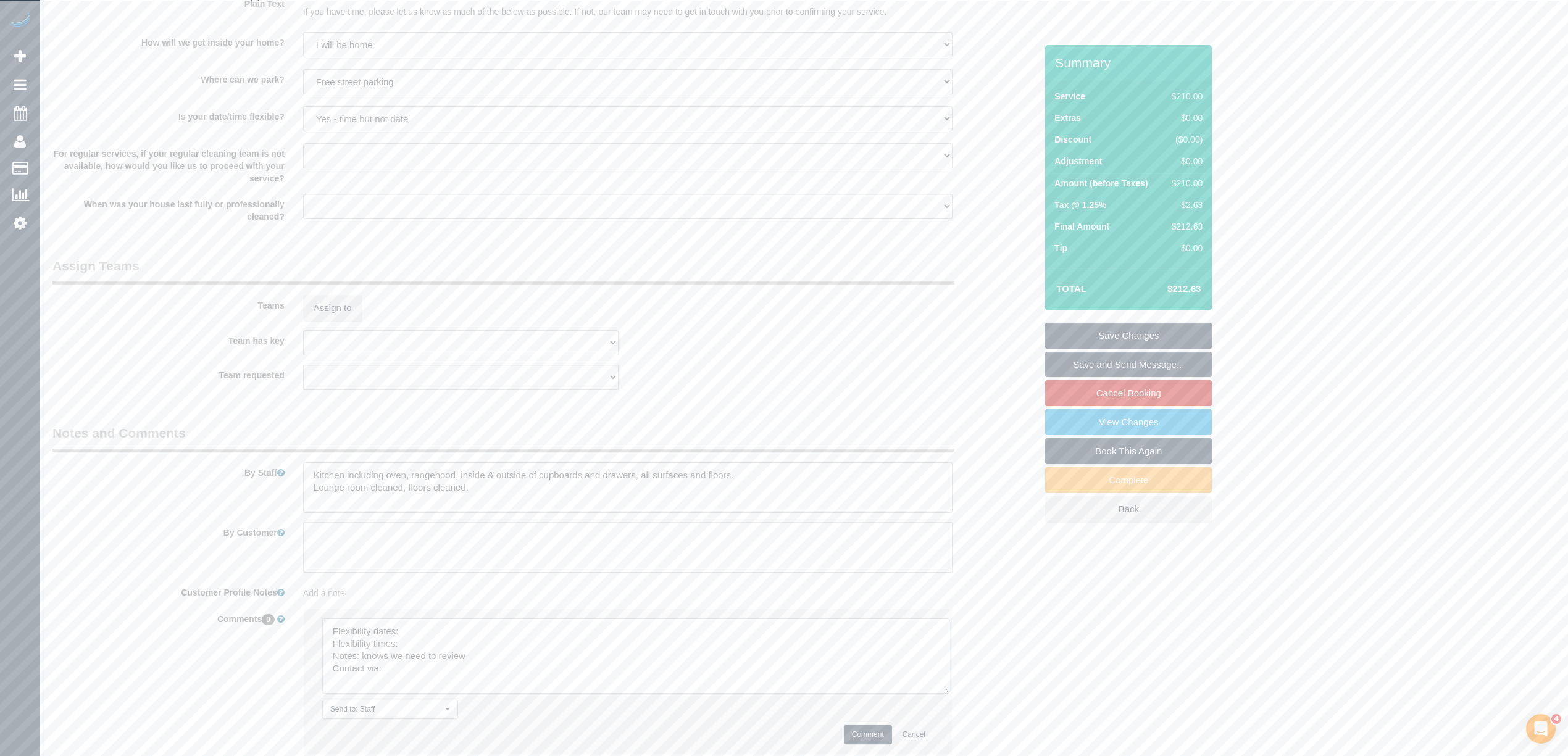
drag, startPoint x: 925, startPoint y: 648, endPoint x: 907, endPoint y: 714, distance: 68.4
click at [949, 694] on textarea at bounding box center [636, 656] width 627 height 75
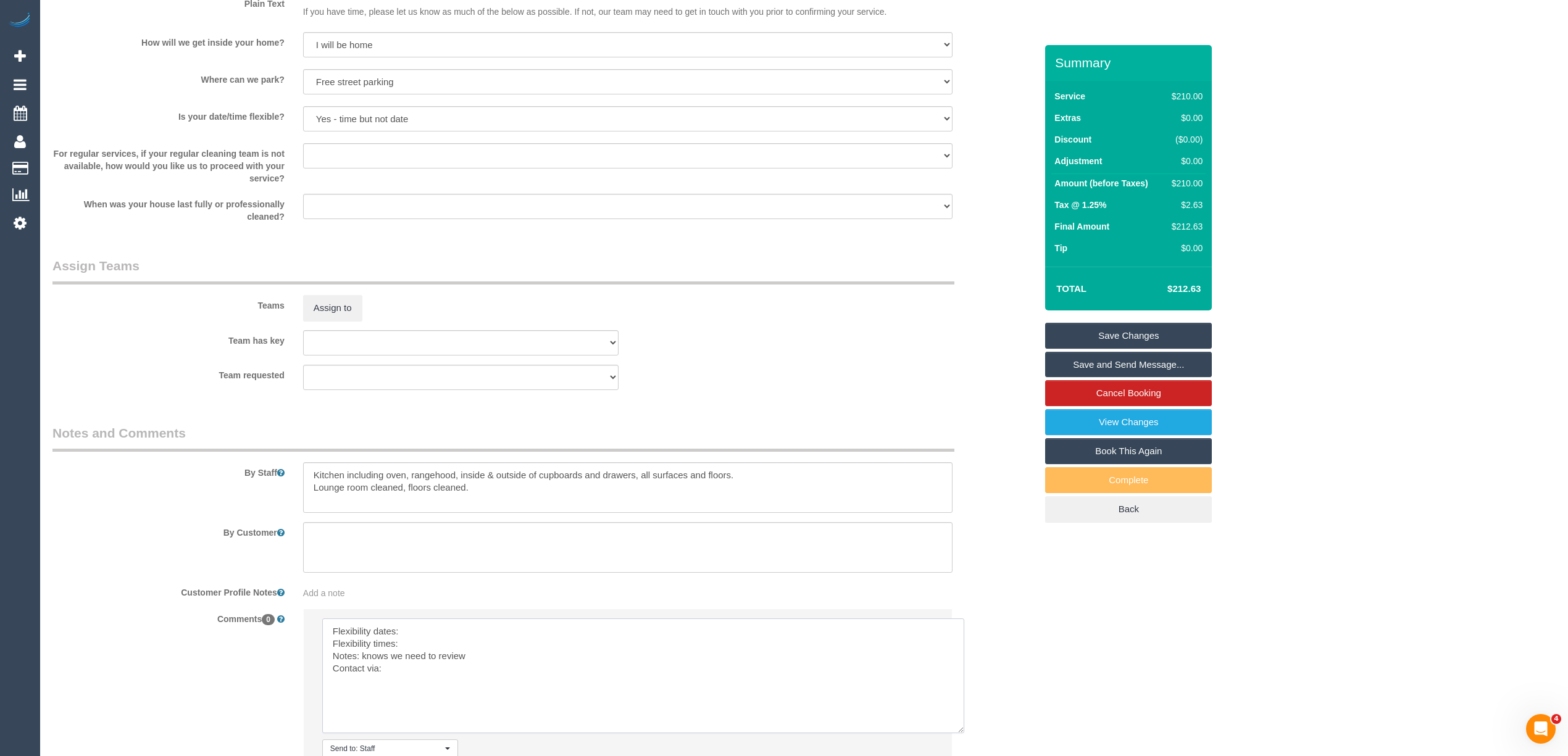
click at [415, 630] on textarea at bounding box center [643, 676] width 642 height 115
click at [440, 647] on textarea at bounding box center [643, 676] width 642 height 115
click at [435, 674] on textarea at bounding box center [643, 676] width 642 height 115
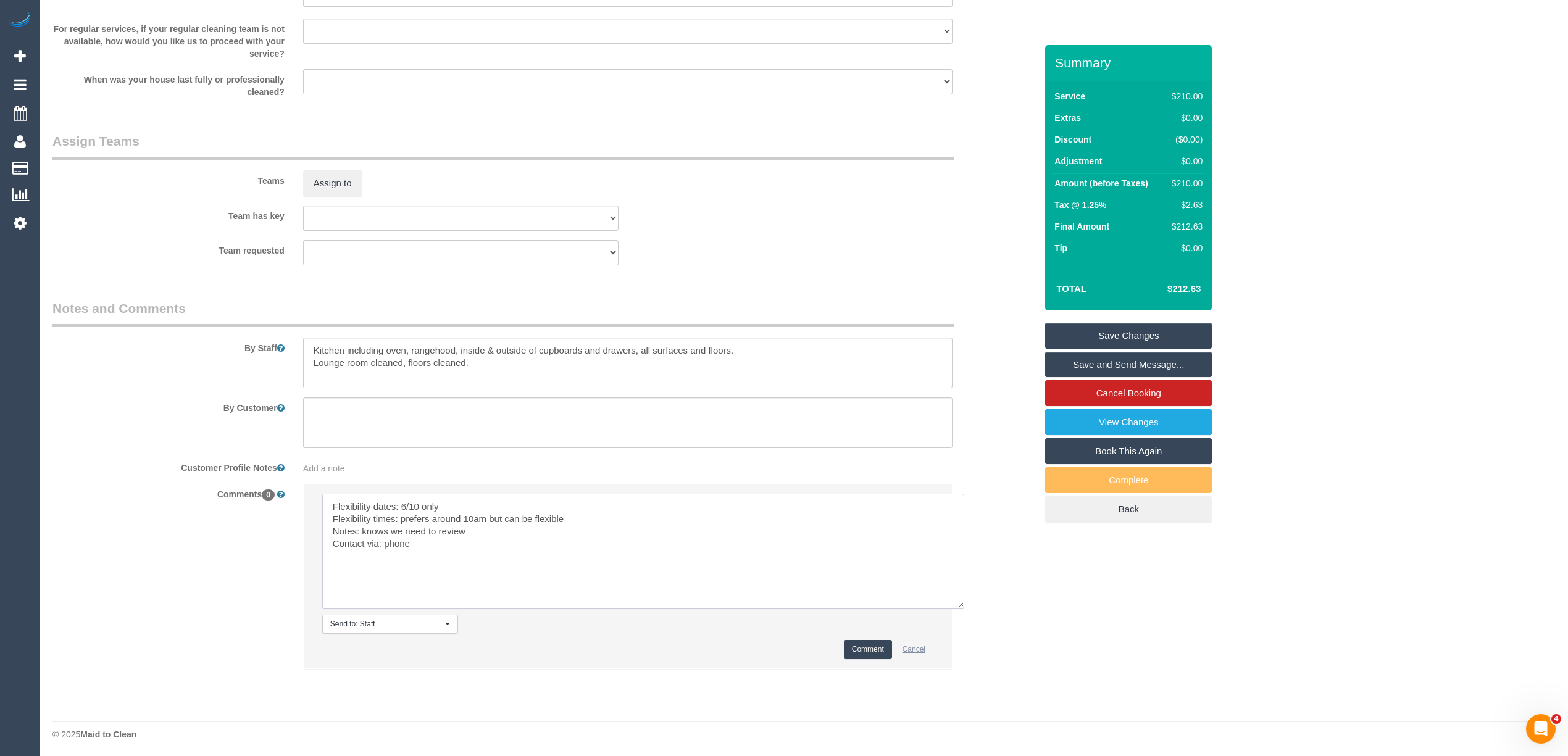
scroll to position [1672, 0]
type textarea "Flexibility dates: 6/10 only Flexibility times: prefers around 10am but can be …"
click at [863, 646] on button "Comment" at bounding box center [868, 647] width 48 height 19
